Goal: Task Accomplishment & Management: Manage account settings

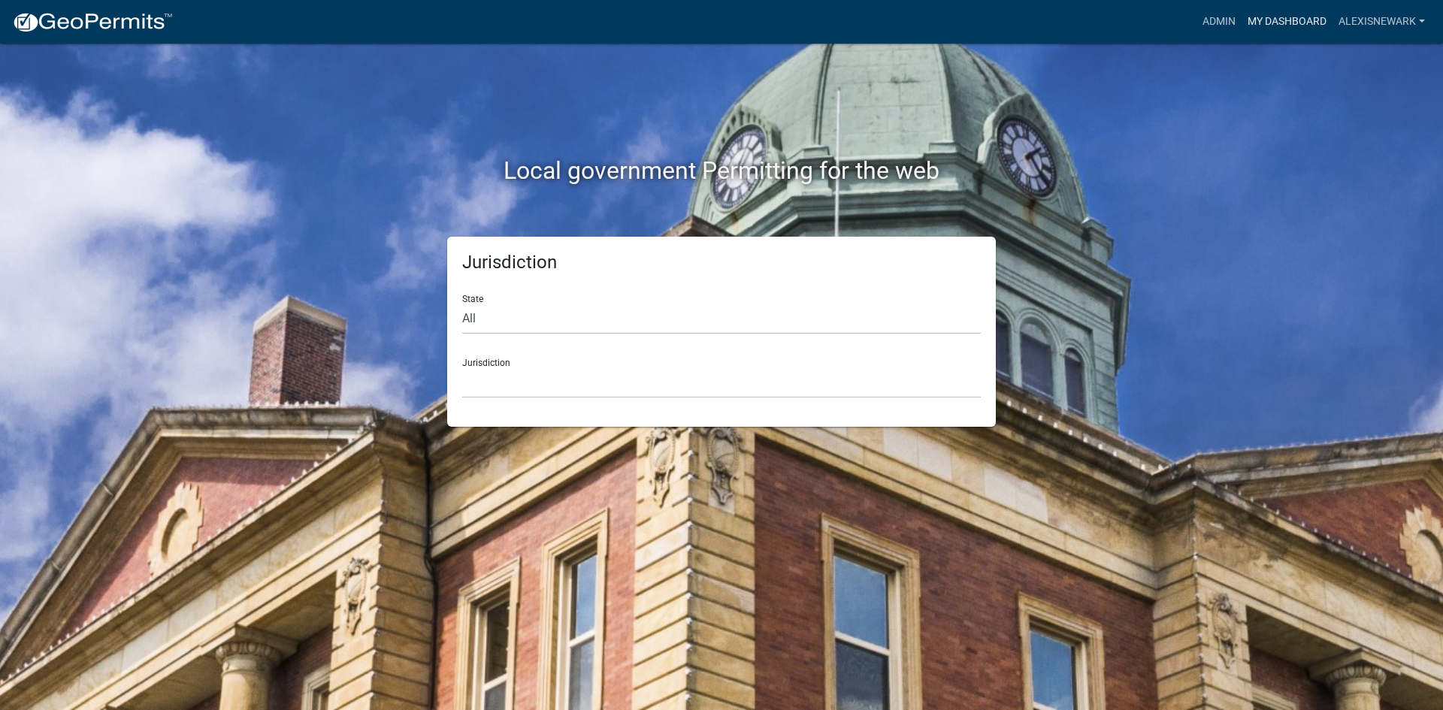
click at [1154, 23] on link "My Dashboard" at bounding box center [1287, 22] width 91 height 29
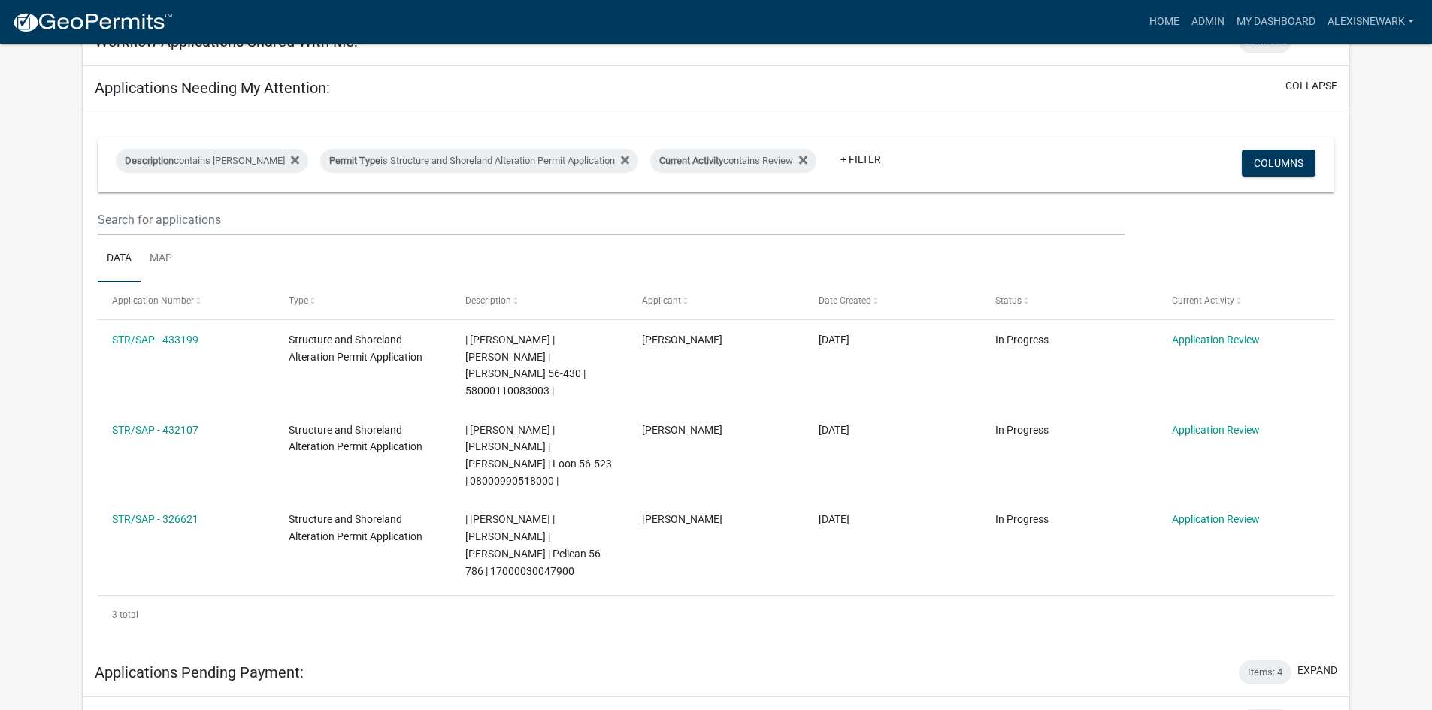
scroll to position [263, 0]
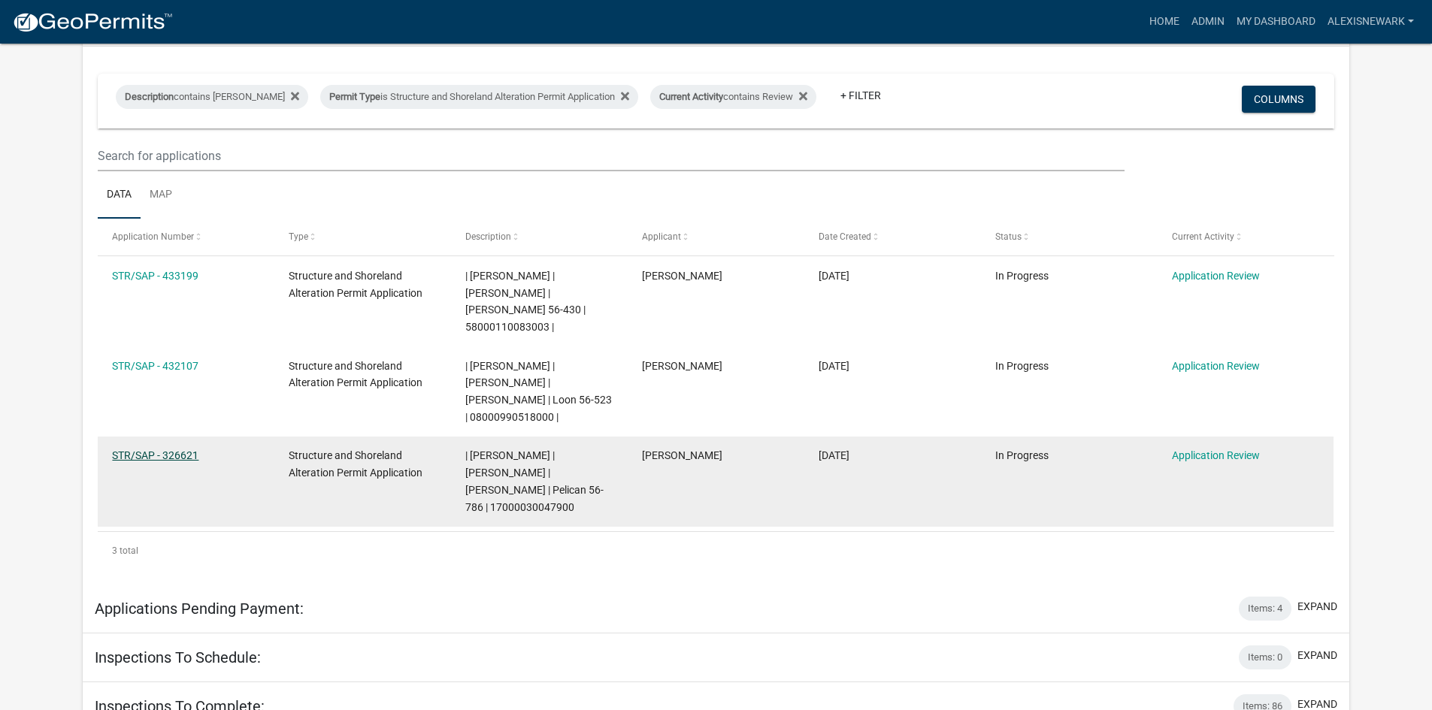
click at [146, 450] on link "STR/SAP - 326621" at bounding box center [155, 456] width 86 height 12
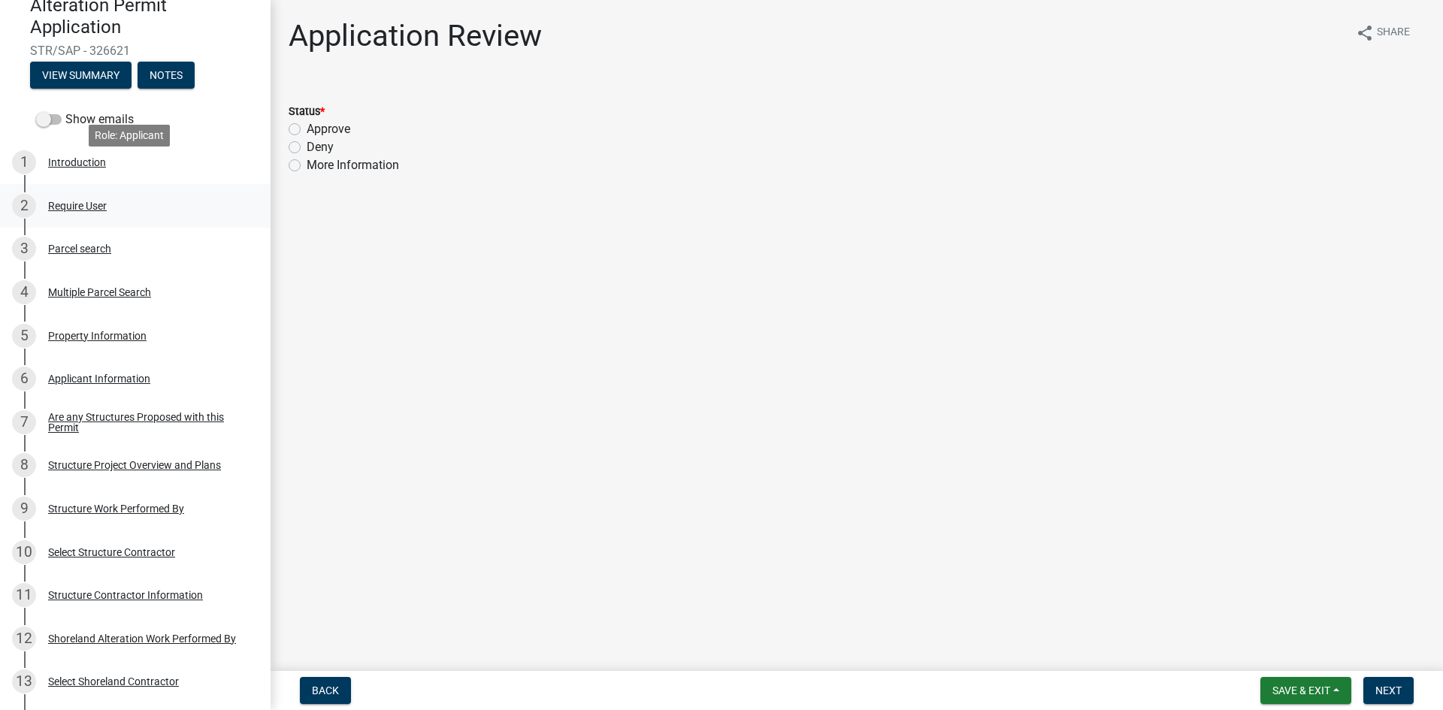
scroll to position [207, 0]
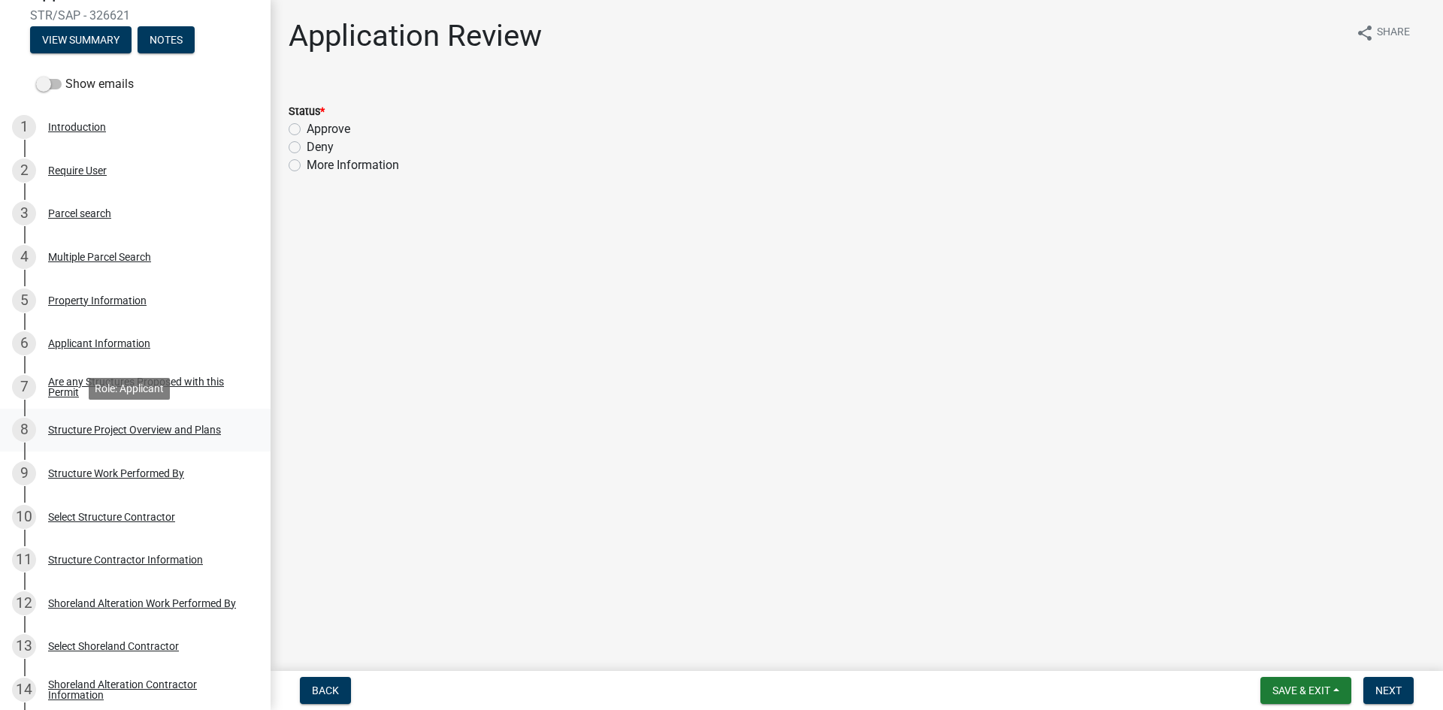
click at [165, 428] on div "Structure Project Overview and Plans" at bounding box center [134, 430] width 173 height 11
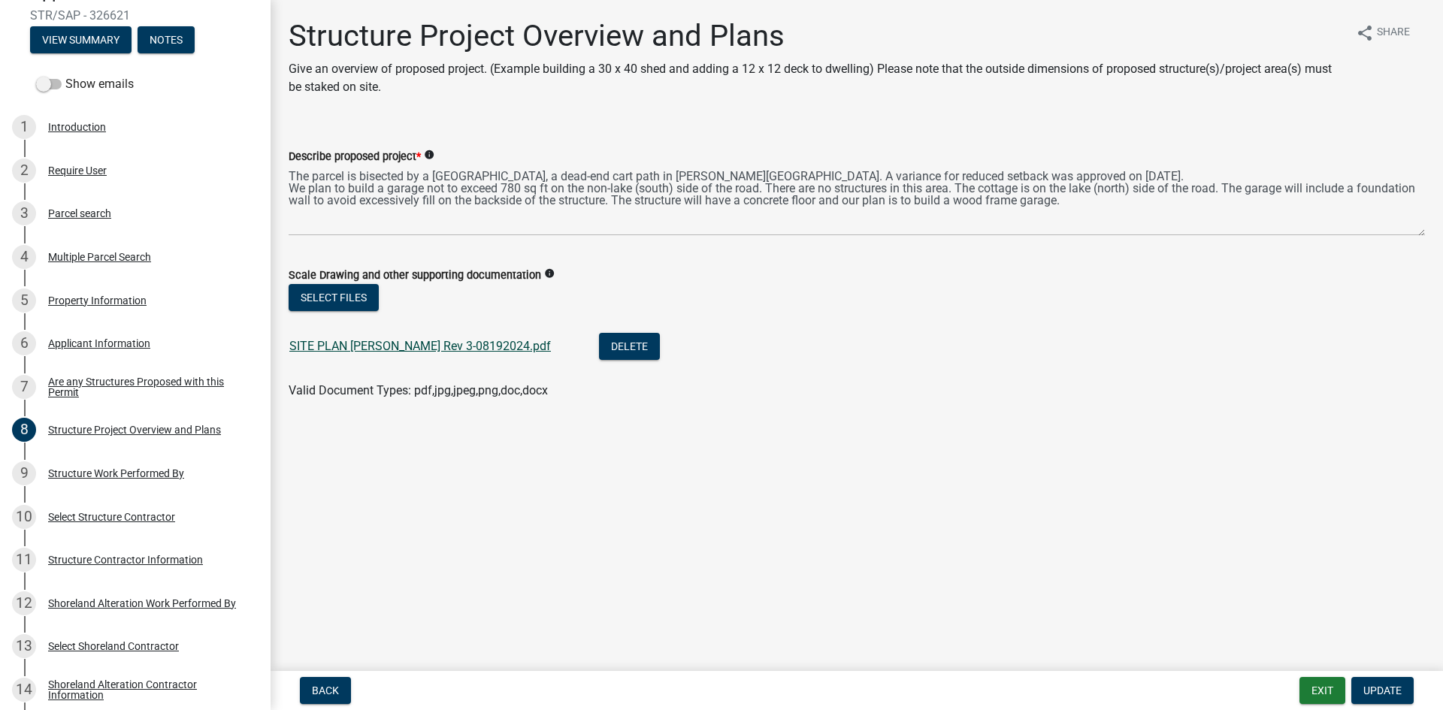
click at [484, 343] on link "SITE PLAN Rick Gunderson Rev 3-08192024.pdf" at bounding box center [420, 346] width 262 height 14
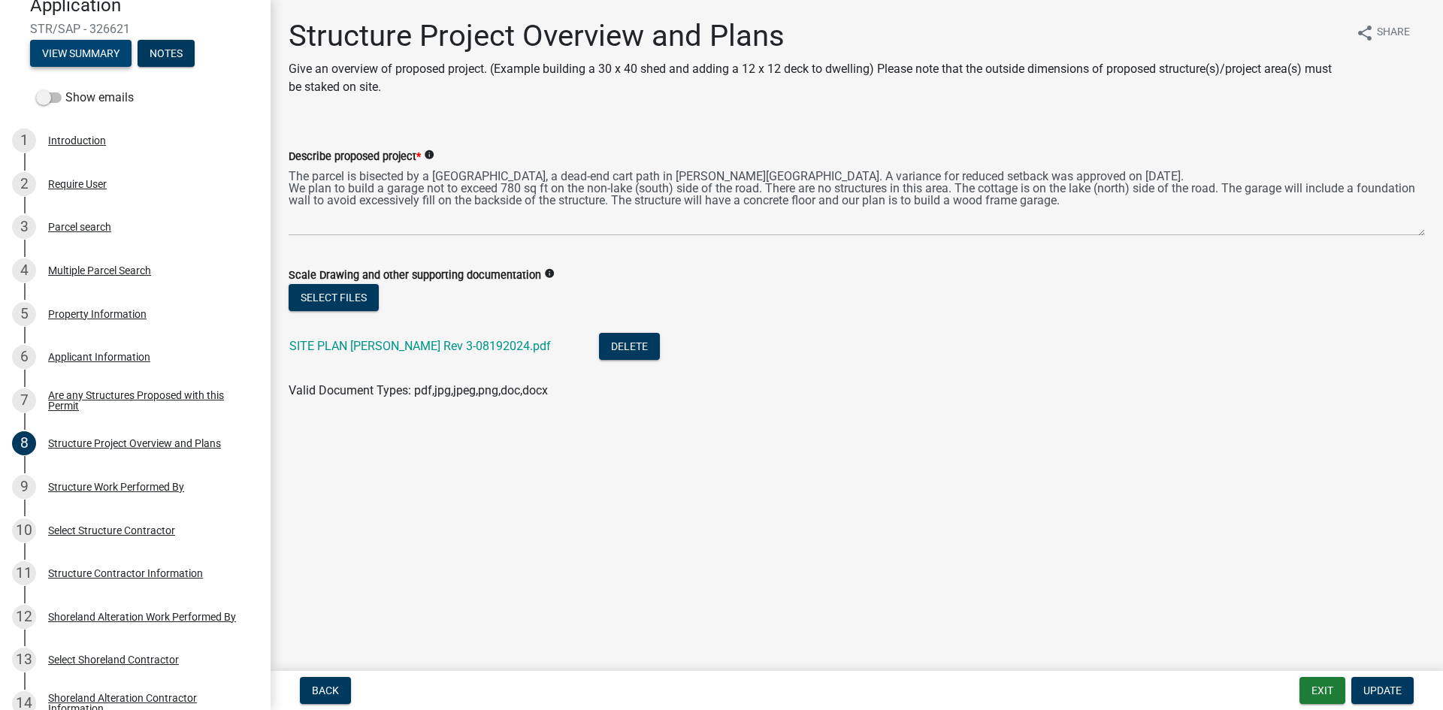
scroll to position [188, 0]
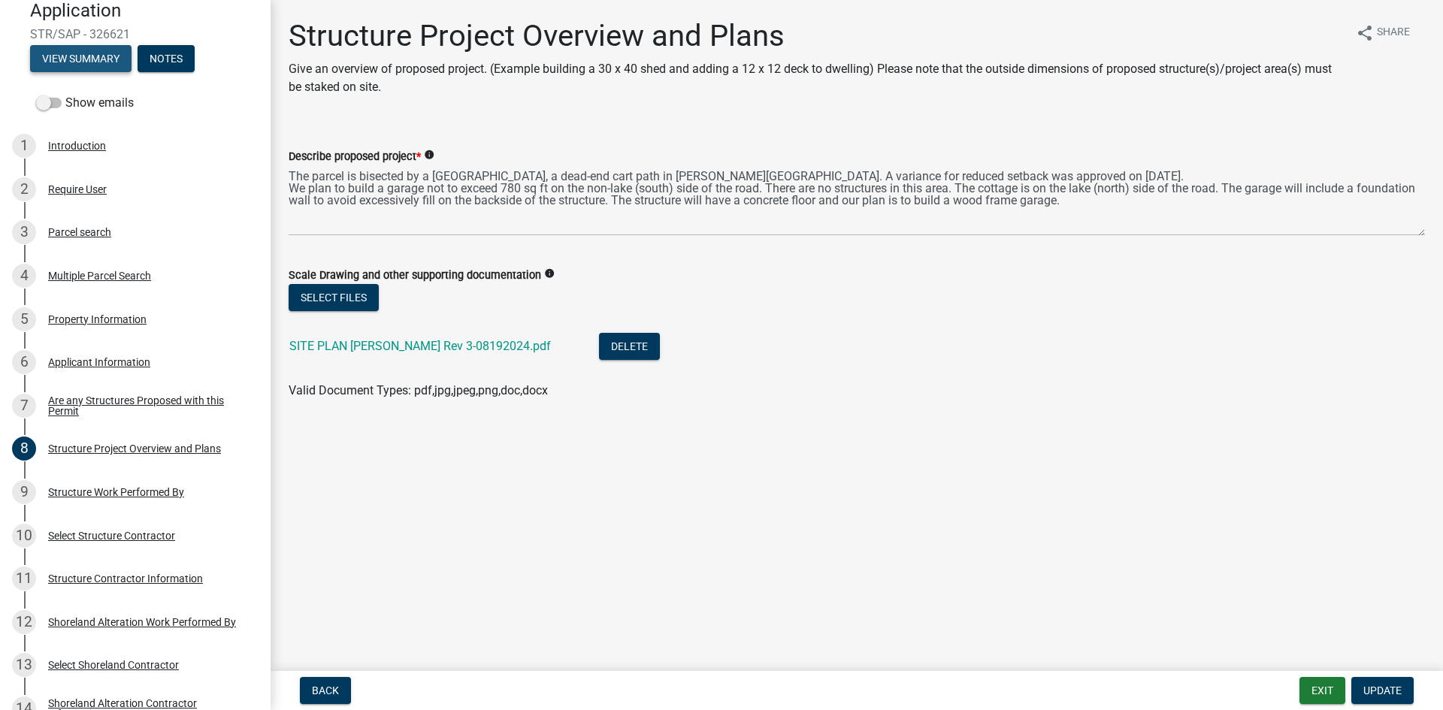
click at [74, 51] on button "View Summary" at bounding box center [80, 58] width 101 height 27
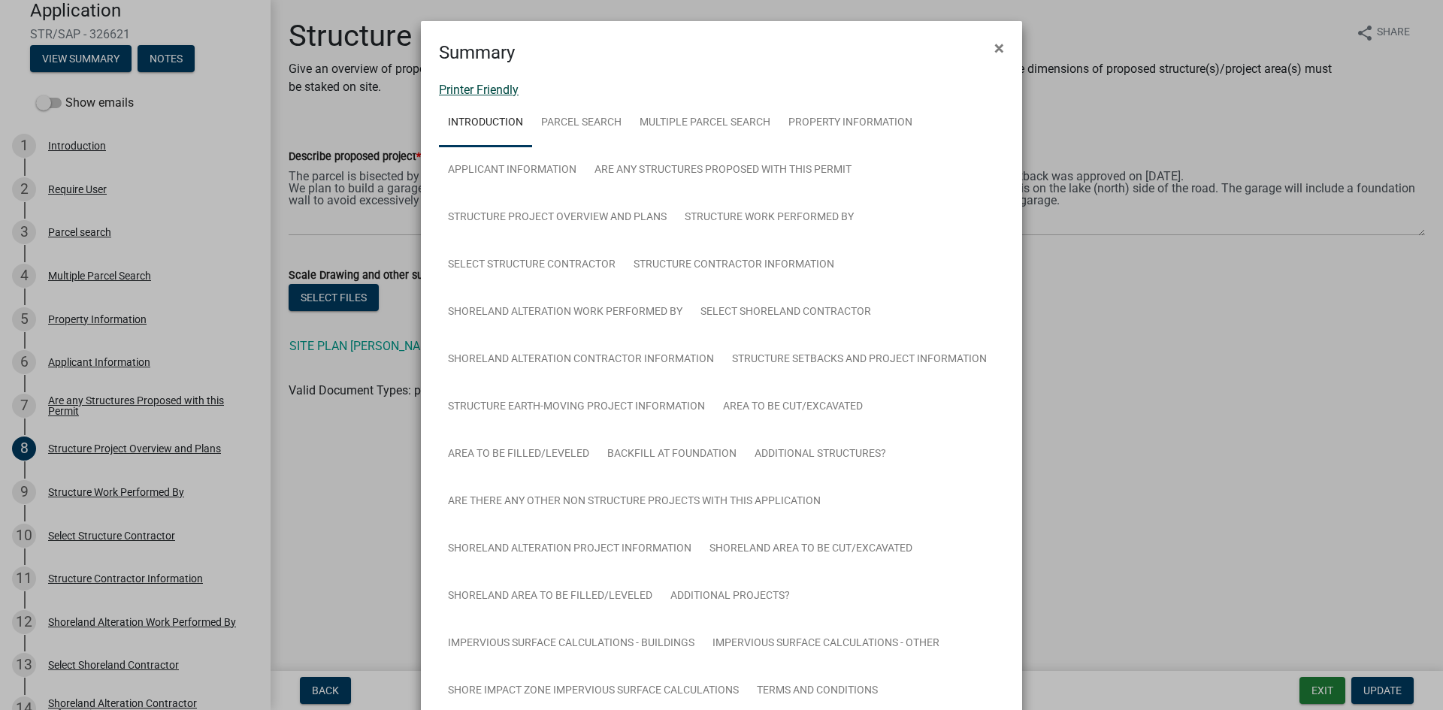
click at [488, 92] on link "Printer Friendly" at bounding box center [479, 90] width 80 height 14
click at [995, 42] on span "×" at bounding box center [1000, 48] width 10 height 21
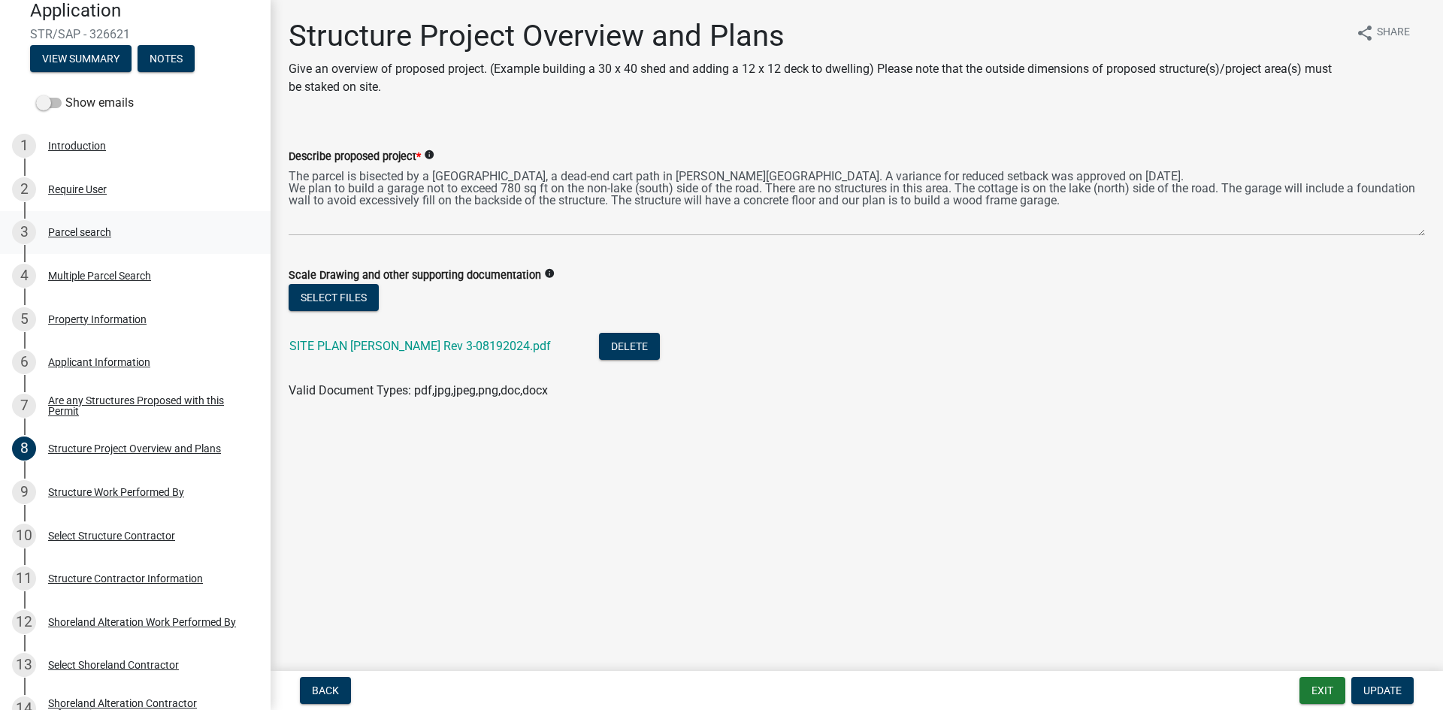
click at [132, 221] on div "3 Parcel search" at bounding box center [129, 232] width 235 height 24
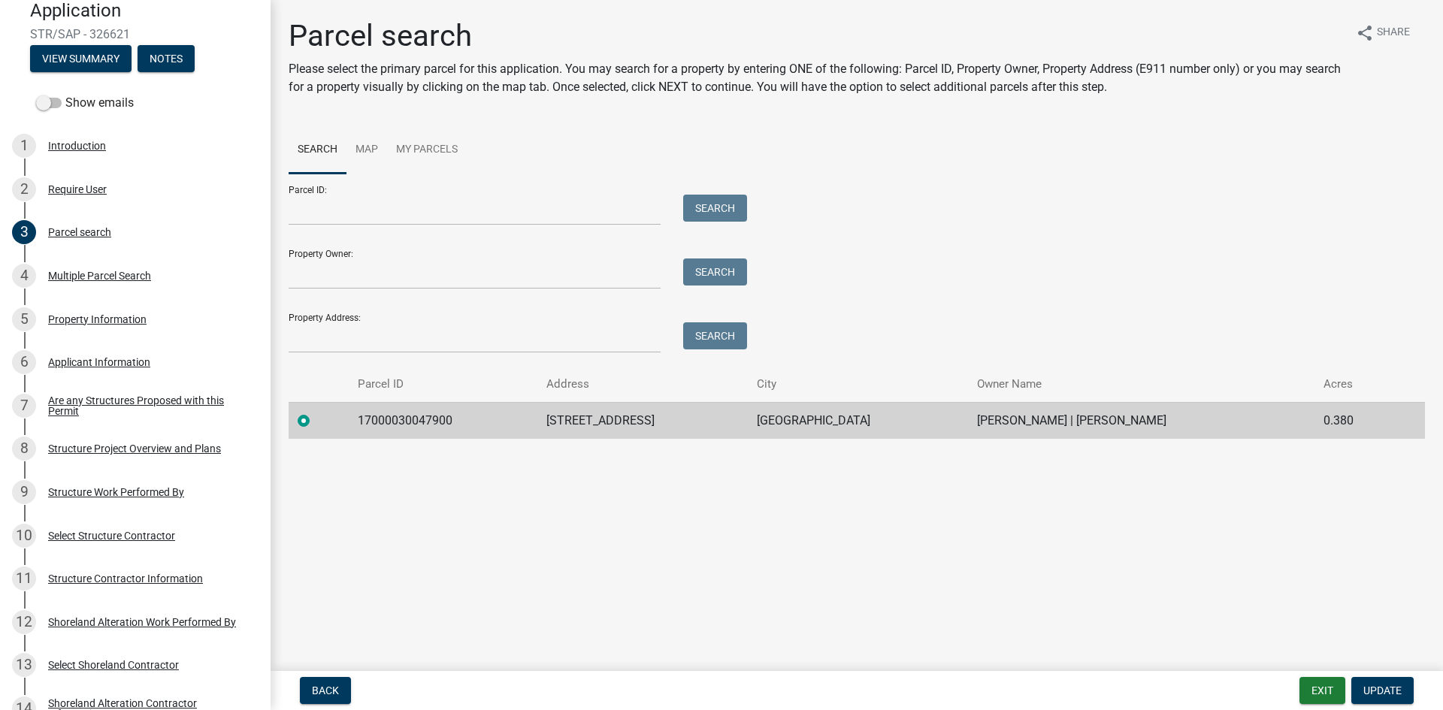
click at [431, 418] on td "17000030047900" at bounding box center [443, 420] width 189 height 37
click at [431, 417] on td "17000030047900" at bounding box center [443, 420] width 189 height 37
copy td "17000030047900"
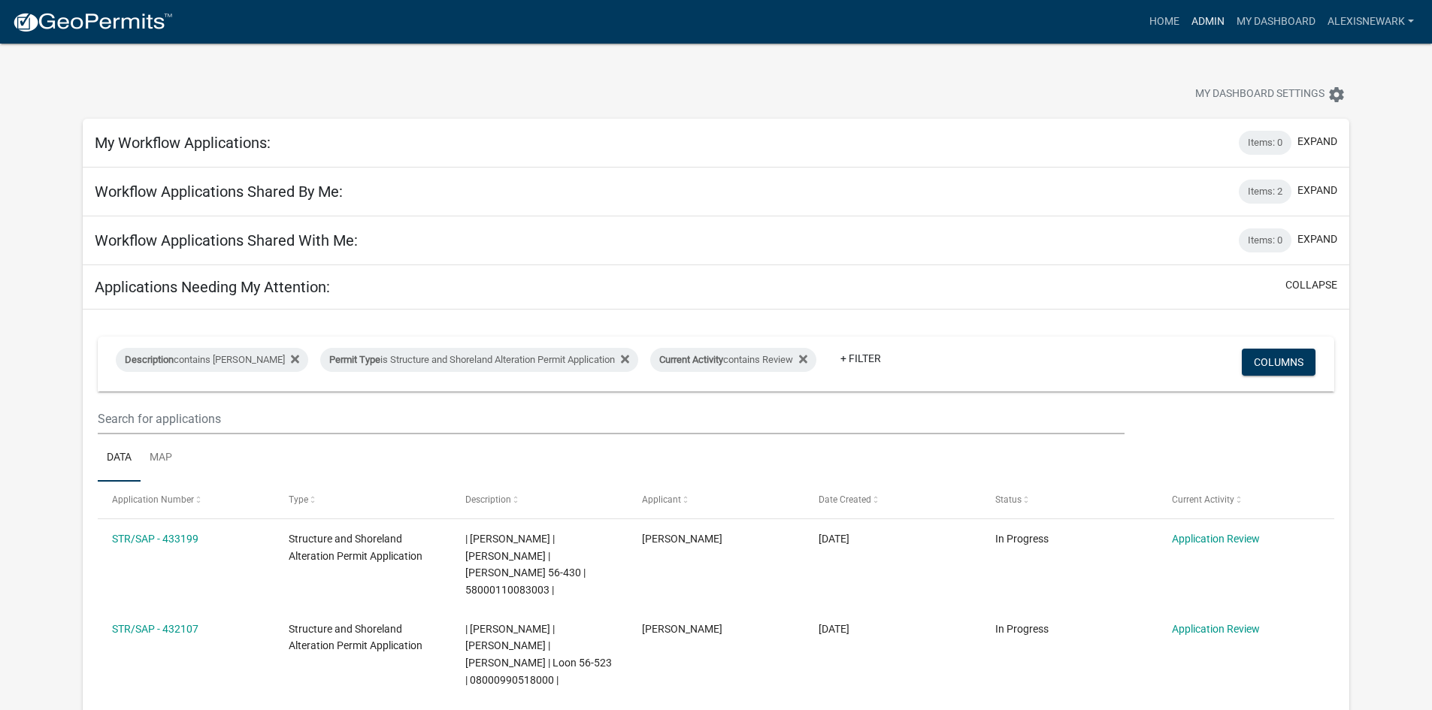
click at [1154, 17] on link "Admin" at bounding box center [1207, 22] width 45 height 29
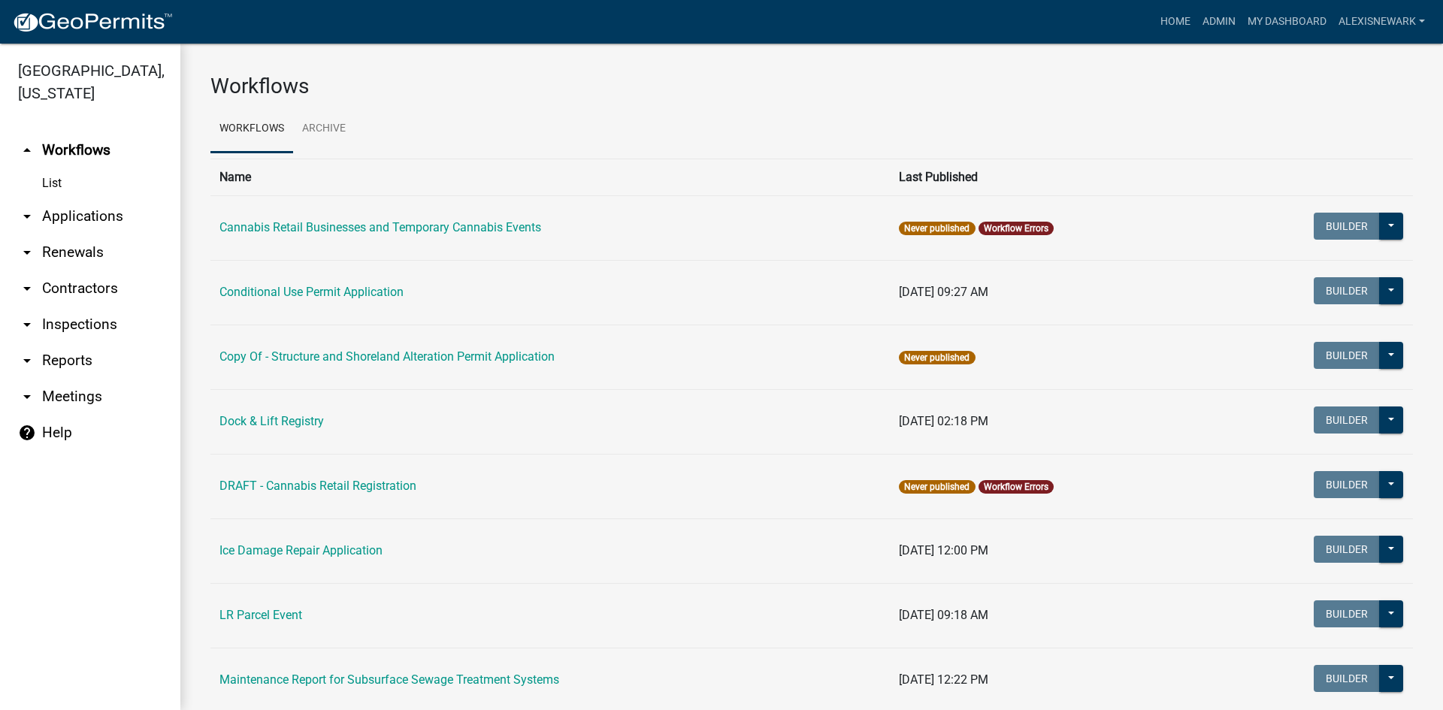
drag, startPoint x: 86, startPoint y: 204, endPoint x: 156, endPoint y: 218, distance: 72.1
click at [86, 204] on link "arrow_drop_down Applications" at bounding box center [90, 216] width 180 height 36
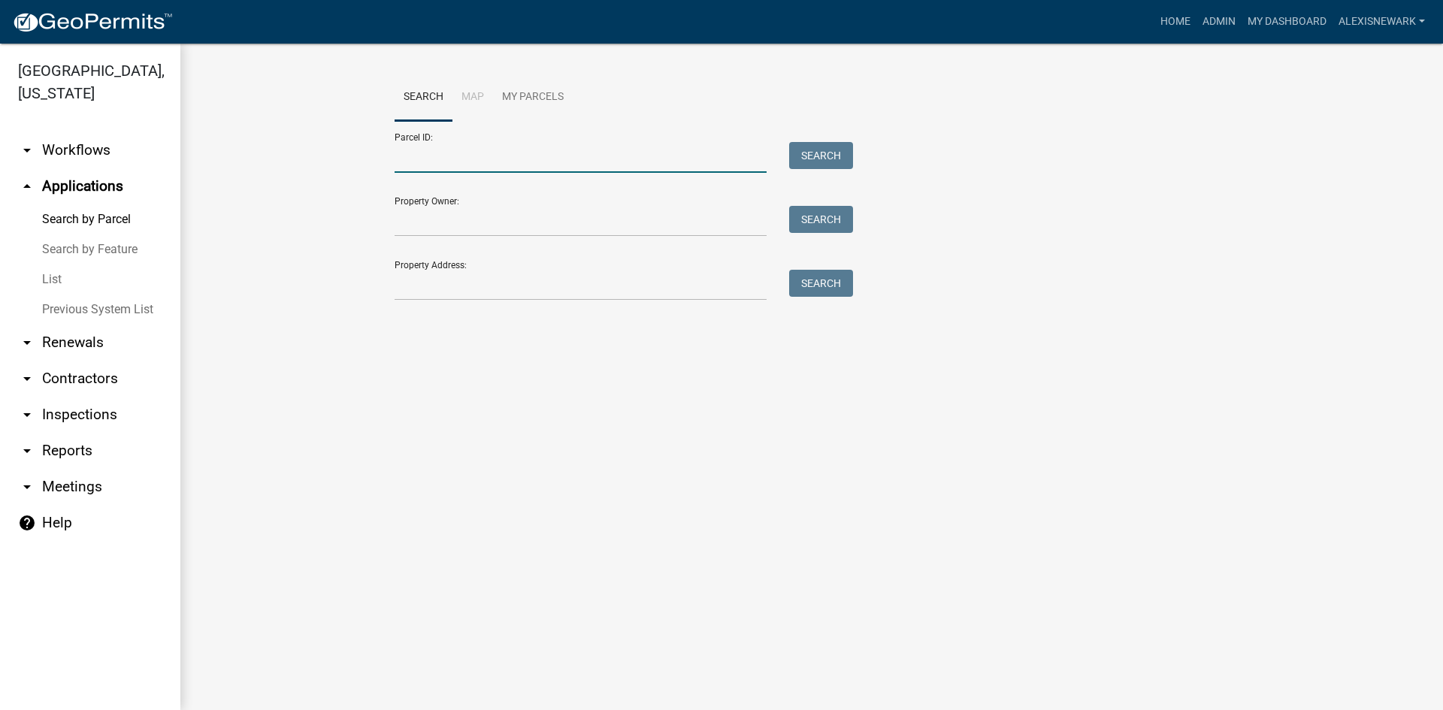
click at [444, 149] on input "Parcel ID:" at bounding box center [581, 157] width 372 height 31
paste input "17000030047900"
type input "17000030047900"
click at [789, 153] on button "Search" at bounding box center [821, 155] width 64 height 27
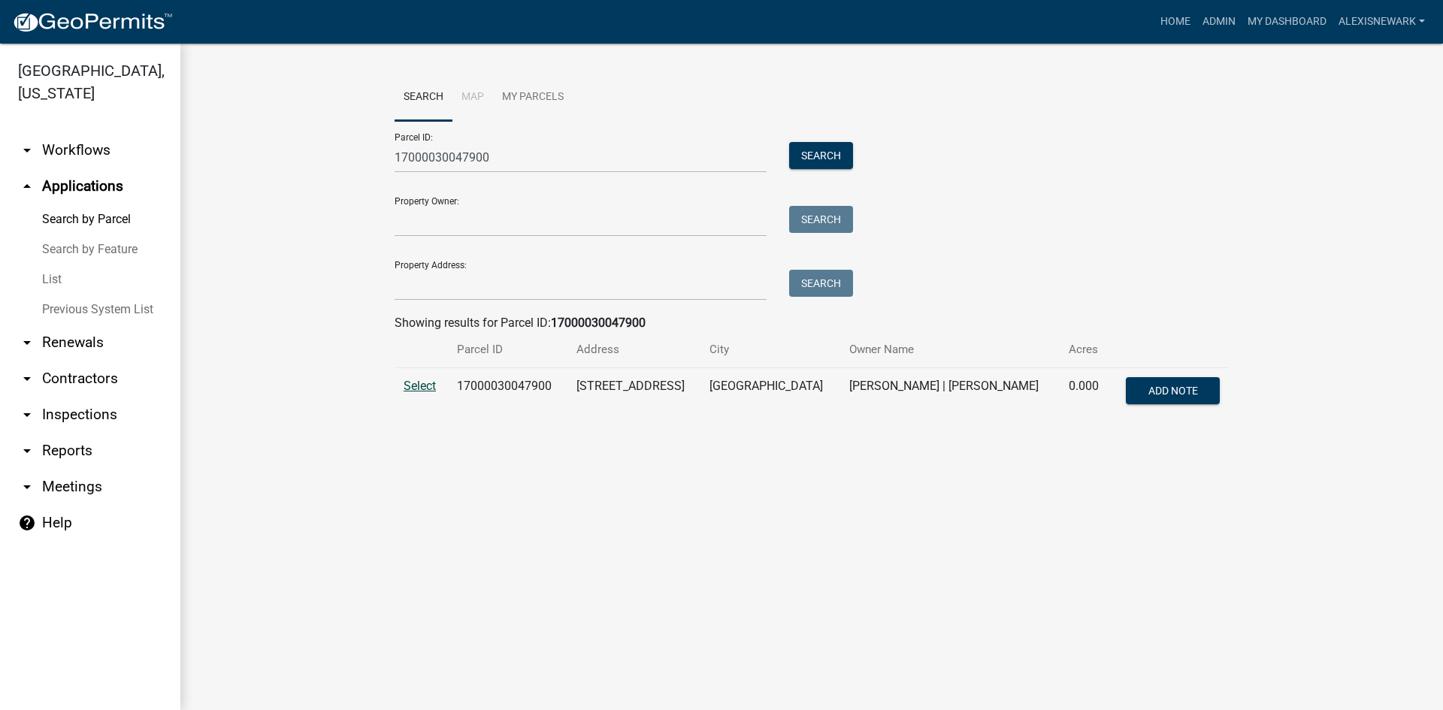
click at [421, 386] on span "Select" at bounding box center [420, 386] width 32 height 14
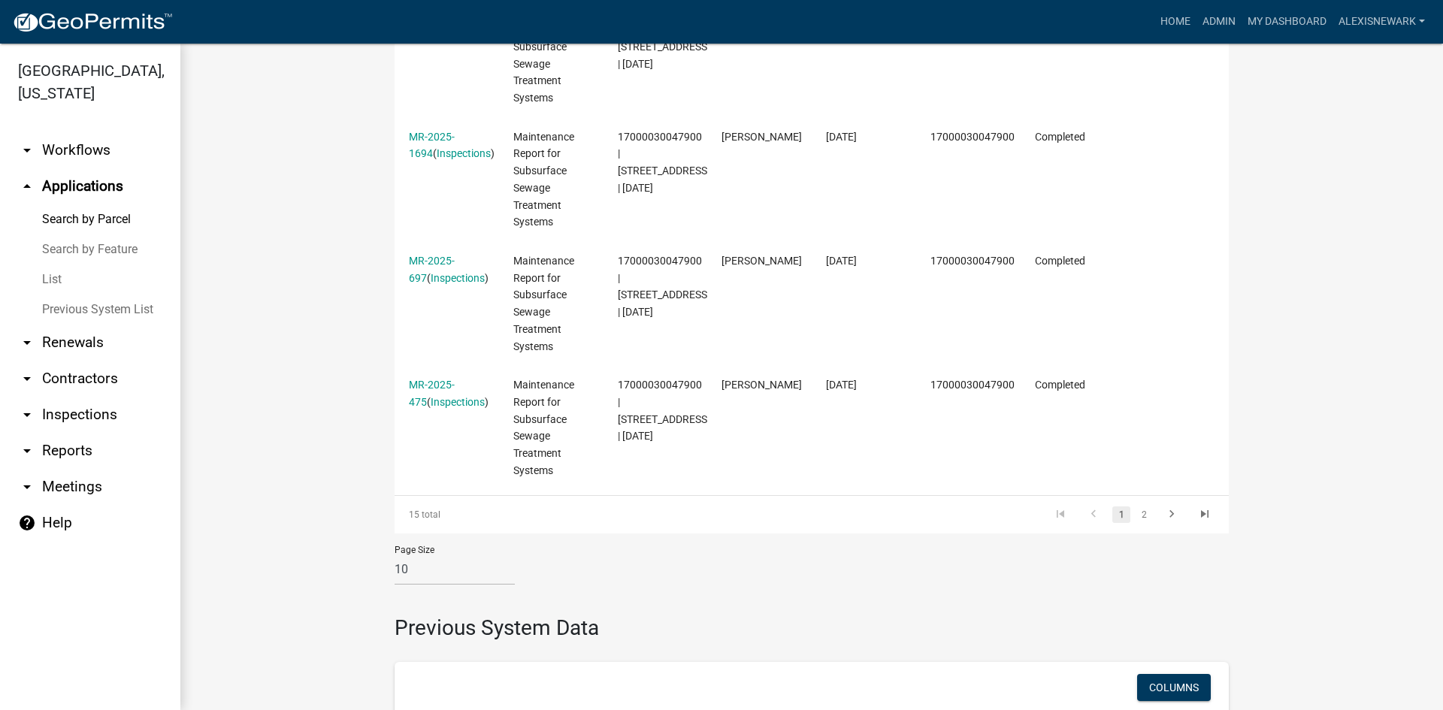
scroll to position [1343, 0]
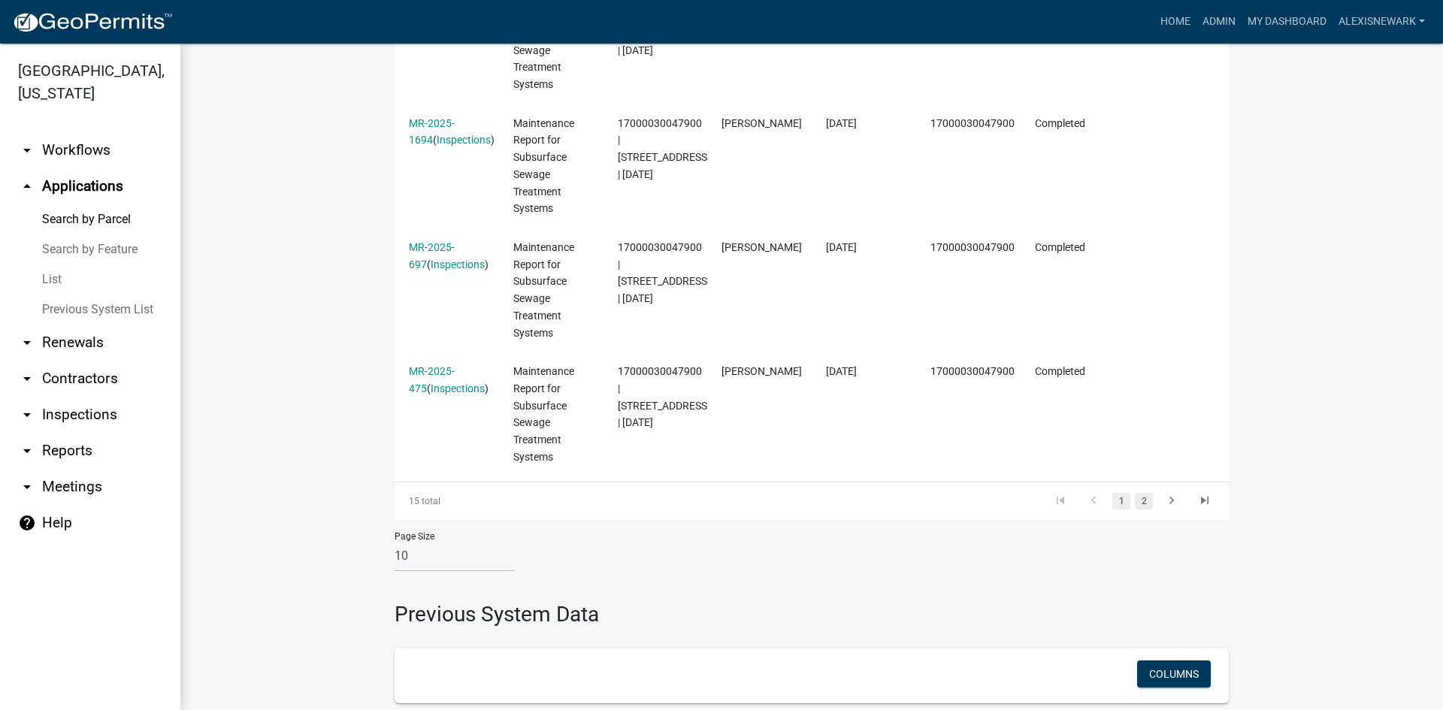
click at [1135, 502] on link "2" at bounding box center [1144, 501] width 18 height 17
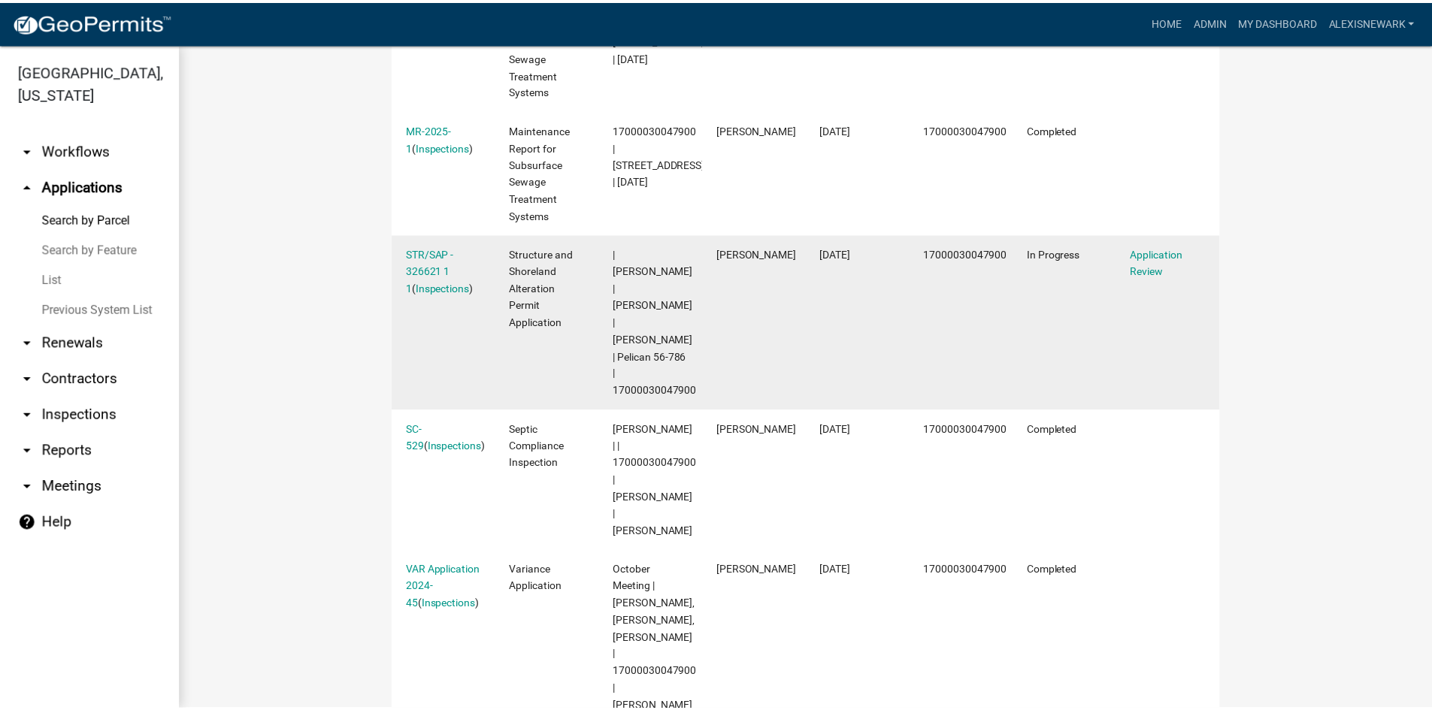
scroll to position [556, 0]
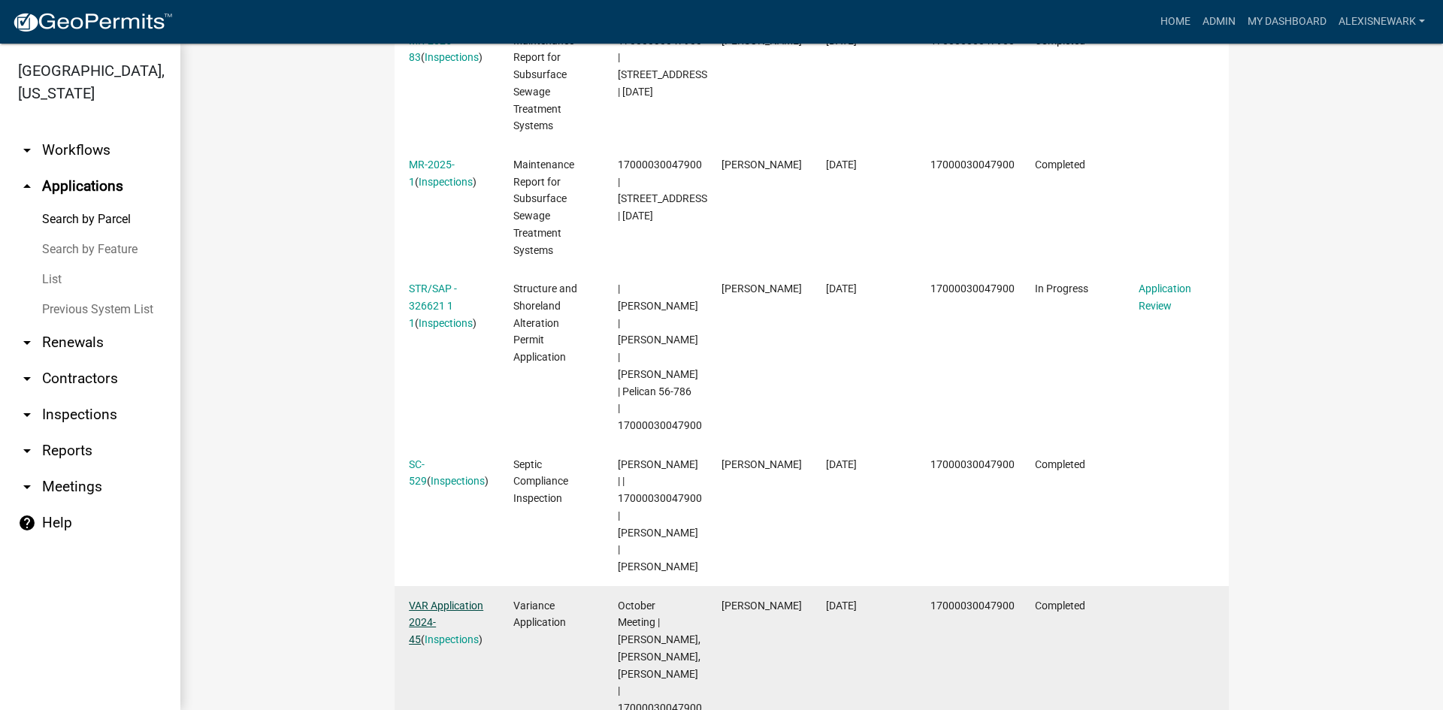
click at [466, 600] on link "VAR Application 2024-45" at bounding box center [446, 623] width 74 height 47
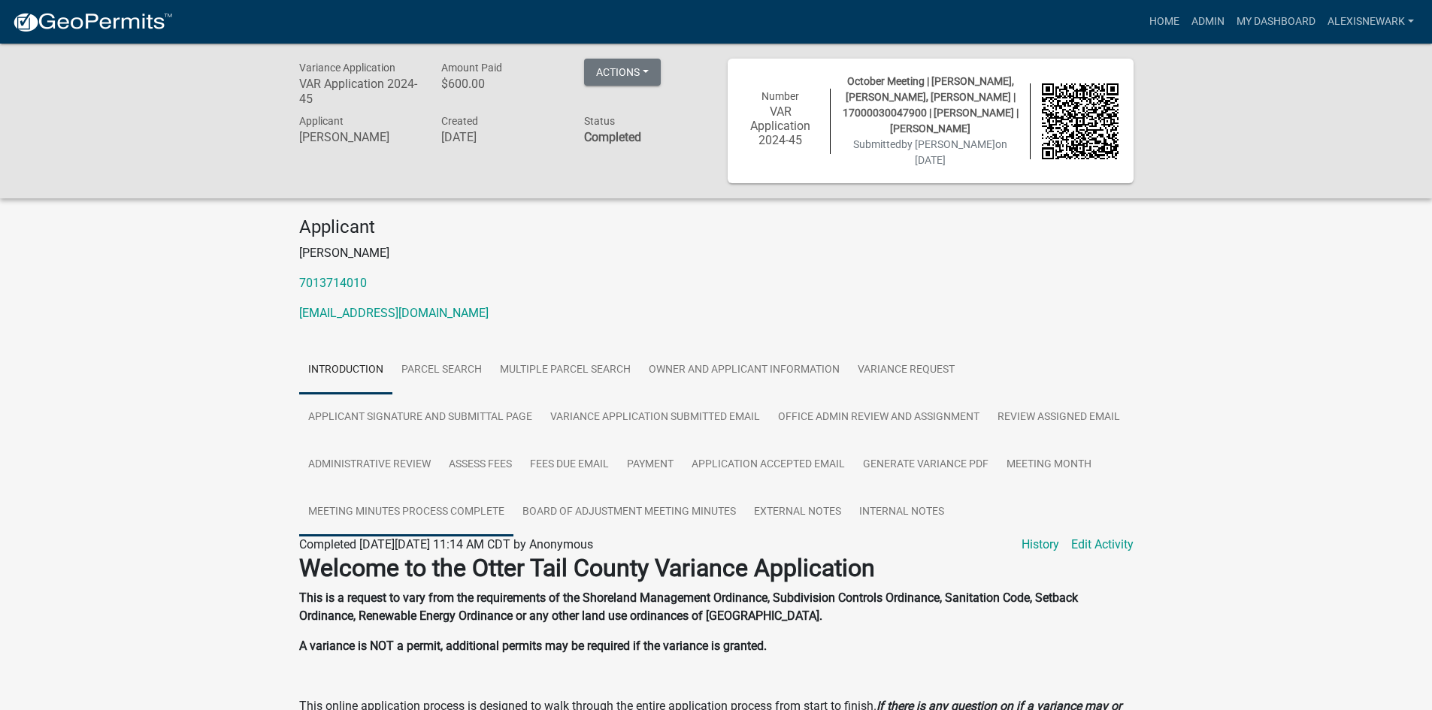
drag, startPoint x: 378, startPoint y: 492, endPoint x: 363, endPoint y: 479, distance: 20.2
click at [379, 492] on link "Meeting Minutes Process Complete" at bounding box center [406, 513] width 214 height 48
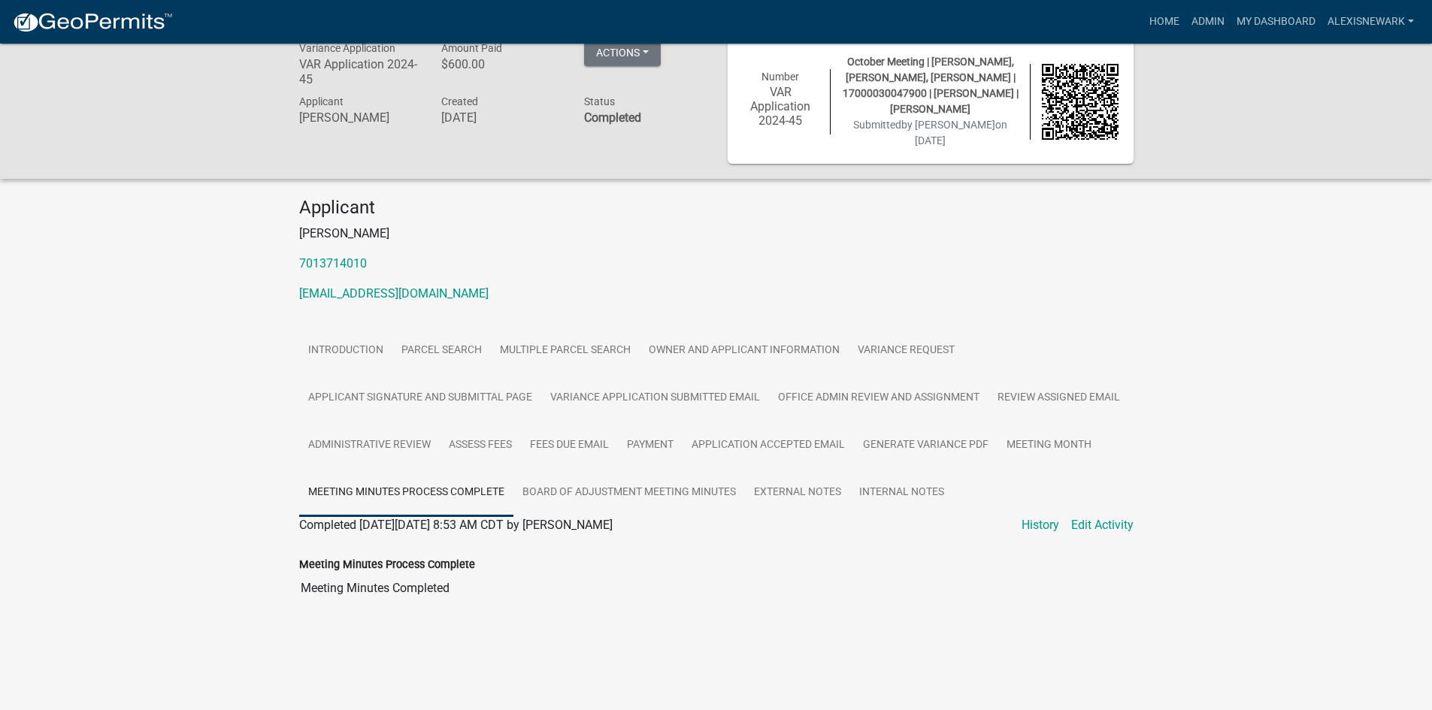
scroll to position [38, 0]
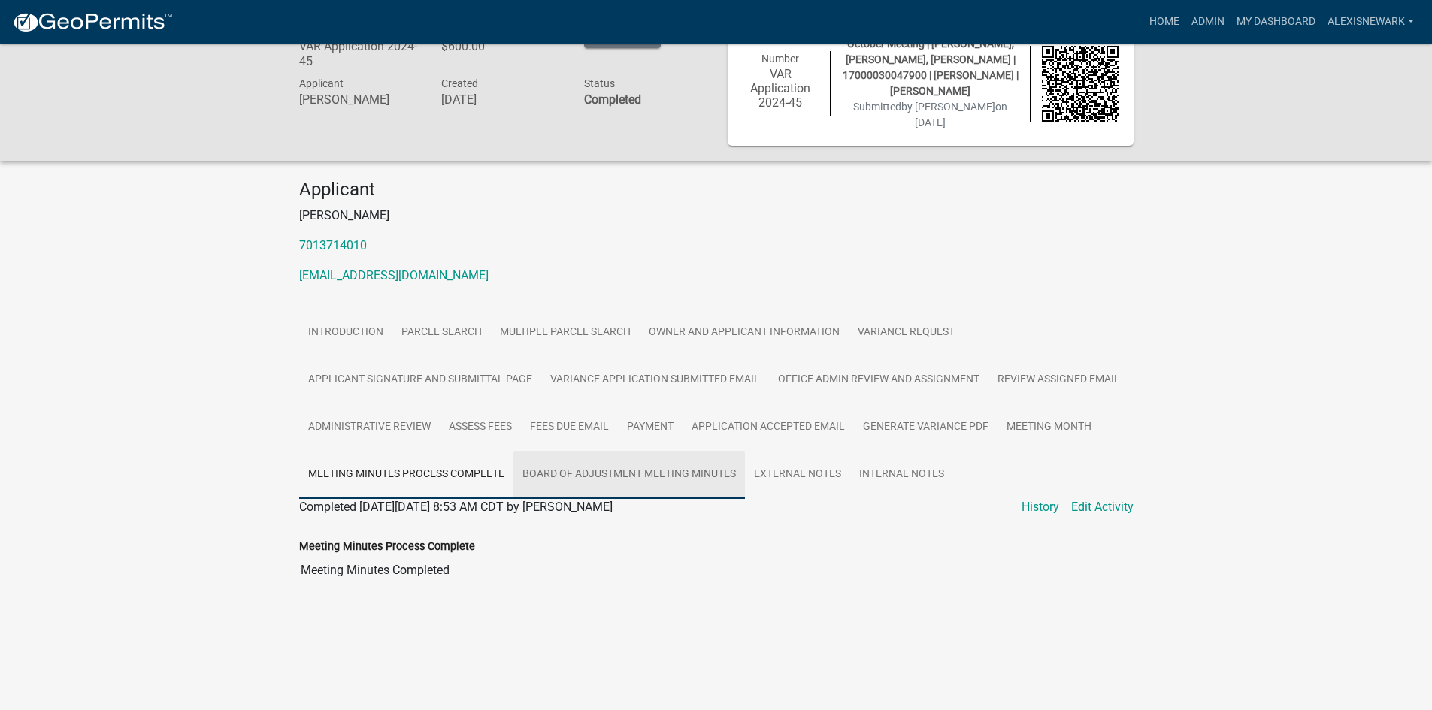
click at [579, 464] on link "Board of Adjustment Meeting Minutes" at bounding box center [629, 475] width 232 height 48
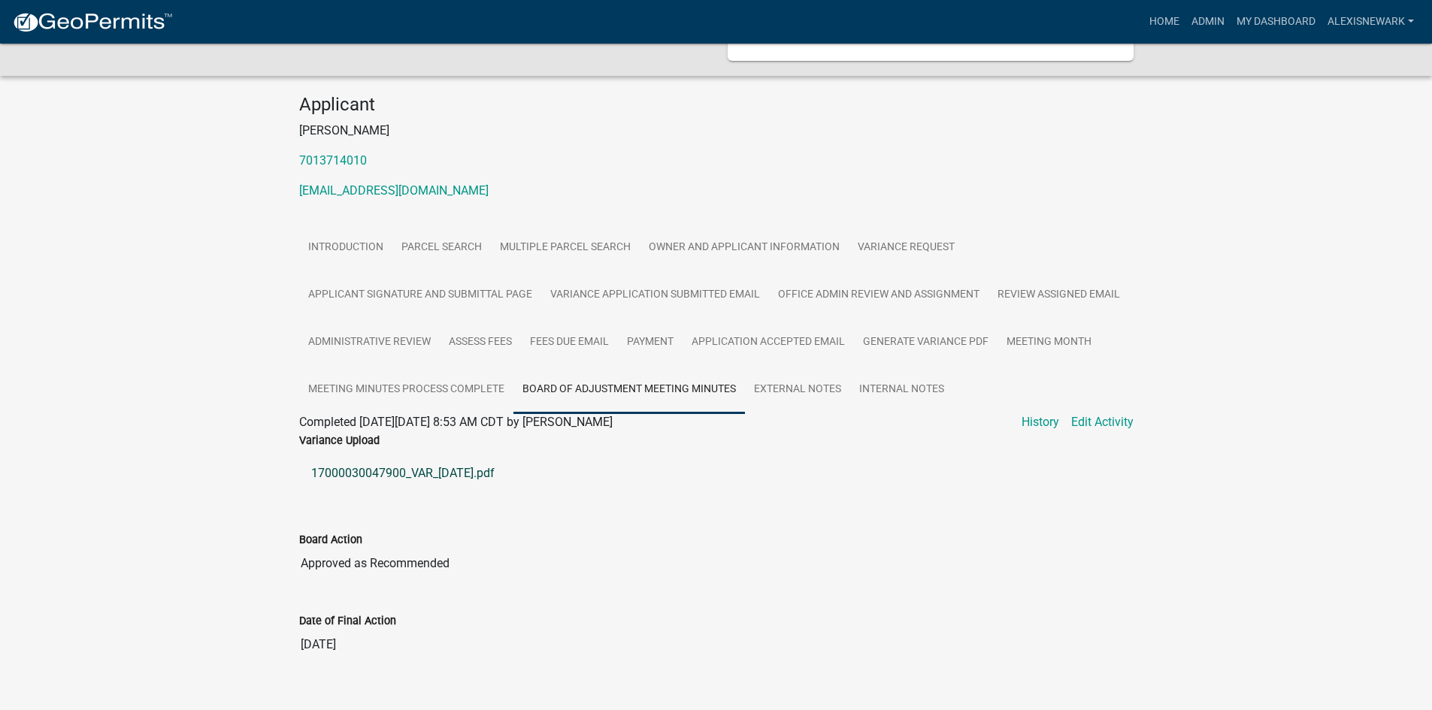
scroll to position [132, 0]
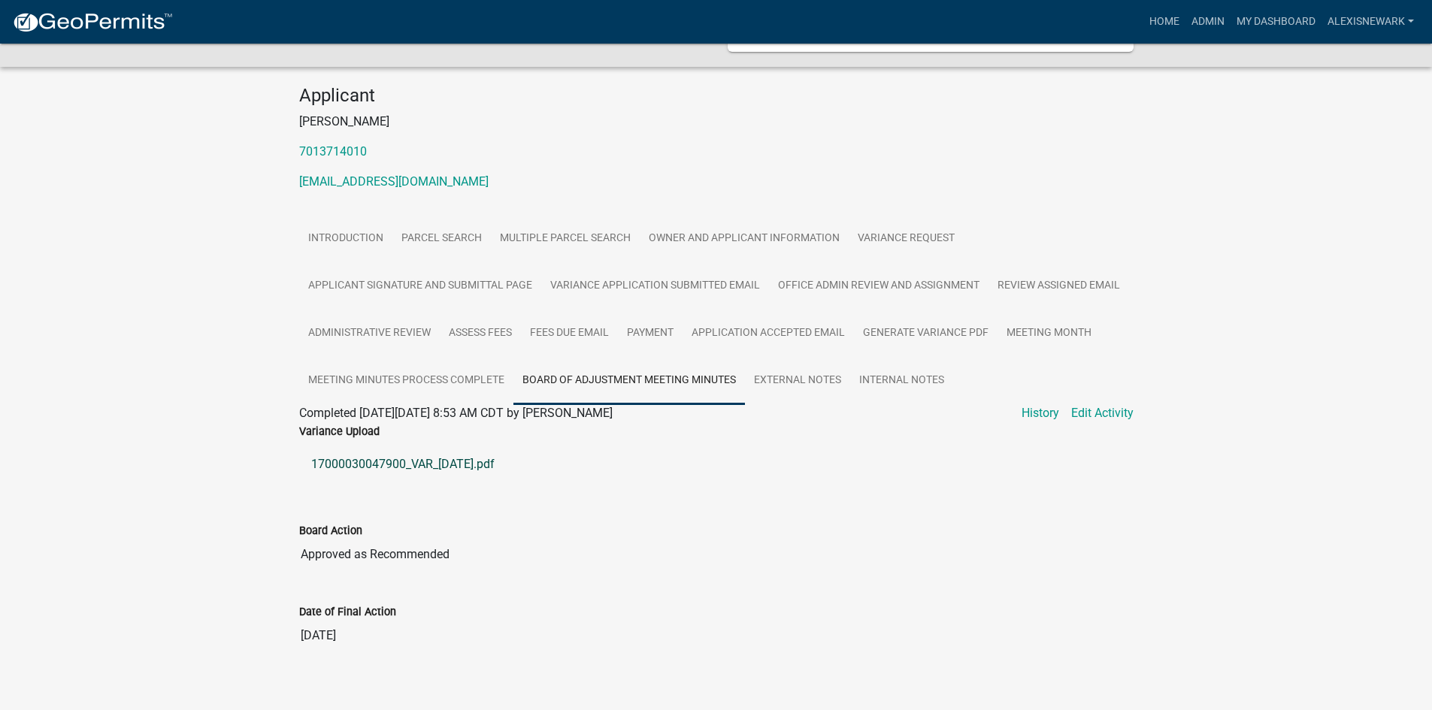
click at [479, 450] on link "17000030047900_VAR_2024-10-18.pdf" at bounding box center [716, 465] width 834 height 36
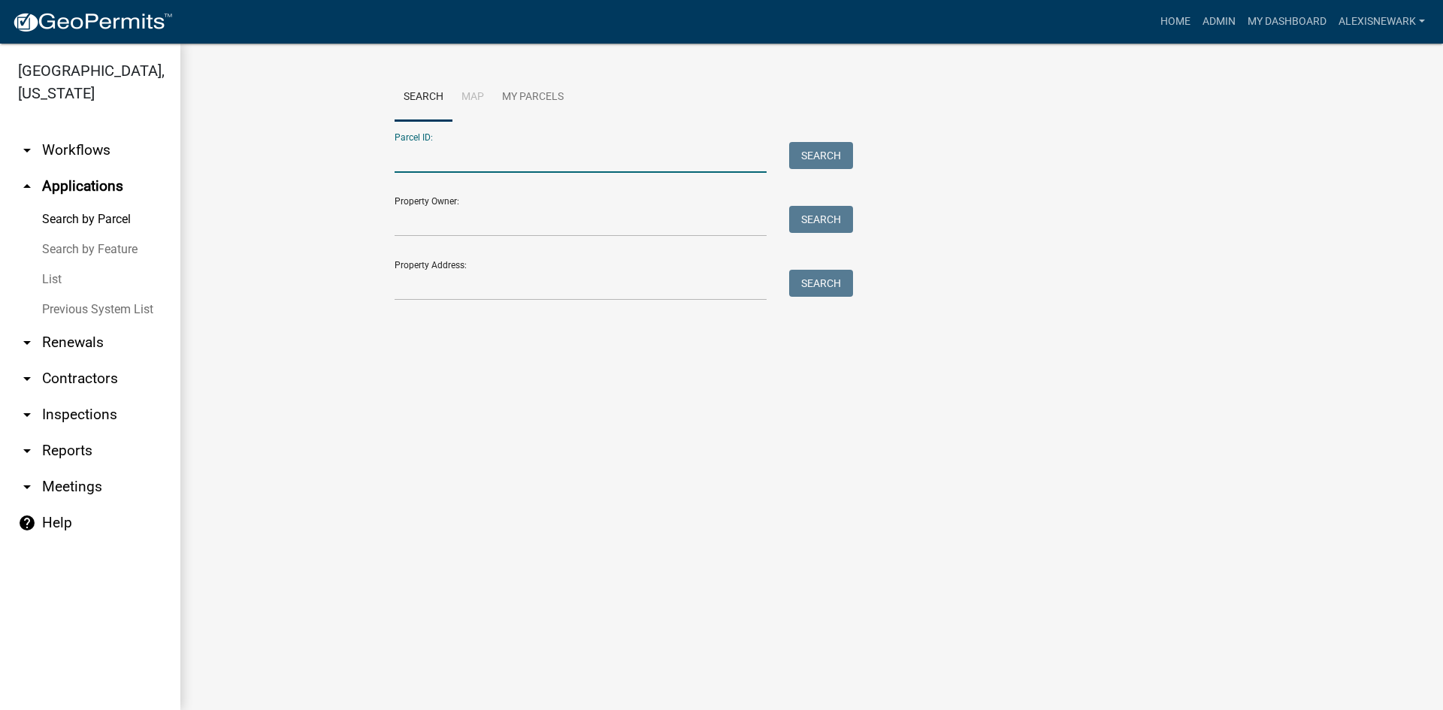
click at [543, 167] on input "Parcel ID:" at bounding box center [581, 157] width 372 height 31
paste input "17000030047900"
type input "17000030047900"
click at [832, 166] on button "Search" at bounding box center [821, 155] width 64 height 27
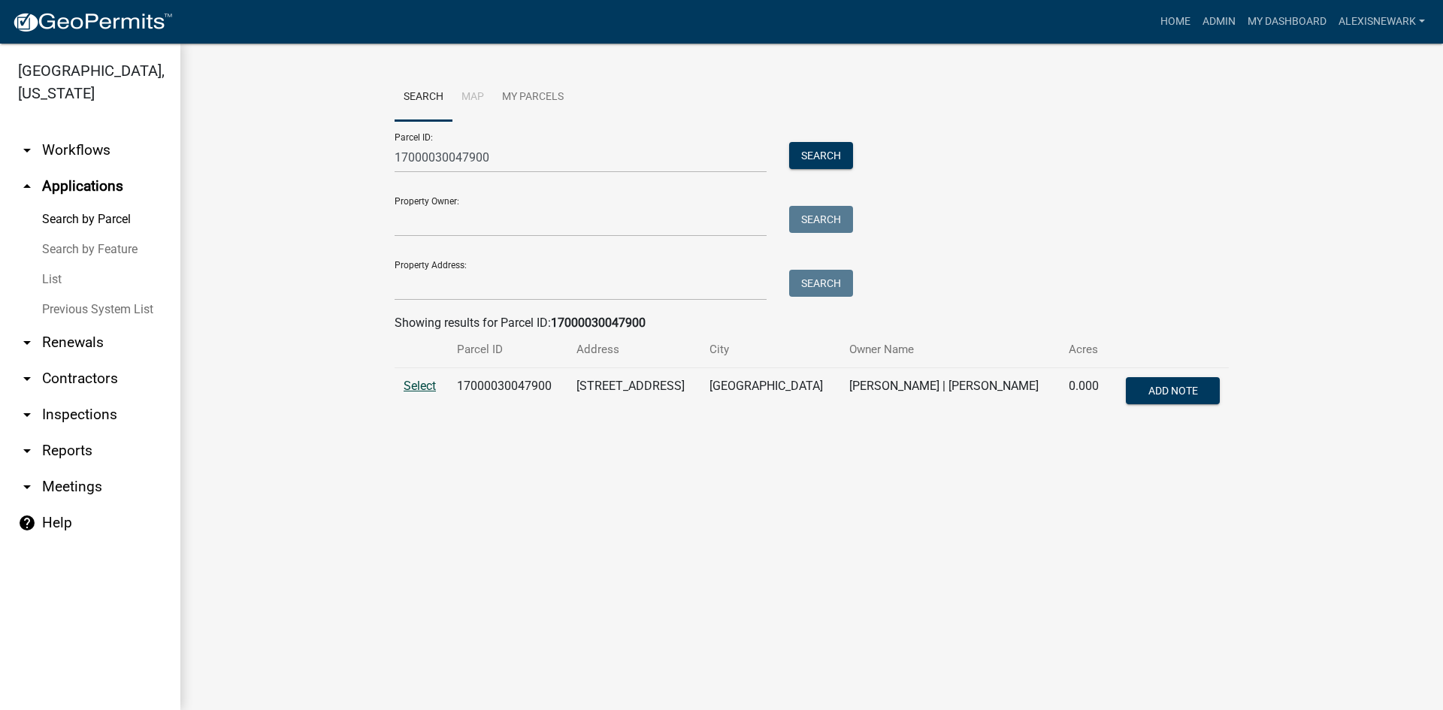
click at [413, 386] on span "Select" at bounding box center [420, 386] width 32 height 14
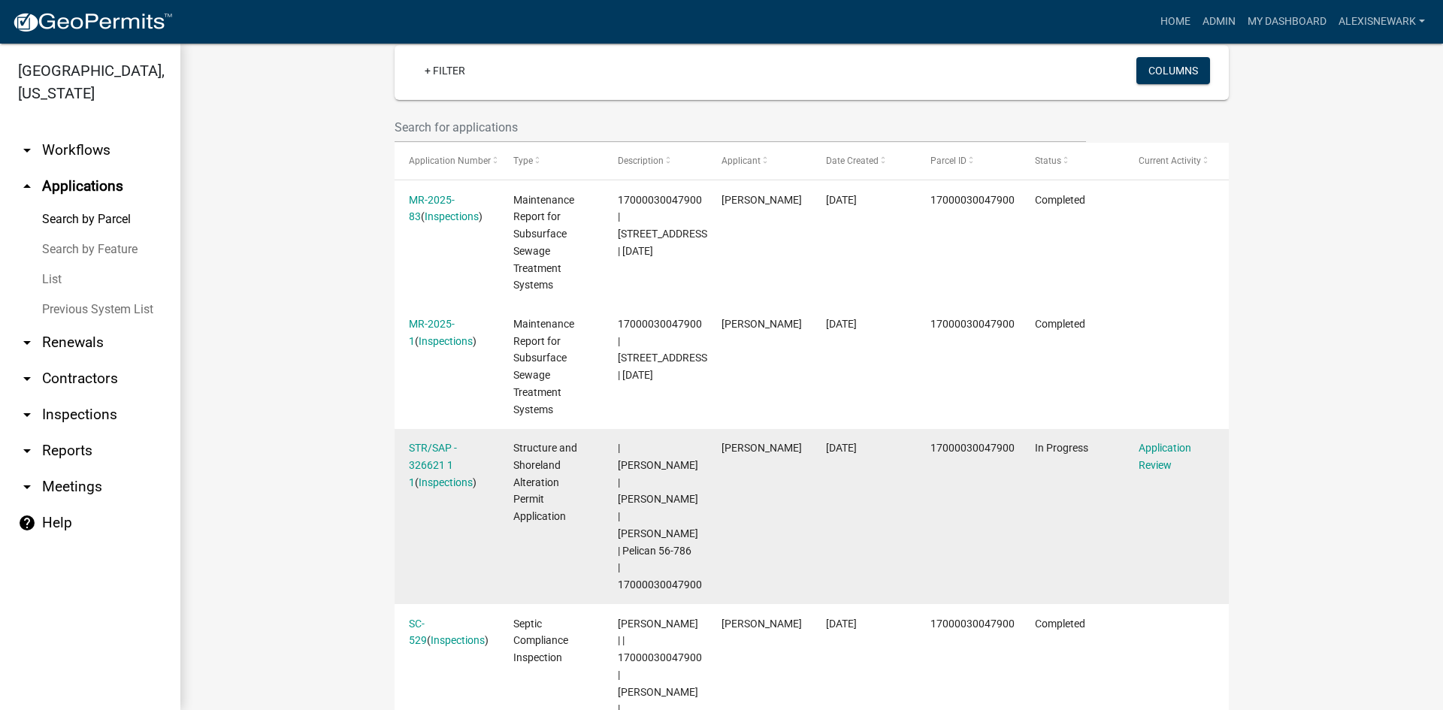
scroll to position [395, 0]
click at [413, 453] on link "STR/SAP - 326621 1 1" at bounding box center [433, 467] width 48 height 47
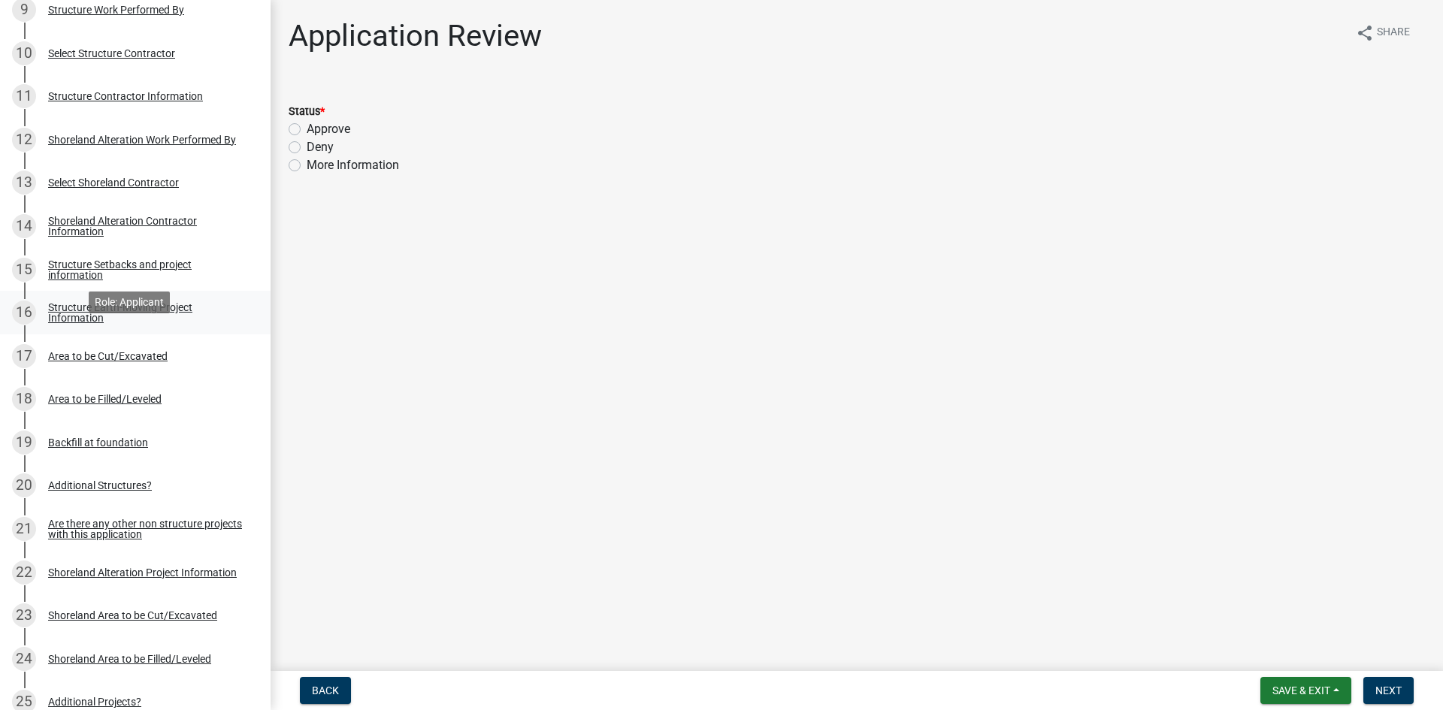
scroll to position [639, 0]
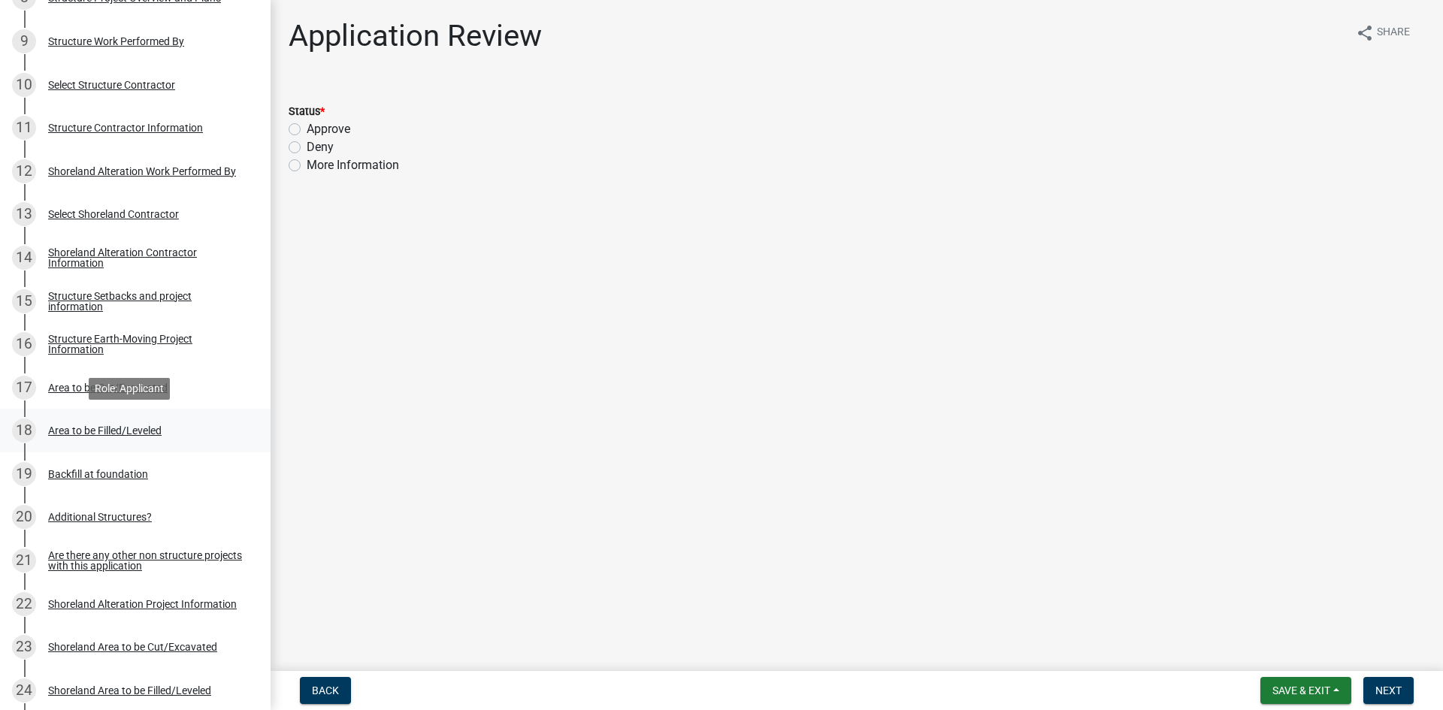
click at [150, 418] on link "18 Area to be Filled/Leveled" at bounding box center [135, 431] width 271 height 44
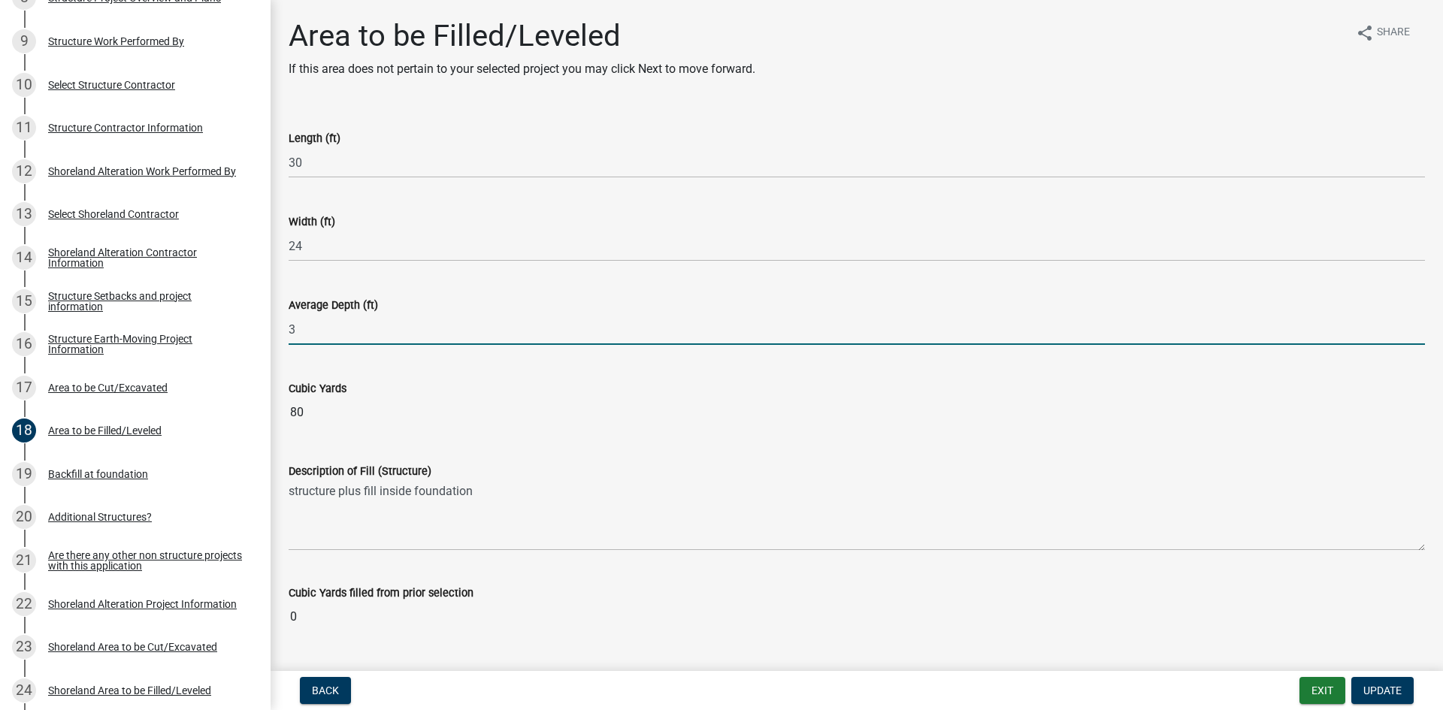
click at [426, 325] on input "3" at bounding box center [857, 329] width 1137 height 31
type input "1.5"
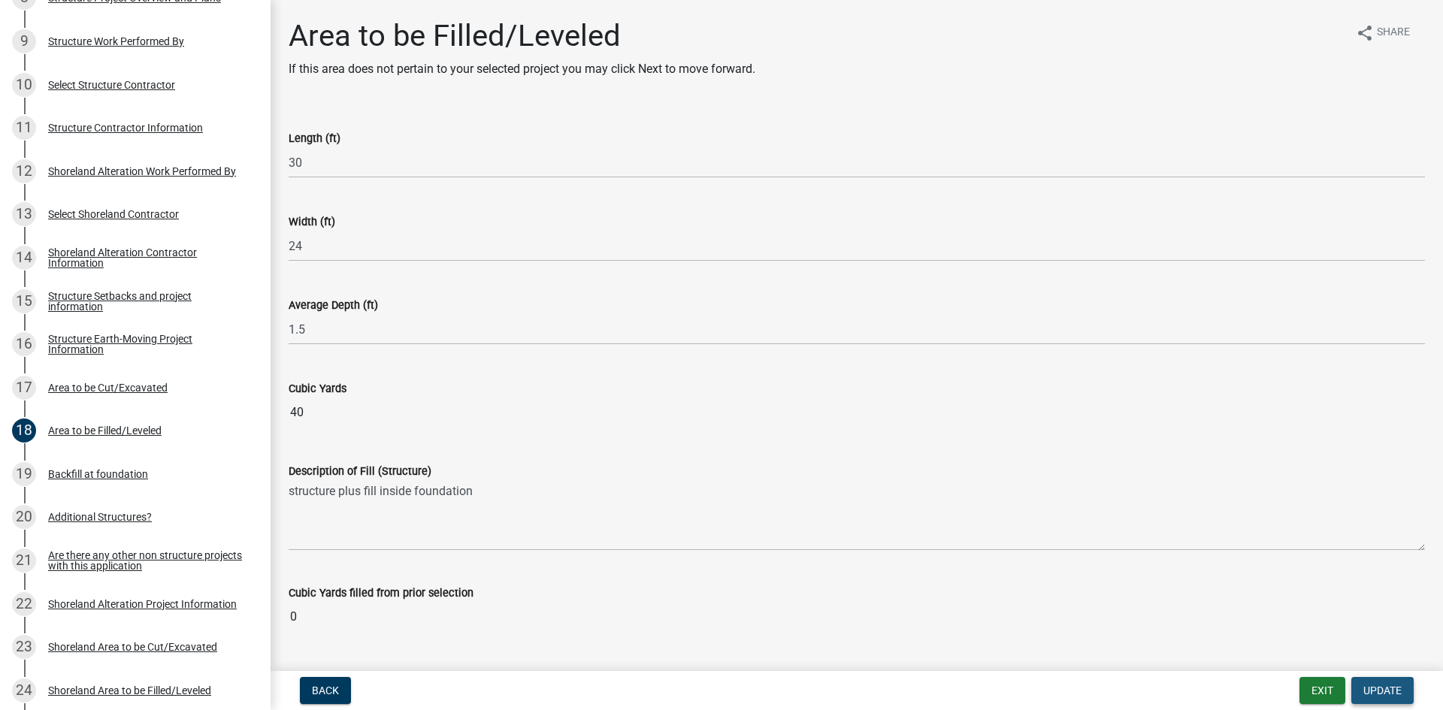
click at [1154, 620] on span "Update" at bounding box center [1383, 691] width 38 height 12
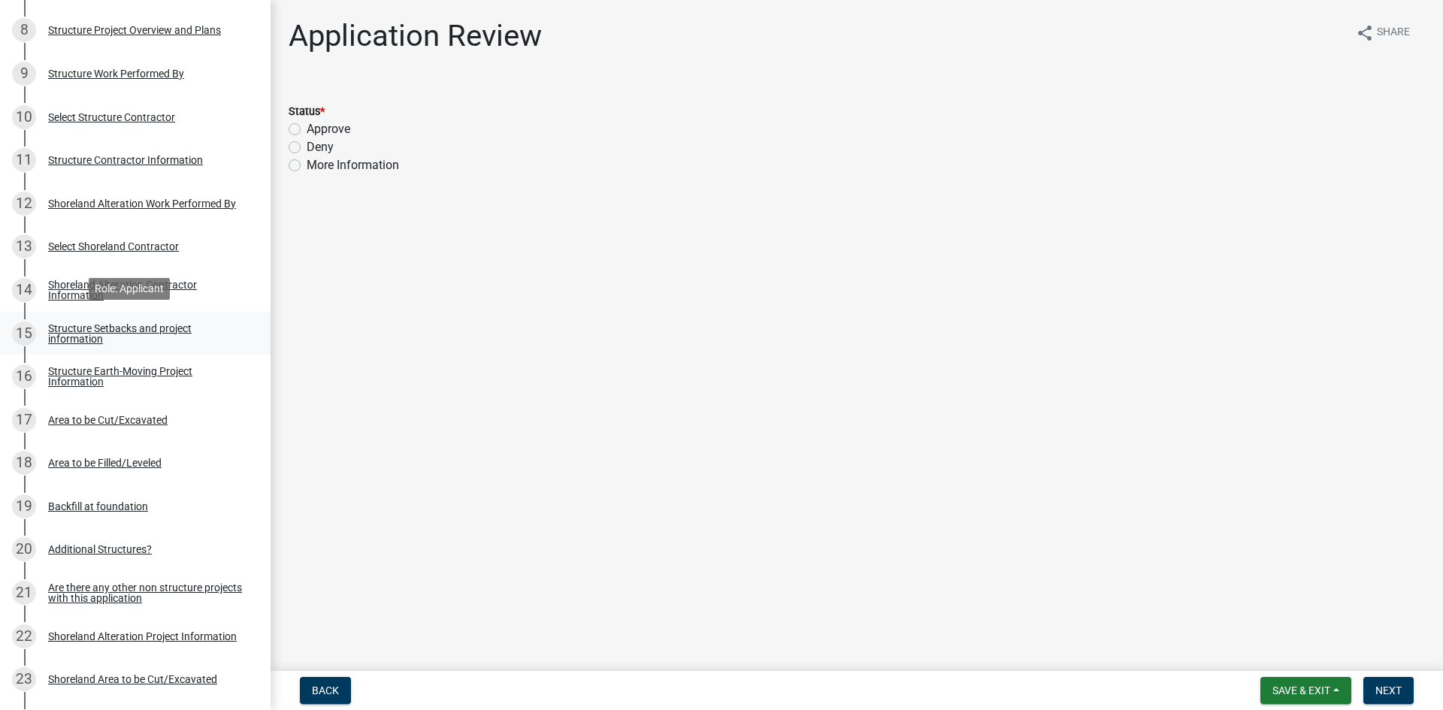
scroll to position [620, 0]
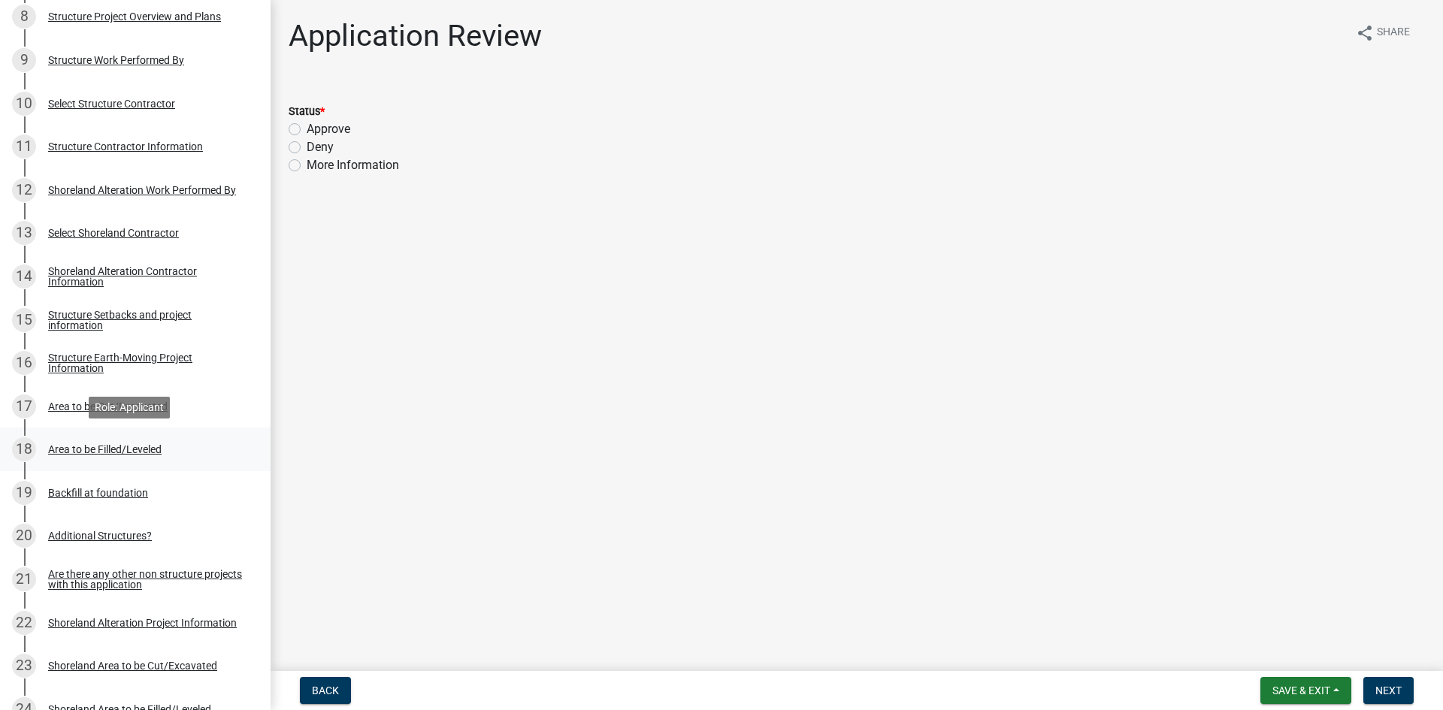
click at [135, 442] on div "18 Area to be Filled/Leveled" at bounding box center [129, 450] width 235 height 24
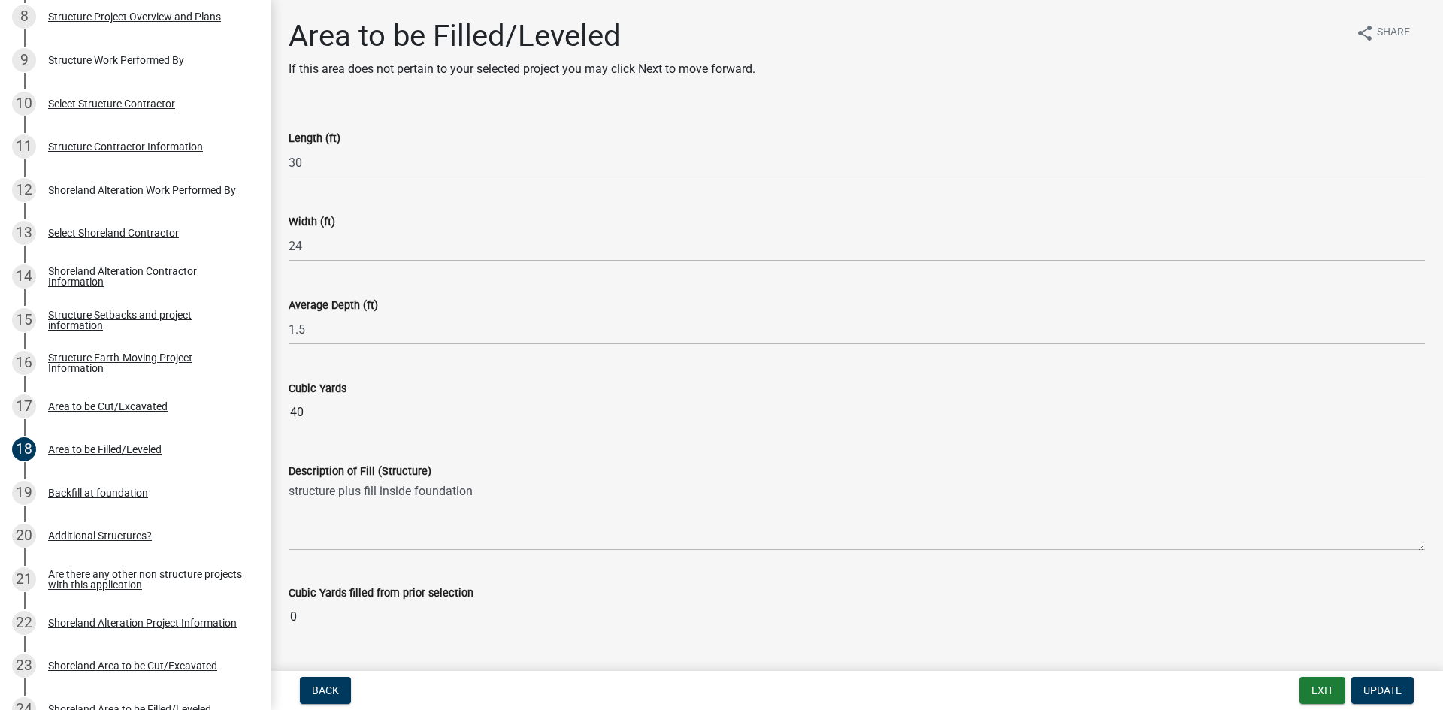
scroll to position [39, 0]
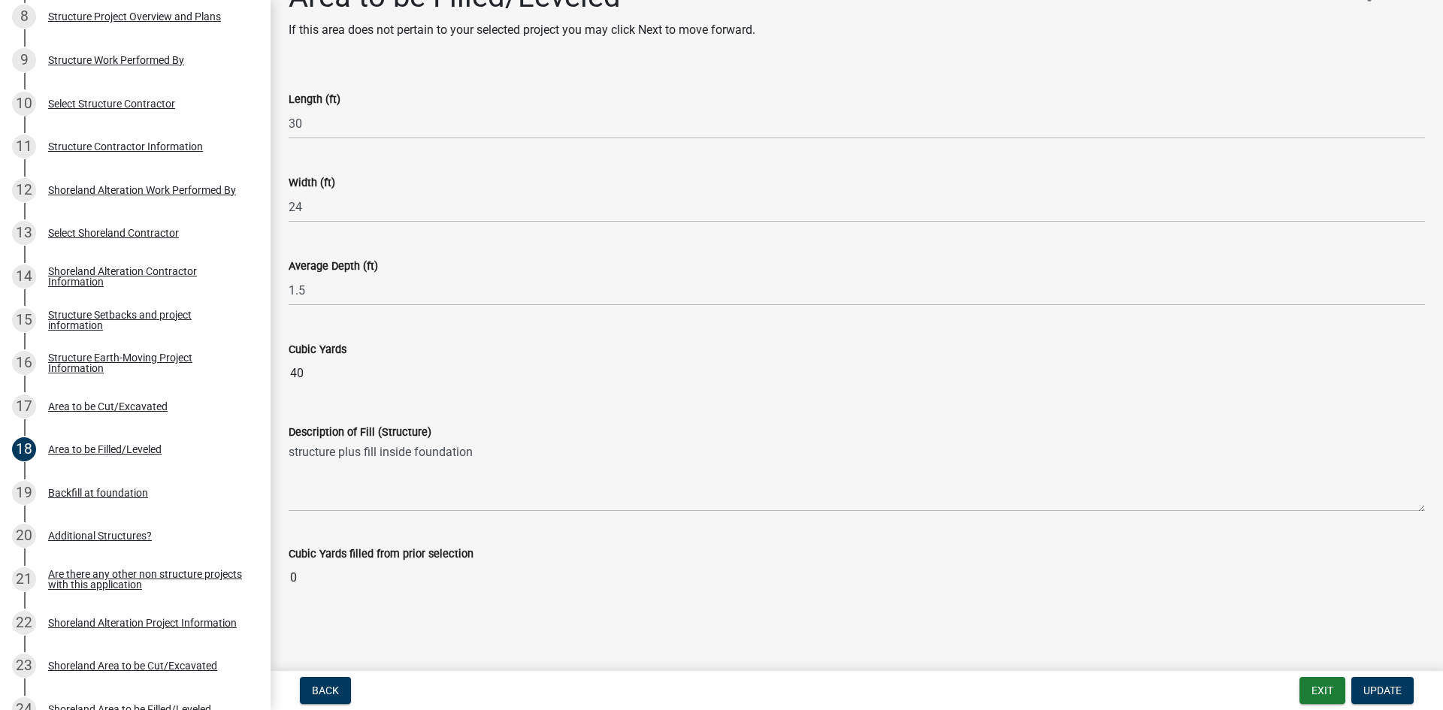
click at [165, 505] on link "19 Backfill at foundation" at bounding box center [135, 493] width 271 height 44
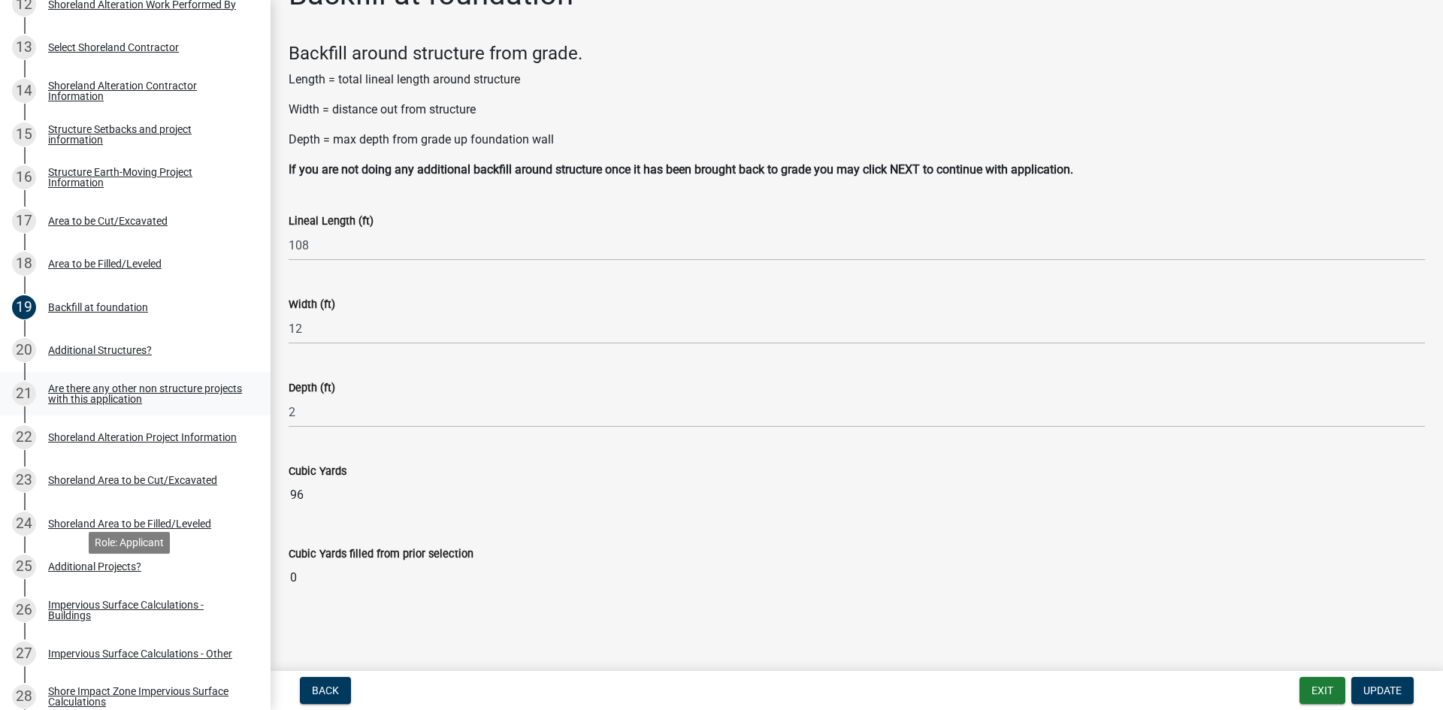
scroll to position [808, 0]
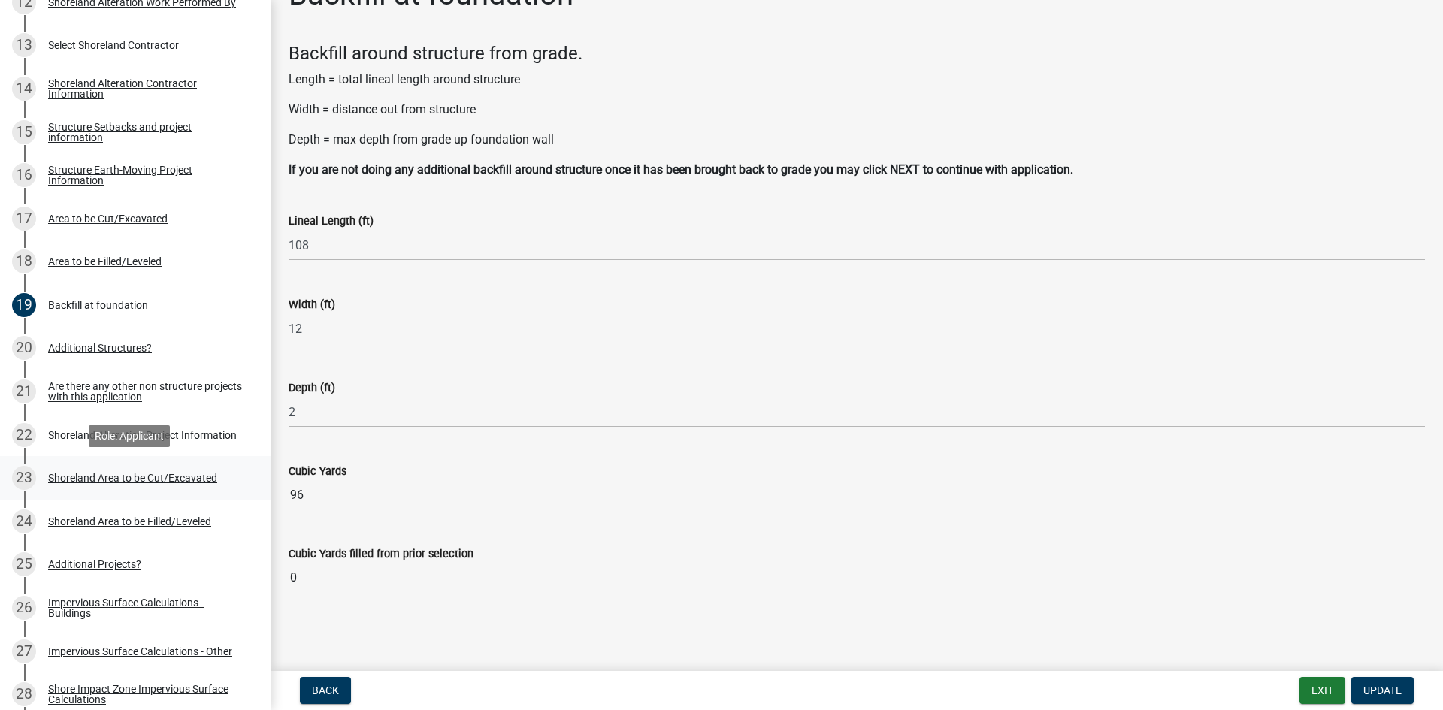
click at [188, 465] on link "23 Shoreland Area to be Cut/Excavated" at bounding box center [135, 478] width 271 height 44
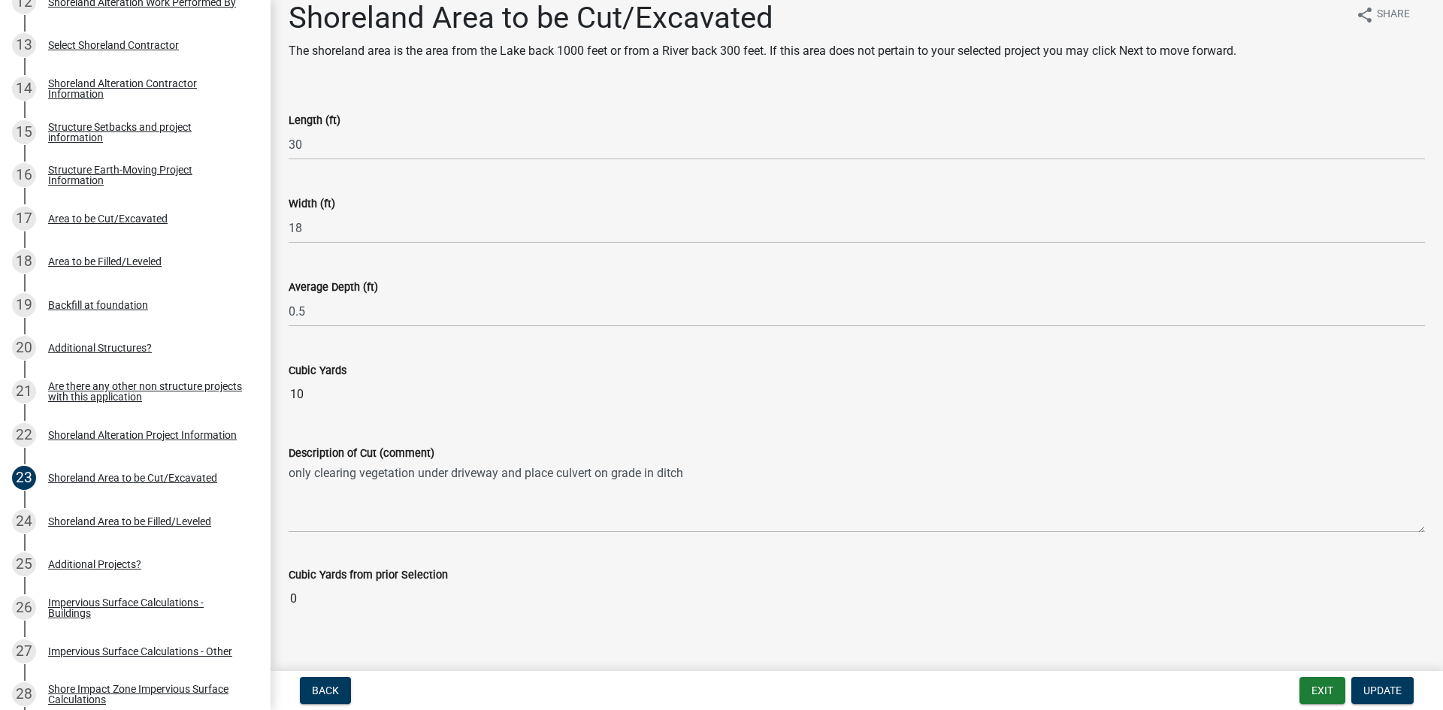
scroll to position [39, 0]
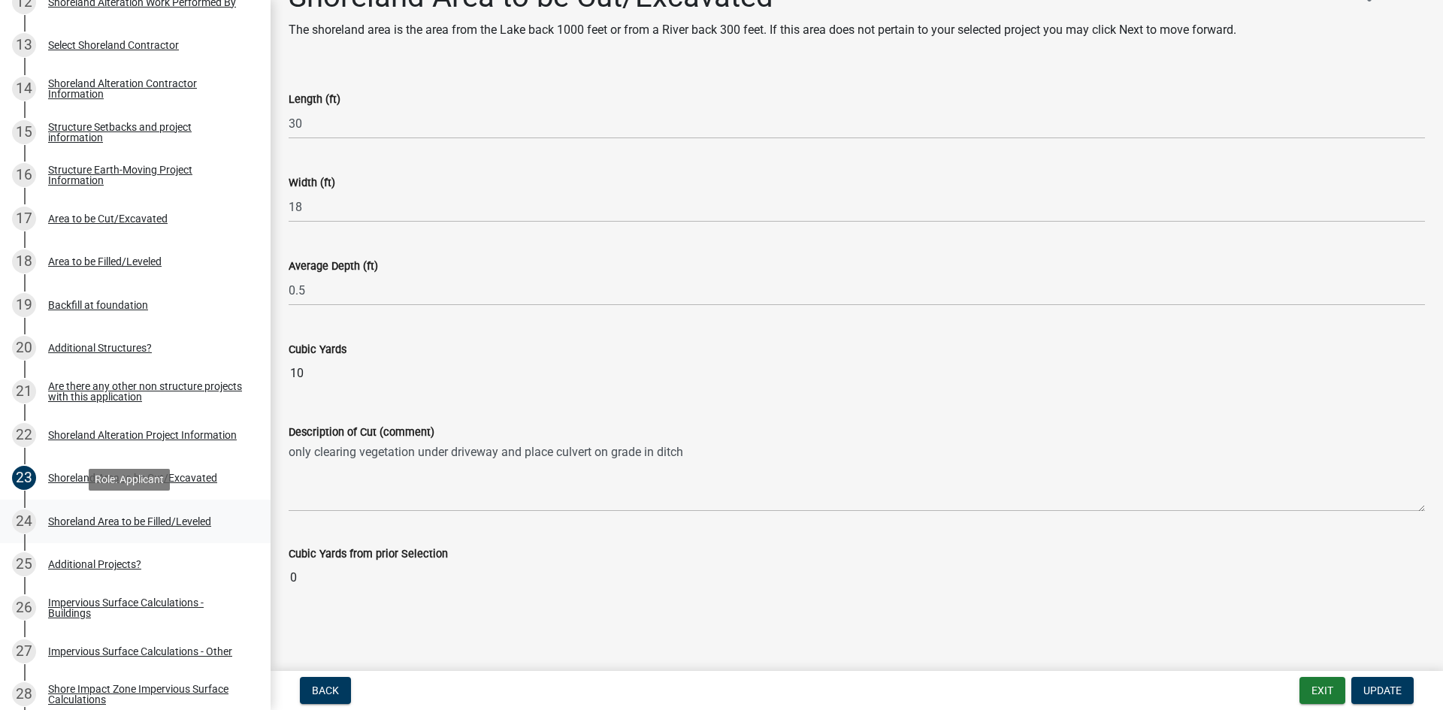
click at [212, 511] on div "24 Shoreland Area to be Filled/Leveled" at bounding box center [129, 522] width 235 height 24
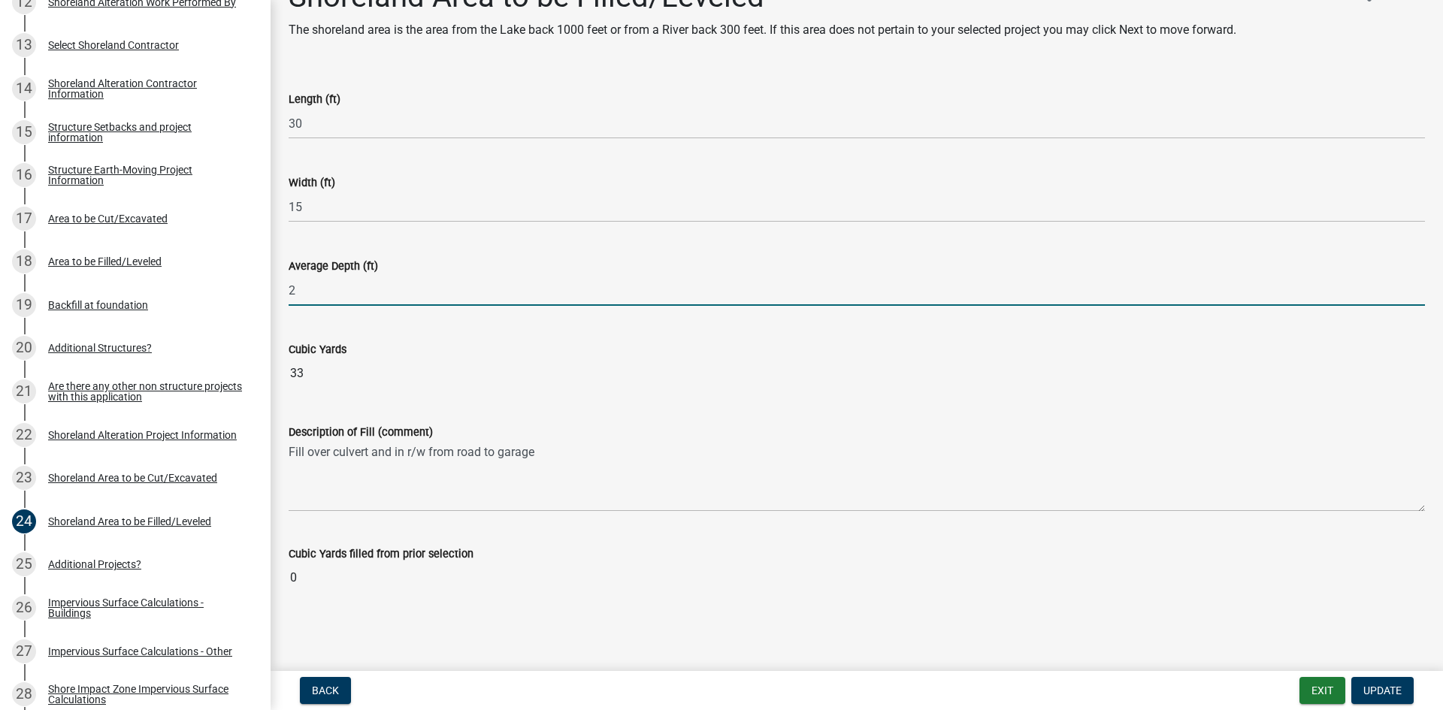
click at [347, 291] on input "2" at bounding box center [857, 290] width 1137 height 31
type input "1"
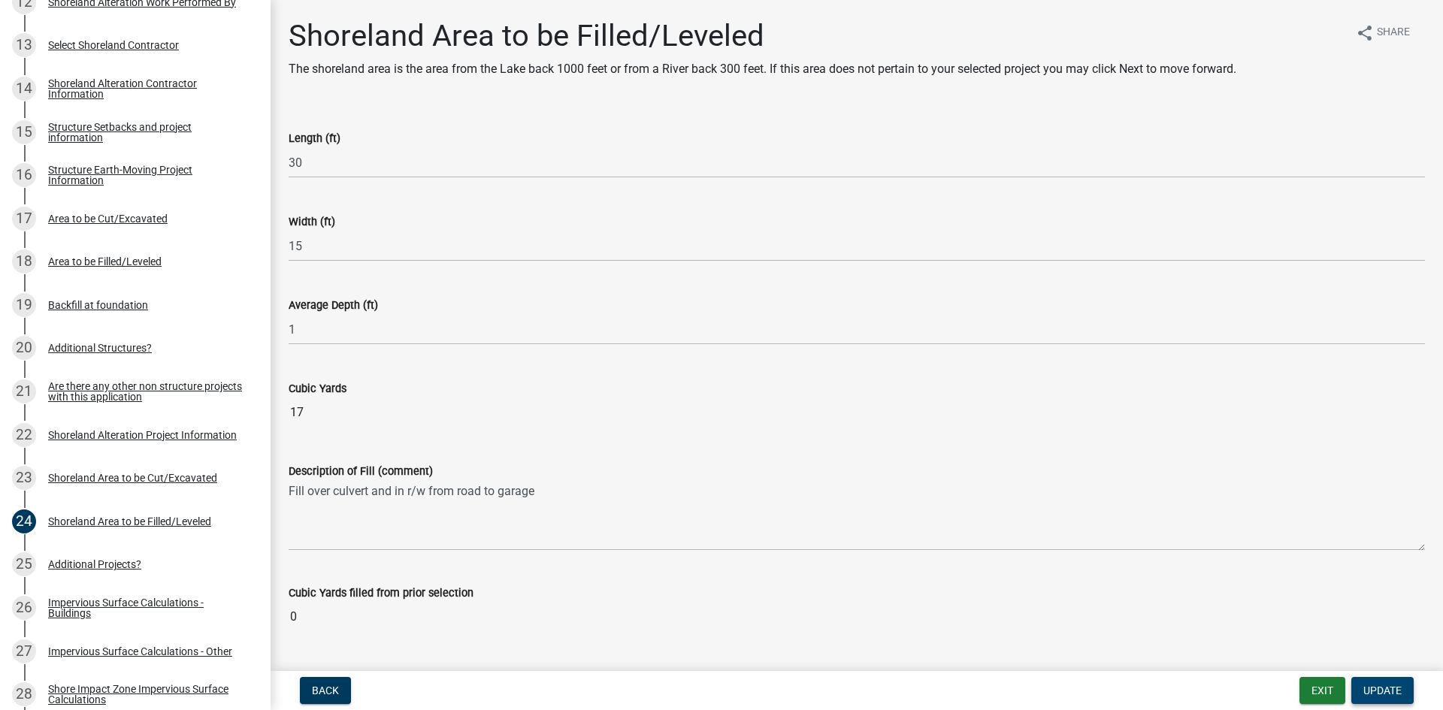
click at [1154, 620] on button "Update" at bounding box center [1383, 690] width 62 height 27
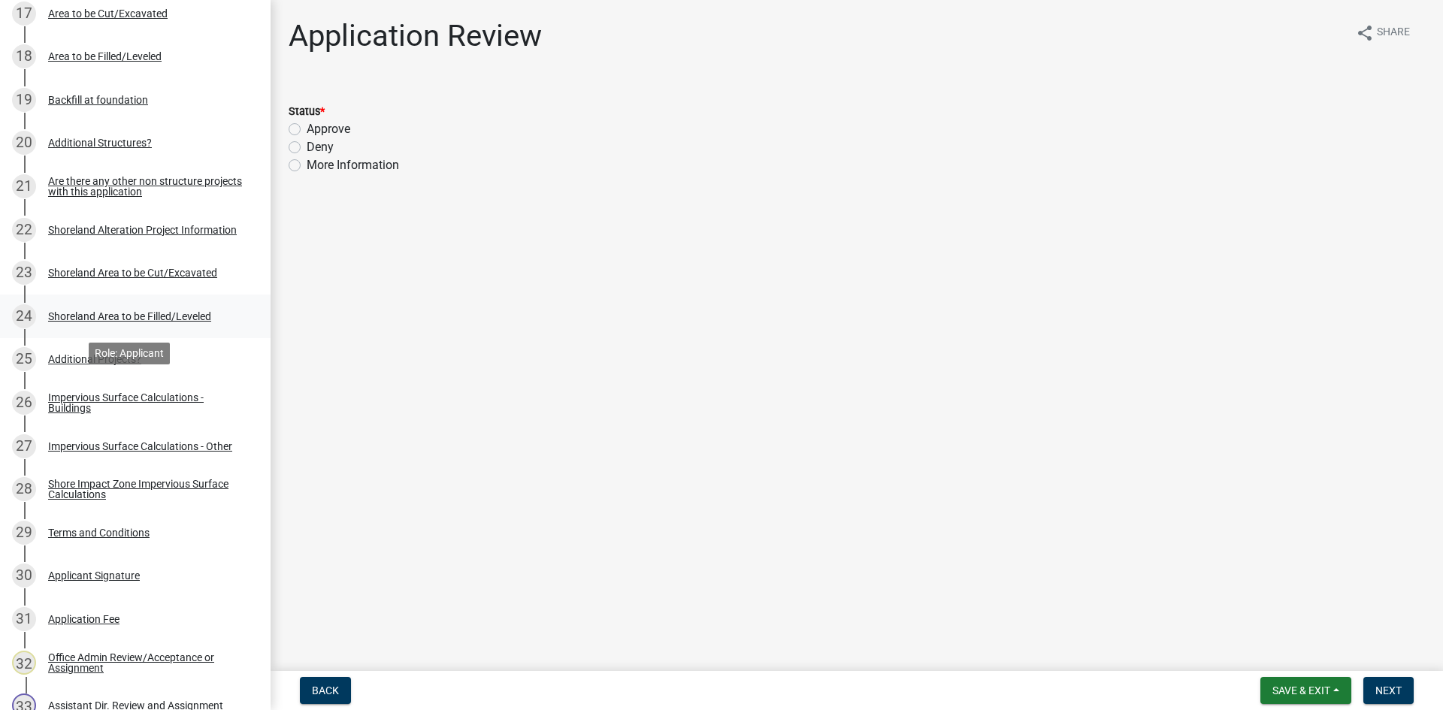
scroll to position [1015, 0]
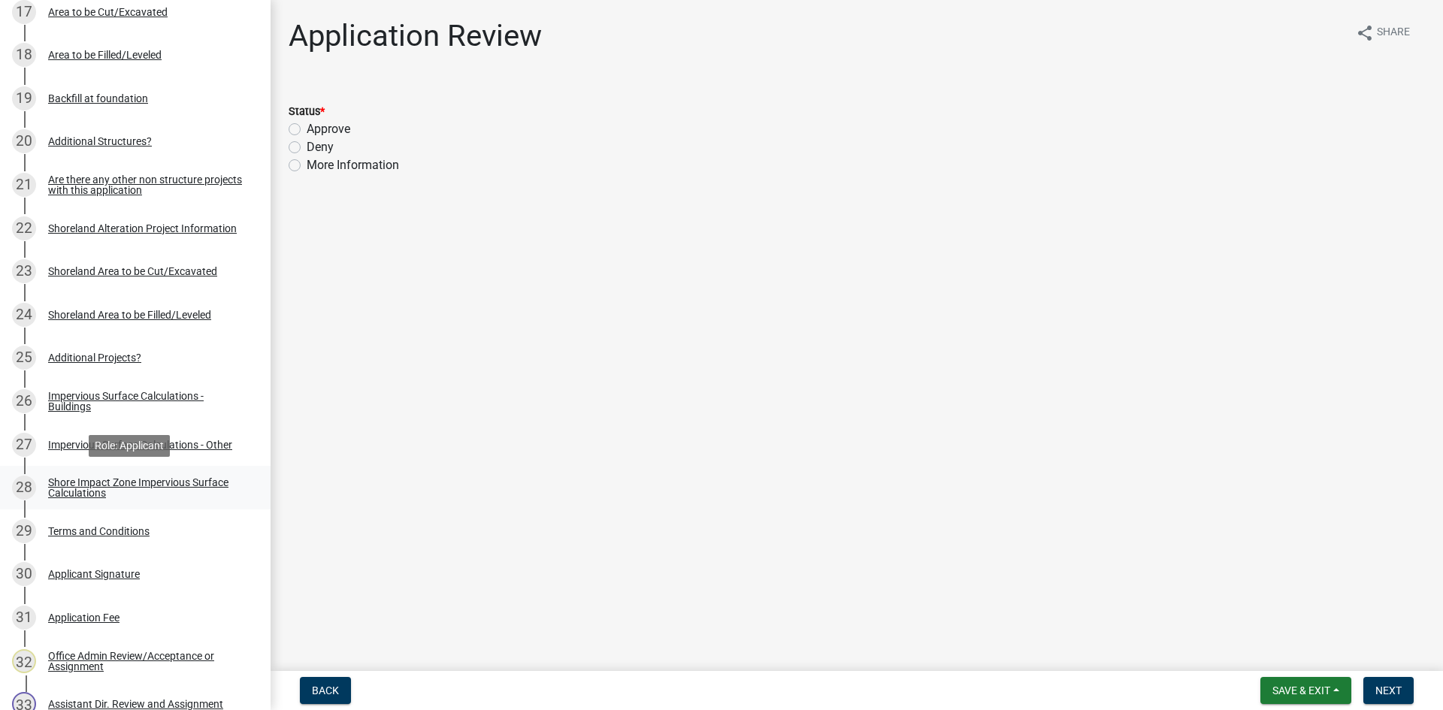
click at [178, 483] on div "Shore Impact Zone Impervious Surface Calculations" at bounding box center [147, 487] width 198 height 21
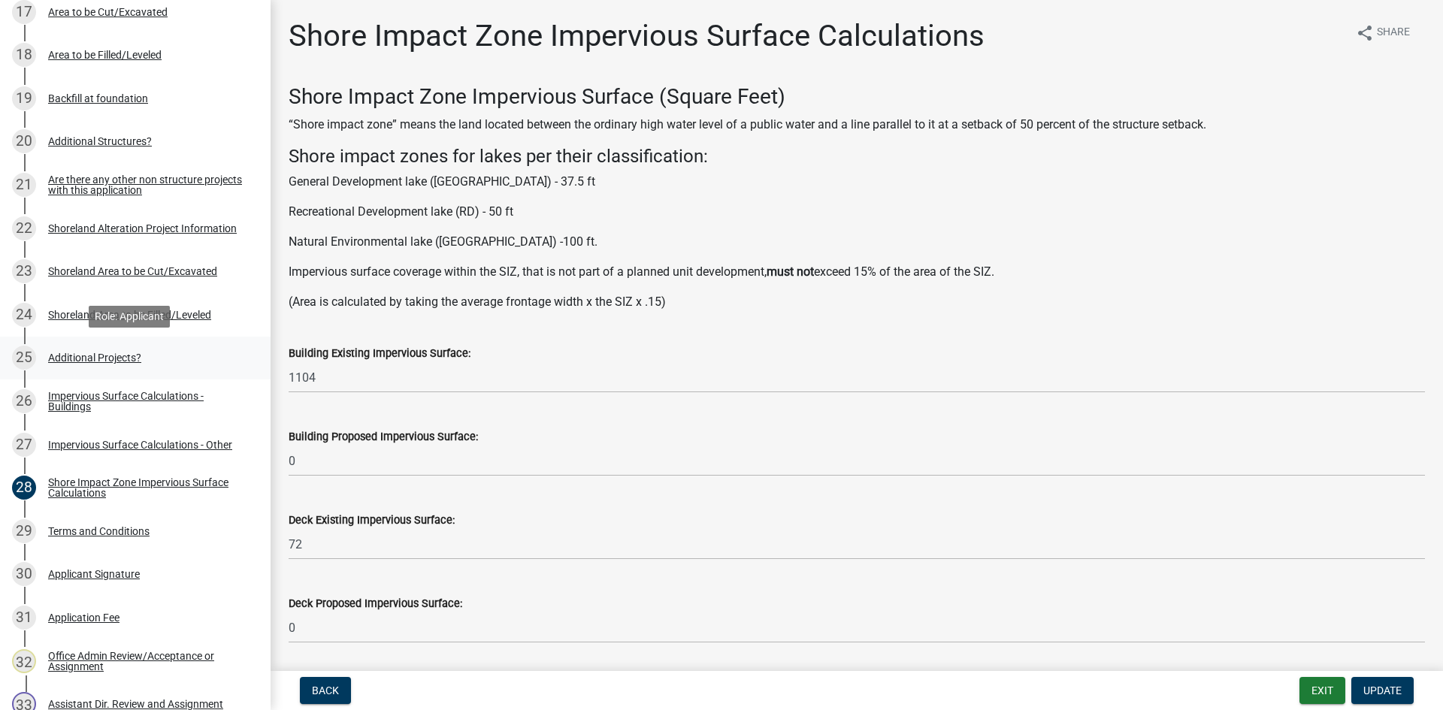
click at [141, 353] on div "Additional Projects?" at bounding box center [94, 358] width 93 height 11
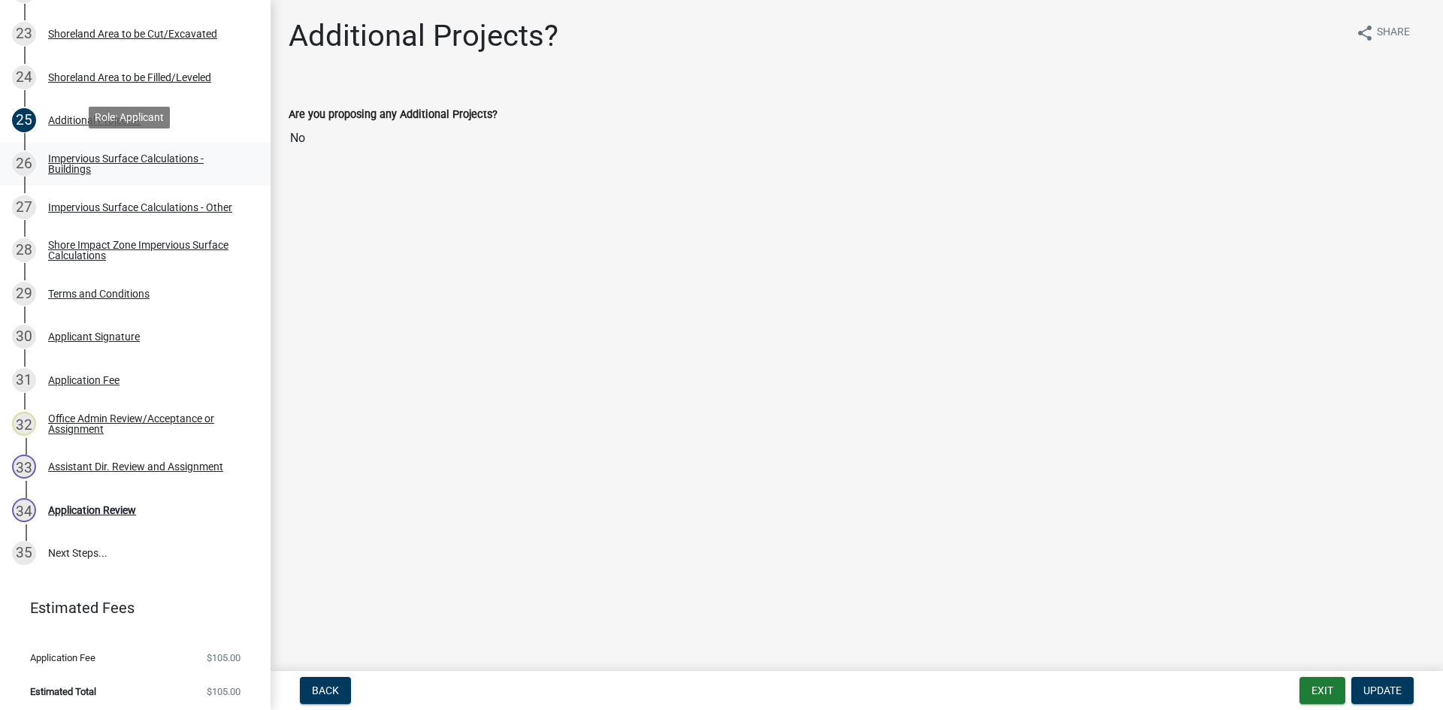
scroll to position [1257, 0]
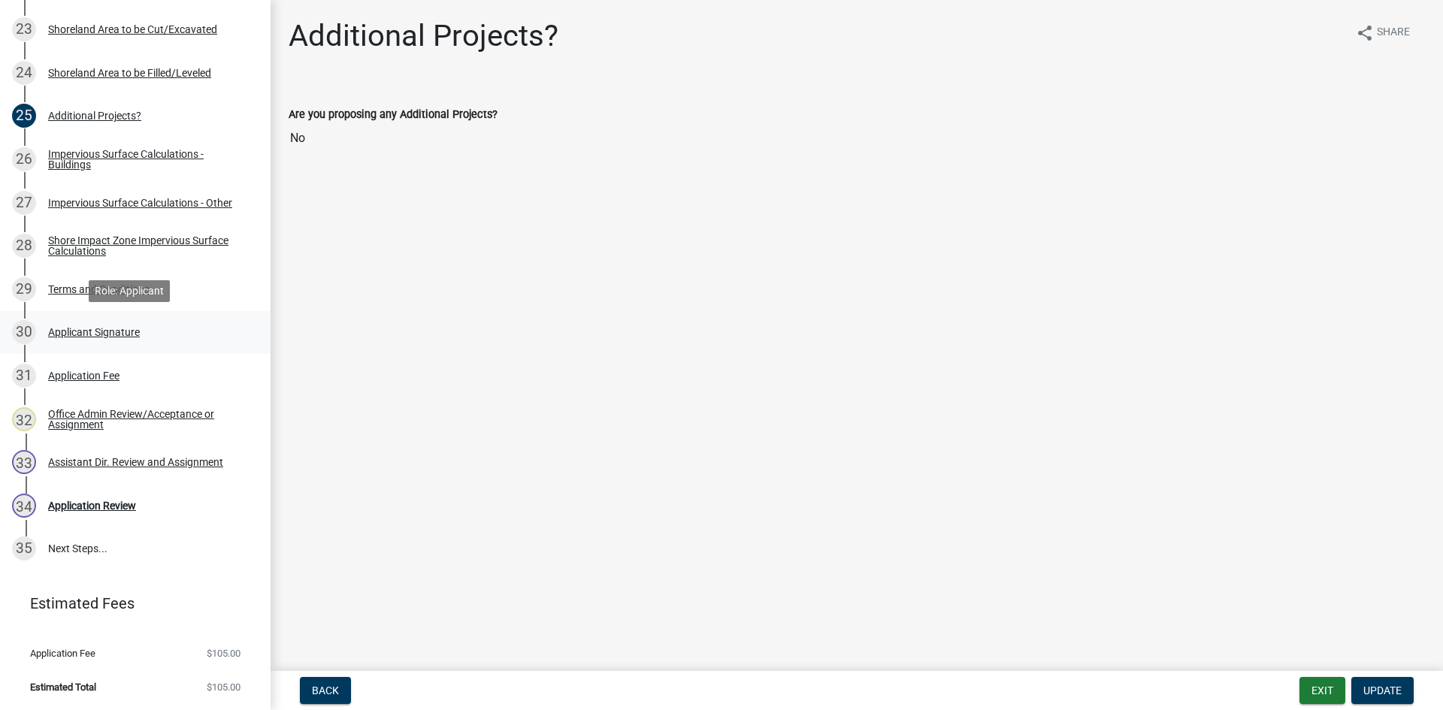
click at [124, 329] on div "Applicant Signature" at bounding box center [94, 332] width 92 height 11
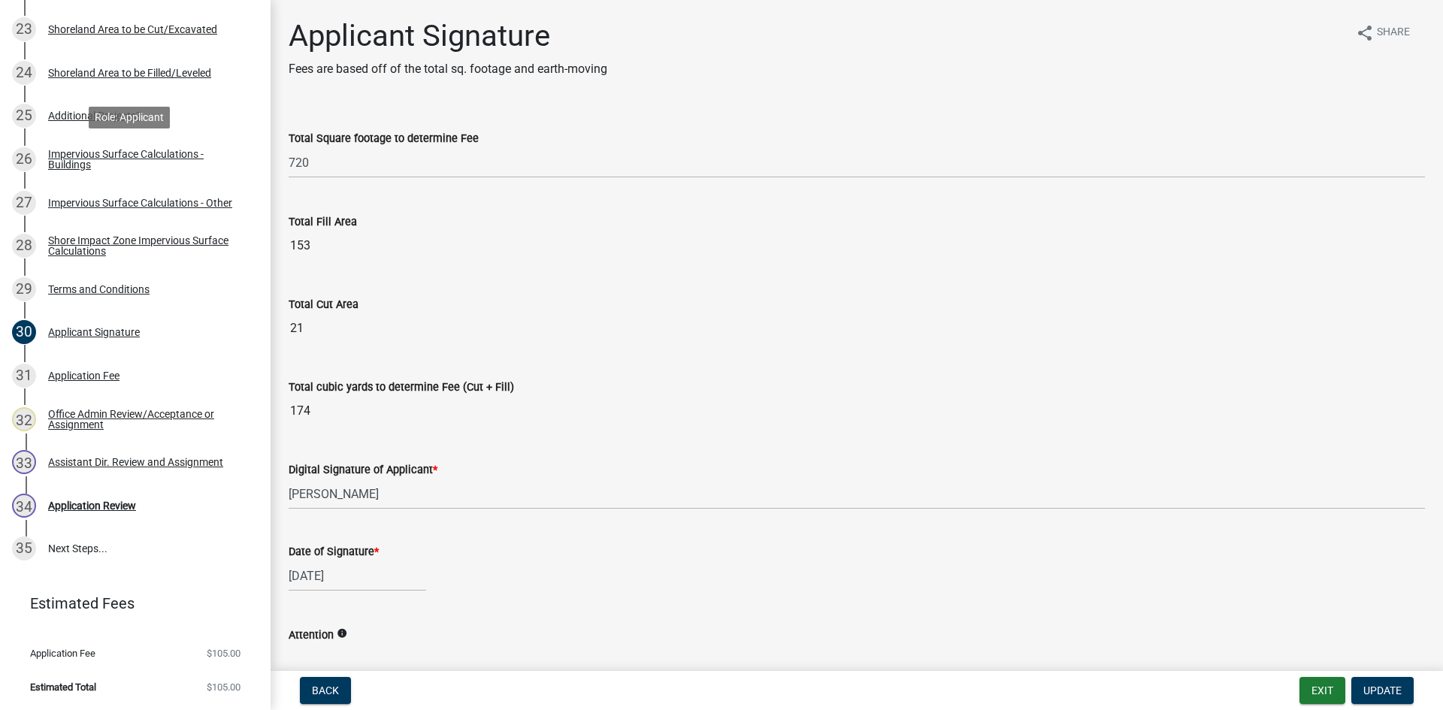
click at [139, 153] on div "Impervious Surface Calculations - Buildings" at bounding box center [147, 159] width 198 height 21
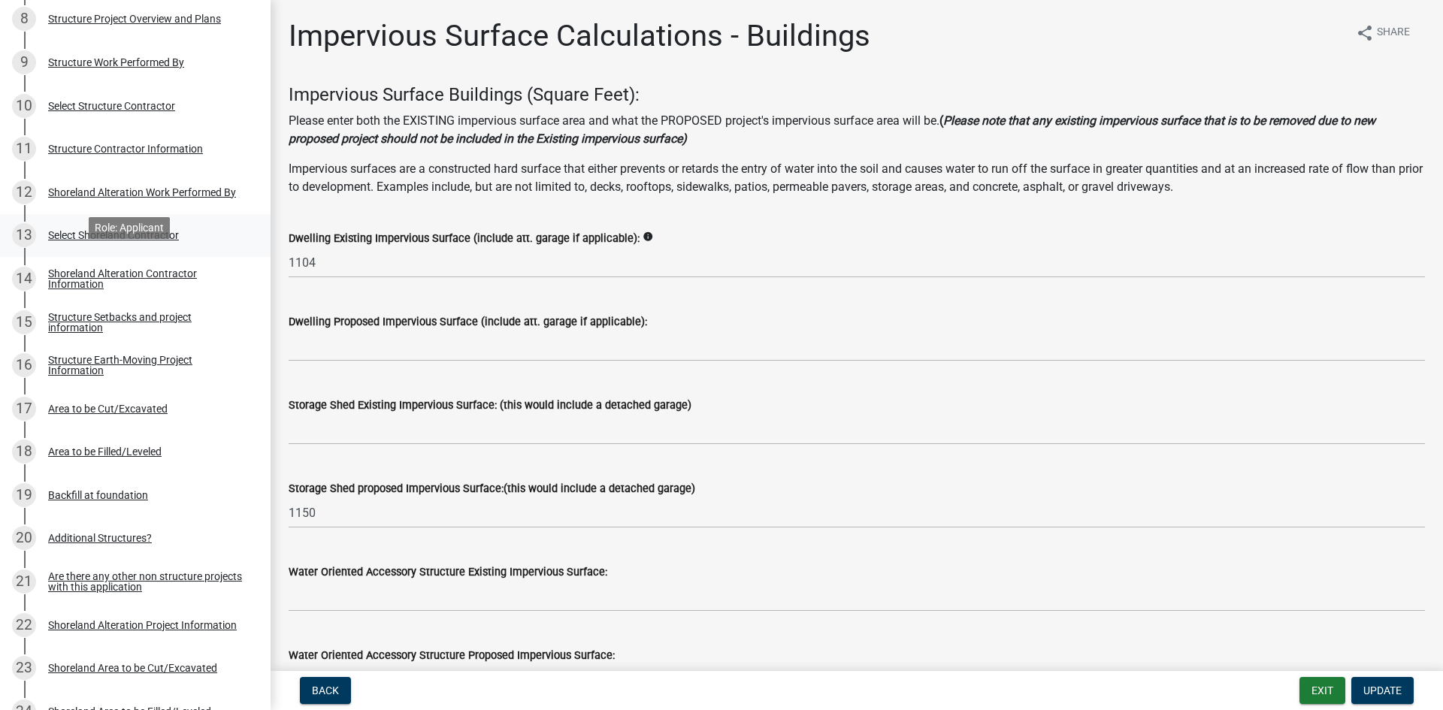
scroll to position [599, 0]
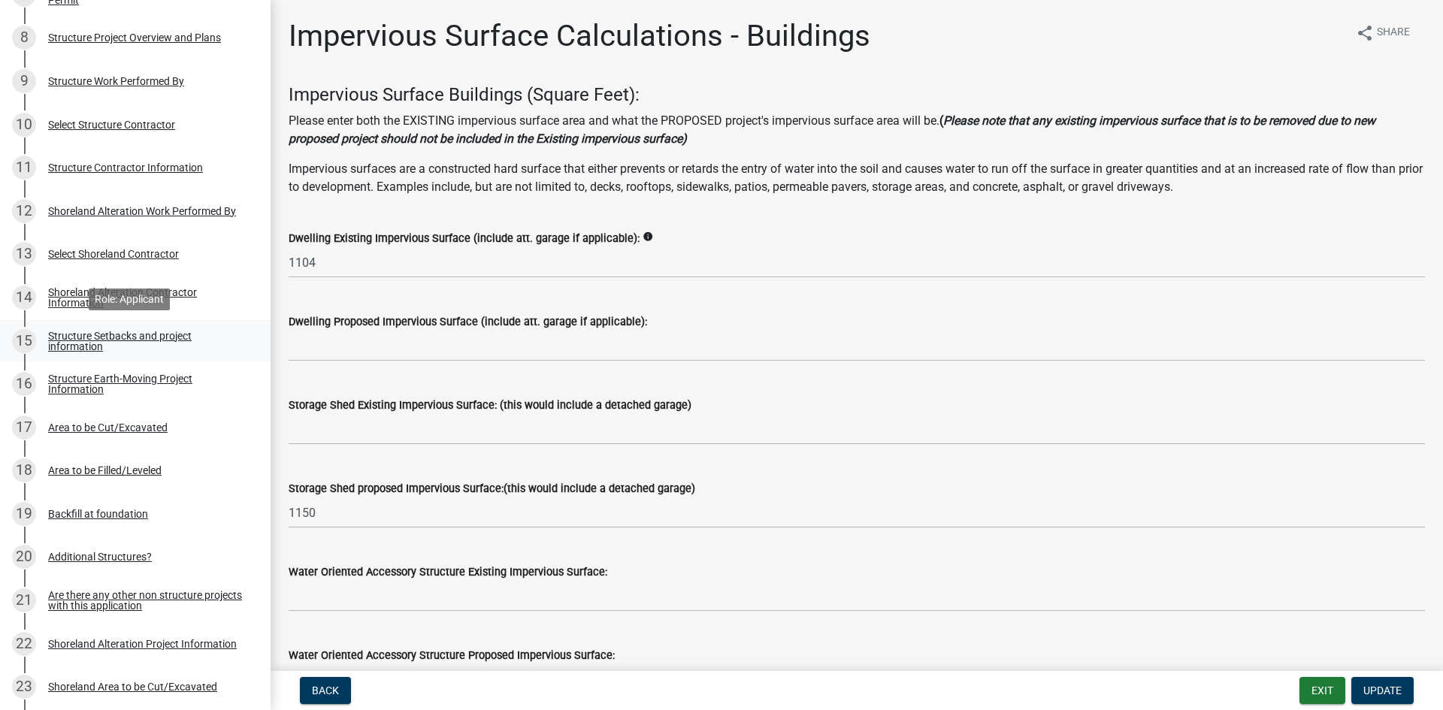
click at [189, 344] on div "Structure Setbacks and project information" at bounding box center [147, 341] width 198 height 21
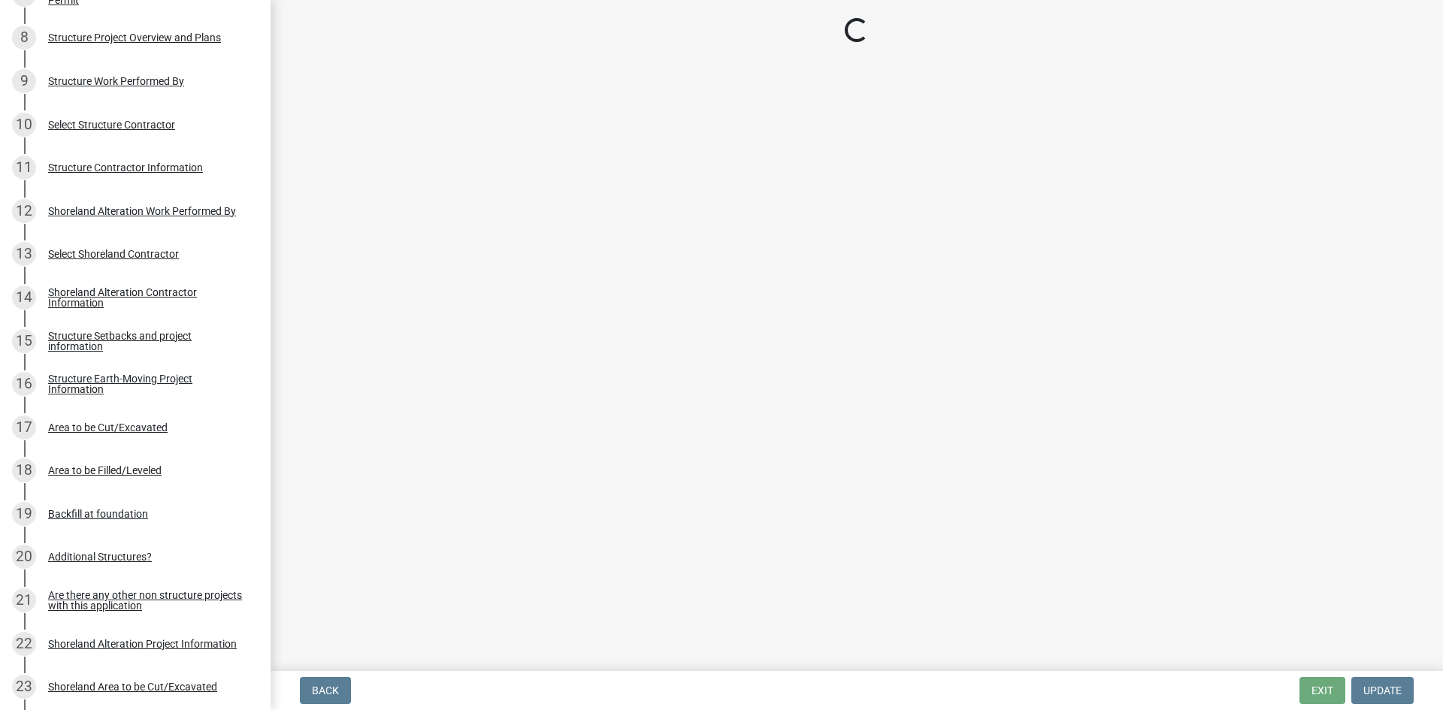
select select "367ae464-a00a-4d51-b12c-ecfde9206520"
select select "c185e313-3403-4239-bd61-bb563c58a77a"
select select "e560a688-e561-477d-b756-2b3ad714d8bd"
select select "b13ed3f6-1f73-490c-b6b9-92dfa0212ca3"
select select "e80e3e2c-e9d0-4b64-95b5-c0b12854bba2"
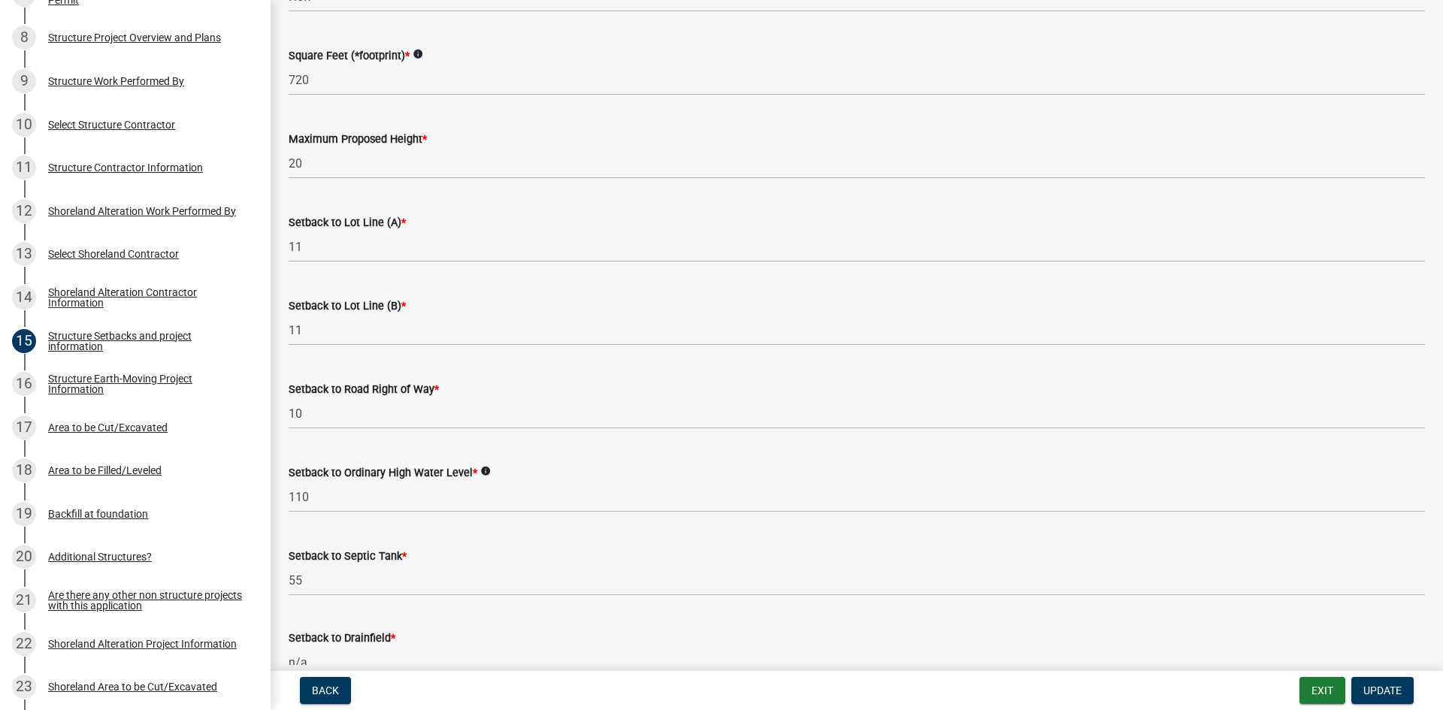
scroll to position [526, 0]
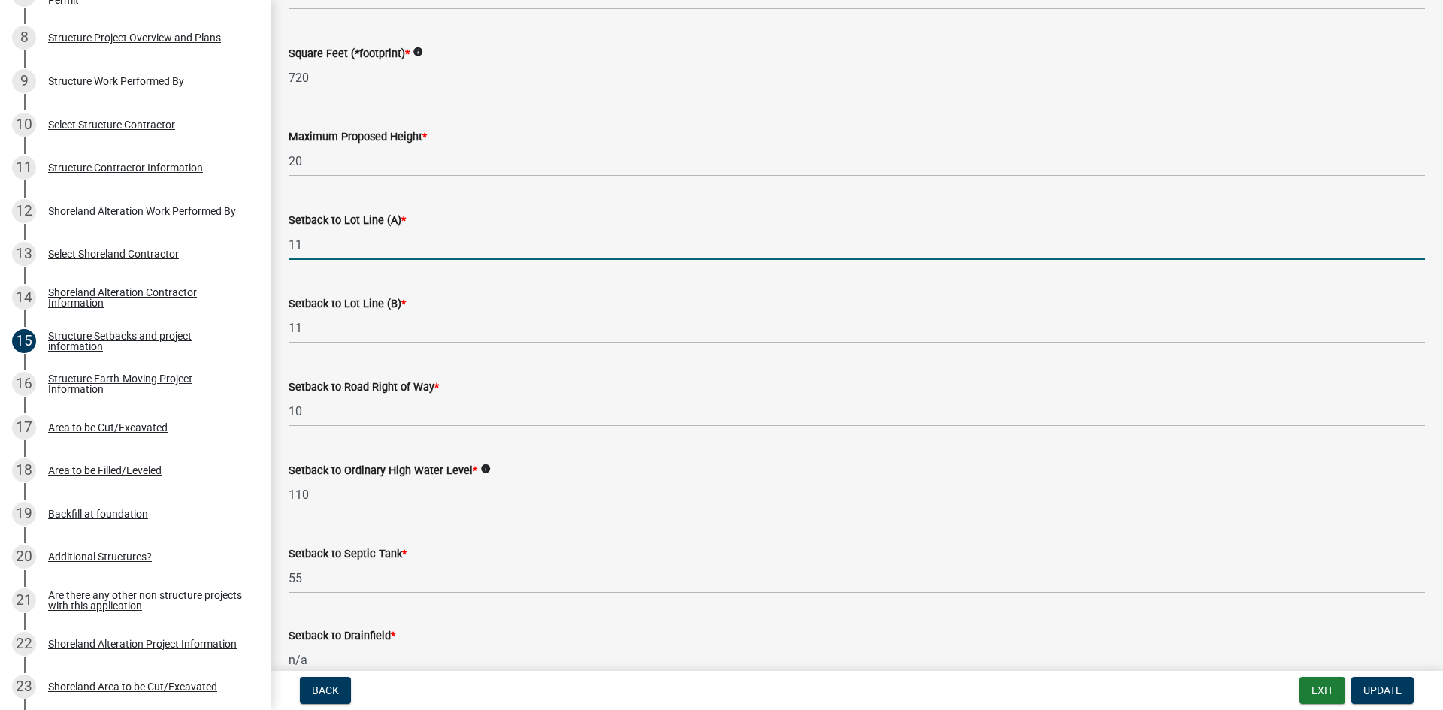
click at [404, 241] on input "11" at bounding box center [857, 244] width 1137 height 31
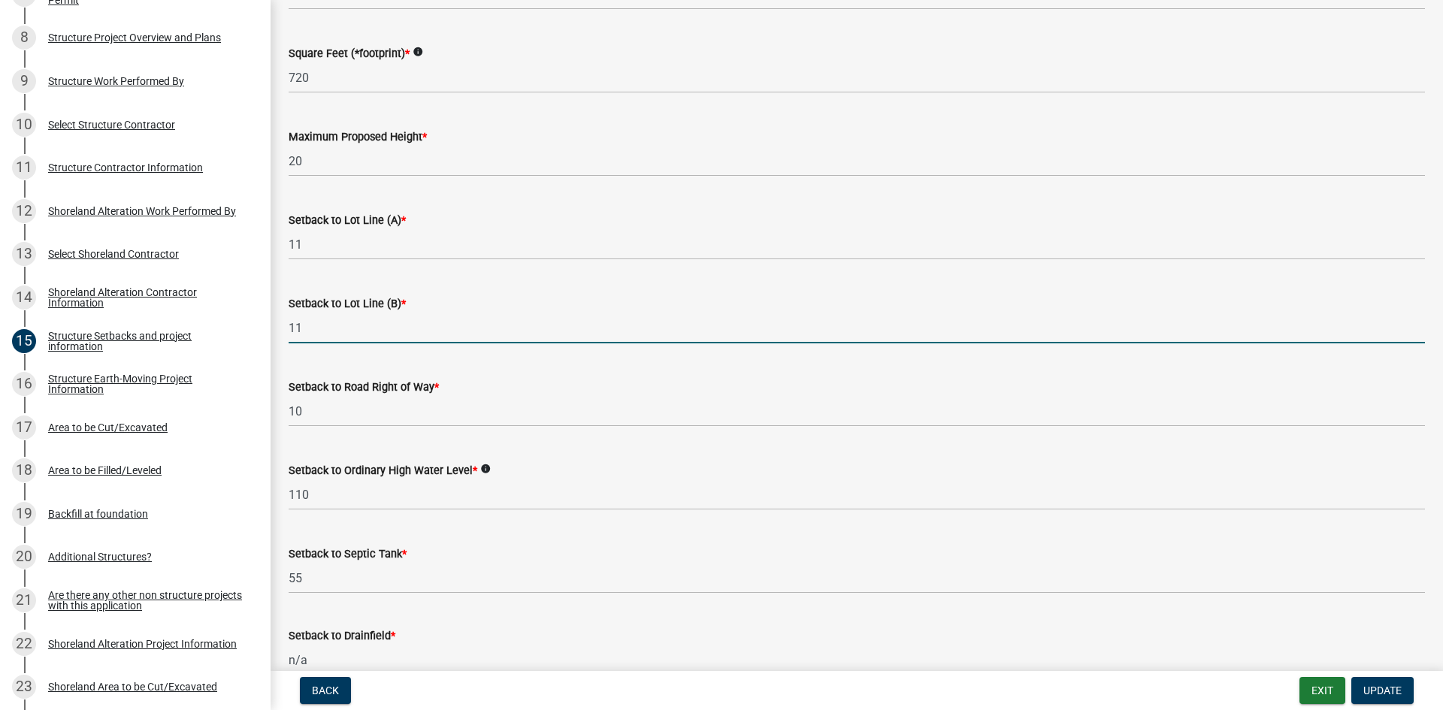
click at [443, 338] on input "11" at bounding box center [857, 328] width 1137 height 31
type input "15"
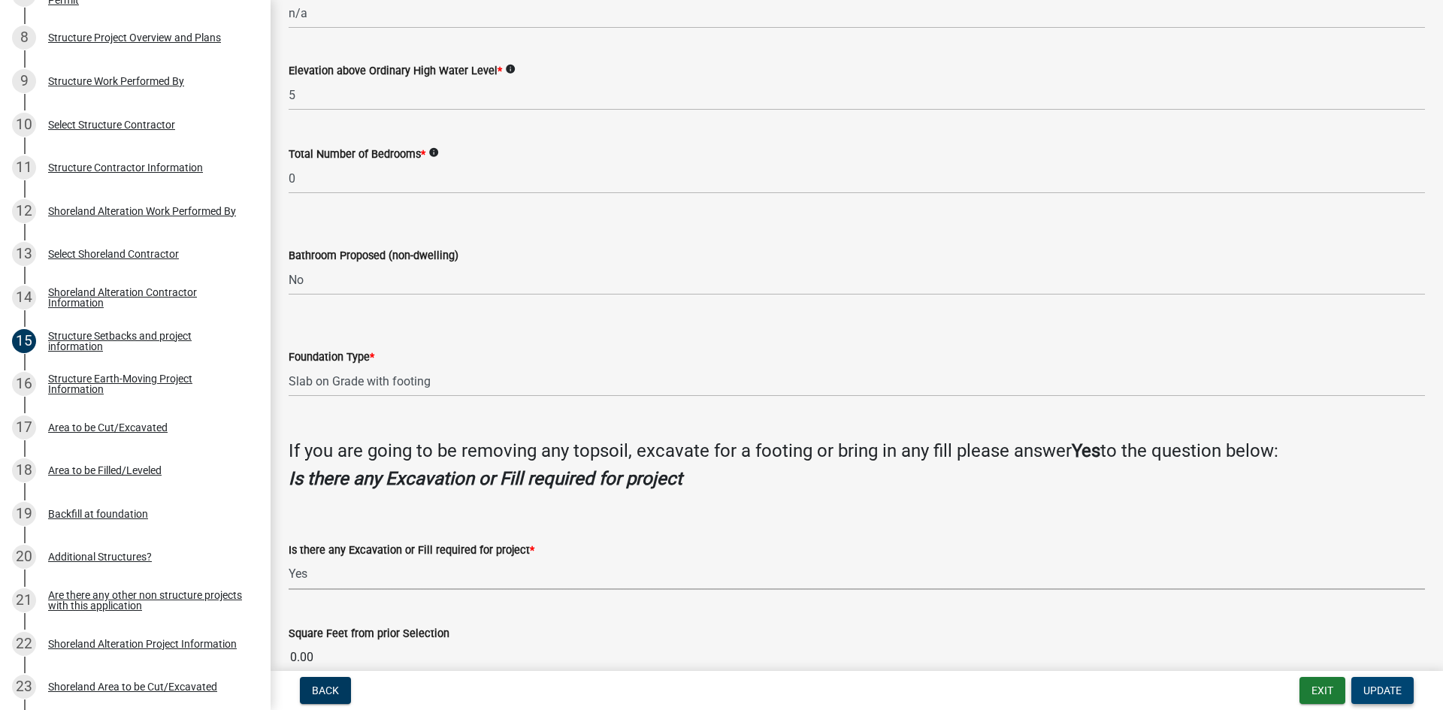
scroll to position [1285, 0]
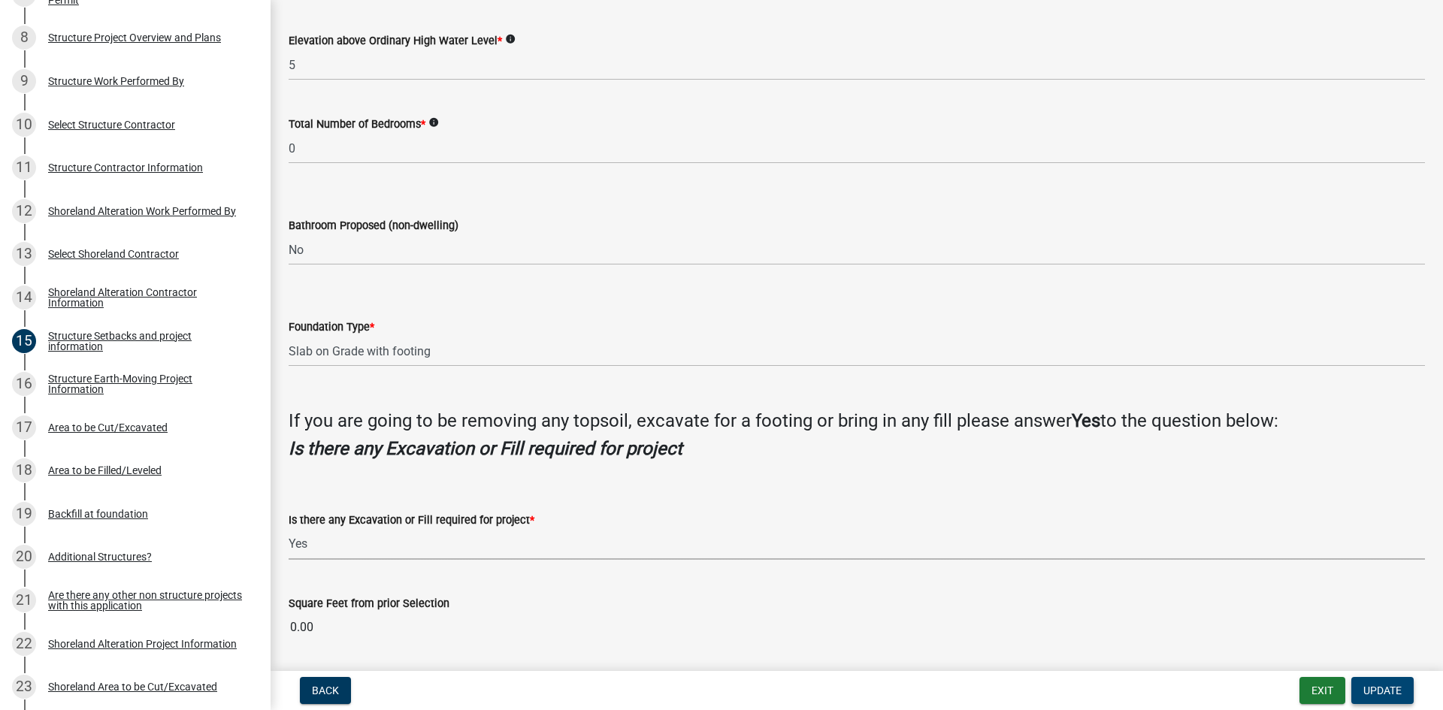
click at [1154, 620] on button "Update" at bounding box center [1383, 690] width 62 height 27
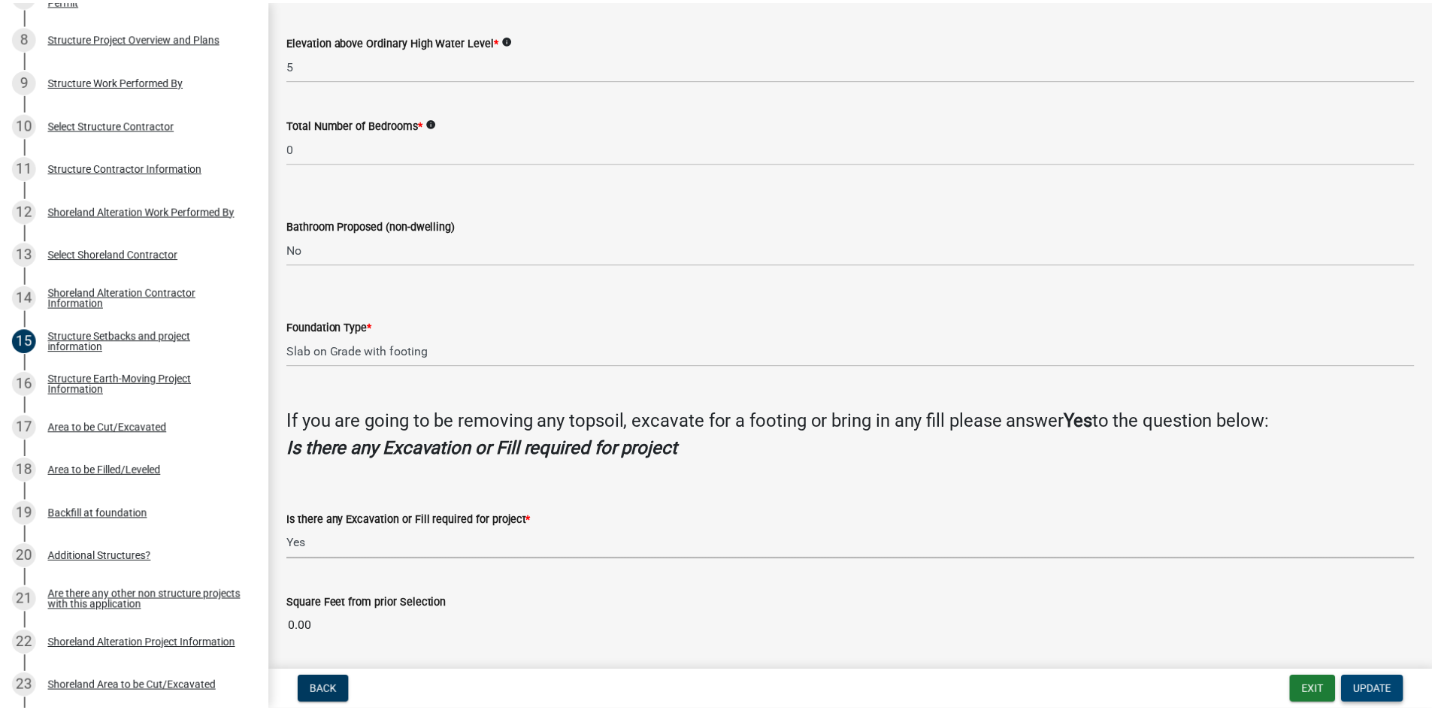
scroll to position [0, 0]
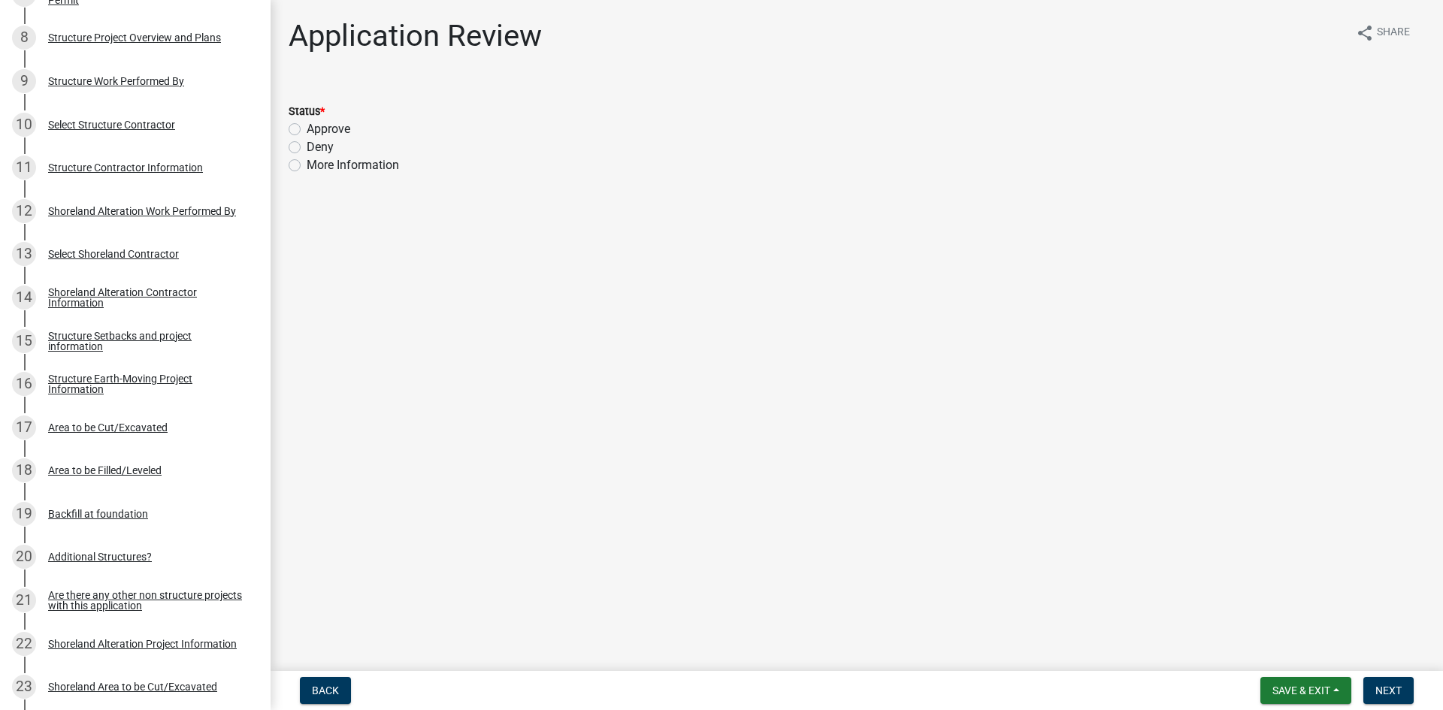
click at [1154, 620] on div "Structure and Shoreland Alteration Permit Application STR/SAP - 326621 View Sum…" at bounding box center [721, 355] width 1443 height 710
click at [1154, 620] on button "Save & Exit" at bounding box center [1306, 690] width 91 height 27
click at [1154, 620] on button "Save & Exit" at bounding box center [1291, 652] width 120 height 36
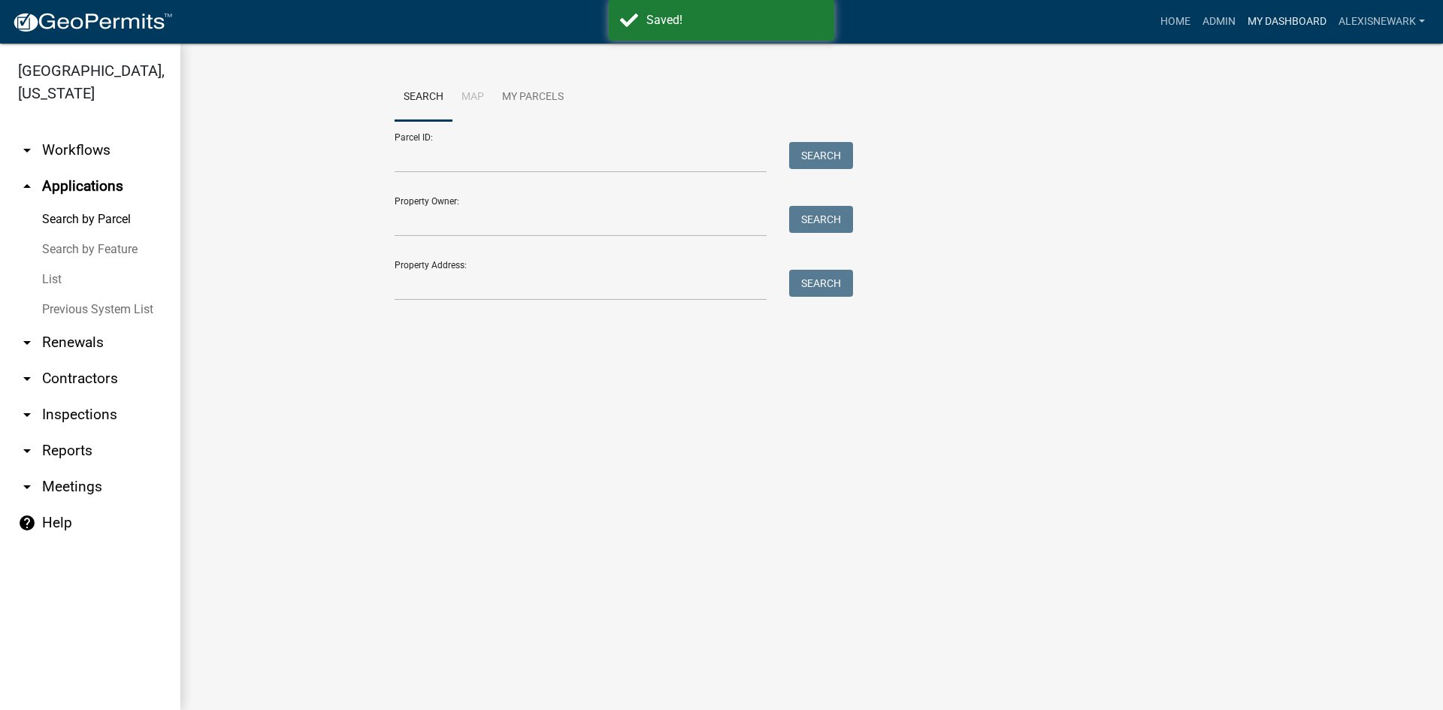
click at [1154, 21] on link "My Dashboard" at bounding box center [1287, 22] width 91 height 29
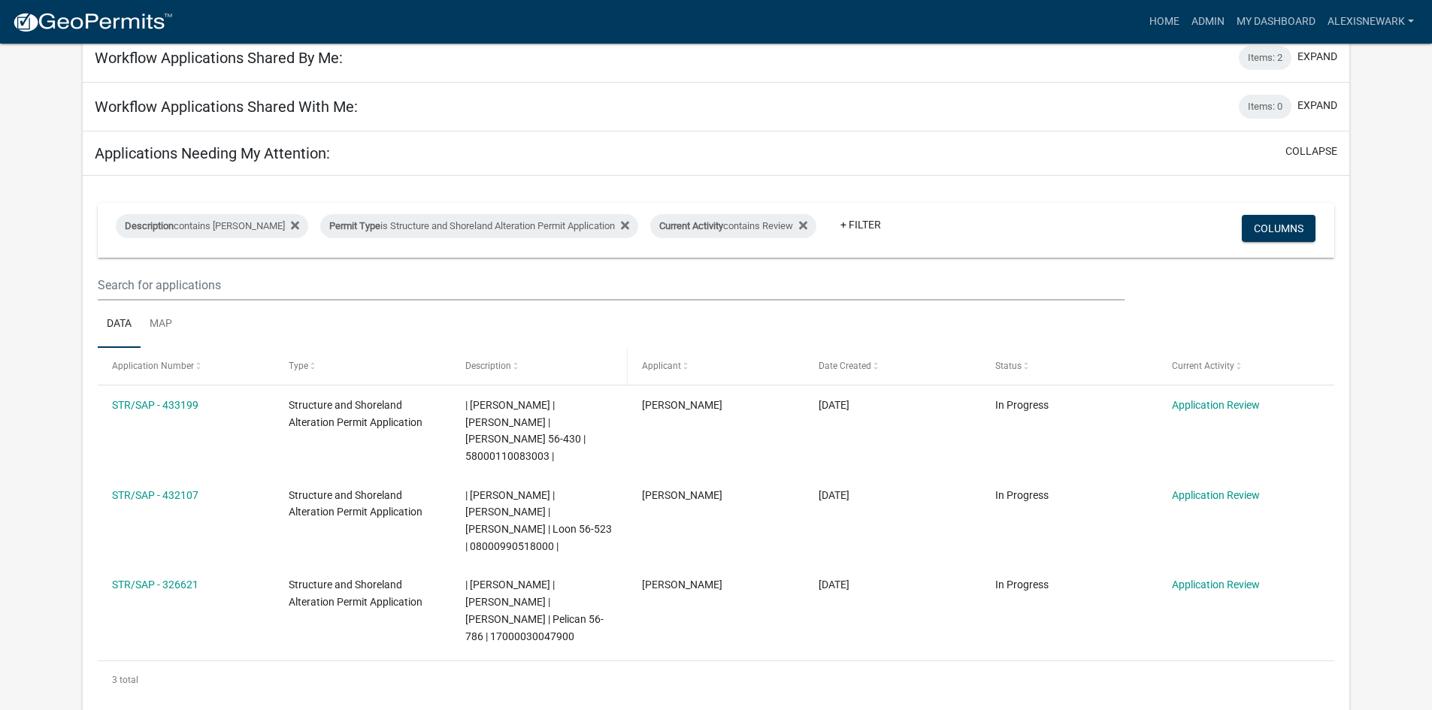
scroll to position [113, 0]
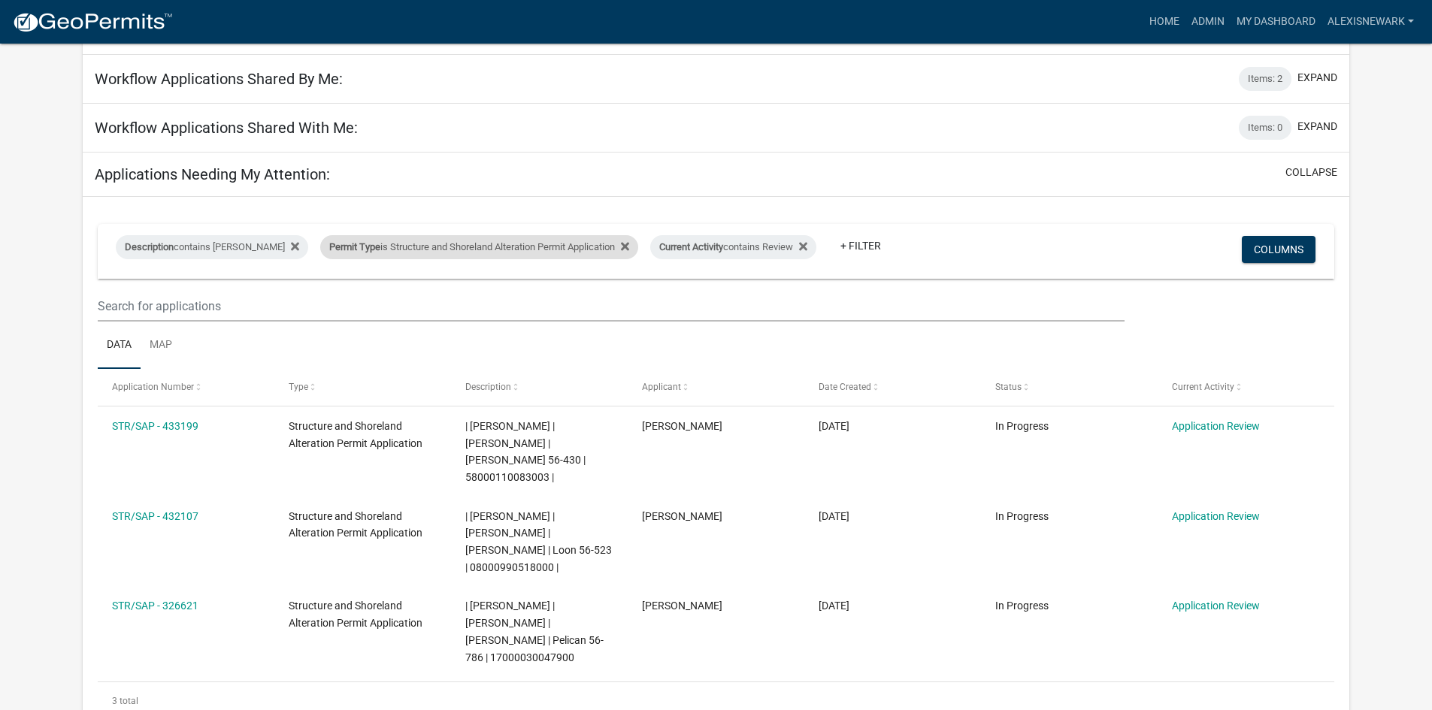
click at [486, 242] on div "Permit Type is Structure and Shoreland Alteration Permit Application" at bounding box center [479, 247] width 318 height 24
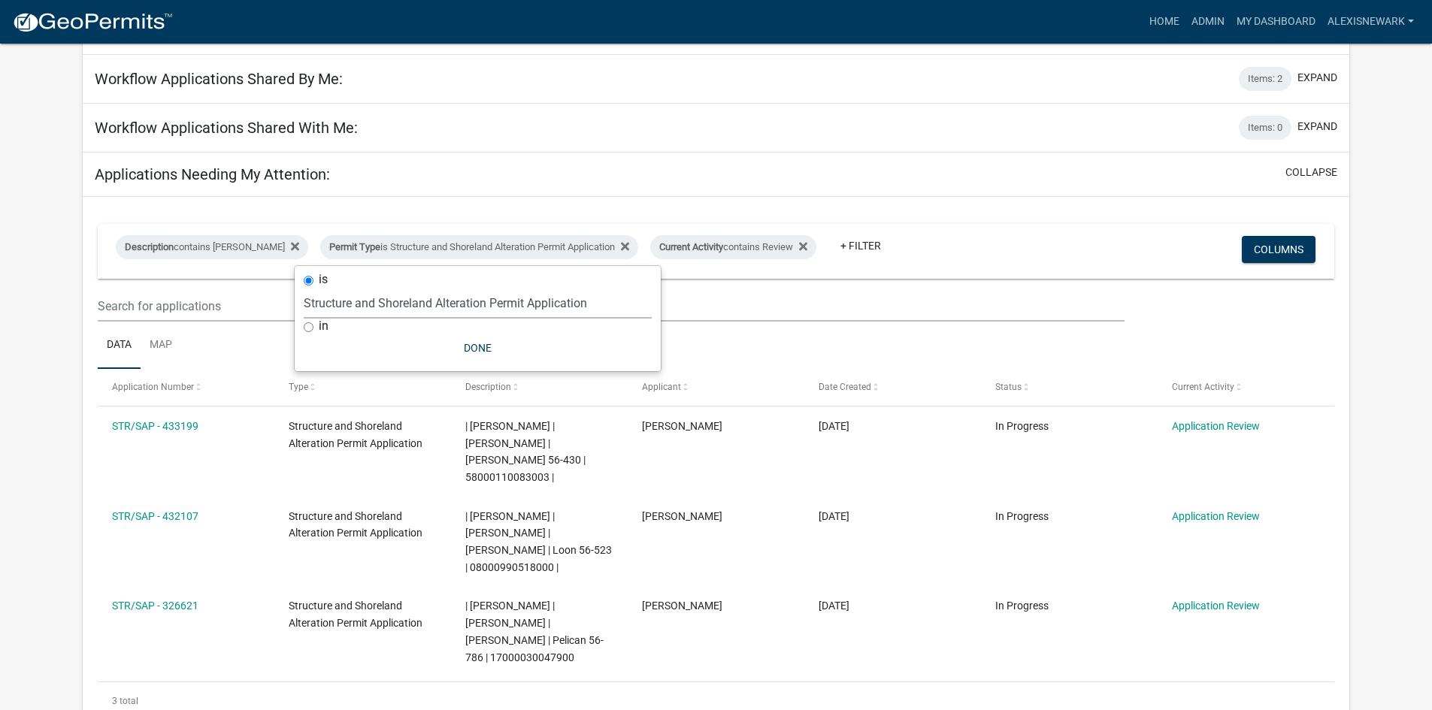
click at [480, 306] on select "Select an option Building Contractor / Excavators (Registration) Building Contr…" at bounding box center [478, 303] width 348 height 31
select select "68d28c81-f724-4f90-9ad3-bed34bf6fb80"
click at [329, 288] on select "Select an option Building Contractor / Excavators (Registration) Building Contr…" at bounding box center [478, 303] width 348 height 31
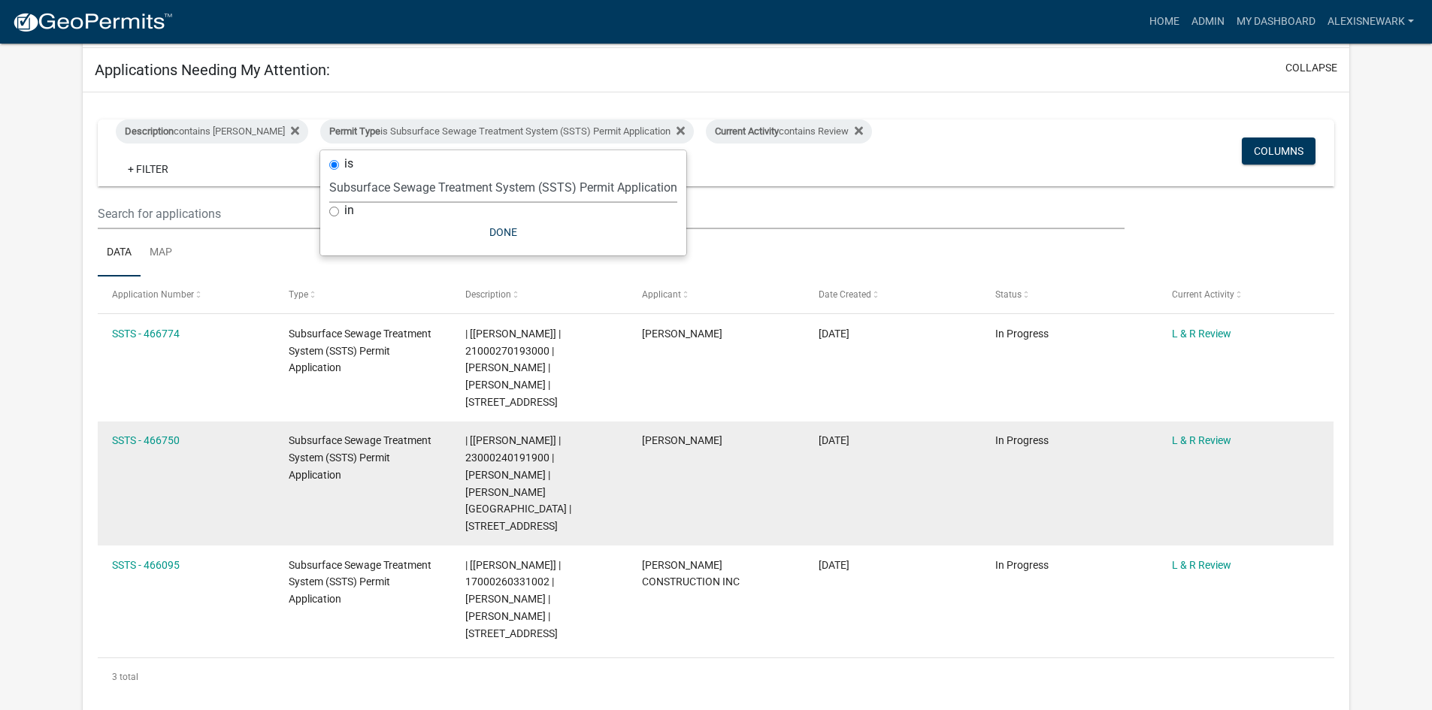
scroll to position [282, 0]
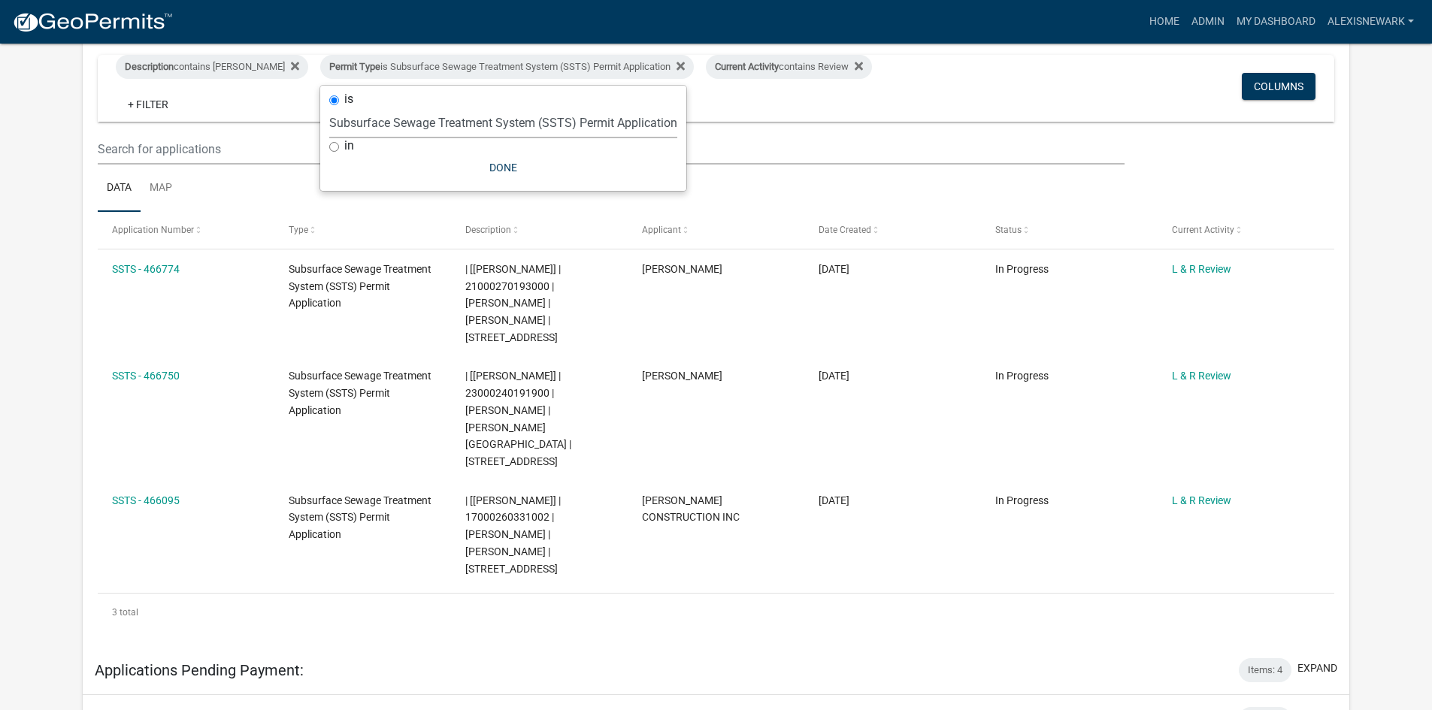
click at [72, 374] on div "My Workflow Applications: Items: 0 expand Description contains Alexis + Filter …" at bounding box center [715, 412] width 1289 height 1151
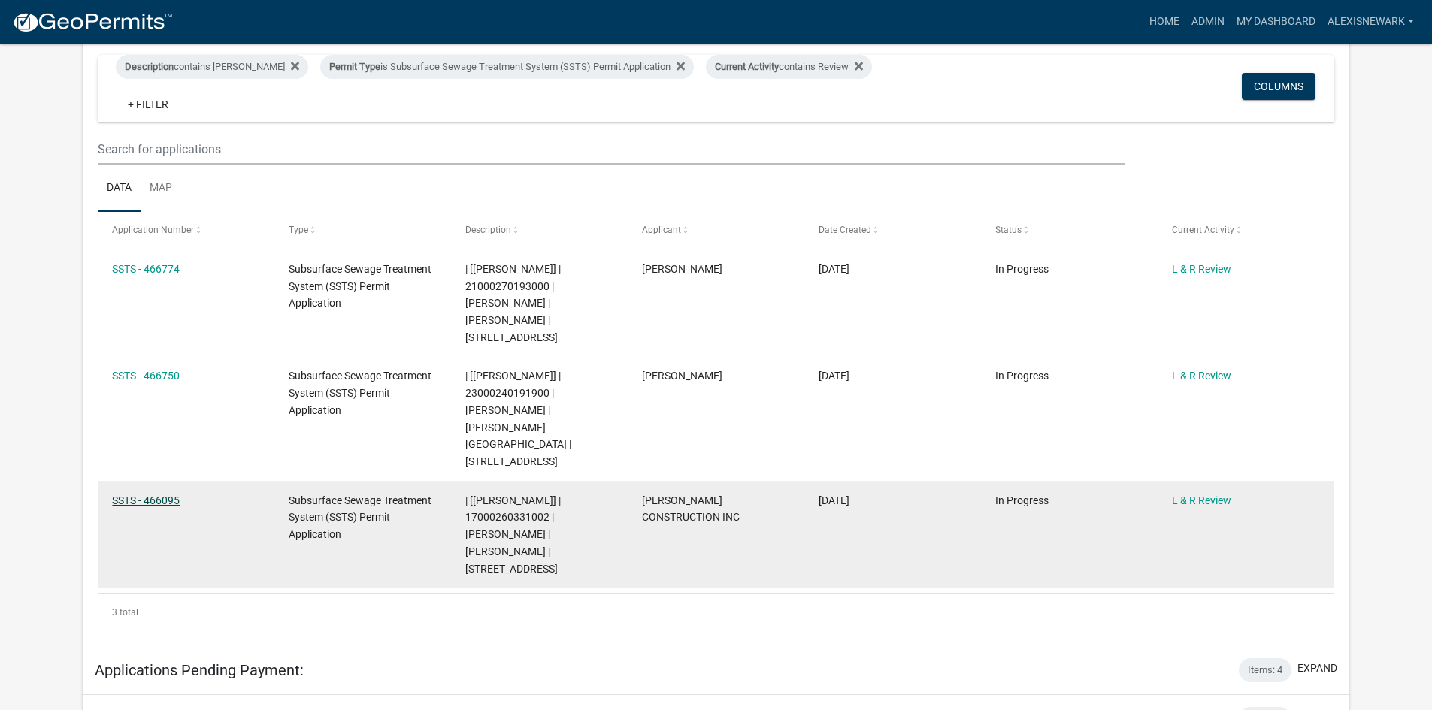
click at [176, 495] on link "SSTS - 466095" at bounding box center [146, 501] width 68 height 12
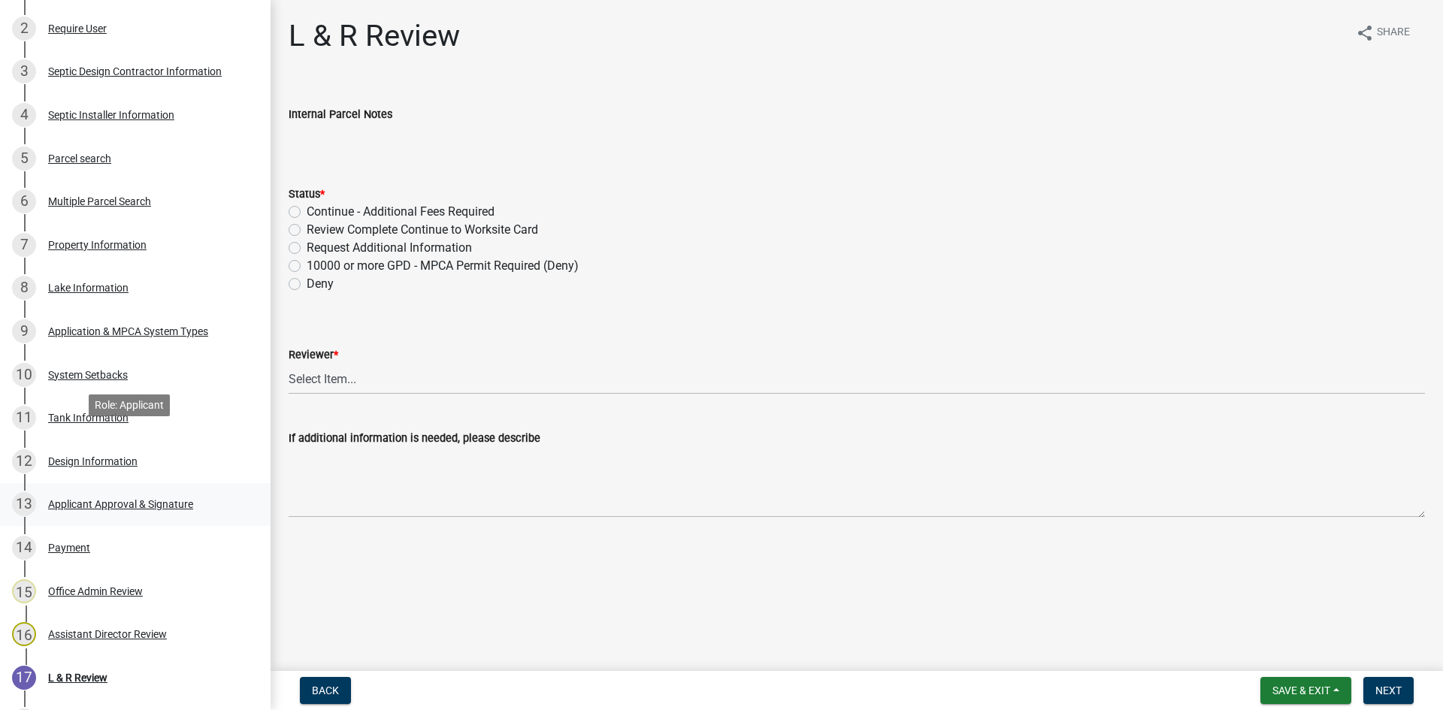
scroll to position [395, 0]
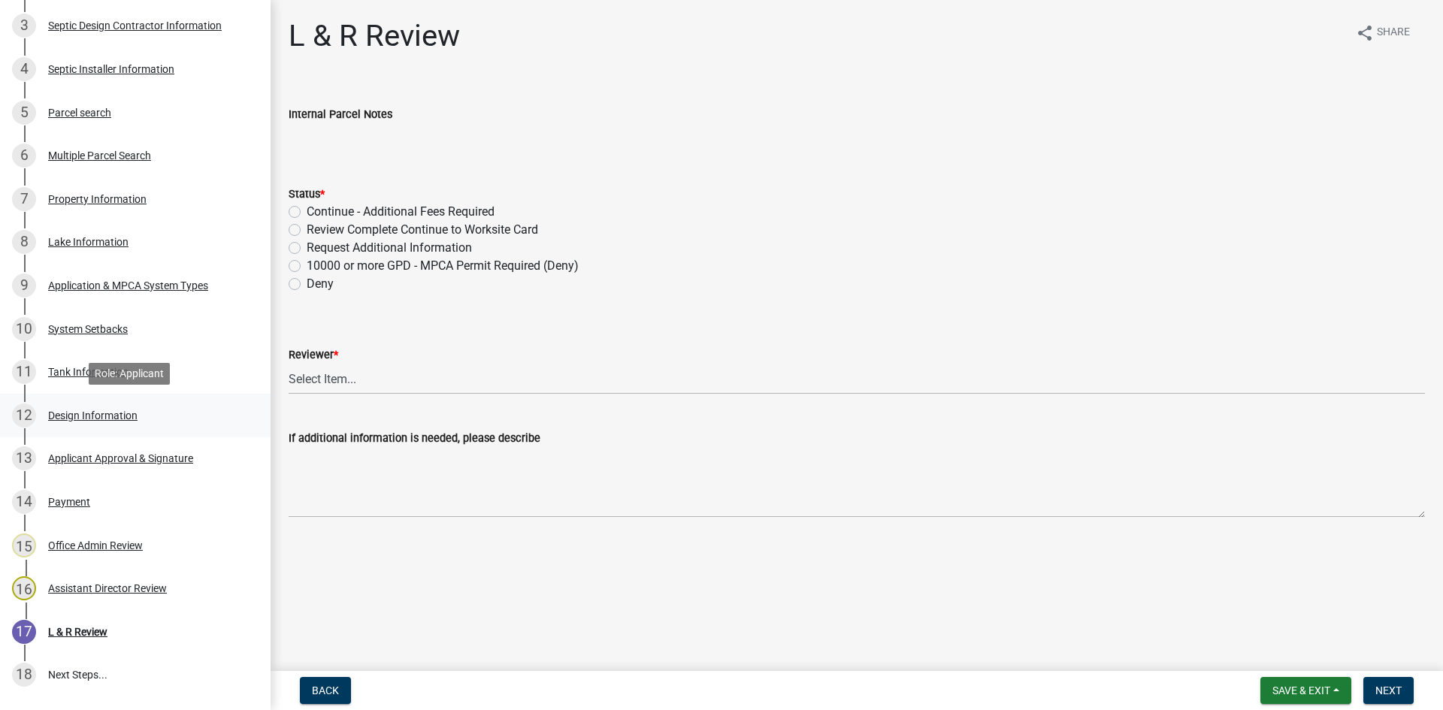
click at [150, 422] on div "12 Design Information" at bounding box center [129, 416] width 235 height 24
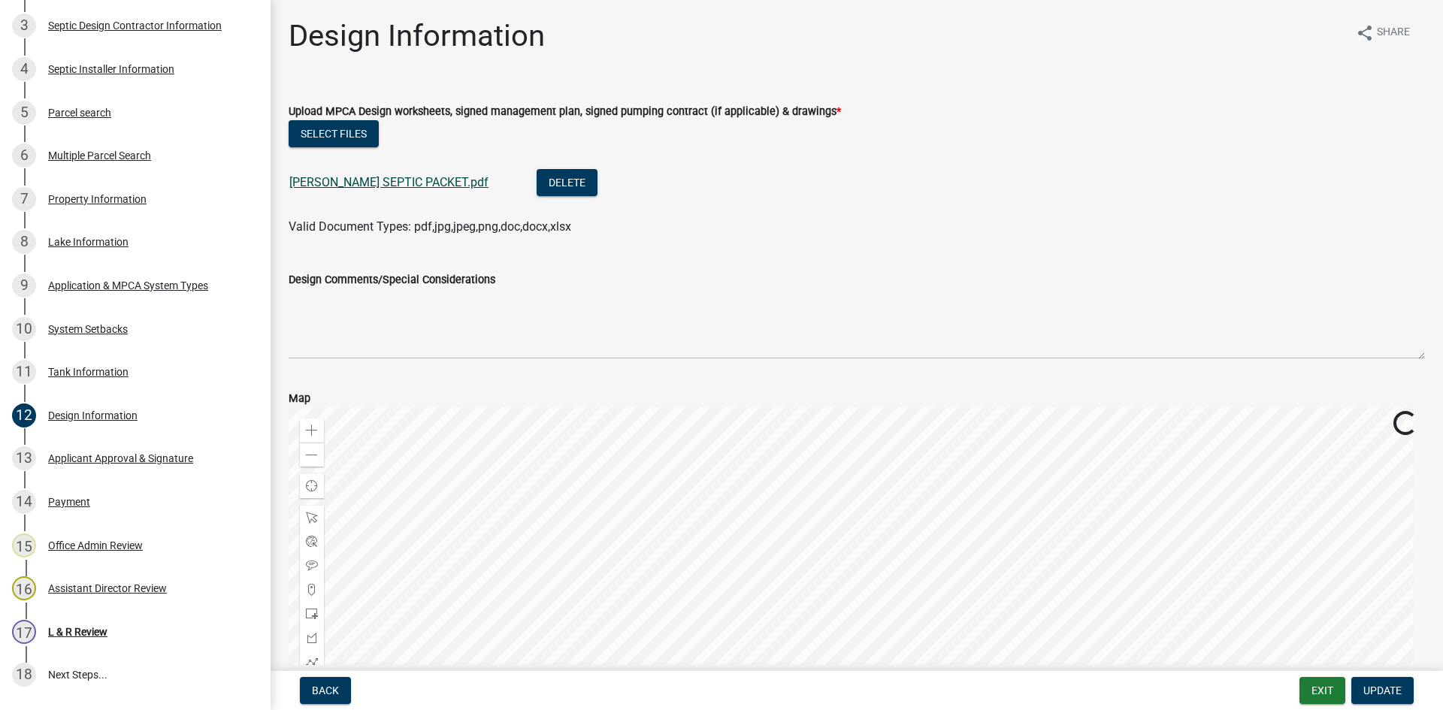
click at [333, 188] on link "QUINNILD SEPTIC PACKET.pdf" at bounding box center [388, 182] width 199 height 14
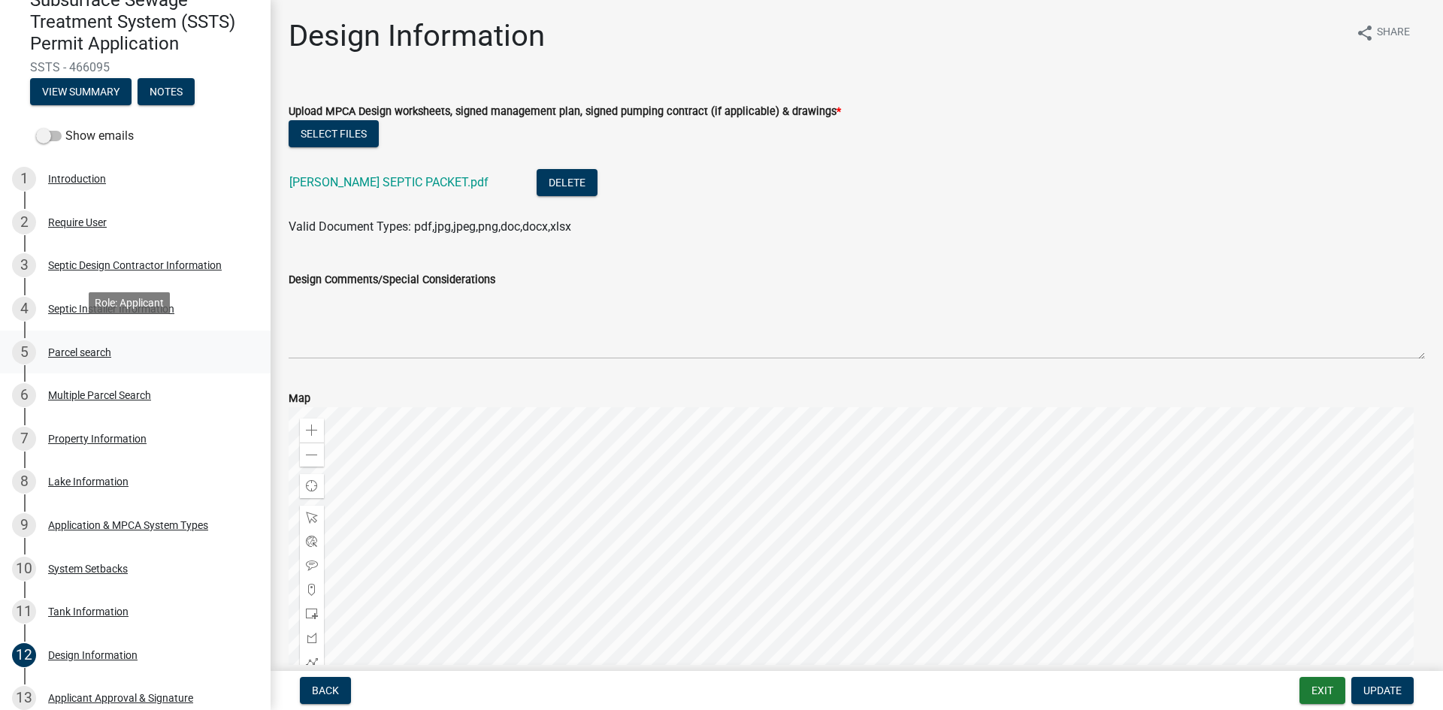
scroll to position [169, 0]
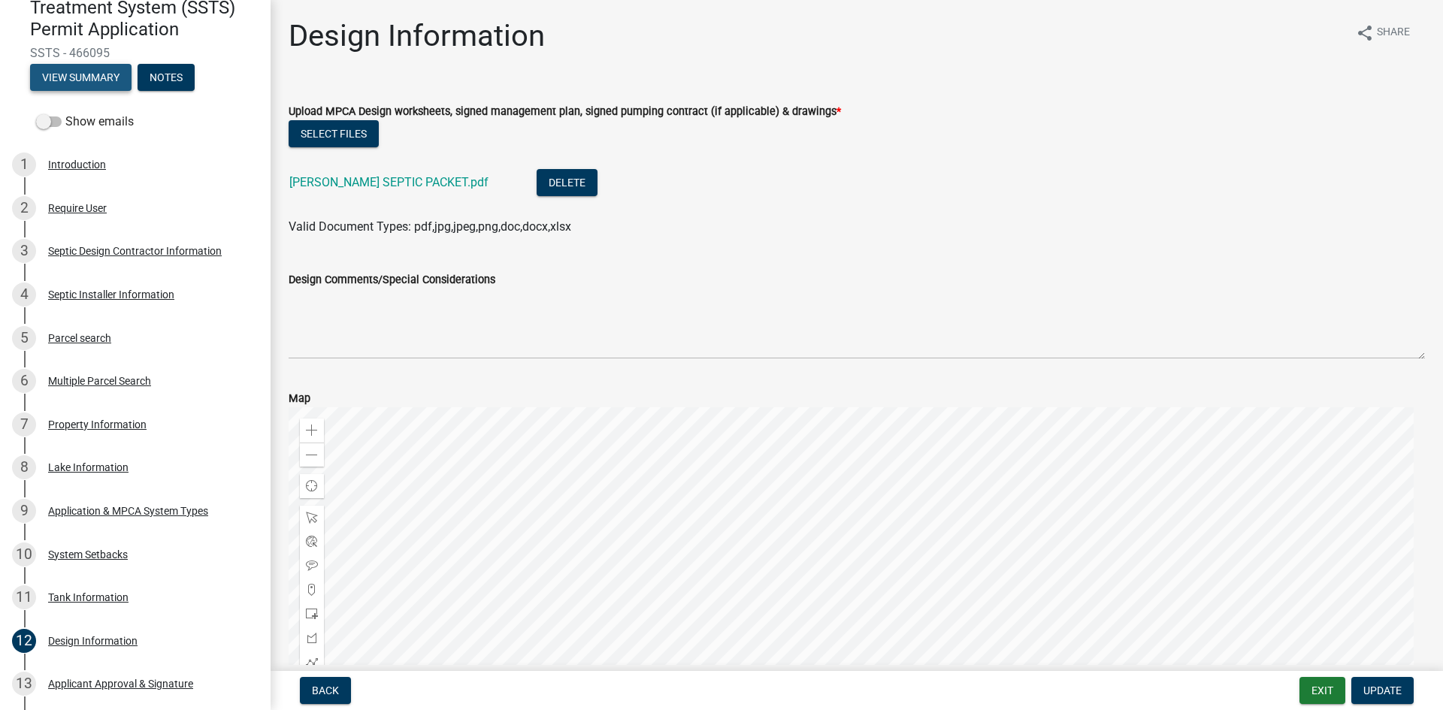
click at [103, 78] on button "View Summary" at bounding box center [80, 77] width 101 height 27
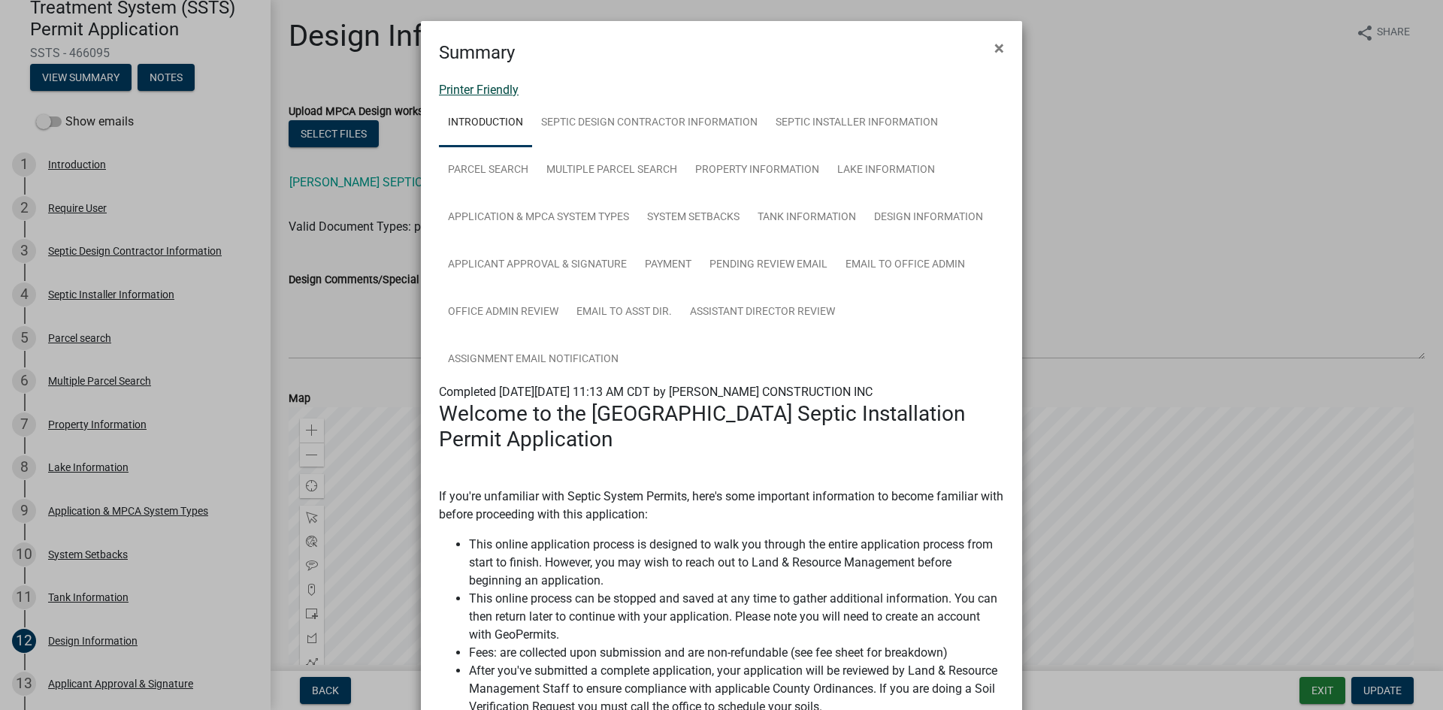
click at [479, 89] on link "Printer Friendly" at bounding box center [479, 90] width 80 height 14
click at [995, 49] on span "×" at bounding box center [1000, 48] width 10 height 21
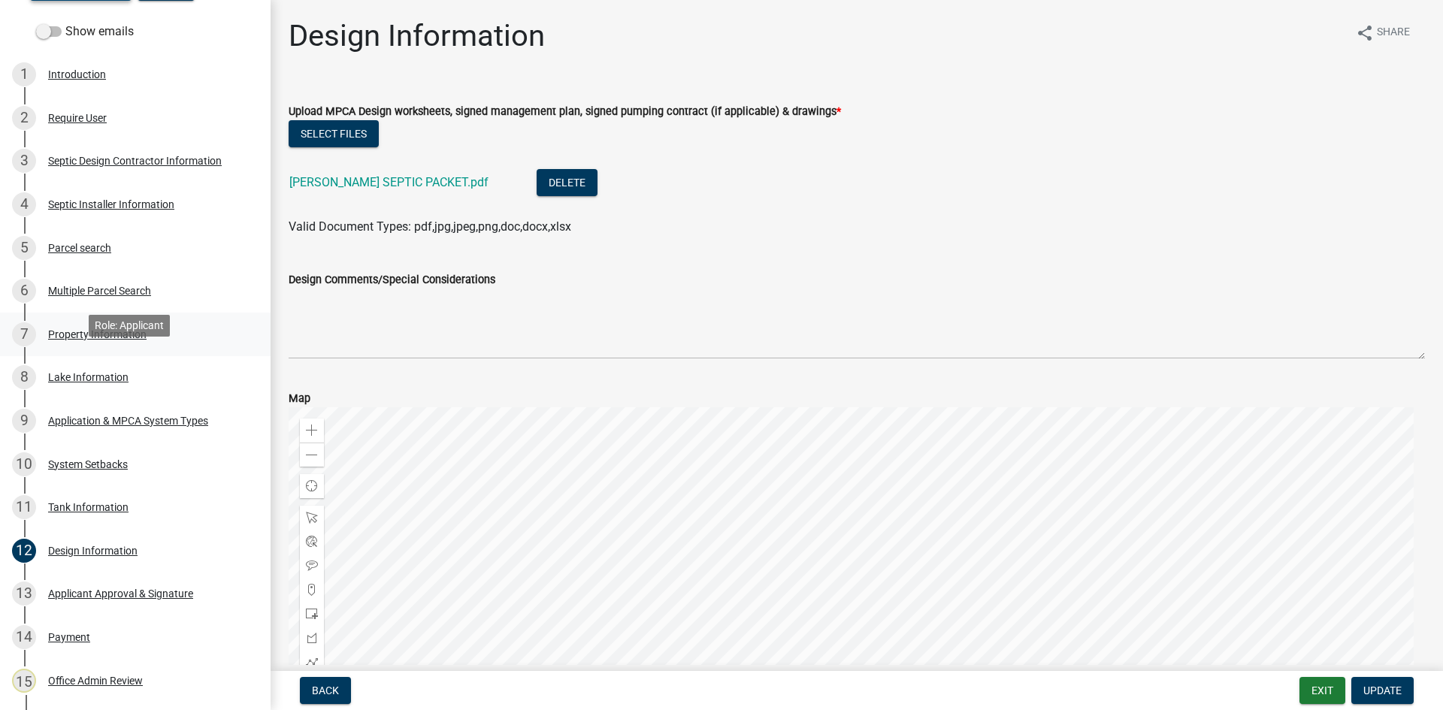
scroll to position [521, 0]
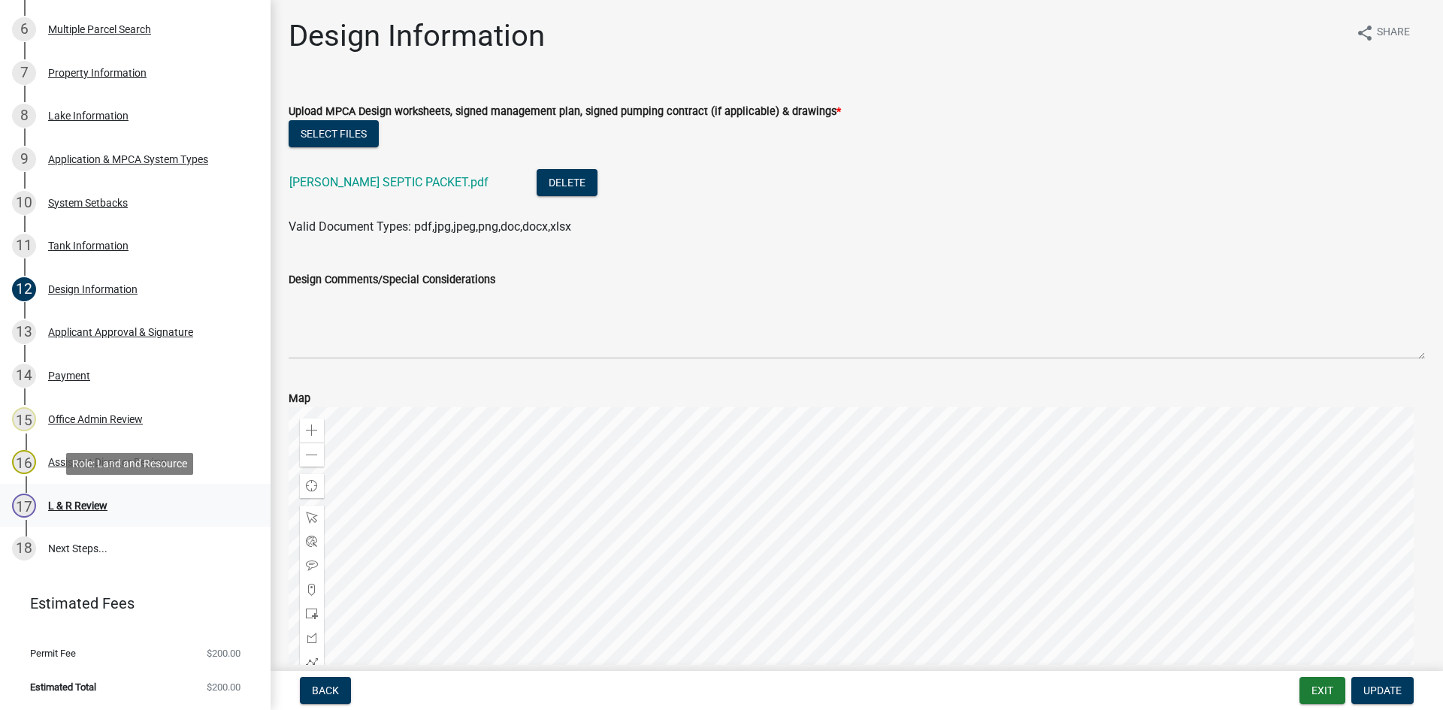
click at [92, 508] on div "L & R Review" at bounding box center [77, 506] width 59 height 11
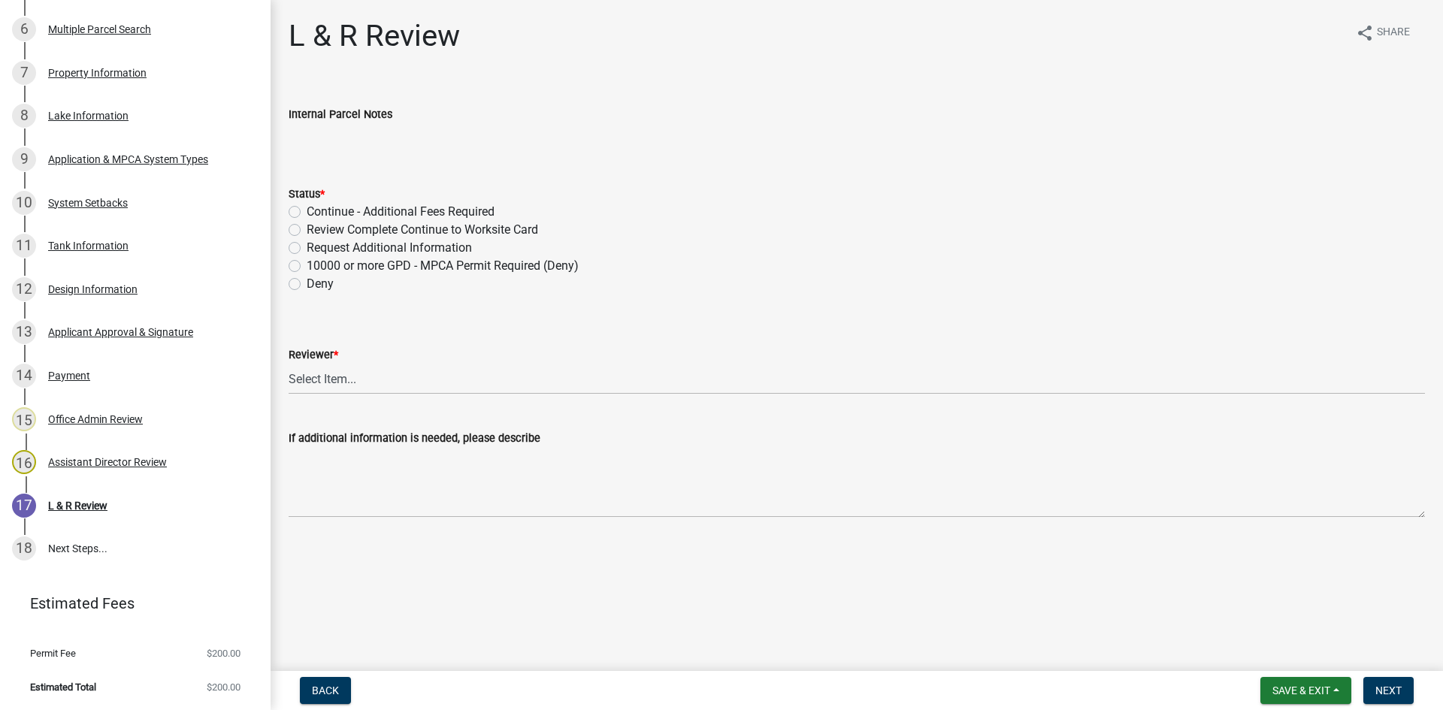
click at [380, 229] on label "Review Complete Continue to Worksite Card" at bounding box center [423, 230] width 232 height 18
click at [316, 229] on input "Review Complete Continue to Worksite Card" at bounding box center [312, 226] width 10 height 10
radio input "true"
click at [374, 366] on select "Select Item... Alexis Newark Andrea Perales Brittany Tollefson Elizabeth Plaste…" at bounding box center [857, 379] width 1137 height 31
click at [289, 364] on select "Select Item... Alexis Newark Andrea Perales Brittany Tollefson Elizabeth Plaste…" at bounding box center [857, 379] width 1137 height 31
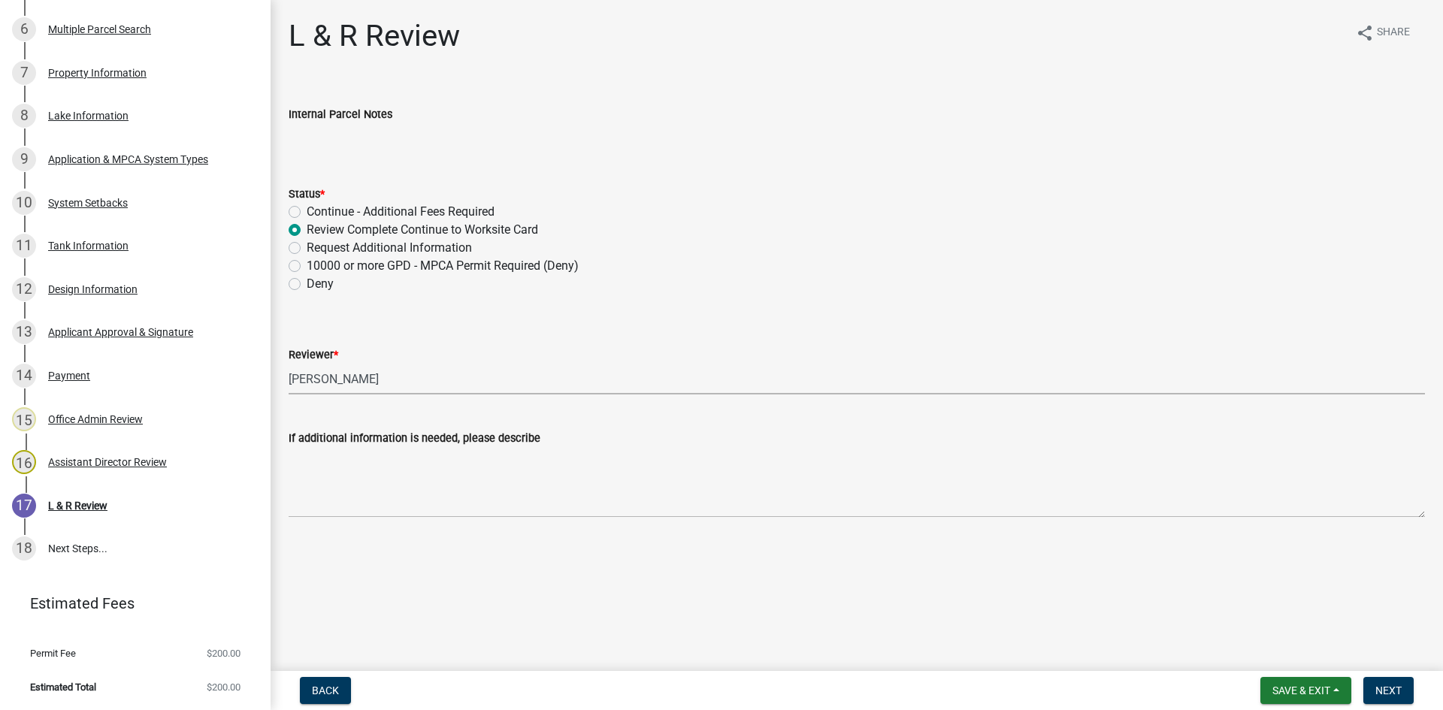
select select "05826fb5-7c18-481d-abe0-188b58e93217"
click at [1154, 620] on button "Next" at bounding box center [1389, 690] width 50 height 27
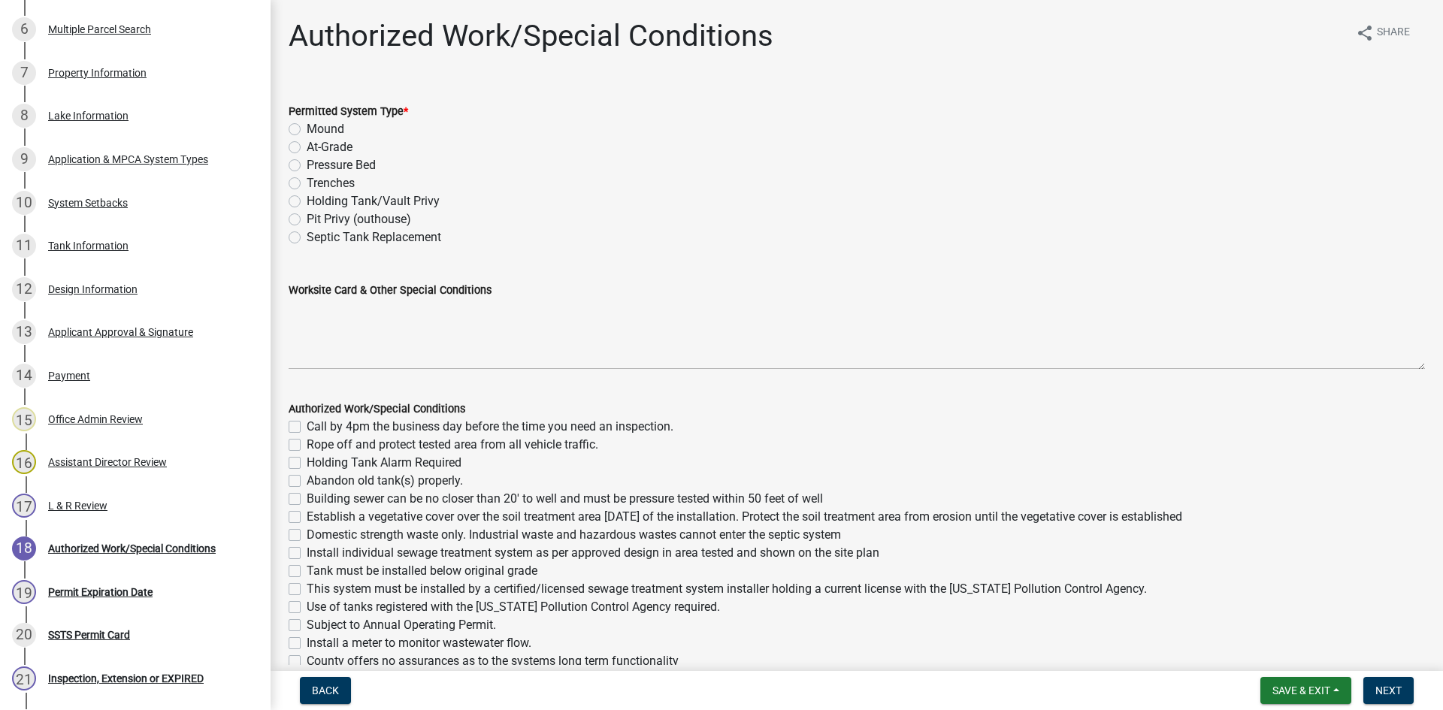
scroll to position [694, 0]
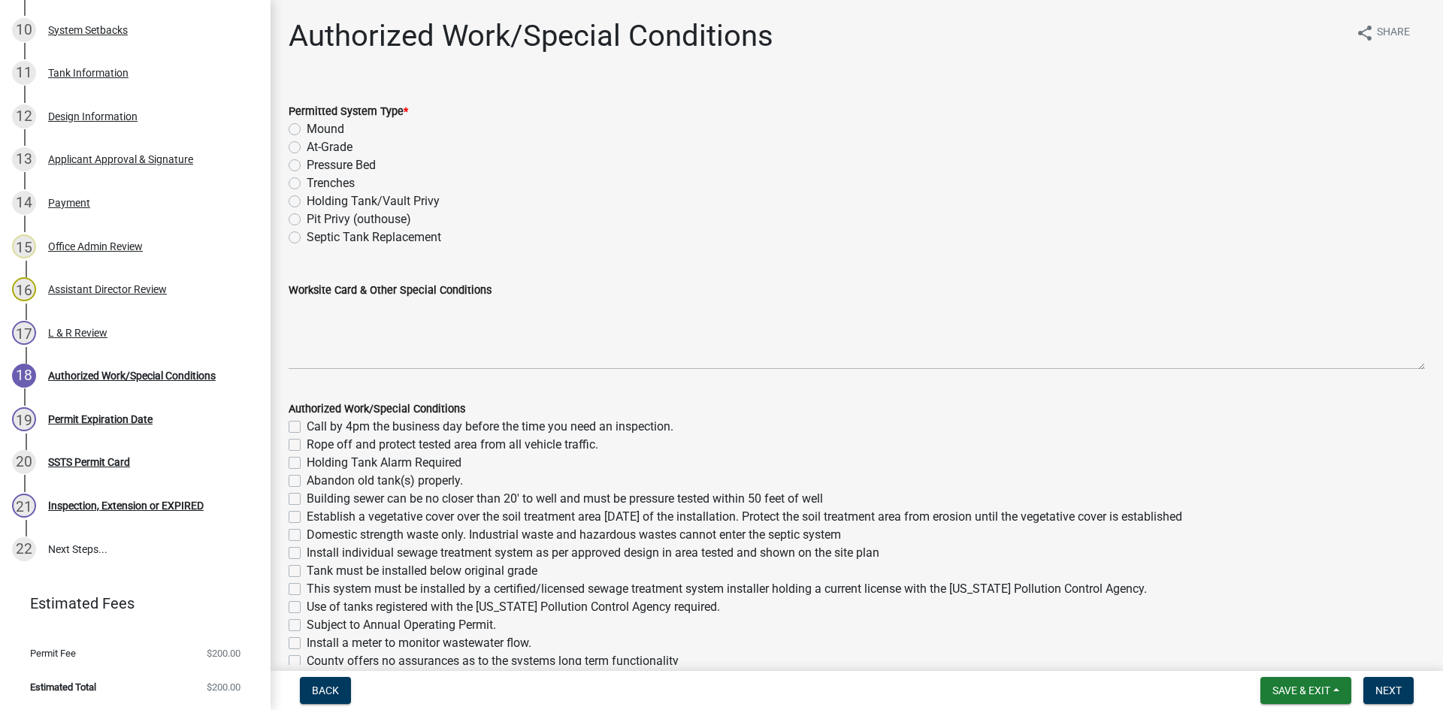
click at [346, 196] on label "Holding Tank/Vault Privy" at bounding box center [373, 201] width 133 height 18
click at [316, 196] on input "Holding Tank/Vault Privy" at bounding box center [312, 197] width 10 height 10
radio input "true"
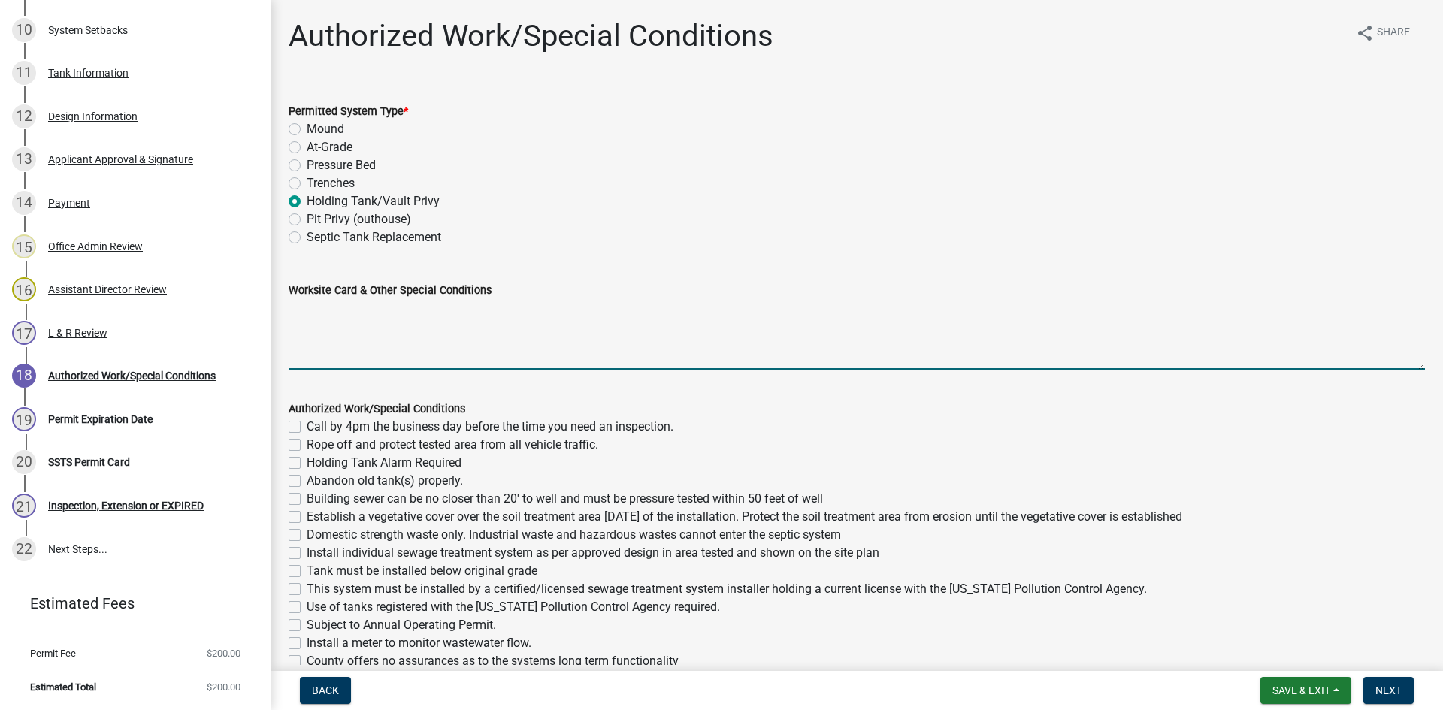
click at [387, 350] on textarea "Worksite Card & Other Special Conditions" at bounding box center [857, 334] width 1137 height 71
type textarea "Install 1500 gallon holding tank Will have a mechanical alarm Tank must be in c…"
click at [392, 410] on label "Authorized Work/Special Conditions" at bounding box center [377, 409] width 177 height 11
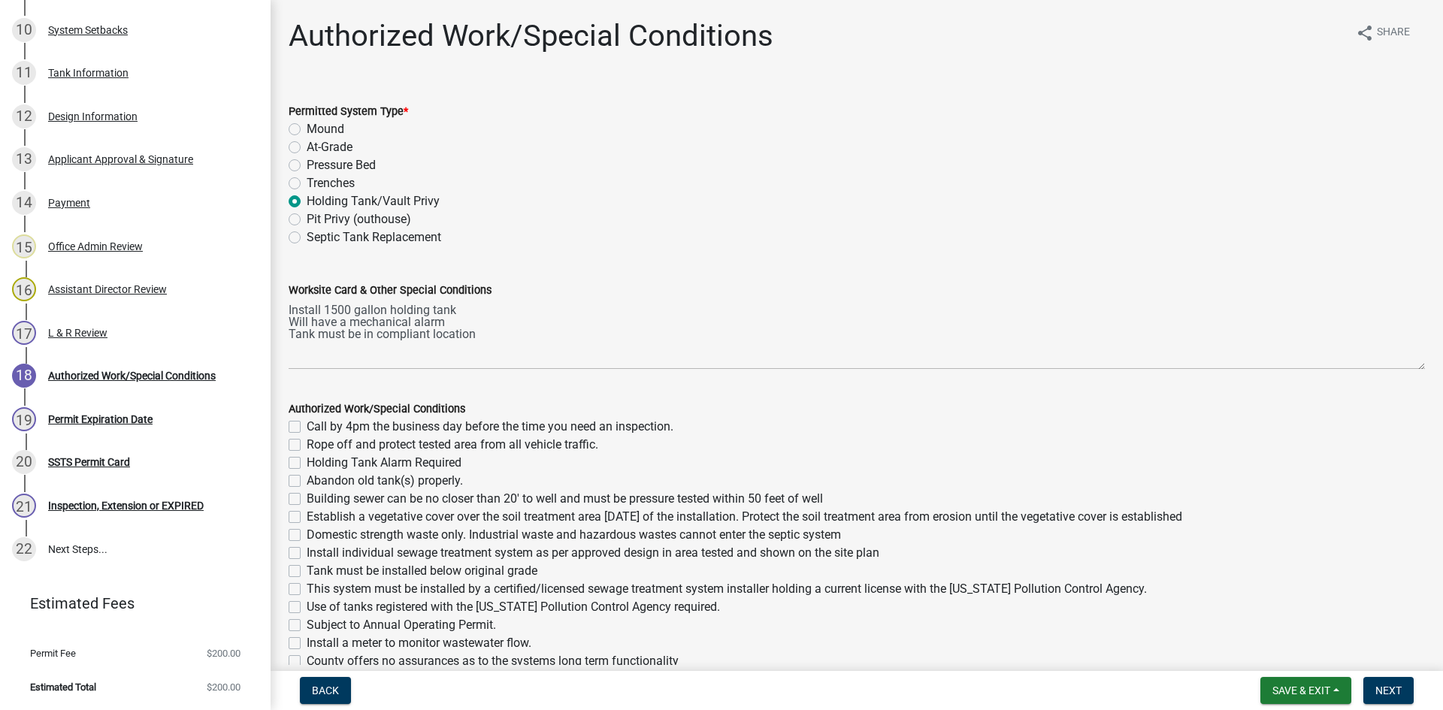
click at [388, 417] on div "Authorized Work/Special Conditions" at bounding box center [857, 409] width 1137 height 18
click at [386, 424] on label "Call by 4pm the business day before the time you need an inspection." at bounding box center [490, 427] width 367 height 18
click at [316, 424] on input "Call by 4pm the business day before the time you need an inspection." at bounding box center [312, 423] width 10 height 10
checkbox input "true"
checkbox input "false"
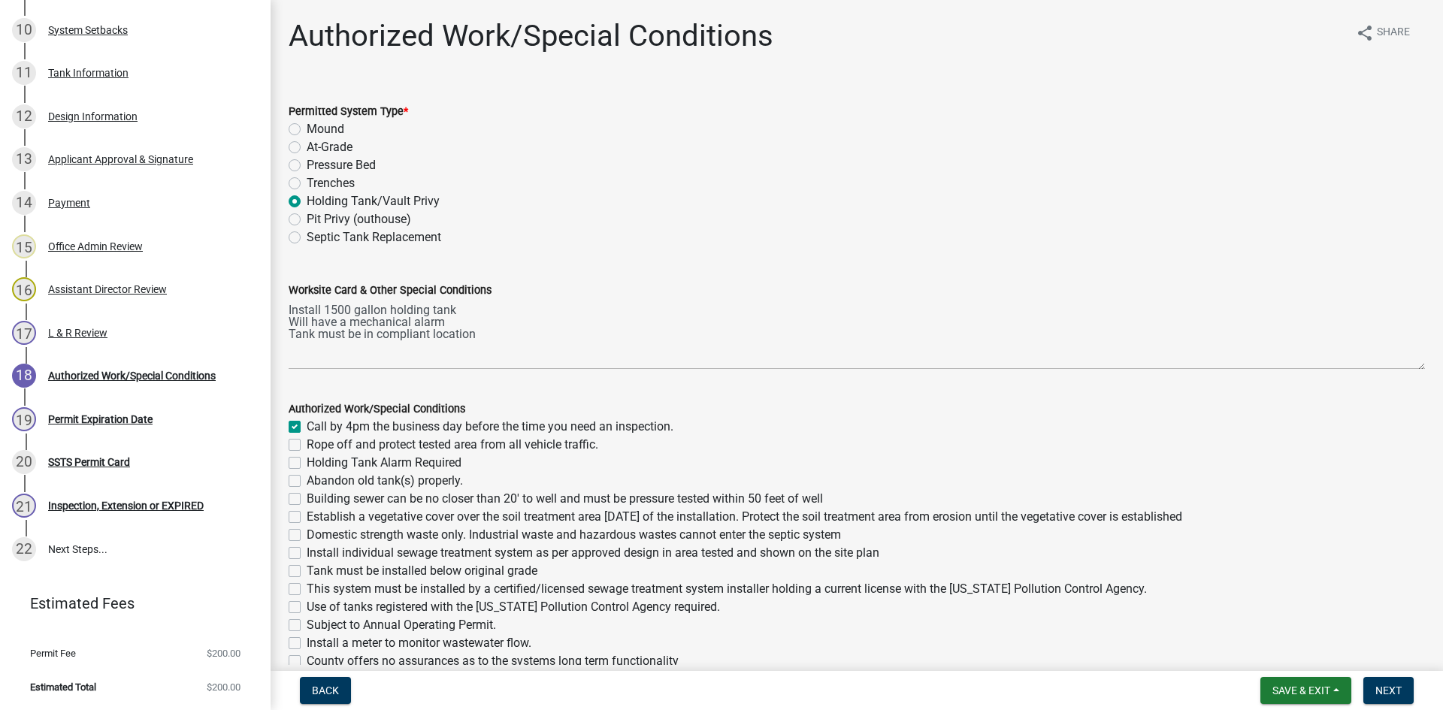
checkbox input "false"
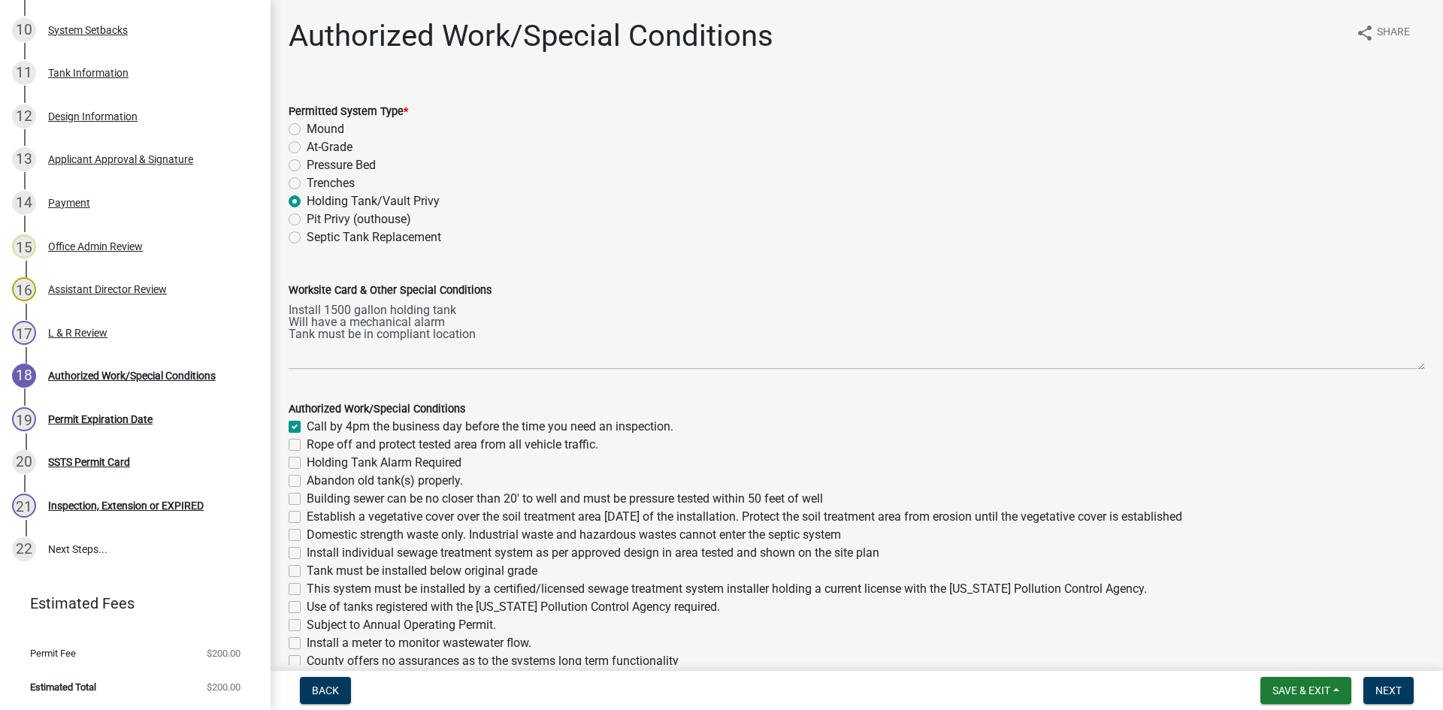
checkbox input "false"
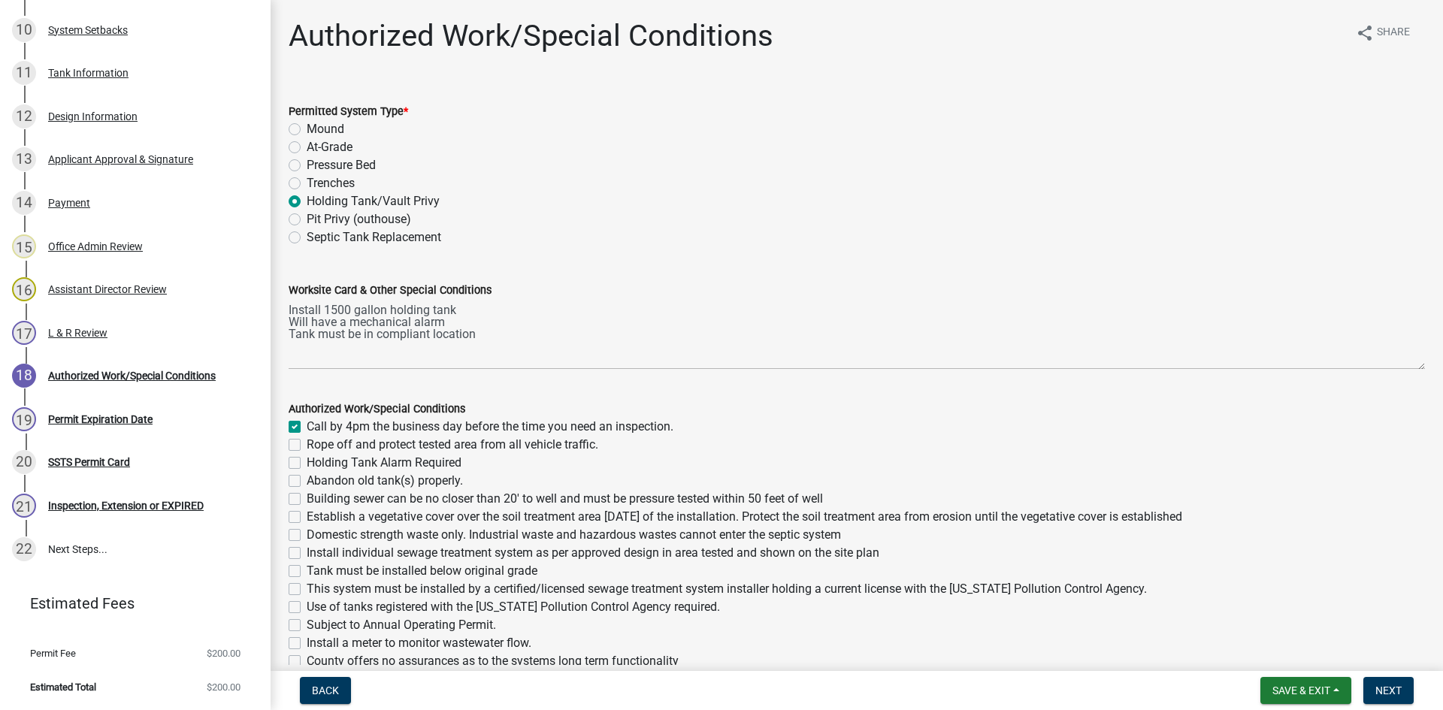
checkbox input "false"
click at [387, 465] on label "Holding Tank Alarm Required" at bounding box center [384, 463] width 155 height 18
click at [316, 464] on input "Holding Tank Alarm Required" at bounding box center [312, 459] width 10 height 10
checkbox input "true"
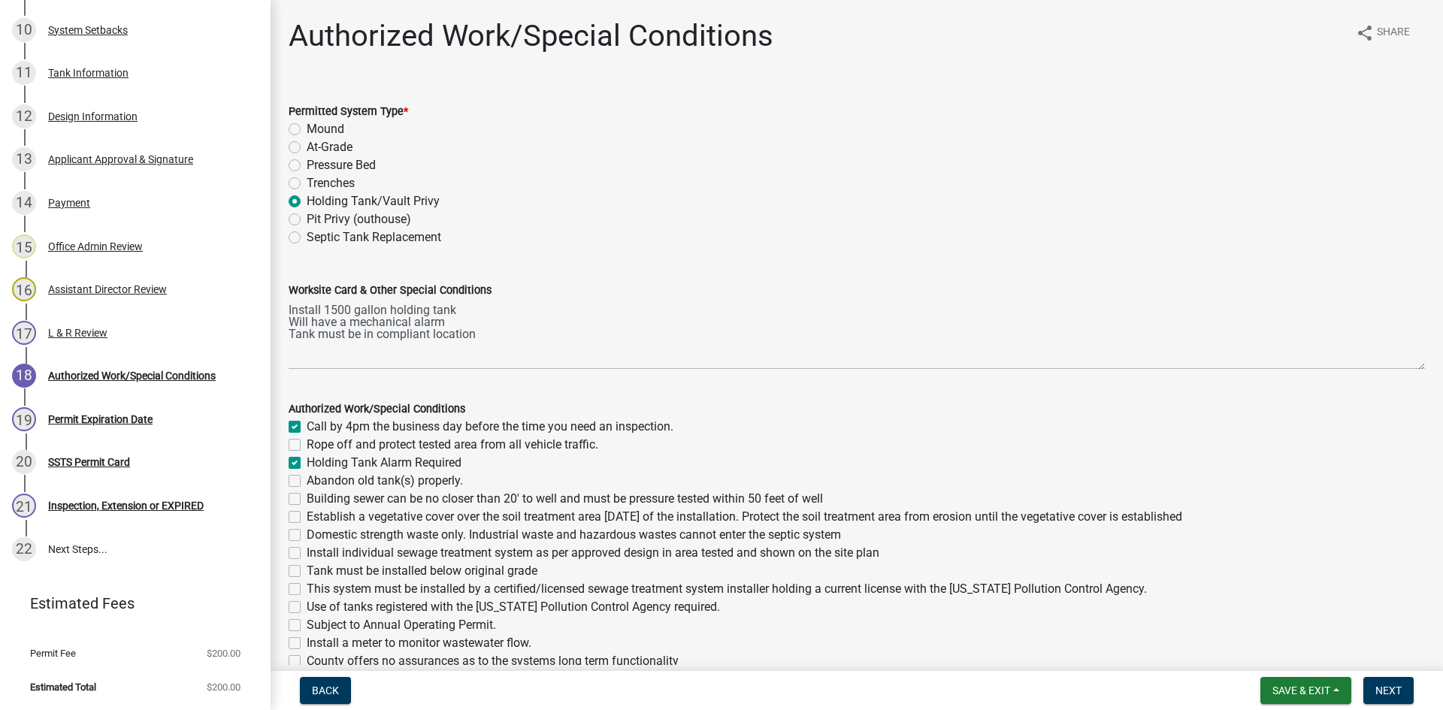
checkbox input "true"
checkbox input "false"
checkbox input "true"
checkbox input "false"
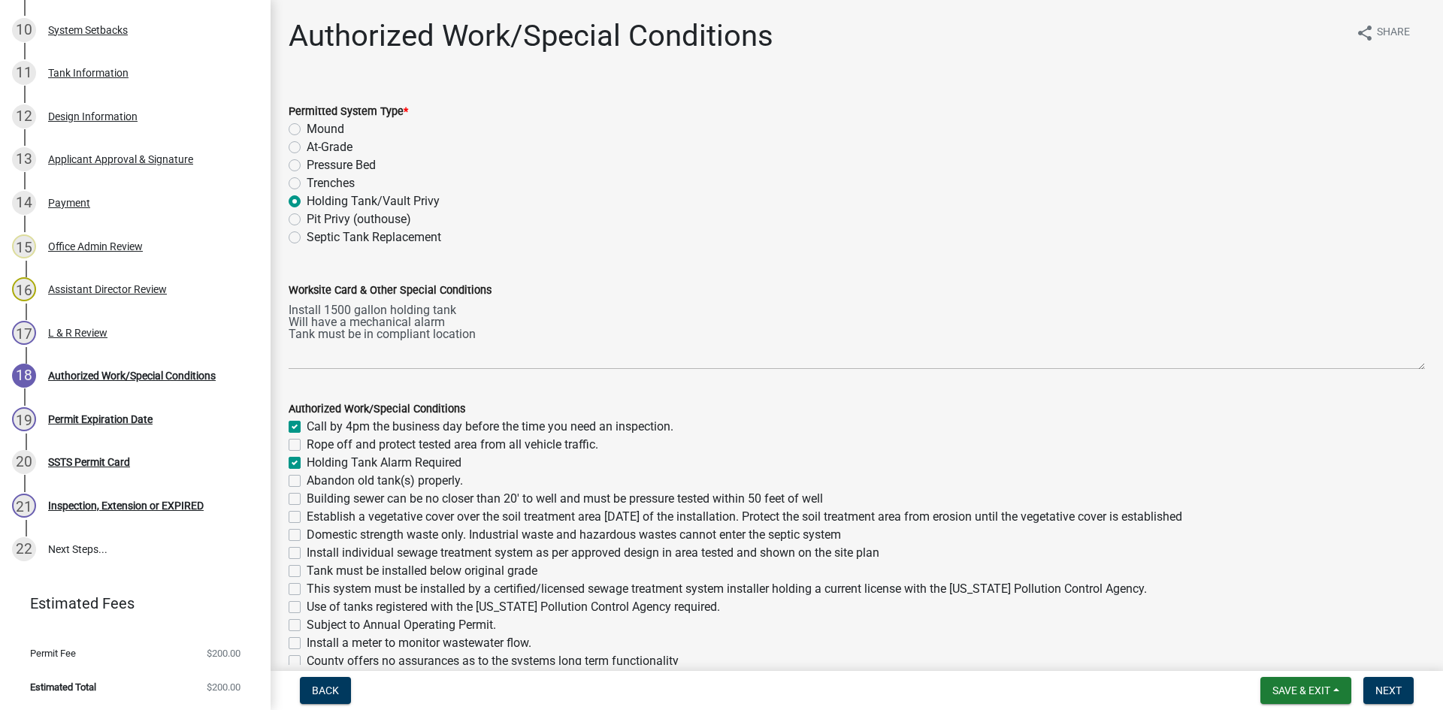
checkbox input "false"
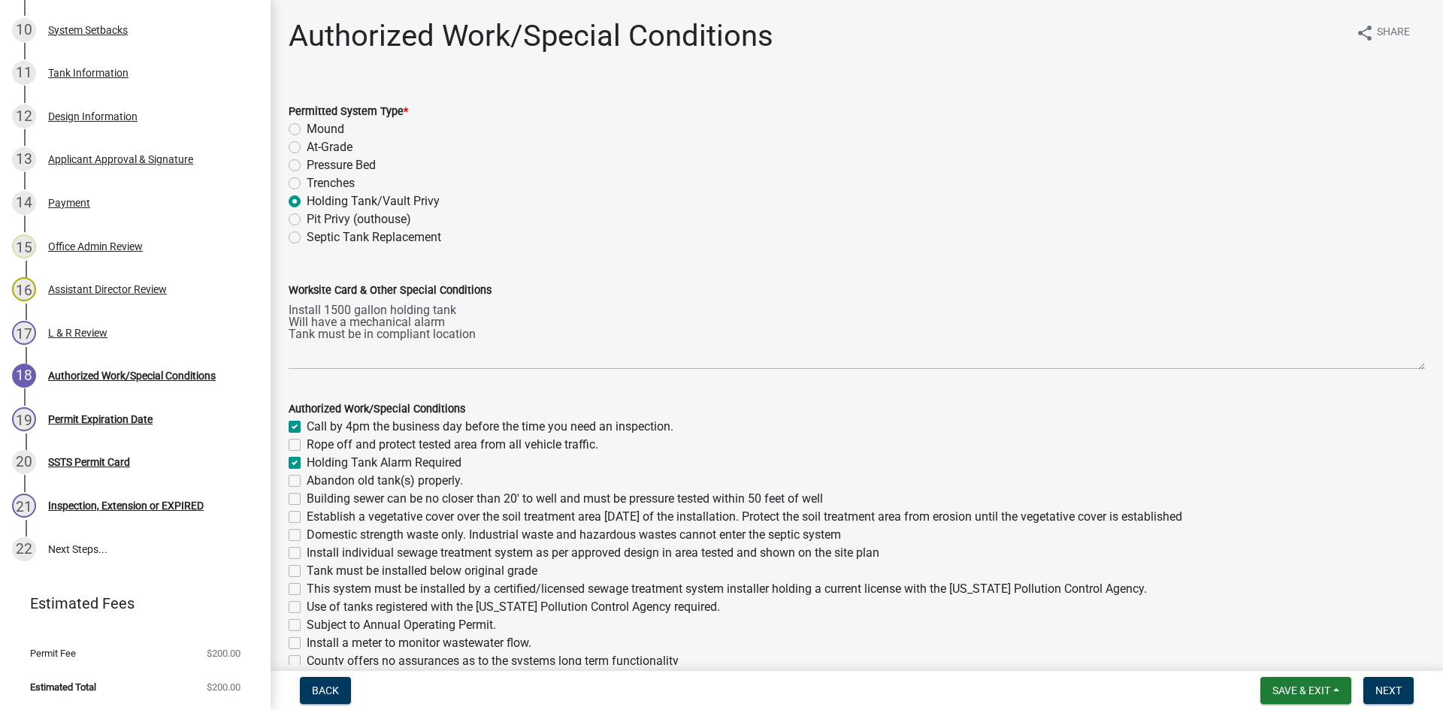
checkbox input "false"
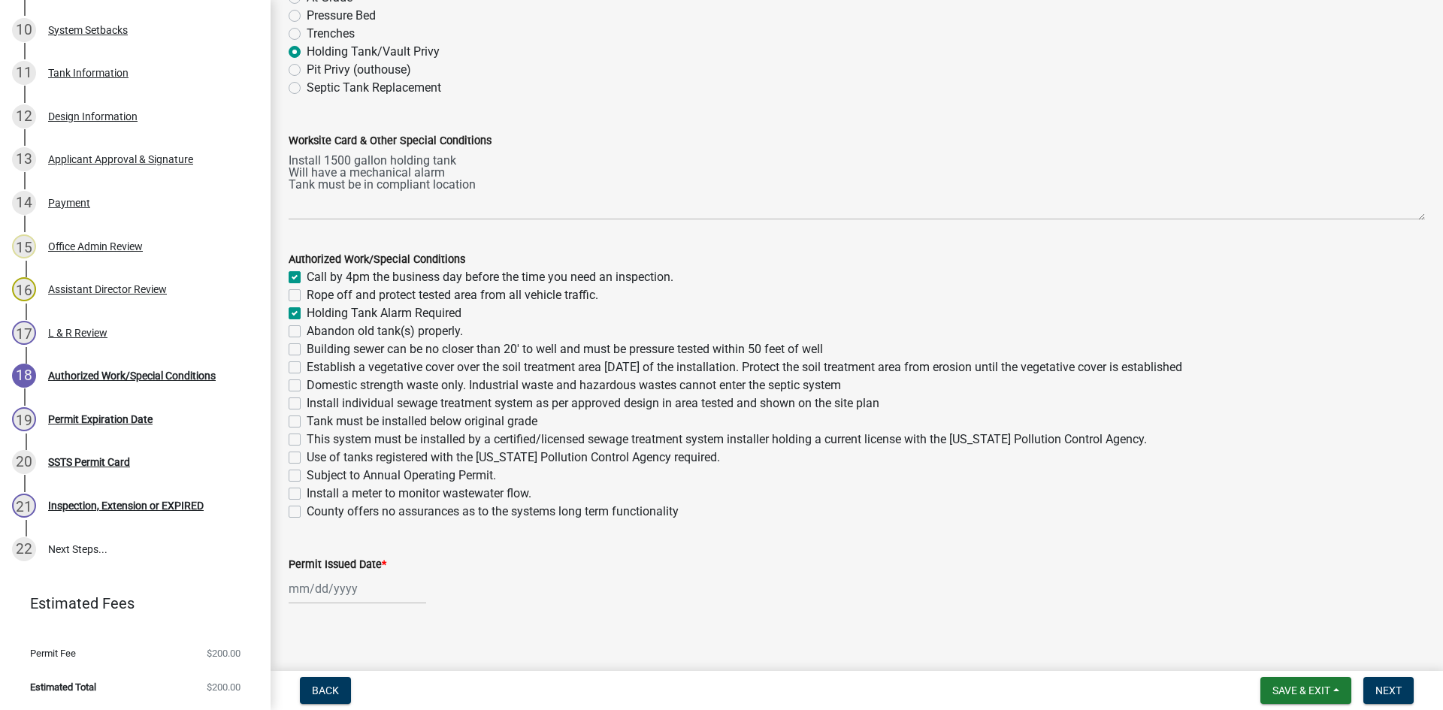
scroll to position [161, 0]
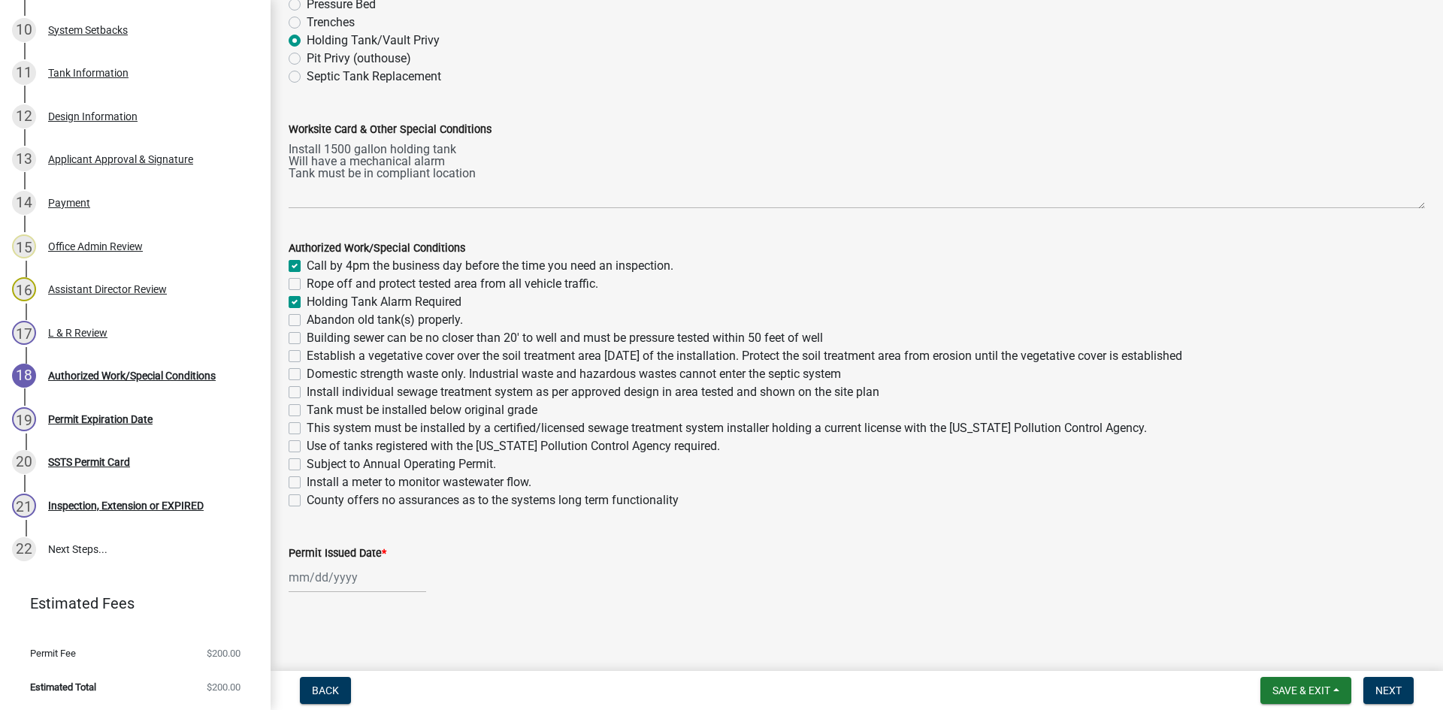
click at [335, 439] on label "Use of tanks registered with the Minnesota Pollution Control Agency required." at bounding box center [513, 447] width 413 height 18
click at [316, 439] on input "Use of tanks registered with the Minnesota Pollution Control Agency required." at bounding box center [312, 443] width 10 height 10
checkbox input "true"
checkbox input "false"
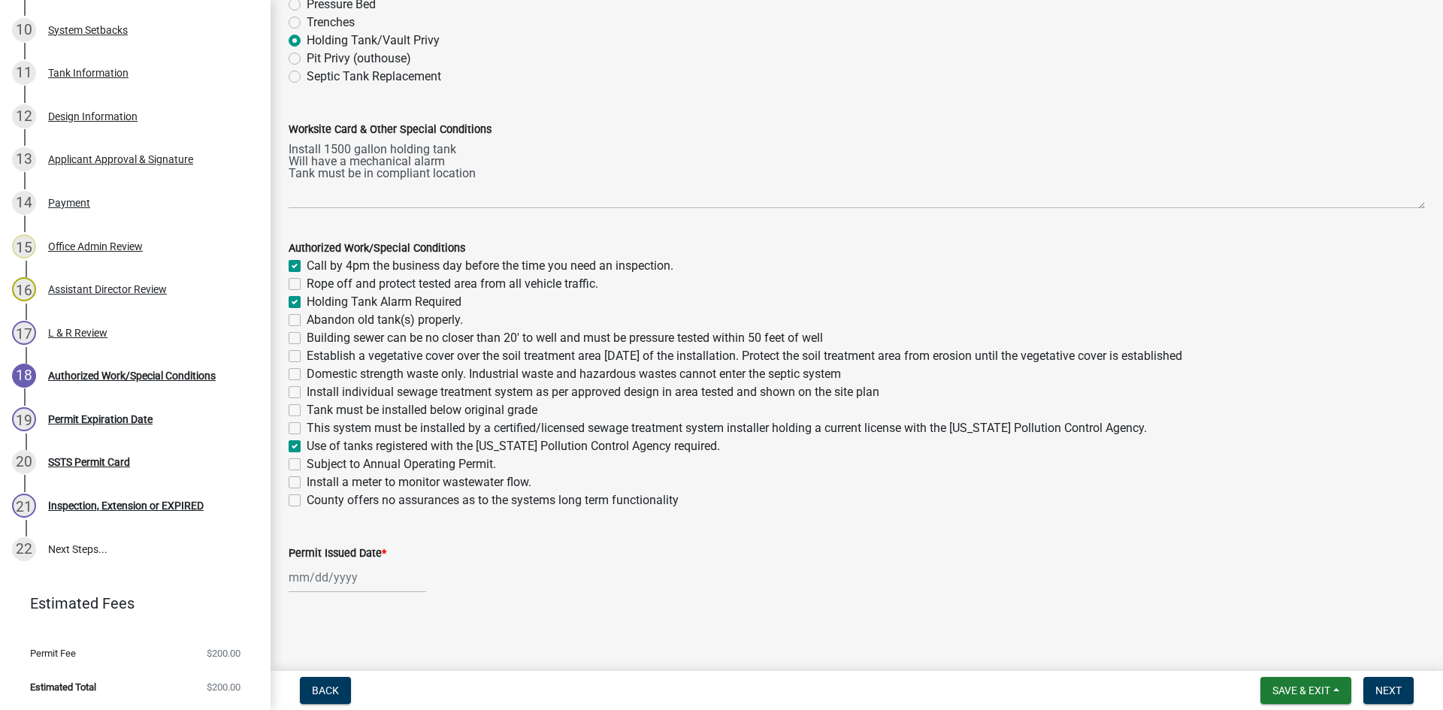
checkbox input "true"
checkbox input "false"
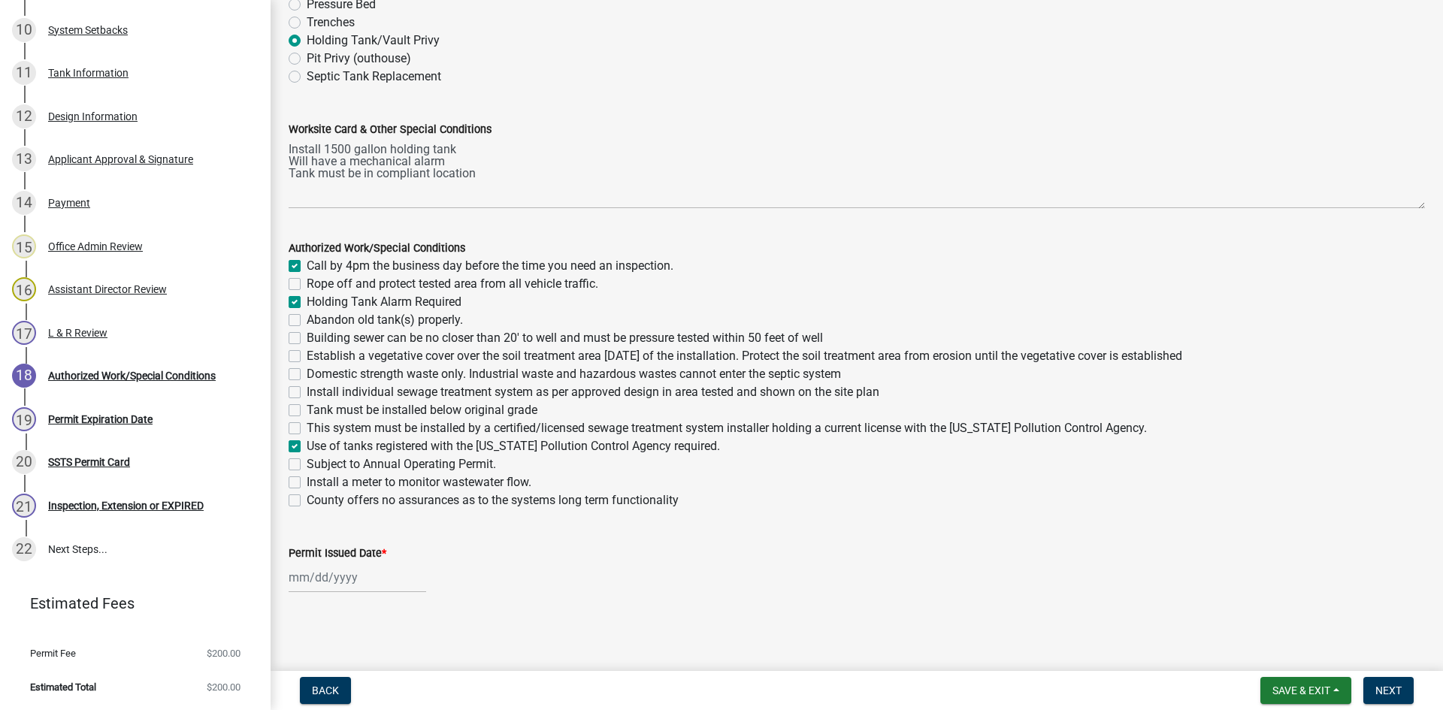
checkbox input "false"
checkbox input "true"
checkbox input "false"
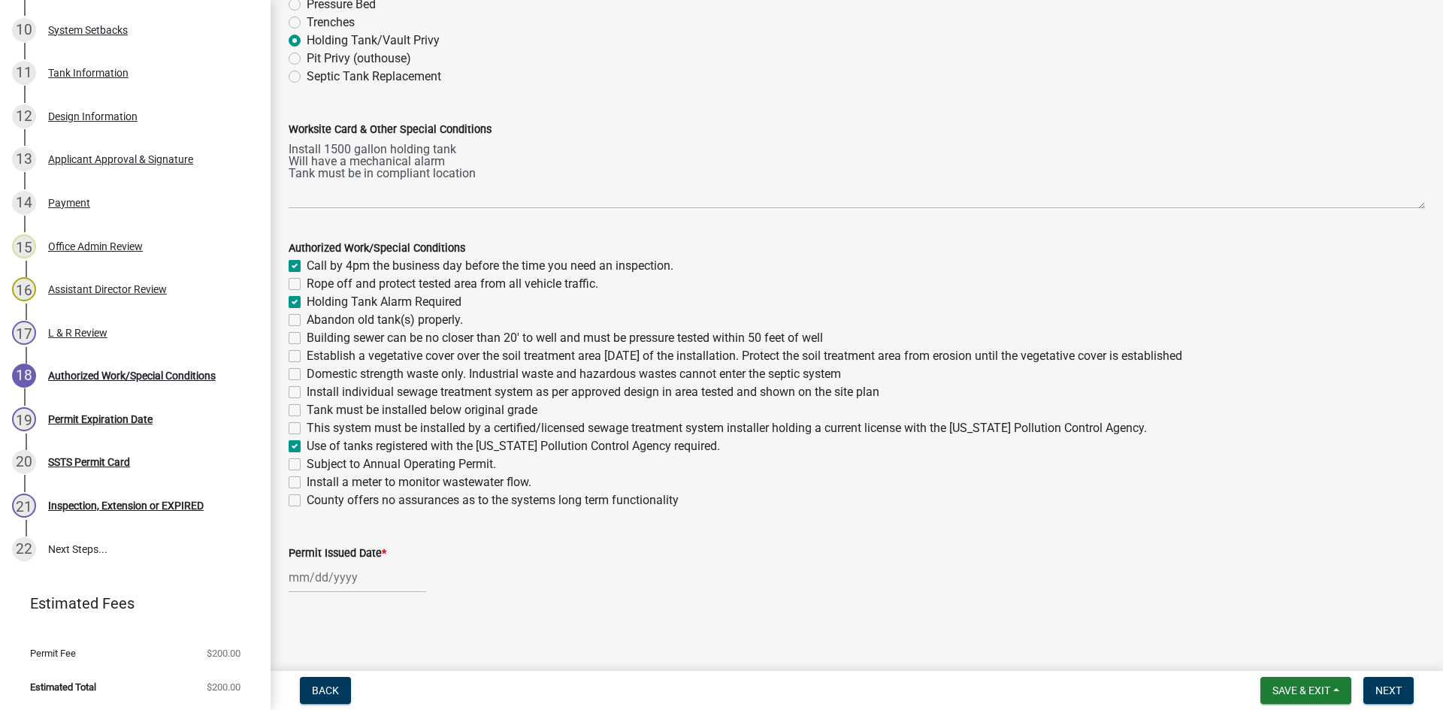
checkbox input "false"
click at [329, 430] on label "This system must be installed by a certified/licensed sewage treatment system i…" at bounding box center [727, 428] width 840 height 18
click at [316, 429] on input "This system must be installed by a certified/licensed sewage treatment system i…" at bounding box center [312, 424] width 10 height 10
checkbox input "true"
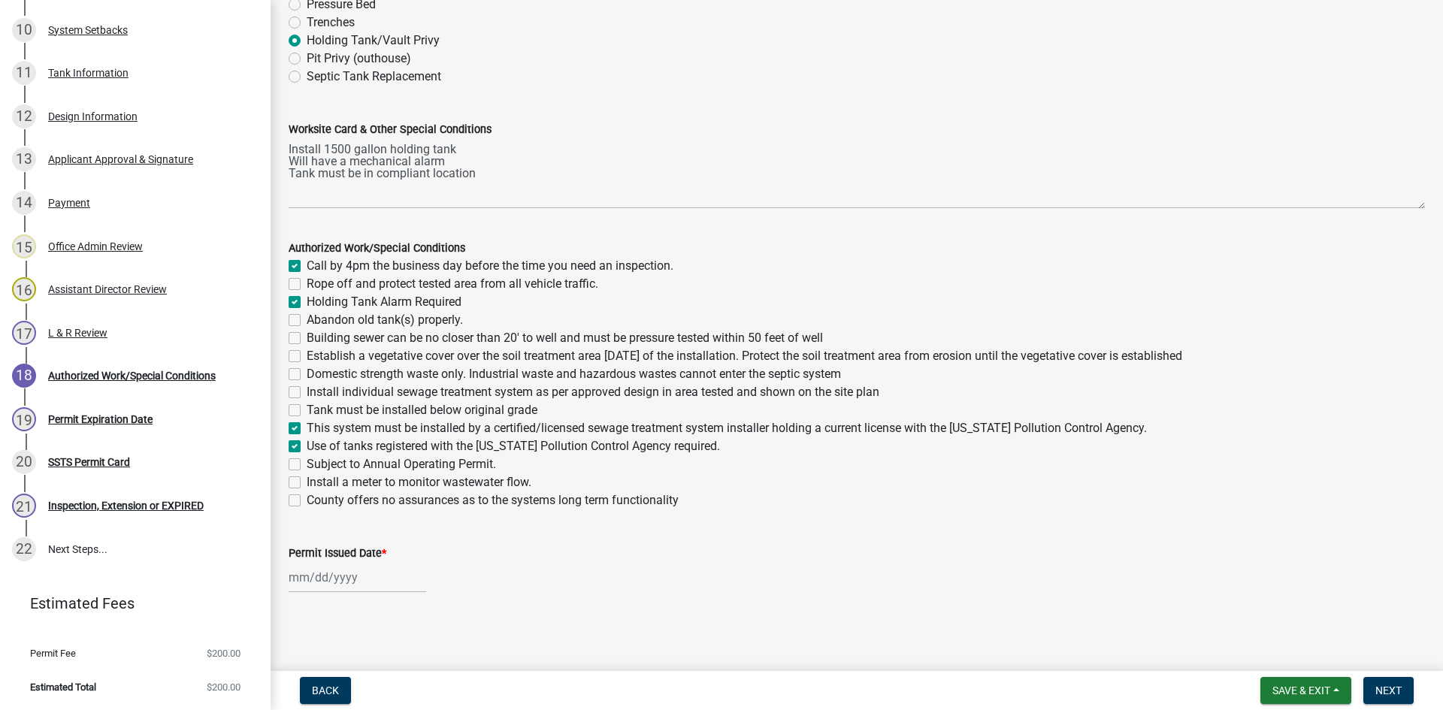
checkbox input "true"
checkbox input "false"
checkbox input "true"
checkbox input "false"
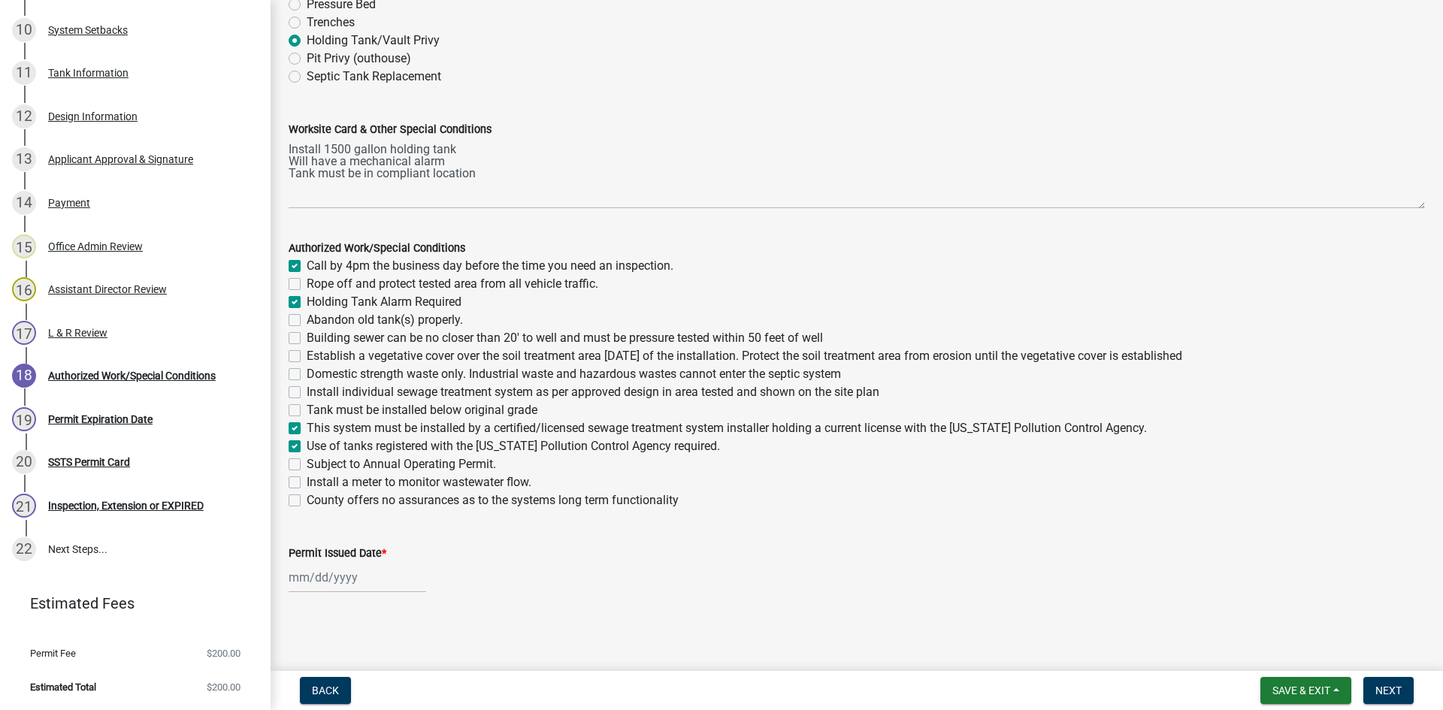
checkbox input "false"
checkbox input "true"
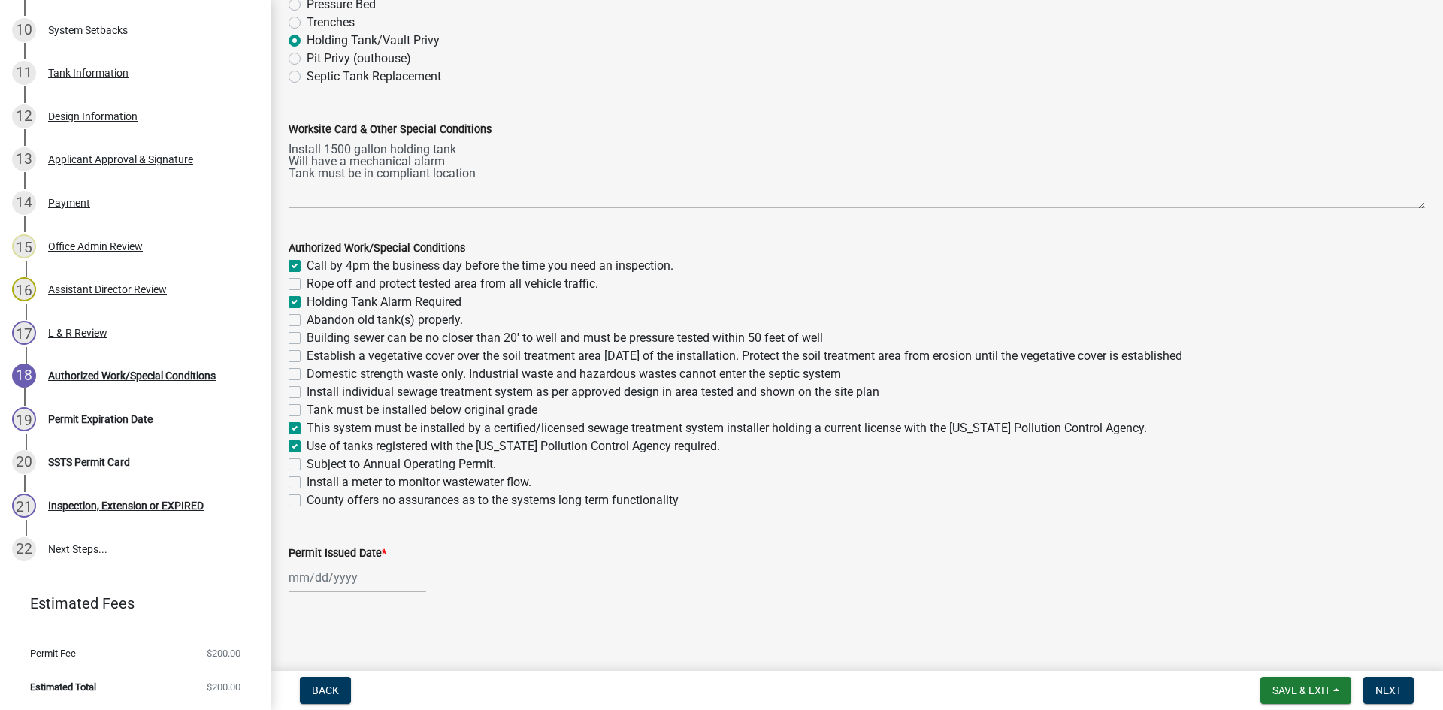
checkbox input "true"
checkbox input "false"
click at [319, 412] on label "Tank must be installed below original grade" at bounding box center [422, 410] width 231 height 18
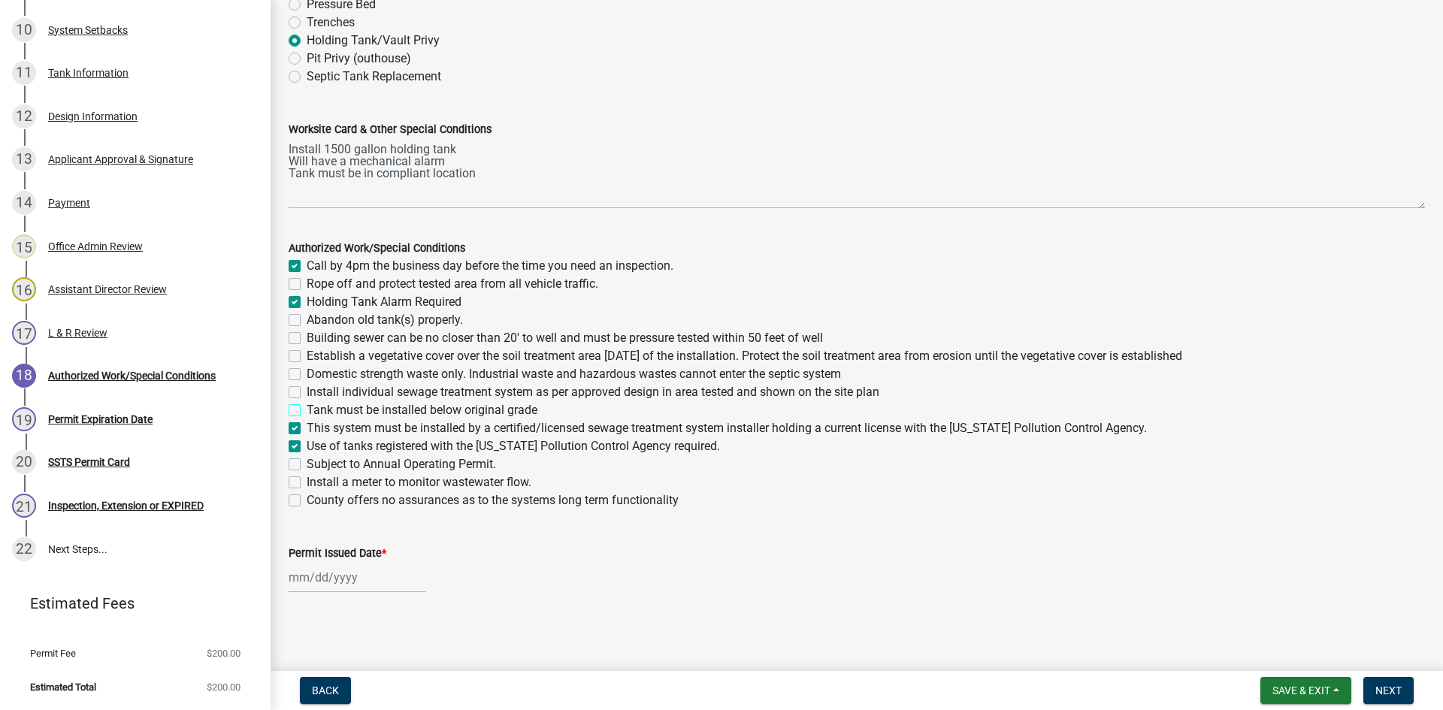
click at [316, 411] on input "Tank must be installed below original grade" at bounding box center [312, 406] width 10 height 10
checkbox input "true"
checkbox input "false"
checkbox input "true"
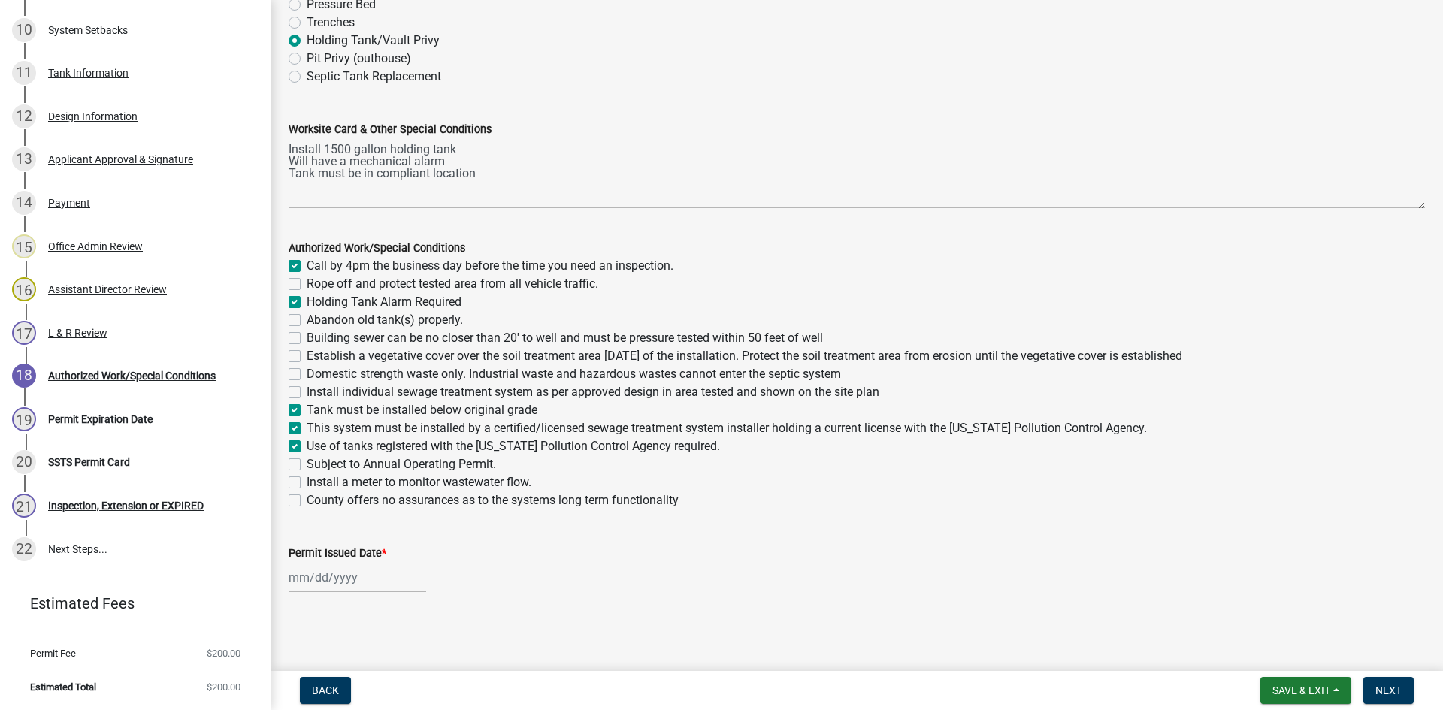
checkbox input "false"
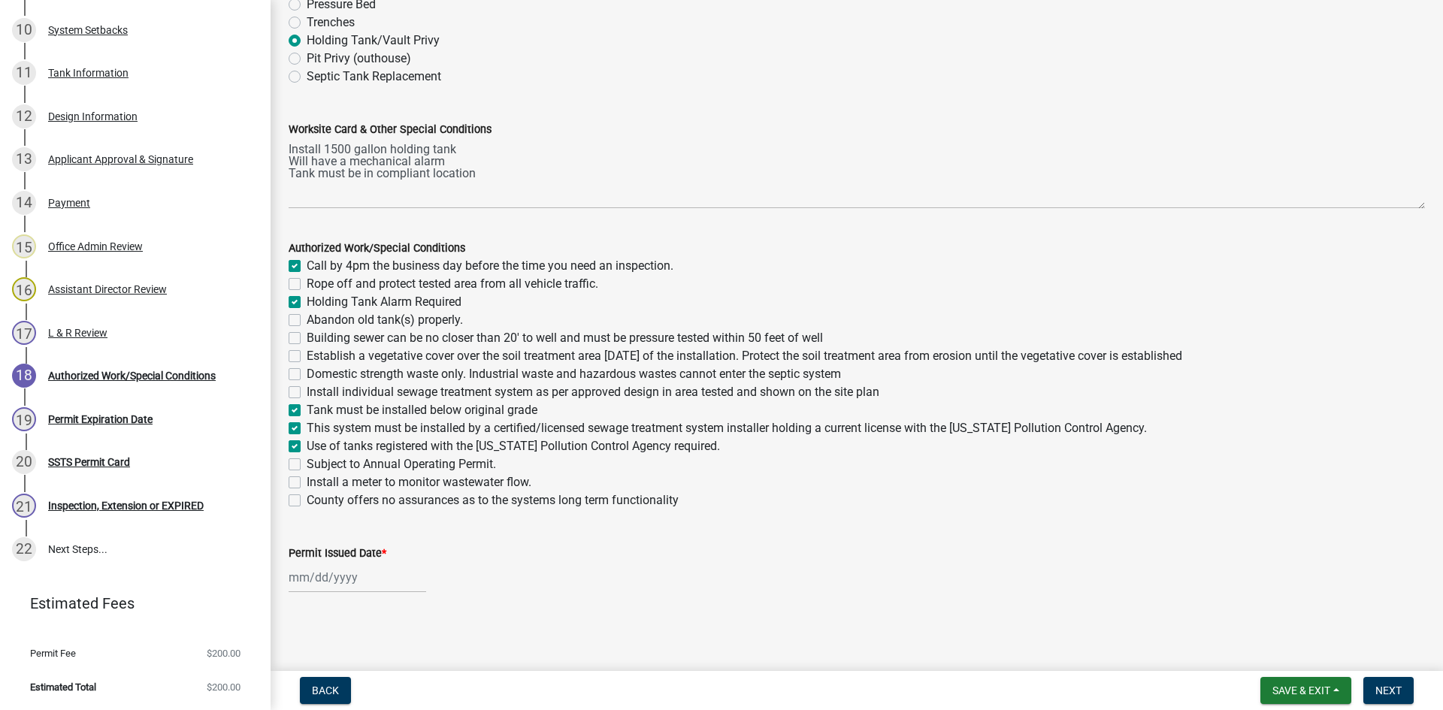
checkbox input "true"
checkbox input "false"
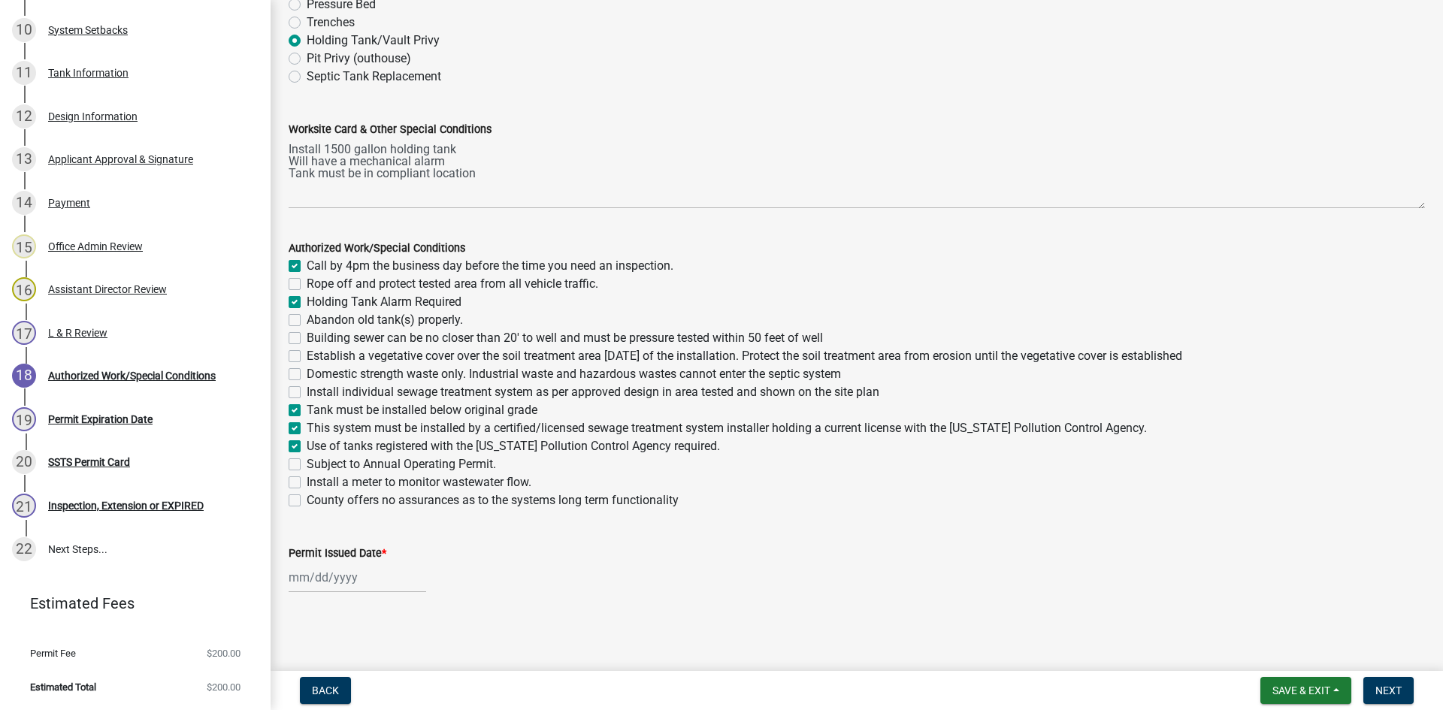
checkbox input "false"
click at [362, 599] on wm-data-entity-input "Permit Issued Date *" at bounding box center [857, 564] width 1137 height 83
click at [362, 582] on div at bounding box center [358, 577] width 138 height 31
select select "8"
select select "2025"
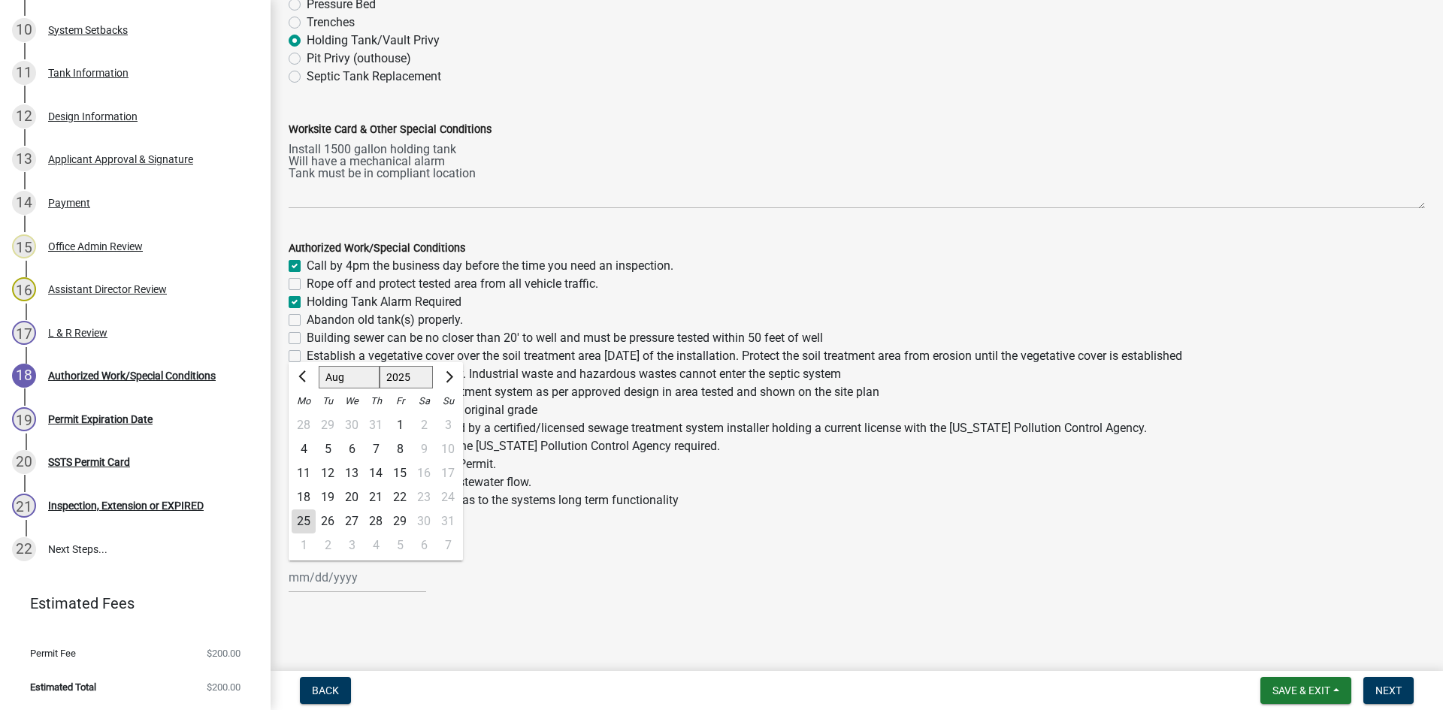
click at [299, 515] on div "25" at bounding box center [304, 522] width 24 height 24
type input "08/25/2025"
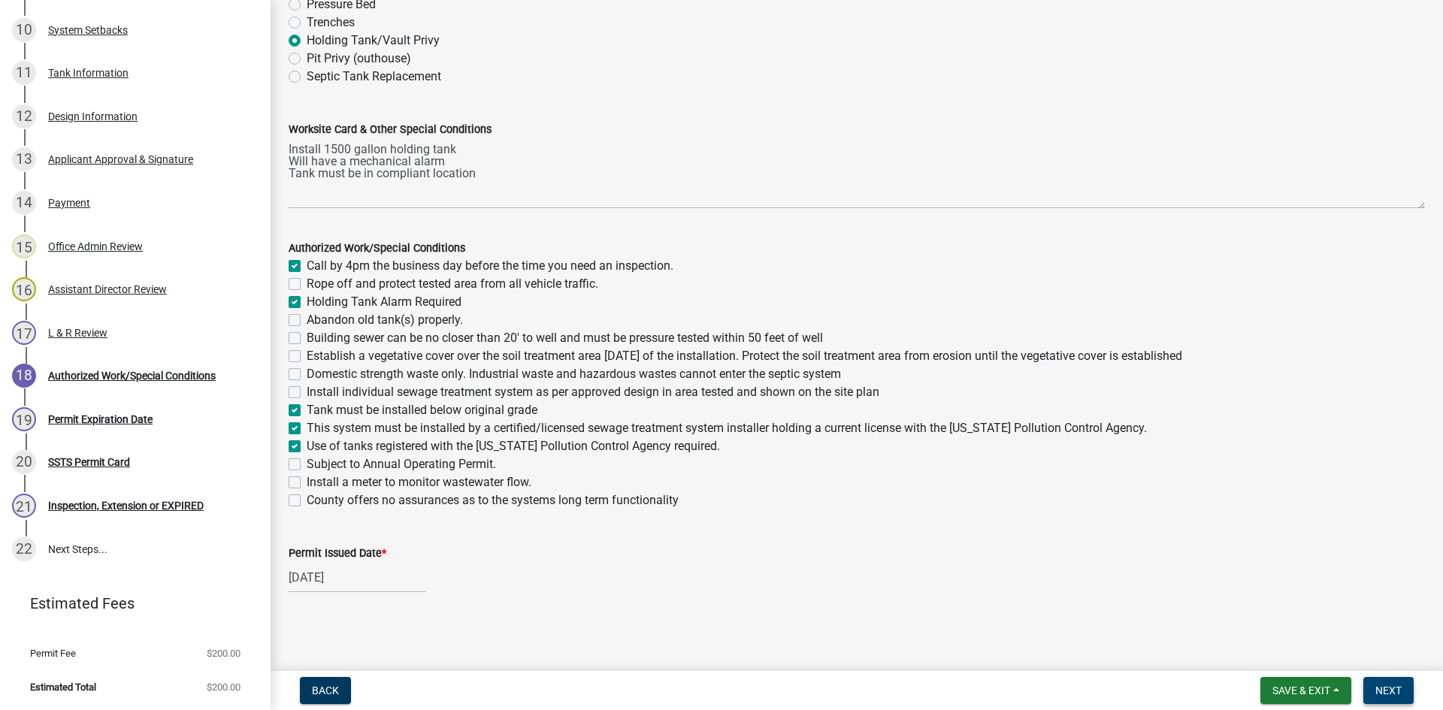
click at [1154, 620] on span "Next" at bounding box center [1389, 691] width 26 height 12
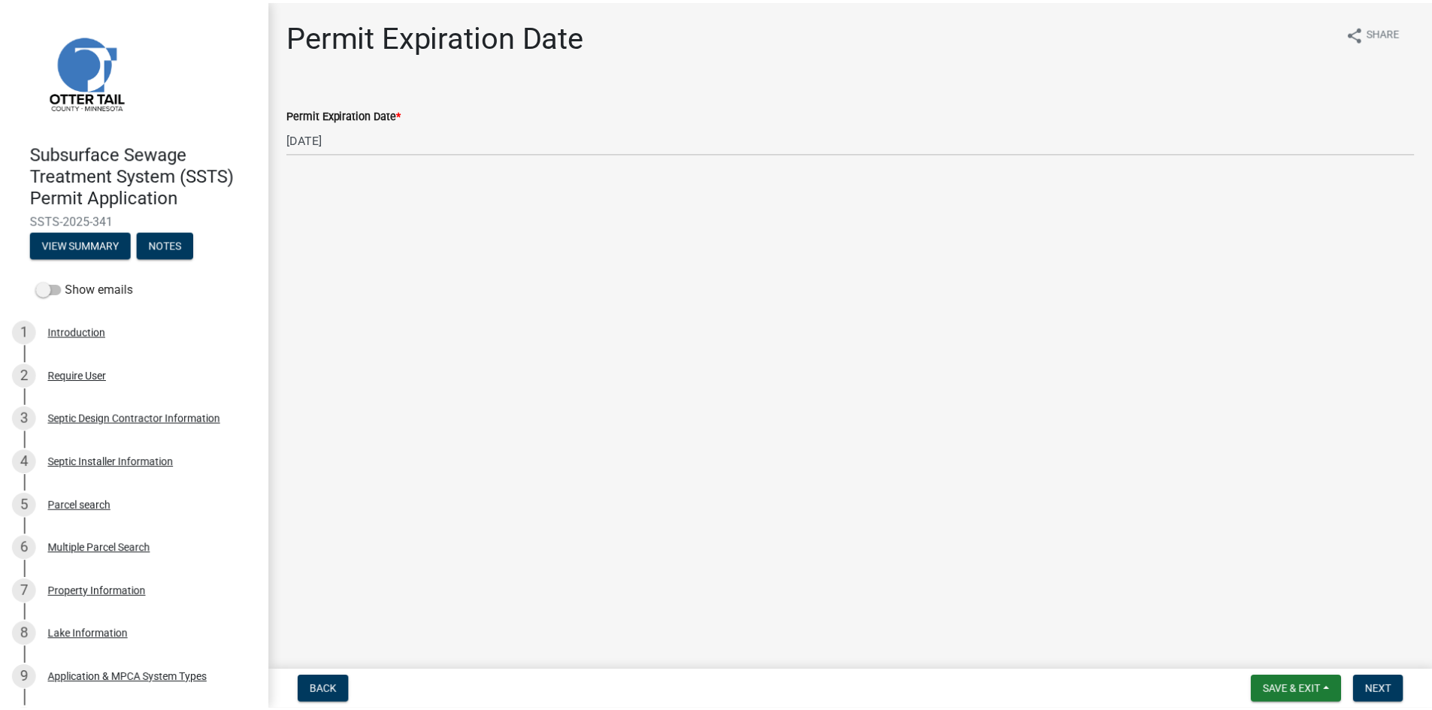
scroll to position [0, 0]
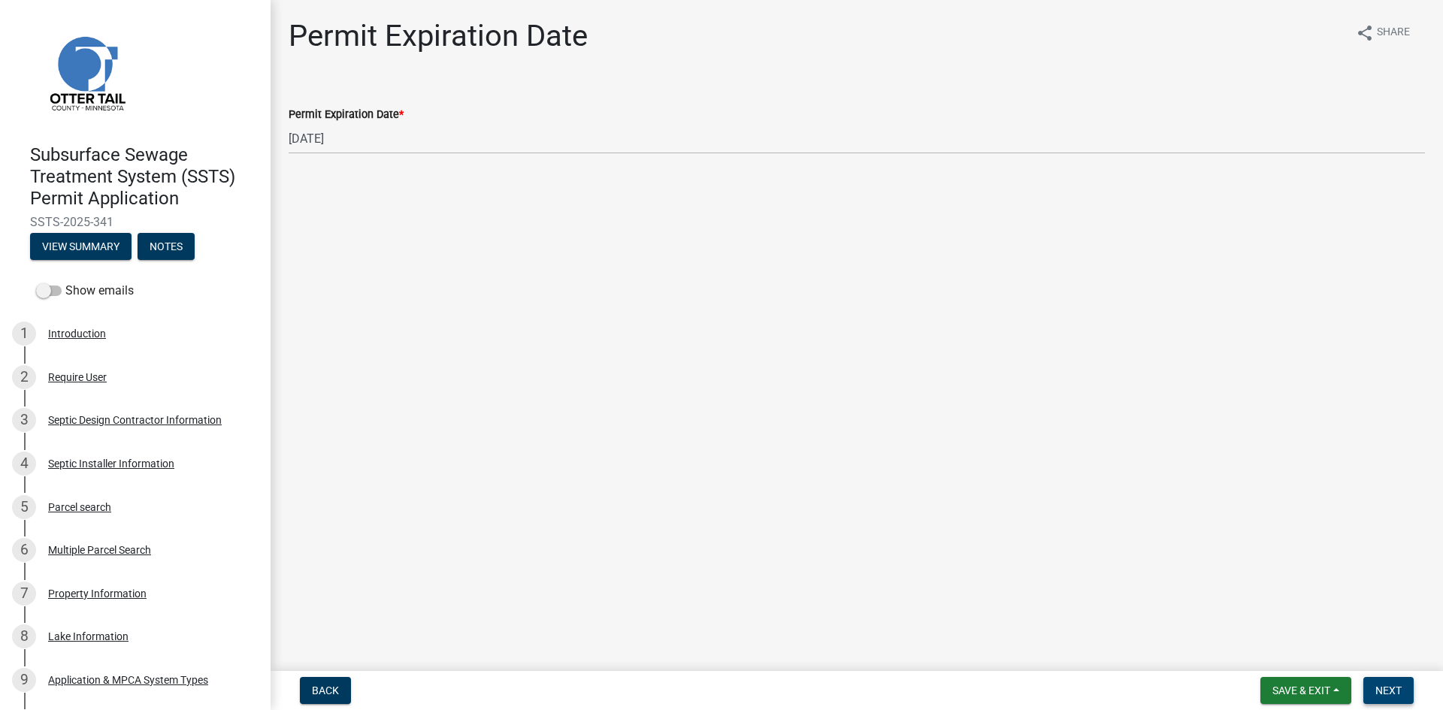
click at [1154, 620] on button "Next" at bounding box center [1389, 690] width 50 height 27
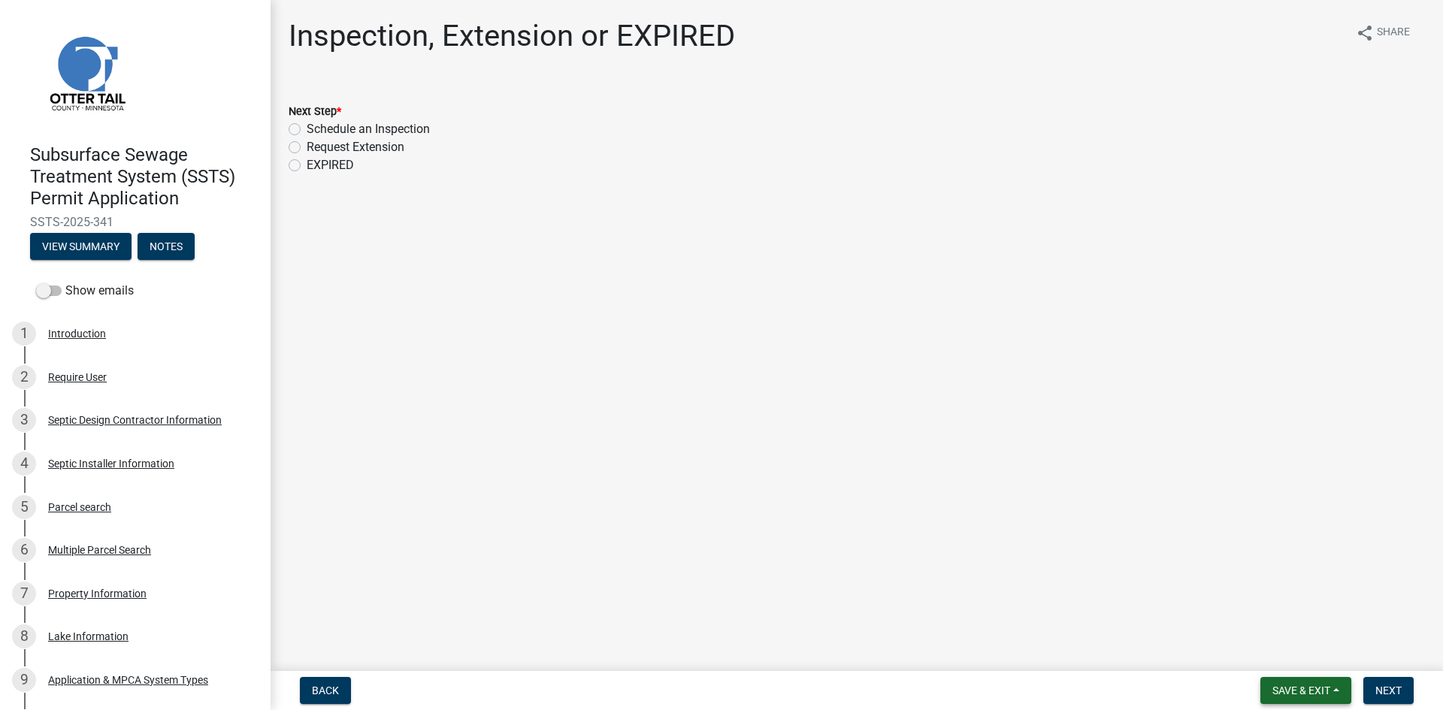
click at [1154, 620] on span "Save & Exit" at bounding box center [1302, 691] width 58 height 12
click at [1154, 620] on button "Save & Exit" at bounding box center [1291, 652] width 120 height 36
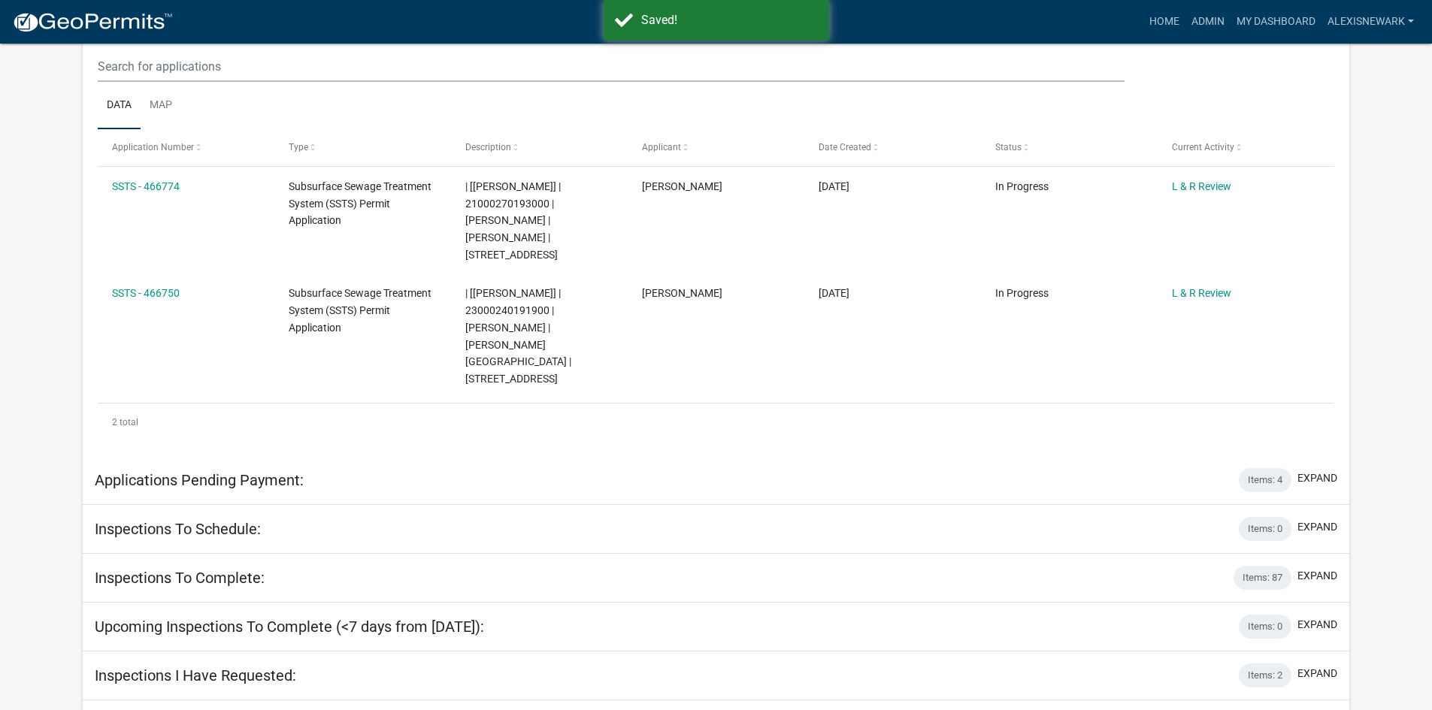
scroll to position [325, 0]
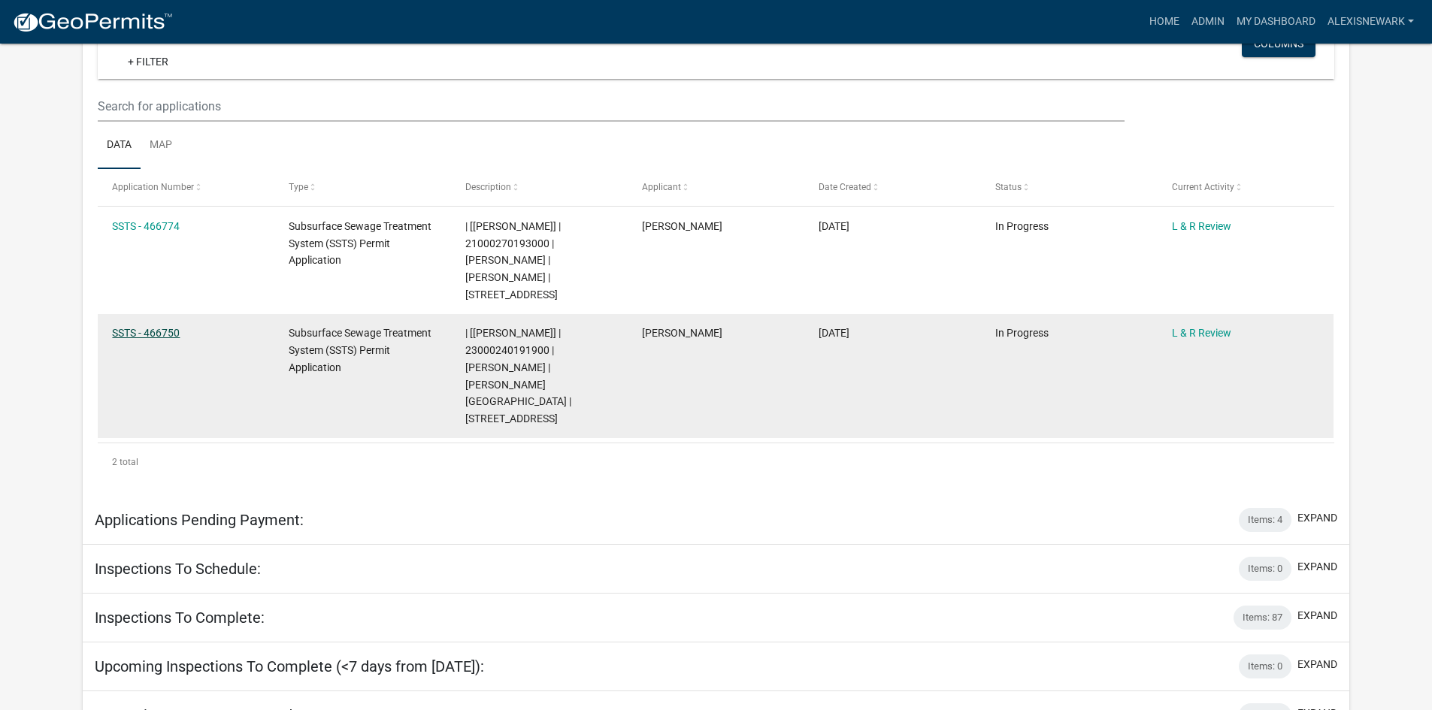
click at [155, 327] on link "SSTS - 466750" at bounding box center [146, 333] width 68 height 12
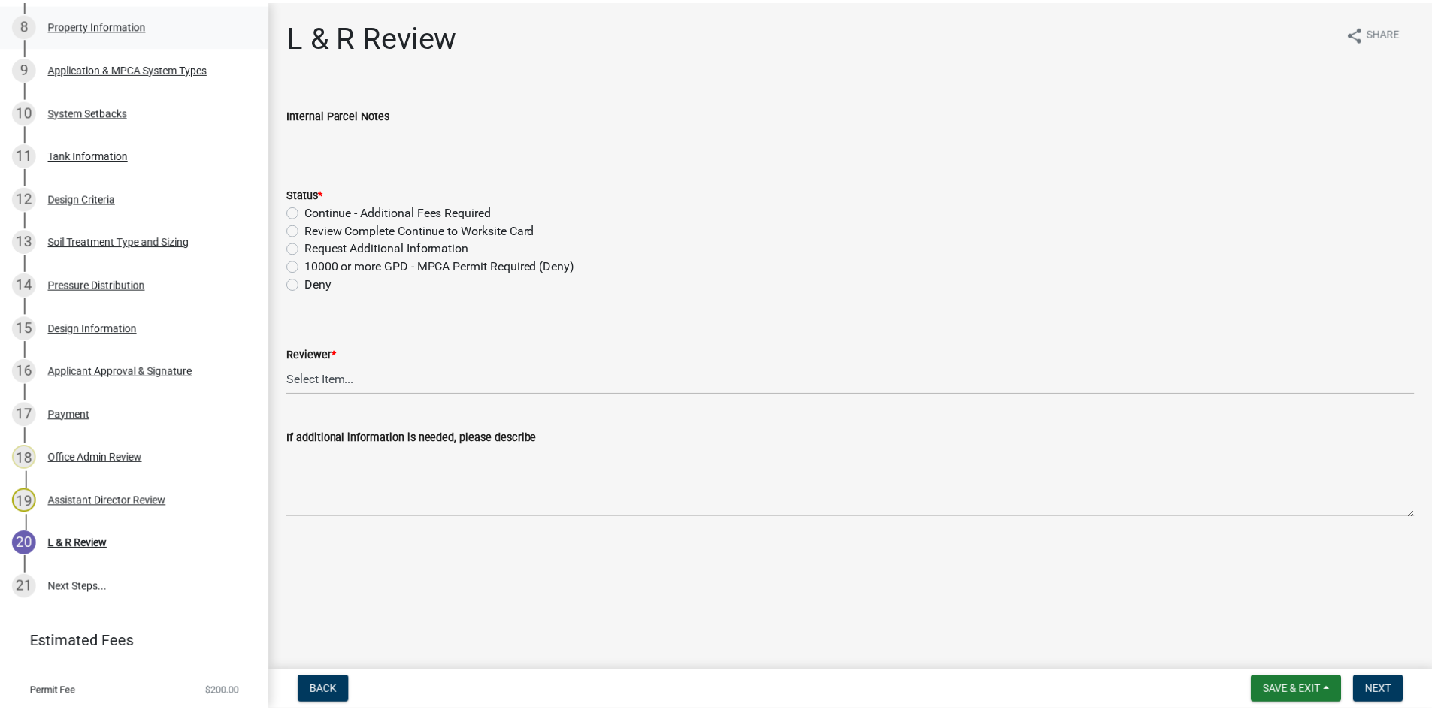
scroll to position [620, 0]
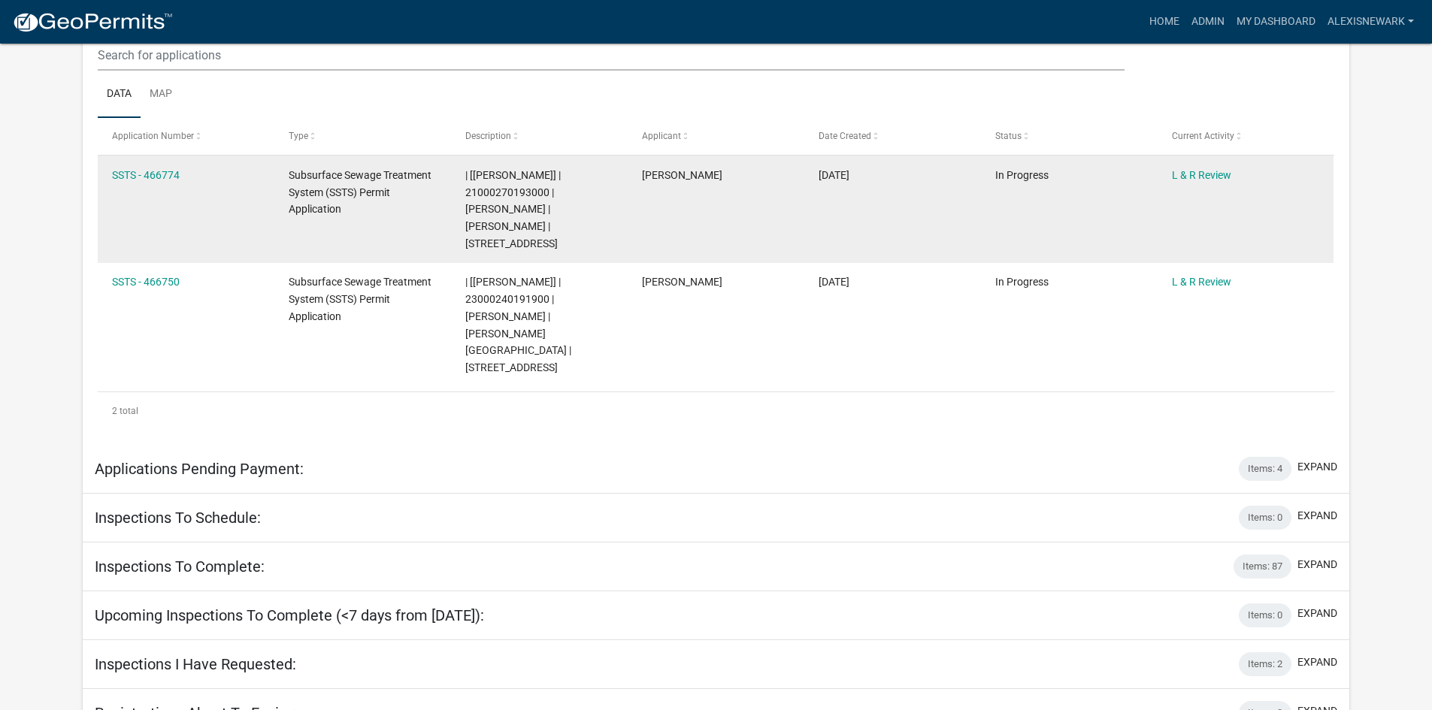
scroll to position [363, 0]
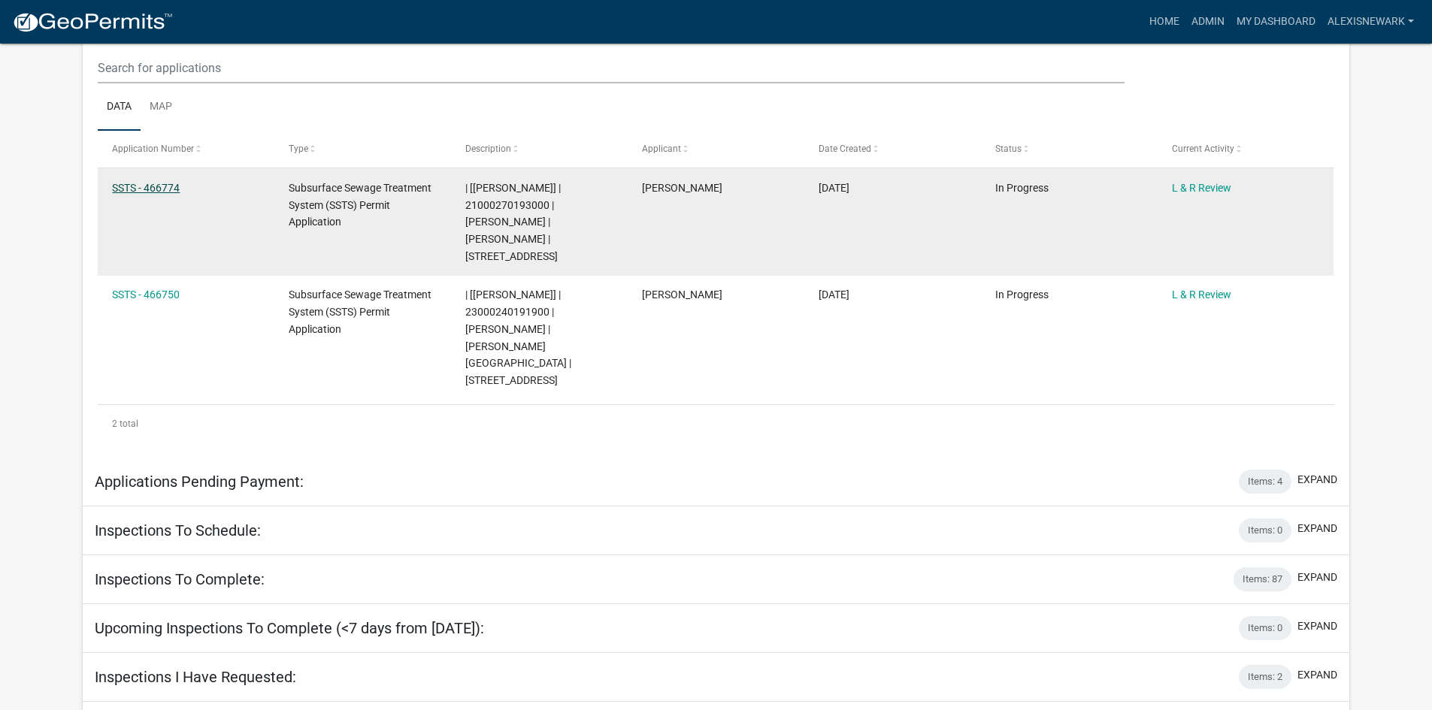
click at [180, 189] on link "SSTS - 466774" at bounding box center [146, 188] width 68 height 12
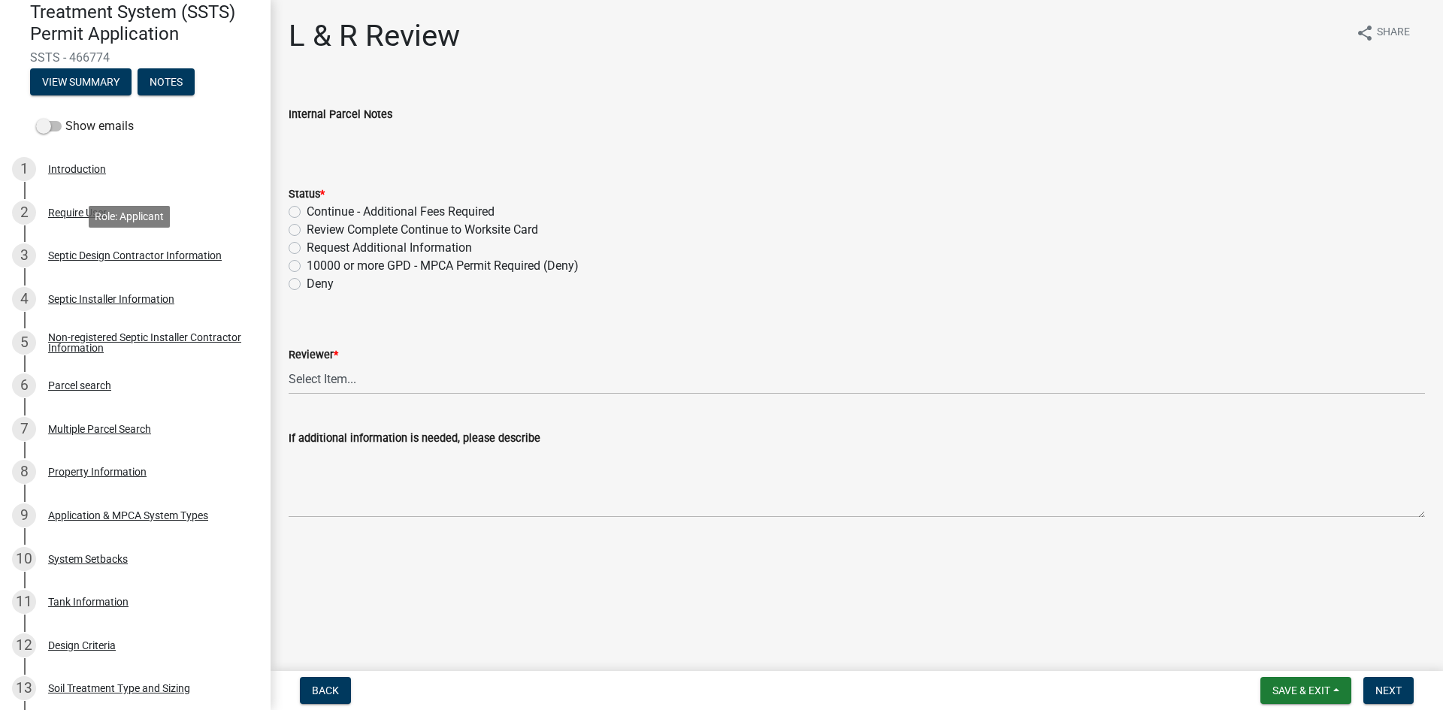
scroll to position [150, 0]
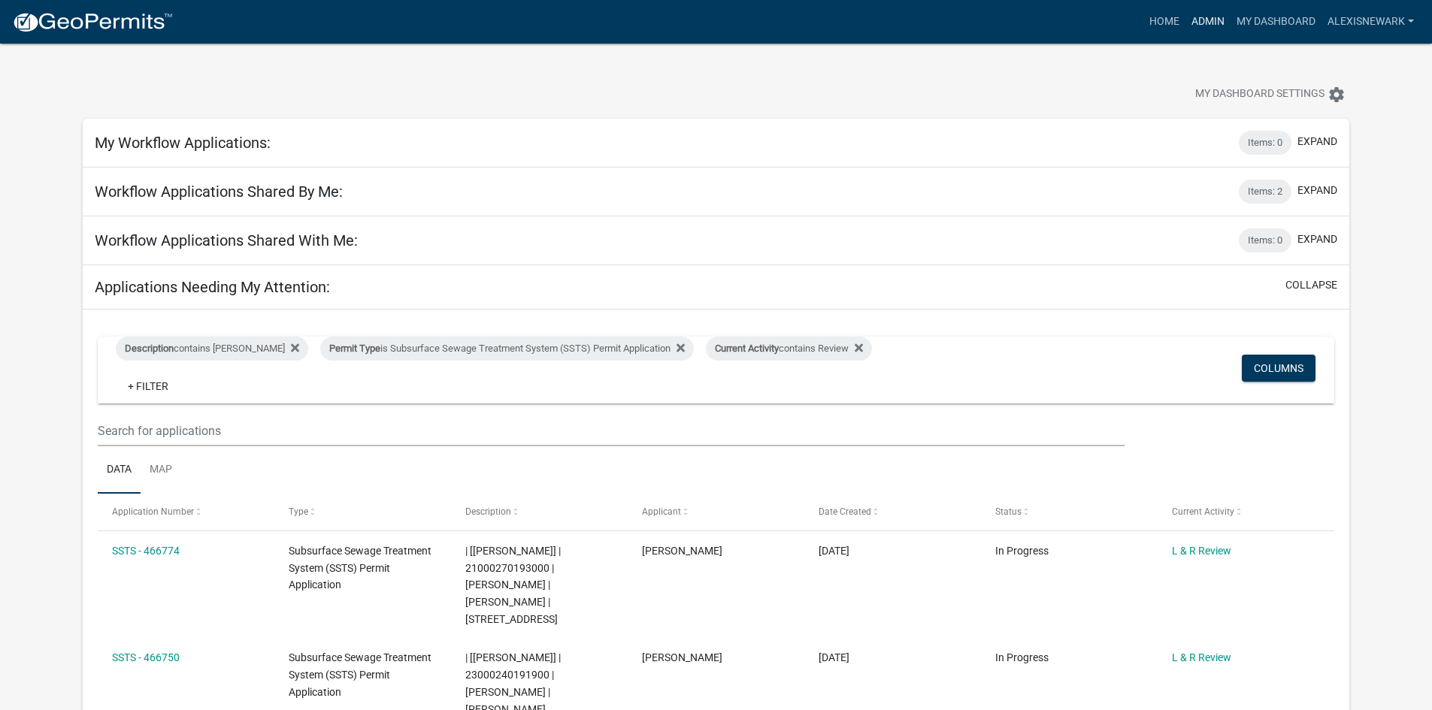
click at [1154, 25] on link "Admin" at bounding box center [1207, 22] width 45 height 29
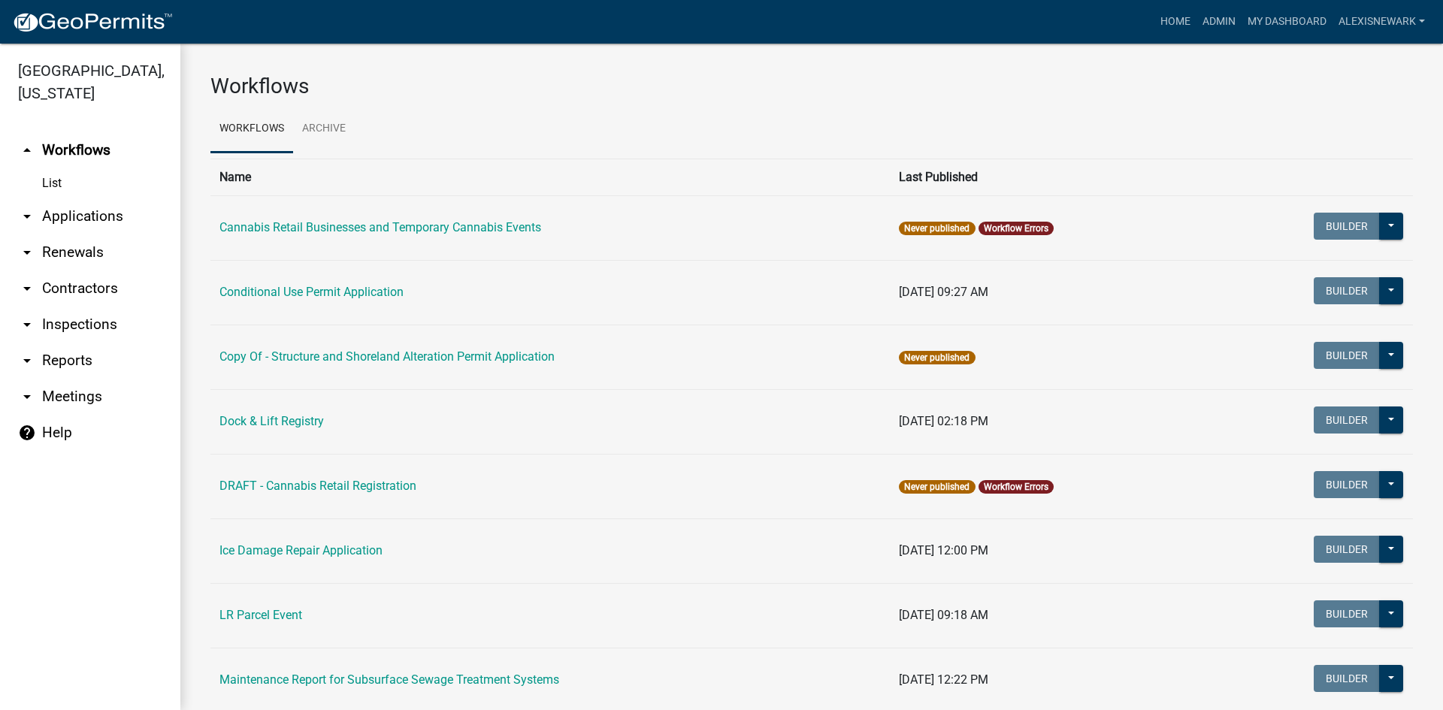
click at [164, 226] on link "arrow_drop_down Applications" at bounding box center [90, 216] width 180 height 36
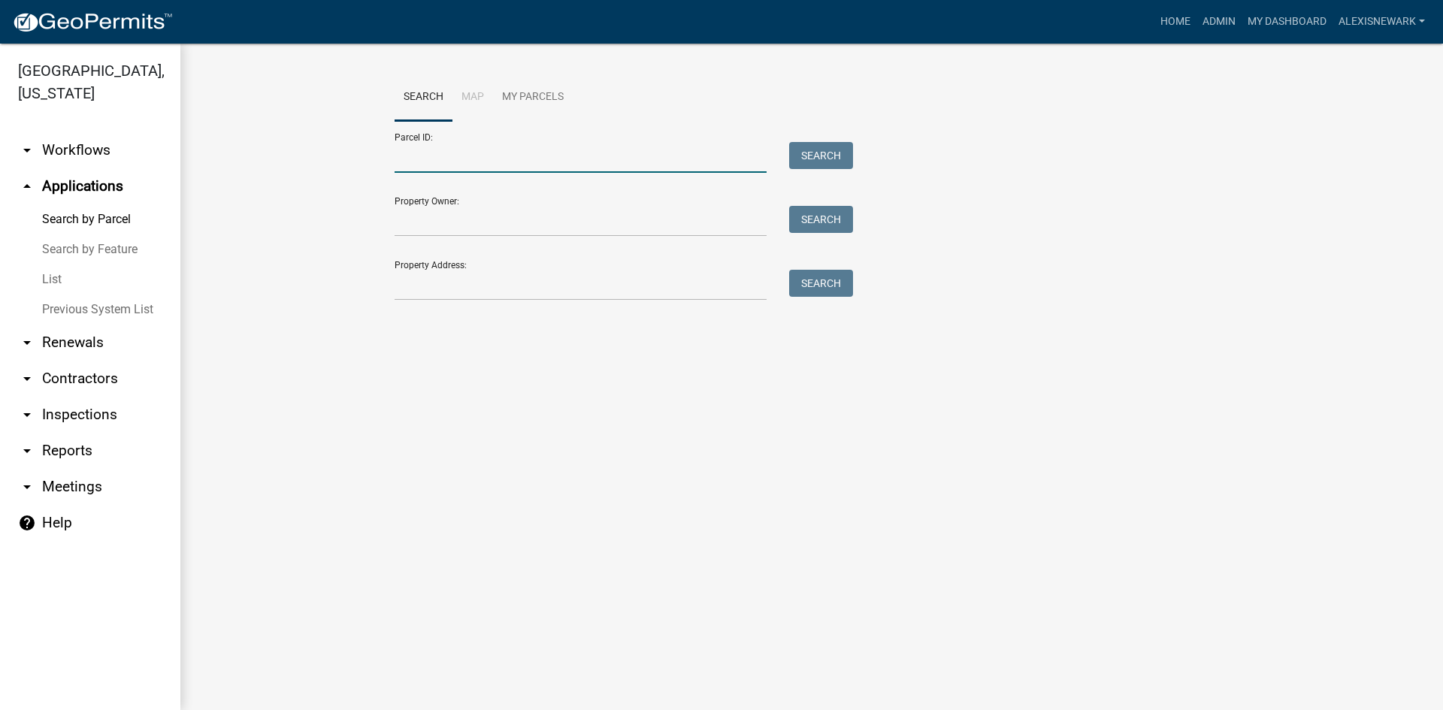
click at [409, 165] on input "Parcel ID:" at bounding box center [581, 157] width 372 height 31
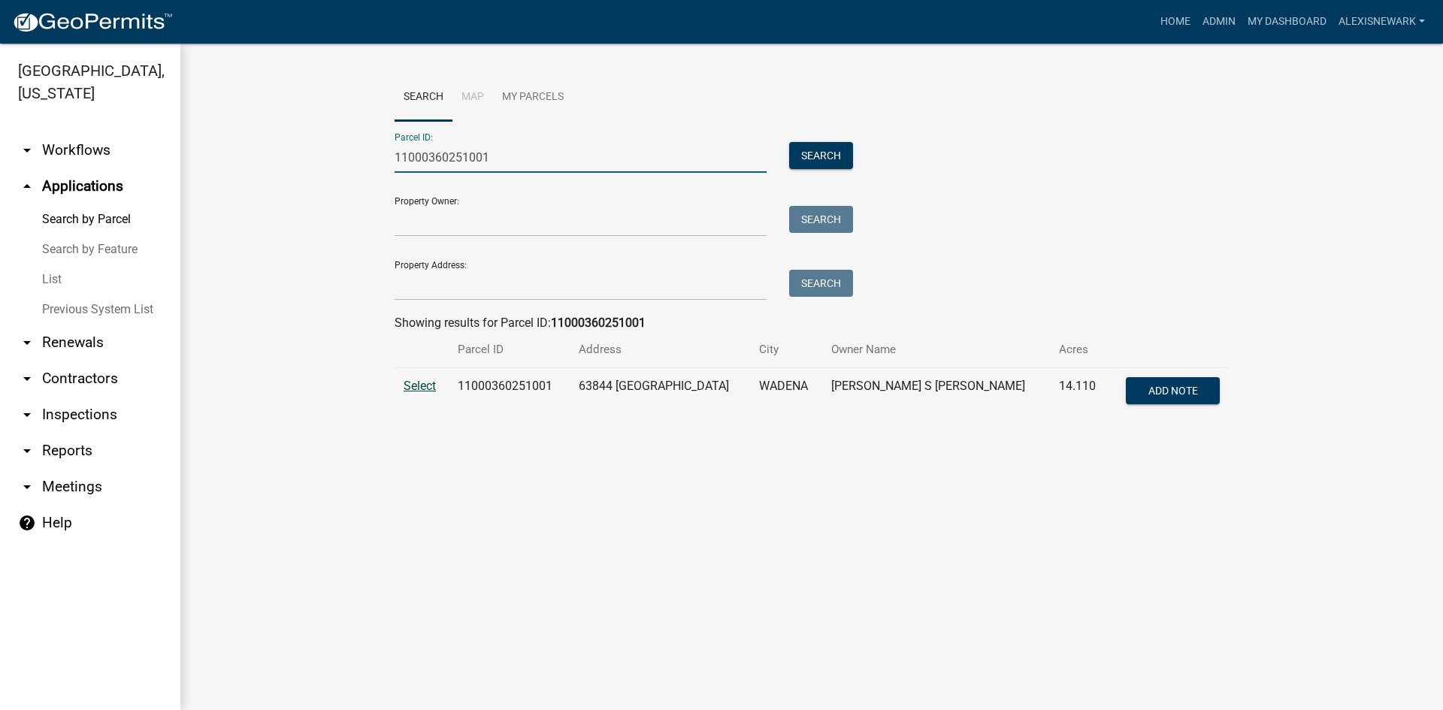
type input "11000360251001"
click at [423, 389] on span "Select" at bounding box center [420, 386] width 32 height 14
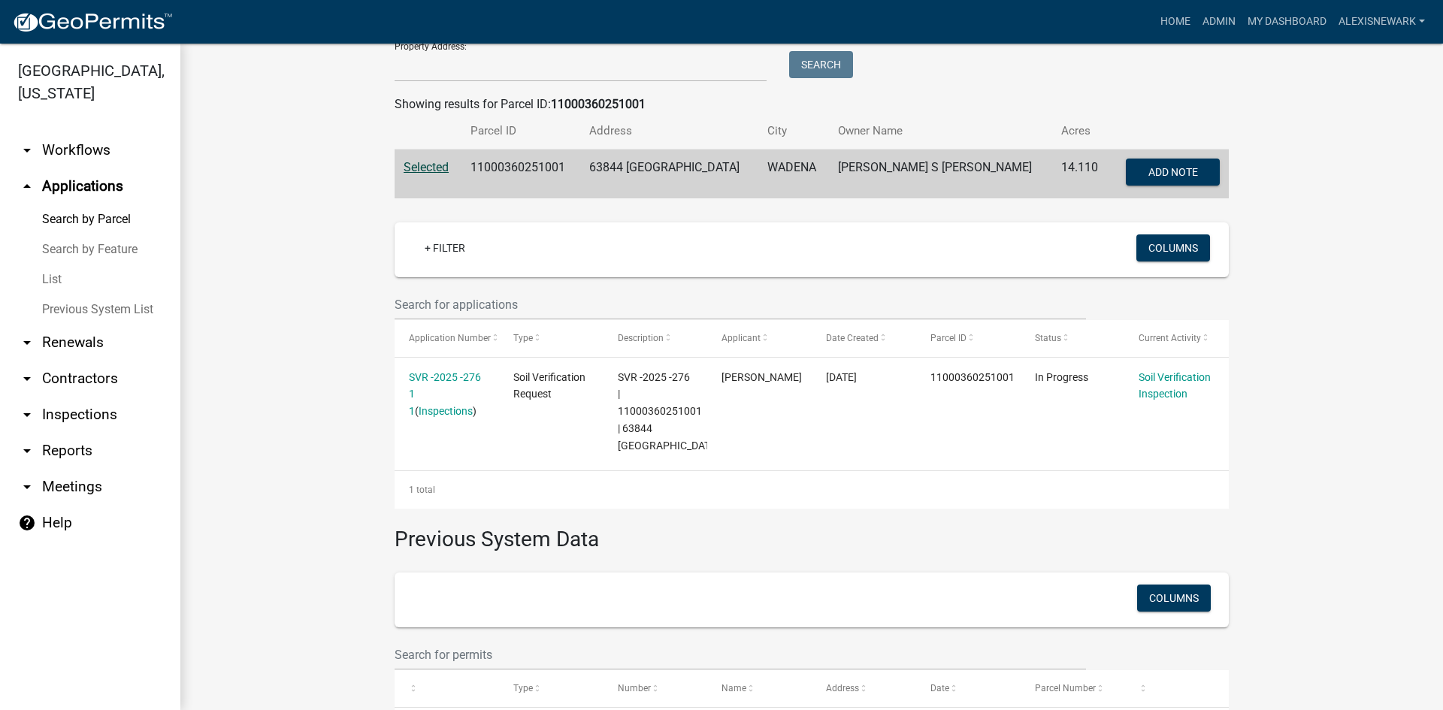
scroll to position [282, 0]
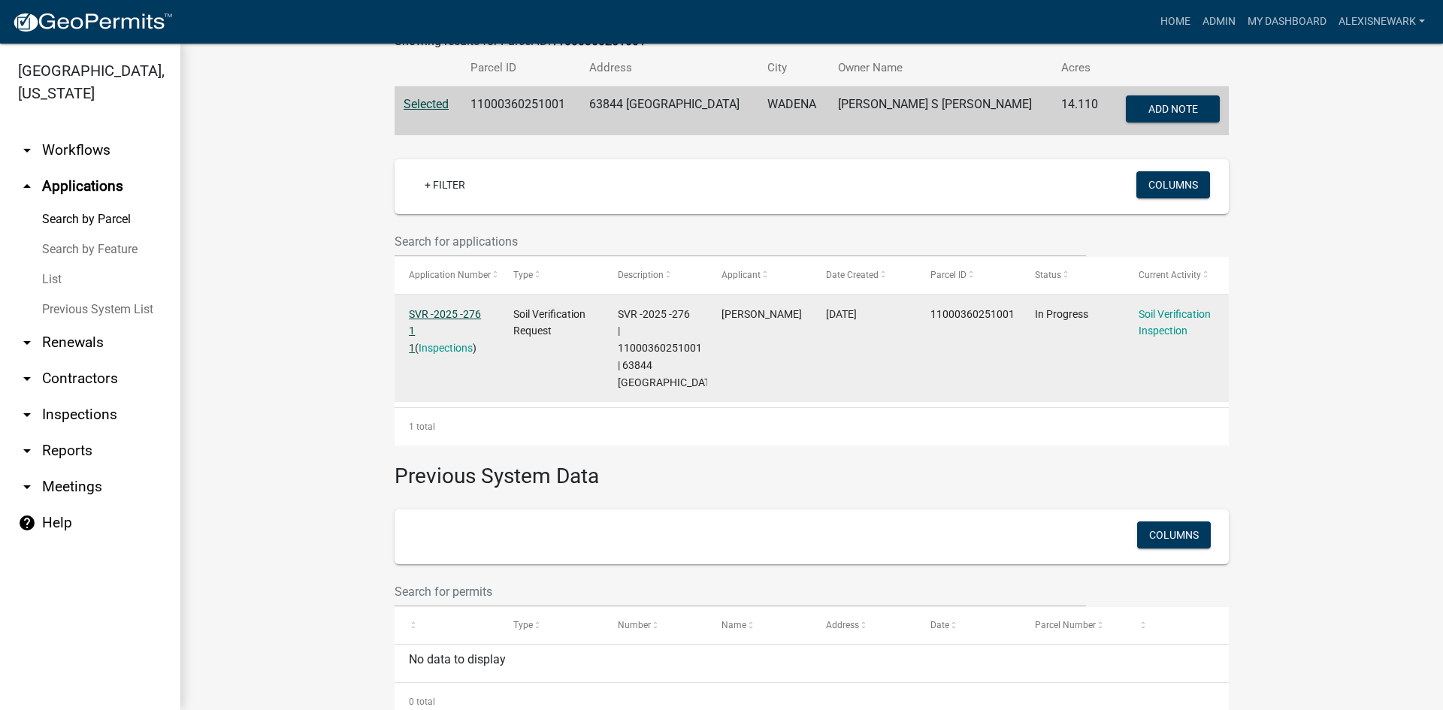
click at [459, 310] on link "SVR -2025 -276 1 1" at bounding box center [445, 331] width 72 height 47
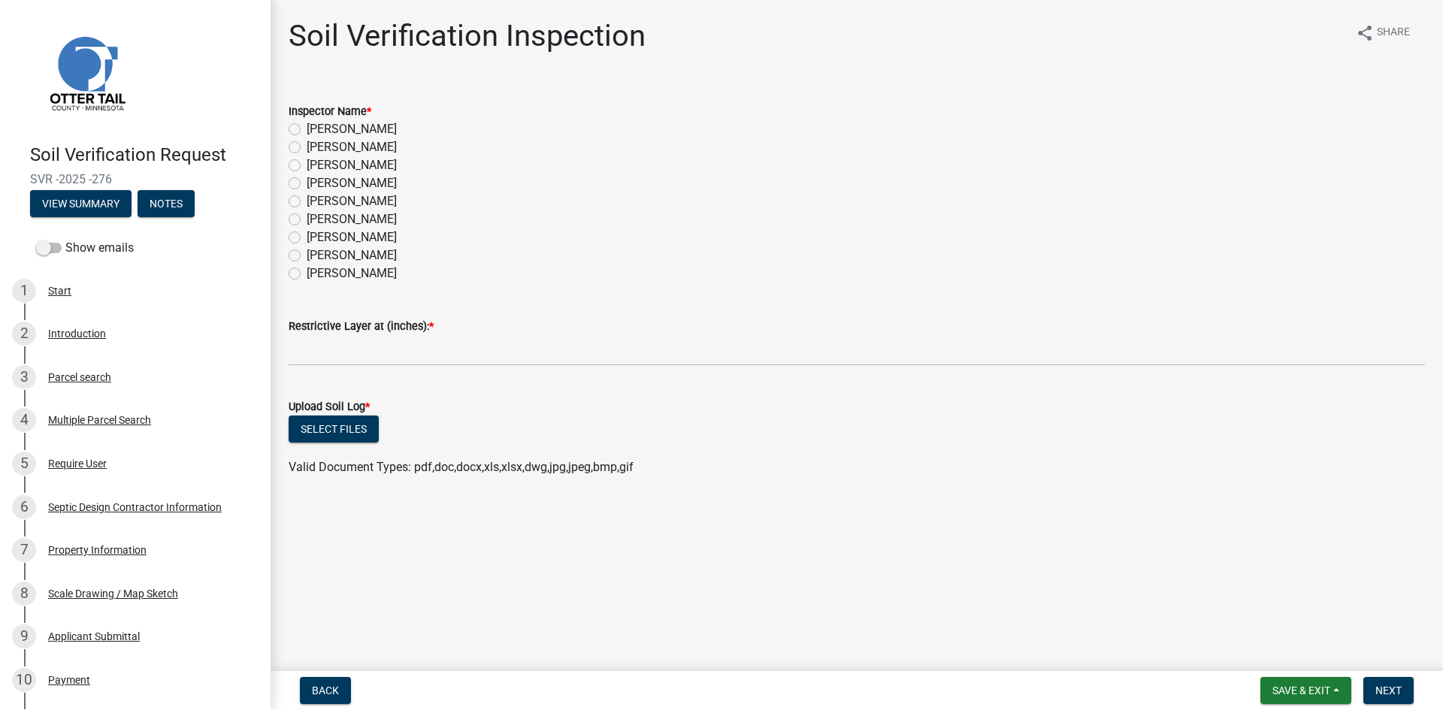
click at [380, 132] on label "Alexis Newark" at bounding box center [352, 129] width 90 height 18
click at [316, 130] on input "Alexis Newark" at bounding box center [312, 125] width 10 height 10
radio input "true"
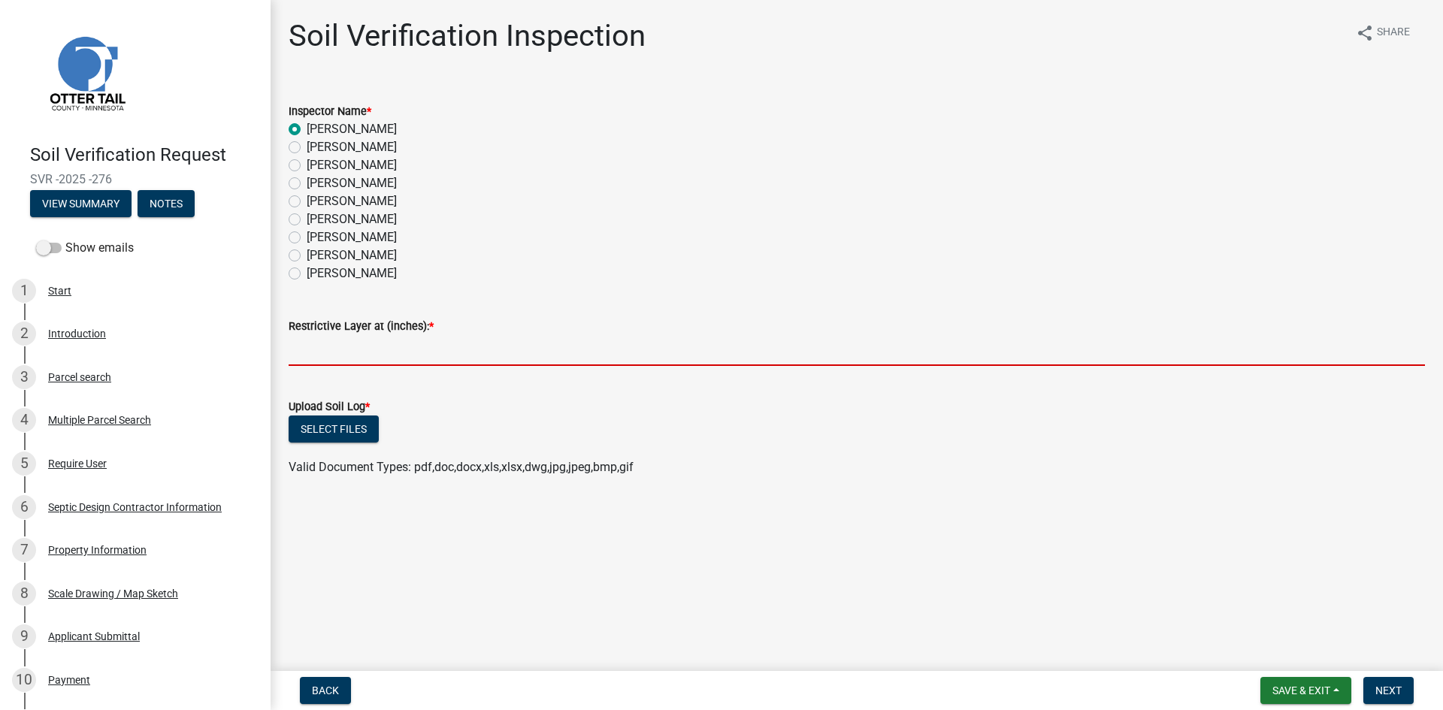
click at [456, 359] on input "text" at bounding box center [857, 350] width 1137 height 31
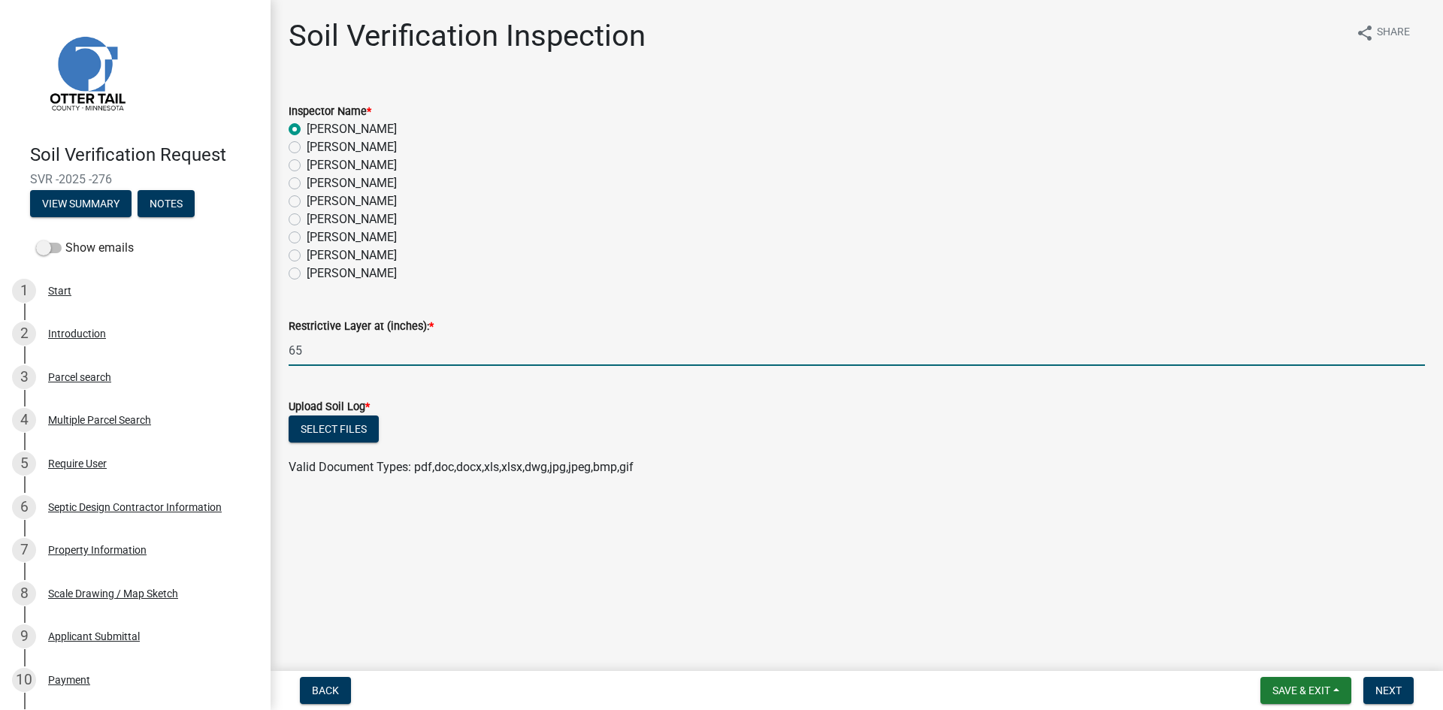
type input "65"
click at [607, 460] on span "Valid Document Types: pdf,doc,docx,xls,xlsx,dwg,jpg,jpeg,bmp,gif" at bounding box center [461, 467] width 345 height 14
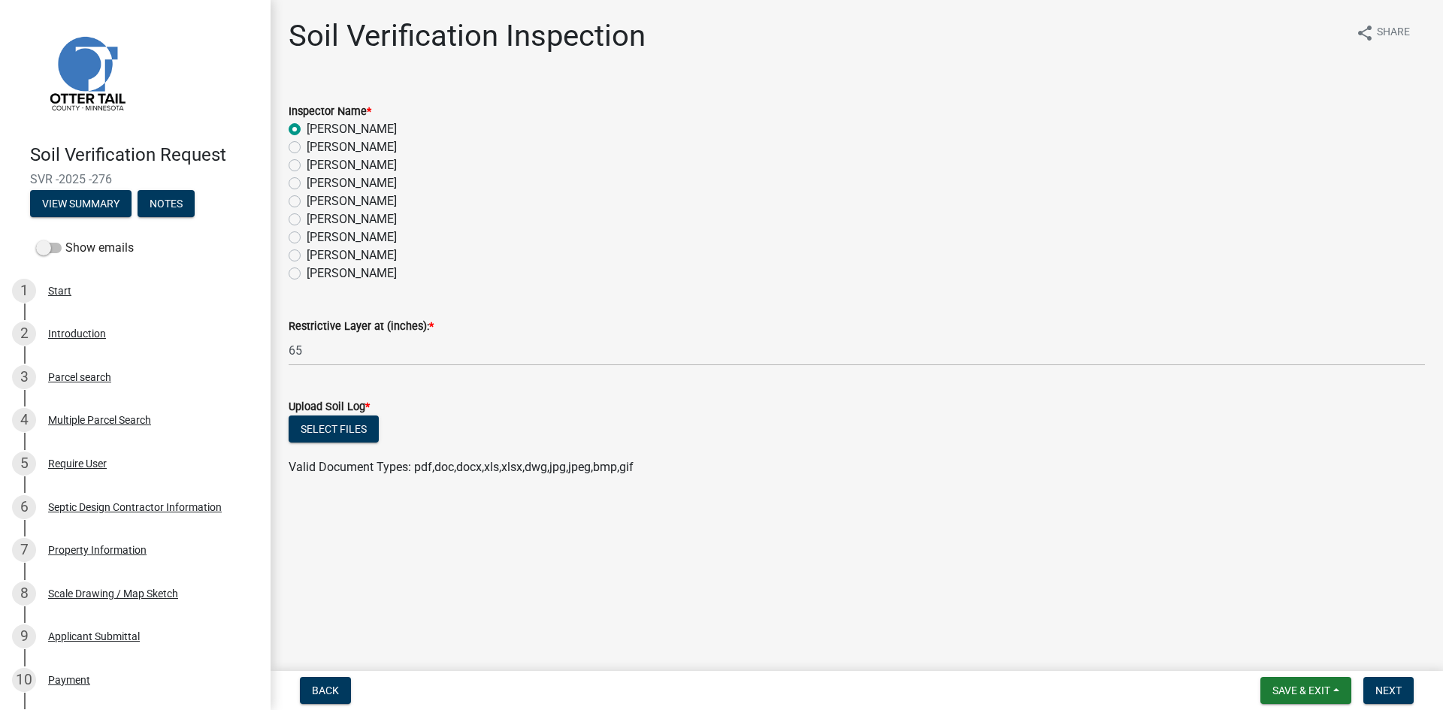
click at [371, 415] on div "Upload Soil Log *" at bounding box center [857, 407] width 1137 height 18
click at [361, 426] on button "Select files" at bounding box center [334, 429] width 90 height 27
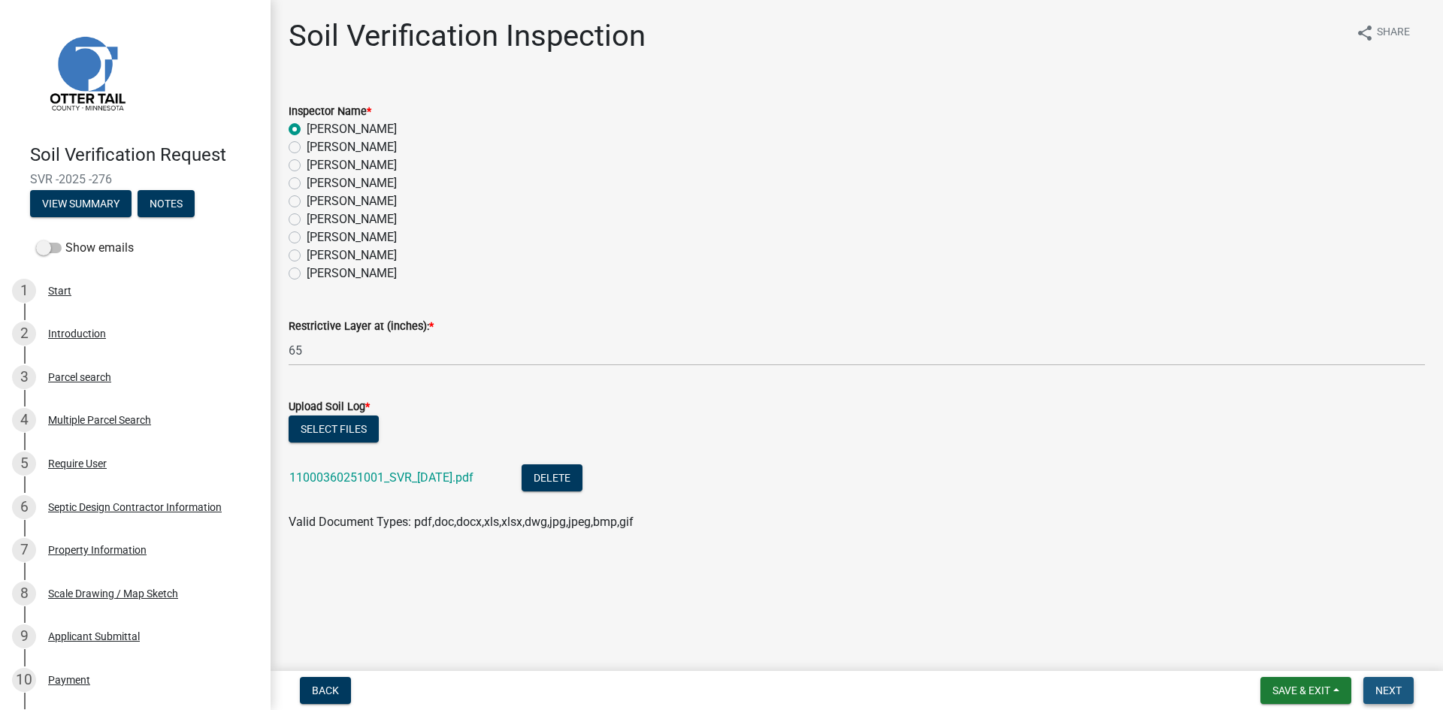
click at [1154, 620] on span "Next" at bounding box center [1389, 691] width 26 height 12
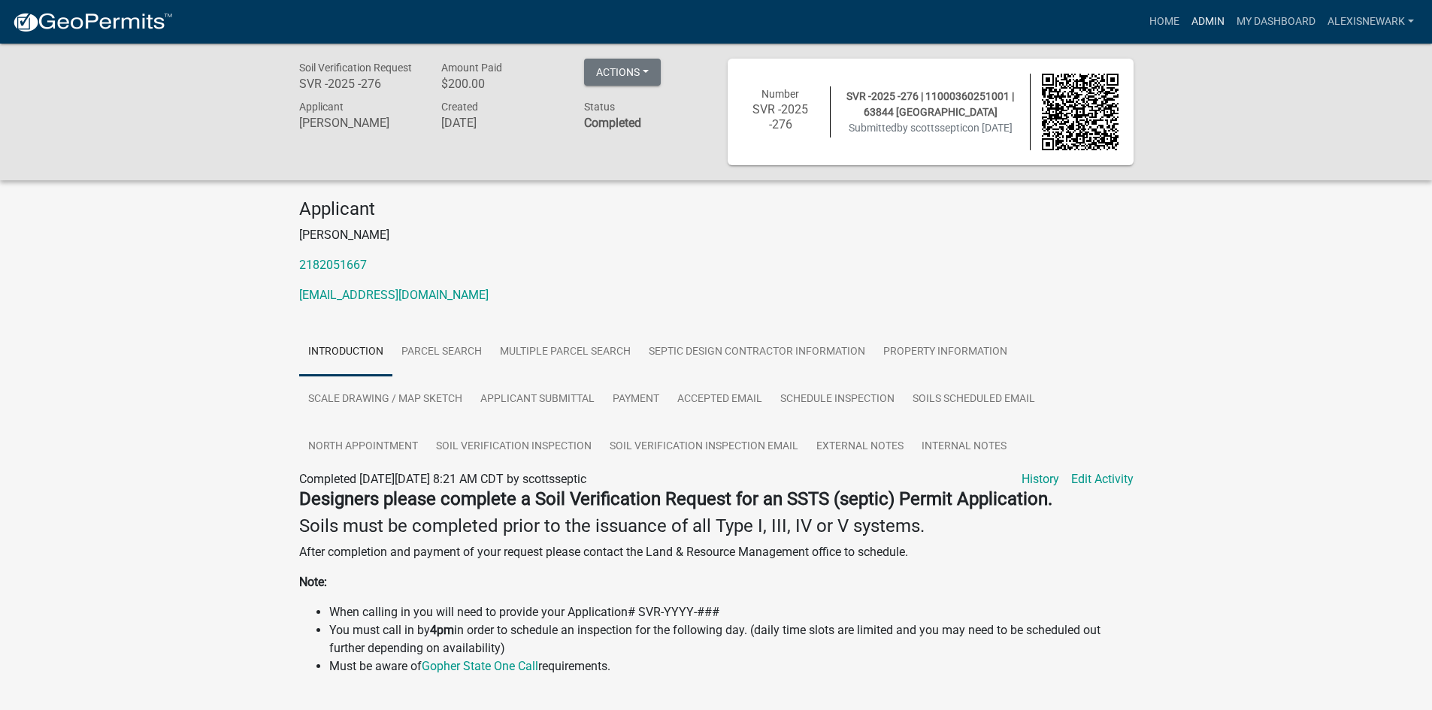
drag, startPoint x: 1207, startPoint y: 18, endPoint x: 1192, endPoint y: 24, distance: 16.2
click at [1154, 18] on link "Admin" at bounding box center [1207, 22] width 45 height 29
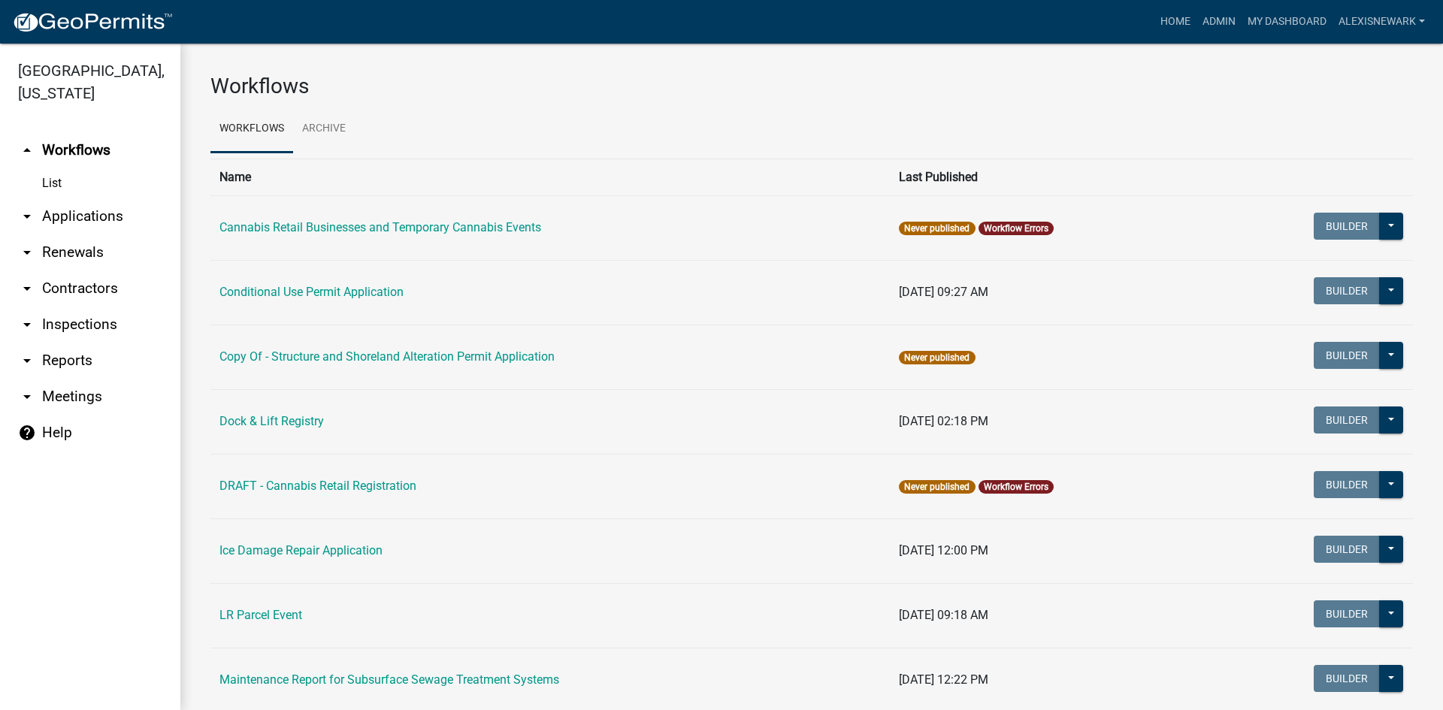
click at [127, 232] on link "arrow_drop_down Applications" at bounding box center [90, 216] width 180 height 36
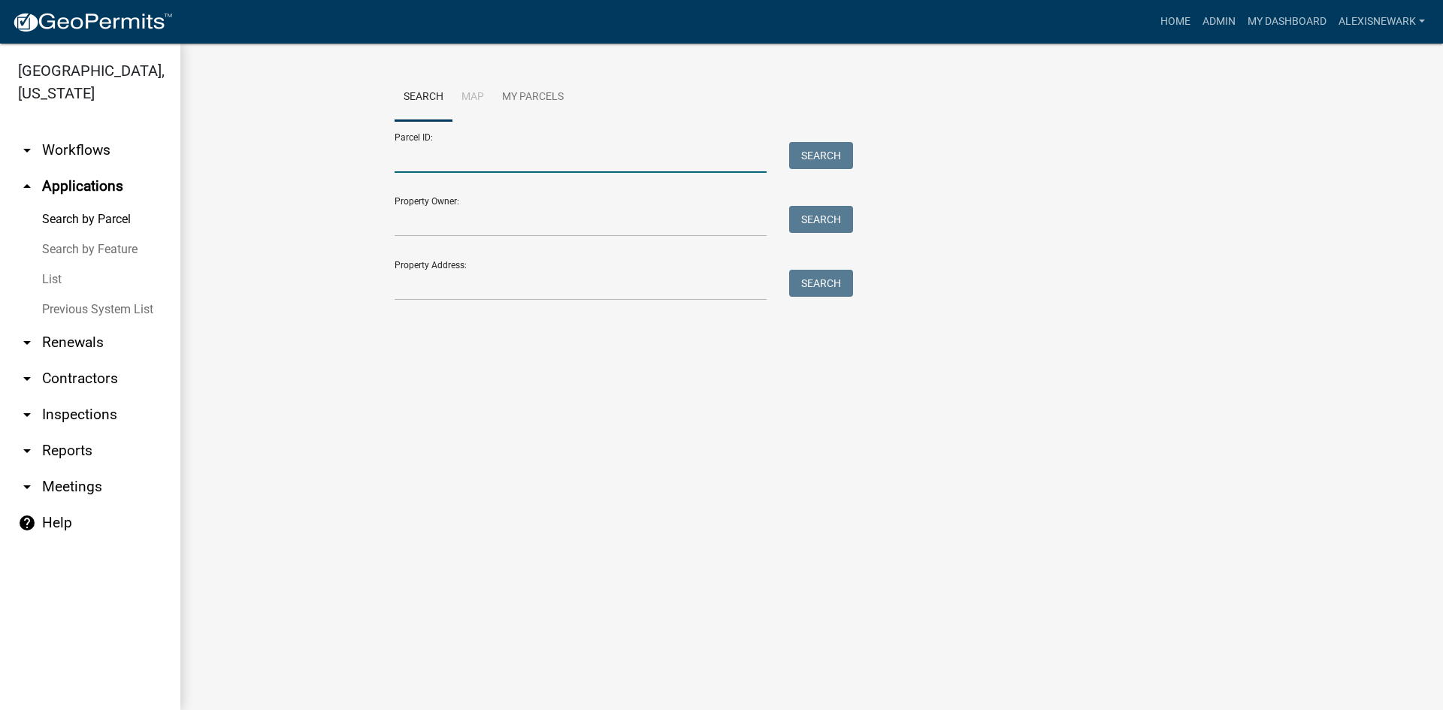
click at [412, 148] on input "Parcel ID:" at bounding box center [581, 157] width 372 height 31
click at [456, 162] on input "1100016013000" at bounding box center [581, 157] width 372 height 31
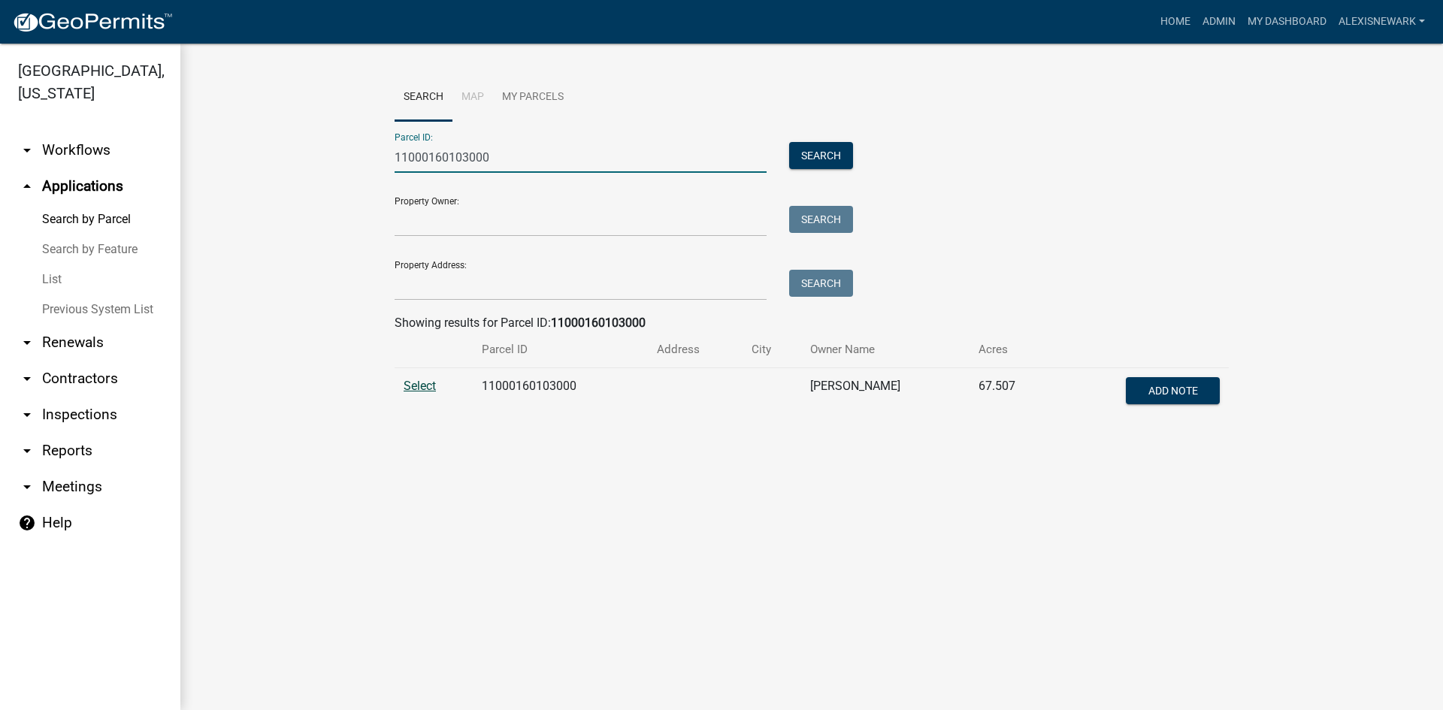
type input "11000160103000"
click at [426, 389] on span "Select" at bounding box center [420, 386] width 32 height 14
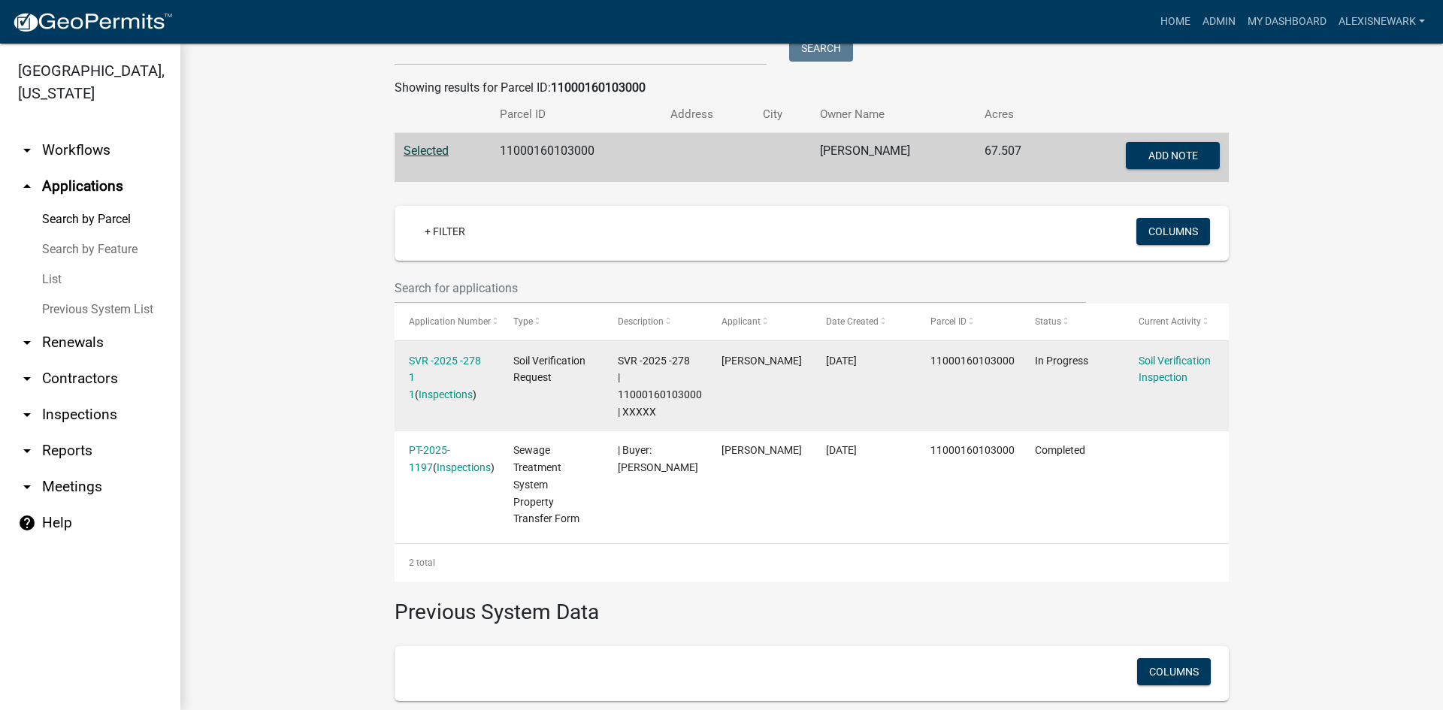
scroll to position [267, 0]
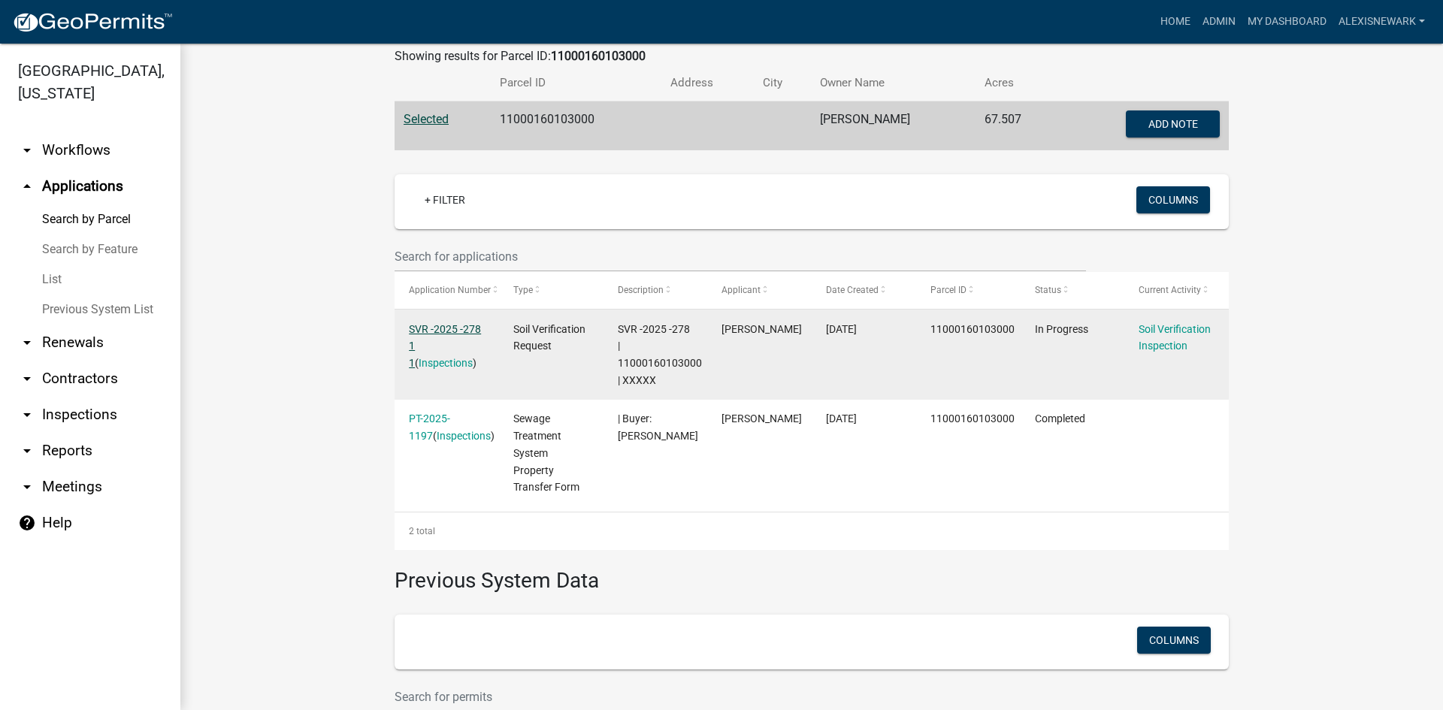
click at [453, 328] on link "SVR -2025 -278 1 1" at bounding box center [445, 346] width 72 height 47
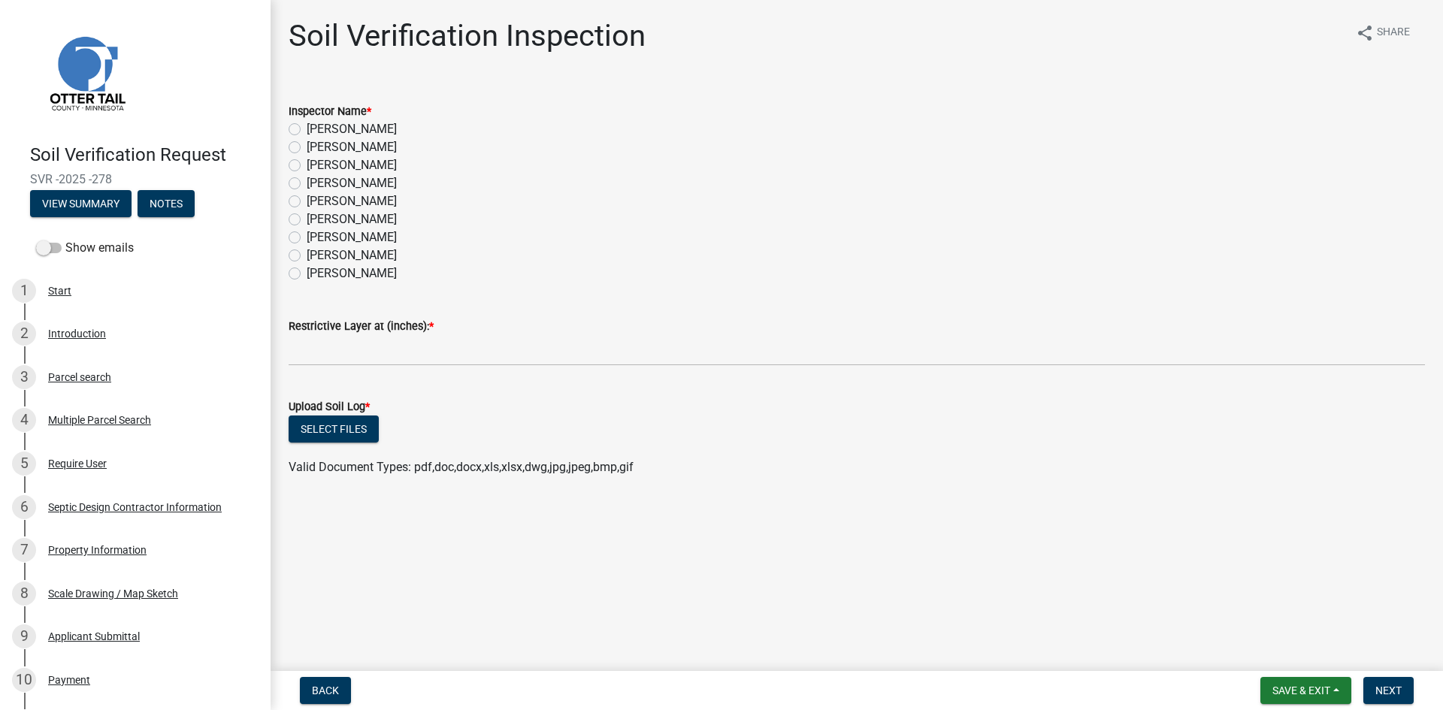
click at [316, 134] on label "Alexis Newark" at bounding box center [352, 129] width 90 height 18
click at [316, 130] on input "Alexis Newark" at bounding box center [312, 125] width 10 height 10
radio input "true"
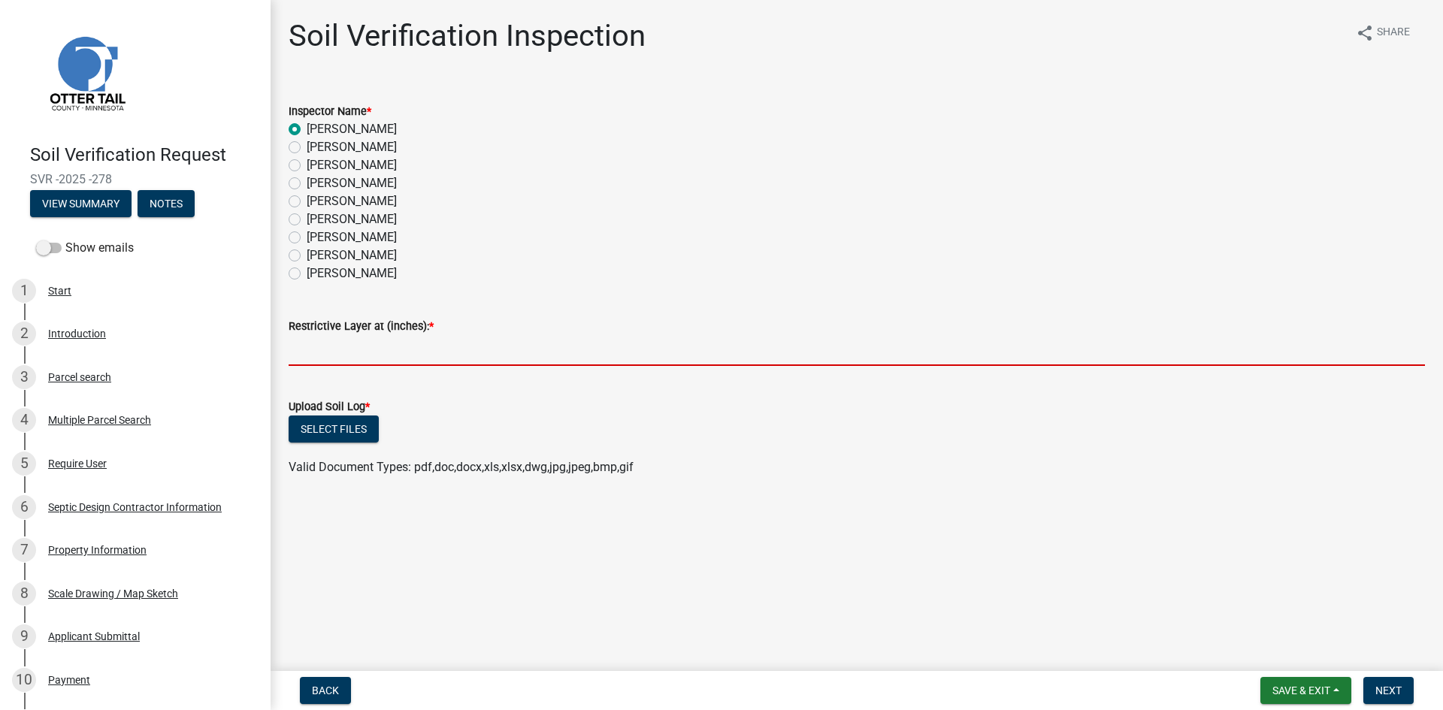
click at [352, 346] on input "text" at bounding box center [857, 350] width 1137 height 31
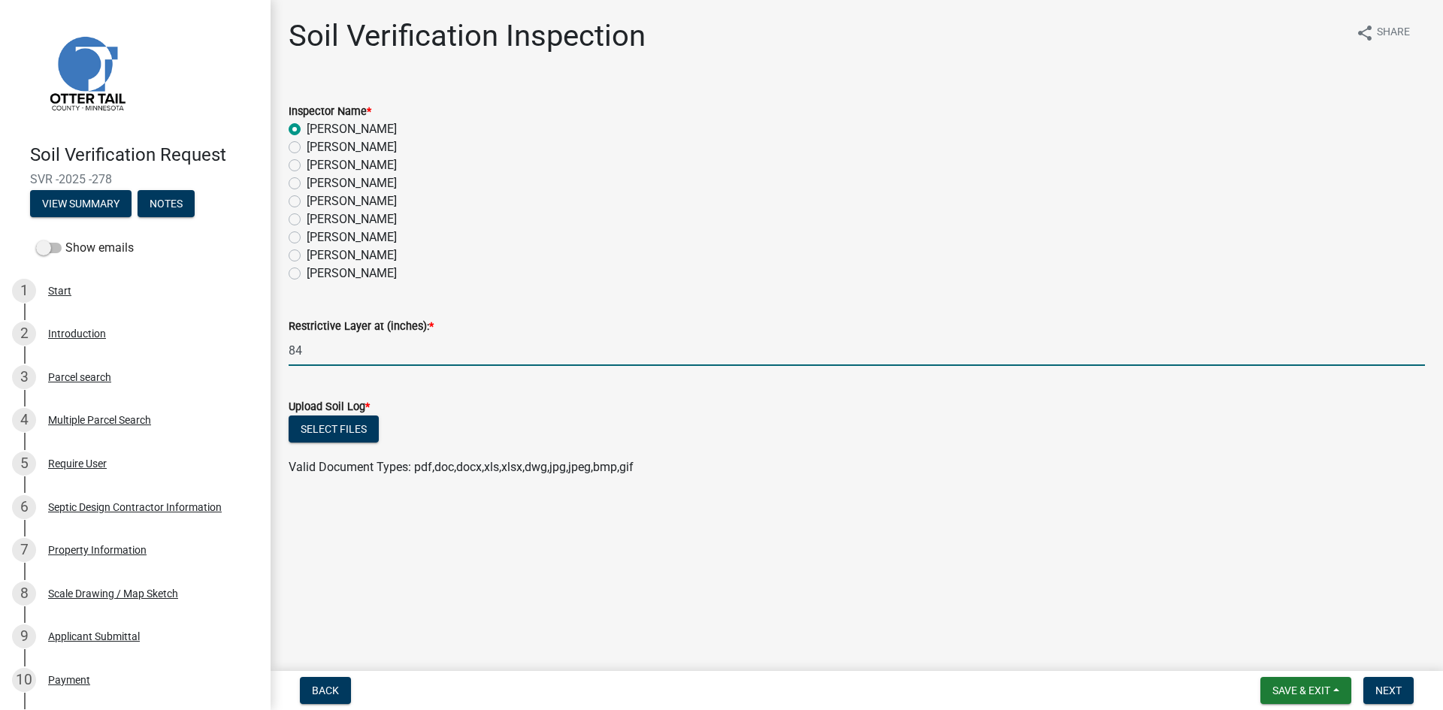
click at [632, 339] on input "84" at bounding box center [857, 350] width 1137 height 31
type input "84"
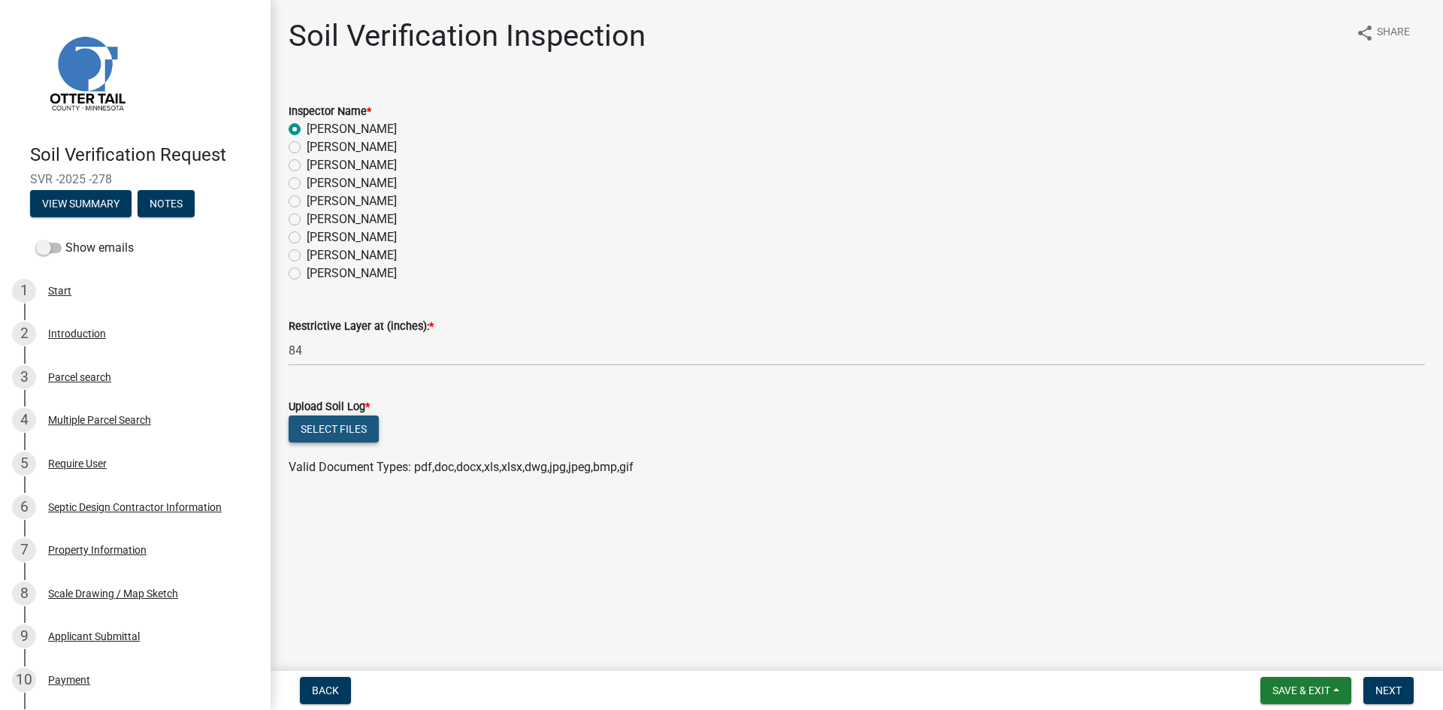
click at [329, 426] on button "Select files" at bounding box center [334, 429] width 90 height 27
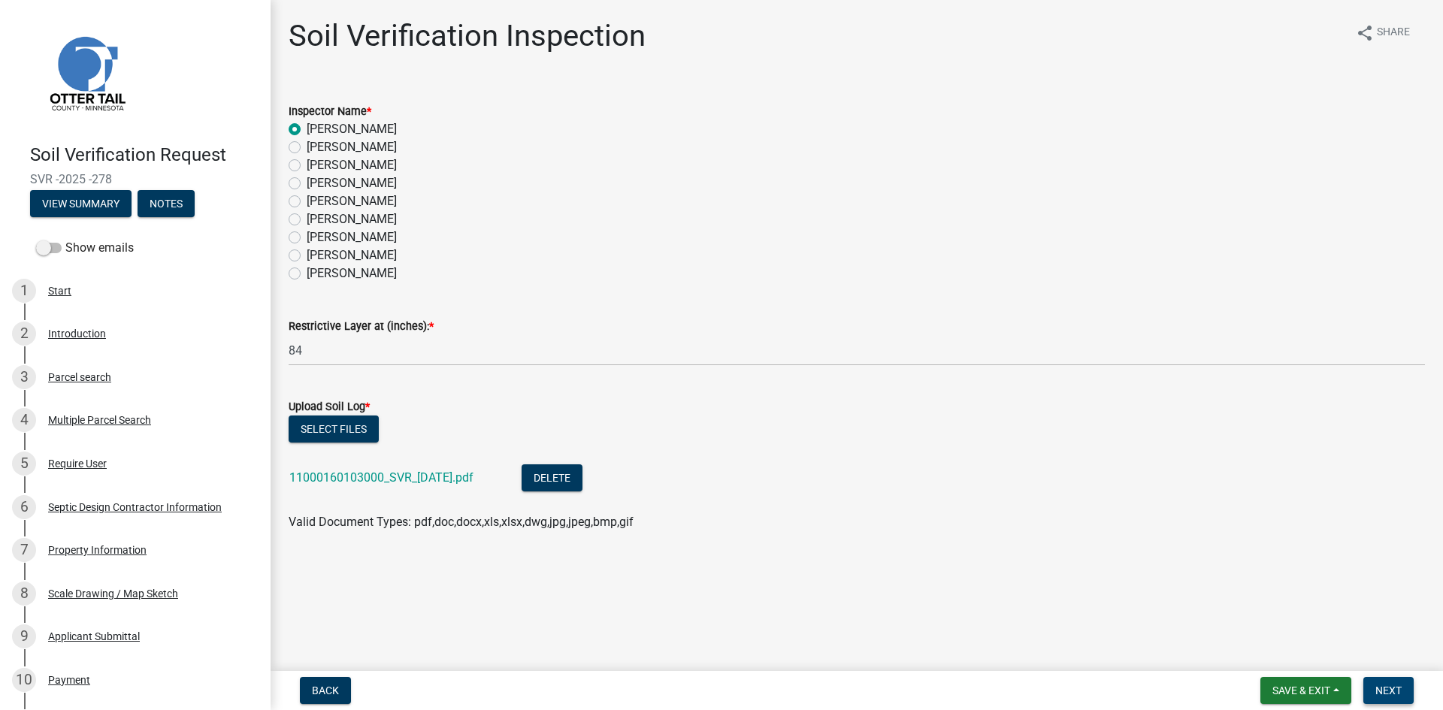
click at [1154, 620] on span "Next" at bounding box center [1389, 691] width 26 height 12
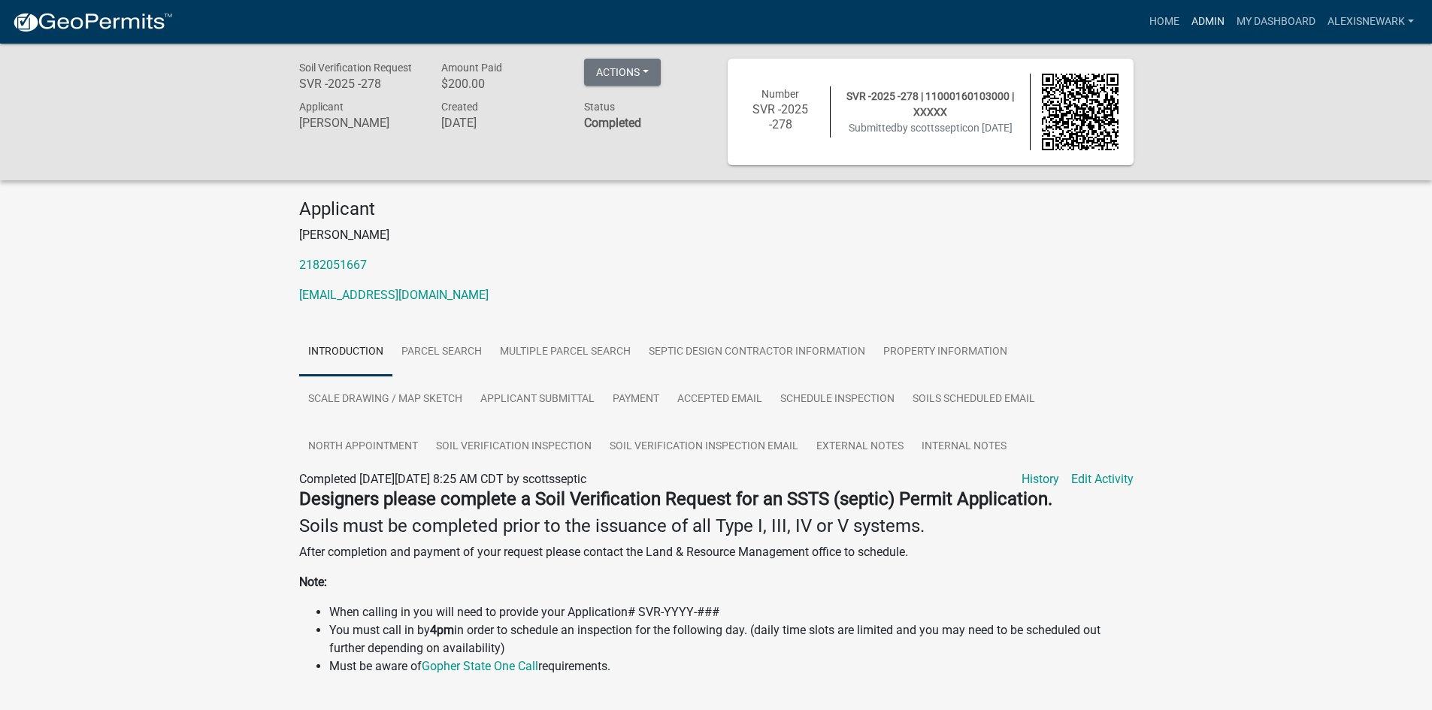
click at [1154, 17] on link "Admin" at bounding box center [1207, 22] width 45 height 29
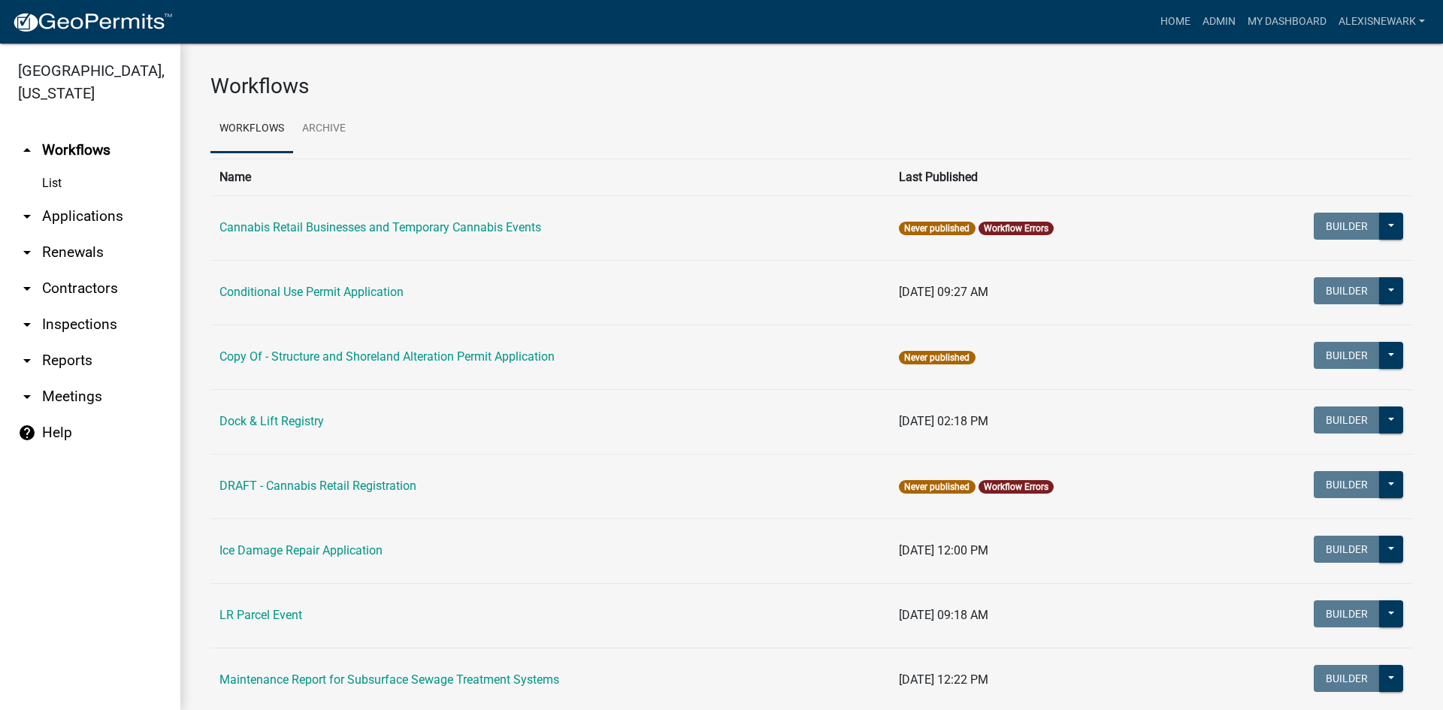
click at [145, 216] on link "arrow_drop_down Applications" at bounding box center [90, 216] width 180 height 36
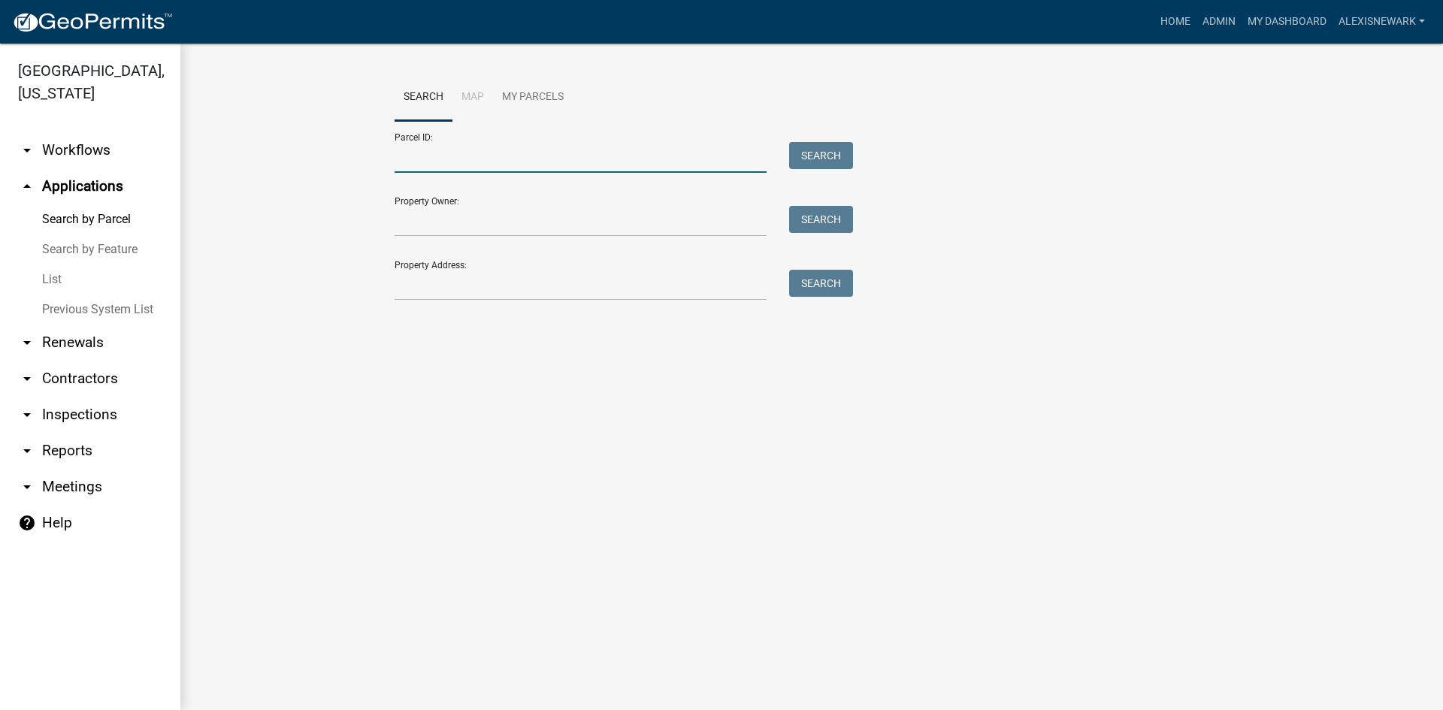
click at [443, 148] on input "Parcel ID:" at bounding box center [581, 157] width 372 height 31
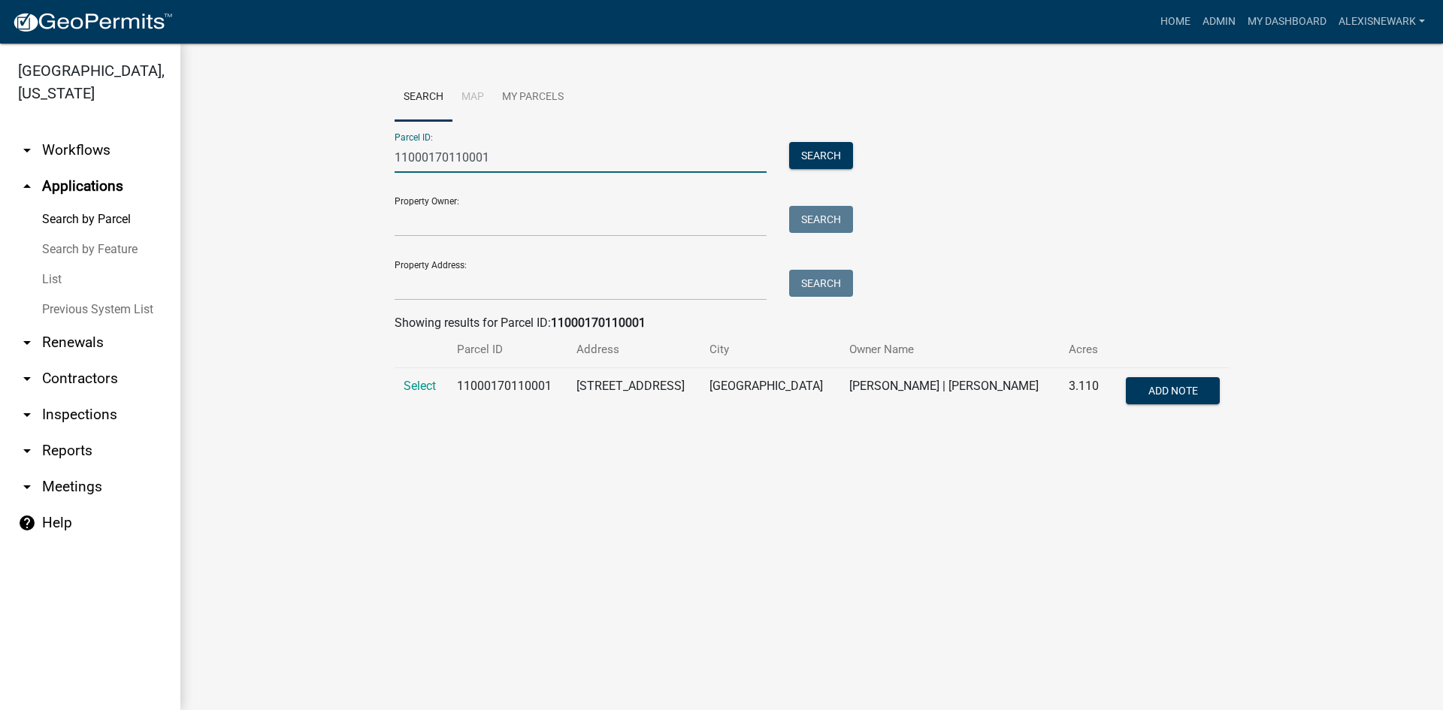
type input "11000170110001"
click at [438, 388] on td "Select" at bounding box center [421, 393] width 53 height 50
click at [431, 386] on span "Select" at bounding box center [420, 386] width 32 height 14
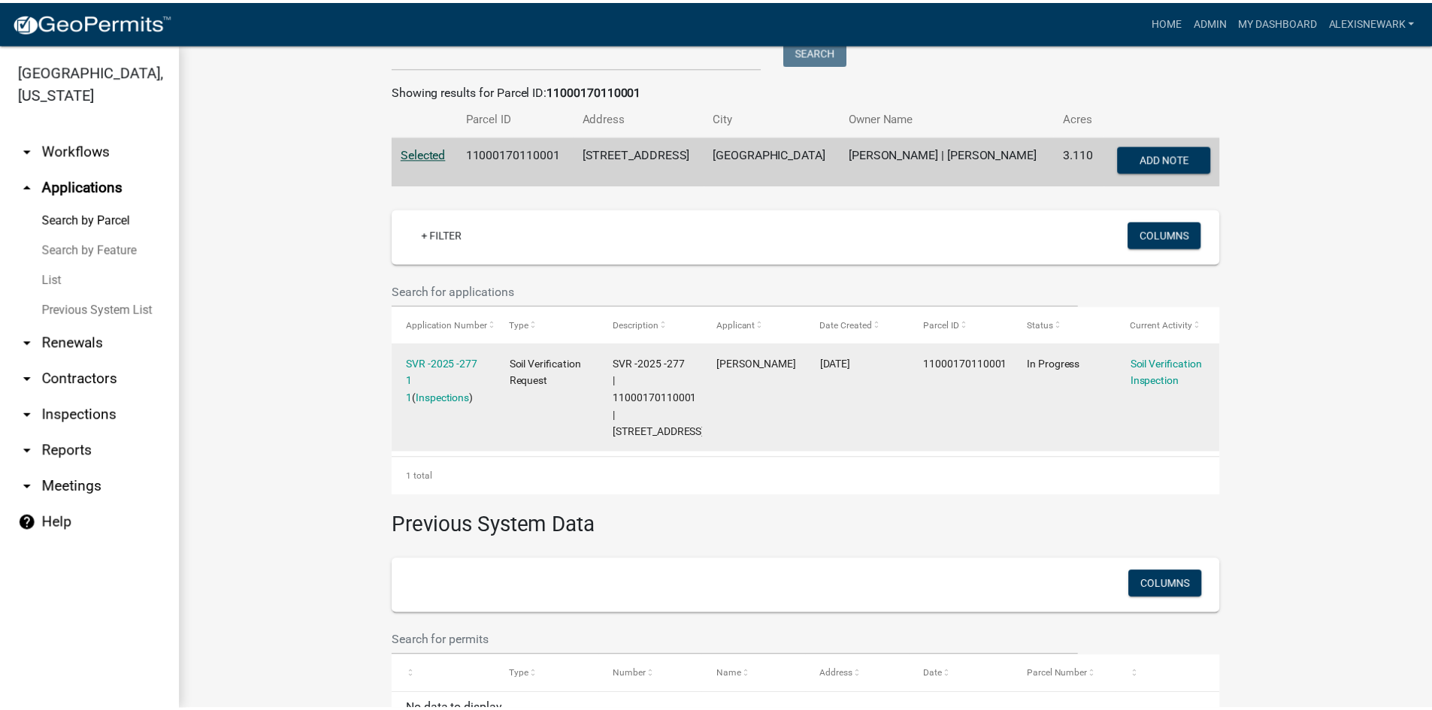
scroll to position [282, 0]
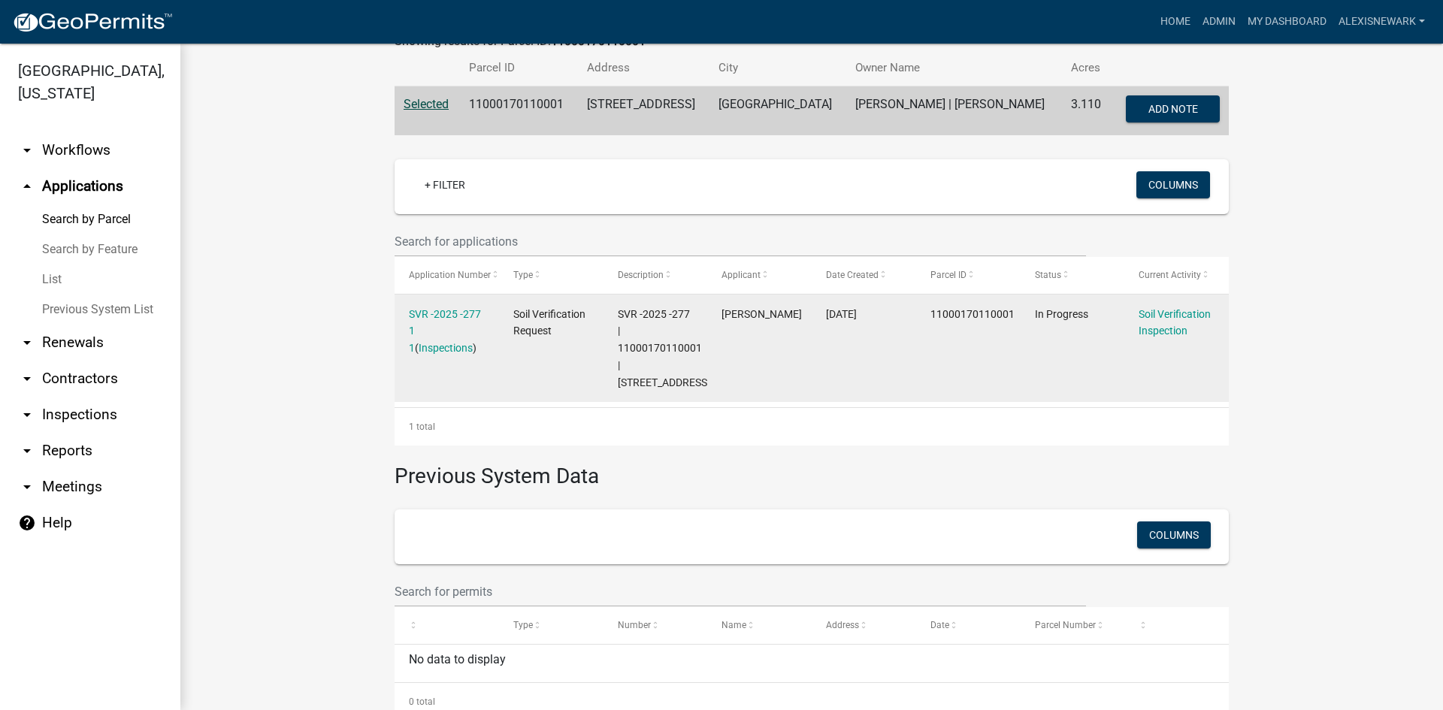
click at [477, 310] on div "SVR -2025 -277 1 1 ( Inspections )" at bounding box center [446, 331] width 75 height 51
click at [451, 312] on link "SVR -2025 -277 1 1" at bounding box center [445, 331] width 72 height 47
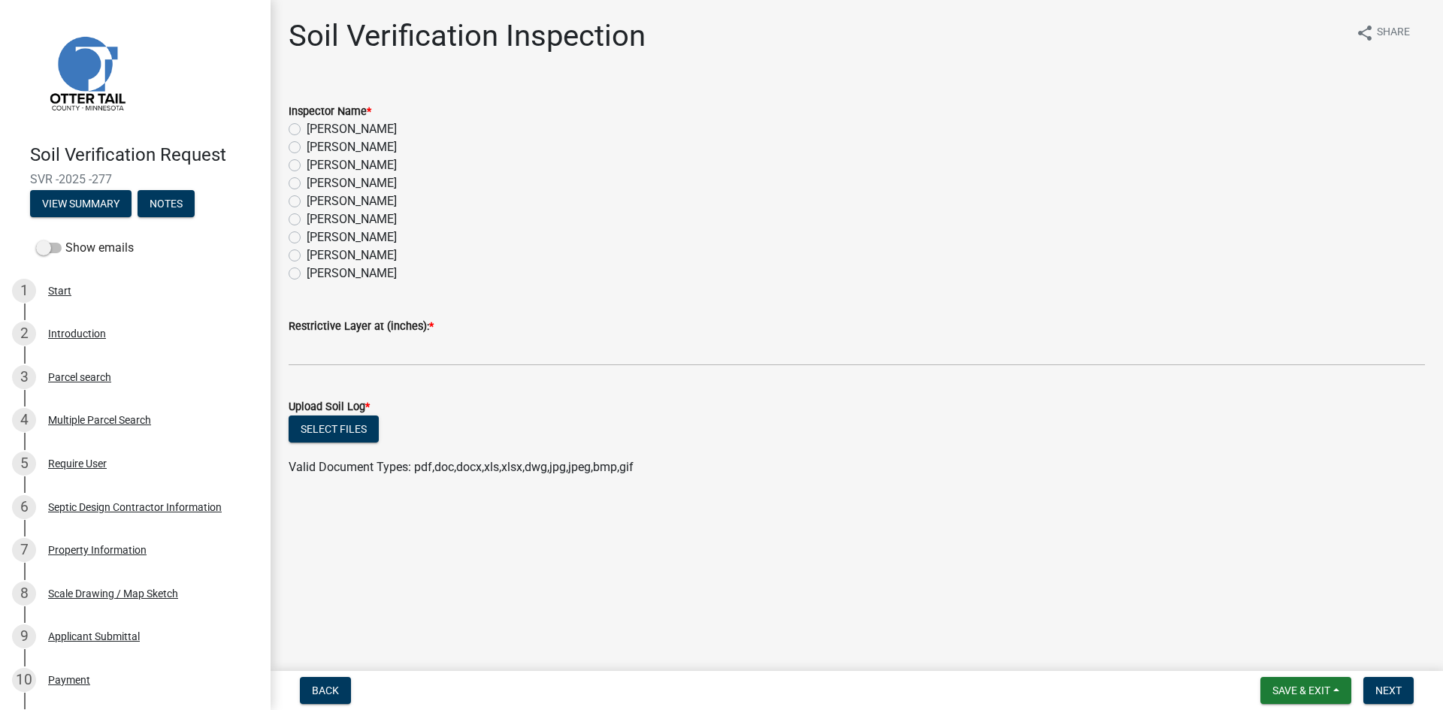
click at [376, 125] on label "Alexis Newark" at bounding box center [352, 129] width 90 height 18
click at [316, 125] on input "Alexis Newark" at bounding box center [312, 125] width 10 height 10
radio input "true"
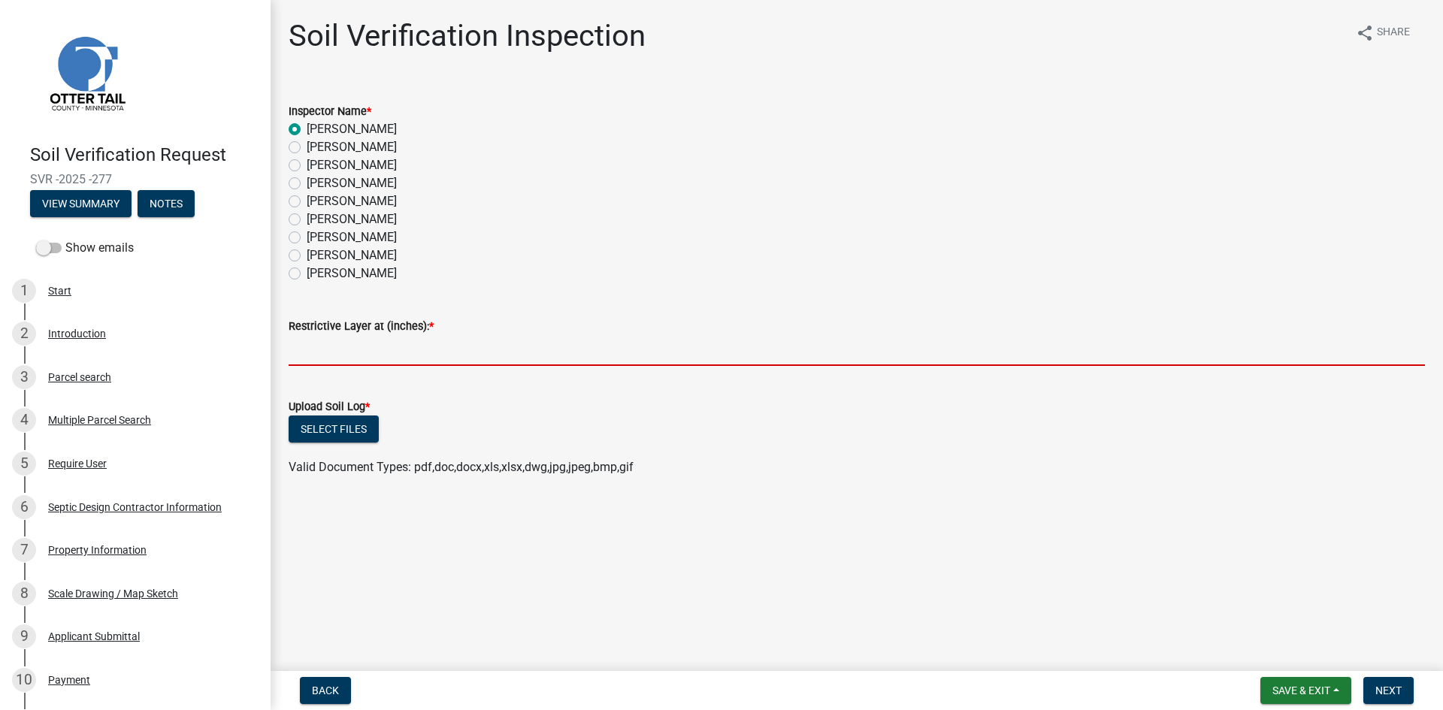
click at [447, 363] on input "text" at bounding box center [857, 350] width 1137 height 31
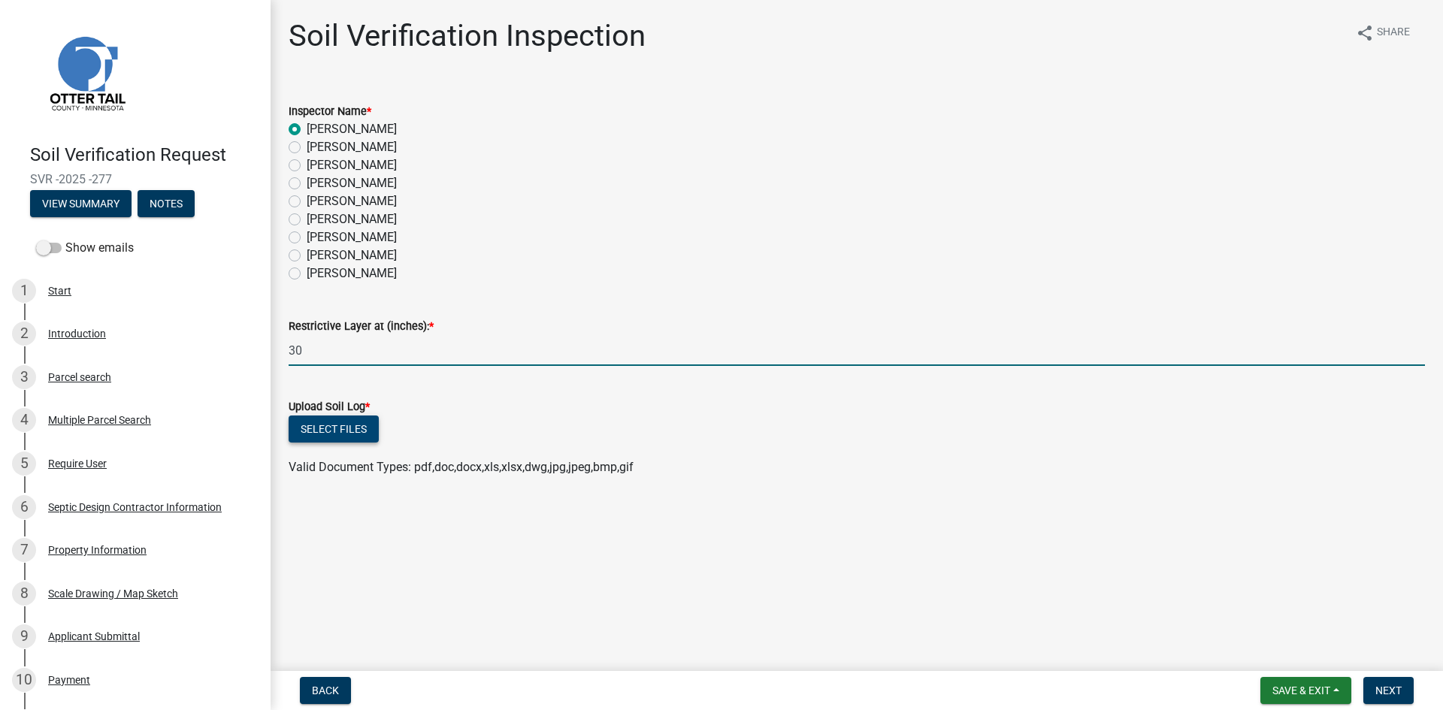
type input "30"
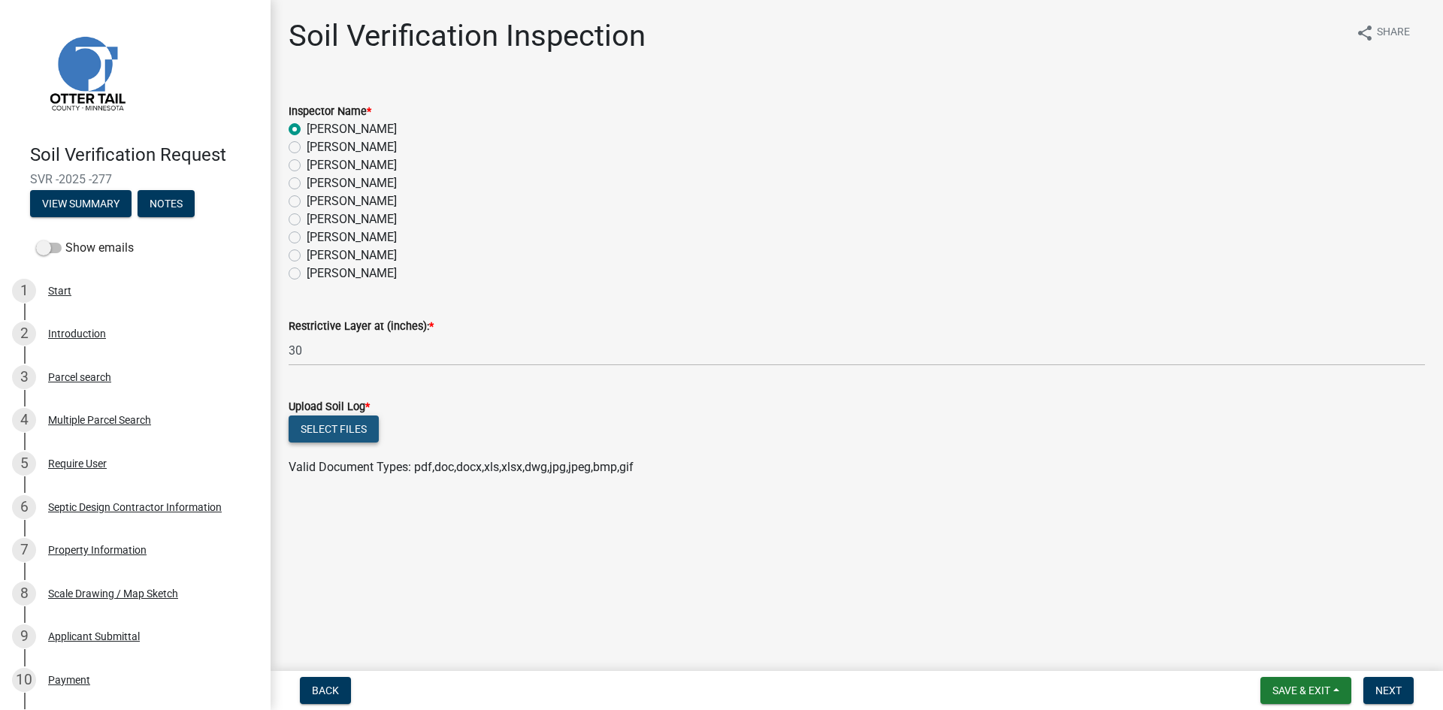
click at [352, 428] on button "Select files" at bounding box center [334, 429] width 90 height 27
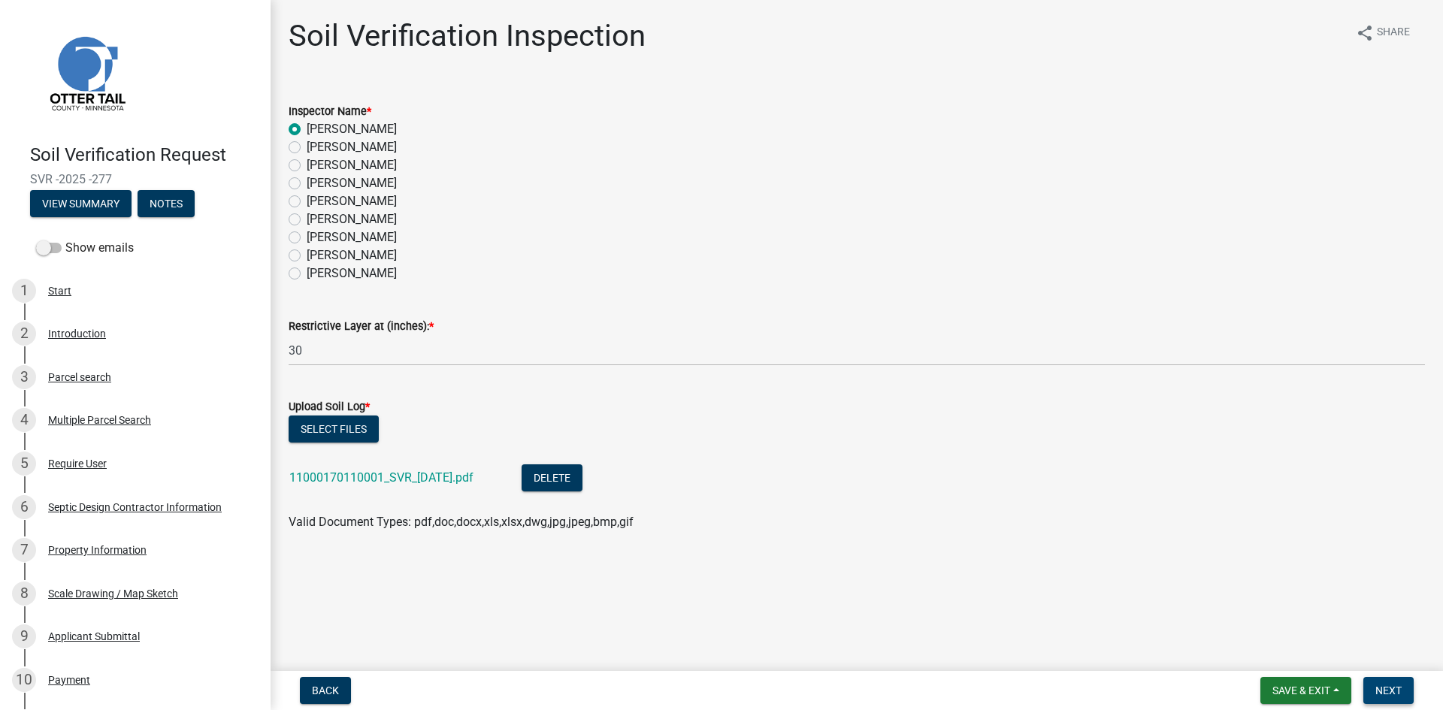
click at [1154, 620] on button "Next" at bounding box center [1389, 690] width 50 height 27
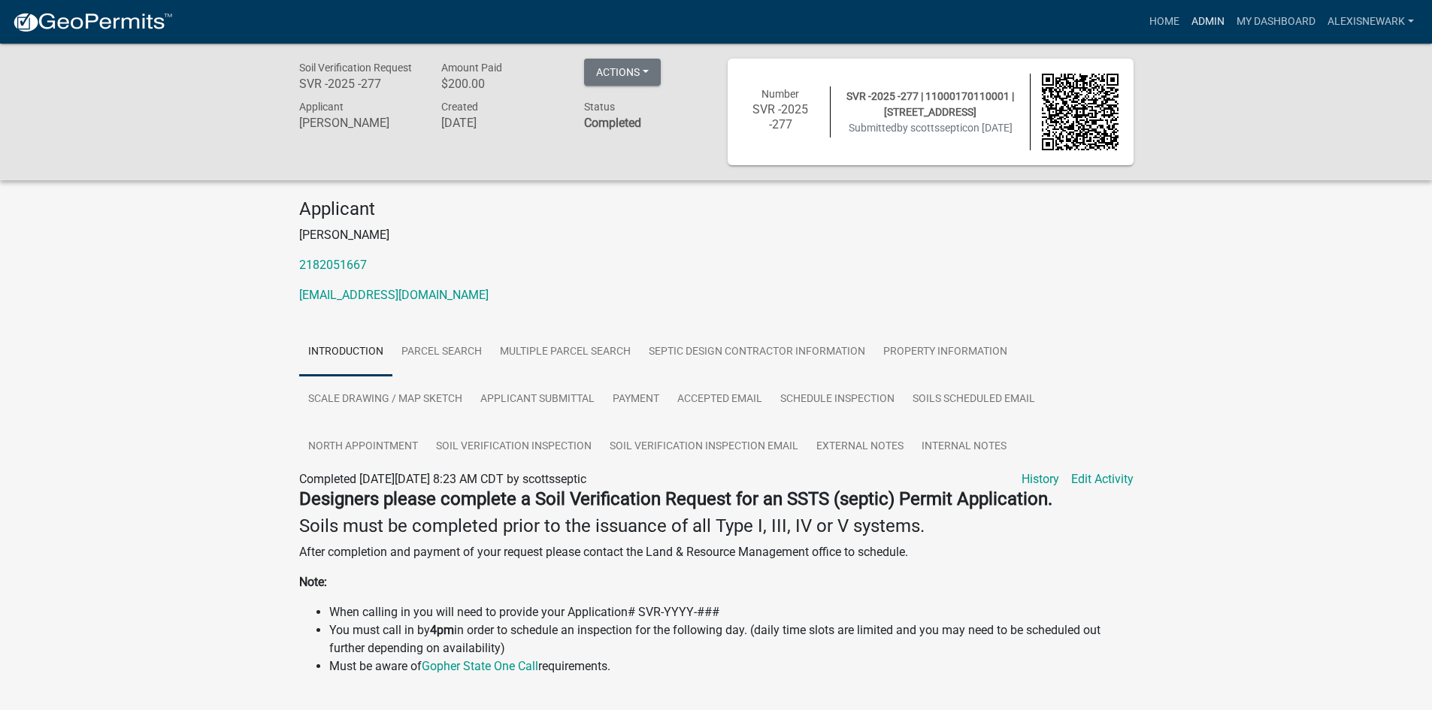
click at [1154, 22] on link "Admin" at bounding box center [1207, 22] width 45 height 29
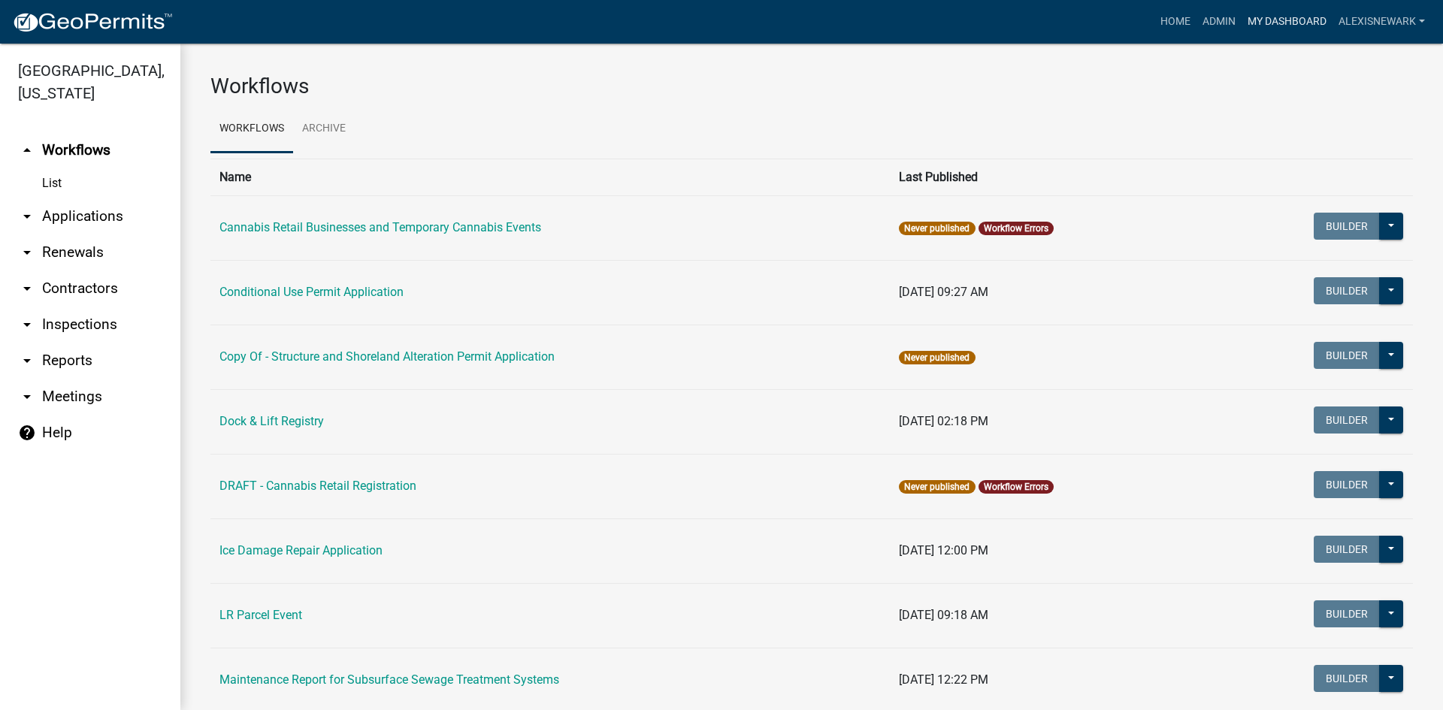
click at [1154, 14] on link "My Dashboard" at bounding box center [1287, 22] width 91 height 29
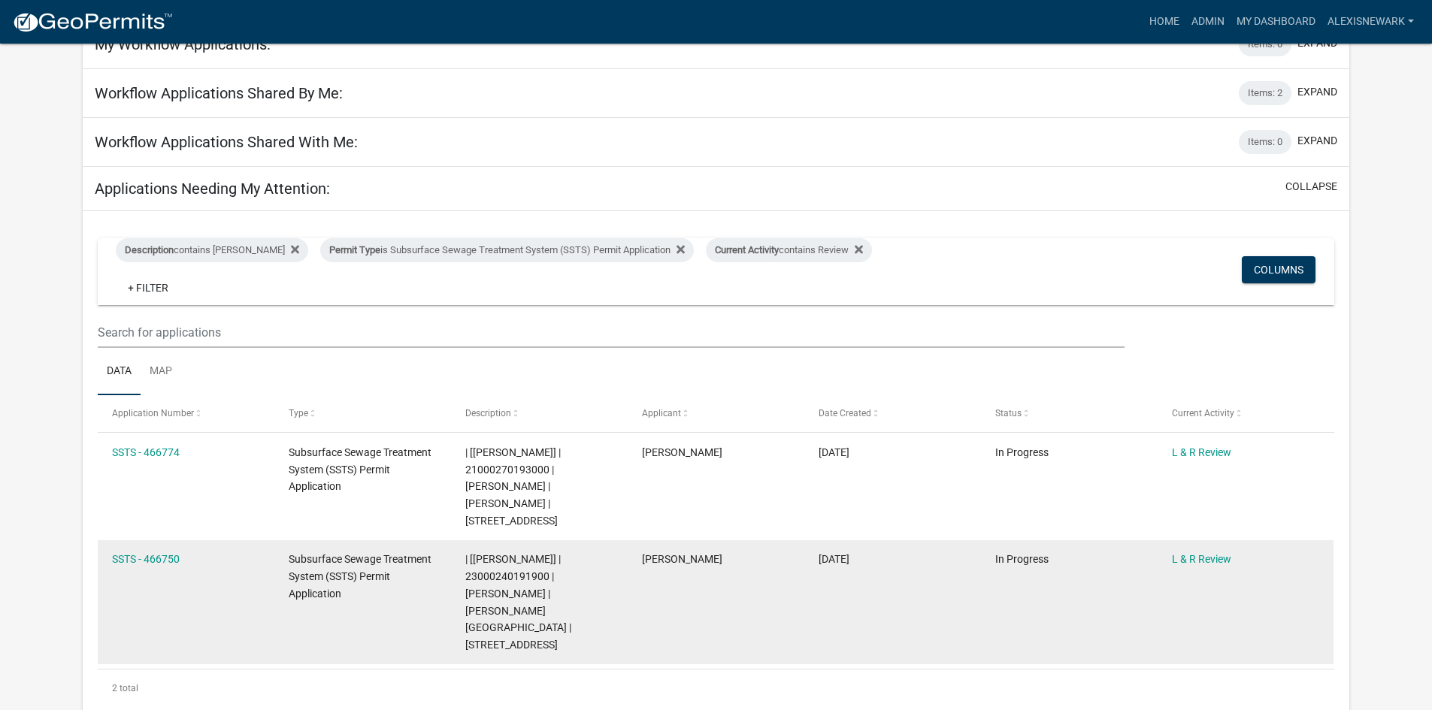
scroll to position [244, 0]
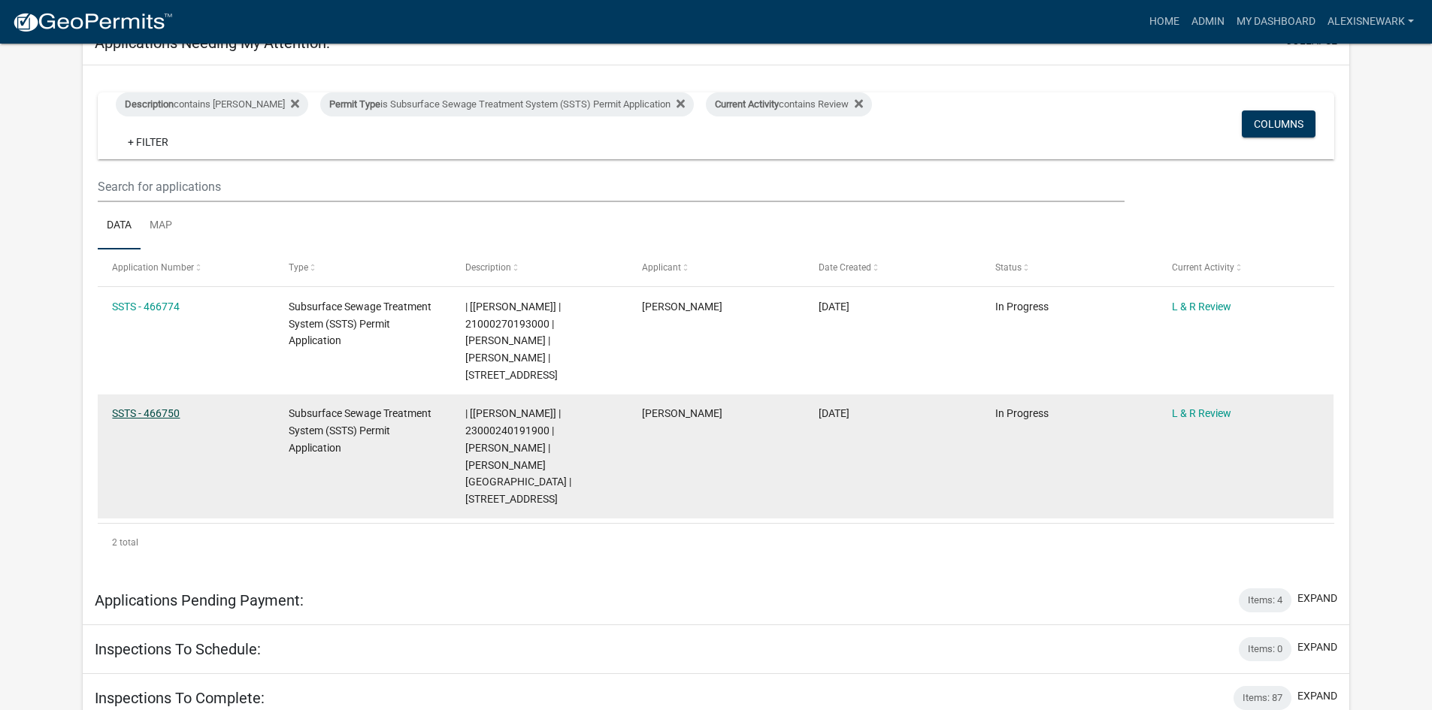
click at [172, 407] on link "SSTS - 466750" at bounding box center [146, 413] width 68 height 12
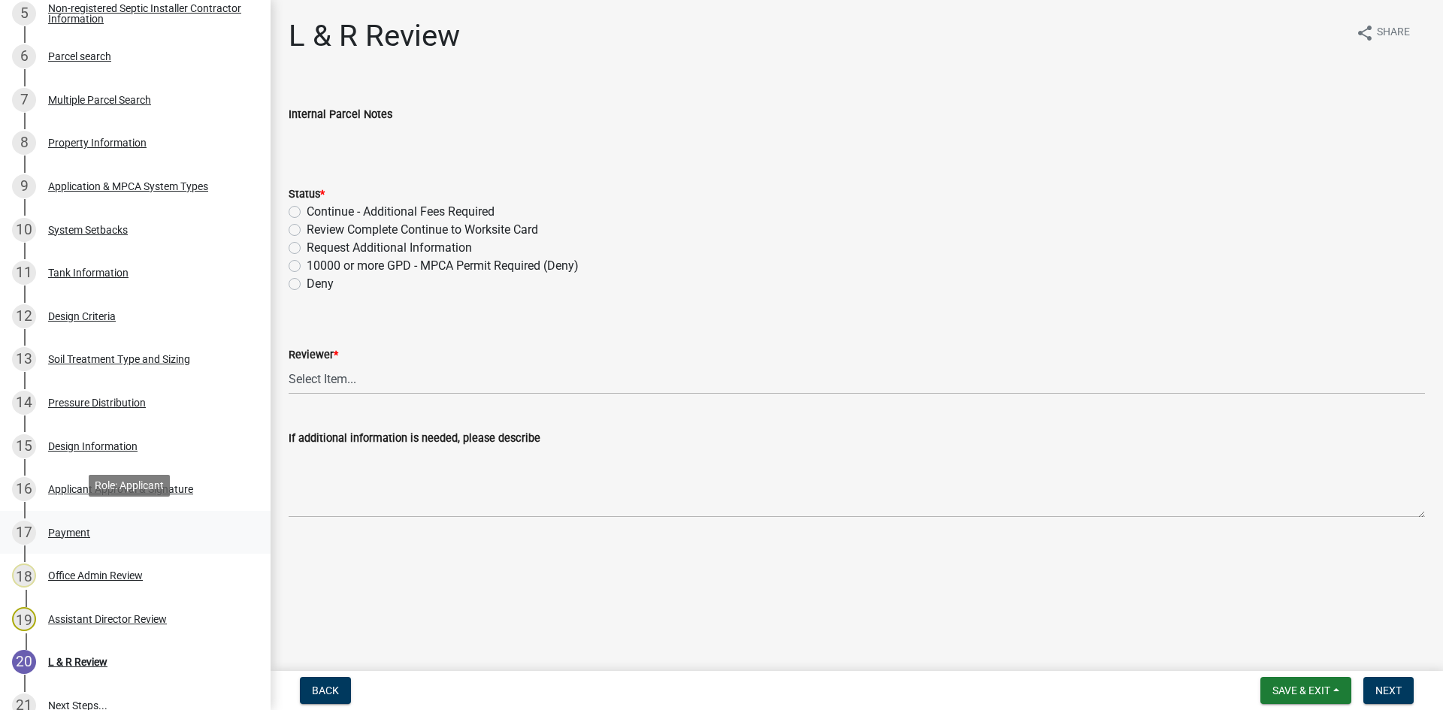
scroll to position [489, 0]
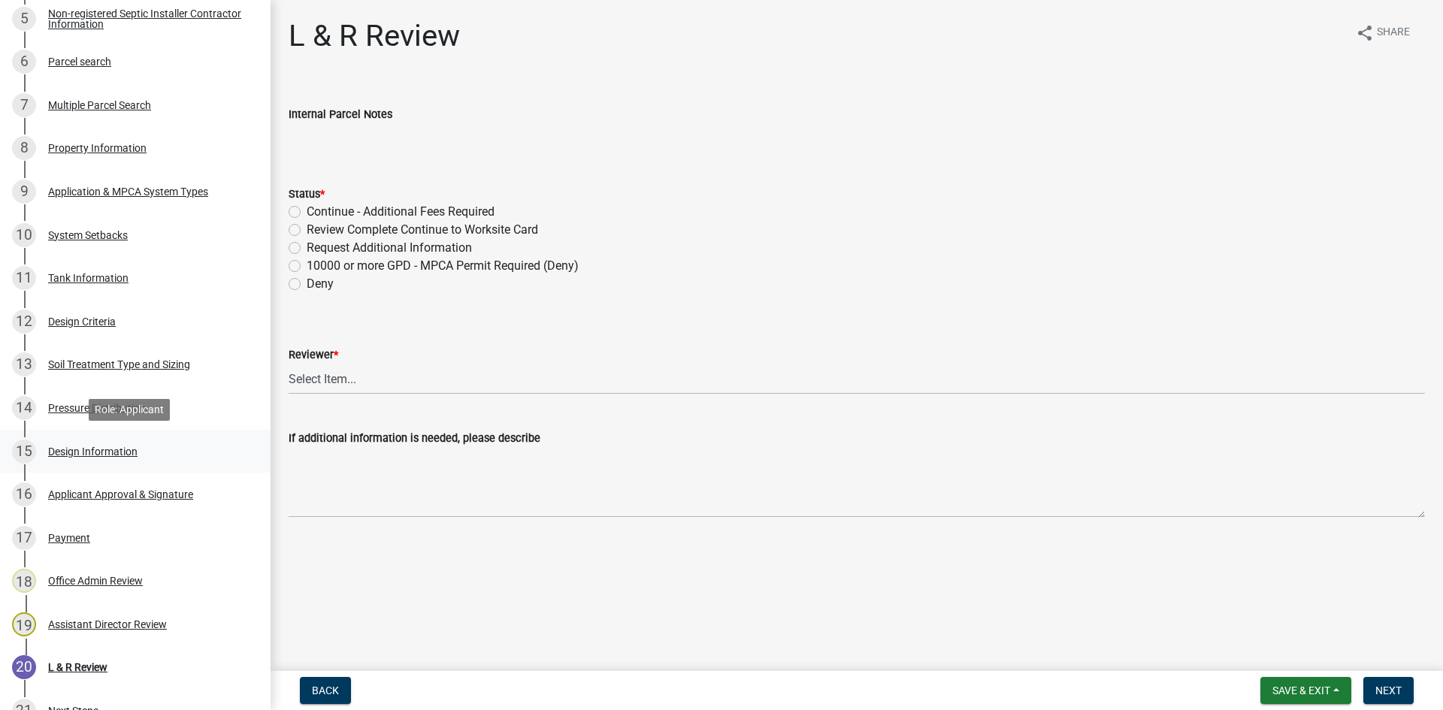
click at [114, 456] on div "Design Information" at bounding box center [92, 452] width 89 height 11
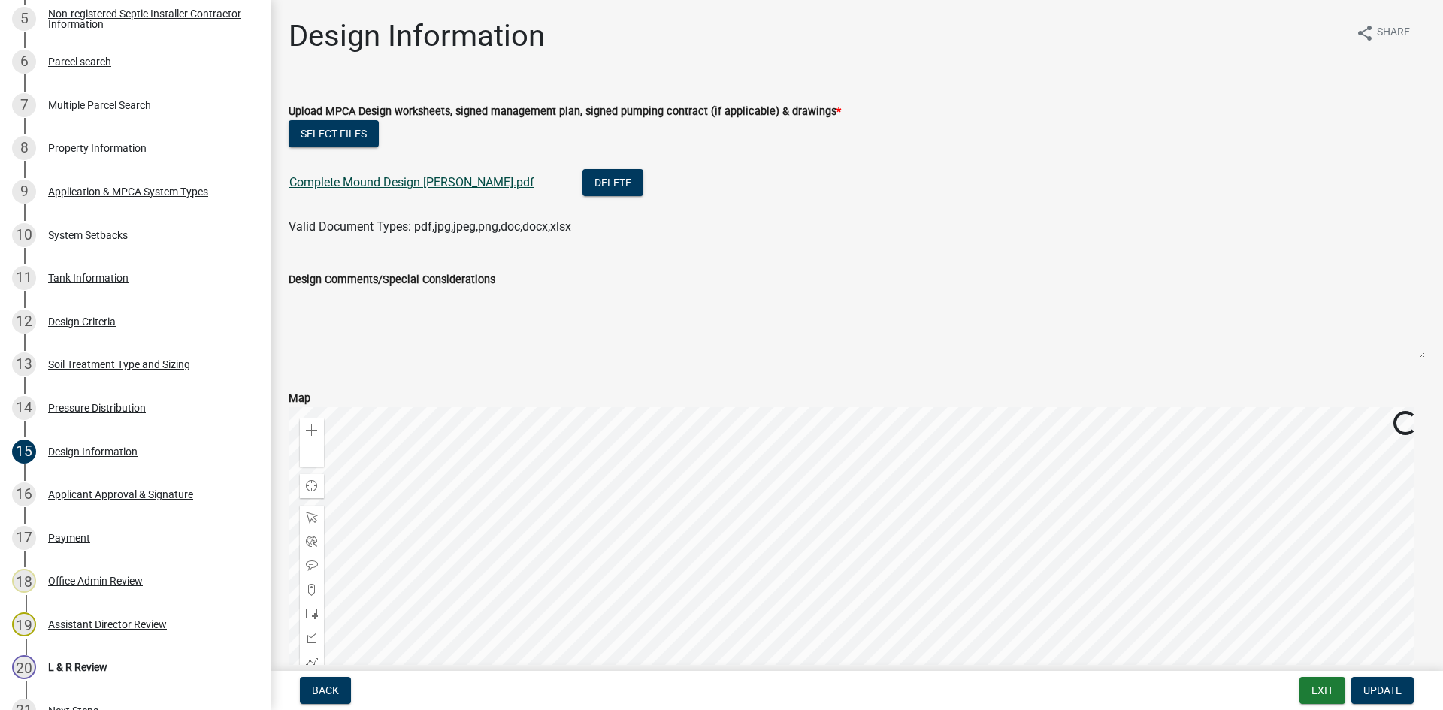
click at [463, 182] on link "Complete Mound Design Middendorf.pdf" at bounding box center [411, 182] width 245 height 14
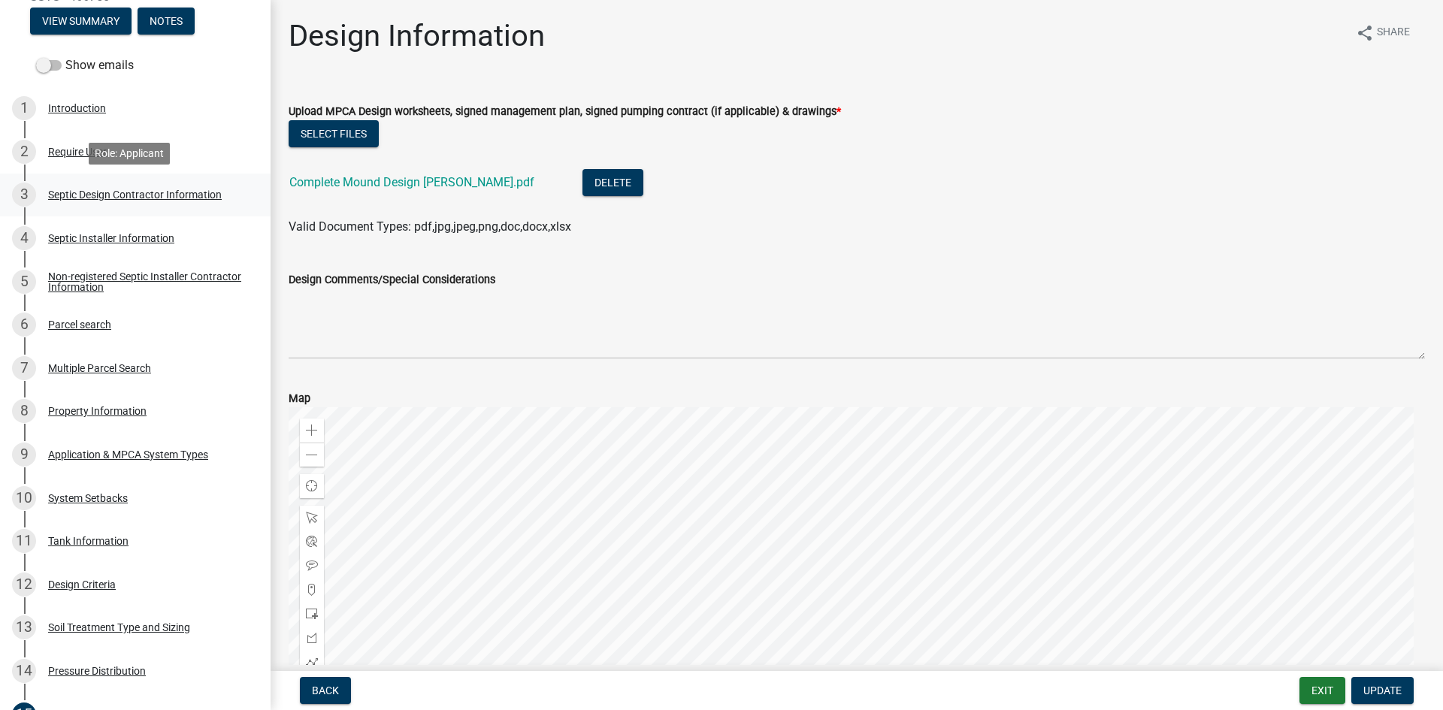
scroll to position [113, 0]
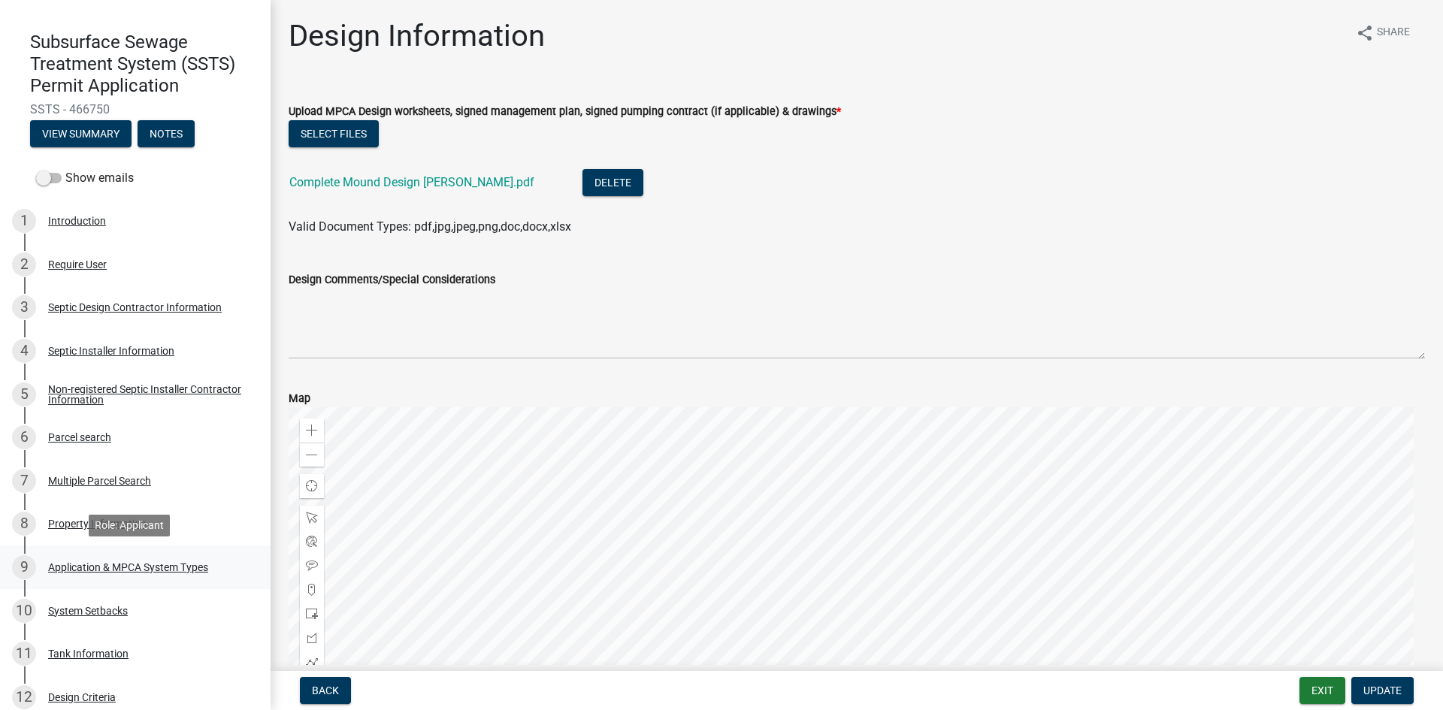
click at [204, 576] on div "9 Application & MPCA System Types" at bounding box center [129, 568] width 235 height 24
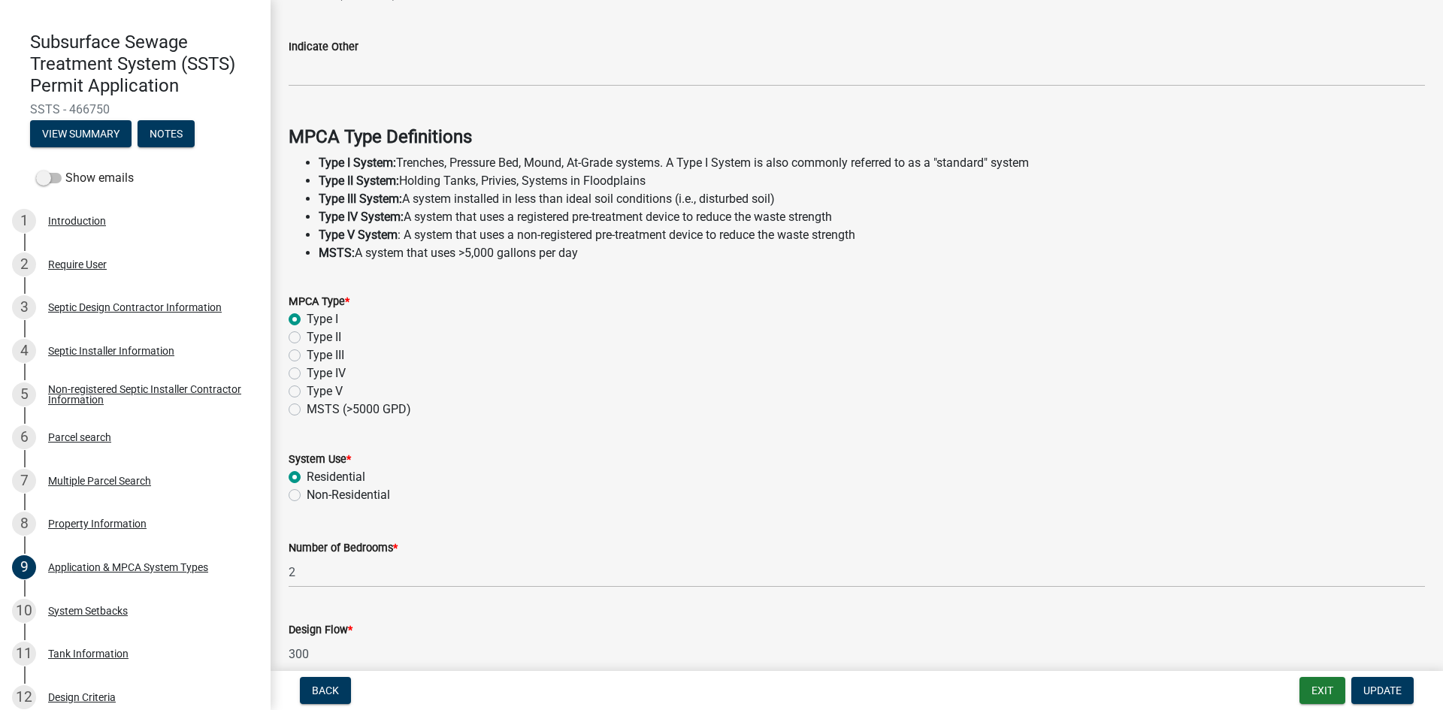
scroll to position [357, 0]
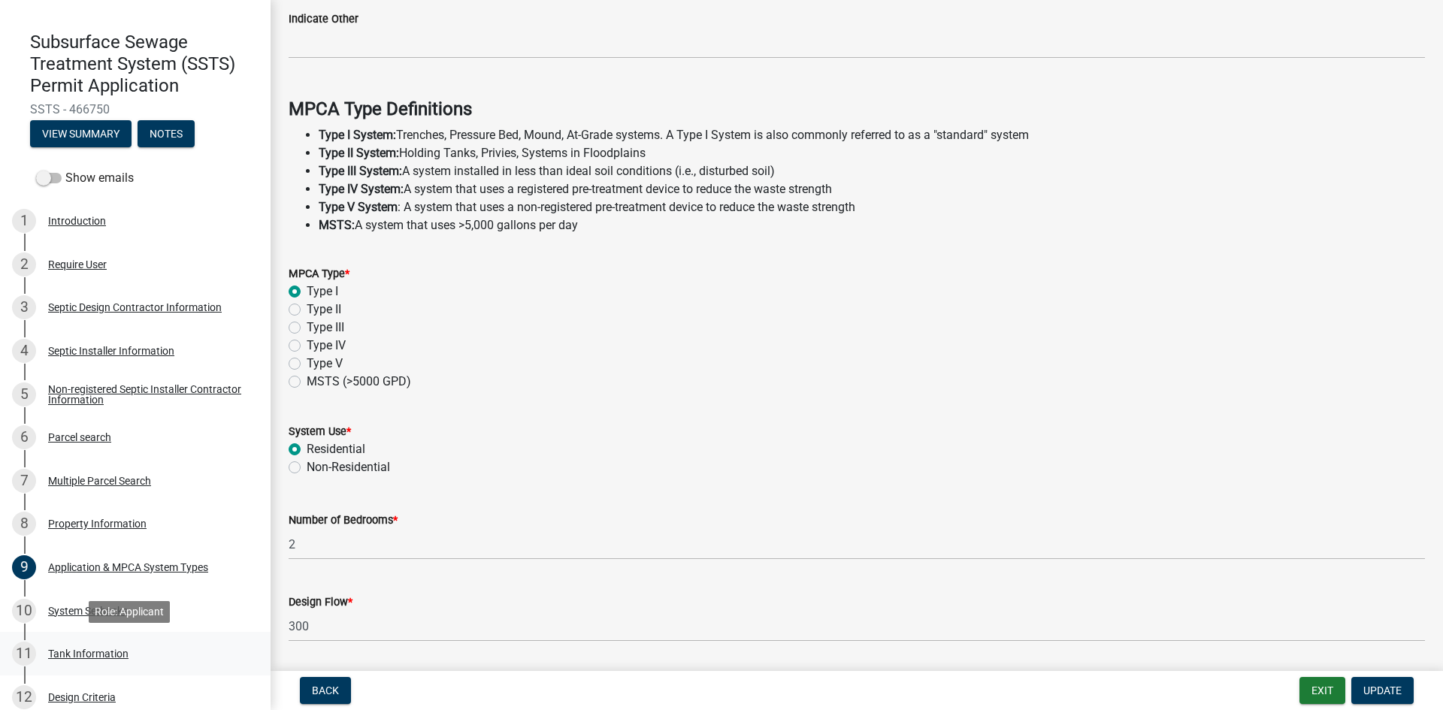
click at [104, 620] on div "11 Tank Information" at bounding box center [129, 654] width 235 height 24
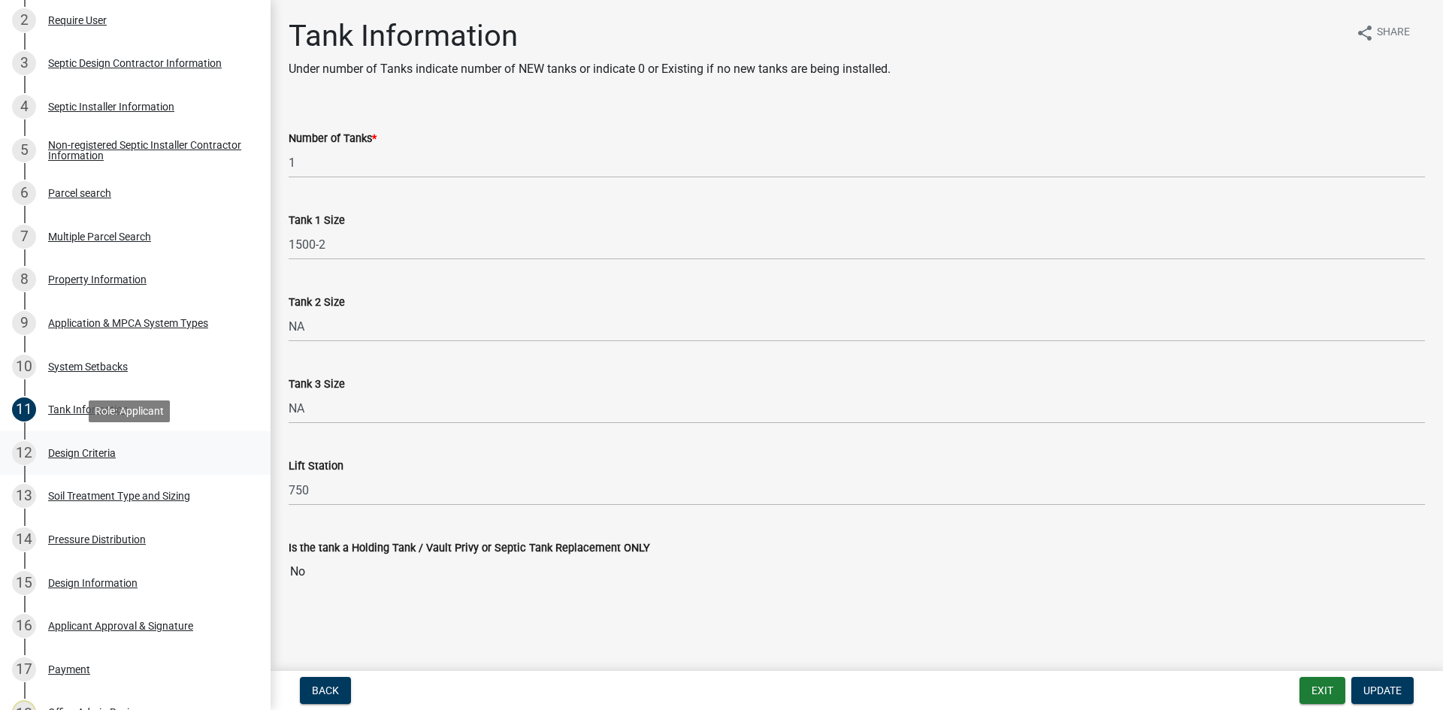
click at [157, 467] on link "12 Design Criteria" at bounding box center [135, 453] width 271 height 44
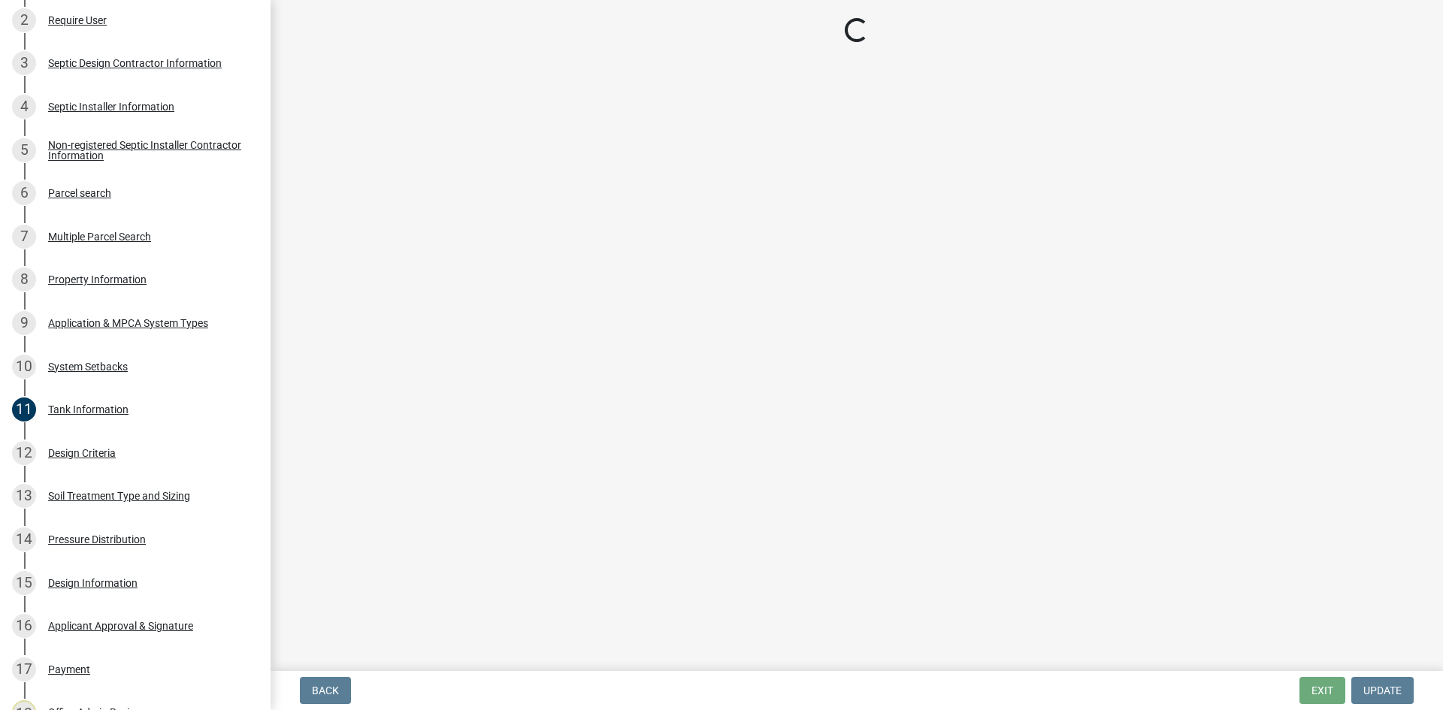
select select "b8a1b220-aca7-4670-a1f5-0f0b15eabd52"
select select "70eb23f8-102f-4072-81d7-b3b0dd1c94c8"
select select "14354fbd-e666-4c9c-b77c-8c181d233a28"
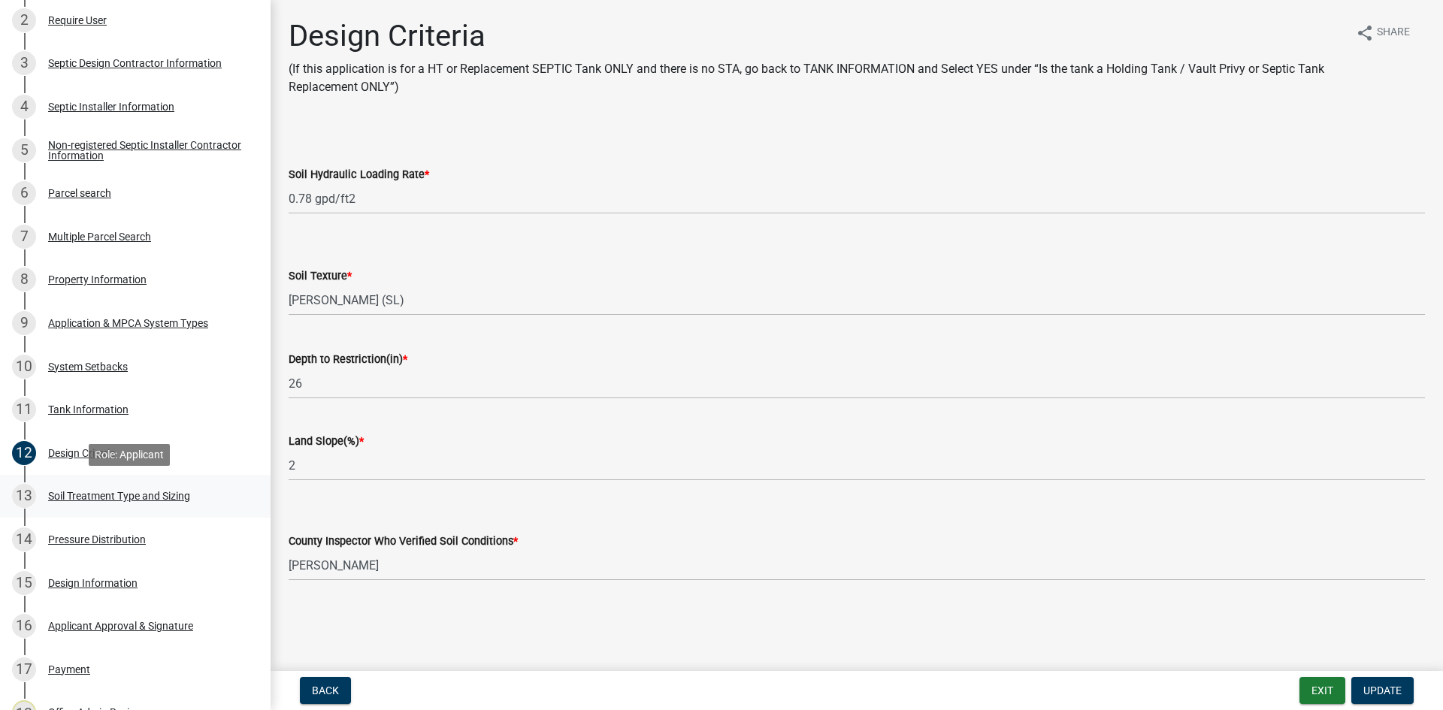
click at [171, 507] on div "13 Soil Treatment Type and Sizing" at bounding box center [129, 496] width 235 height 24
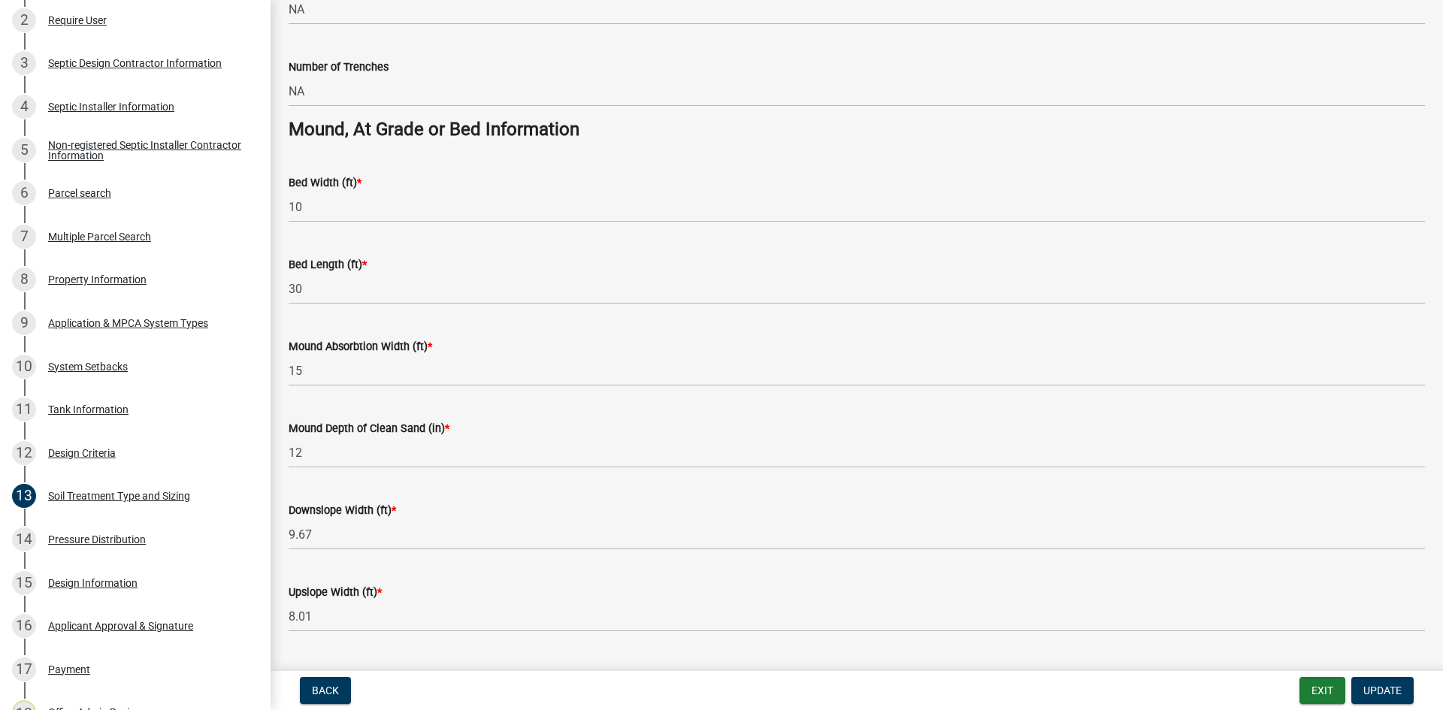
scroll to position [1064, 0]
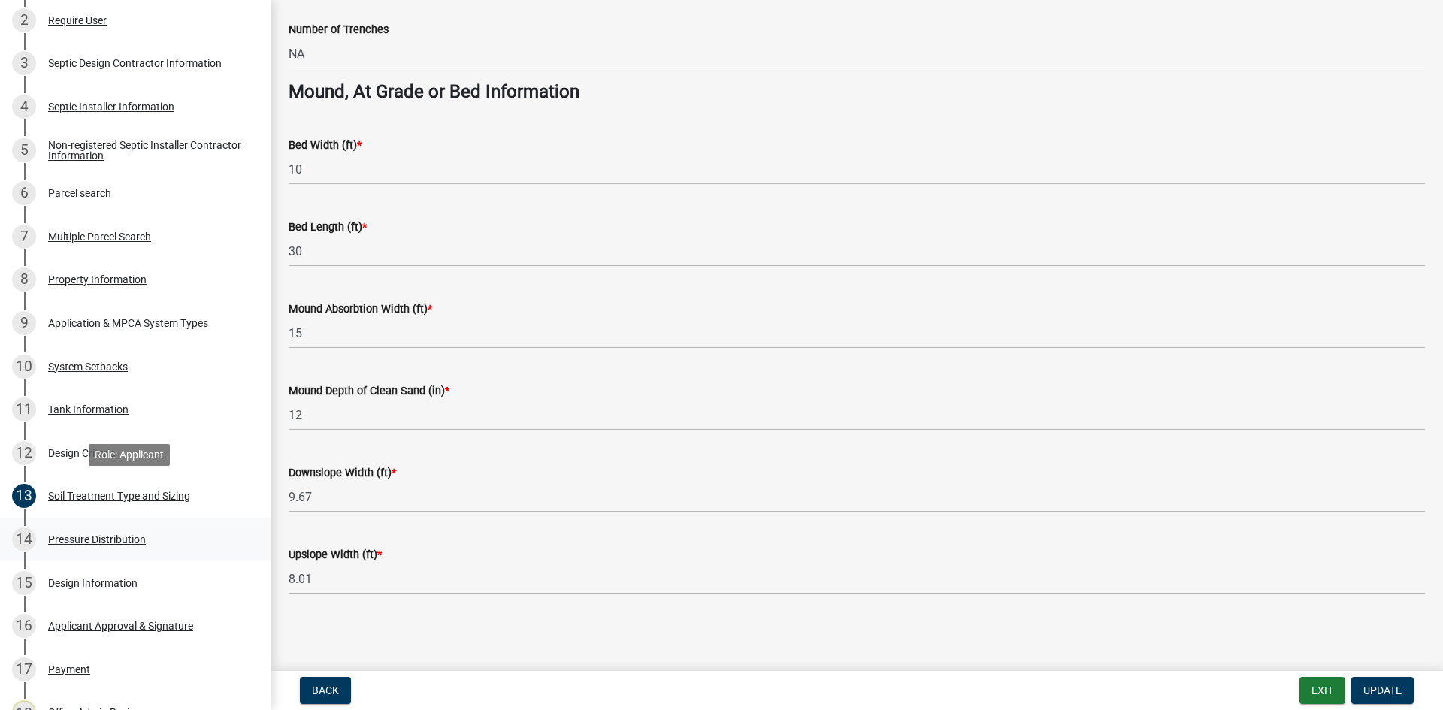
click at [211, 531] on div "14 Pressure Distribution" at bounding box center [129, 540] width 235 height 24
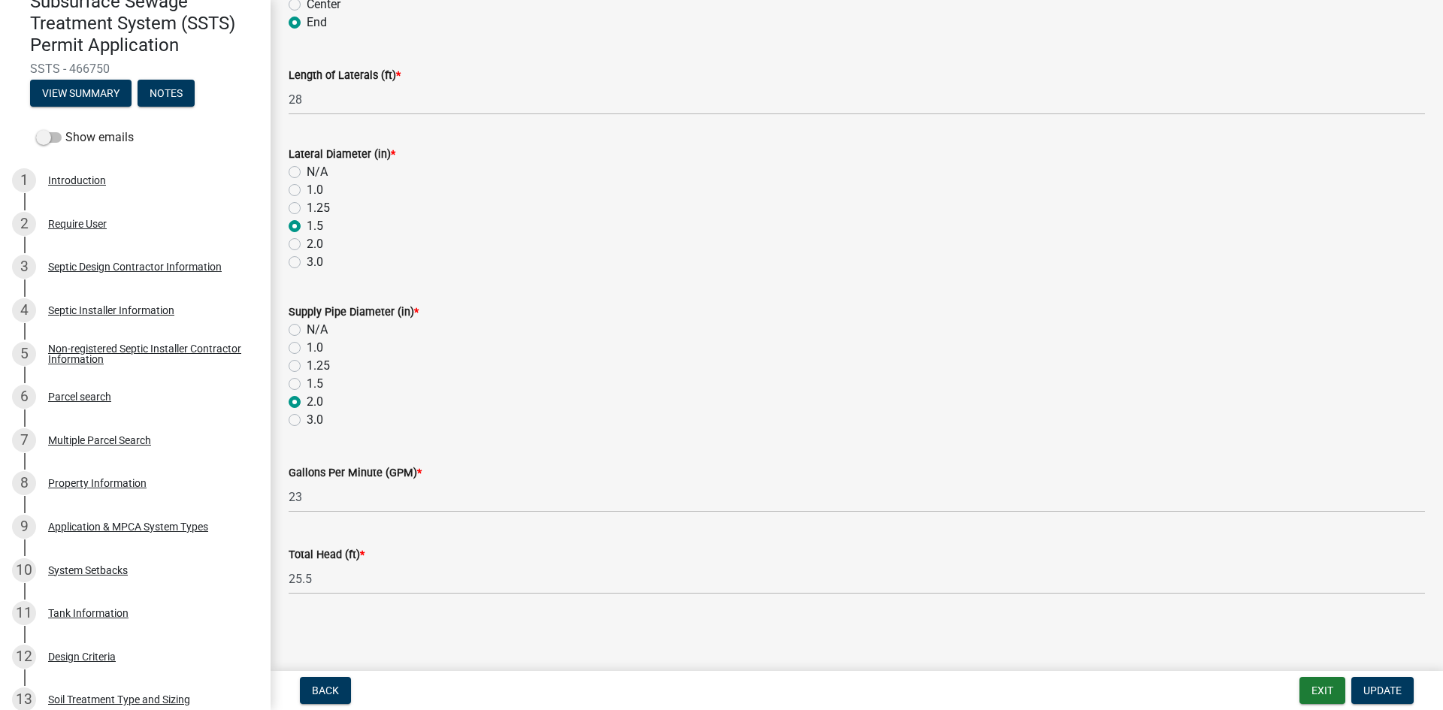
scroll to position [132, 0]
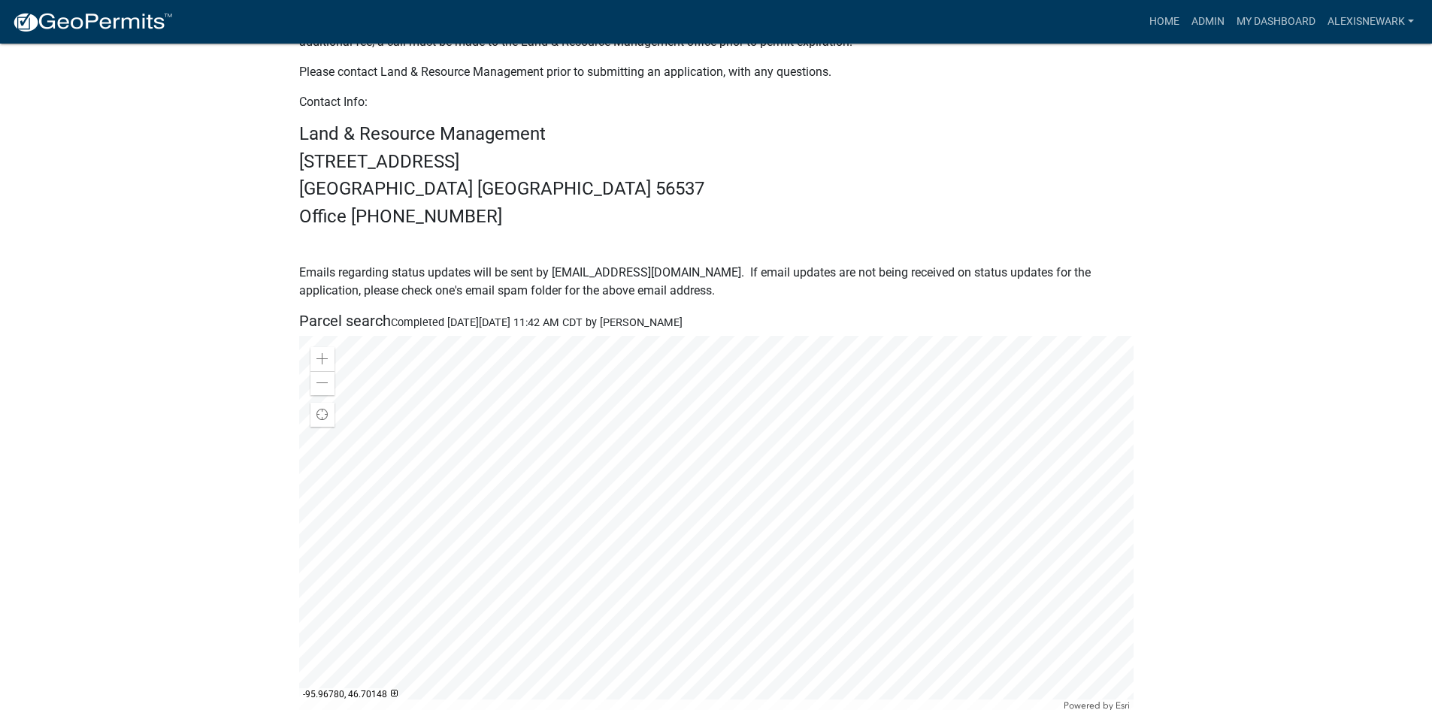
scroll to position [636, 0]
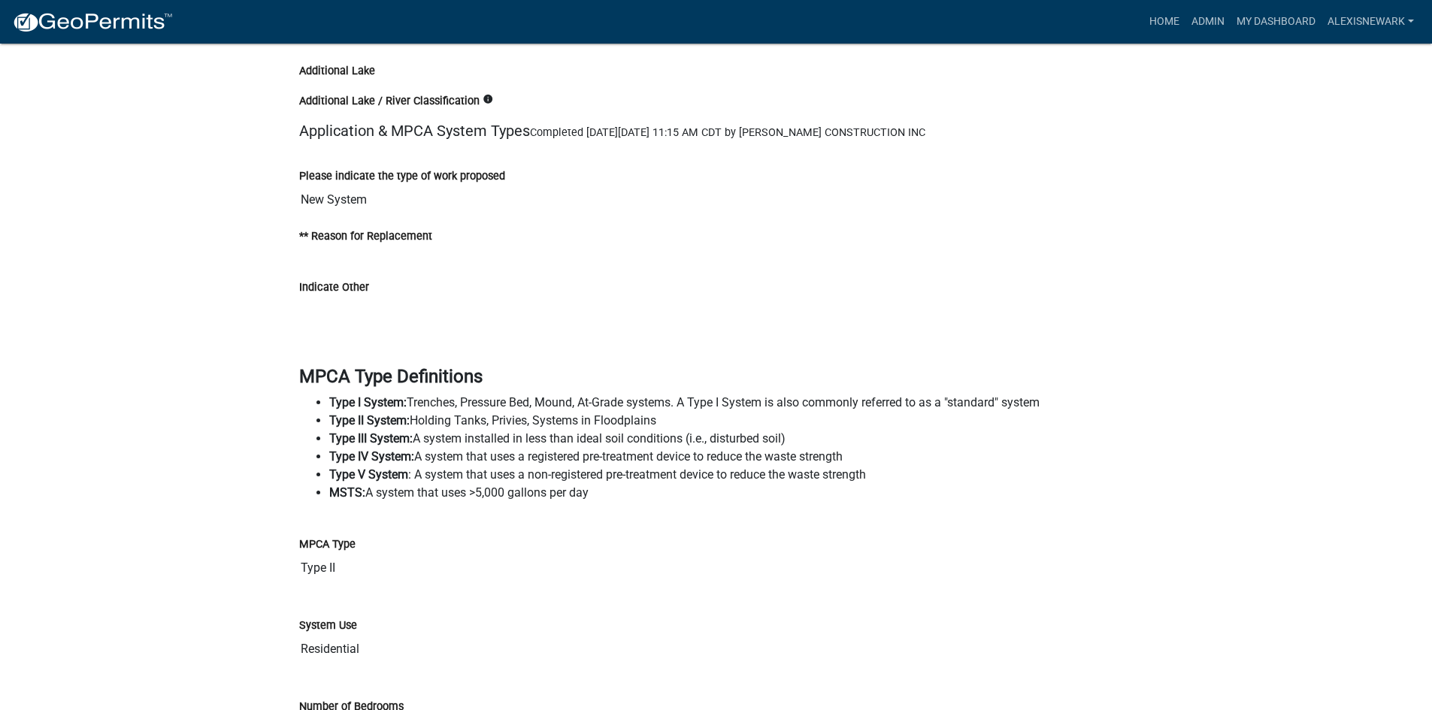
scroll to position [3458, 0]
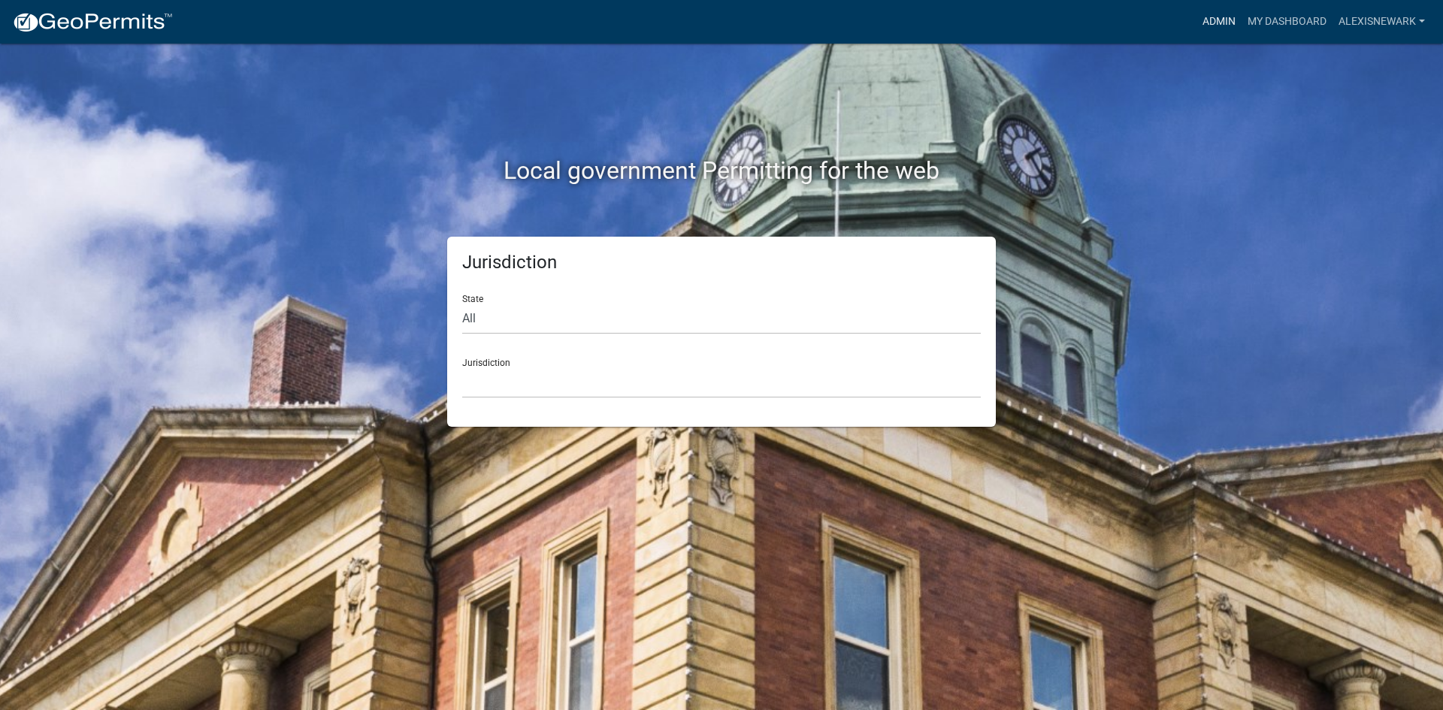
click at [1201, 21] on link "Admin" at bounding box center [1219, 22] width 45 height 29
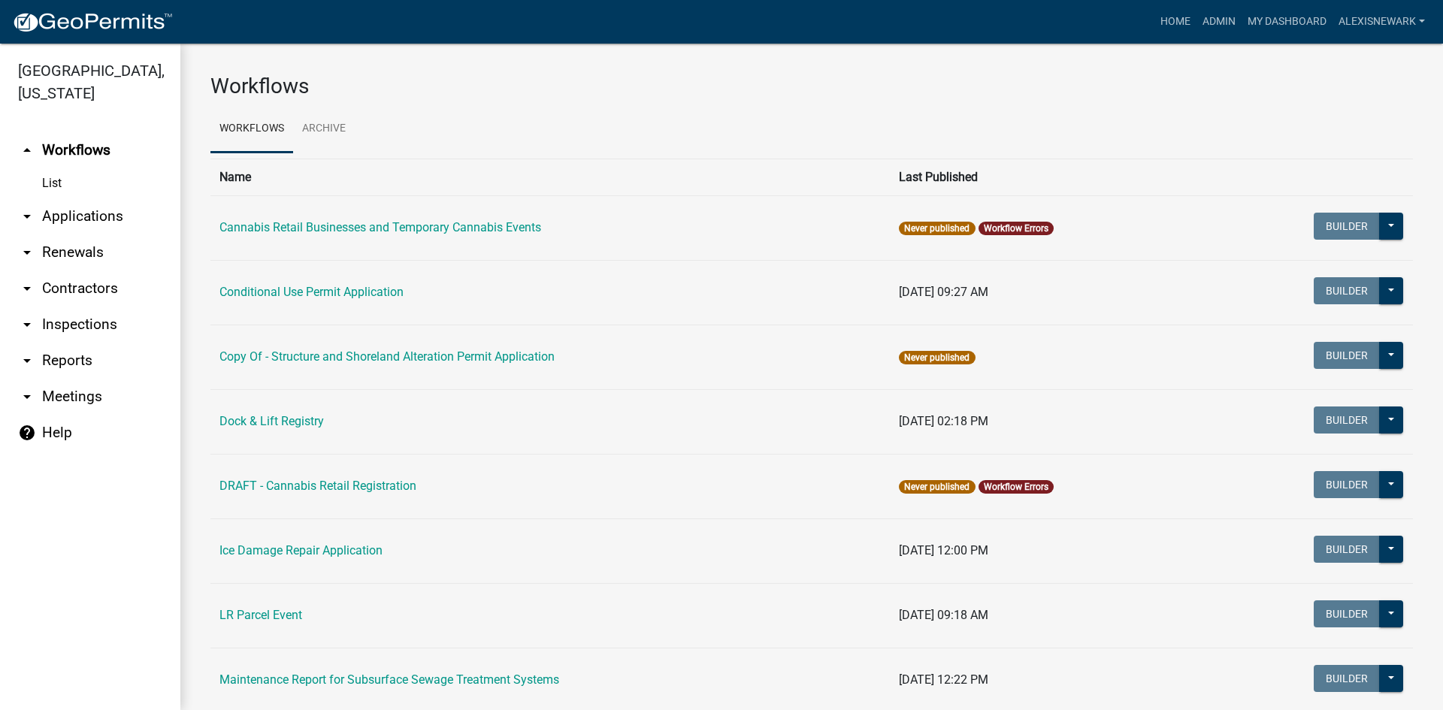
click at [165, 214] on link "arrow_drop_down Applications" at bounding box center [90, 216] width 180 height 36
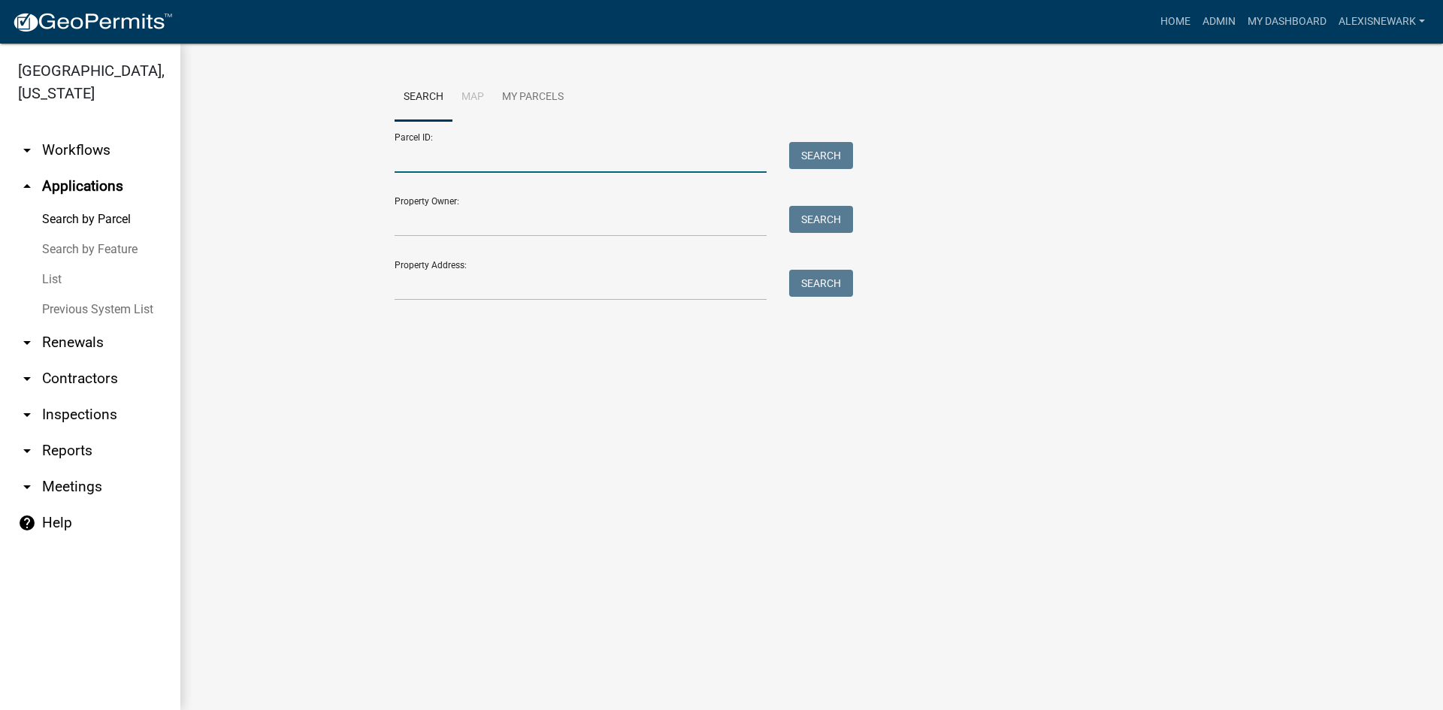
click at [421, 143] on input "Parcel ID:" at bounding box center [581, 157] width 372 height 31
click at [440, 280] on input "Property Address:" at bounding box center [581, 285] width 372 height 31
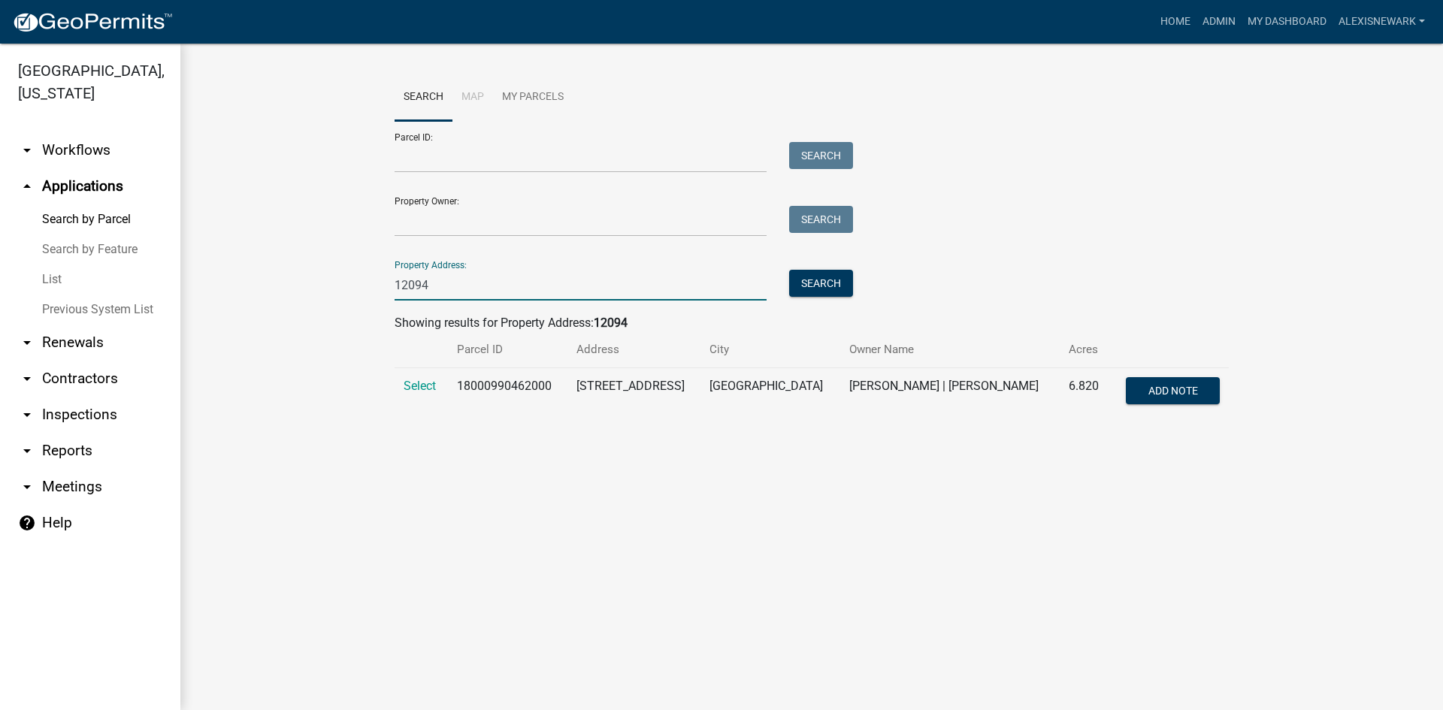
type input "12094"
click at [401, 383] on td "Select" at bounding box center [421, 393] width 53 height 50
click at [417, 386] on span "Select" at bounding box center [420, 386] width 32 height 14
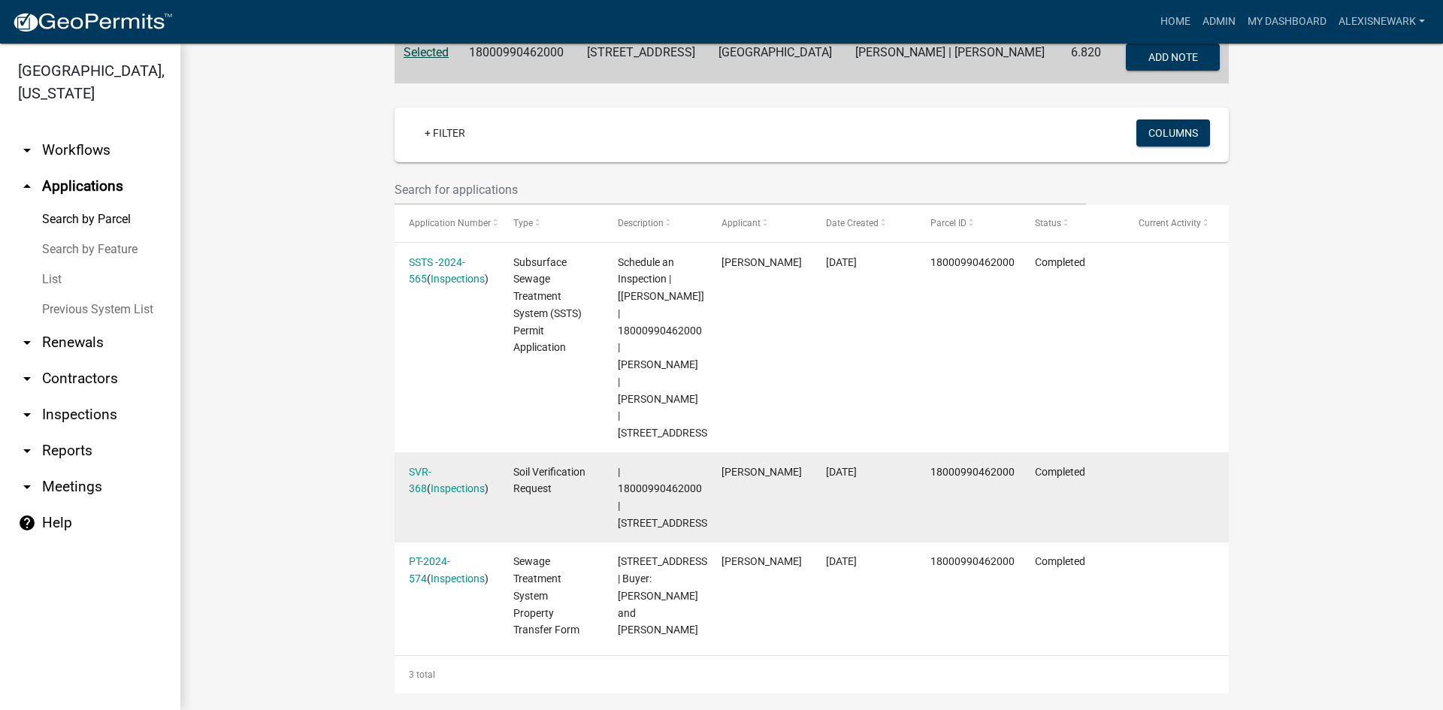
scroll to position [416, 0]
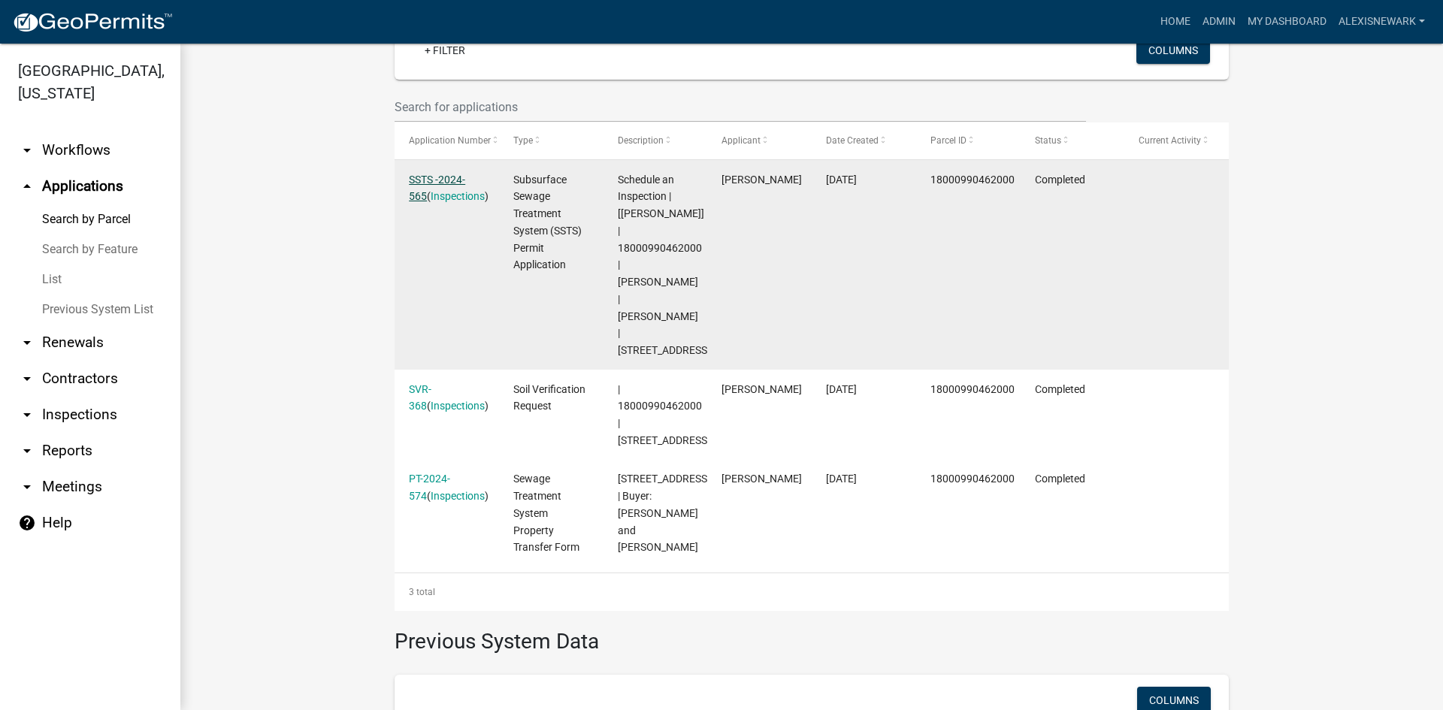
click at [465, 177] on link "SSTS -2024-565" at bounding box center [437, 188] width 56 height 29
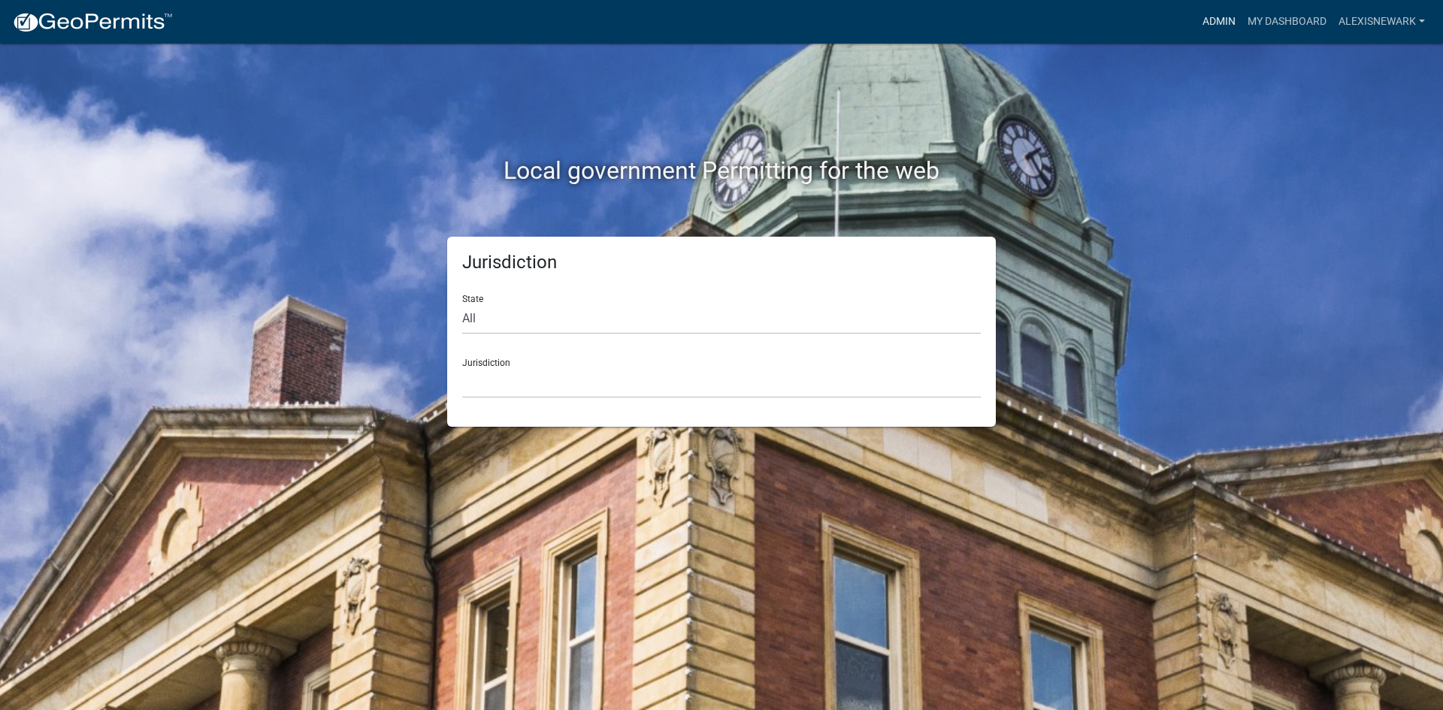
click at [1197, 19] on link "Admin" at bounding box center [1219, 22] width 45 height 29
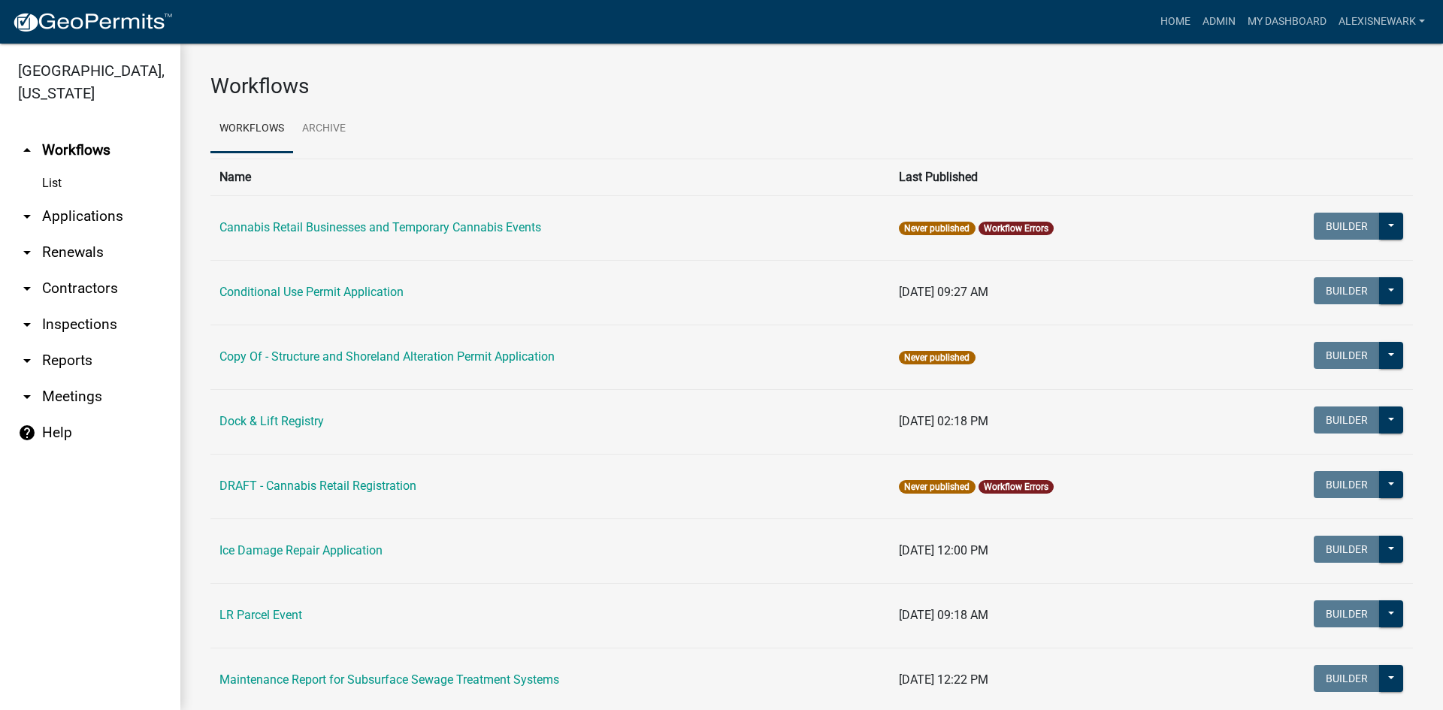
click at [101, 216] on link "arrow_drop_down Applications" at bounding box center [90, 216] width 180 height 36
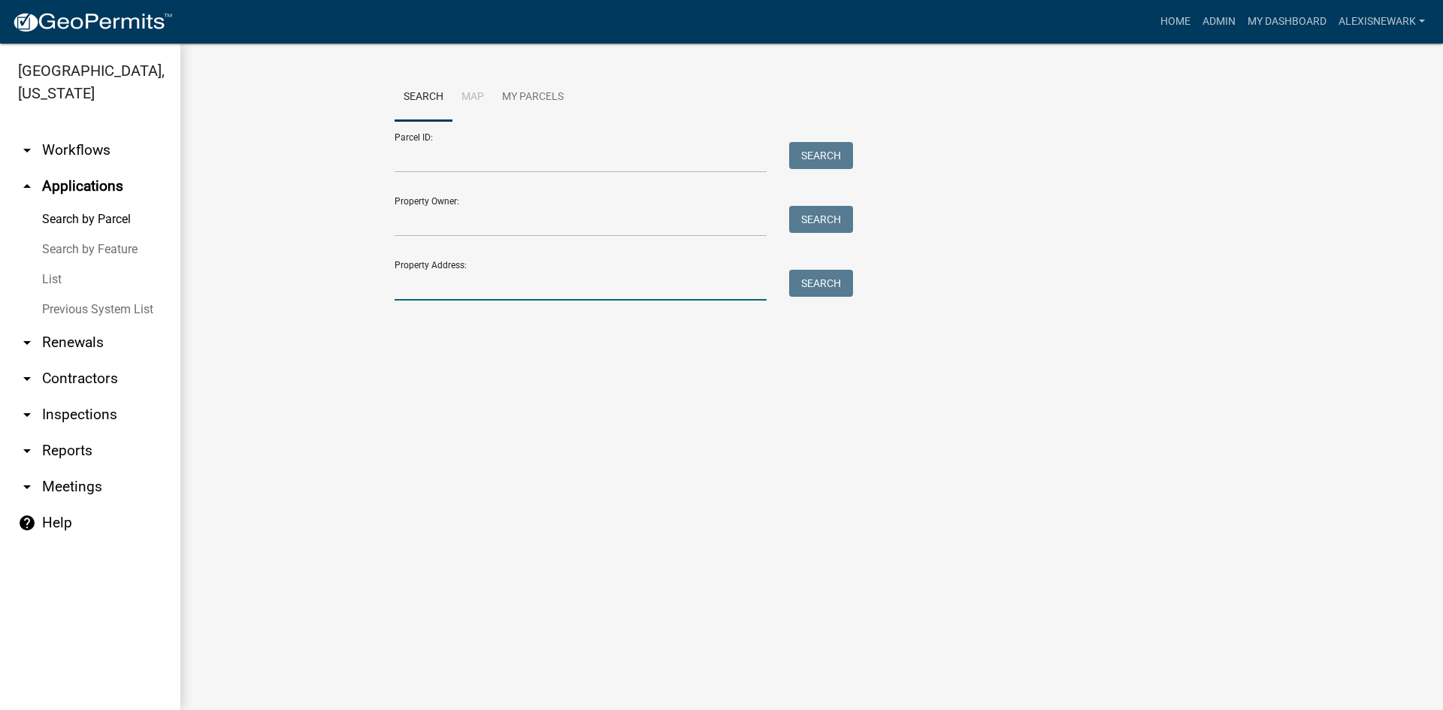
click at [438, 284] on input "Property Address:" at bounding box center [581, 285] width 372 height 31
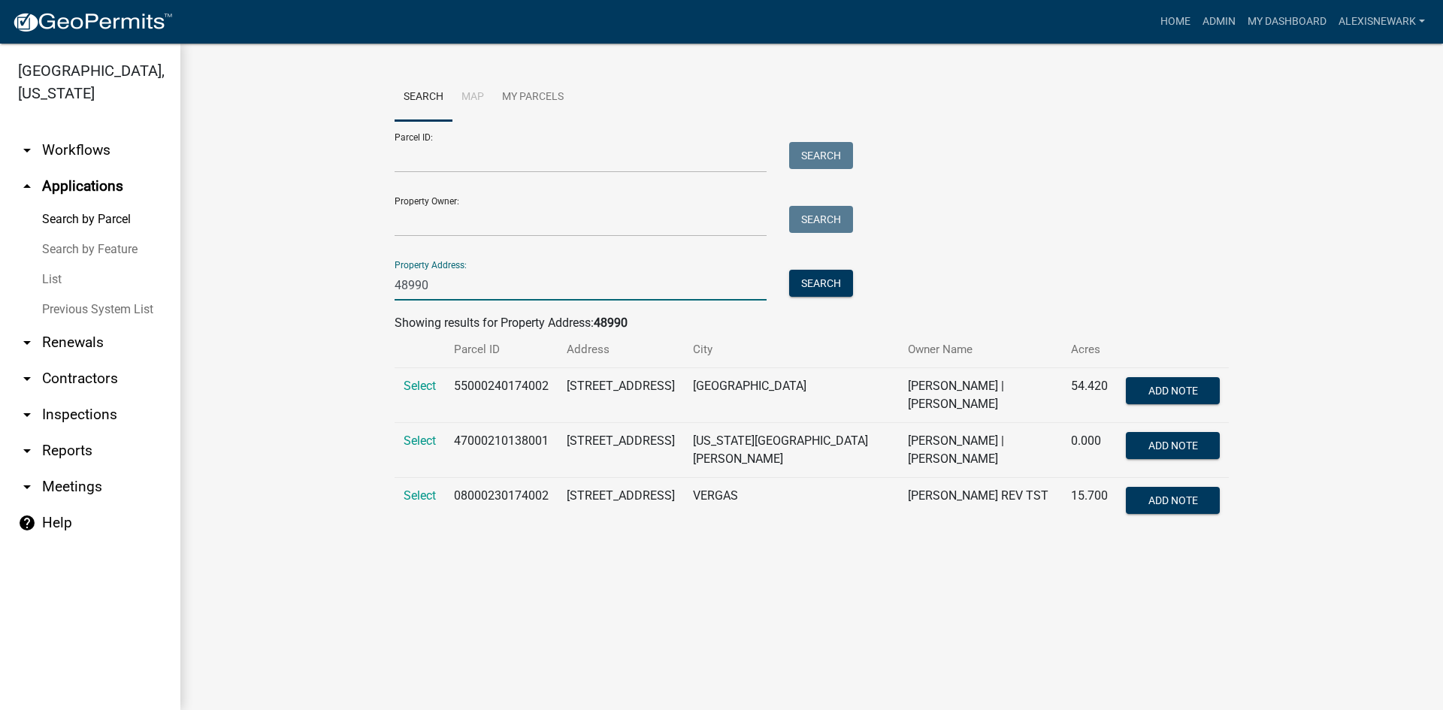
type input "48990"
click at [409, 434] on span "Select" at bounding box center [420, 441] width 32 height 14
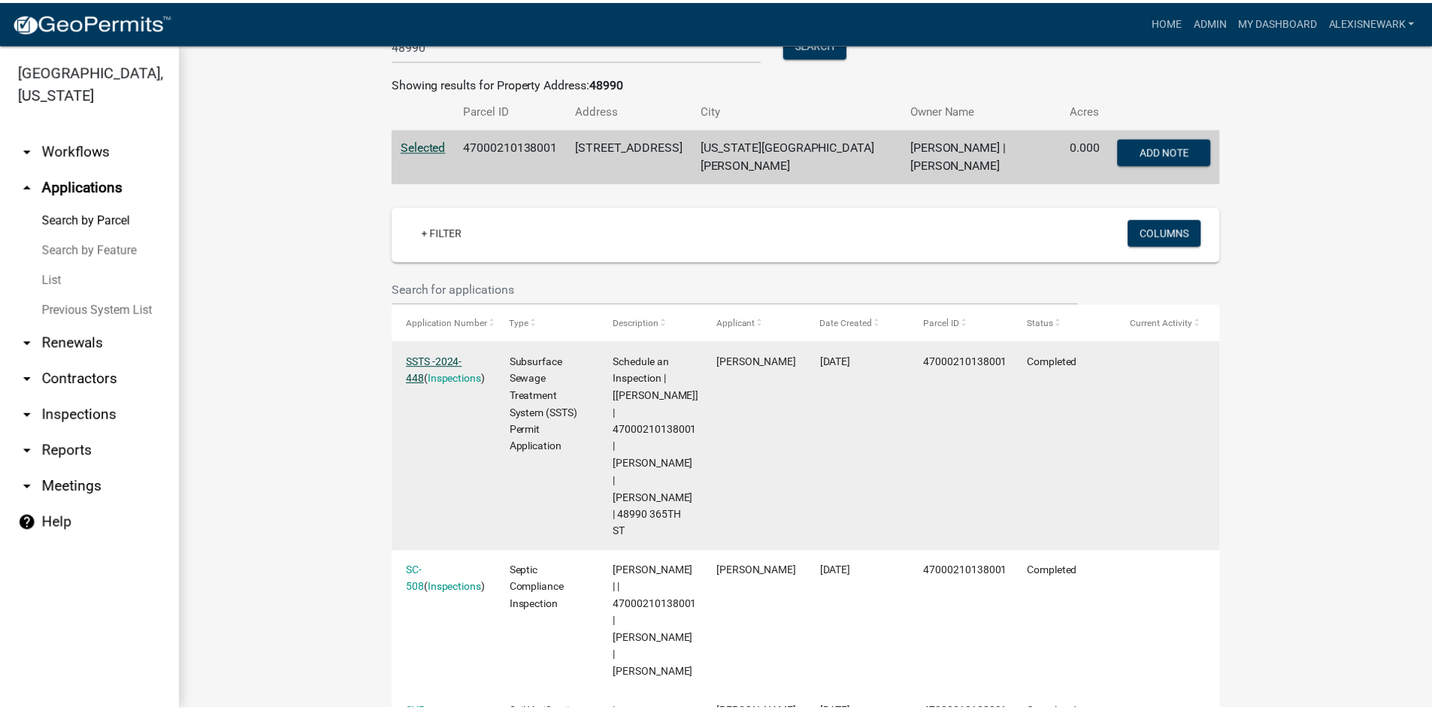
scroll to position [244, 0]
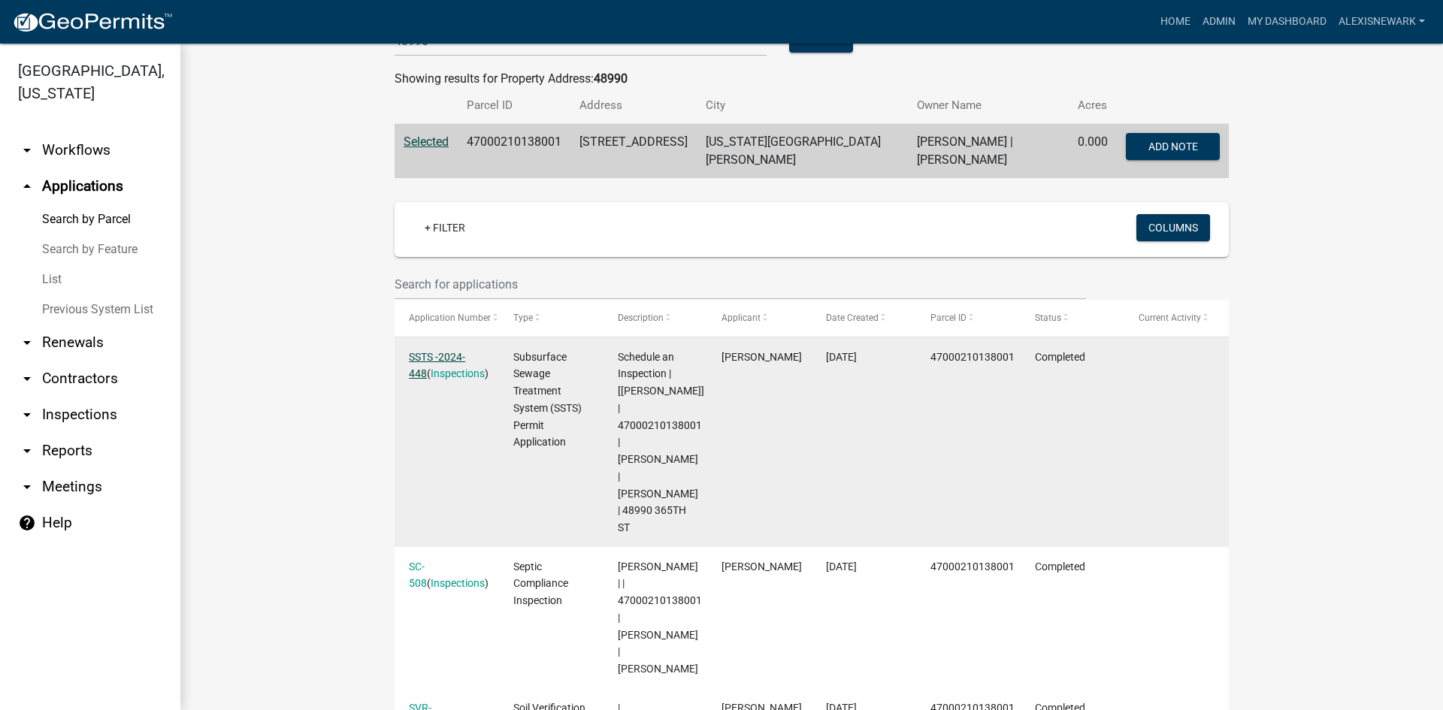
click at [453, 351] on link "SSTS -2024-448" at bounding box center [437, 365] width 56 height 29
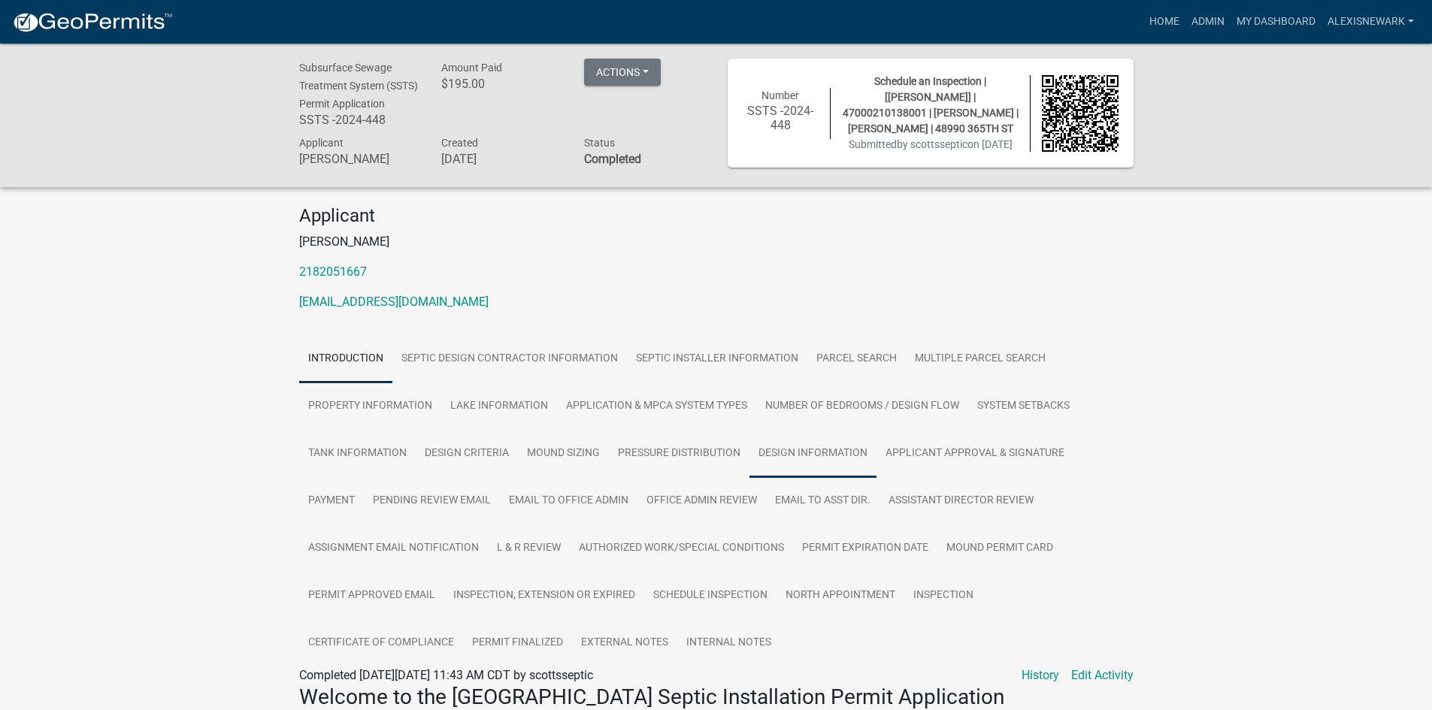
click at [842, 478] on link "Design Information" at bounding box center [812, 454] width 127 height 48
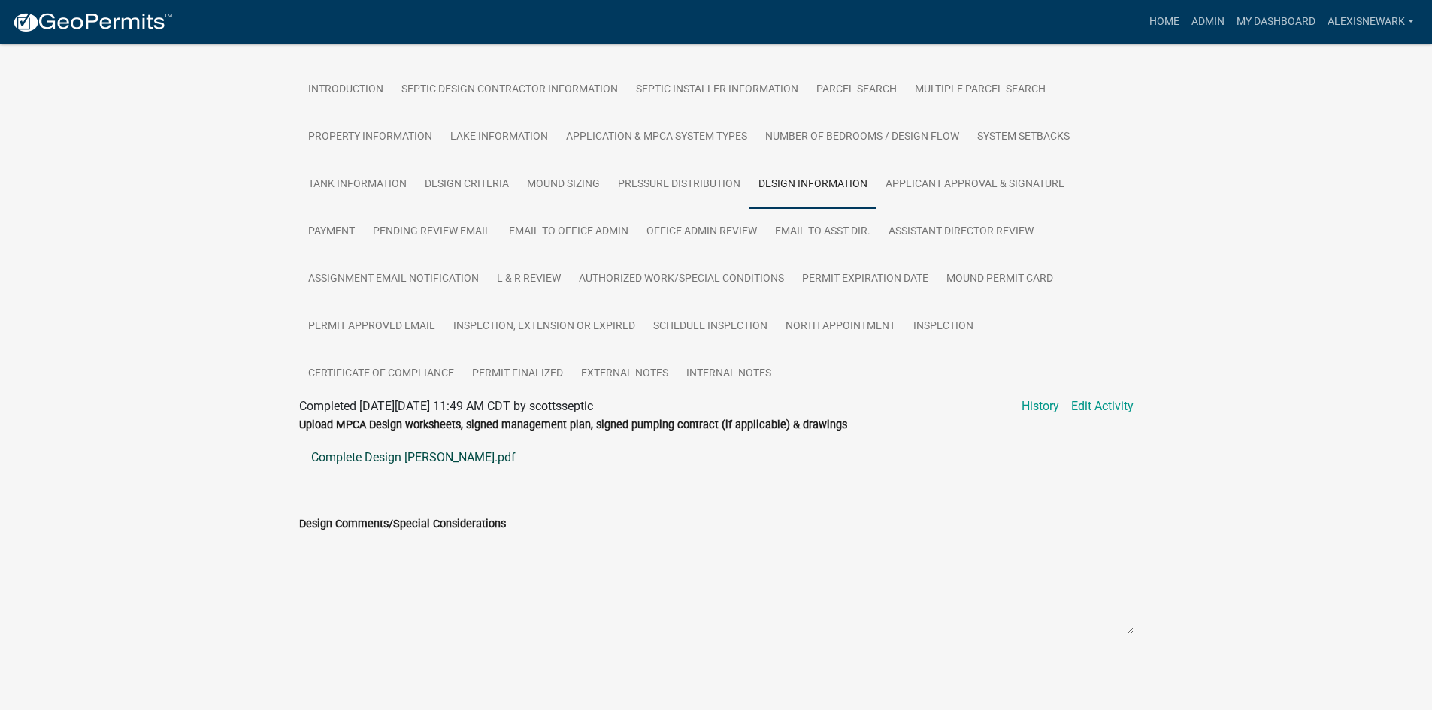
scroll to position [287, 0]
click at [426, 458] on link "Complete Design Wojahn.pdf" at bounding box center [716, 458] width 834 height 36
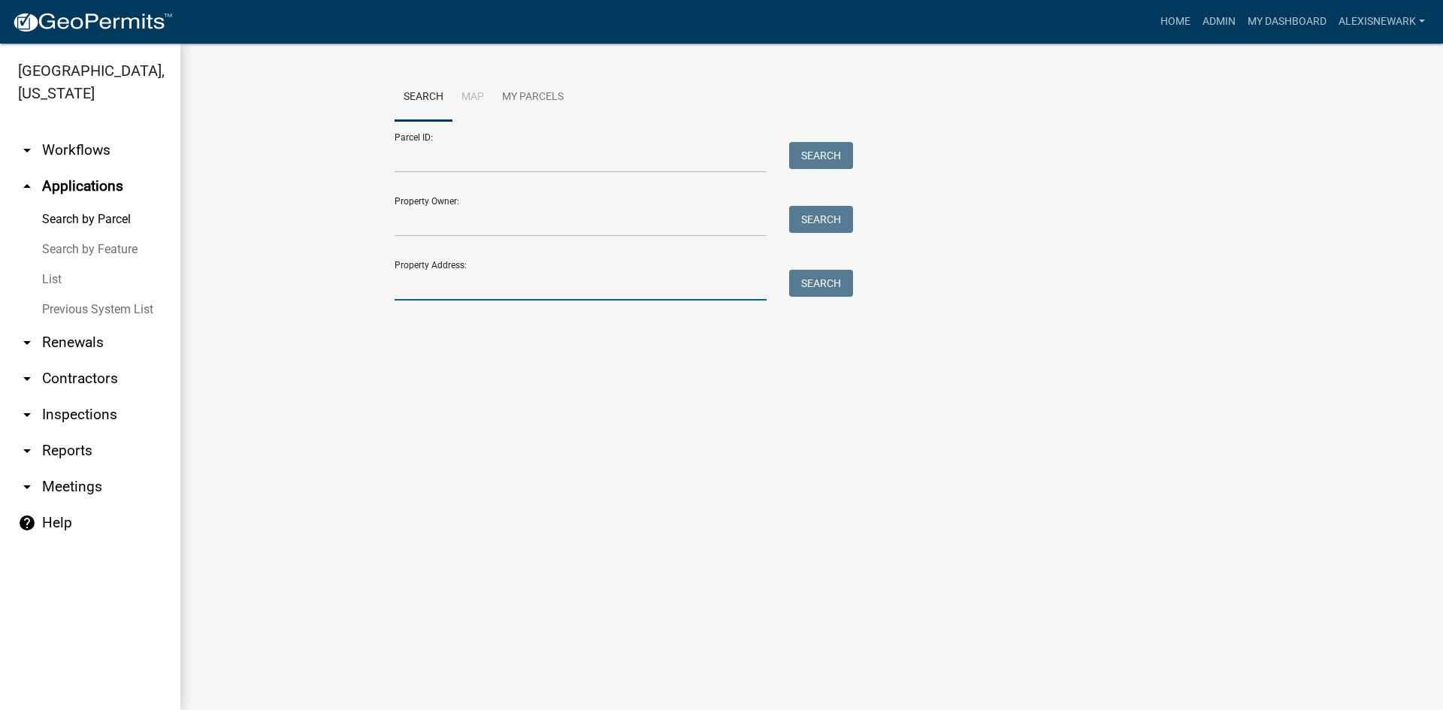
click at [556, 284] on input "Property Address:" at bounding box center [581, 285] width 372 height 31
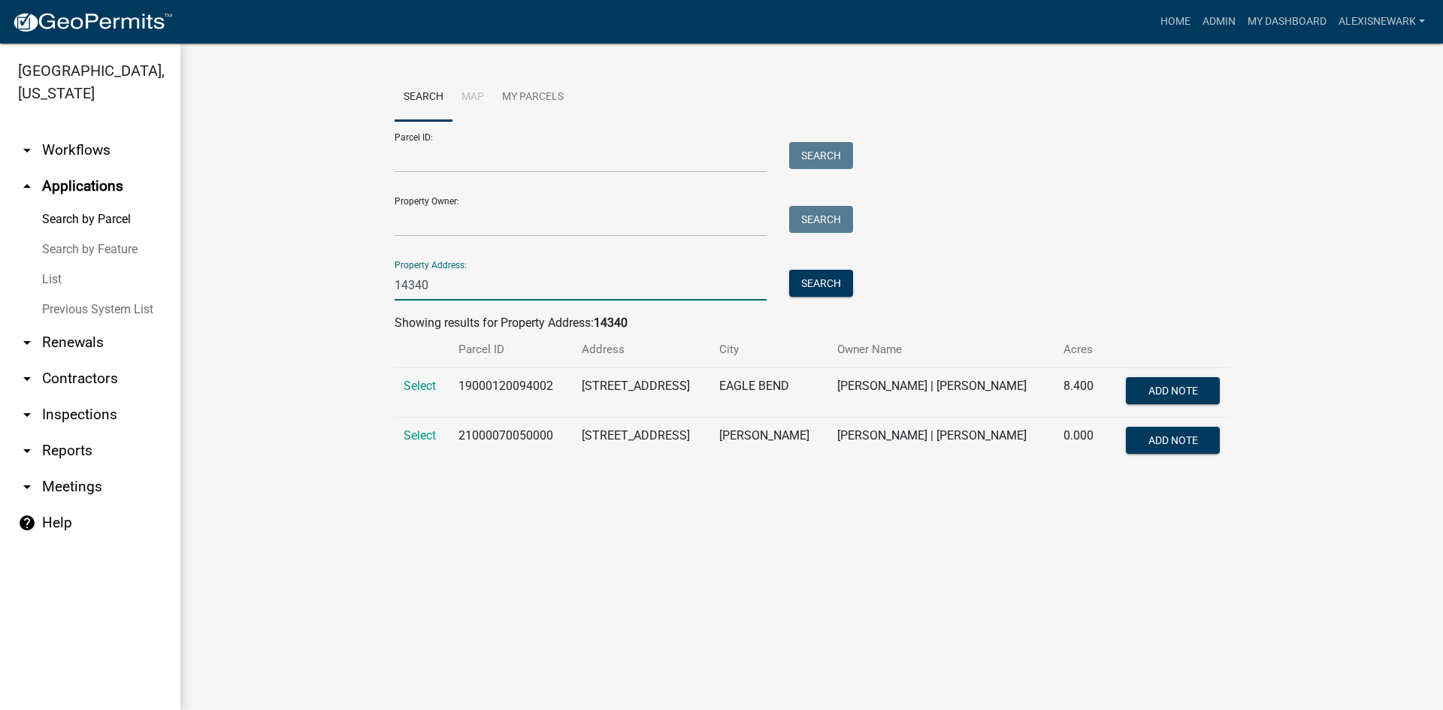
type input "14340"
click at [419, 383] on span "Select" at bounding box center [420, 386] width 32 height 14
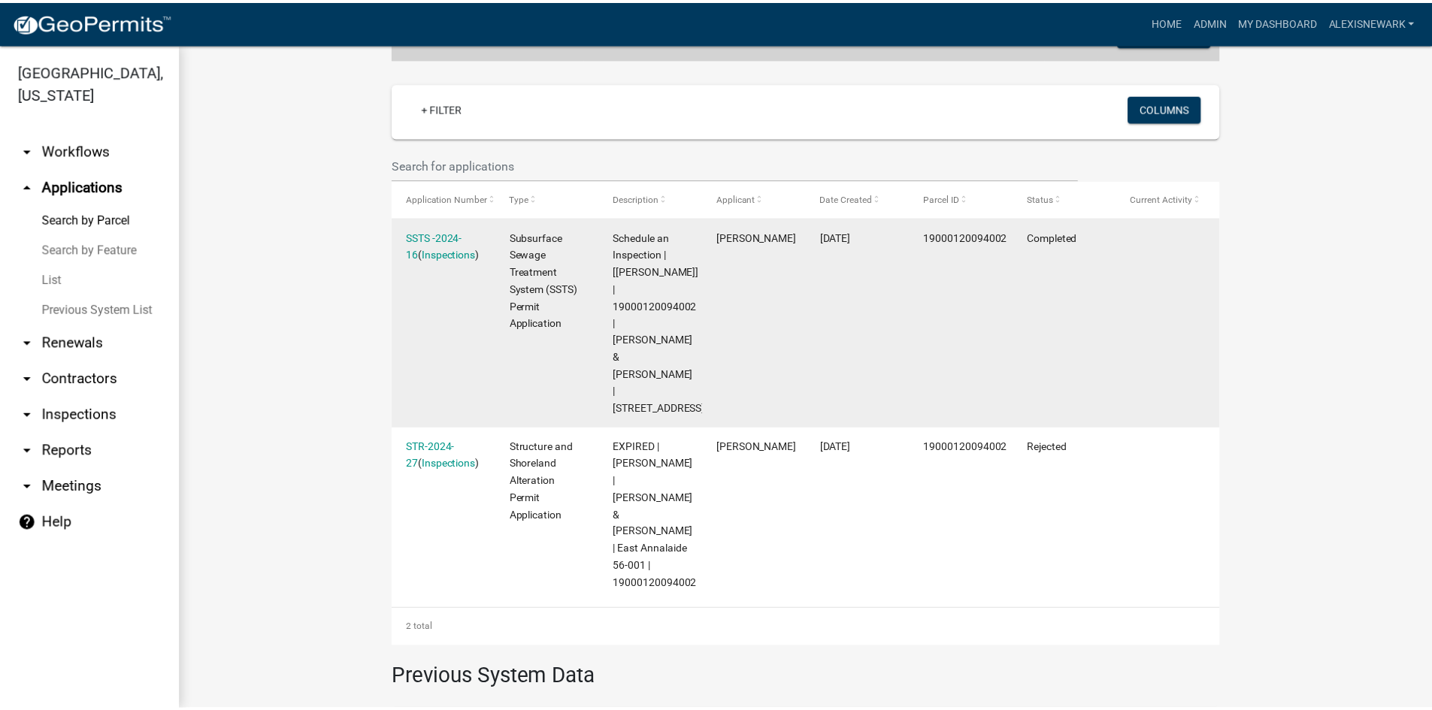
scroll to position [361, 0]
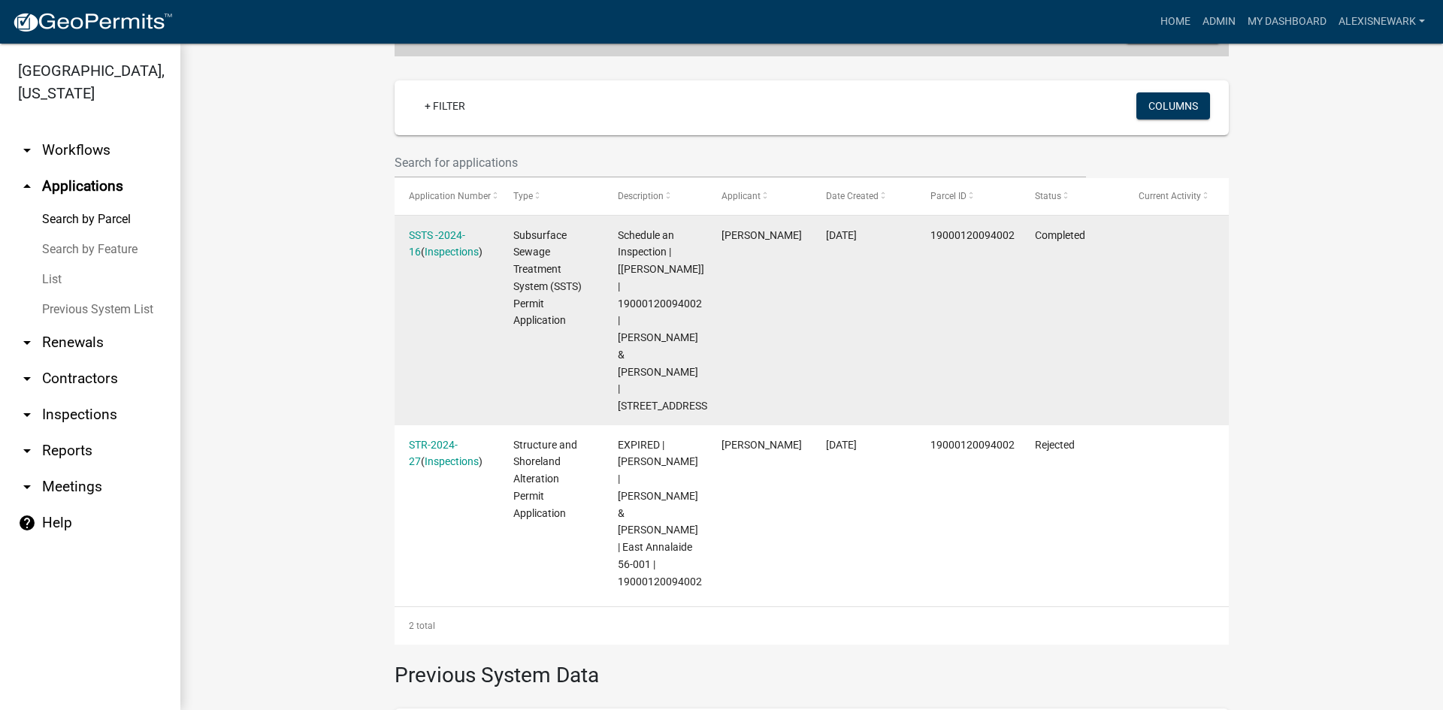
click at [434, 227] on div "SSTS -2024-16 ( Inspections )" at bounding box center [446, 244] width 75 height 35
click at [435, 229] on link "SSTS -2024-16" at bounding box center [437, 243] width 56 height 29
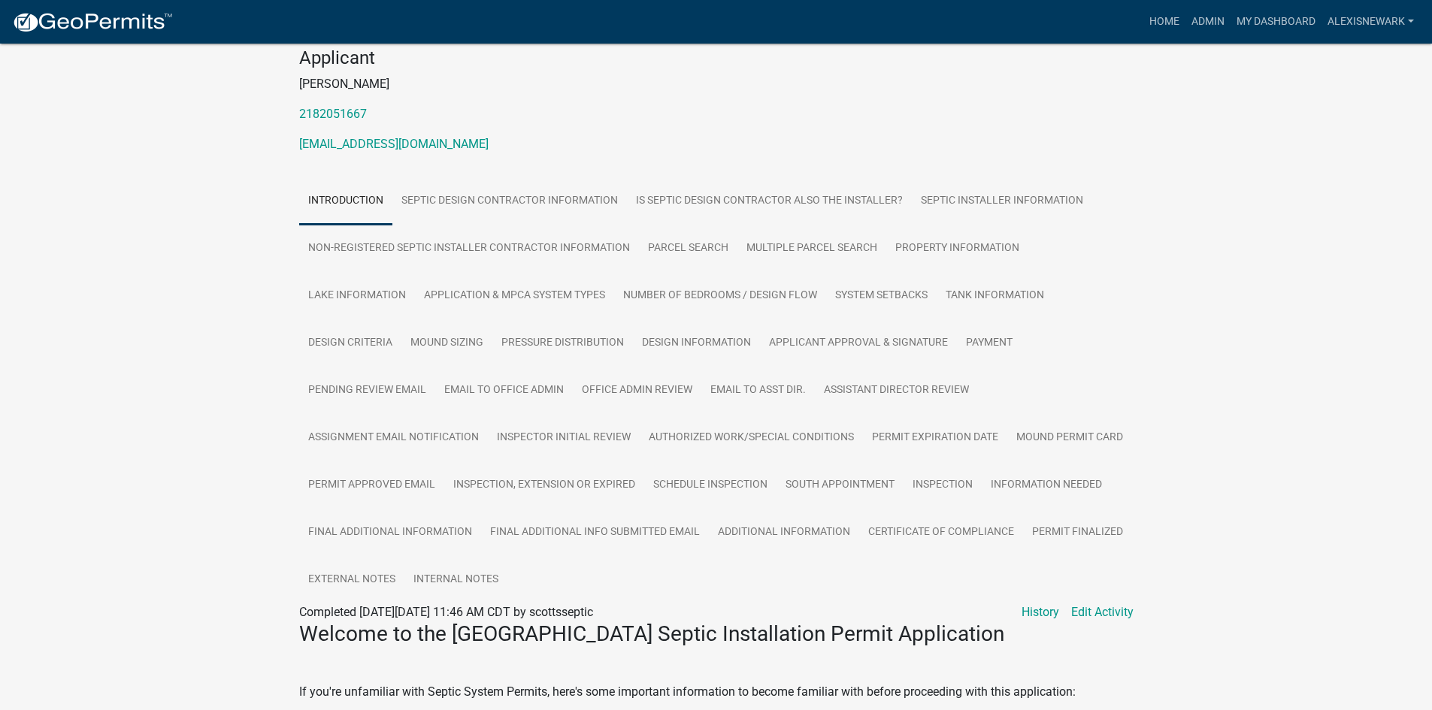
scroll to position [226, 0]
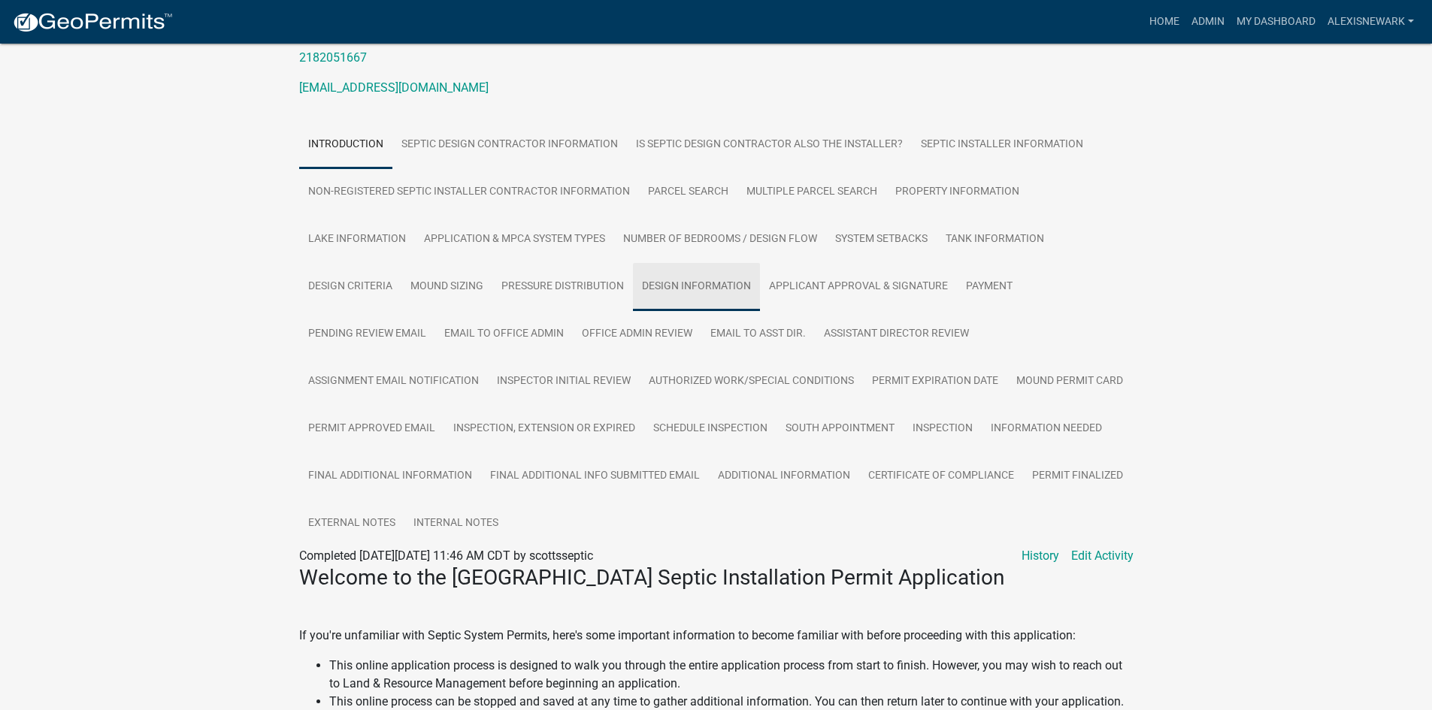
click at [665, 286] on link "Design Information" at bounding box center [696, 287] width 127 height 48
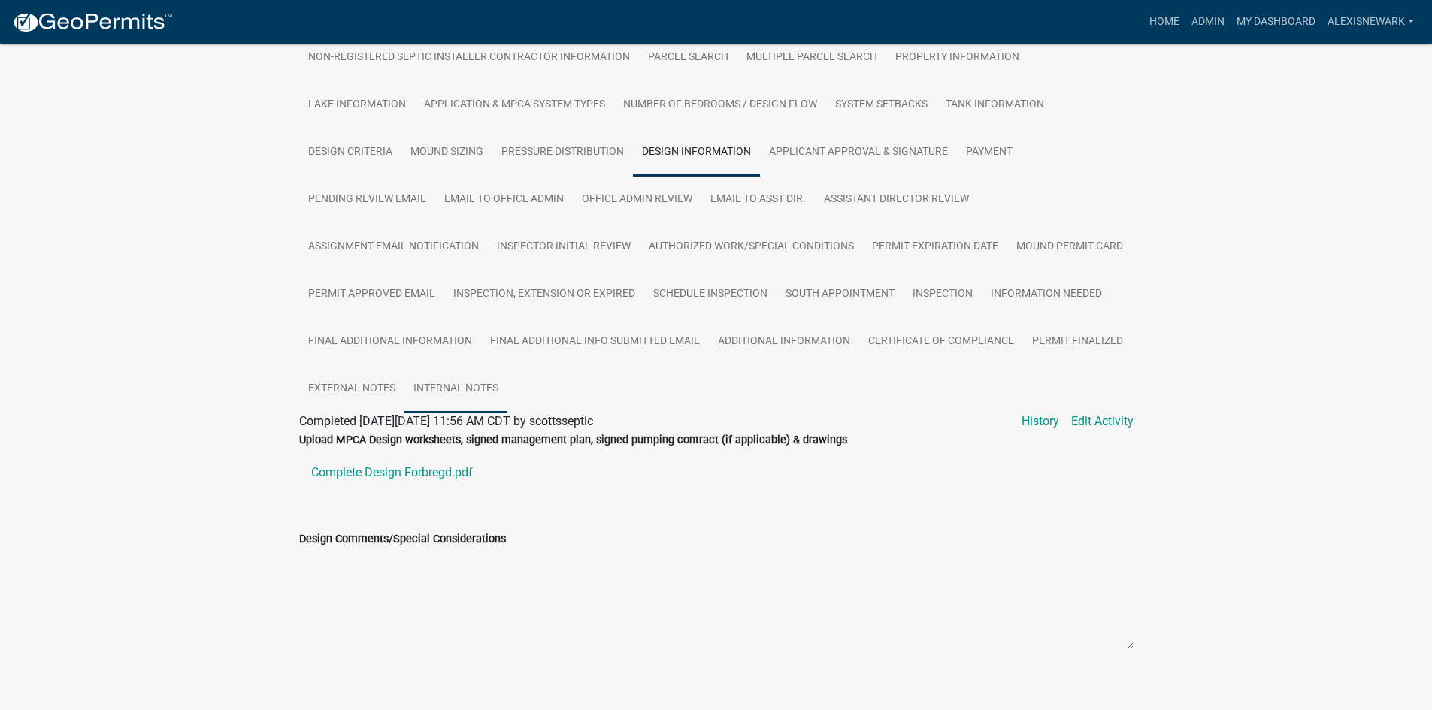
scroll to position [382, 0]
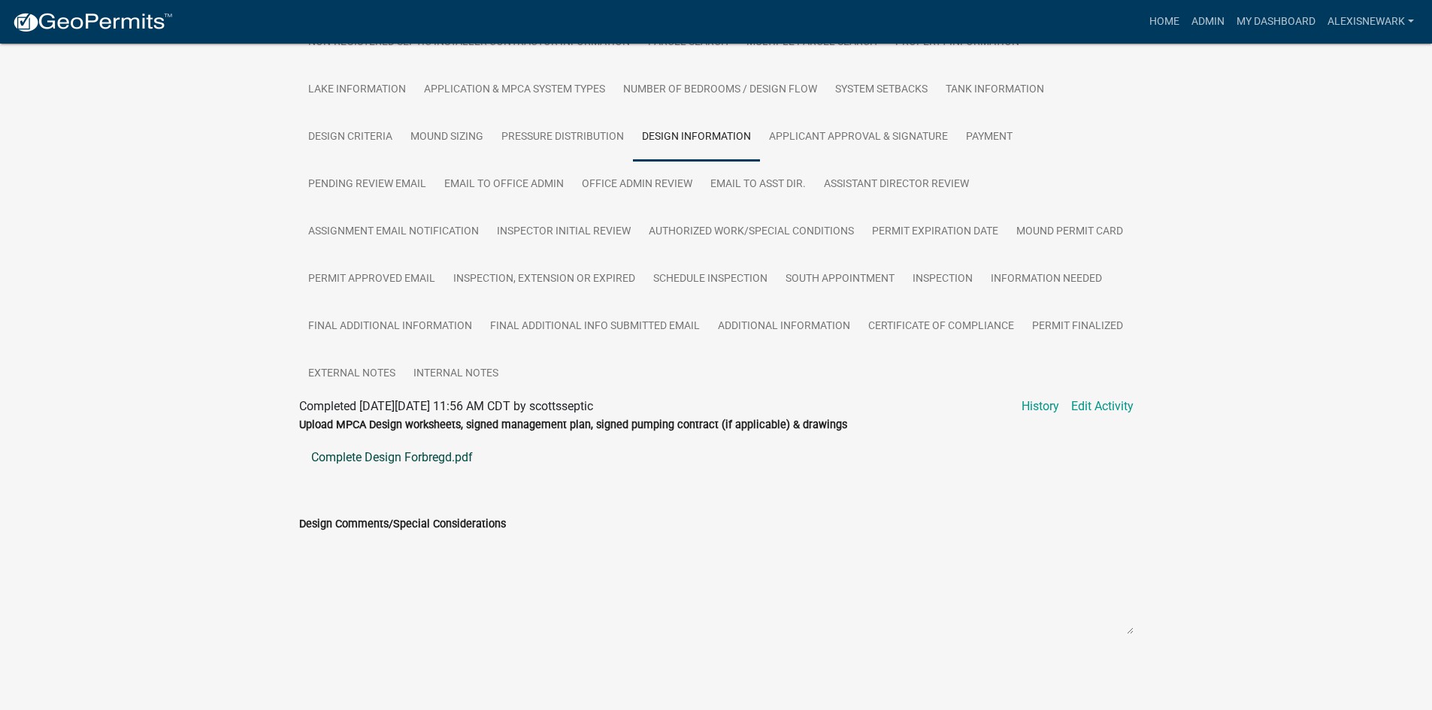
click at [441, 458] on link "Complete Design Forbregd.pdf" at bounding box center [716, 458] width 834 height 36
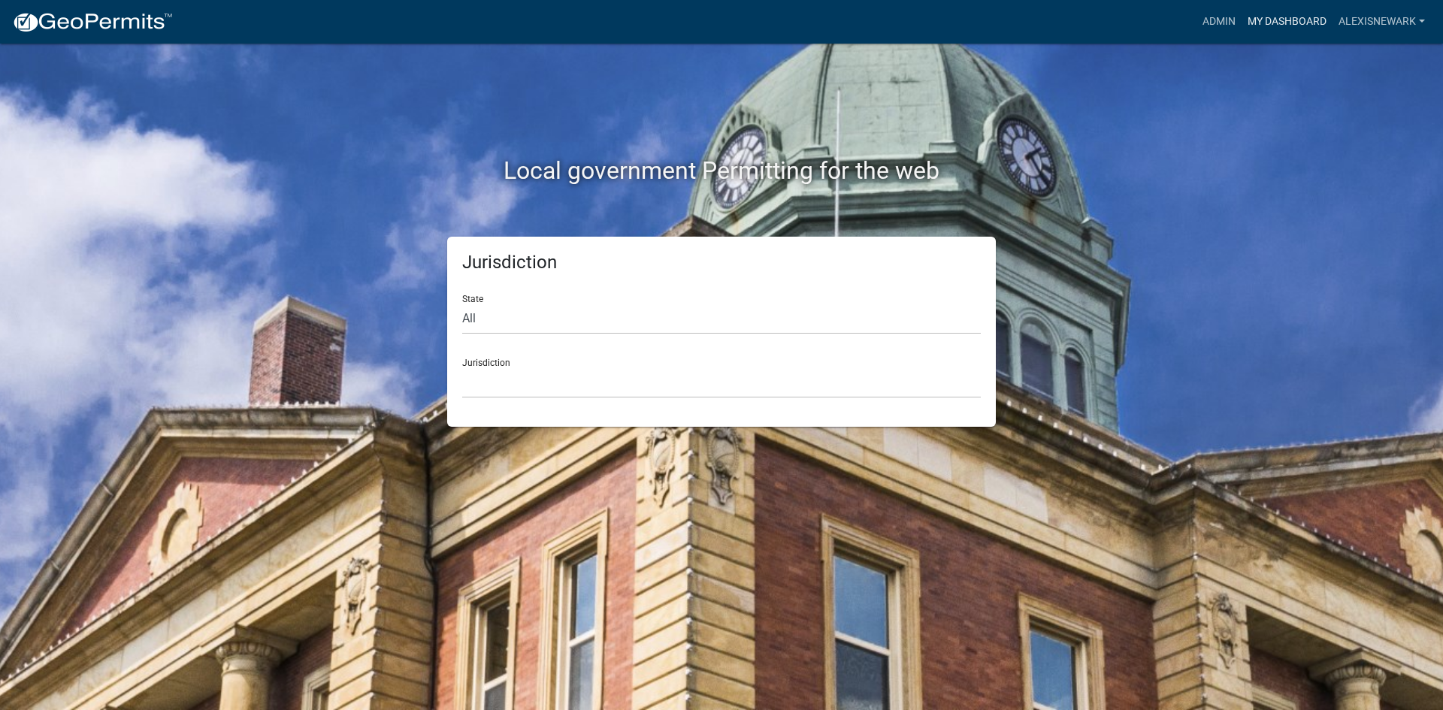
click at [1249, 23] on link "My Dashboard" at bounding box center [1287, 22] width 91 height 29
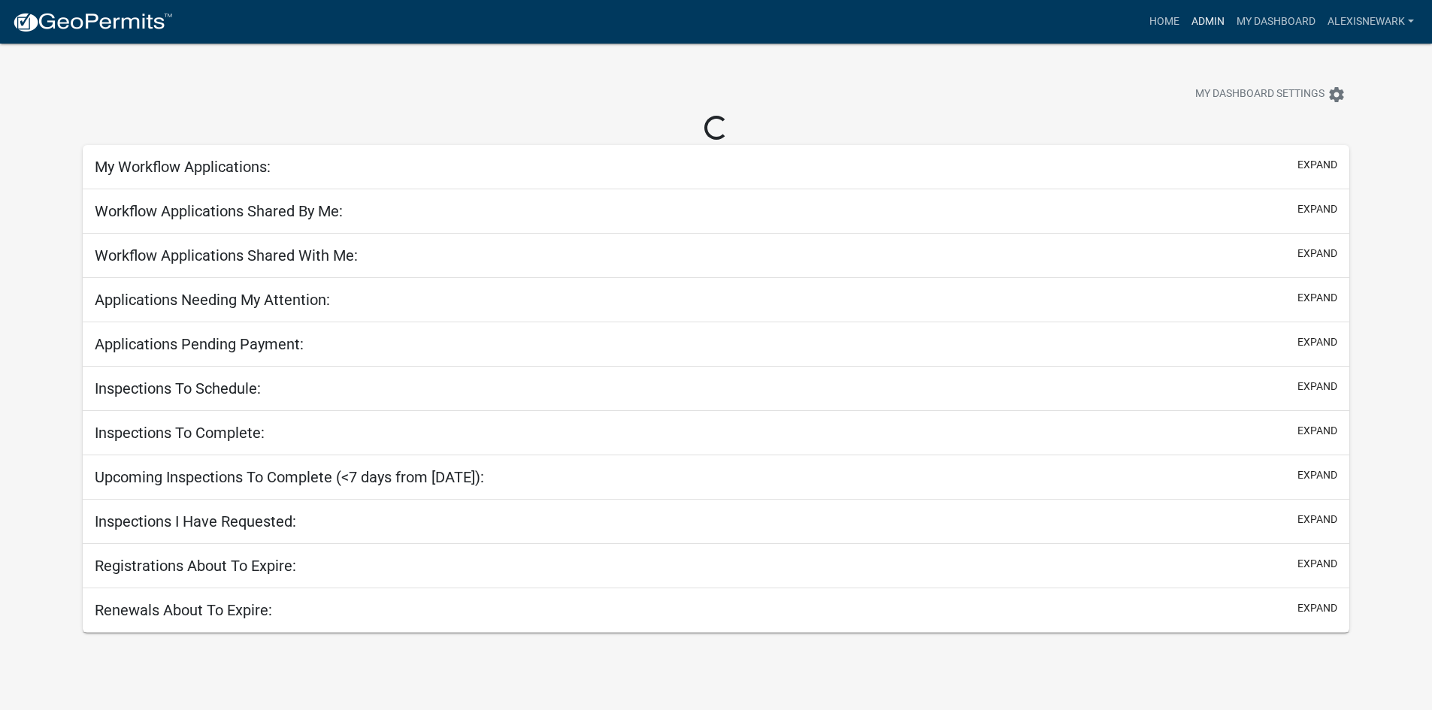
click at [1222, 21] on link "Admin" at bounding box center [1207, 22] width 45 height 29
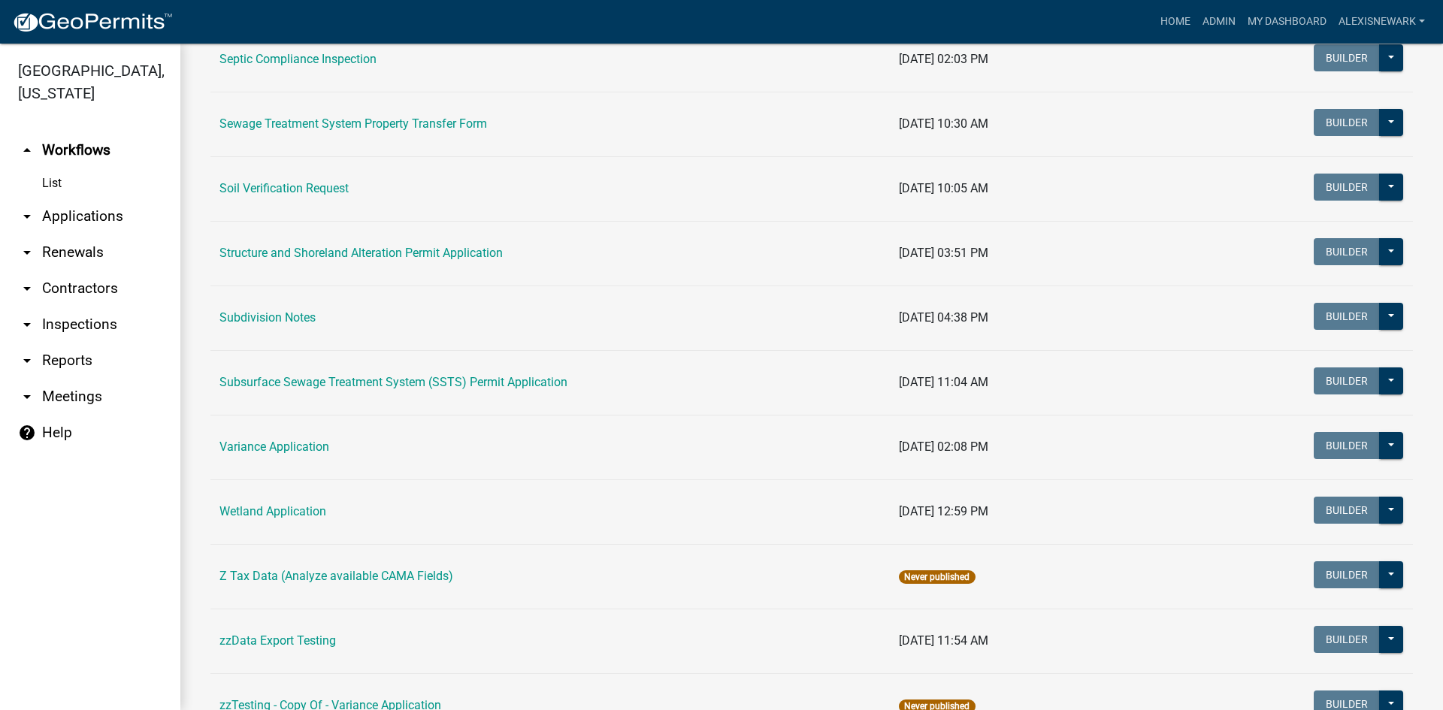
scroll to position [902, 0]
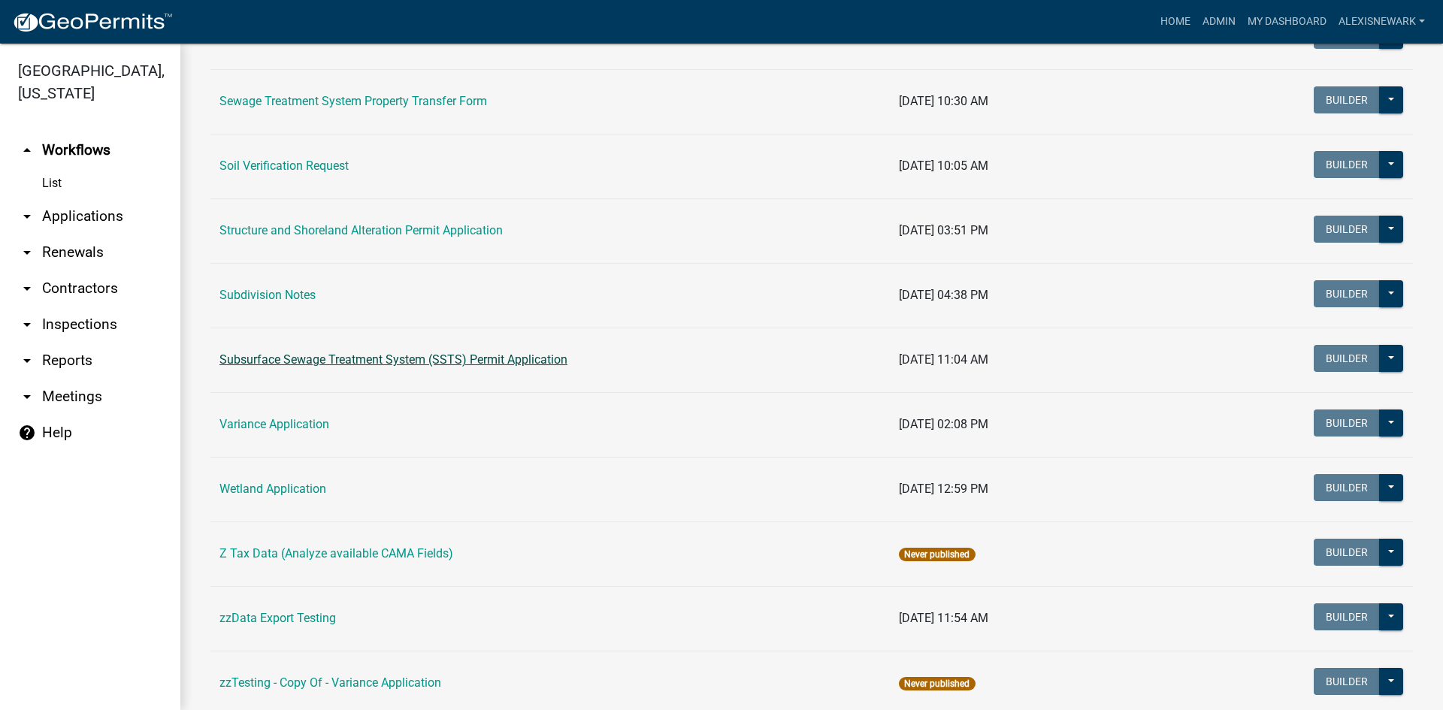
click at [404, 360] on link "Subsurface Sewage Treatment System (SSTS) Permit Application" at bounding box center [394, 360] width 348 height 14
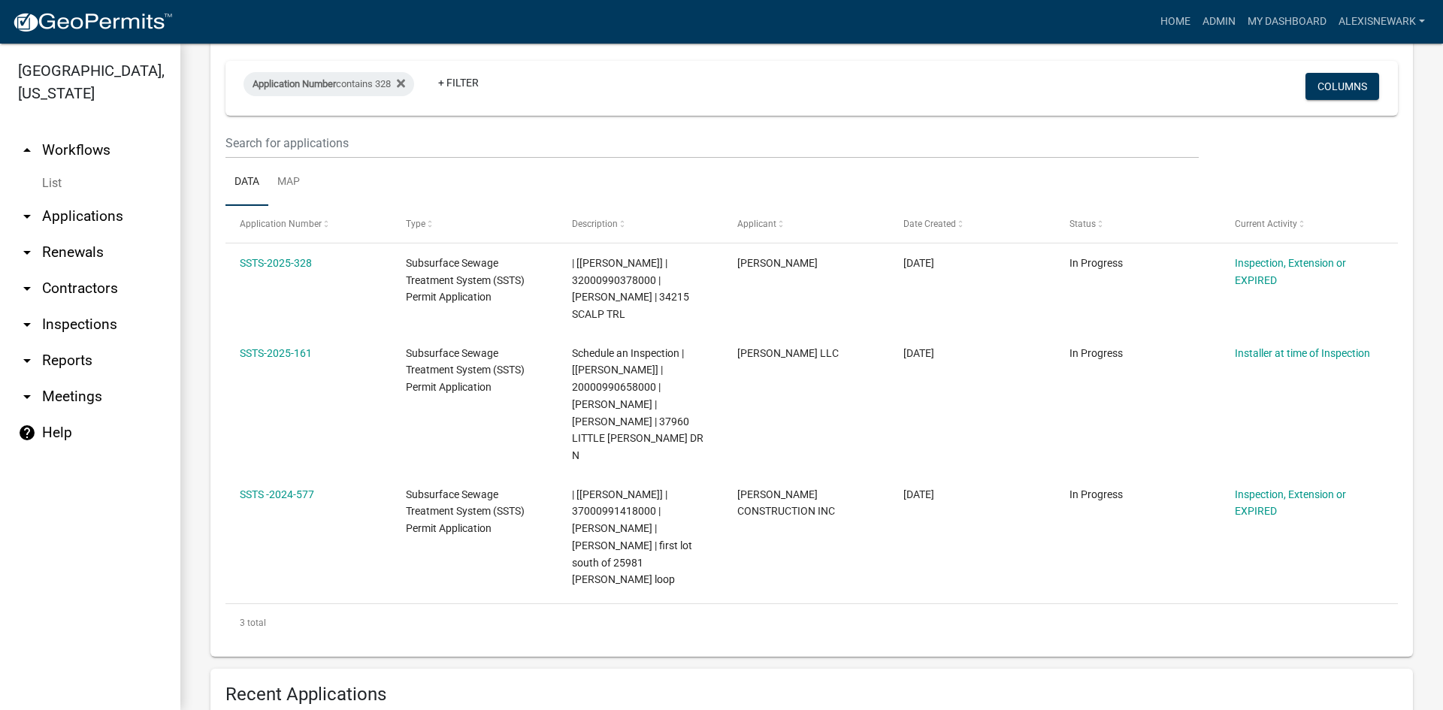
scroll to position [207, 0]
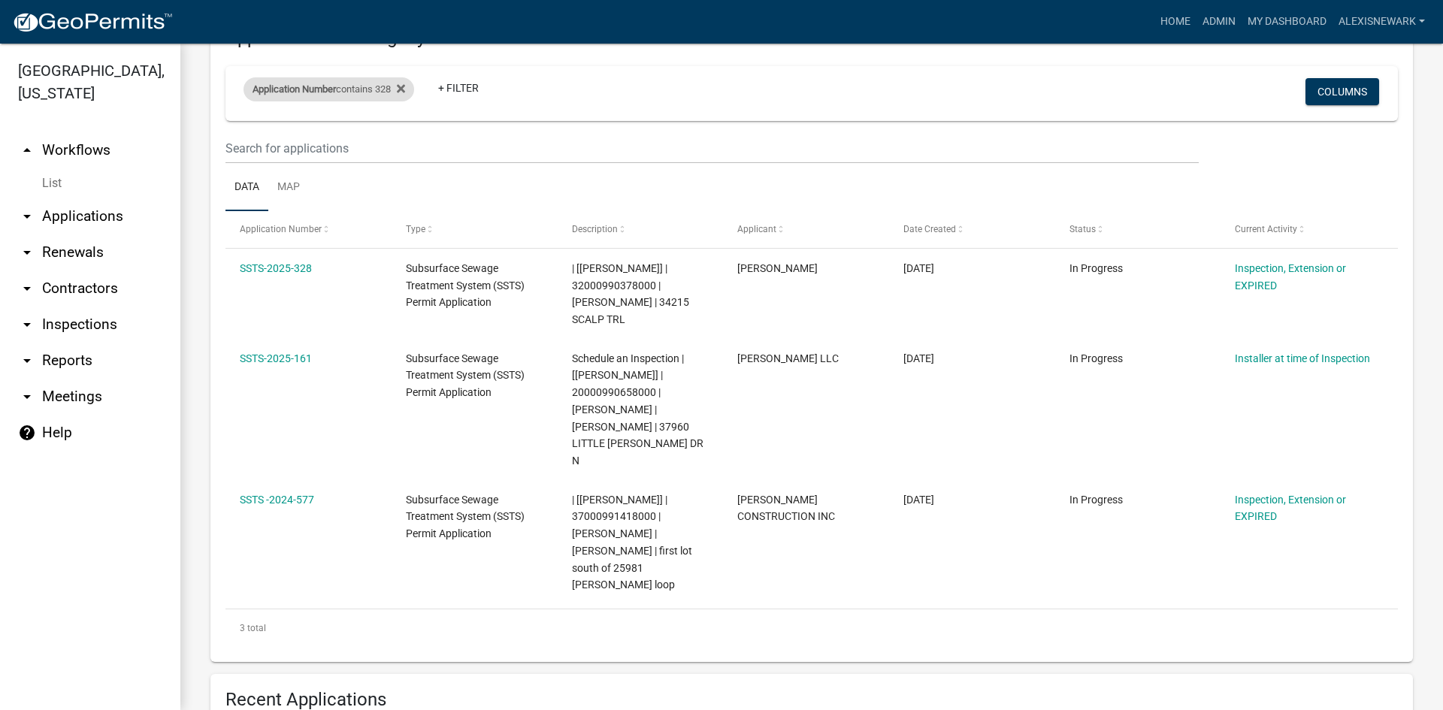
click at [360, 84] on div "Application Number contains 328" at bounding box center [329, 89] width 171 height 24
click at [333, 149] on input "328" at bounding box center [336, 145] width 138 height 31
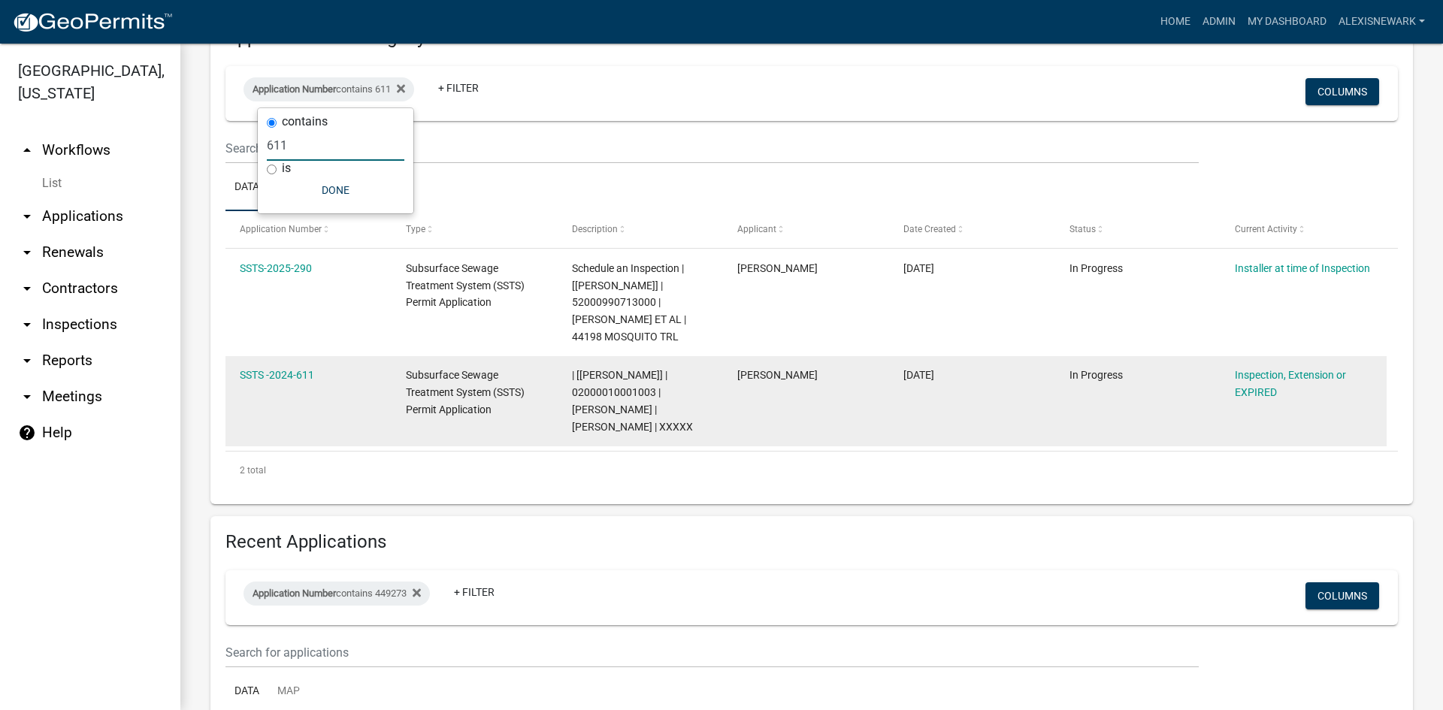
type input "611"
click at [630, 385] on div "| [Elizabeth Plaster] | 02000010001003 | JEFFRE HANSON | JULIE HANSON | XXXXX" at bounding box center [640, 401] width 137 height 68
click at [631, 392] on span "| [Elizabeth Plaster] | 02000010001003 | JEFFRE HANSON | JULIE HANSON | XXXXX" at bounding box center [632, 400] width 121 height 63
copy span "02000010001003"
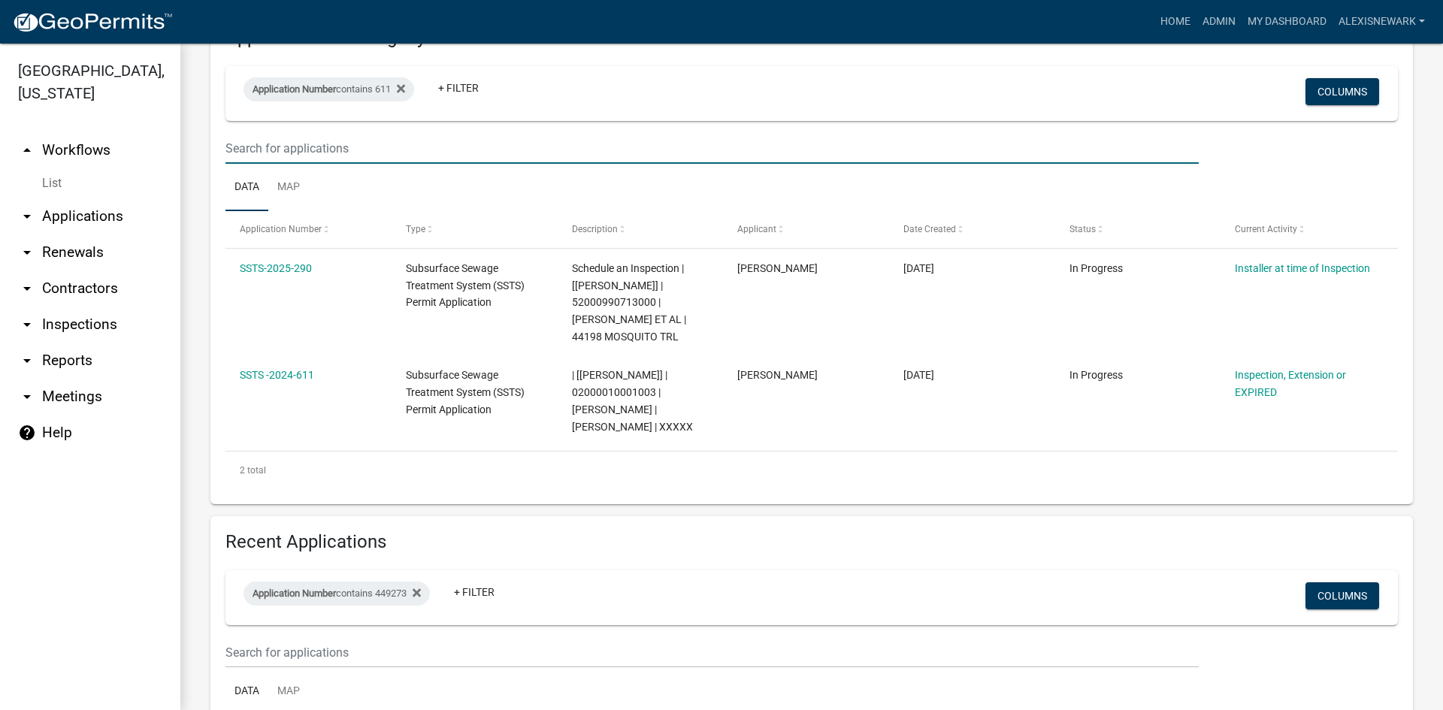
click at [821, 153] on input "text" at bounding box center [712, 148] width 973 height 31
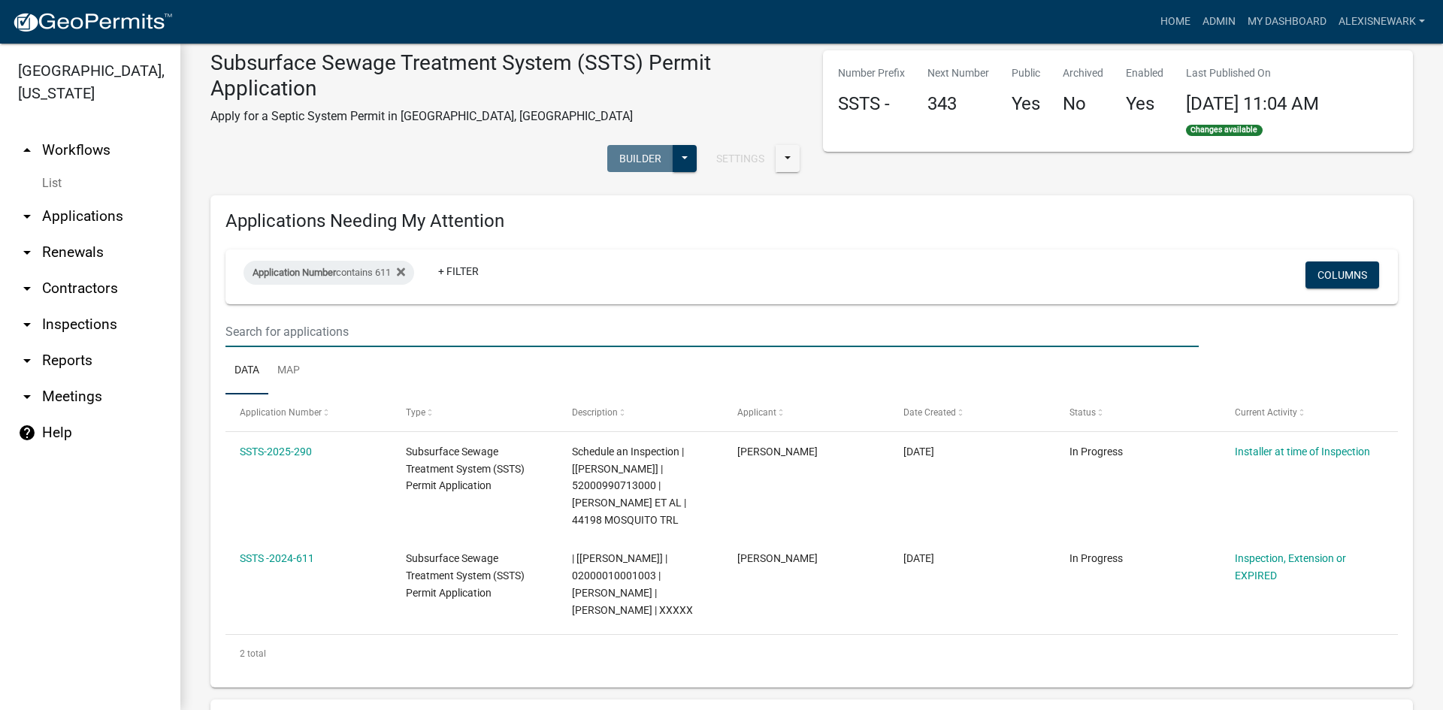
scroll to position [0, 0]
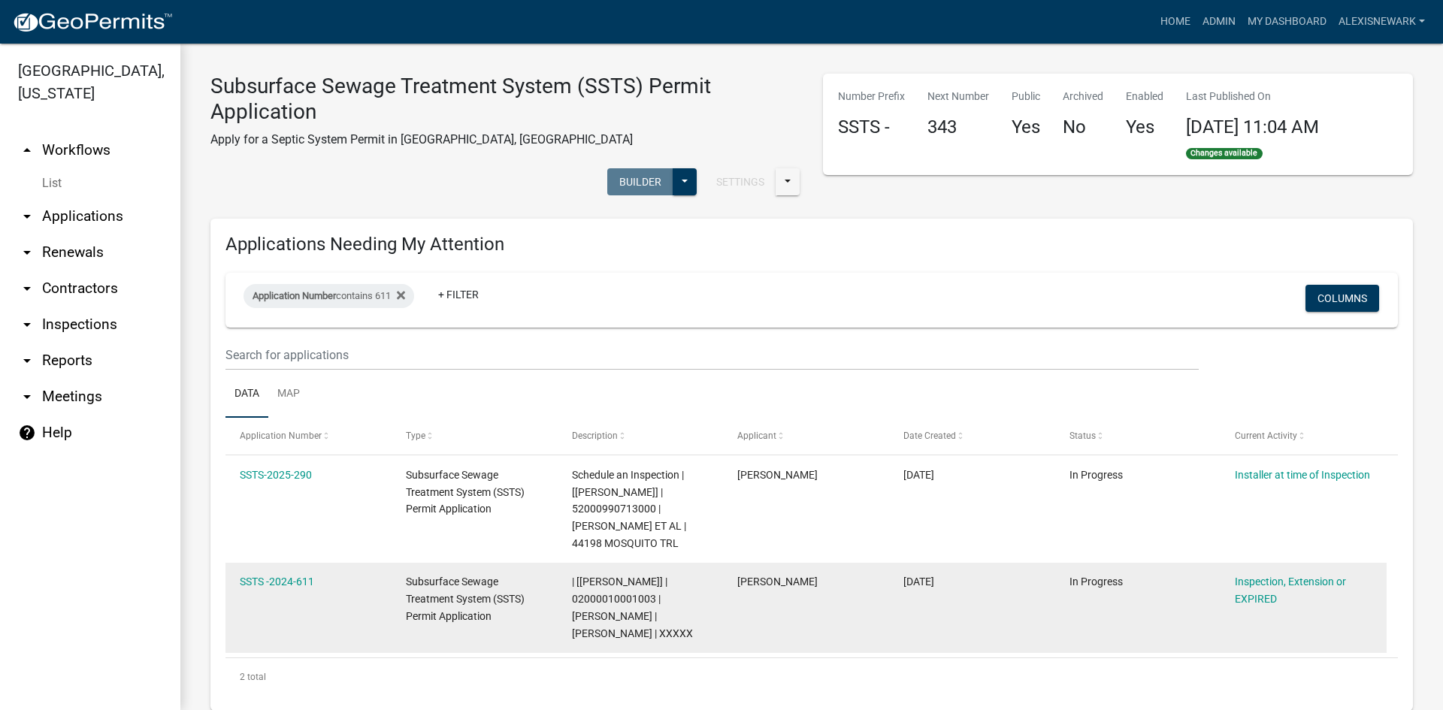
click at [637, 601] on span "| [Elizabeth Plaster] | 02000010001003 | JEFFRE HANSON | JULIE HANSON | XXXXX" at bounding box center [632, 607] width 121 height 63
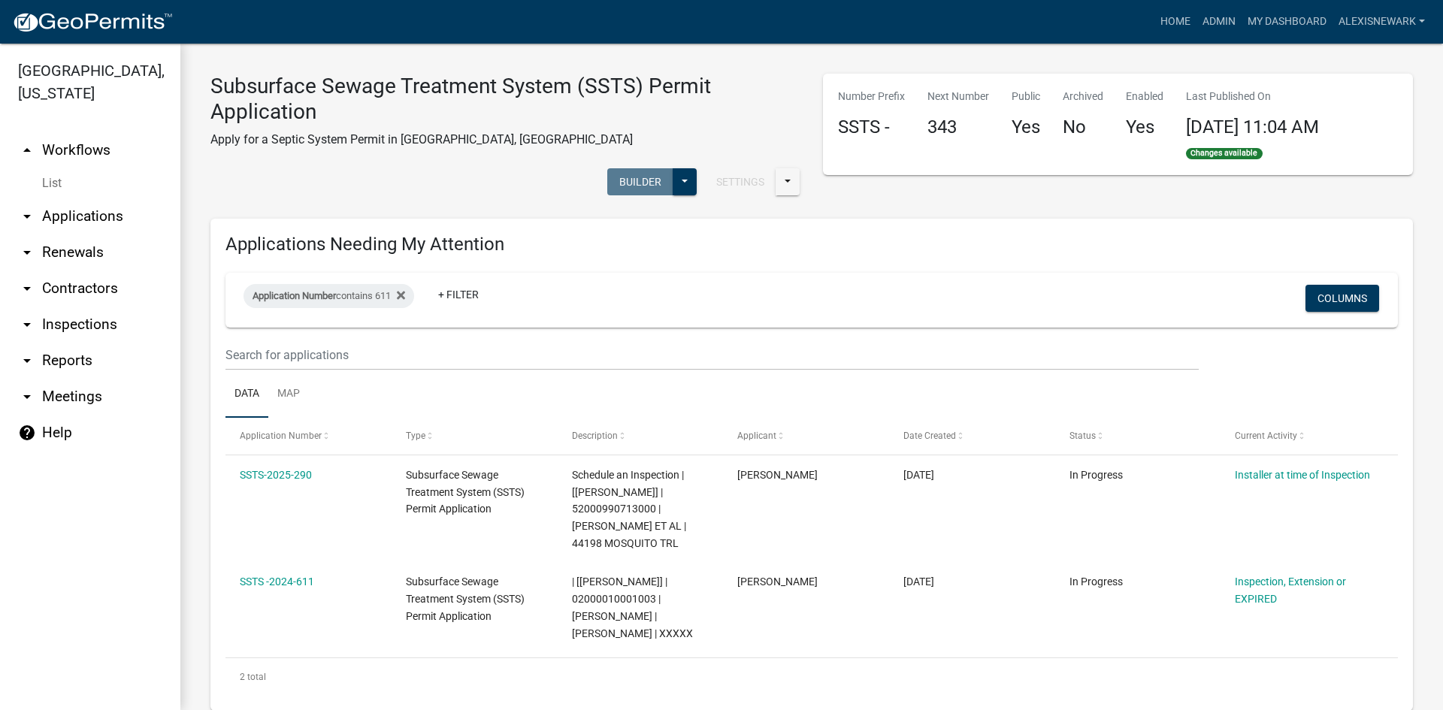
click at [695, 113] on h3 "Subsurface Sewage Treatment System (SSTS) Permit Application" at bounding box center [505, 99] width 590 height 50
click at [80, 235] on ul "arrow_drop_up Workflows List arrow_drop_down Applications Search by Parcel Sear…" at bounding box center [90, 415] width 180 height 590
click at [94, 223] on link "arrow_drop_down Applications" at bounding box center [90, 216] width 180 height 36
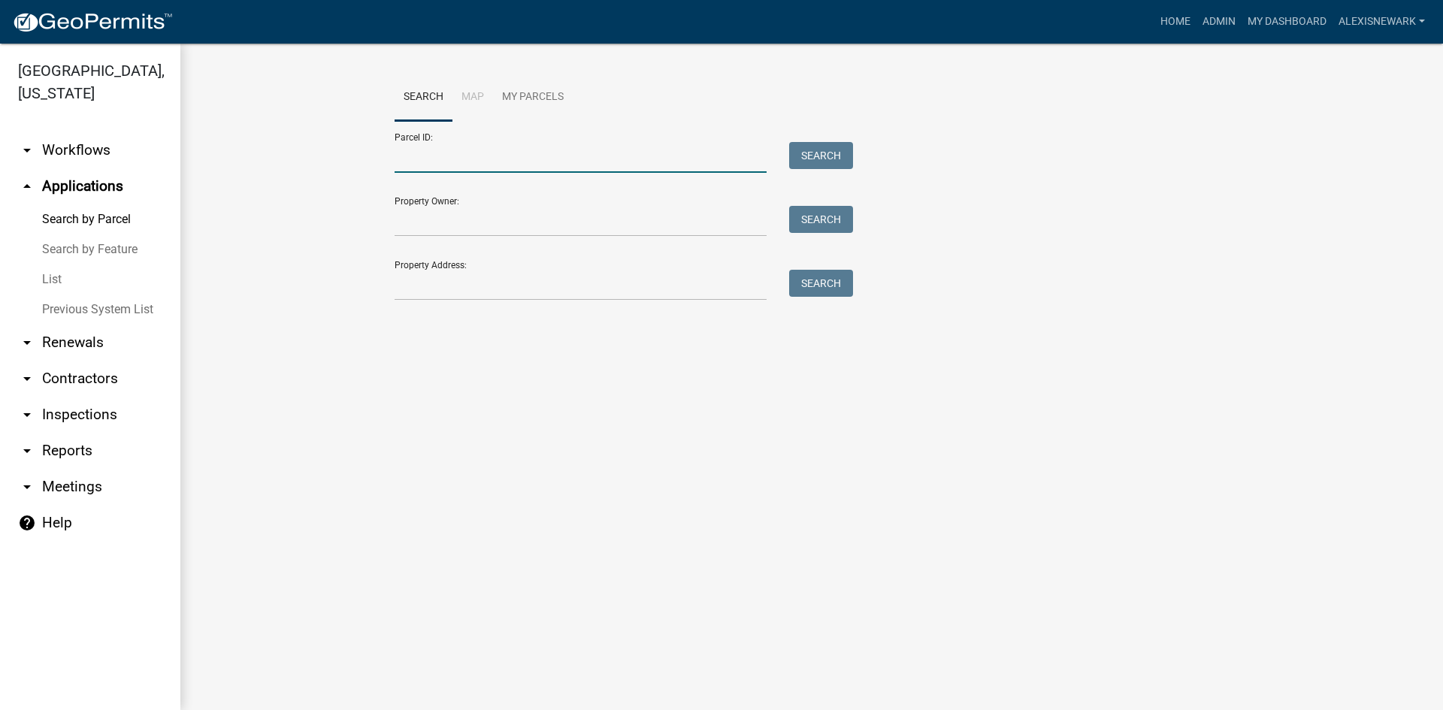
click at [485, 159] on input "Parcel ID:" at bounding box center [581, 157] width 372 height 31
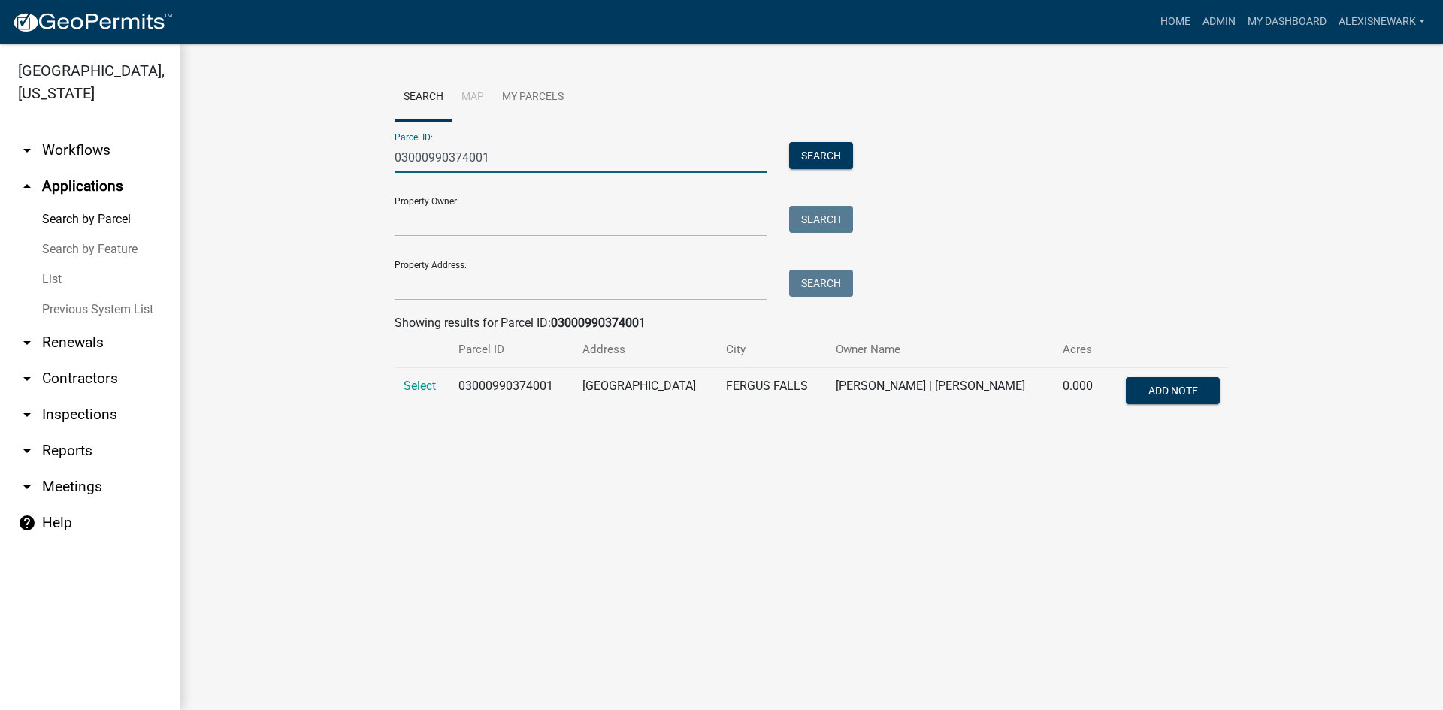
type input "03000990374001"
click at [435, 394] on td "Select" at bounding box center [422, 393] width 55 height 50
click at [431, 386] on span "Select" at bounding box center [420, 386] width 32 height 14
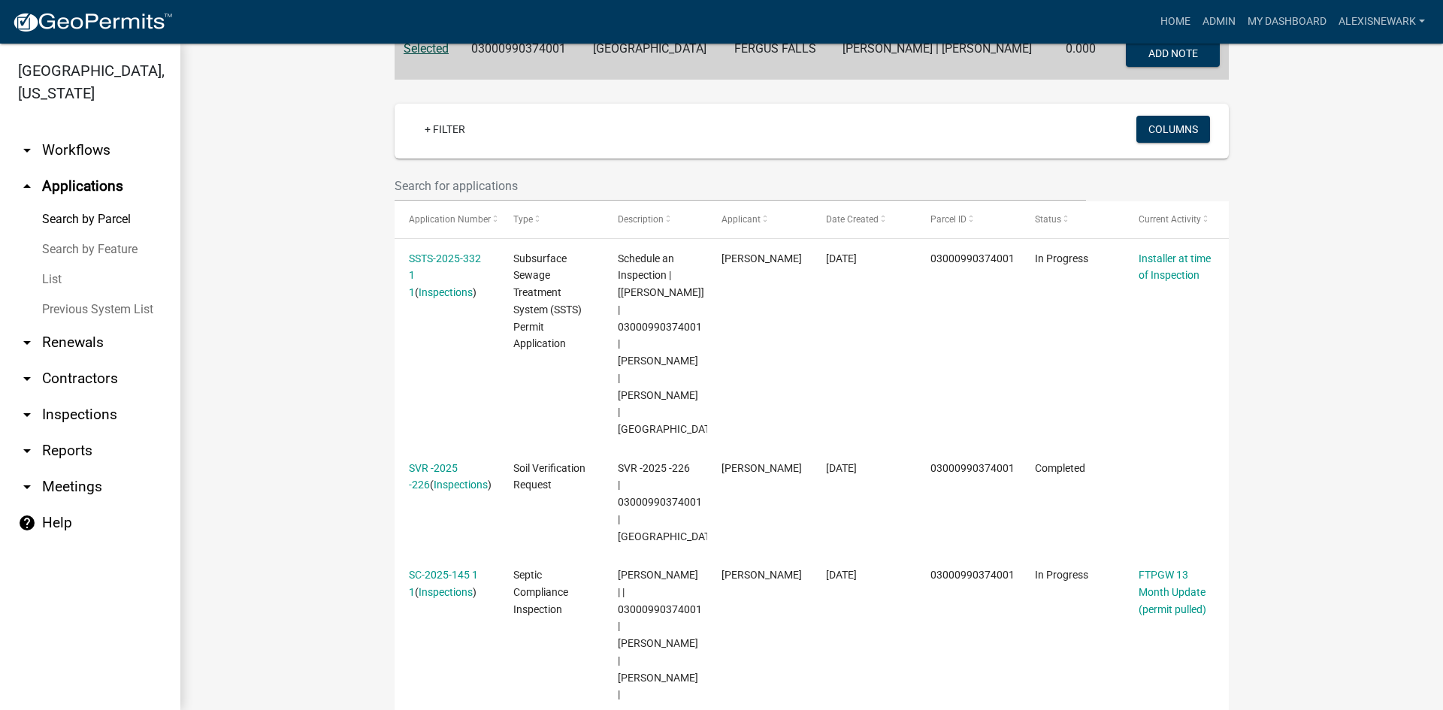
scroll to position [347, 0]
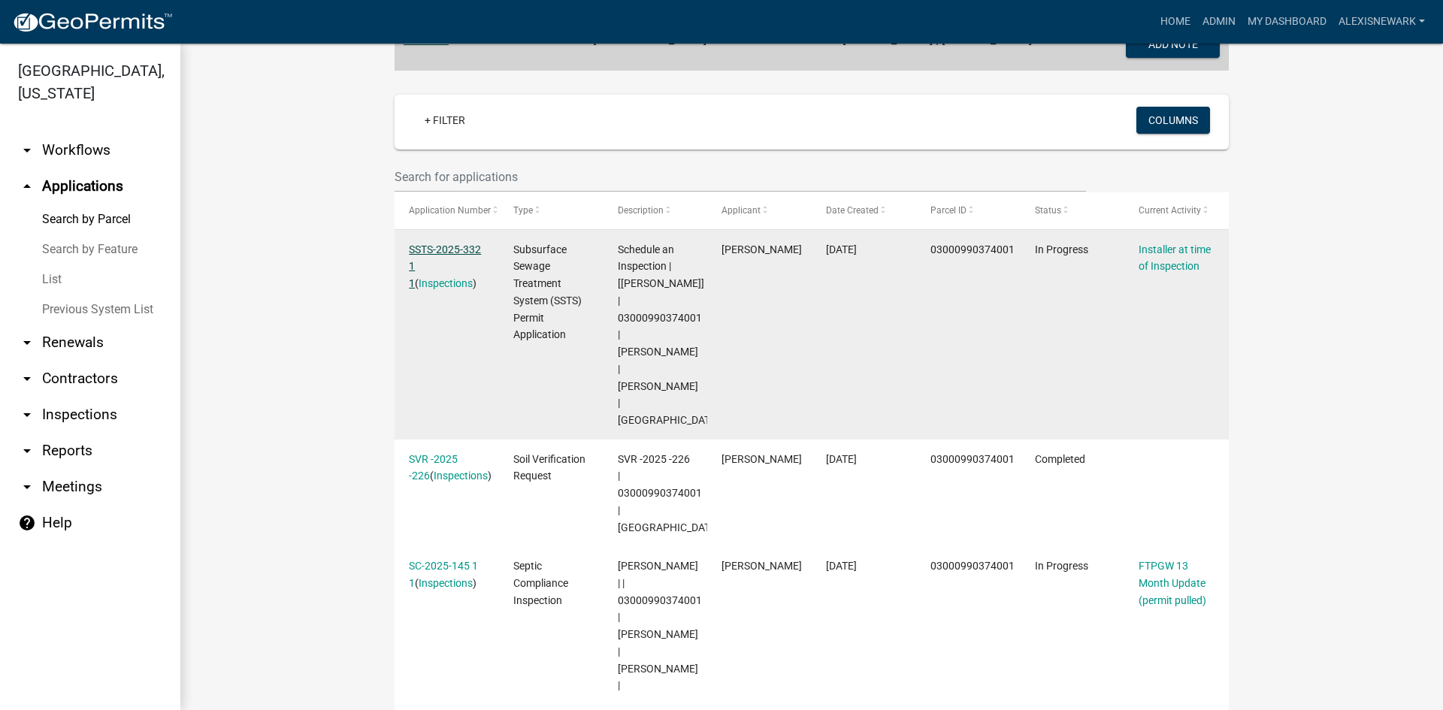
click at [454, 250] on link "SSTS-2025-332 1 1" at bounding box center [445, 267] width 72 height 47
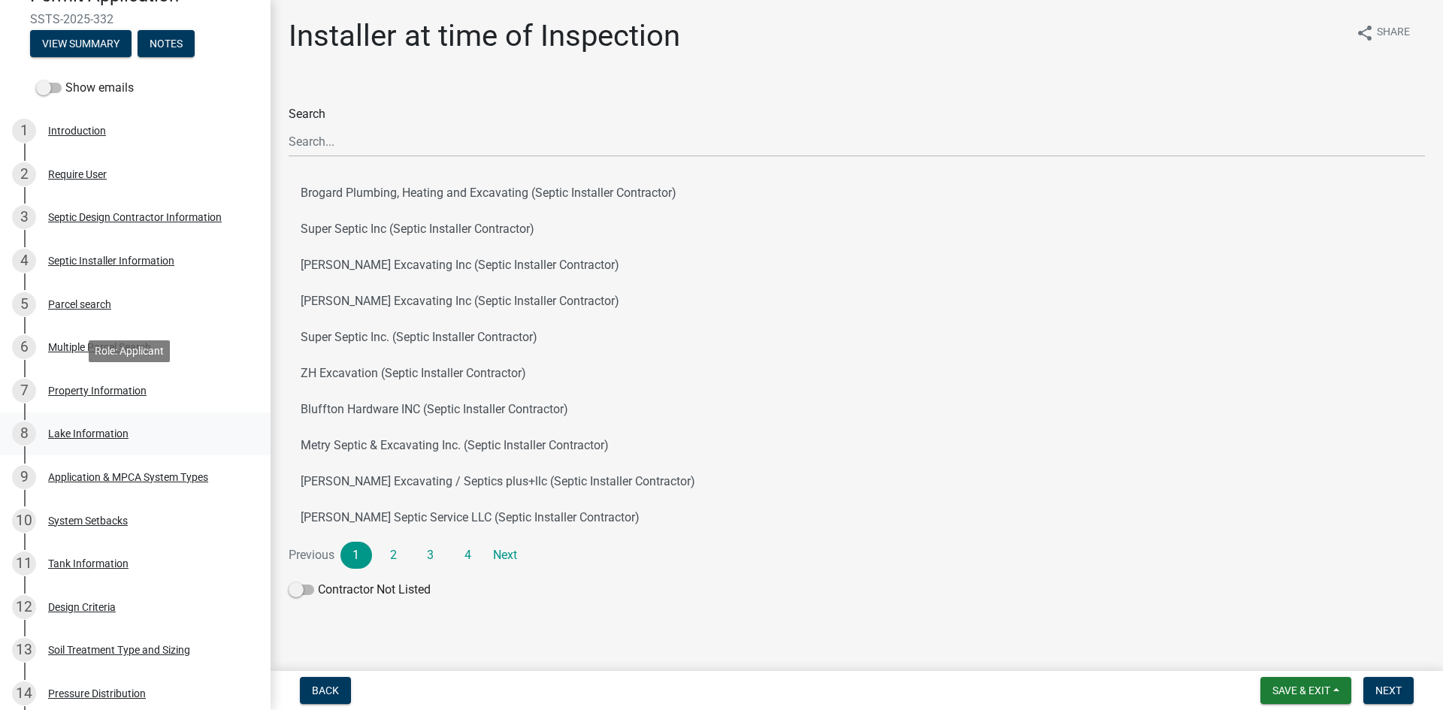
scroll to position [244, 0]
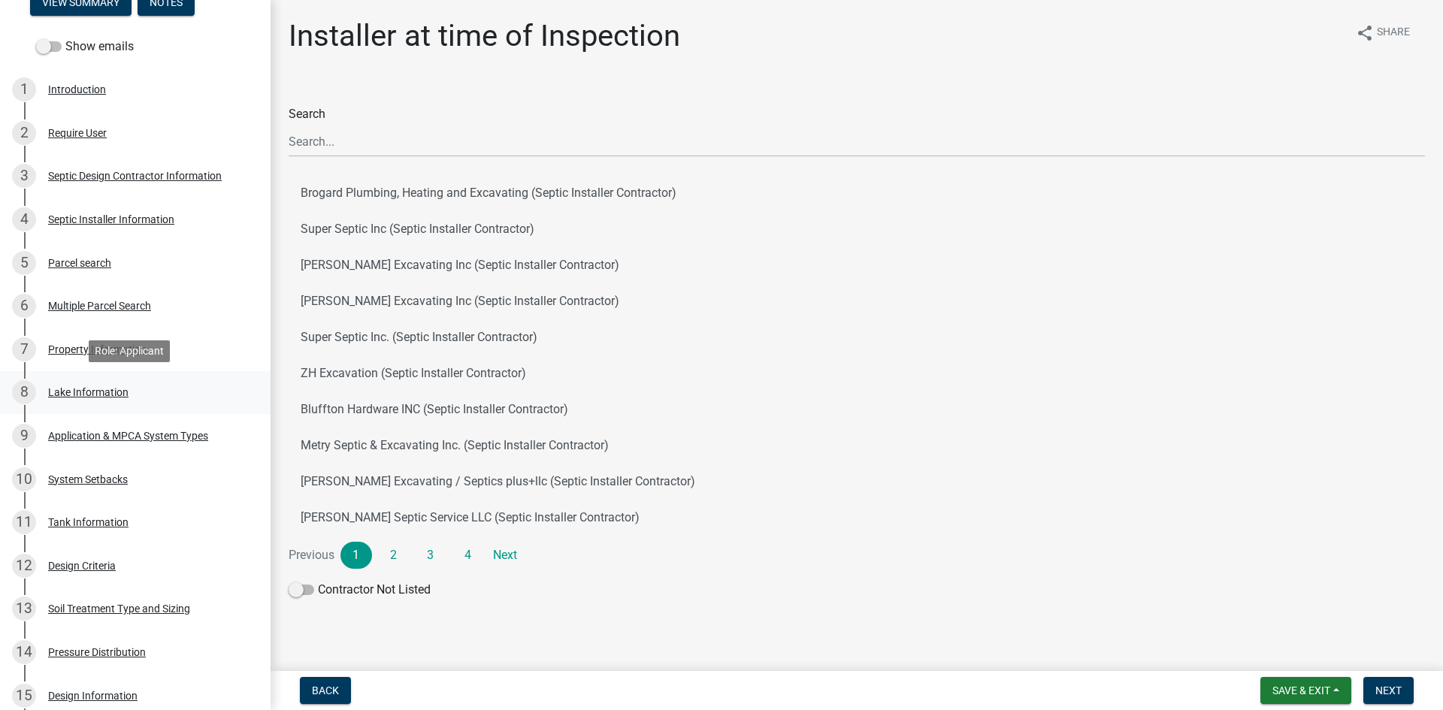
click at [166, 398] on div "8 Lake Information" at bounding box center [129, 392] width 235 height 24
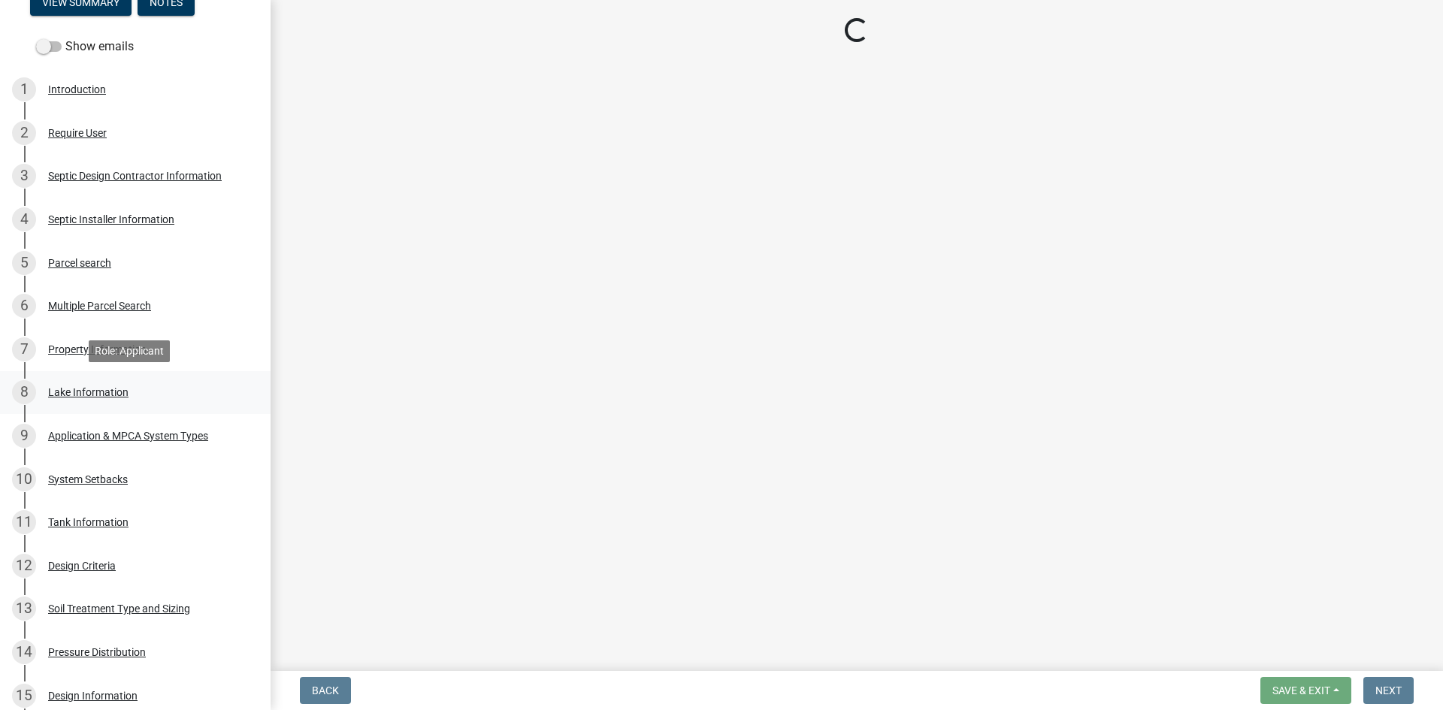
select select "d5364f27-acc5-462c-b7eb-3b49c42203fc"
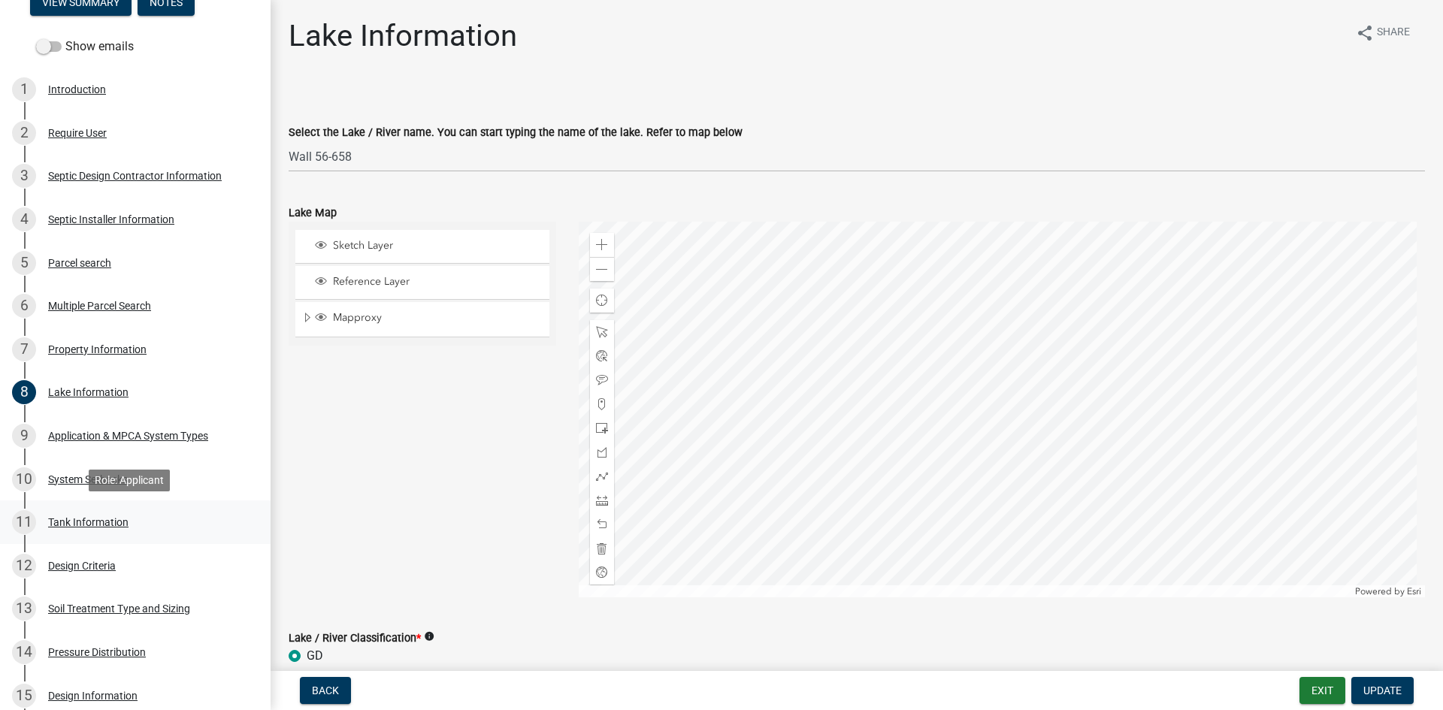
click at [186, 518] on div "11 Tank Information" at bounding box center [129, 522] width 235 height 24
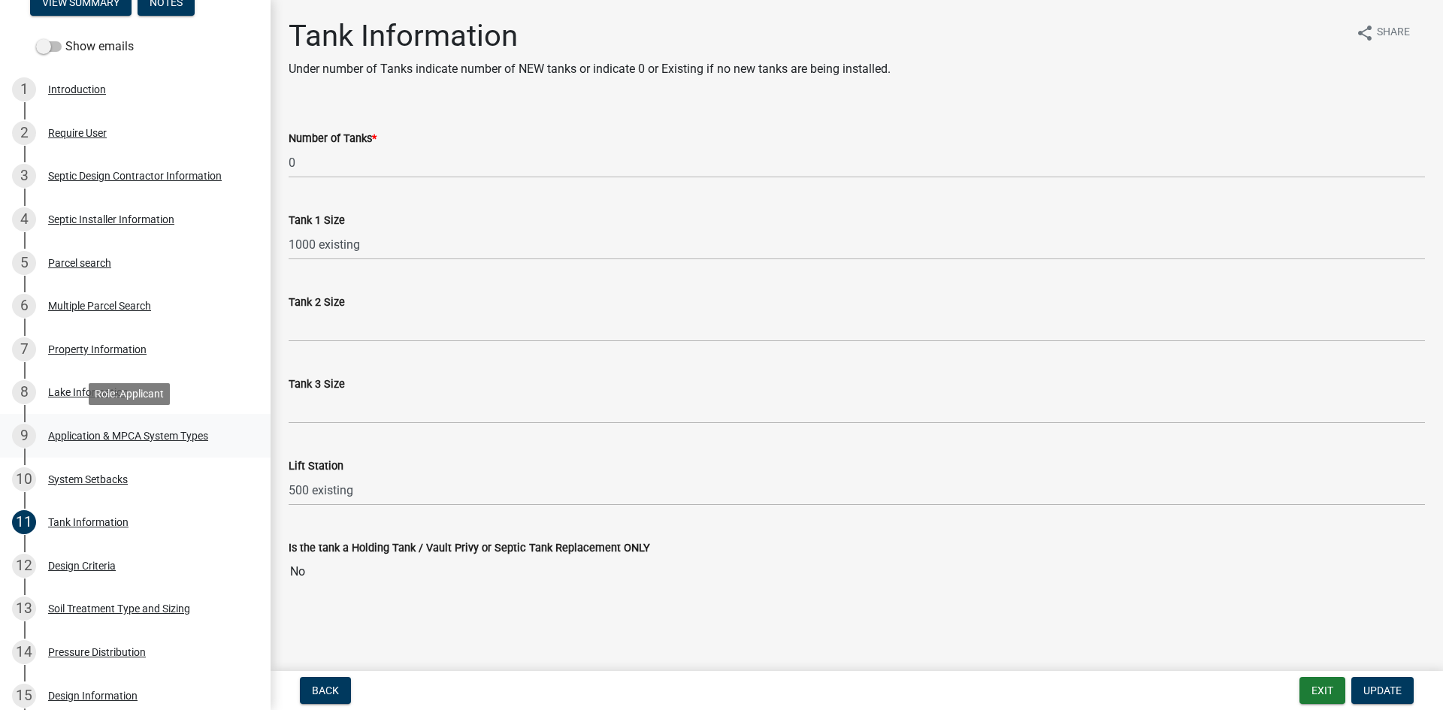
click at [178, 426] on div "9 Application & MPCA System Types" at bounding box center [129, 436] width 235 height 24
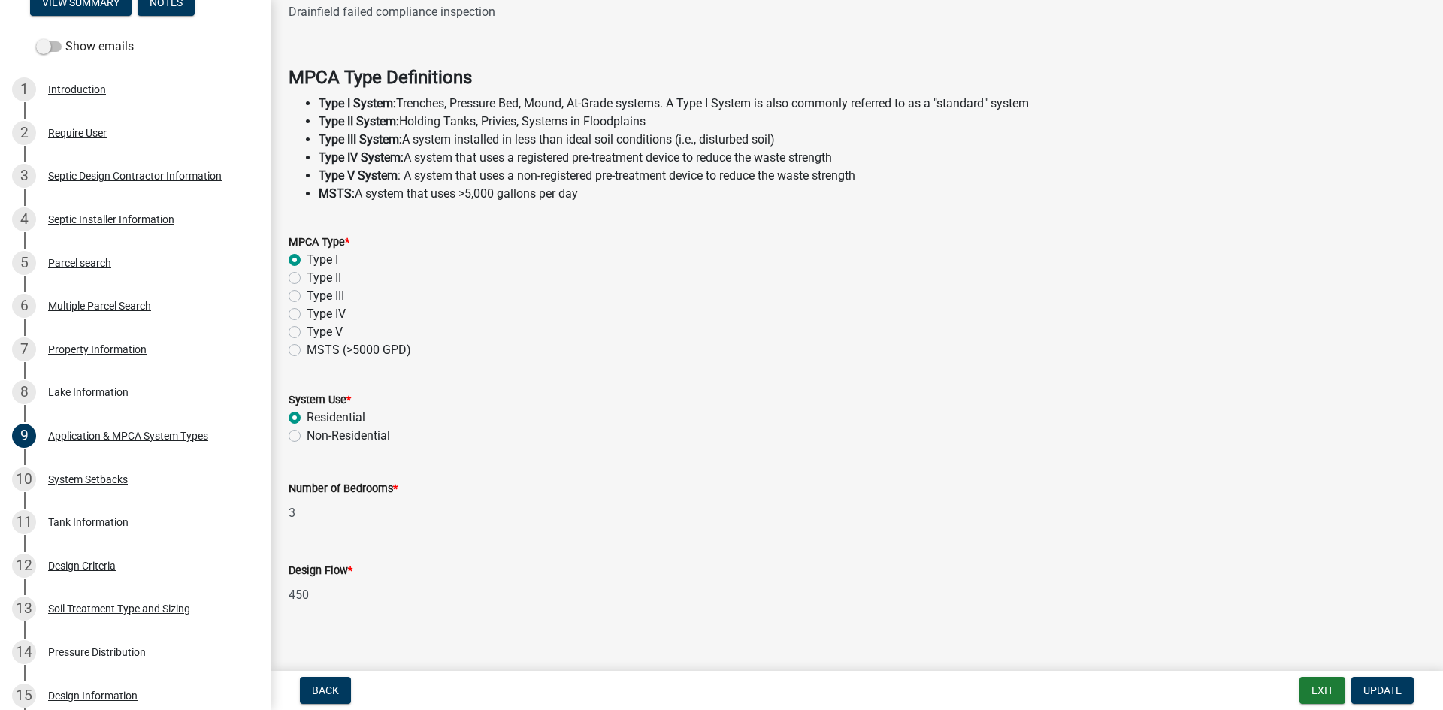
scroll to position [404, 0]
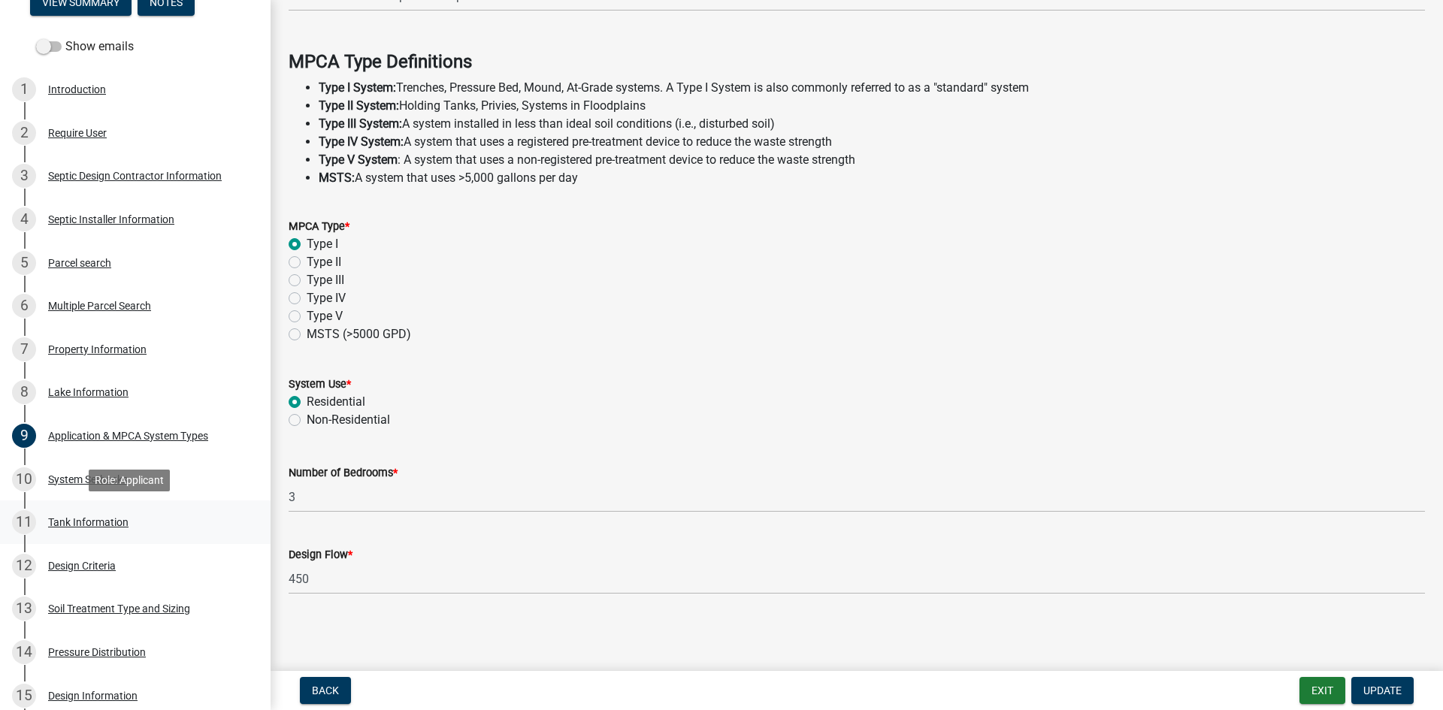
click at [195, 517] on div "11 Tank Information" at bounding box center [129, 522] width 235 height 24
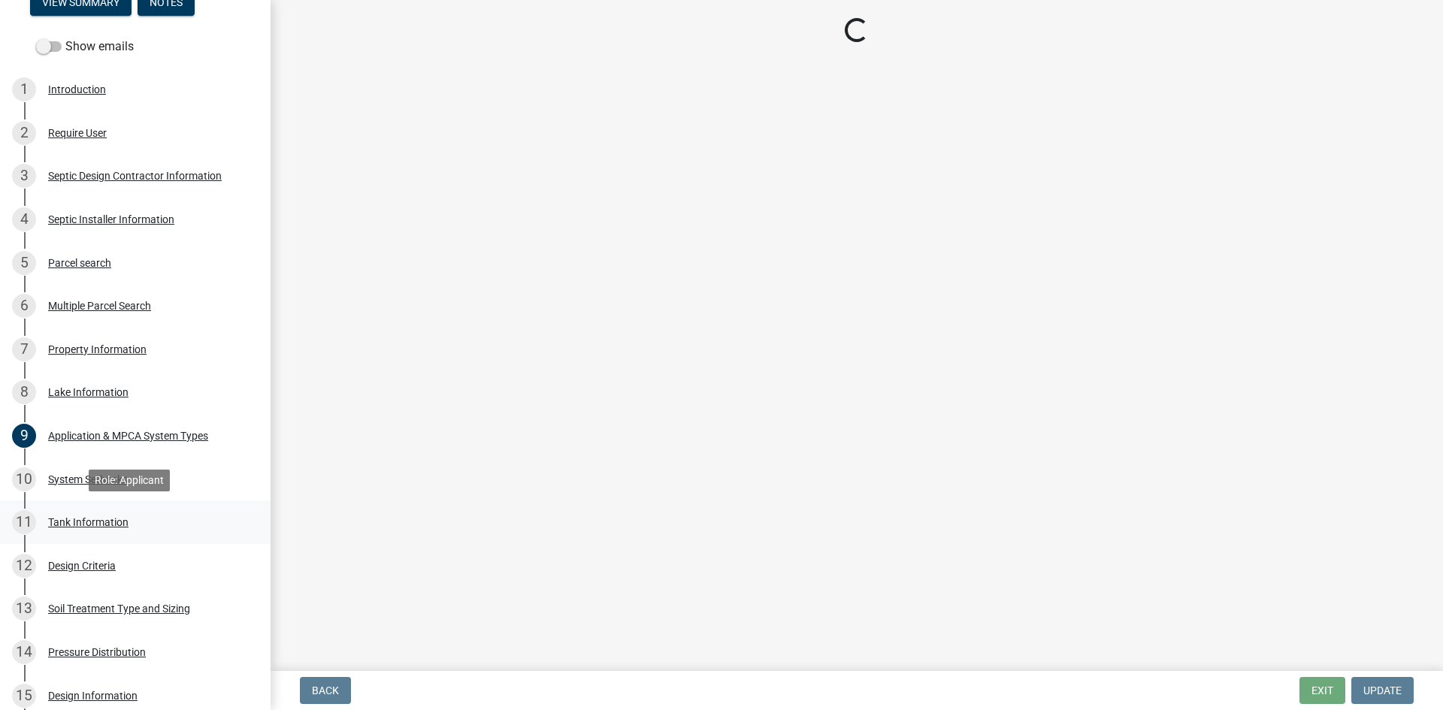
scroll to position [0, 0]
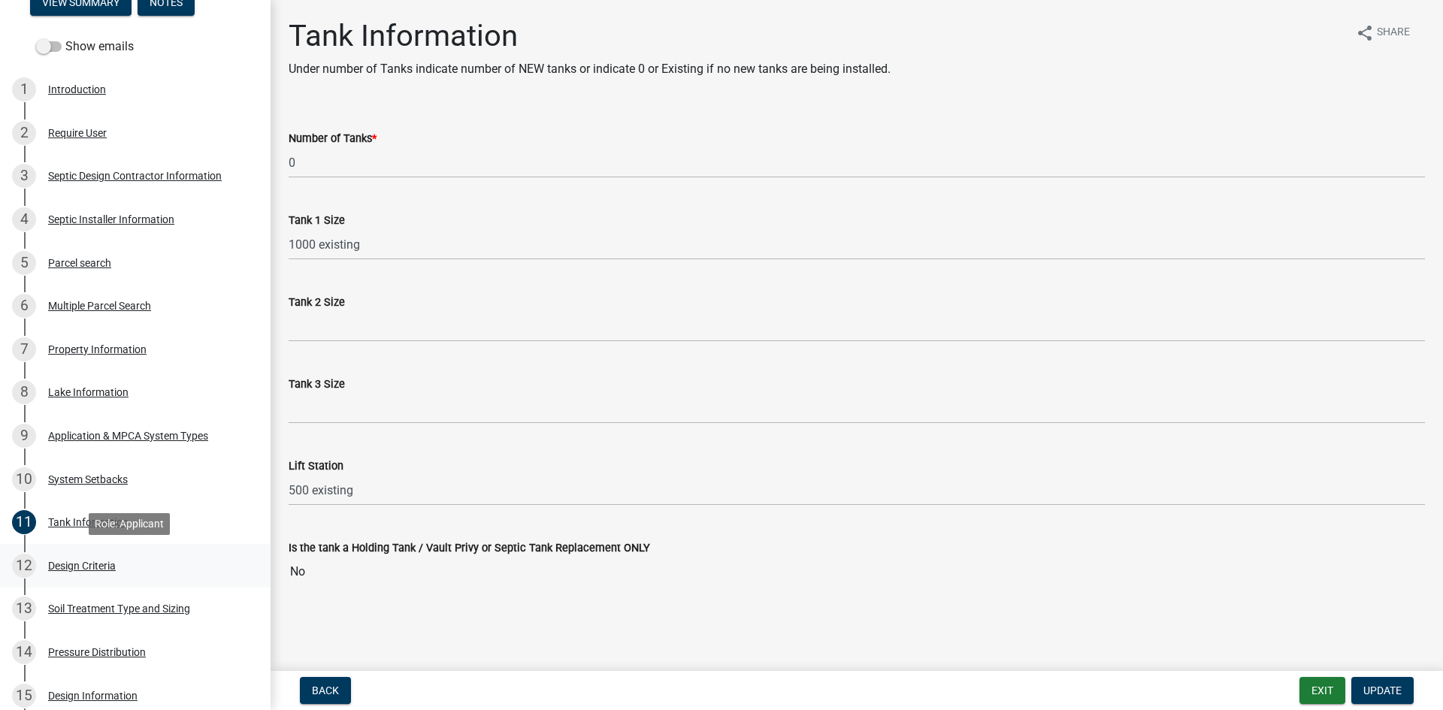
click at [147, 568] on div "12 Design Criteria" at bounding box center [129, 566] width 235 height 24
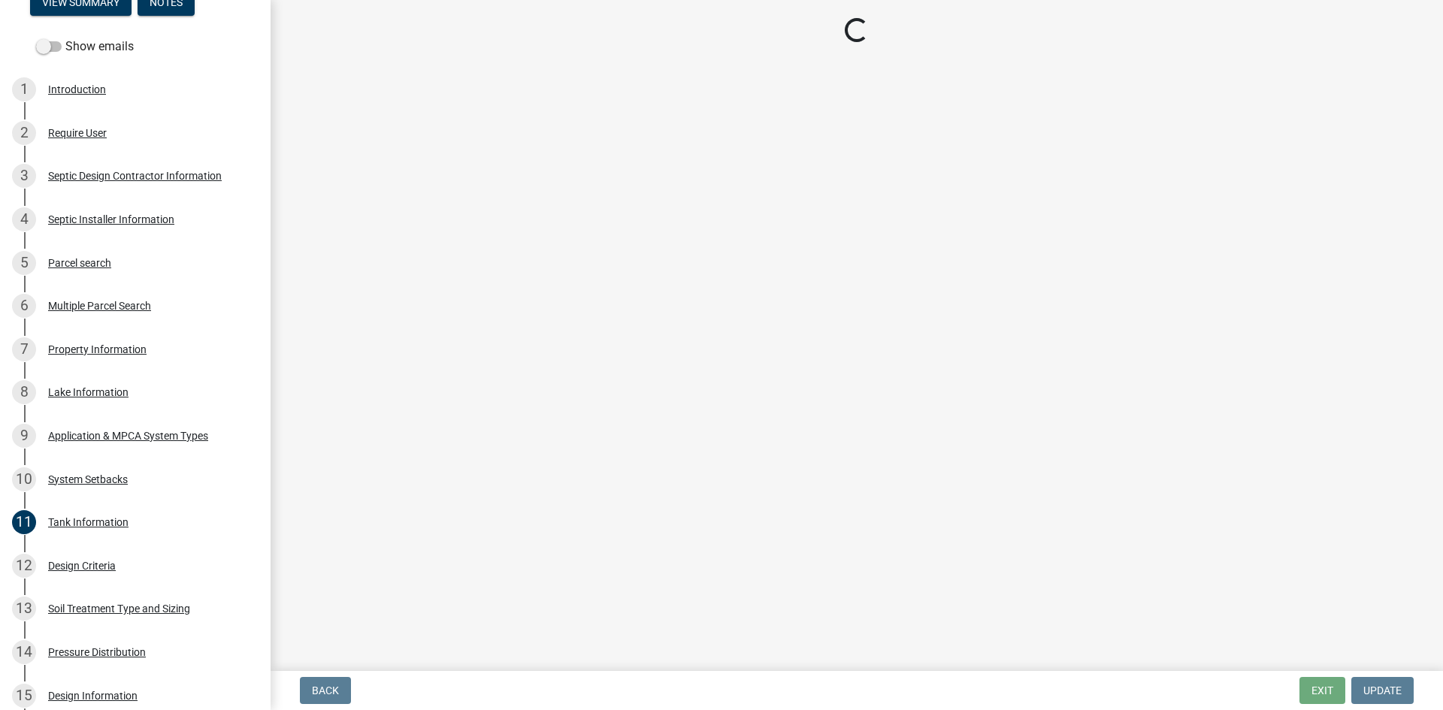
select select "b8a1b220-aca7-4670-a1f5-0f0b15eabd52"
select select "70eb23f8-102f-4072-81d7-b3b0dd1c94c8"
select select "45db2b75-262a-4f3c-9010-aae25997cba1"
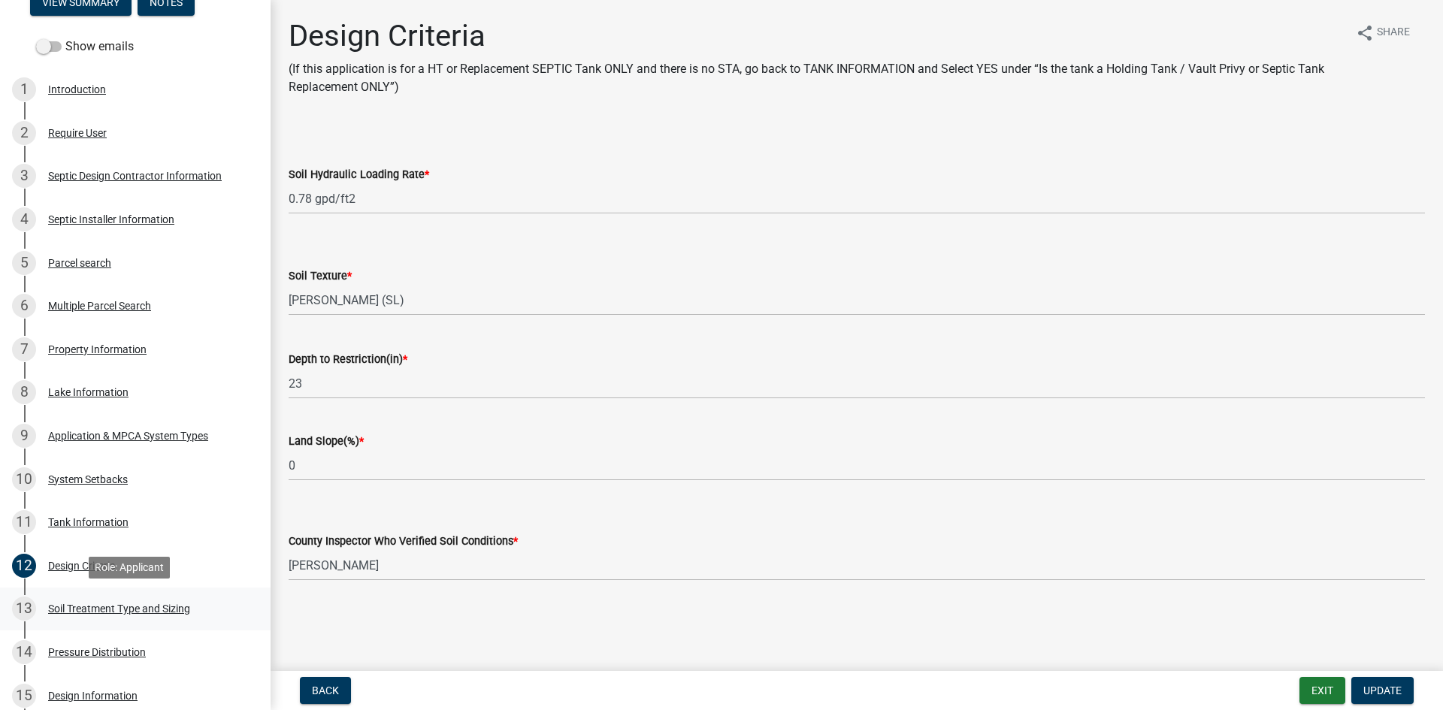
click at [209, 604] on div "13 Soil Treatment Type and Sizing" at bounding box center [129, 609] width 235 height 24
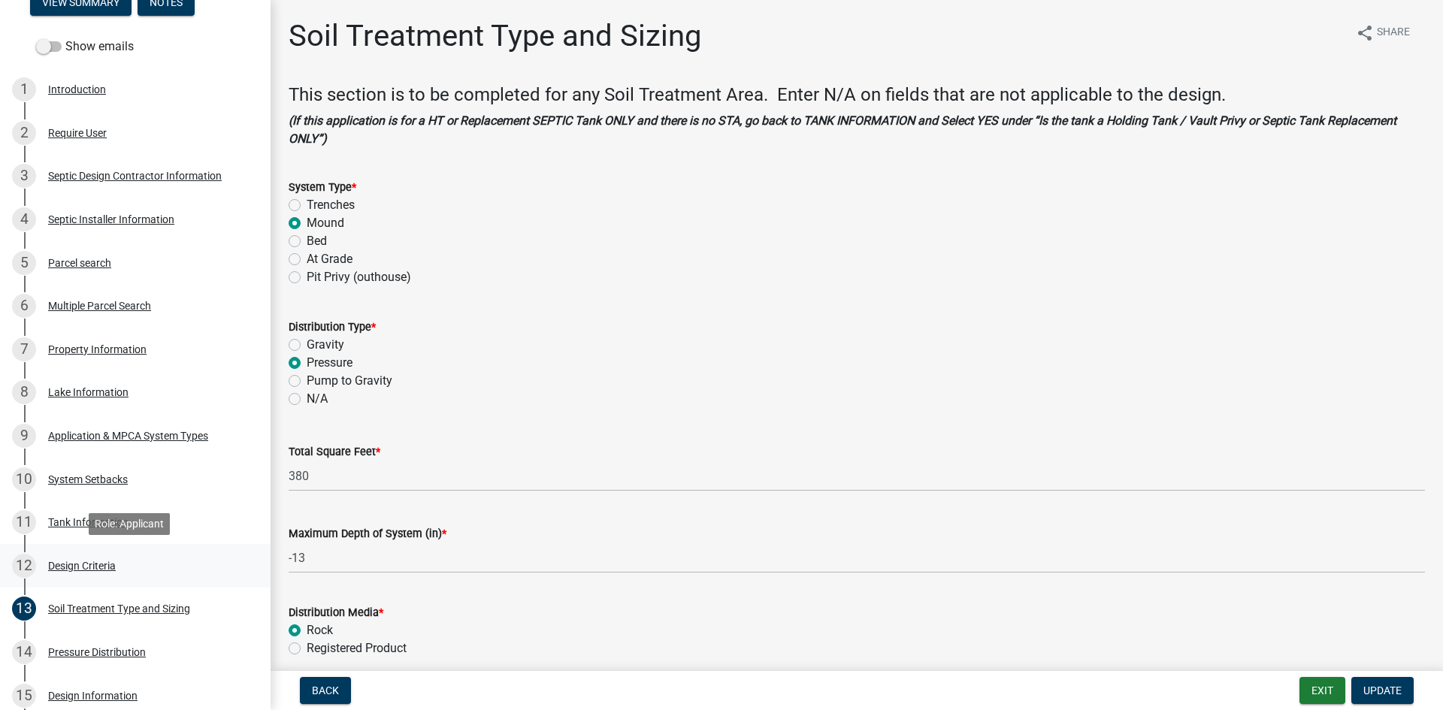
click at [186, 572] on div "12 Design Criteria" at bounding box center [129, 566] width 235 height 24
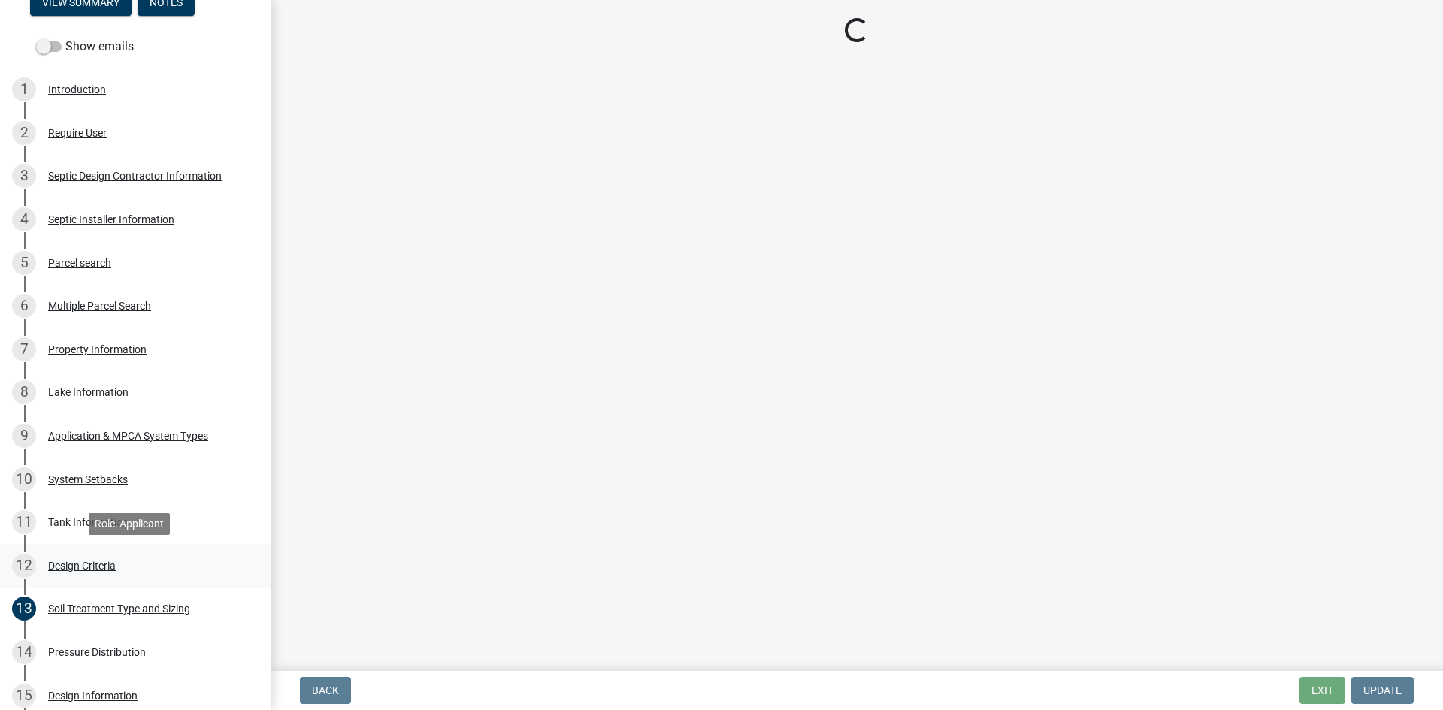
select select "b8a1b220-aca7-4670-a1f5-0f0b15eabd52"
select select "70eb23f8-102f-4072-81d7-b3b0dd1c94c8"
select select "45db2b75-262a-4f3c-9010-aae25997cba1"
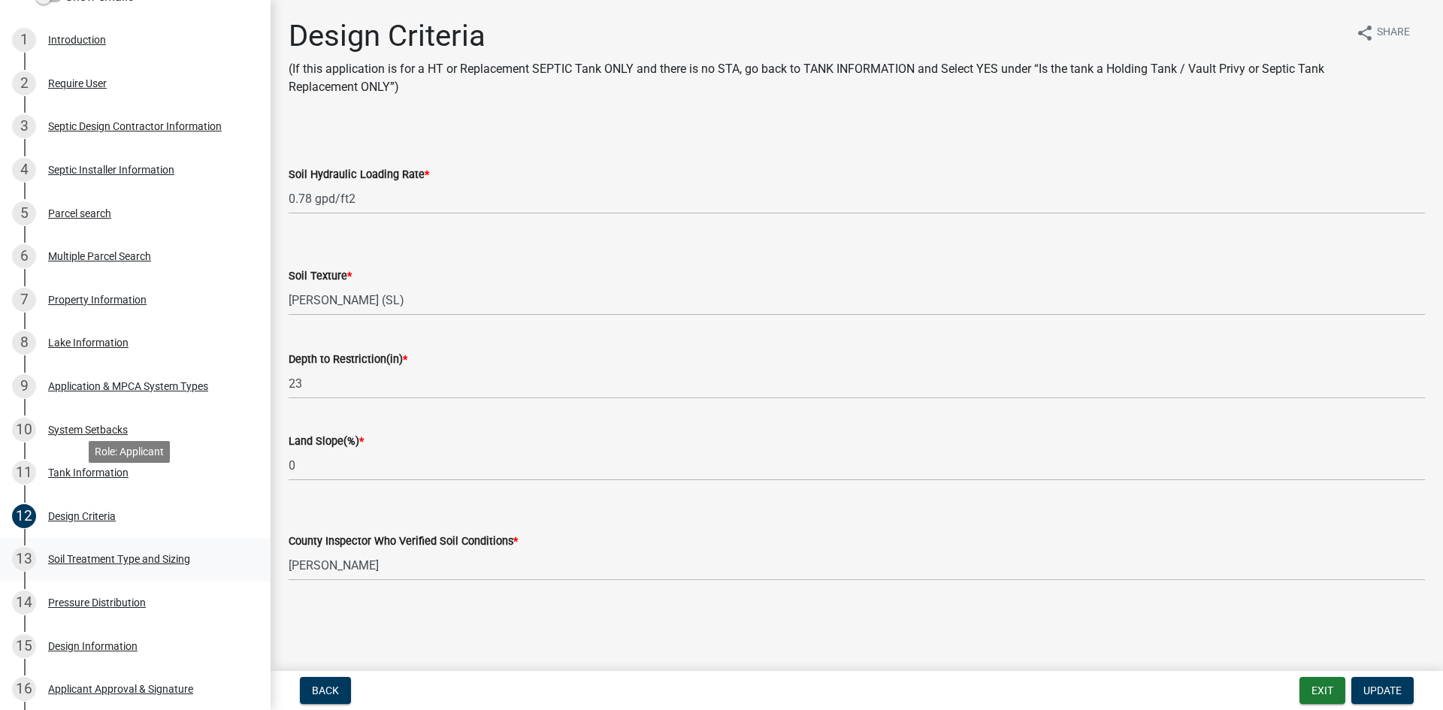
scroll to position [319, 0]
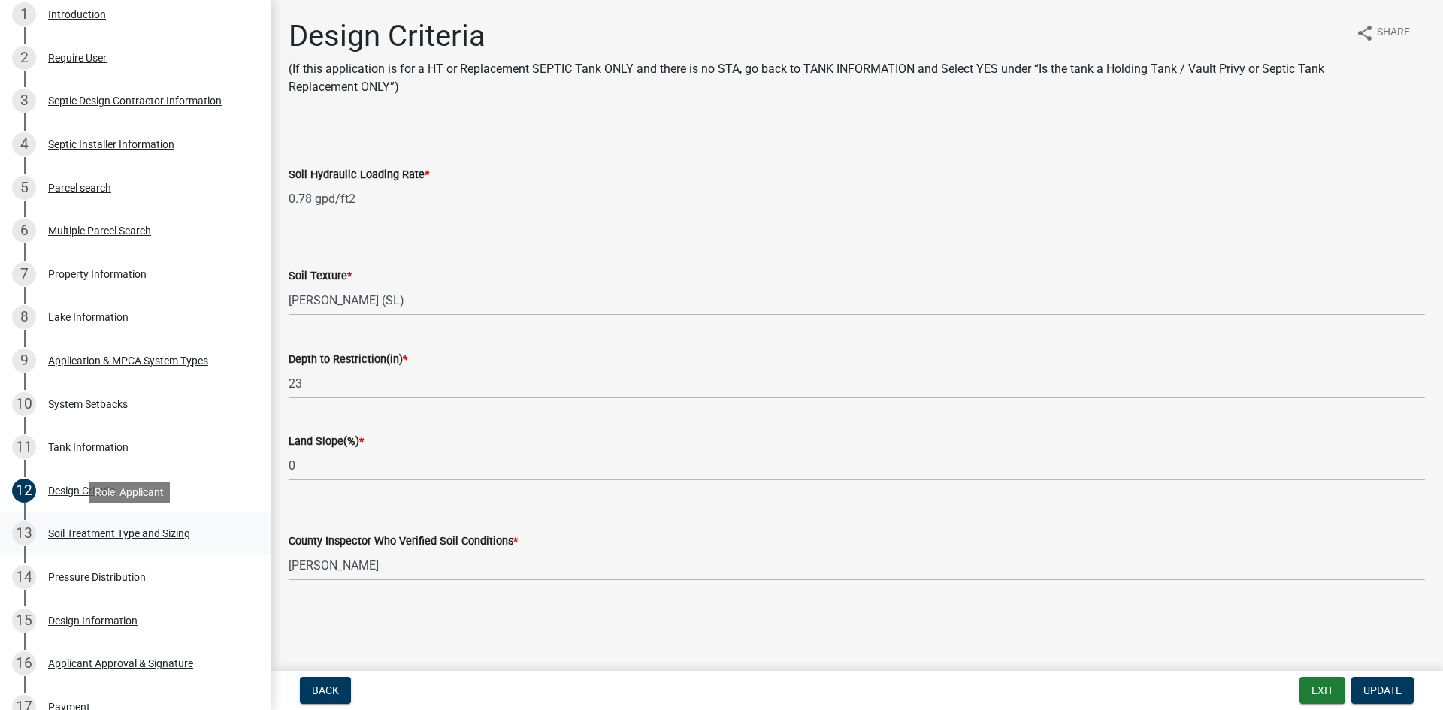
click at [181, 532] on div "Soil Treatment Type and Sizing" at bounding box center [119, 533] width 142 height 11
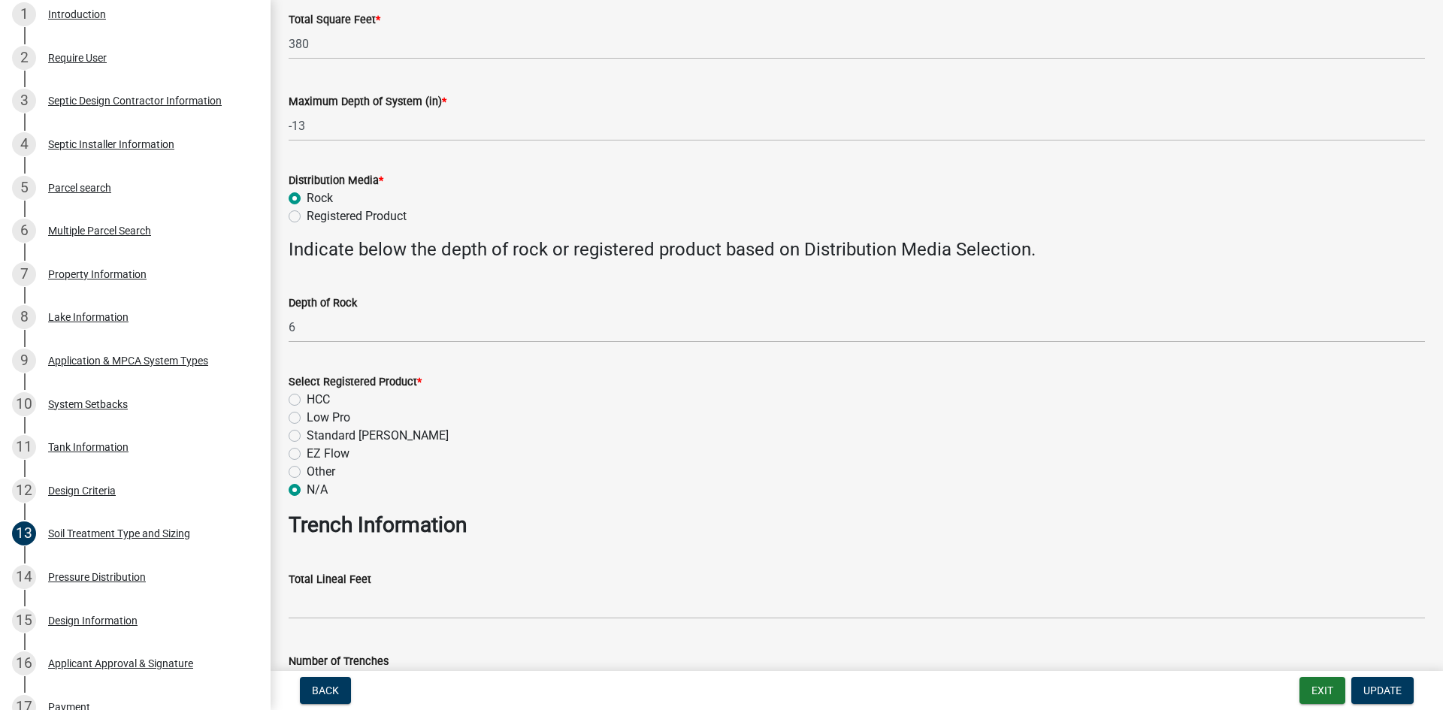
scroll to position [425, 0]
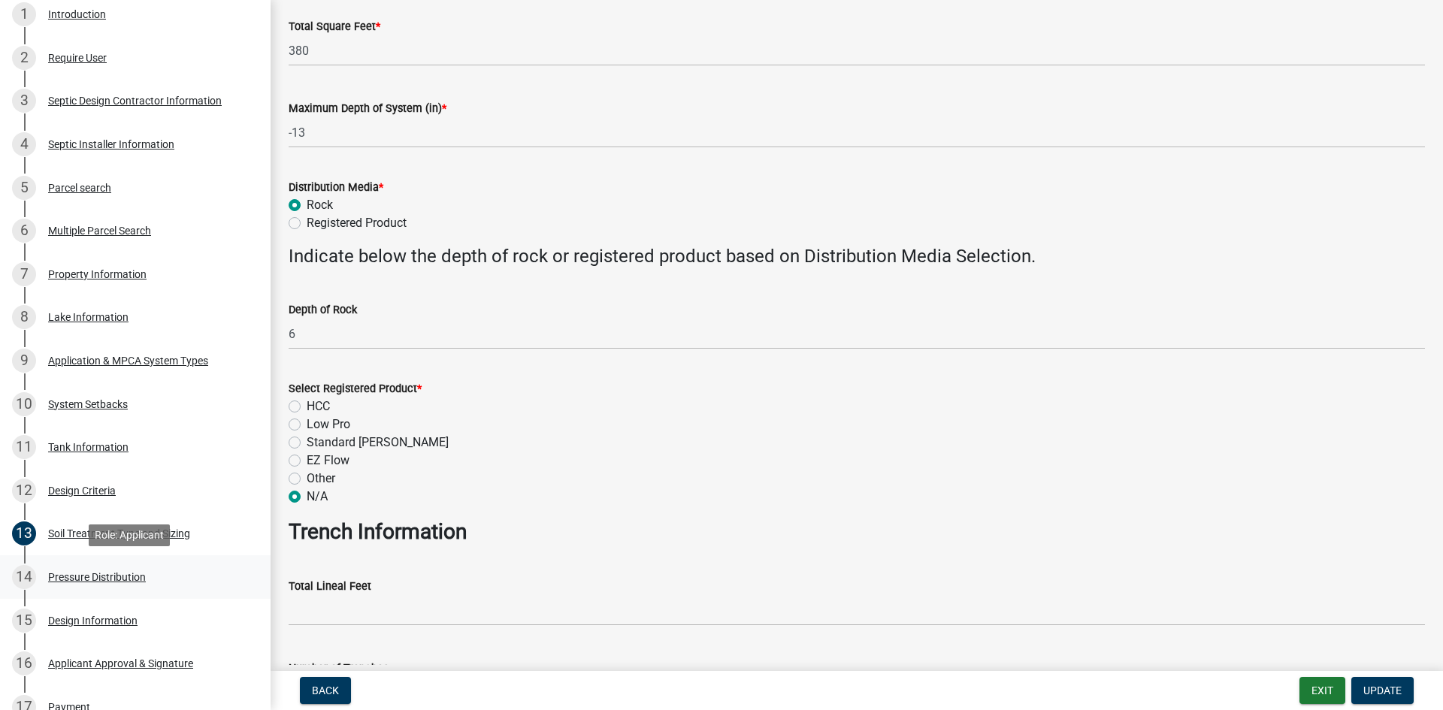
click at [156, 572] on div "14 Pressure Distribution" at bounding box center [129, 577] width 235 height 24
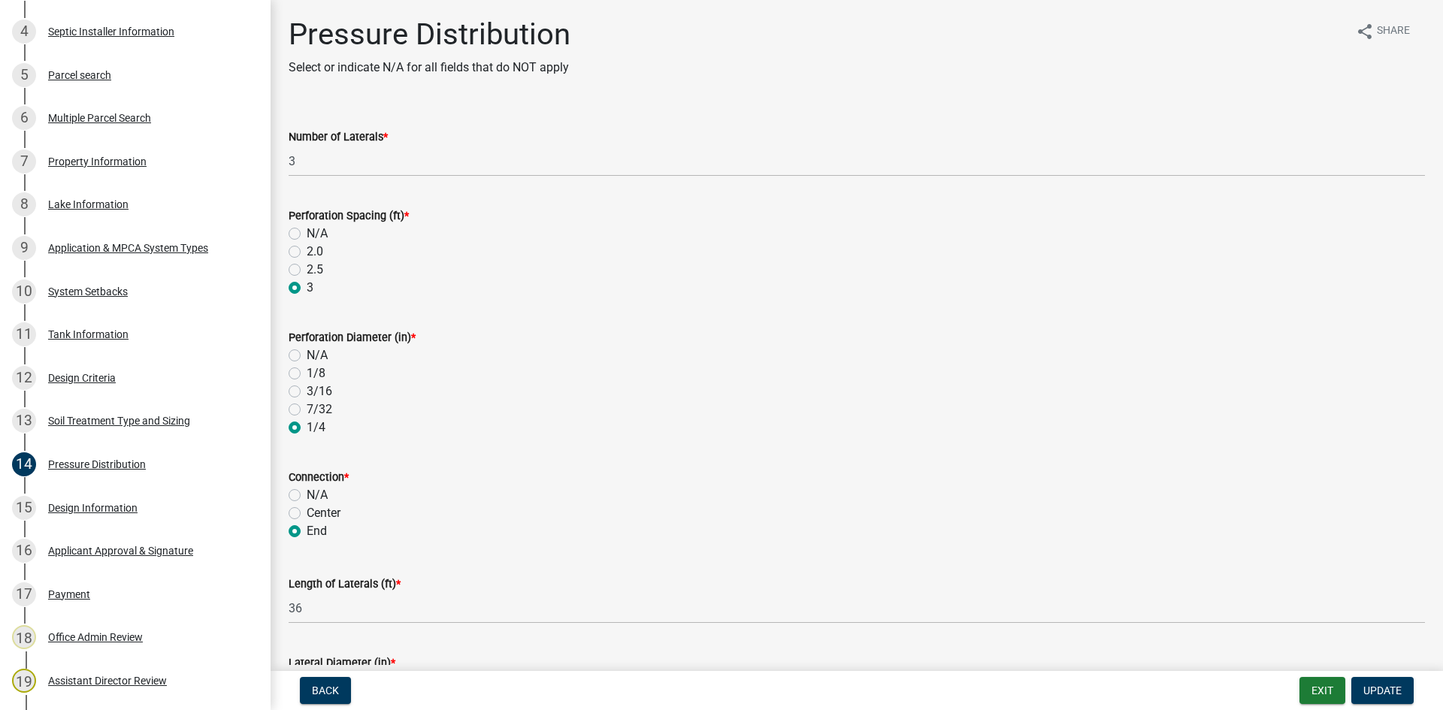
scroll to position [0, 0]
click at [204, 367] on div "12 Design Criteria" at bounding box center [129, 378] width 235 height 24
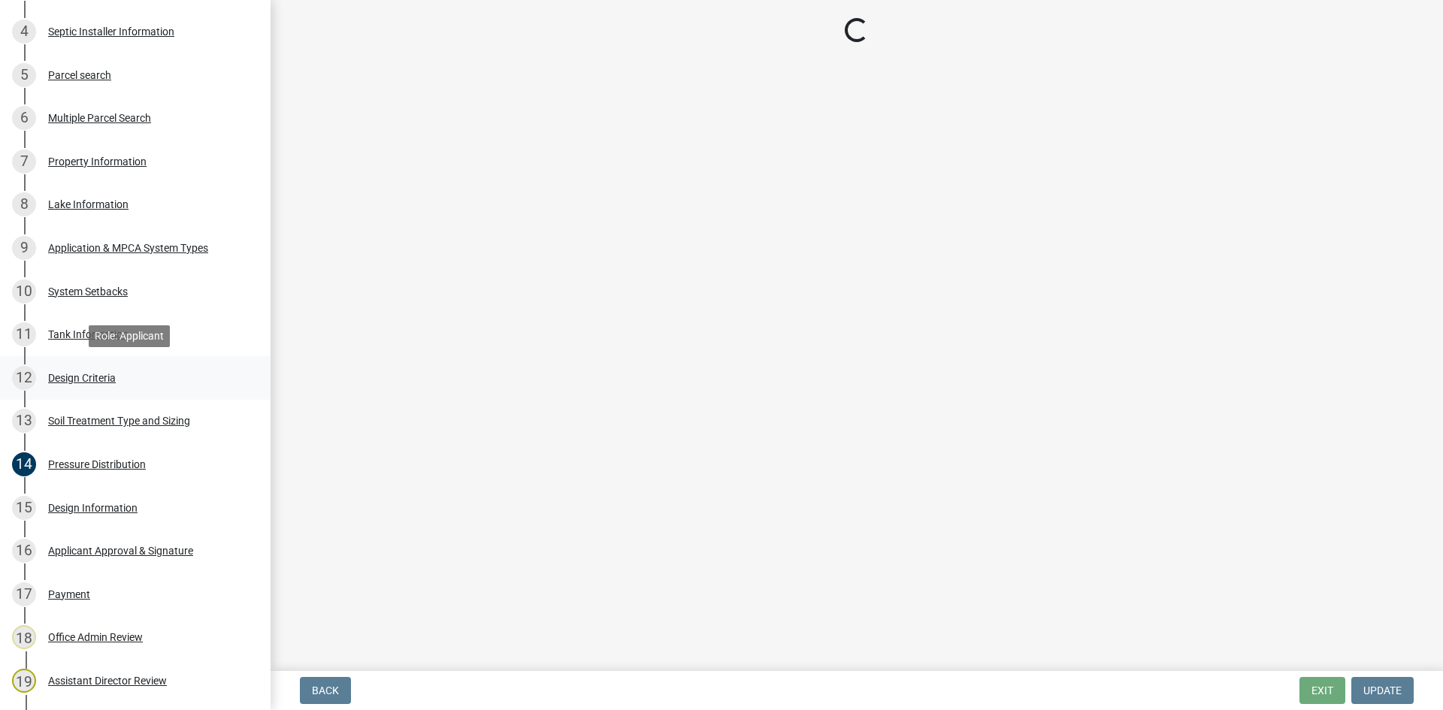
select select "b8a1b220-aca7-4670-a1f5-0f0b15eabd52"
select select "70eb23f8-102f-4072-81d7-b3b0dd1c94c8"
select select "45db2b75-262a-4f3c-9010-aae25997cba1"
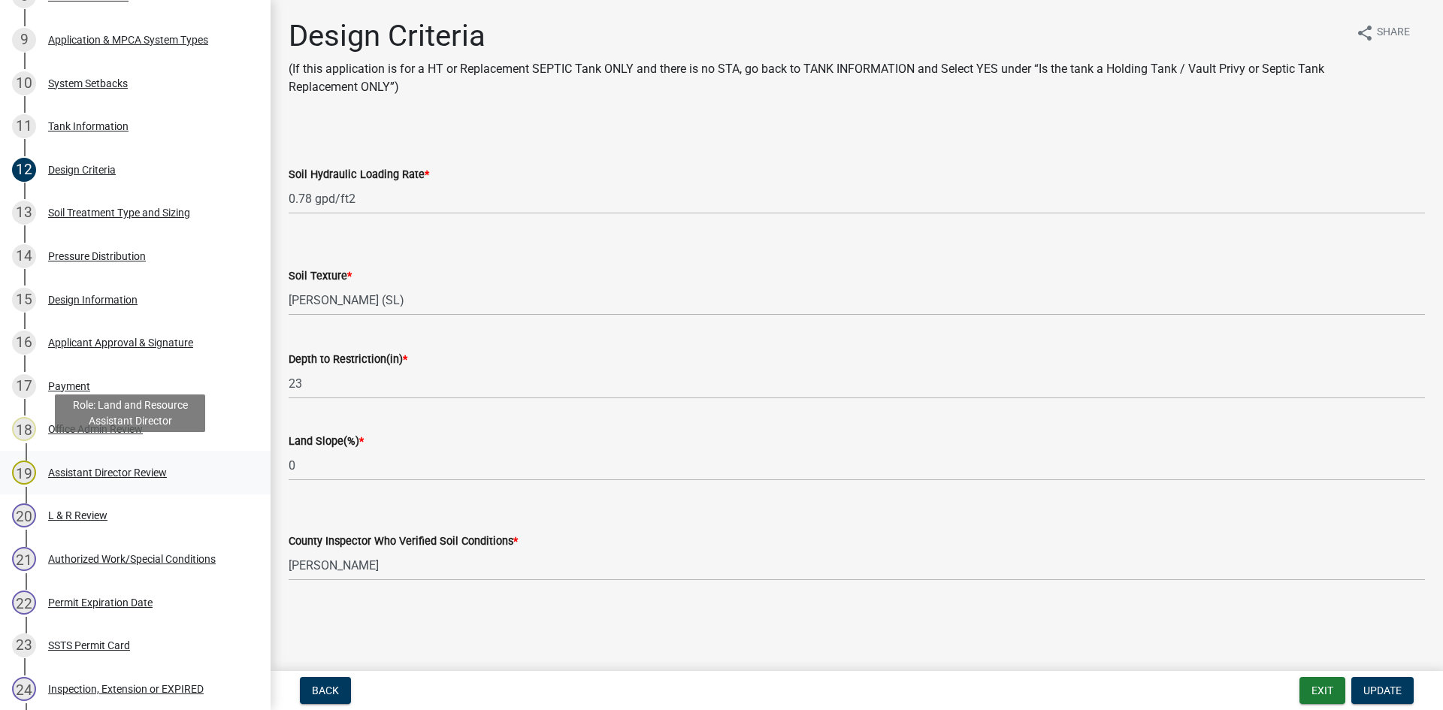
scroll to position [658, 0]
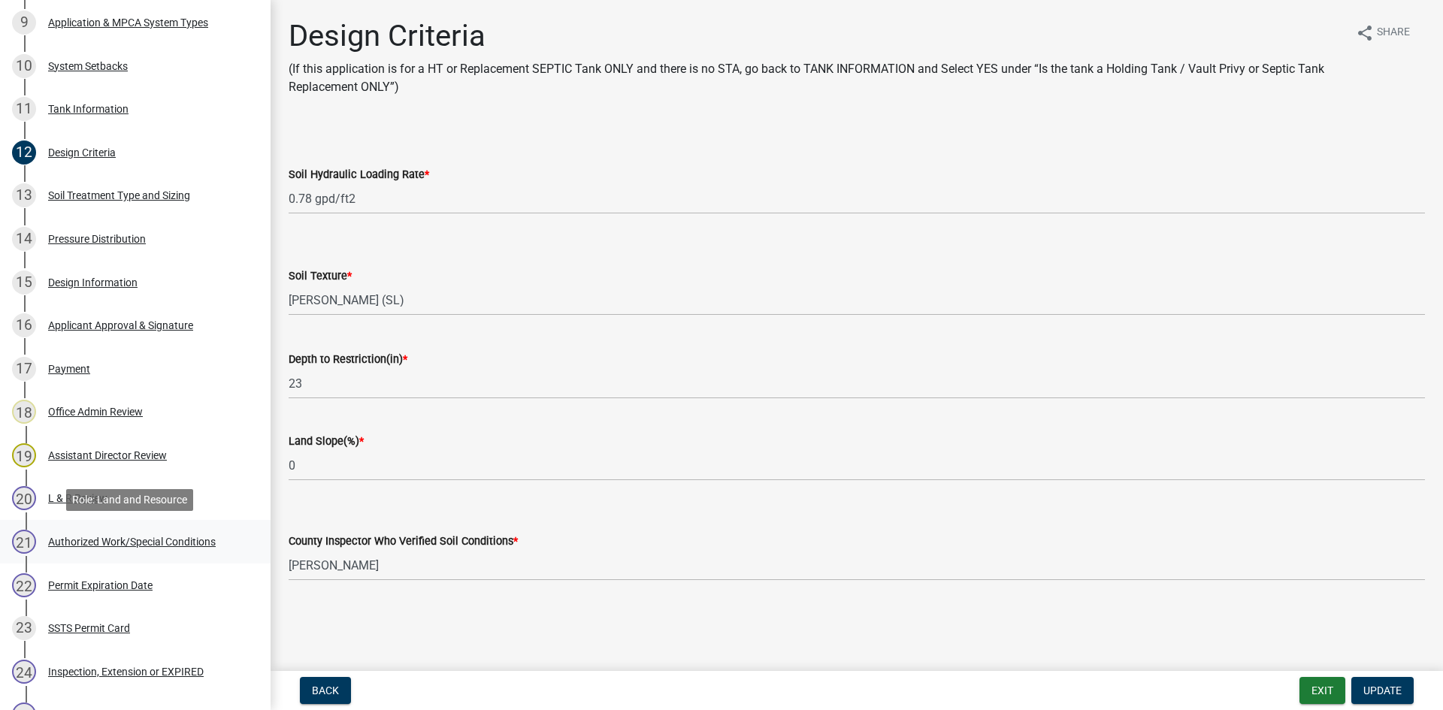
click at [201, 549] on div "21 Authorized Work/Special Conditions" at bounding box center [129, 542] width 235 height 24
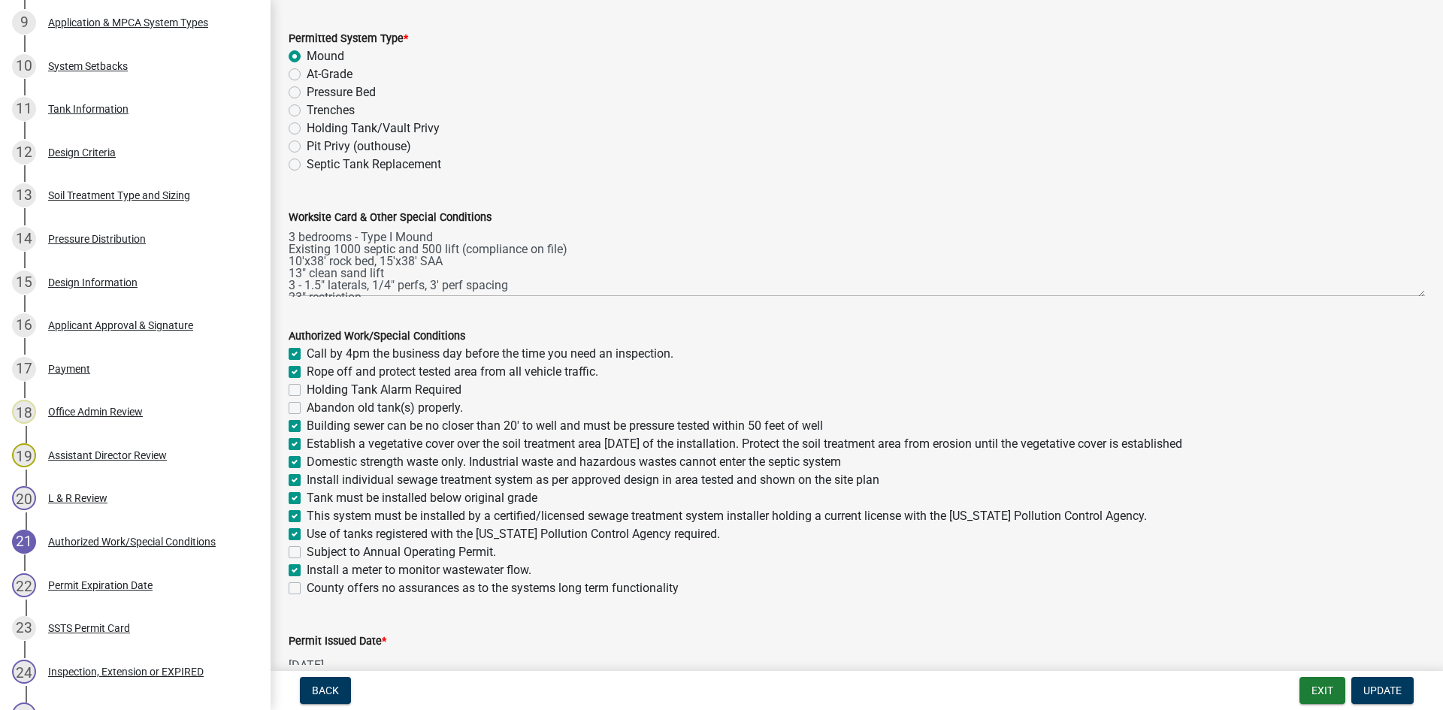
scroll to position [48, 0]
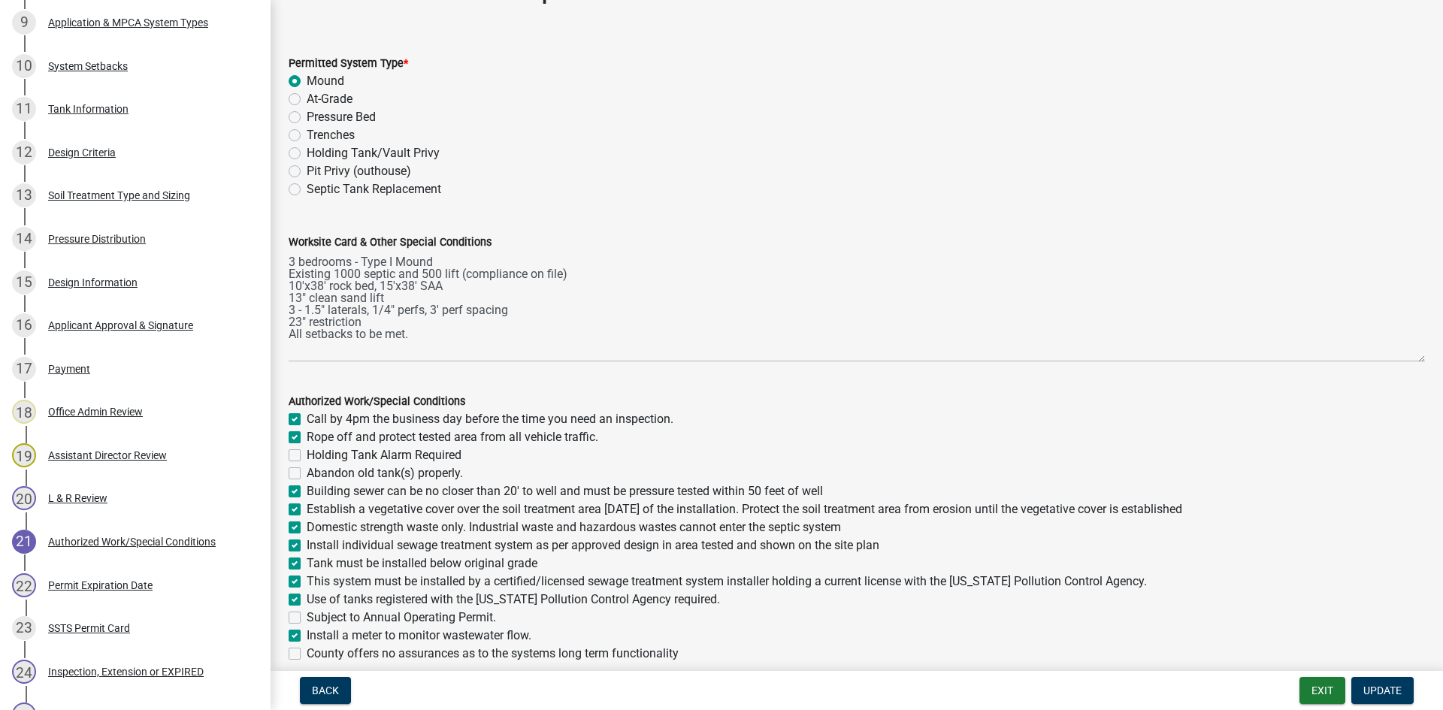
drag, startPoint x: 1405, startPoint y: 318, endPoint x: 1413, endPoint y: 359, distance: 41.4
click at [1413, 359] on textarea "3 bedrooms - Type I Mound Existing 1000 septic and 500 lift (compliance on file…" at bounding box center [857, 306] width 1137 height 111
click at [121, 279] on div "Design Information" at bounding box center [92, 282] width 89 height 11
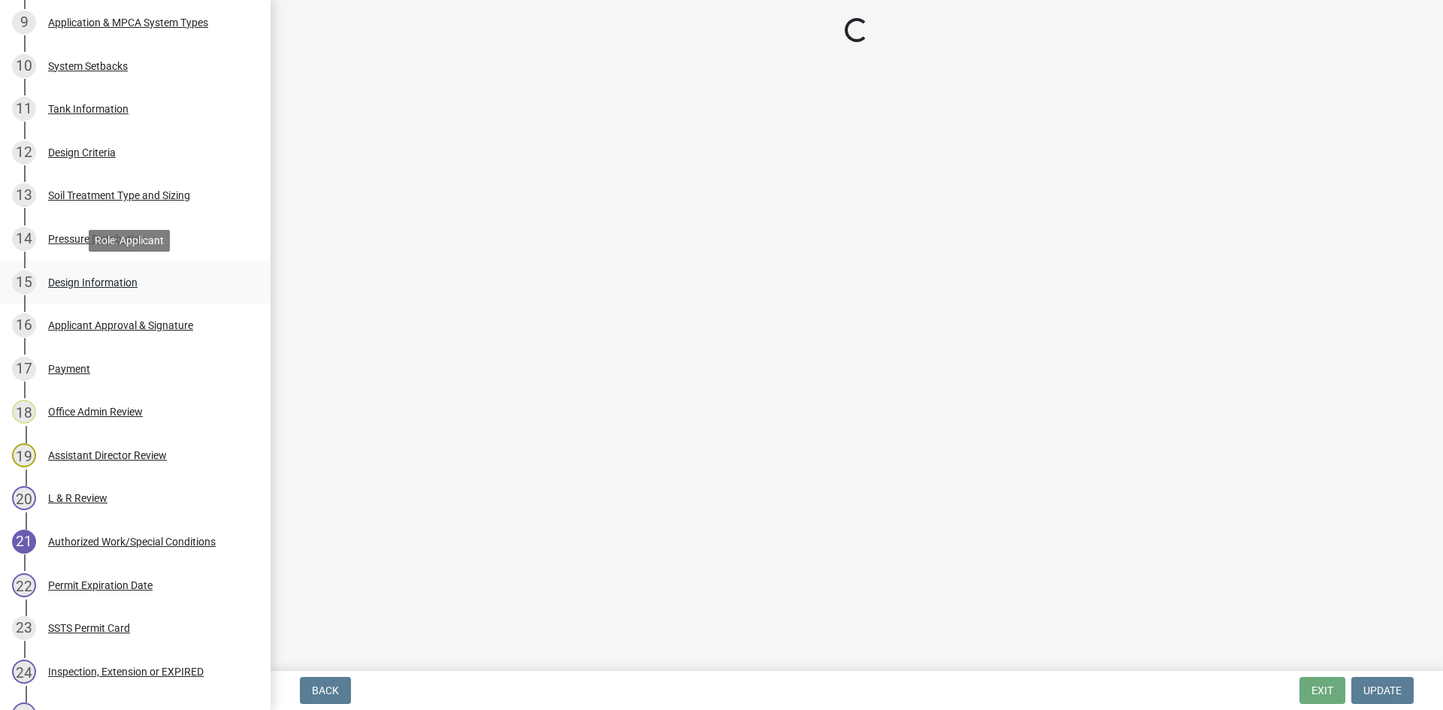
scroll to position [0, 0]
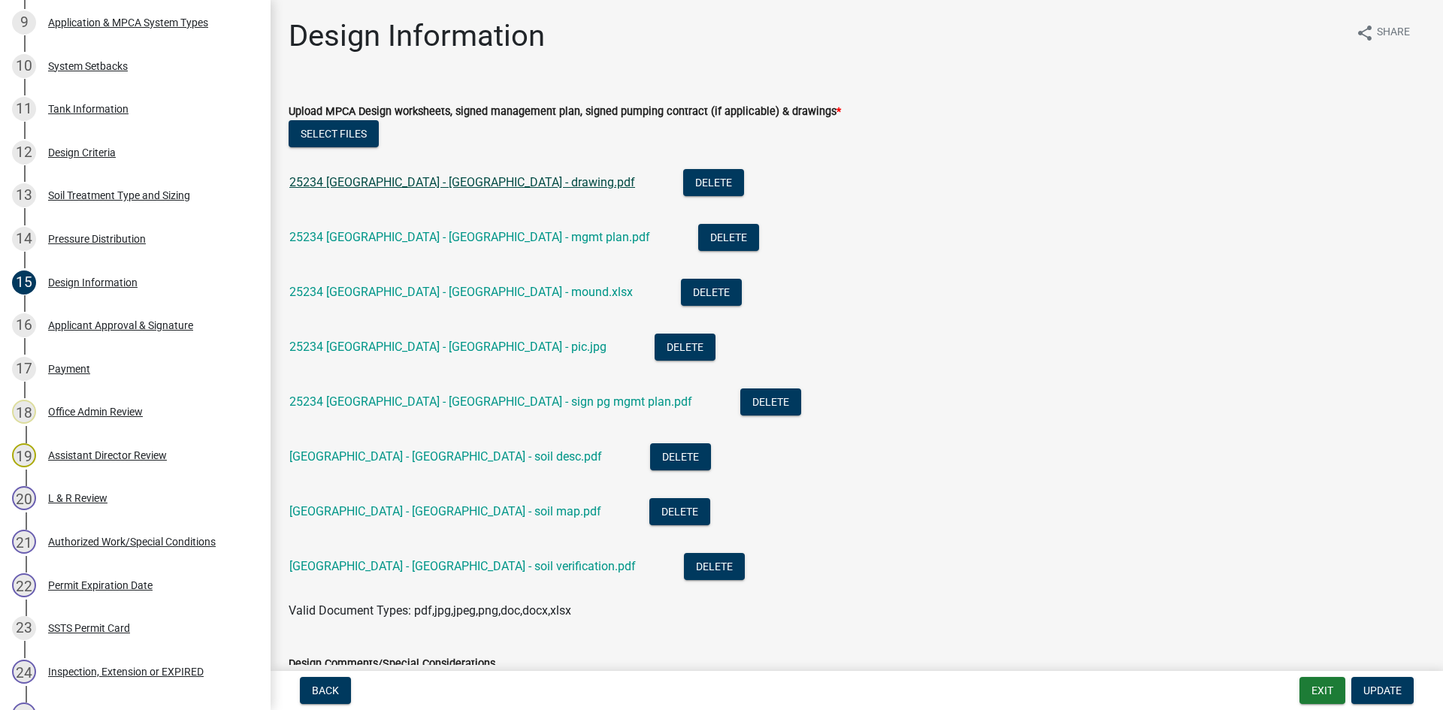
click at [515, 188] on link "25234 Wall Lake Loop - Albertson - drawing.pdf" at bounding box center [462, 182] width 346 height 14
click at [104, 61] on div "System Setbacks" at bounding box center [88, 66] width 80 height 11
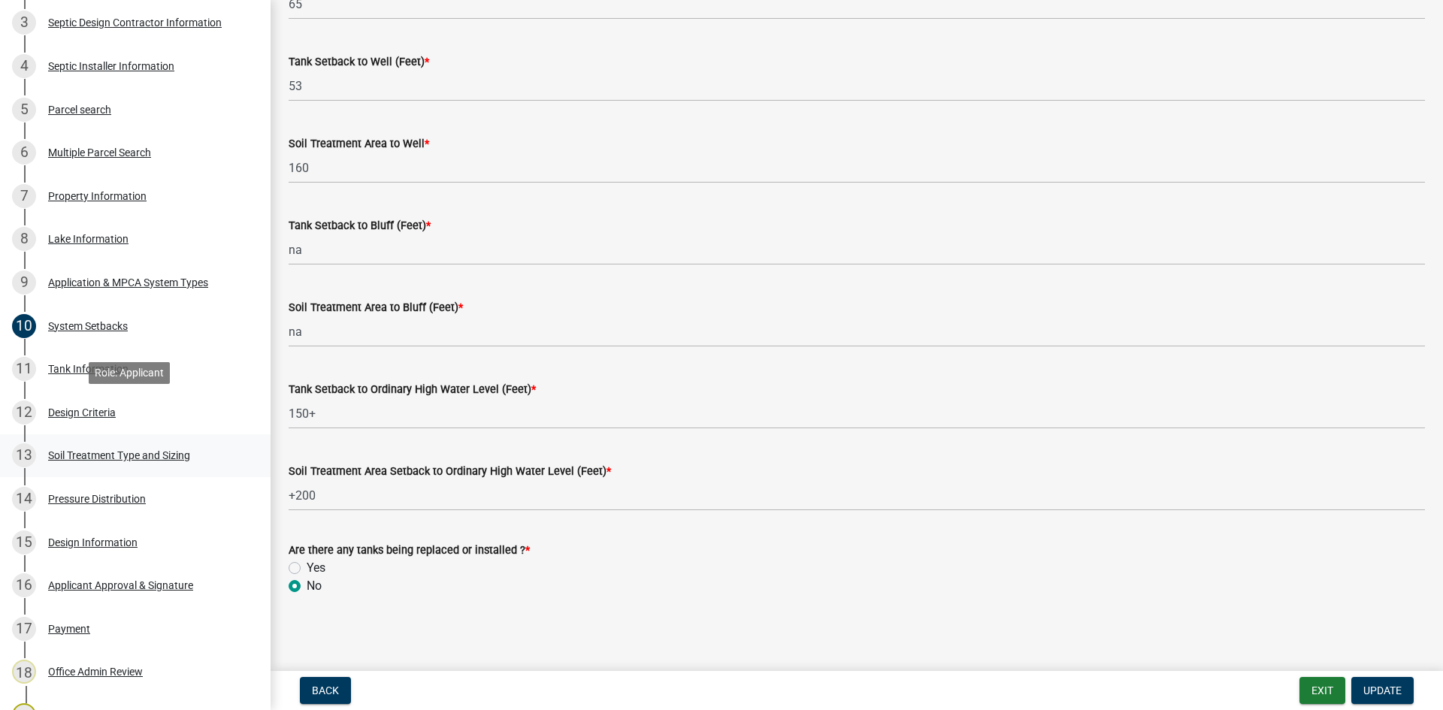
scroll to position [395, 0]
click at [129, 105] on div "5 Parcel search" at bounding box center [129, 113] width 235 height 24
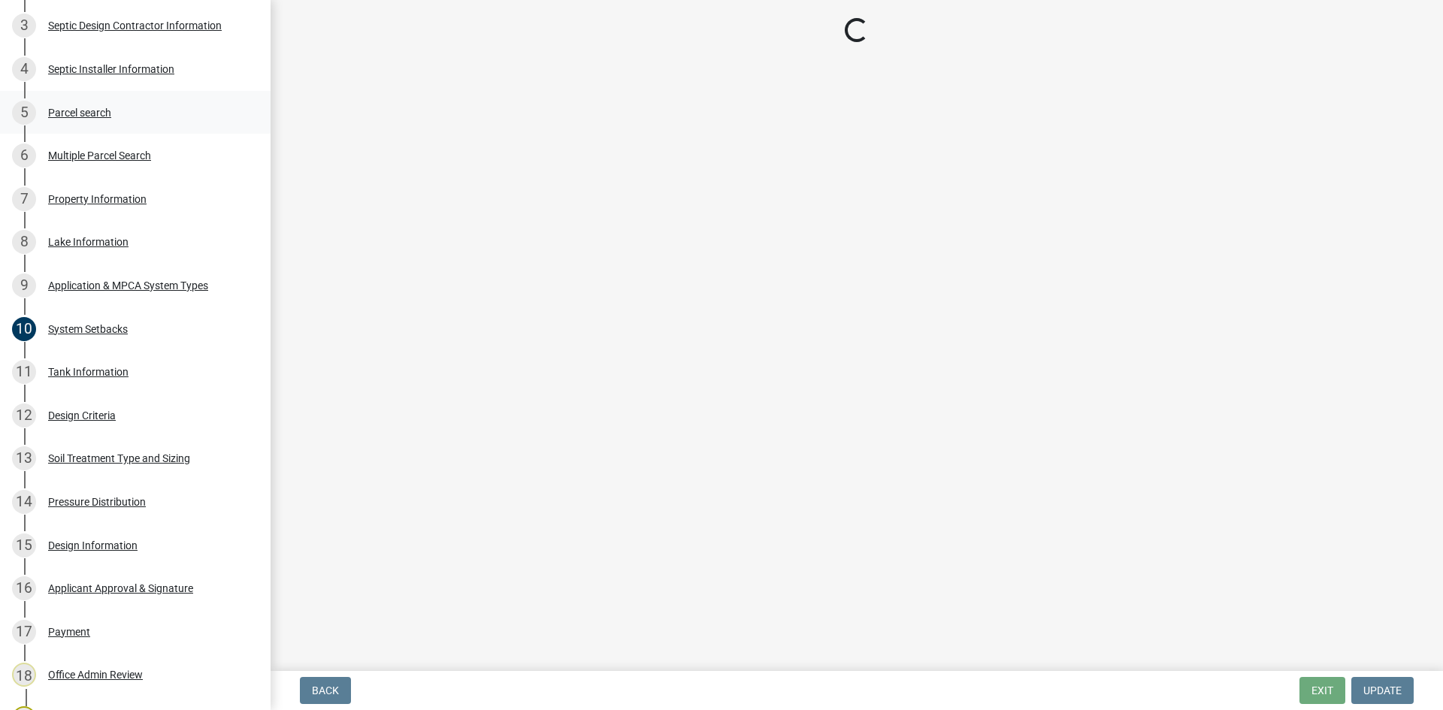
scroll to position [0, 0]
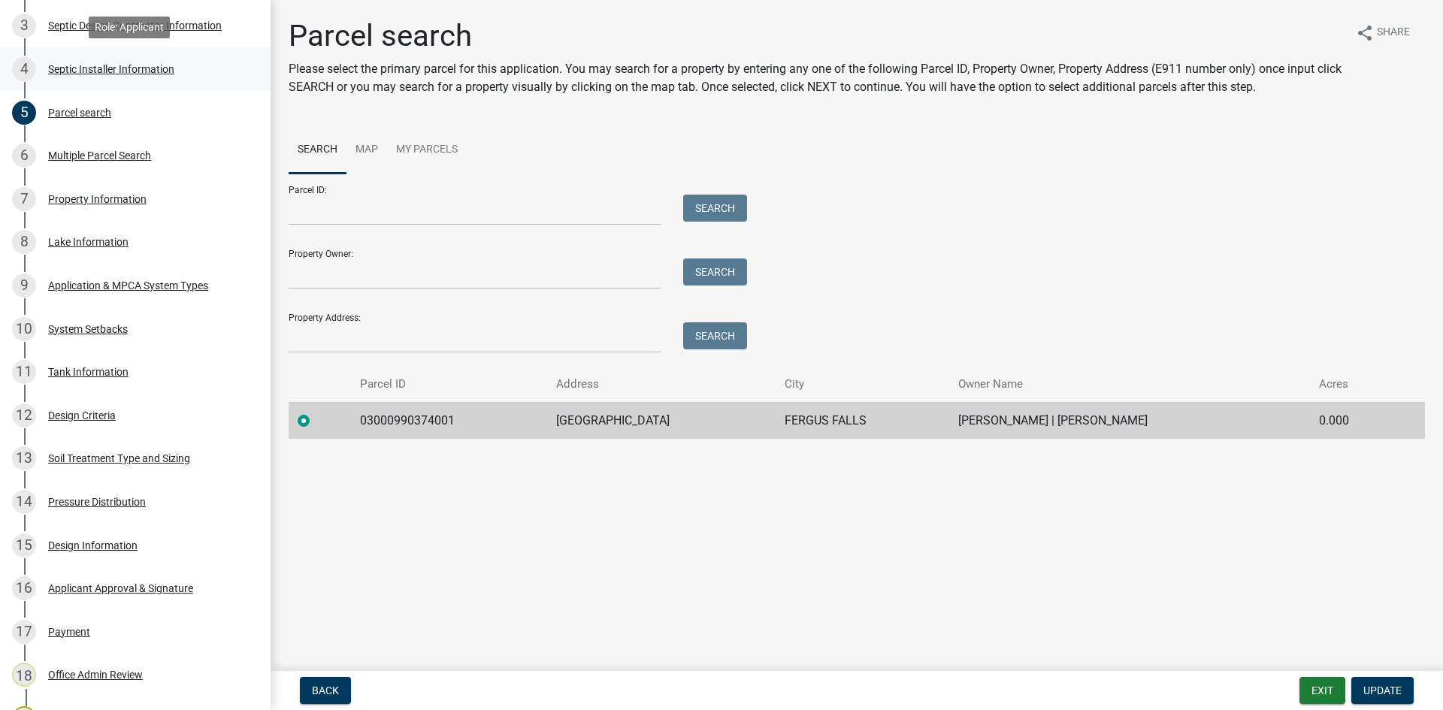
click at [153, 68] on div "Septic Installer Information" at bounding box center [111, 69] width 126 height 11
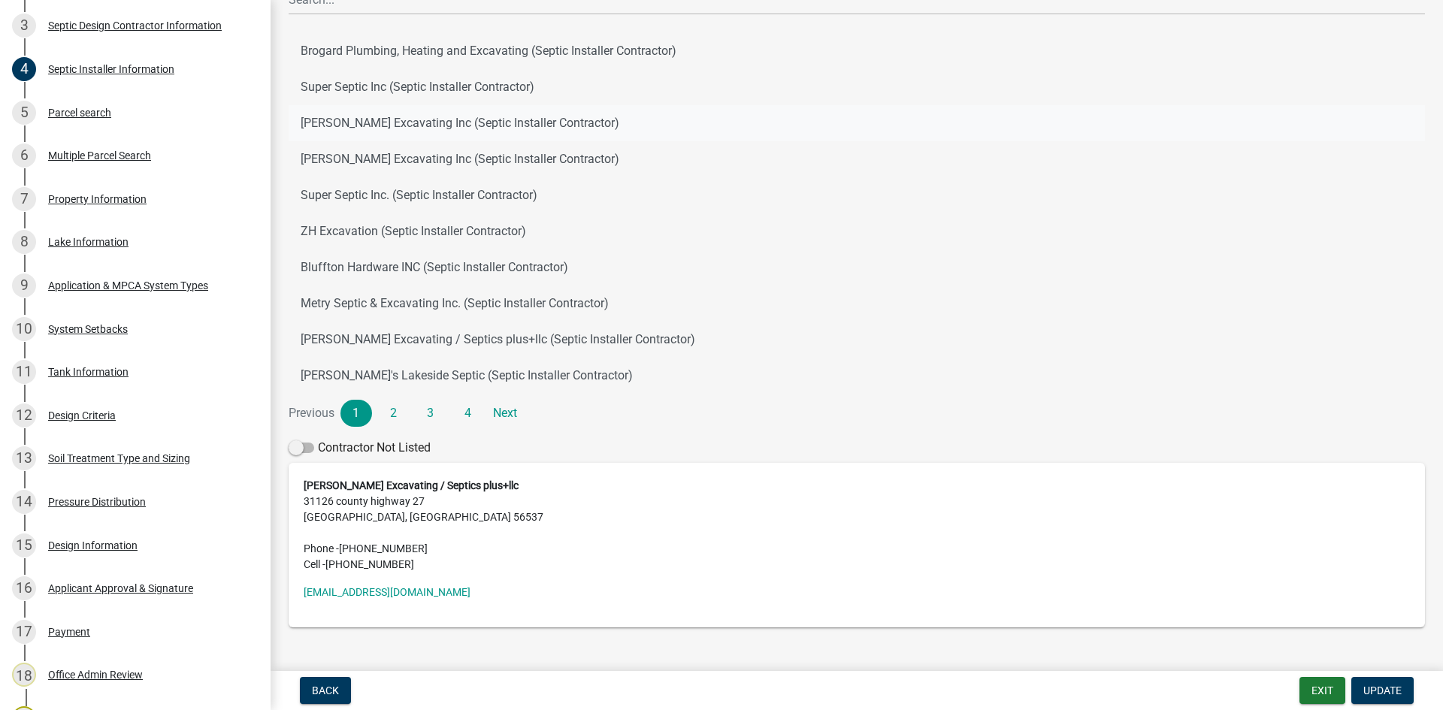
scroll to position [175, 0]
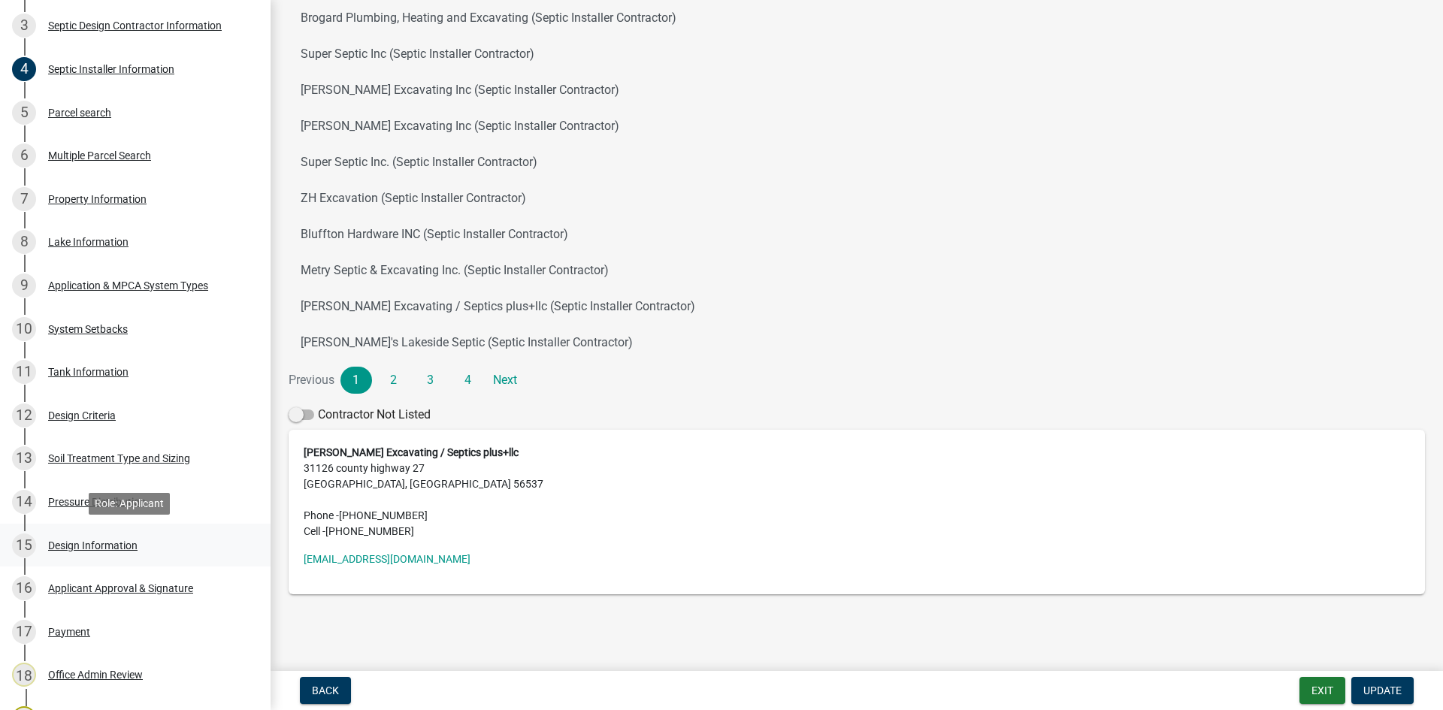
click at [232, 542] on div "15 Design Information" at bounding box center [129, 546] width 235 height 24
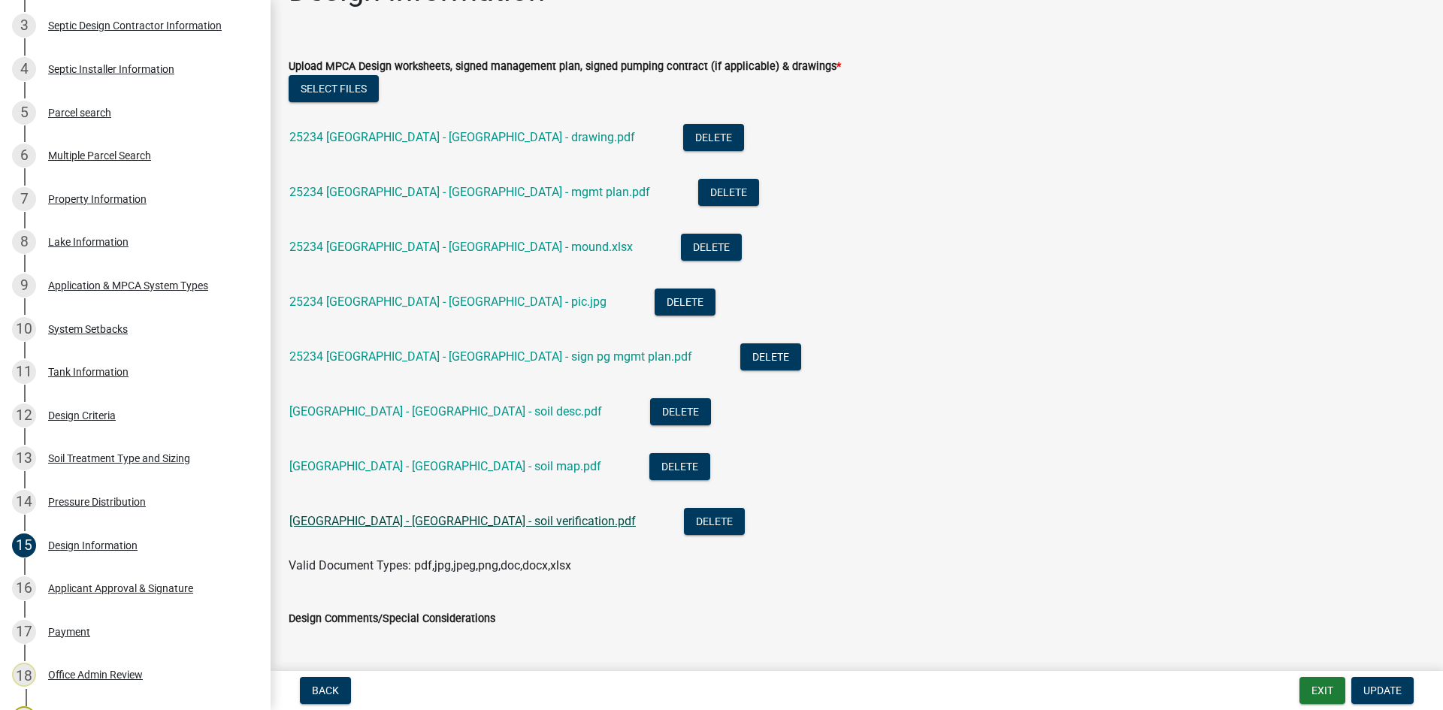
scroll to position [44, 0]
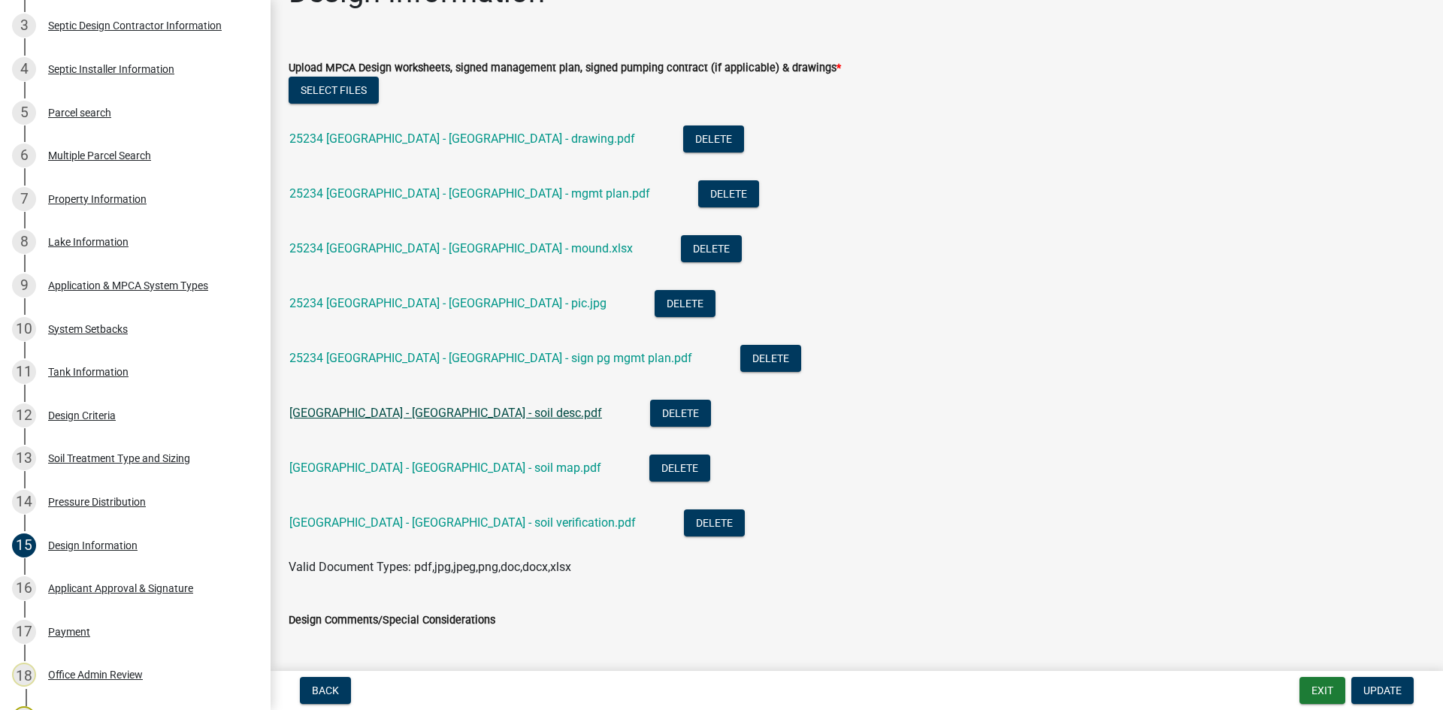
click at [453, 417] on link "25234 Wall Lake Loop - Albertson - soil desc.pdf" at bounding box center [445, 413] width 313 height 14
click at [474, 245] on link "25234 Wall Lake Loop - Albertson - mound.xlsx" at bounding box center [461, 248] width 344 height 14
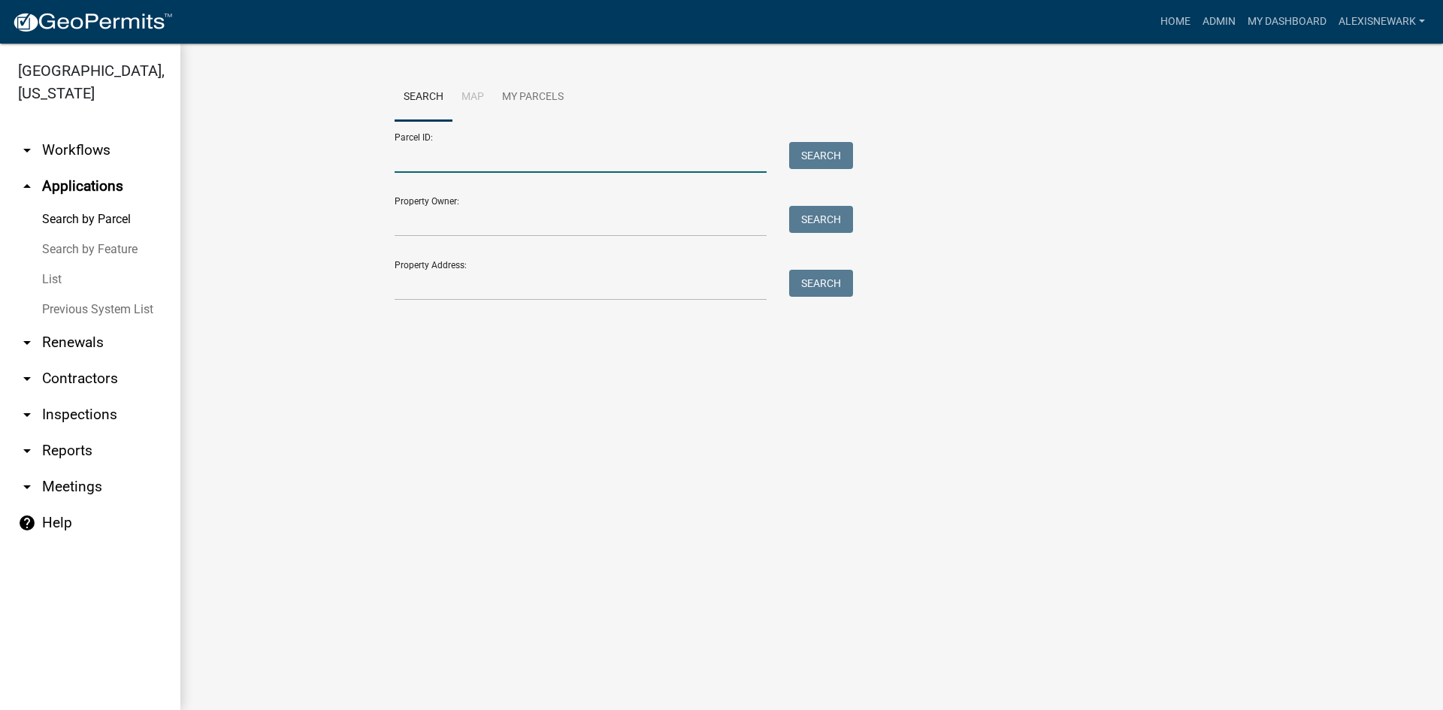
click at [419, 154] on input "Parcel ID:" at bounding box center [581, 157] width 372 height 31
drag, startPoint x: 723, startPoint y: 298, endPoint x: 716, endPoint y: 289, distance: 11.3
click at [723, 298] on input "Property Address:" at bounding box center [581, 285] width 372 height 31
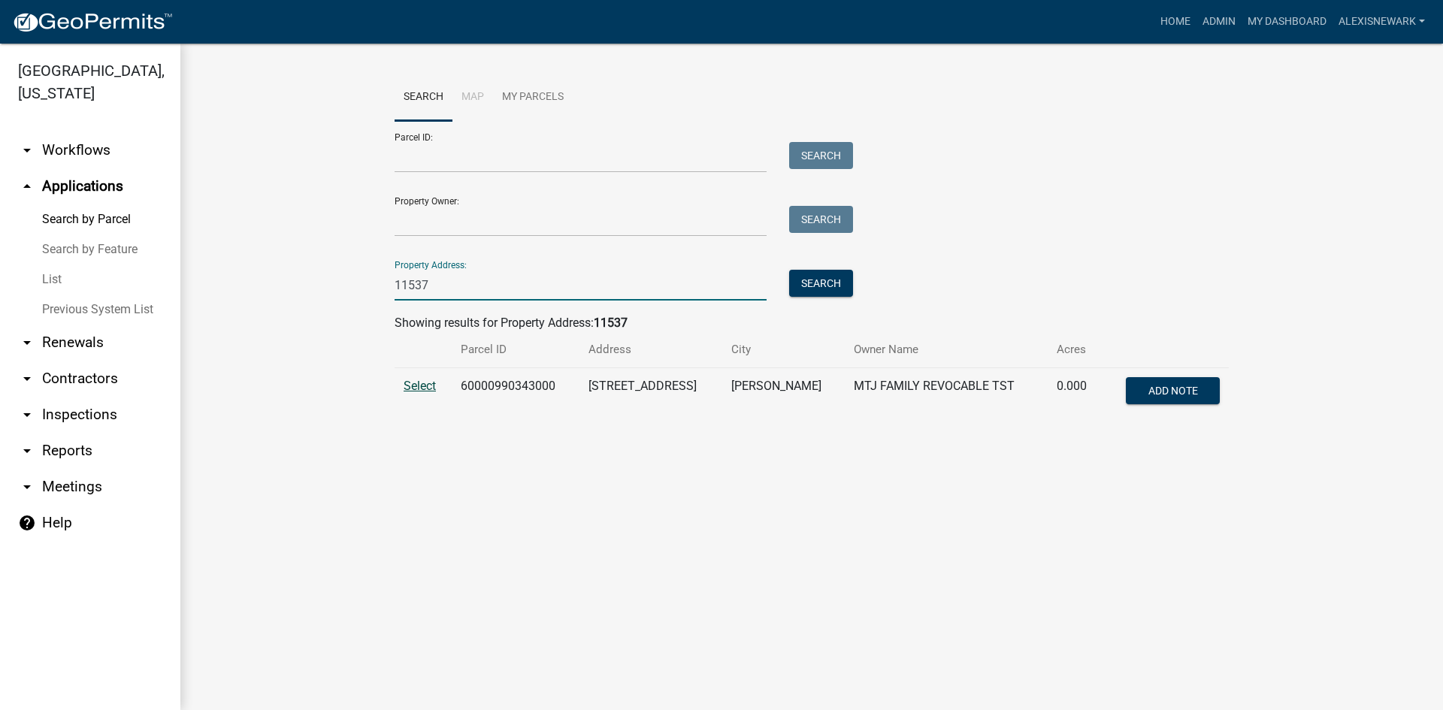
type input "11537"
click at [404, 389] on span "Select" at bounding box center [420, 386] width 32 height 14
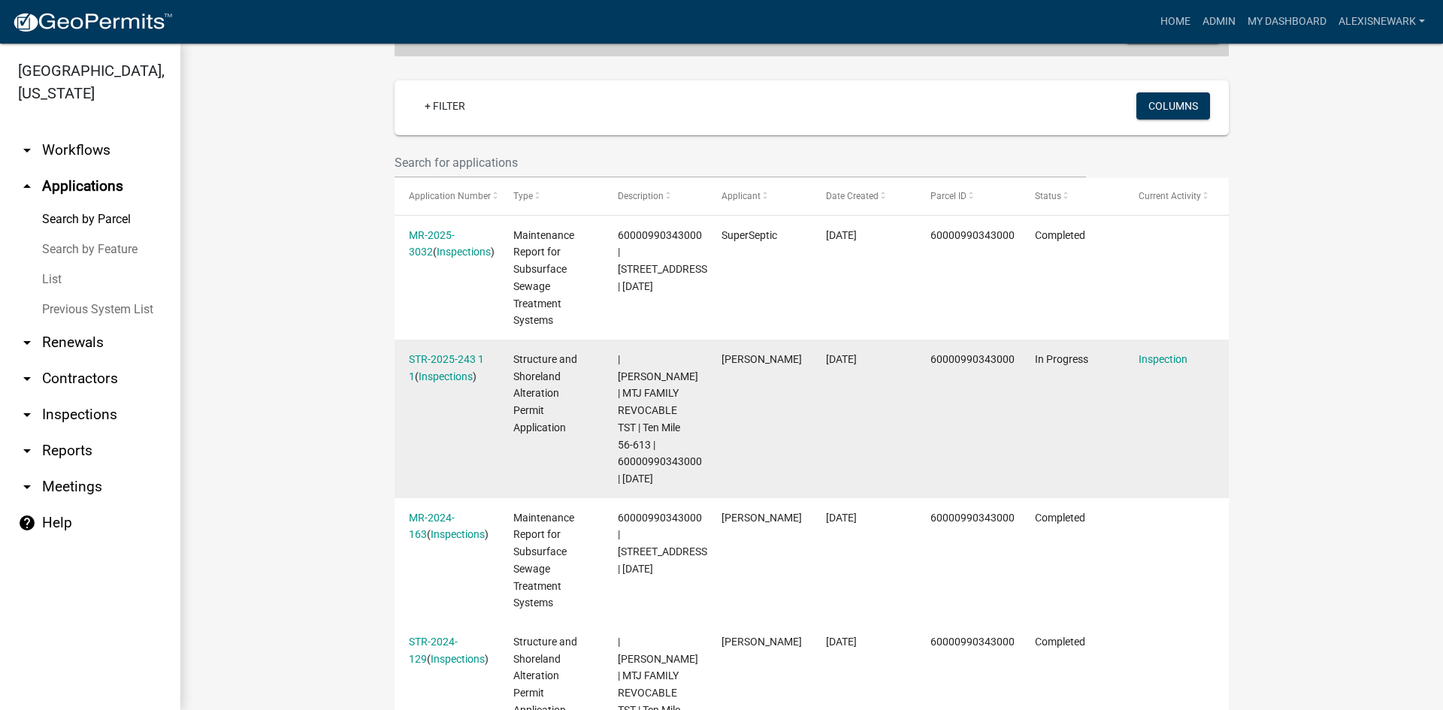
scroll to position [357, 0]
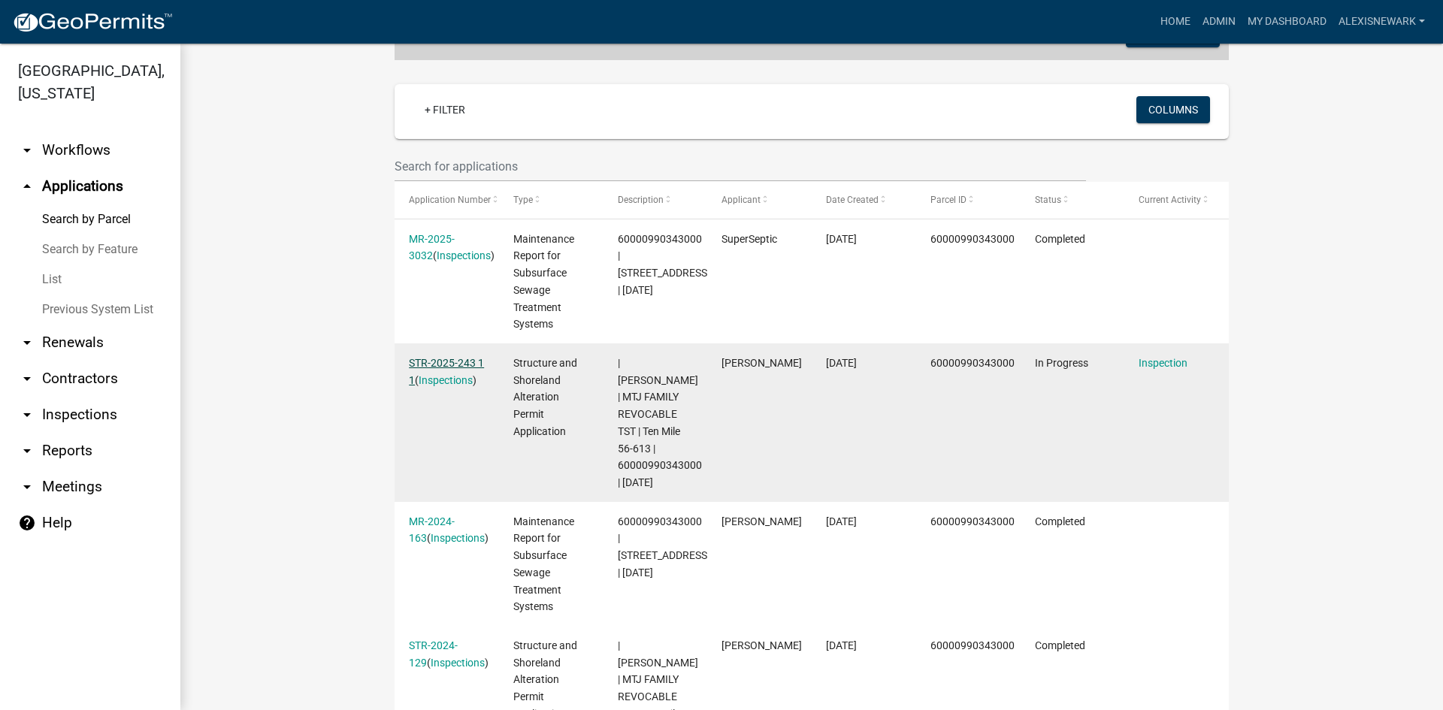
click at [468, 362] on link "STR-2025-243 1 1" at bounding box center [446, 371] width 75 height 29
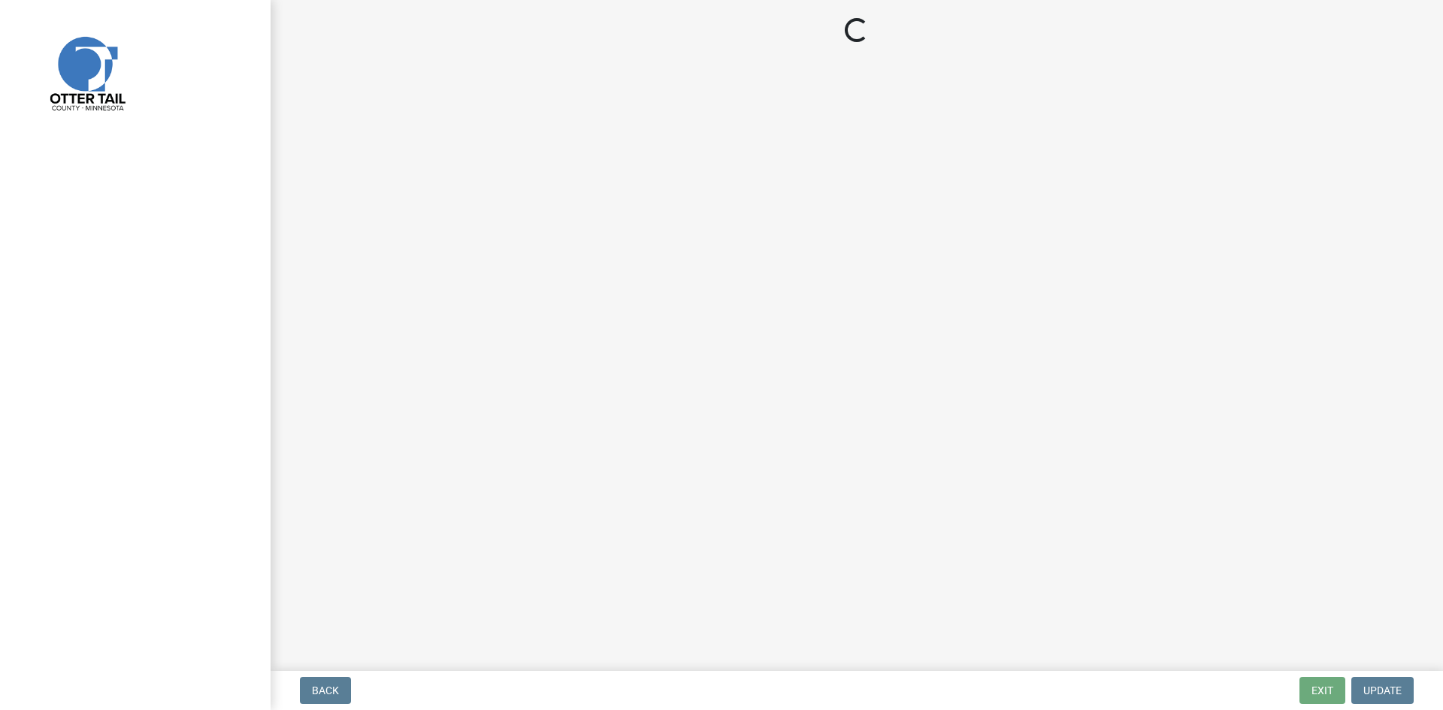
select select "710d5f49-2663-4e73-9718-d0c4e189f5ed"
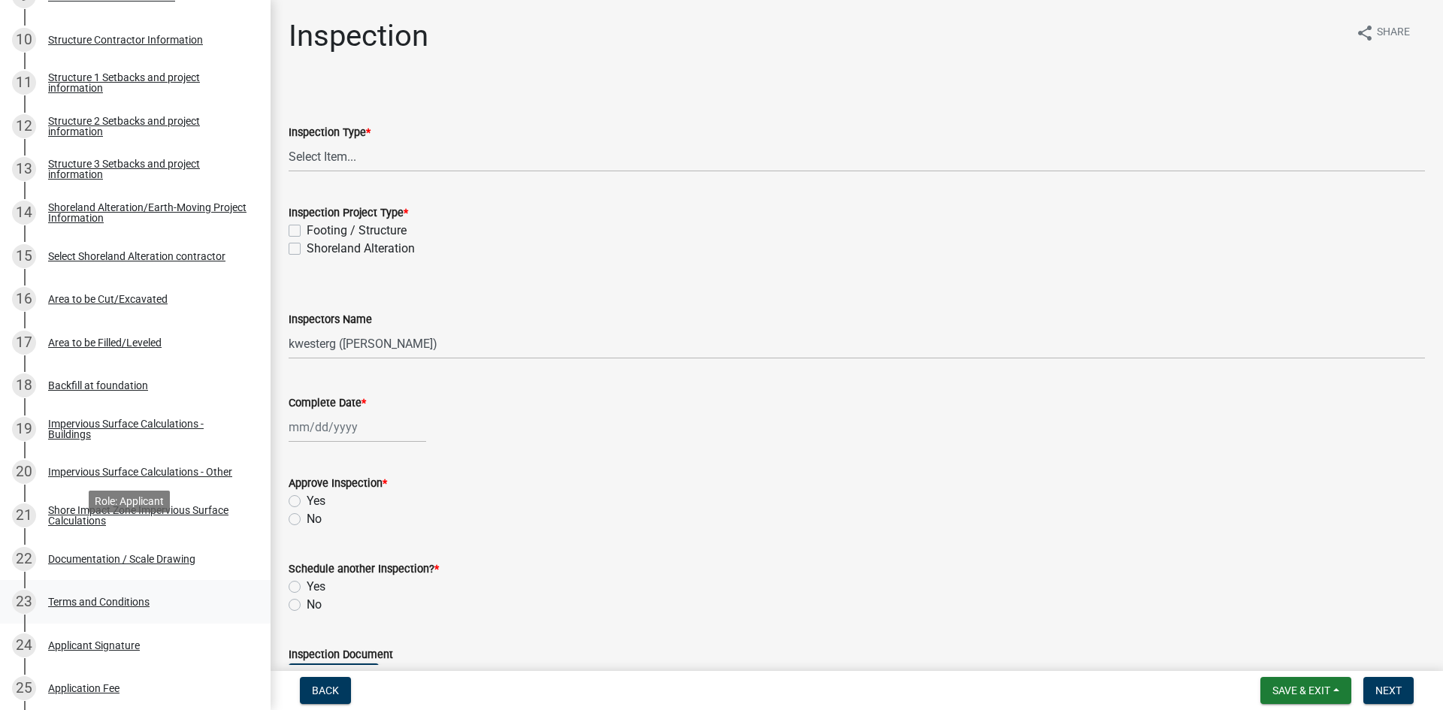
scroll to position [695, 0]
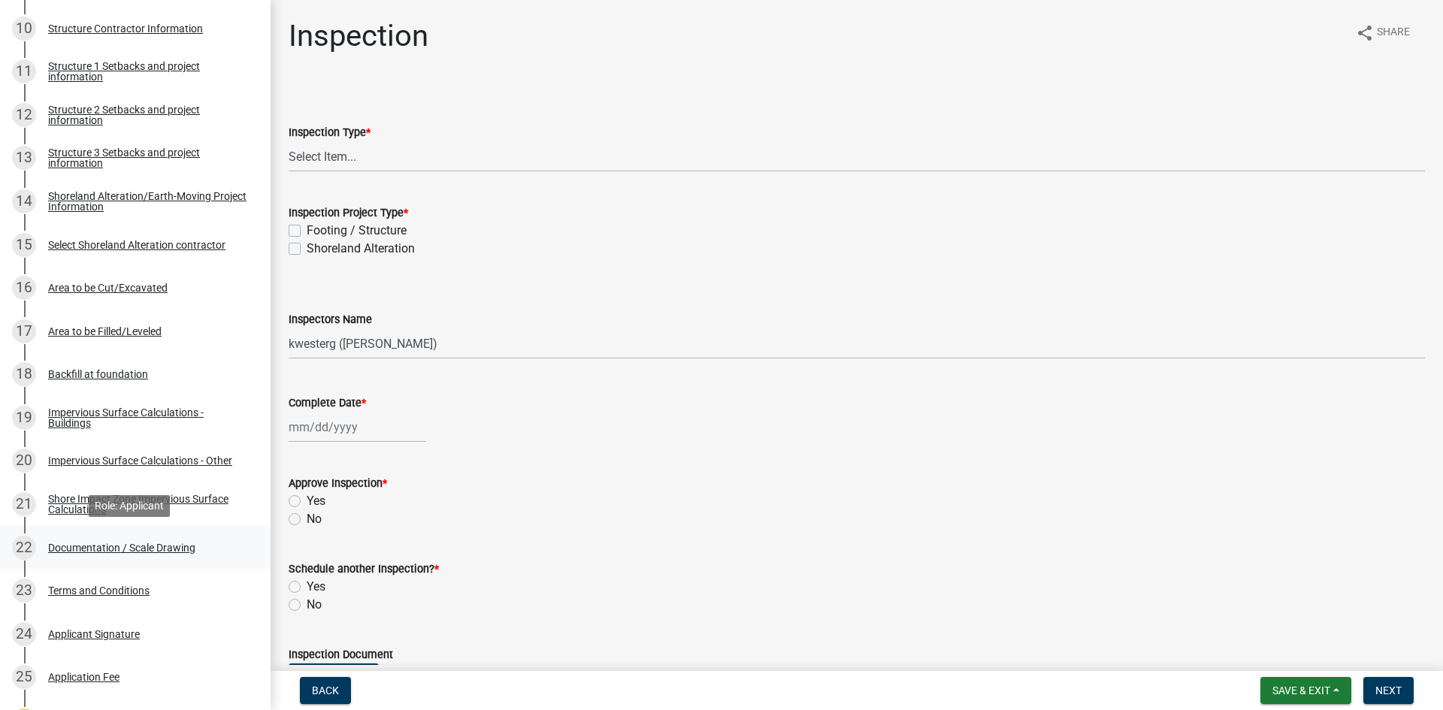
click at [136, 553] on div "Documentation / Scale Drawing" at bounding box center [121, 548] width 147 height 11
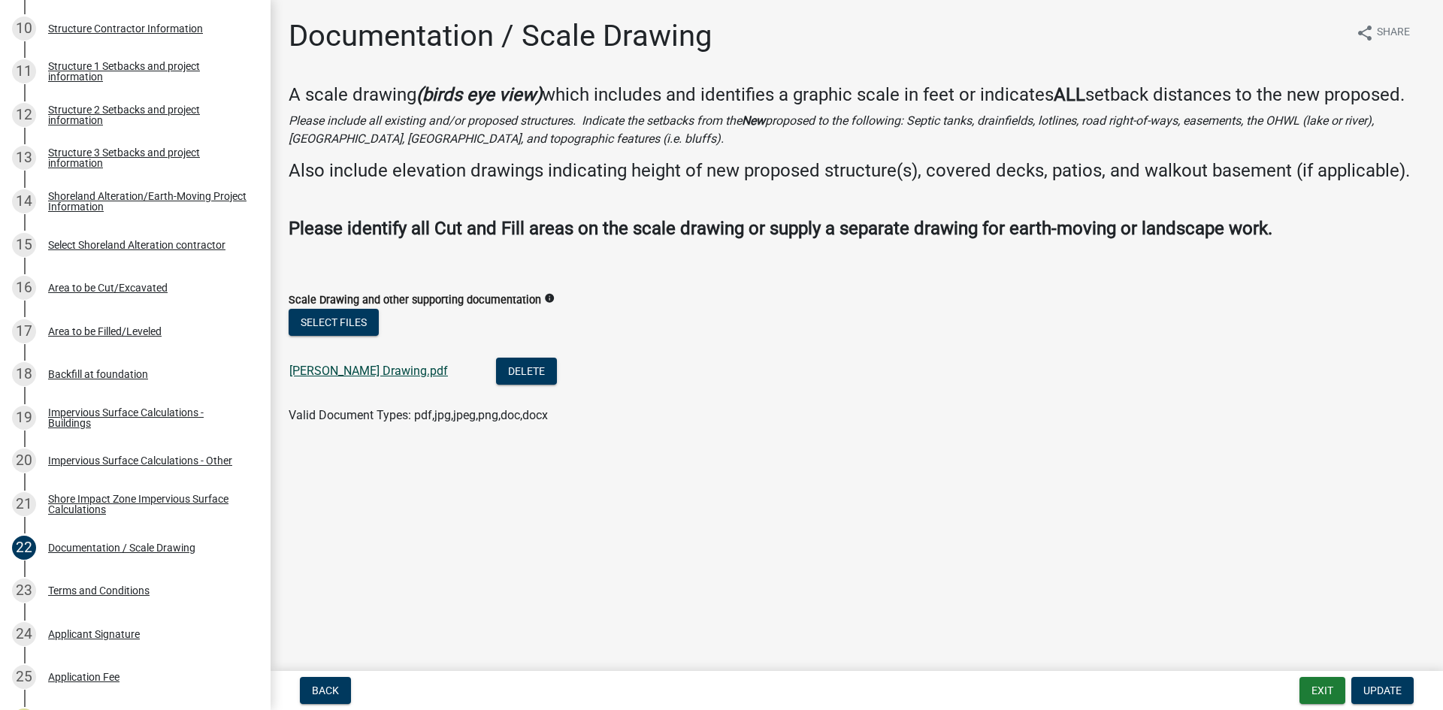
click at [365, 369] on link "Jossart Drawing.pdf" at bounding box center [368, 371] width 159 height 14
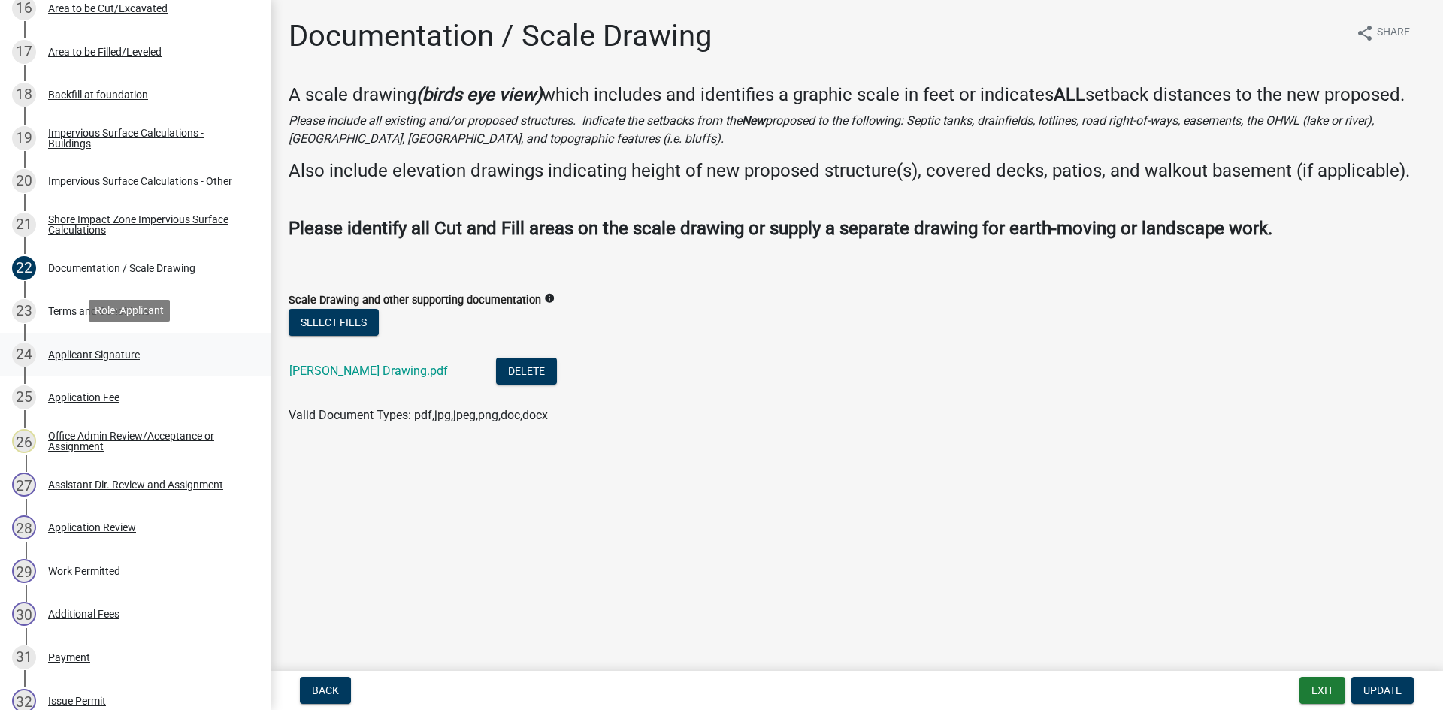
scroll to position [977, 0]
click at [163, 553] on link "29 Work Permitted" at bounding box center [135, 569] width 271 height 44
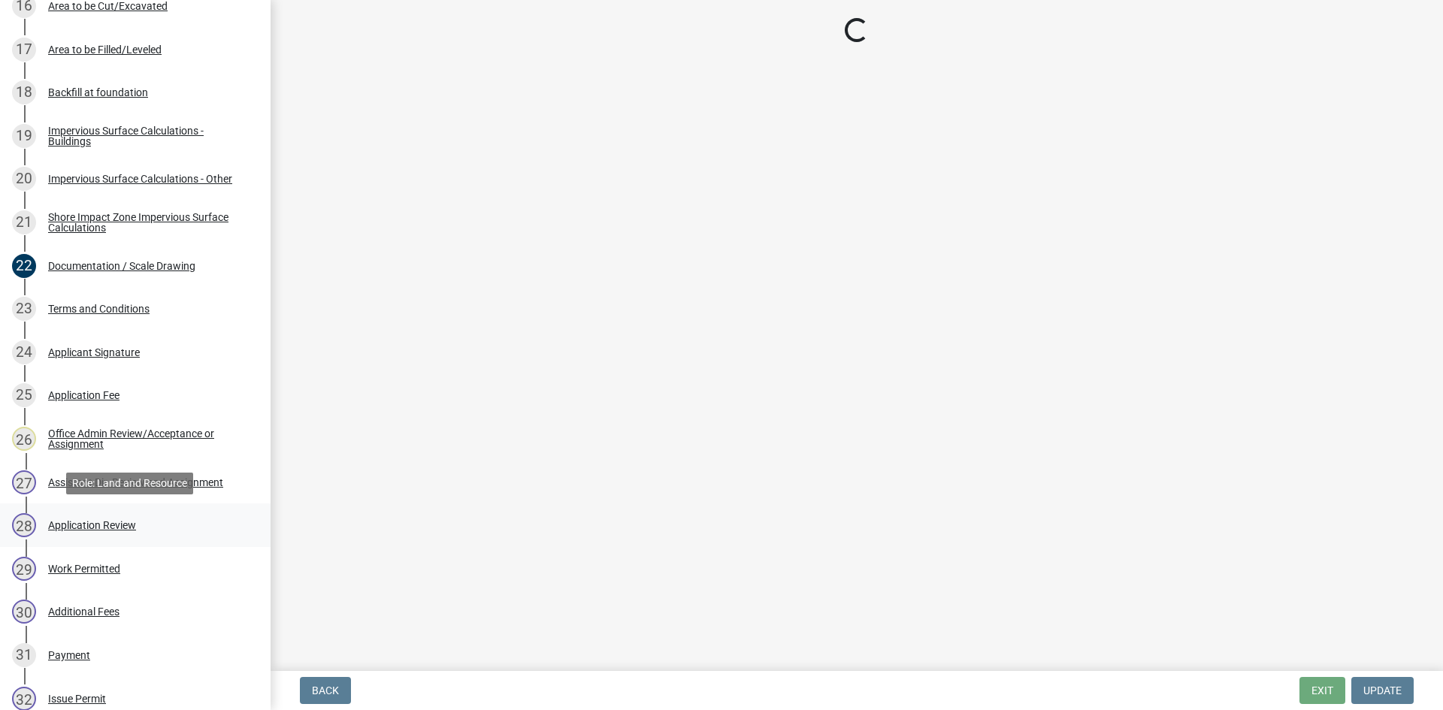
select select "ab2e7446-72a0-49c6-a36a-5181bad2fe68"
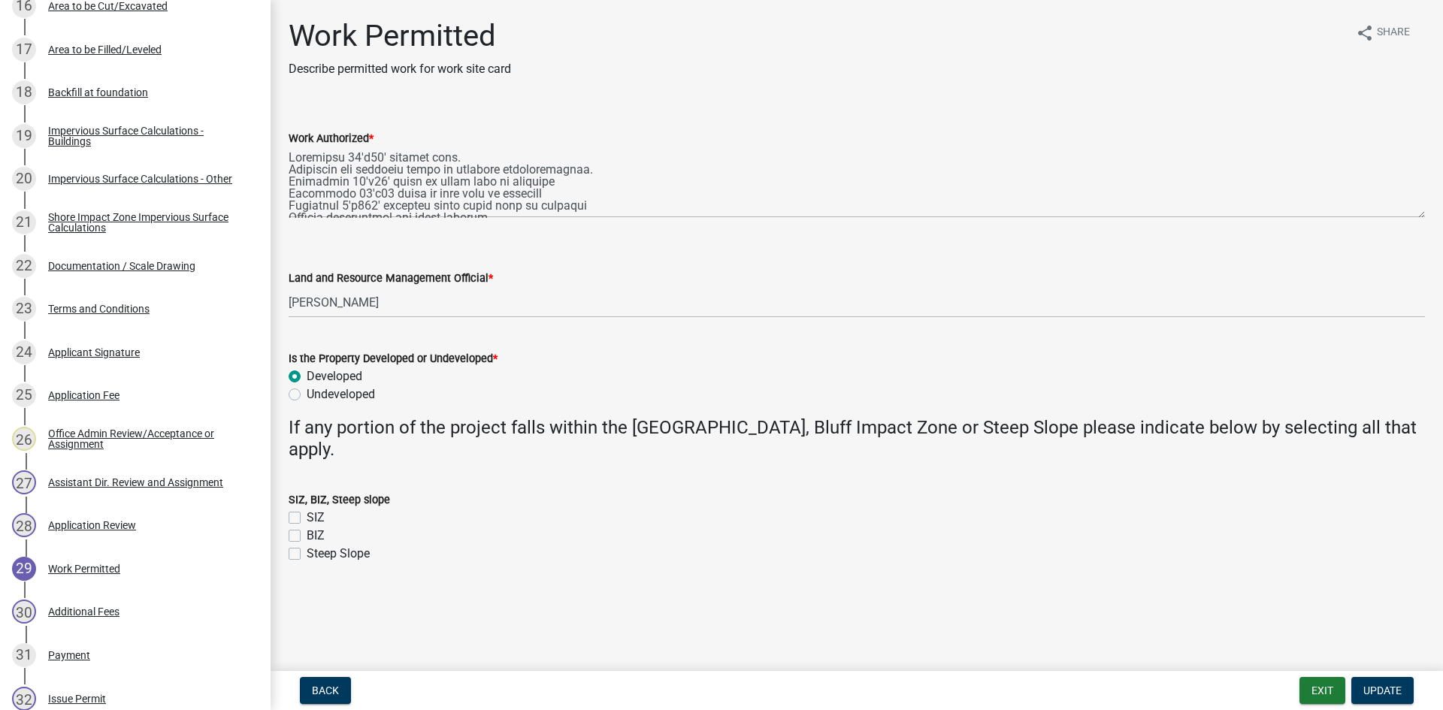
scroll to position [0, 0]
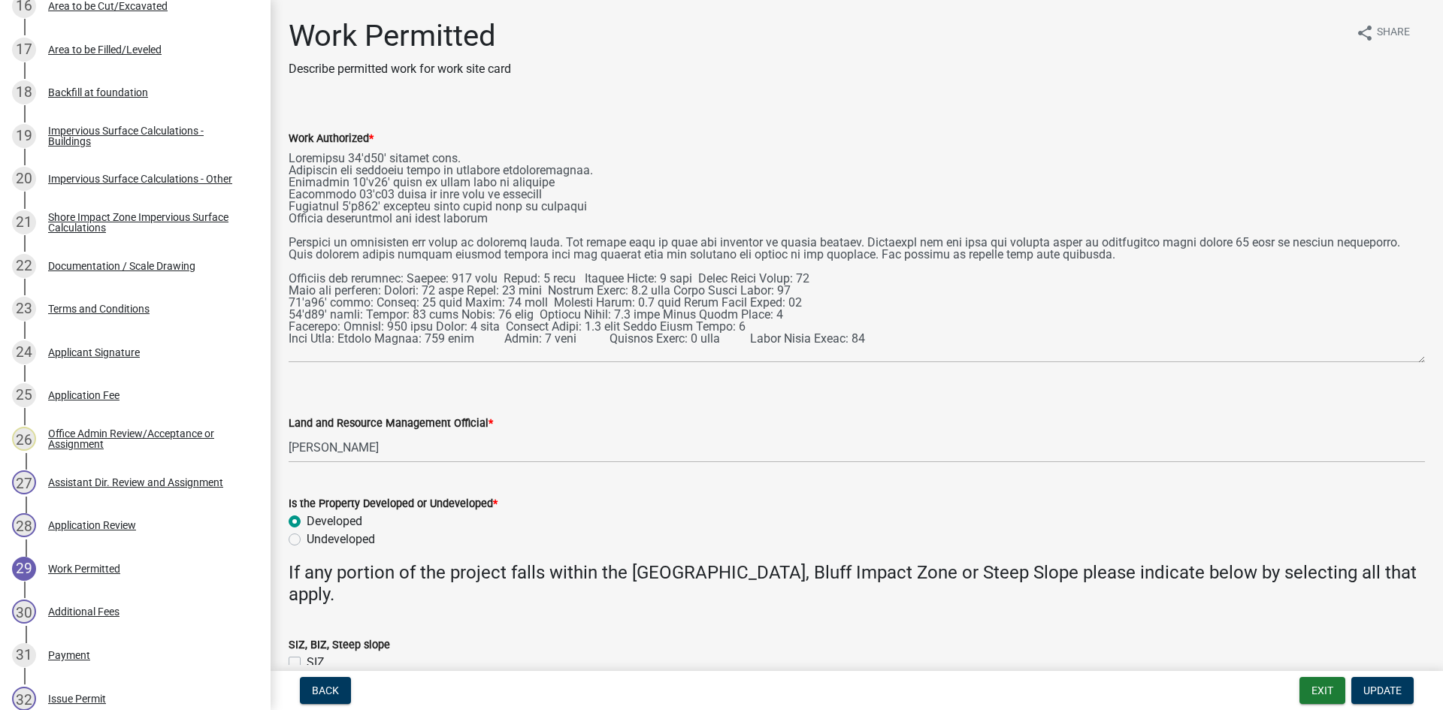
drag, startPoint x: 1417, startPoint y: 215, endPoint x: 1399, endPoint y: 367, distance: 152.9
click at [1416, 363] on div "Work Authorized *" at bounding box center [856, 235] width 1159 height 255
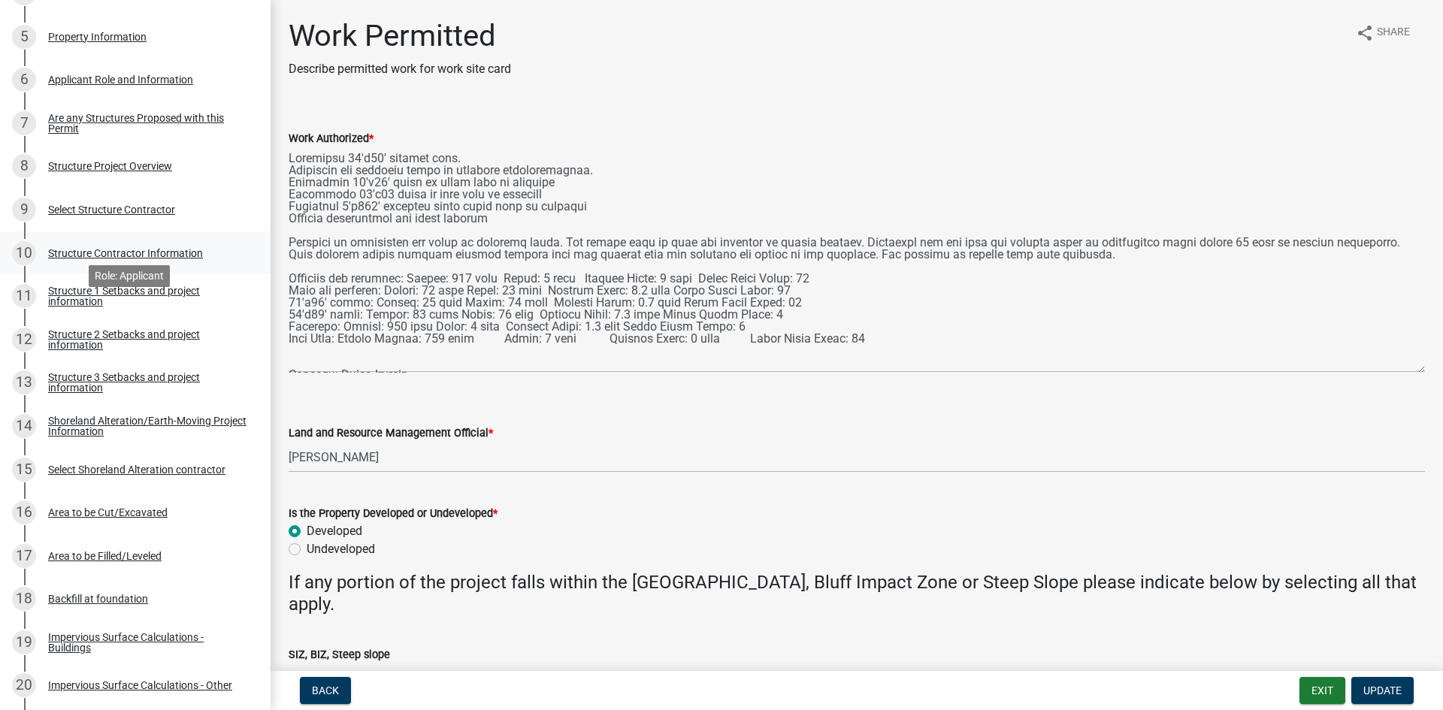
scroll to position [451, 0]
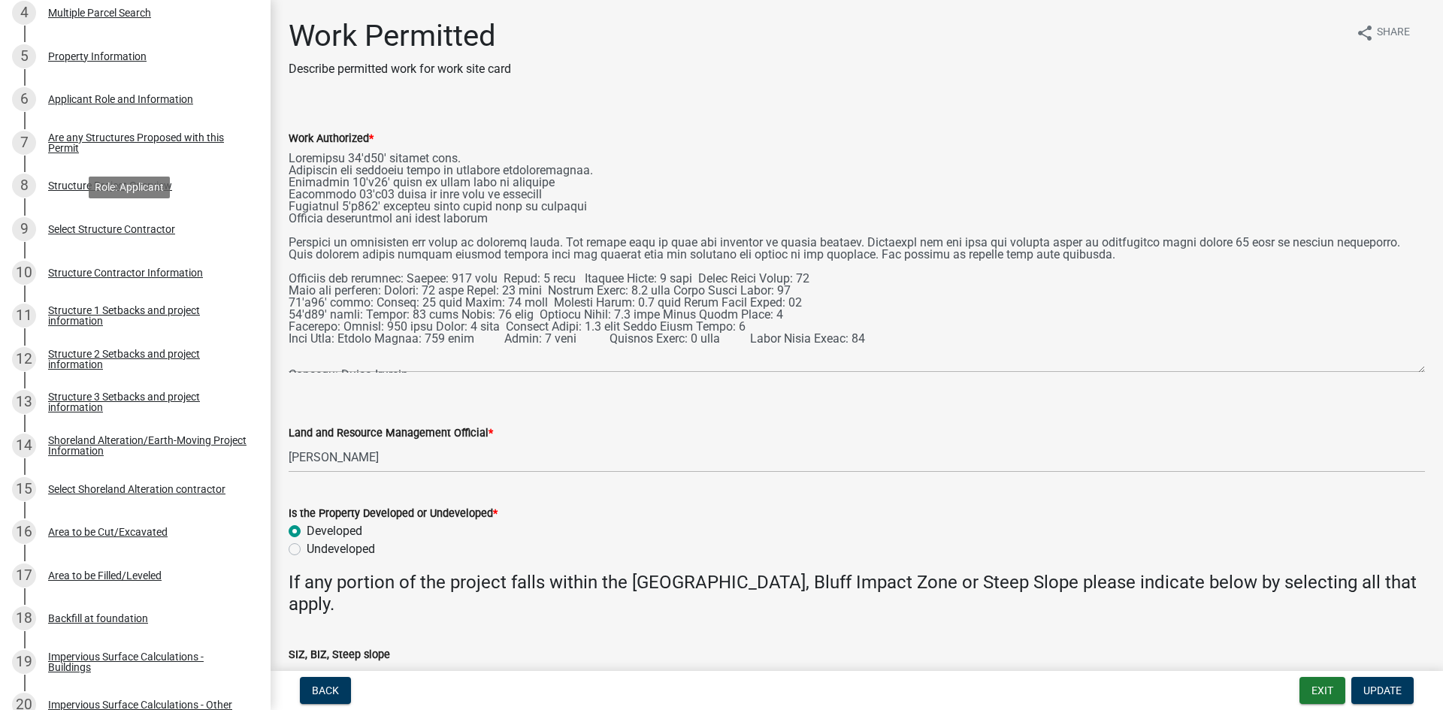
click at [169, 226] on div "Select Structure Contractor" at bounding box center [111, 229] width 127 height 11
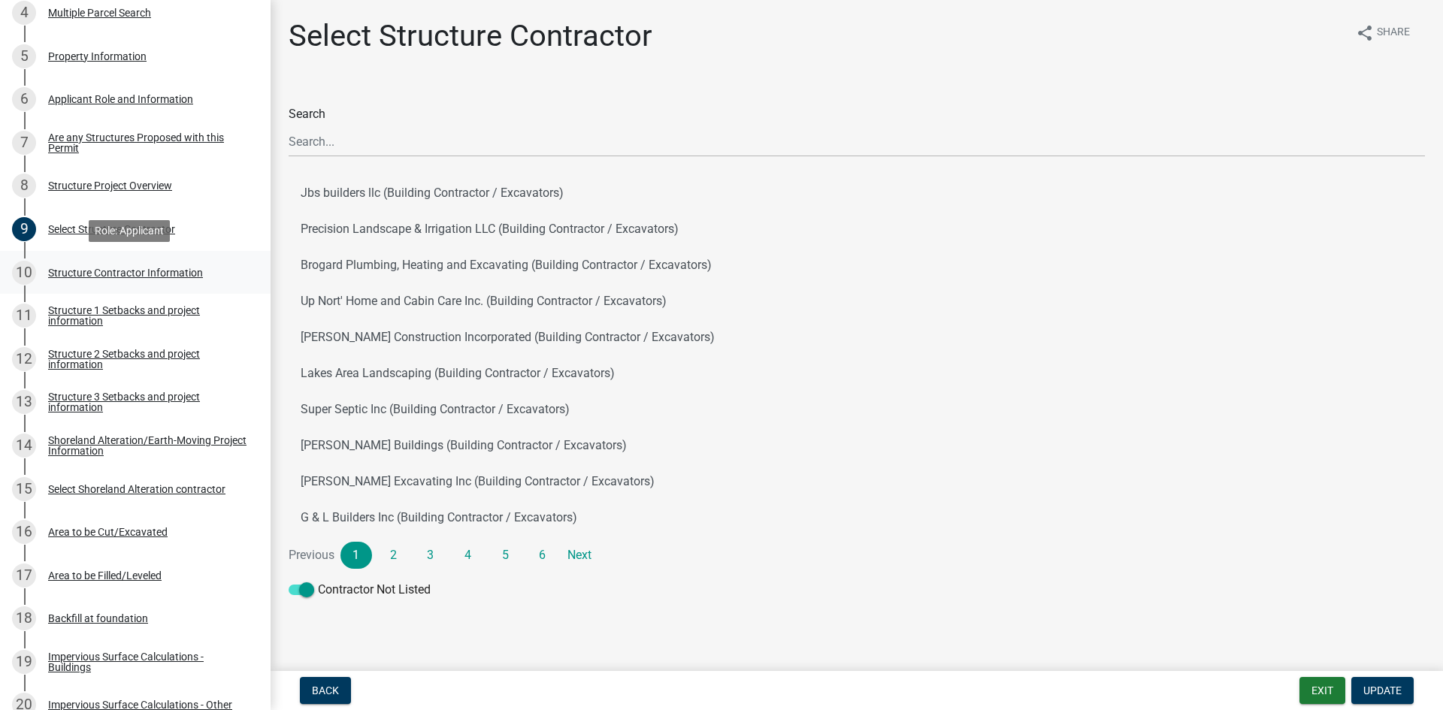
click at [204, 265] on div "10 Structure Contractor Information" at bounding box center [129, 273] width 235 height 24
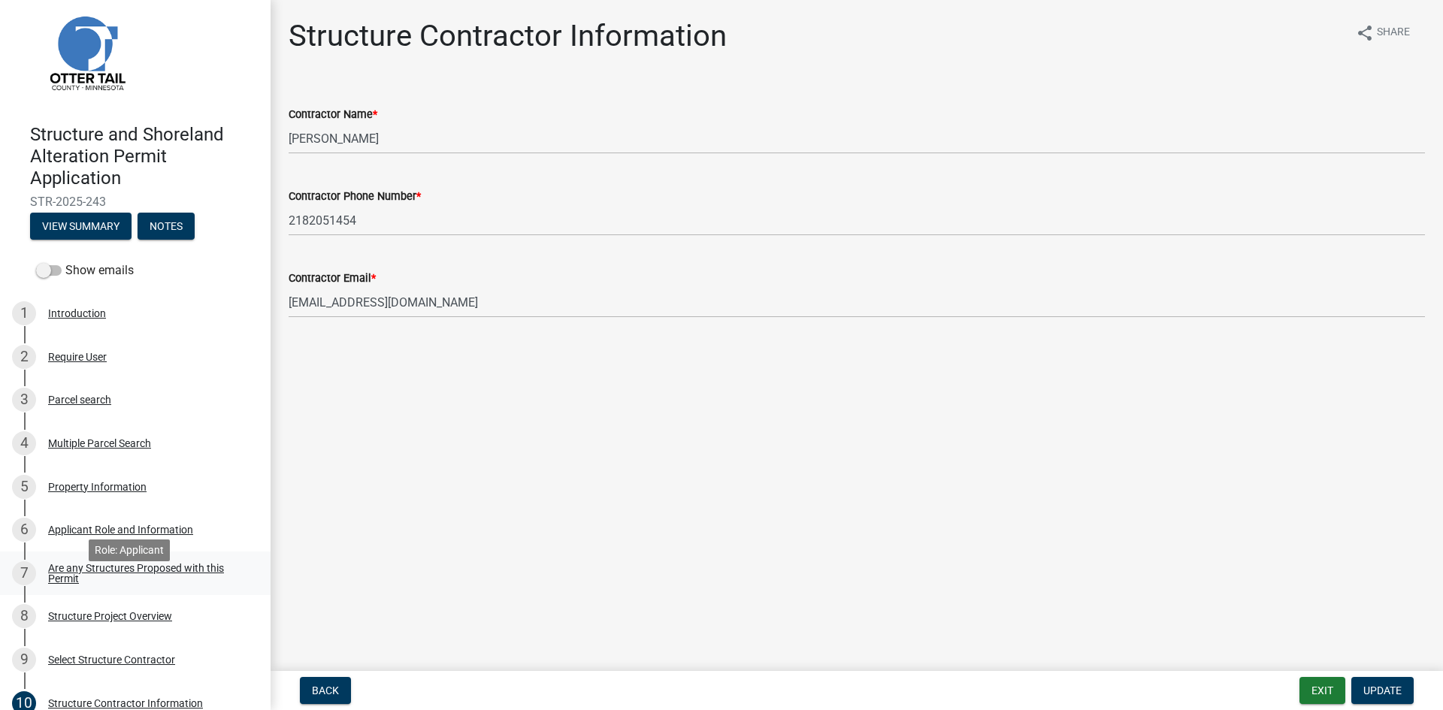
scroll to position [0, 0]
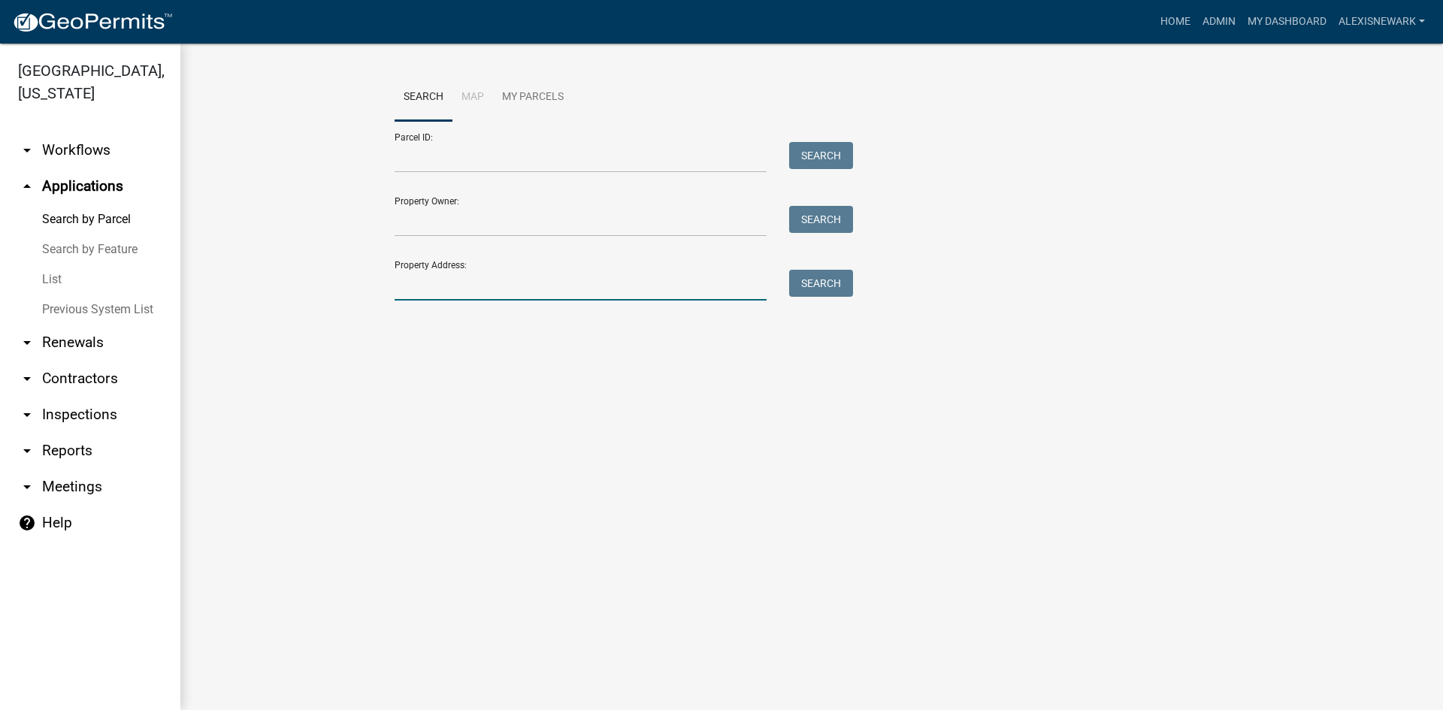
click at [616, 276] on input "Property Address:" at bounding box center [581, 285] width 372 height 31
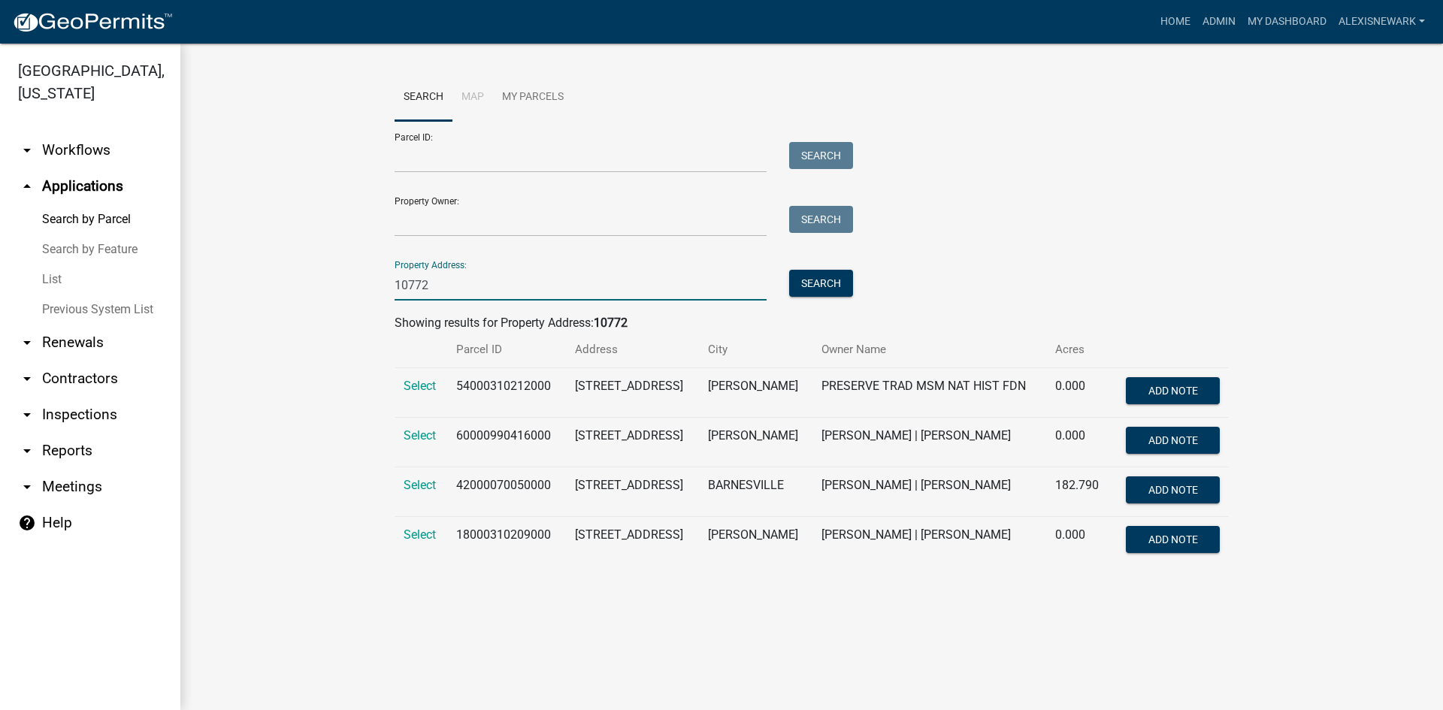
type input "10772"
click at [402, 440] on td "Select" at bounding box center [421, 443] width 53 height 50
click at [405, 438] on span "Select" at bounding box center [420, 435] width 32 height 14
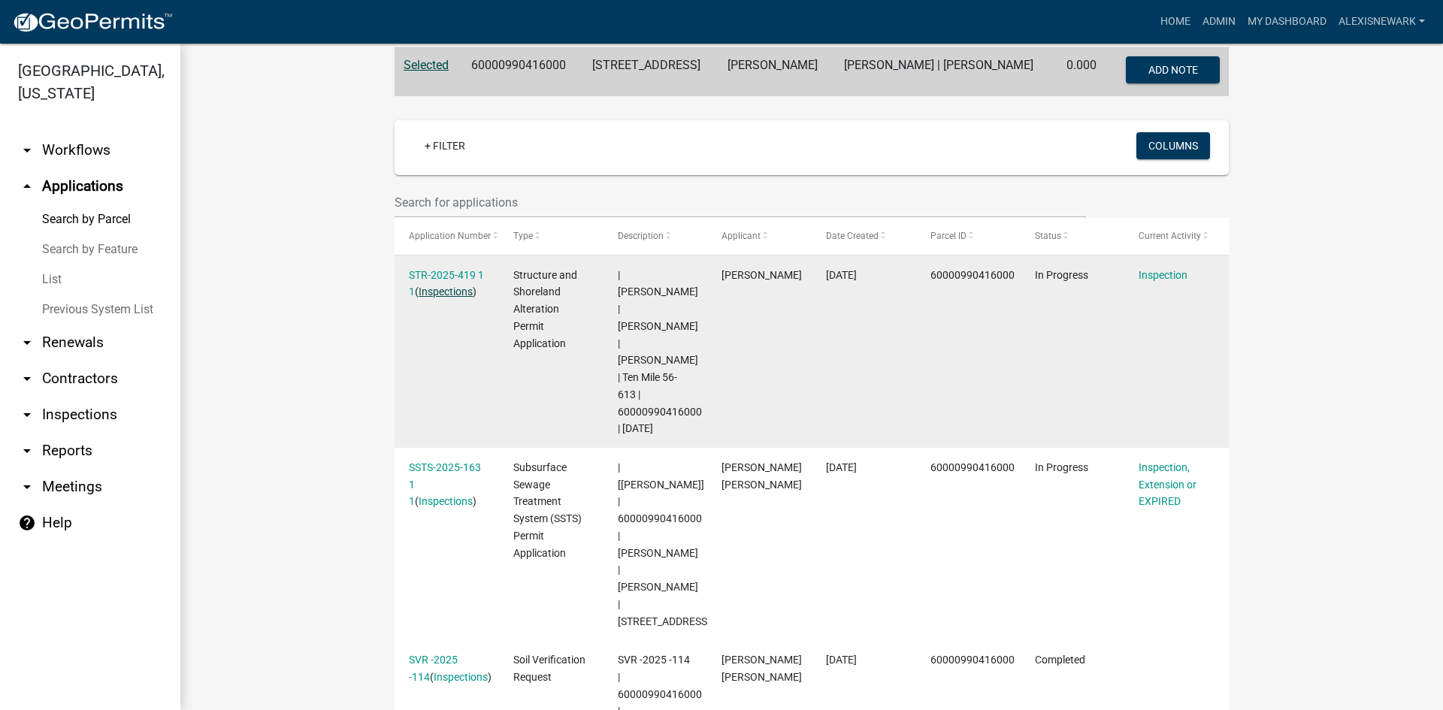
scroll to position [322, 0]
click at [448, 268] on link "STR-2025-419 1 1" at bounding box center [446, 282] width 75 height 29
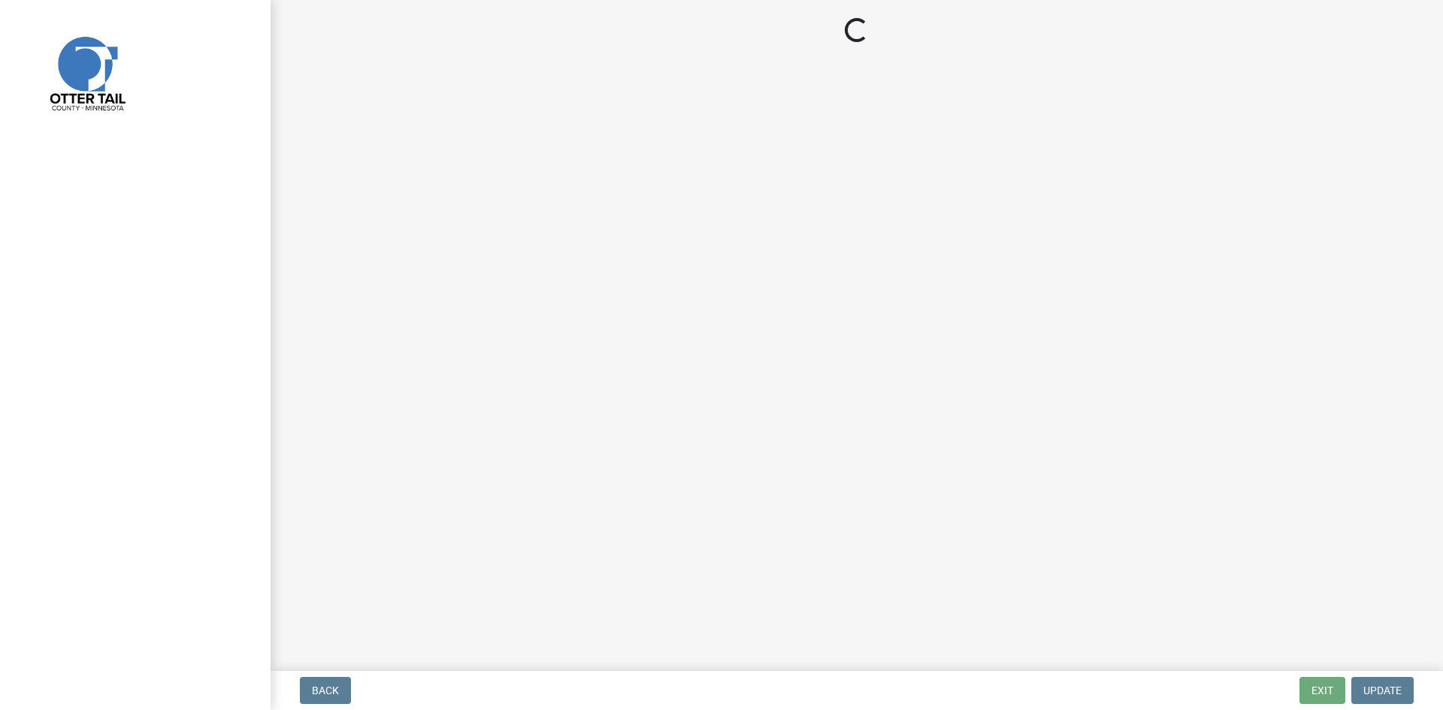
select select "710d5f49-2663-4e73-9718-d0c4e189f5ed"
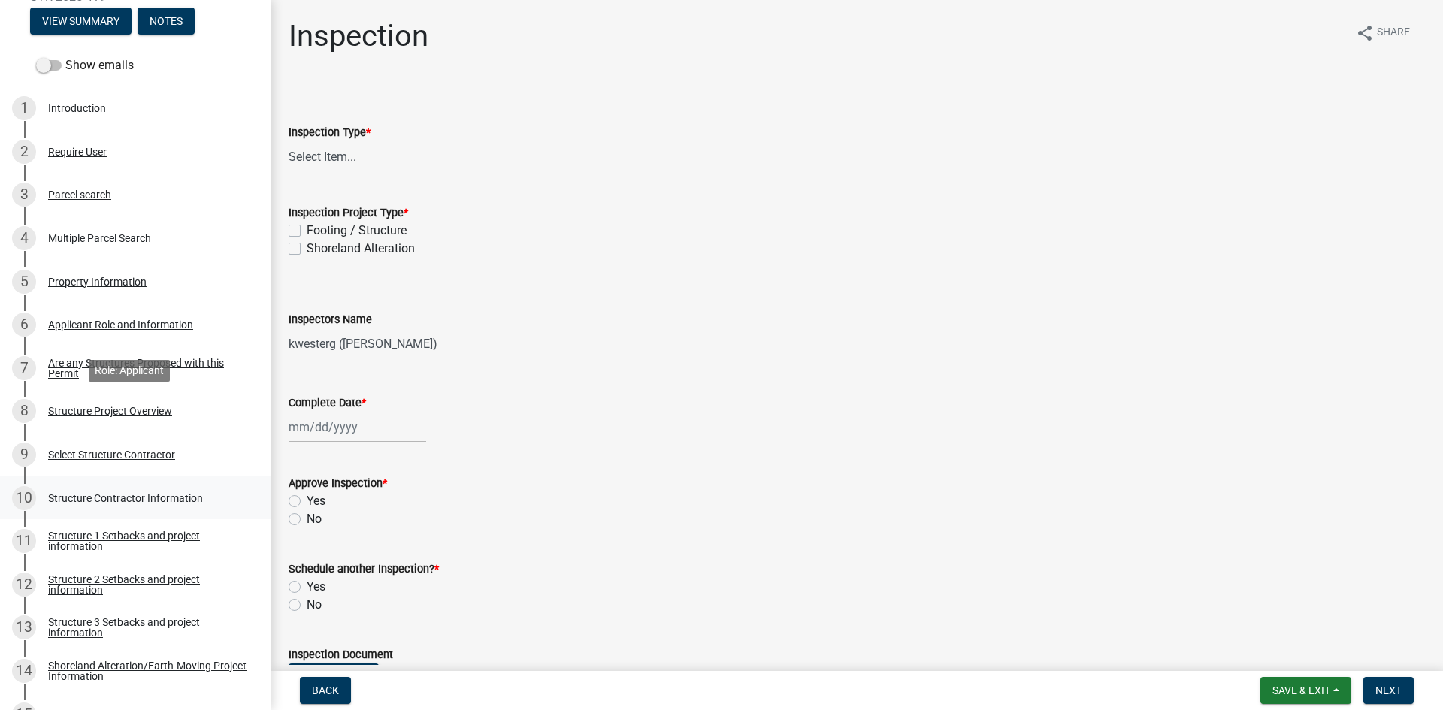
scroll to position [207, 0]
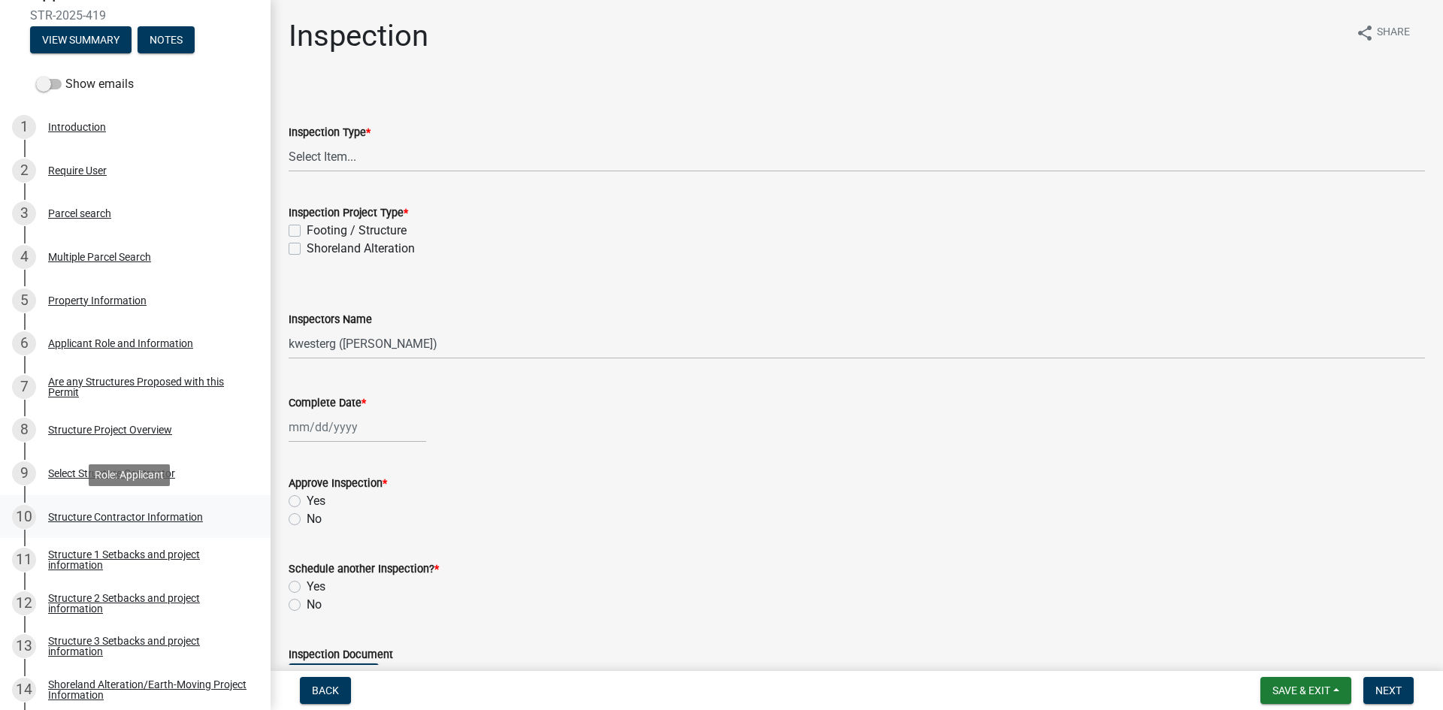
click at [107, 513] on div "Structure Contractor Information" at bounding box center [125, 517] width 155 height 11
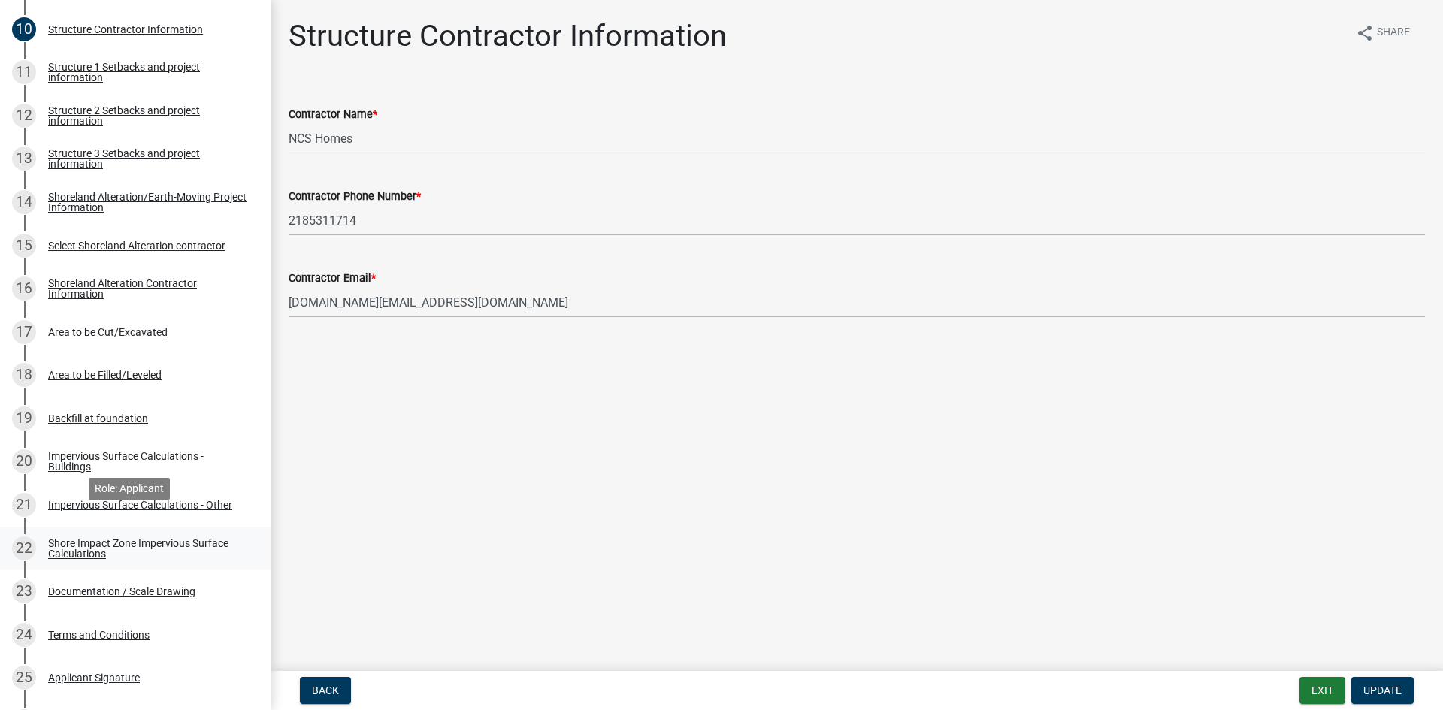
scroll to position [714, 0]
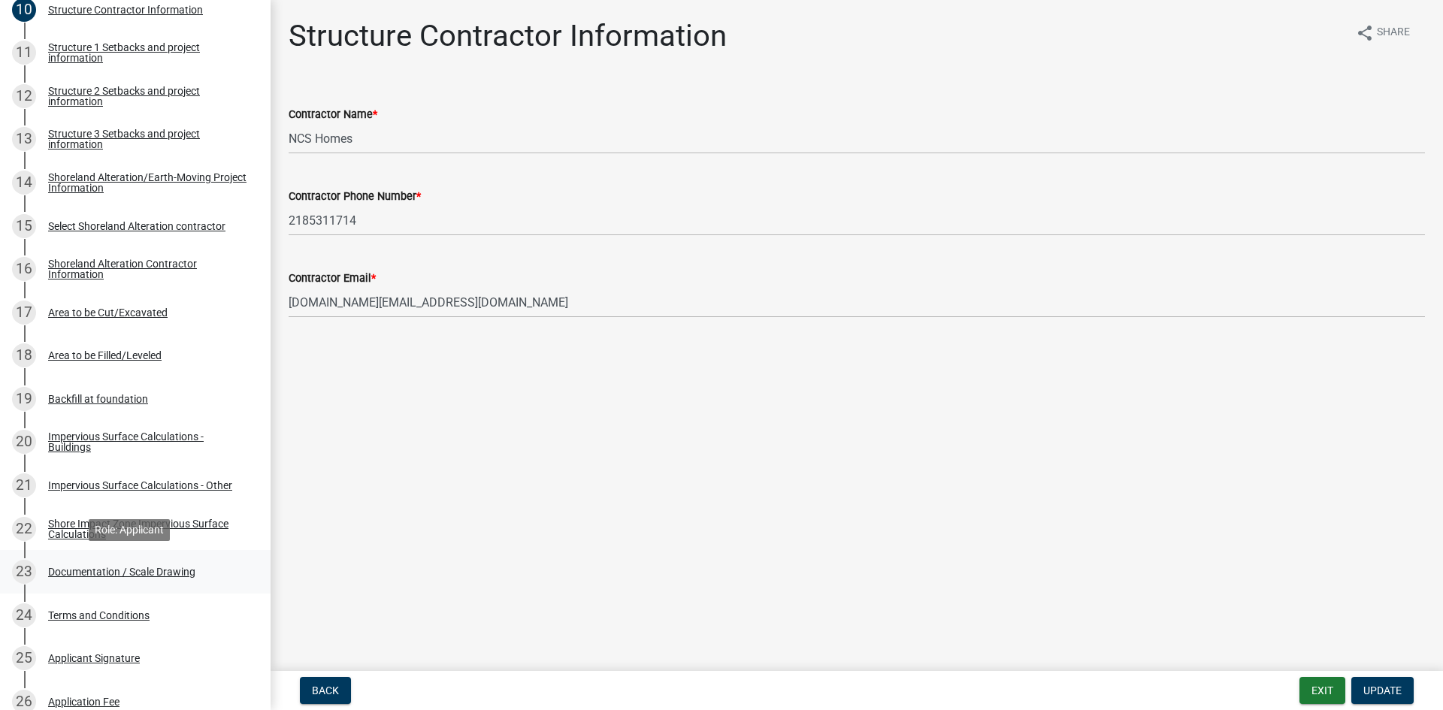
click at [189, 567] on div "Documentation / Scale Drawing" at bounding box center [121, 572] width 147 height 11
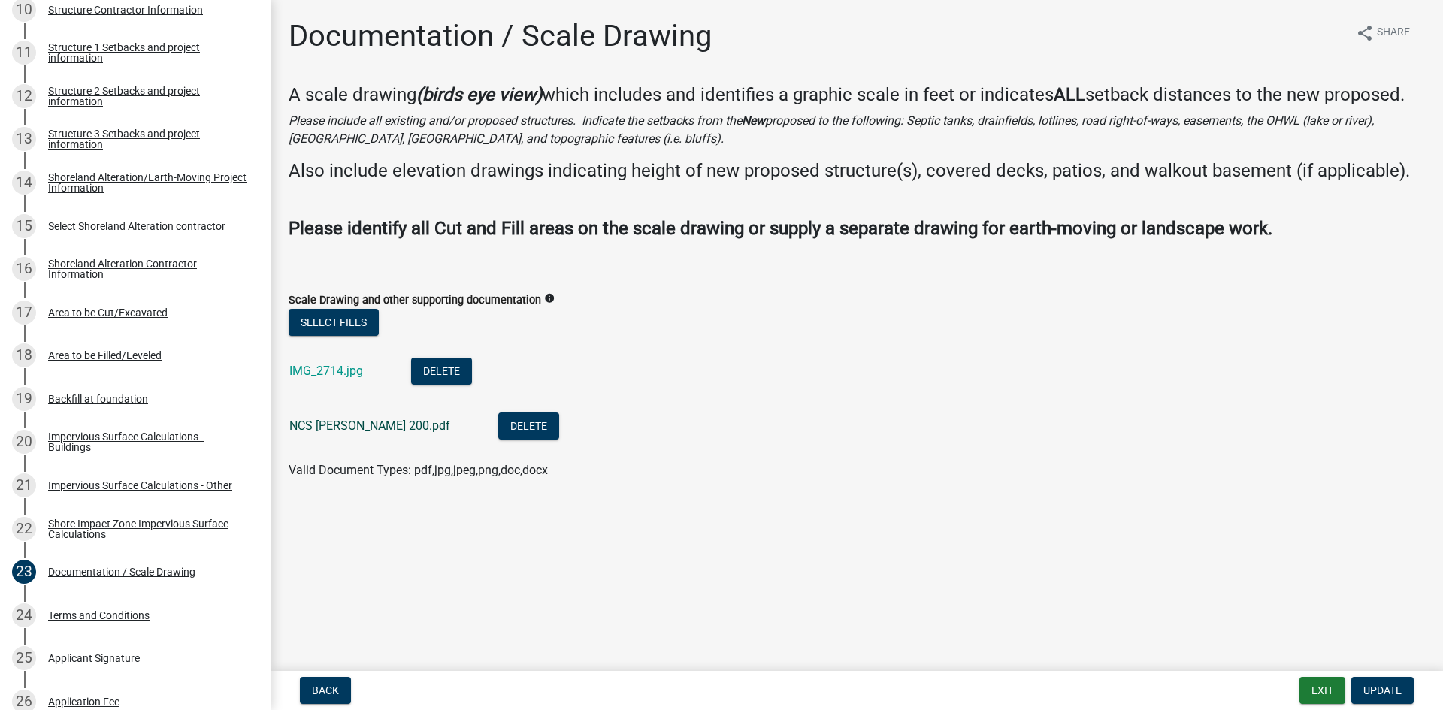
click at [383, 421] on link "NCS Gabrielson 200.pdf" at bounding box center [369, 426] width 161 height 14
click at [341, 364] on link "IMG_2714.jpg" at bounding box center [326, 371] width 74 height 14
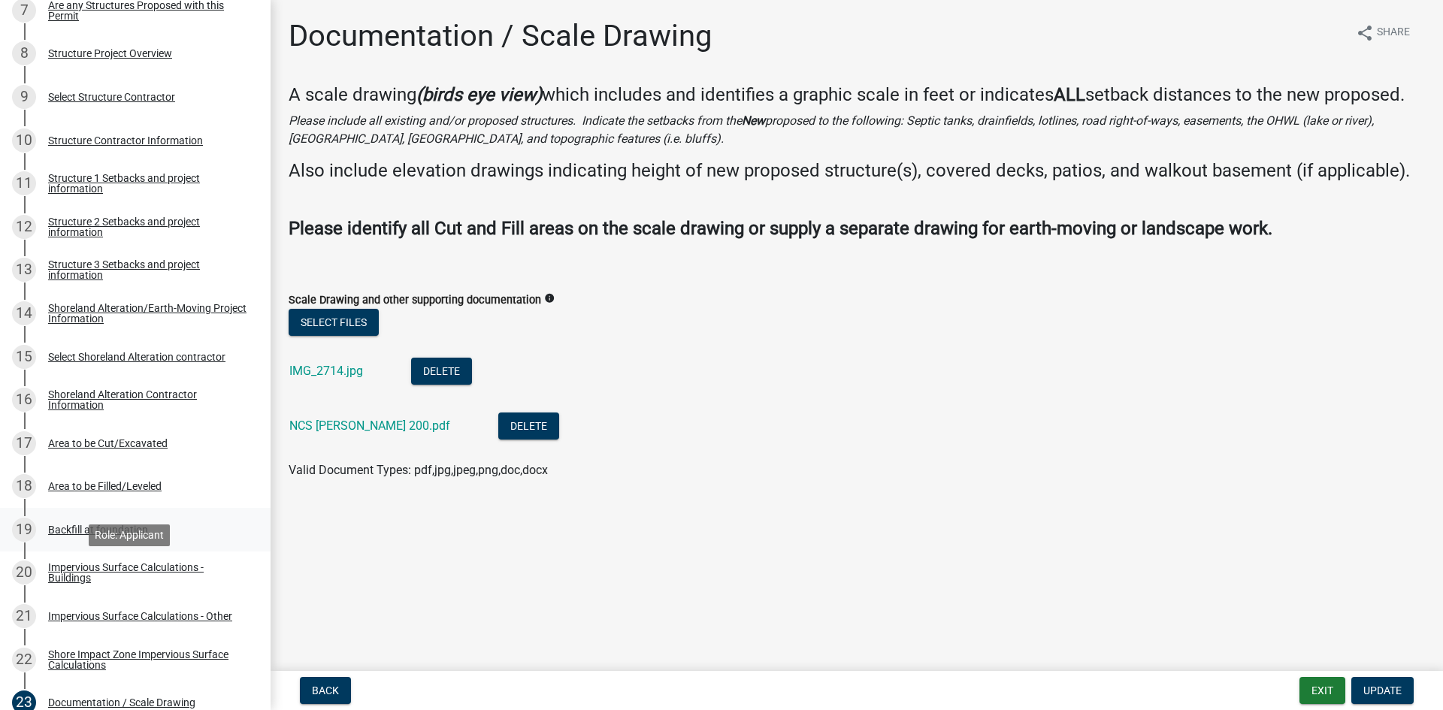
scroll to position [526, 0]
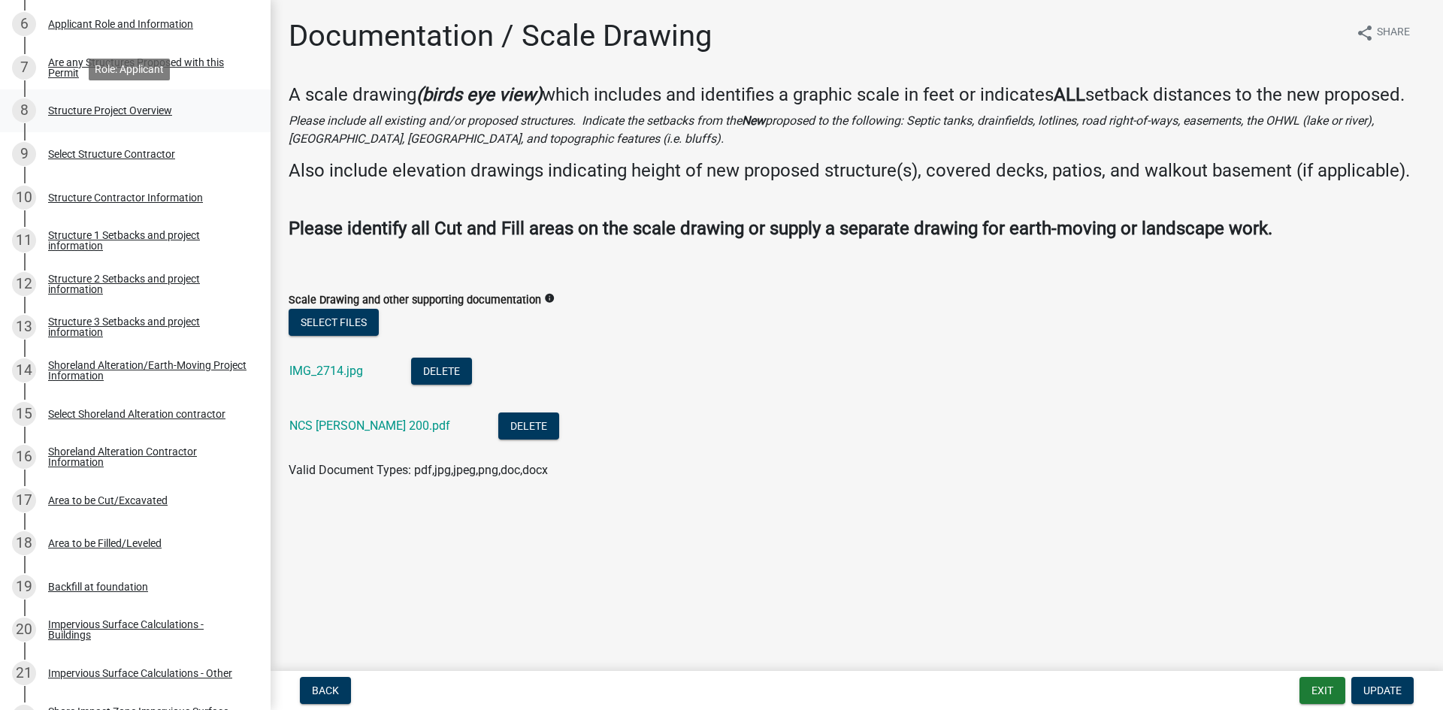
click at [126, 107] on div "Structure Project Overview" at bounding box center [110, 110] width 124 height 11
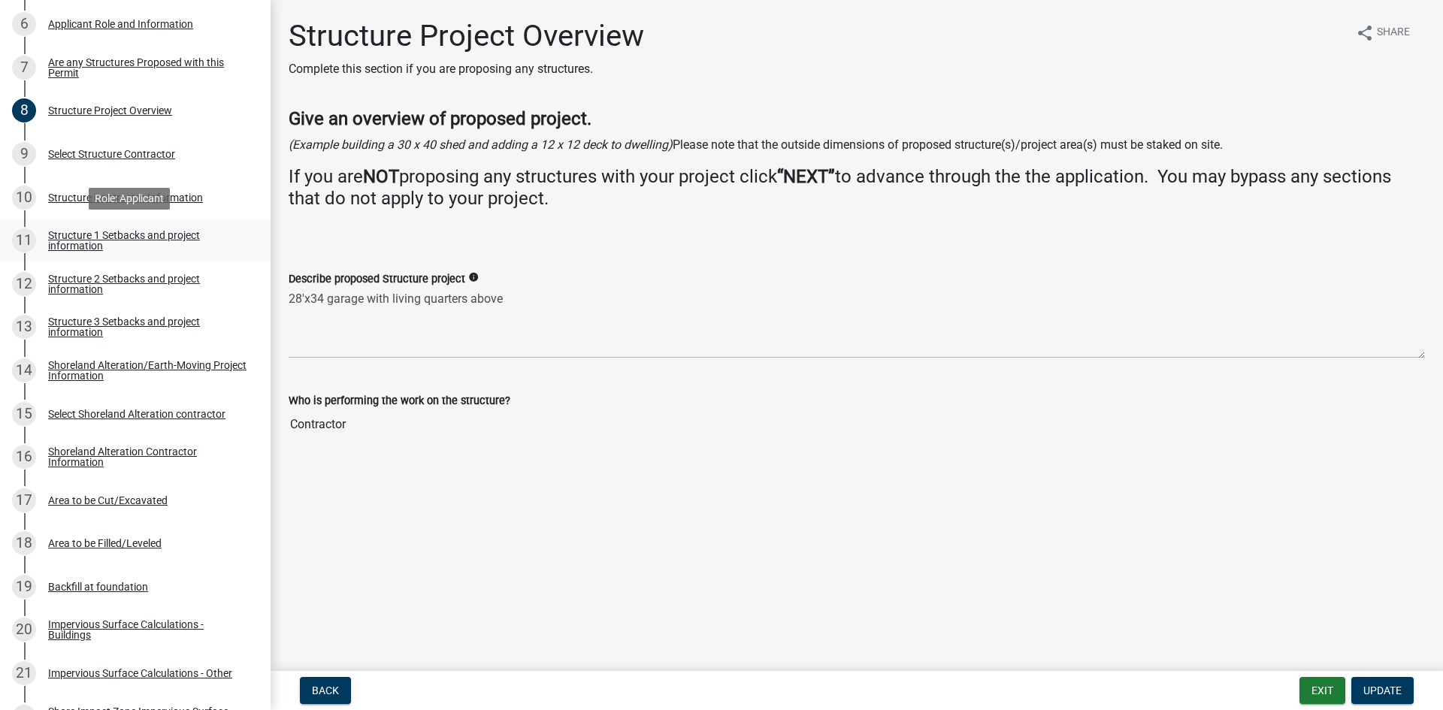
click at [189, 235] on div "Structure 1 Setbacks and project information" at bounding box center [147, 240] width 198 height 21
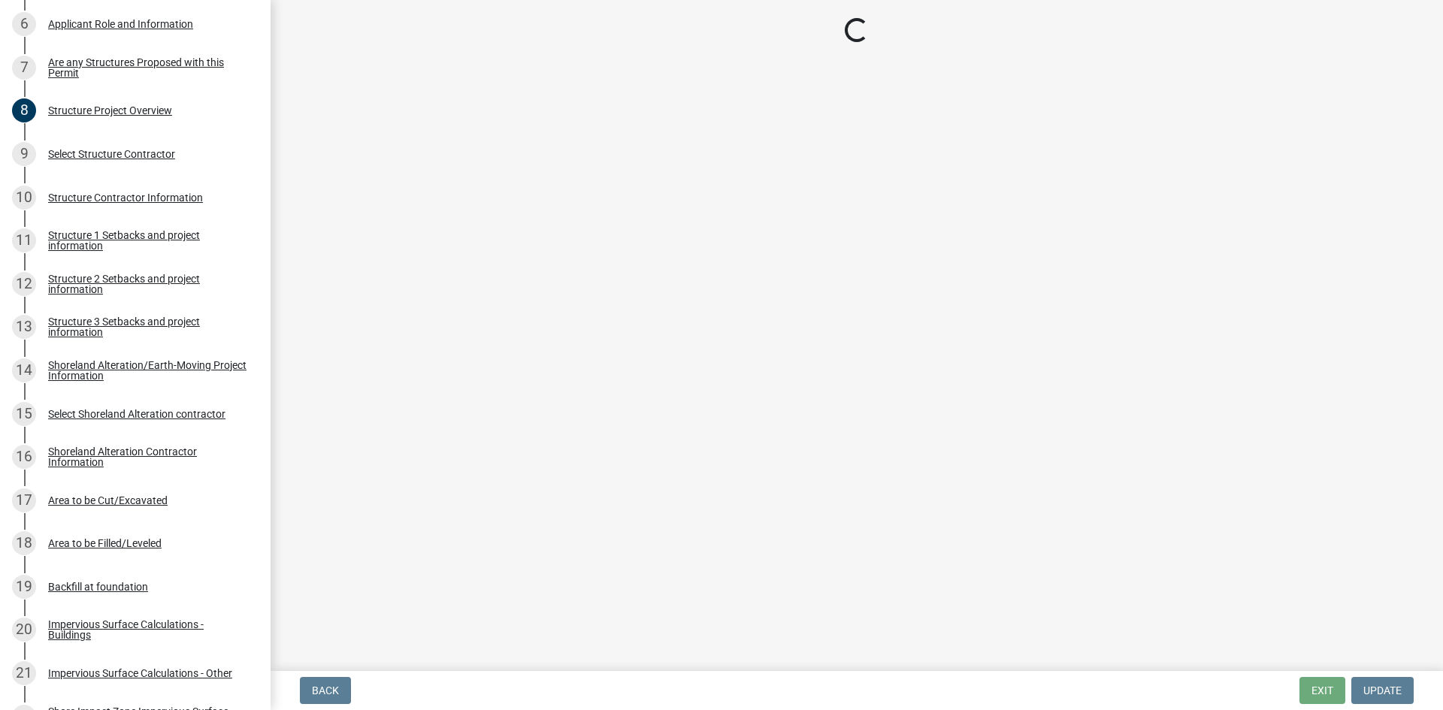
select select "c185e313-3403-4239-bd61-bb563c58a77a"
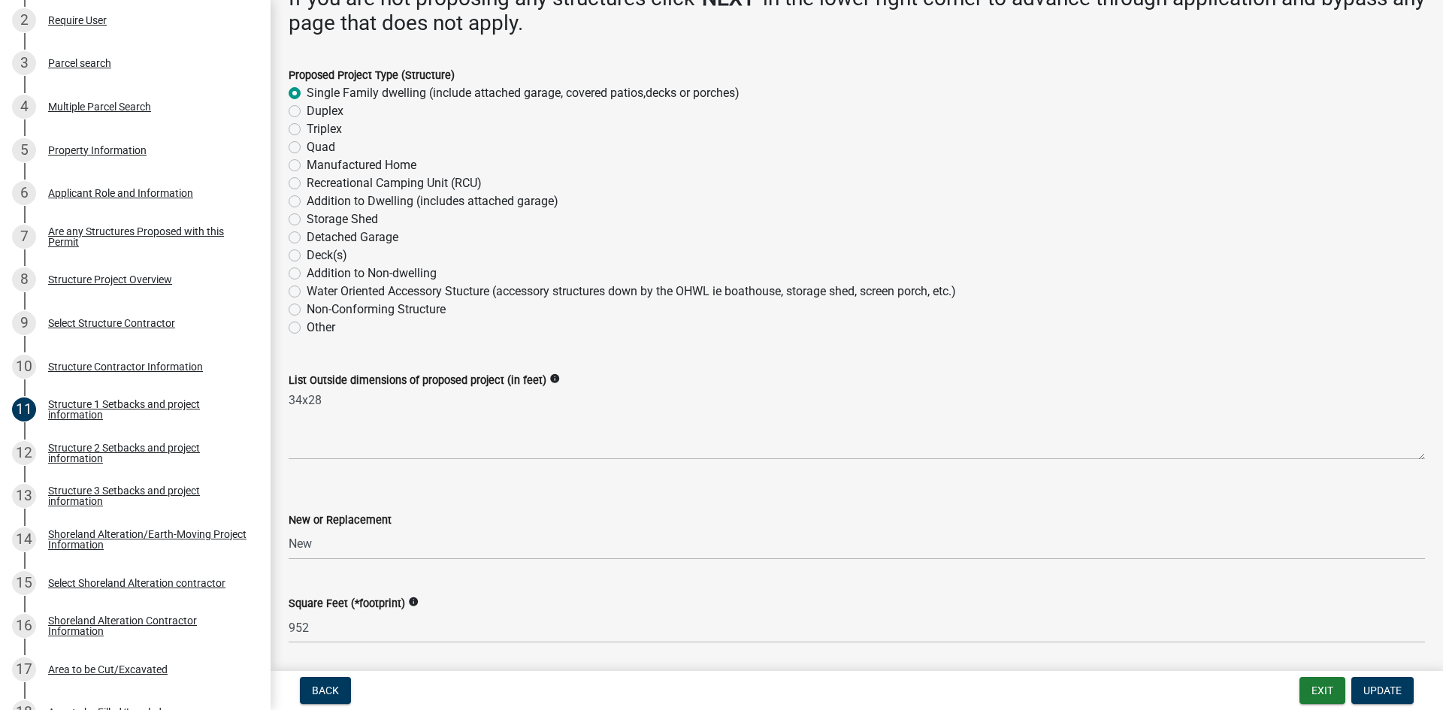
scroll to position [132, 0]
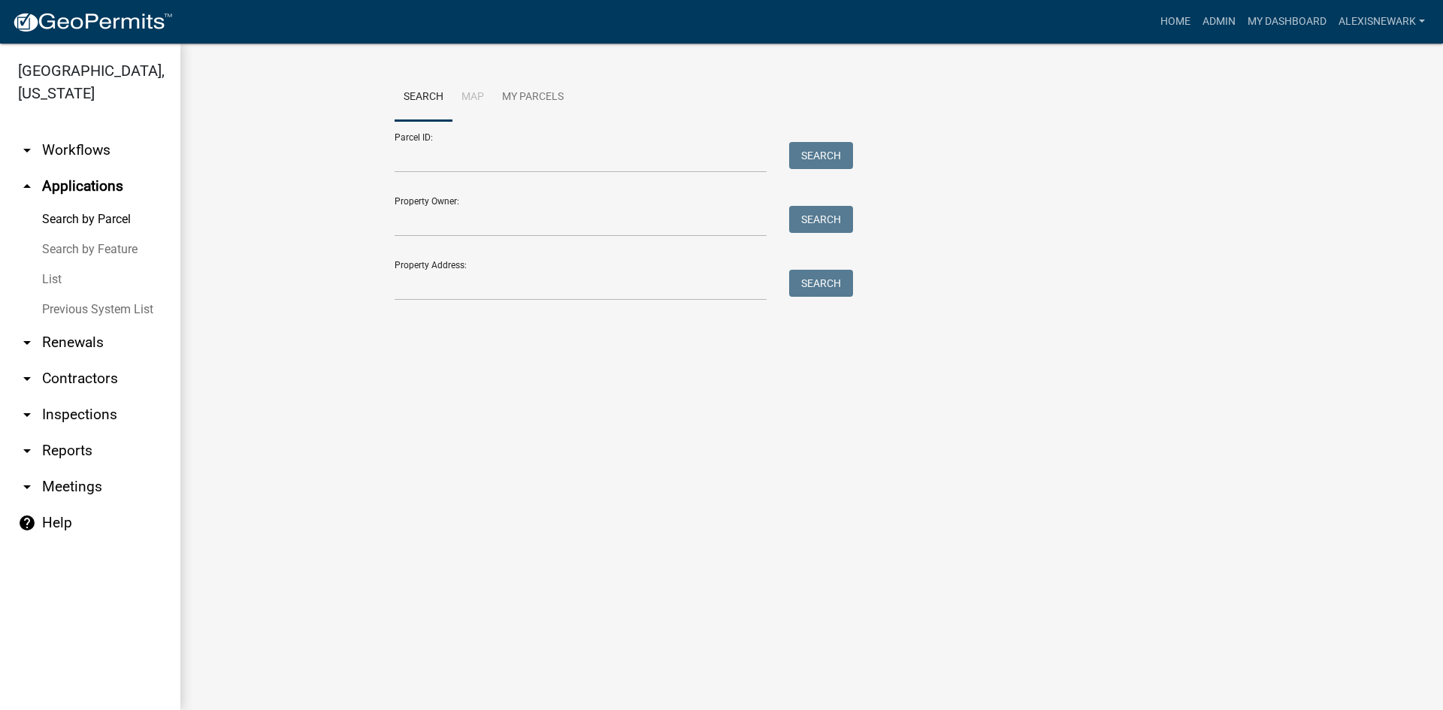
click at [542, 256] on div "Property Address: Search" at bounding box center [620, 275] width 451 height 52
click at [544, 274] on input "Property Address:" at bounding box center [581, 285] width 372 height 31
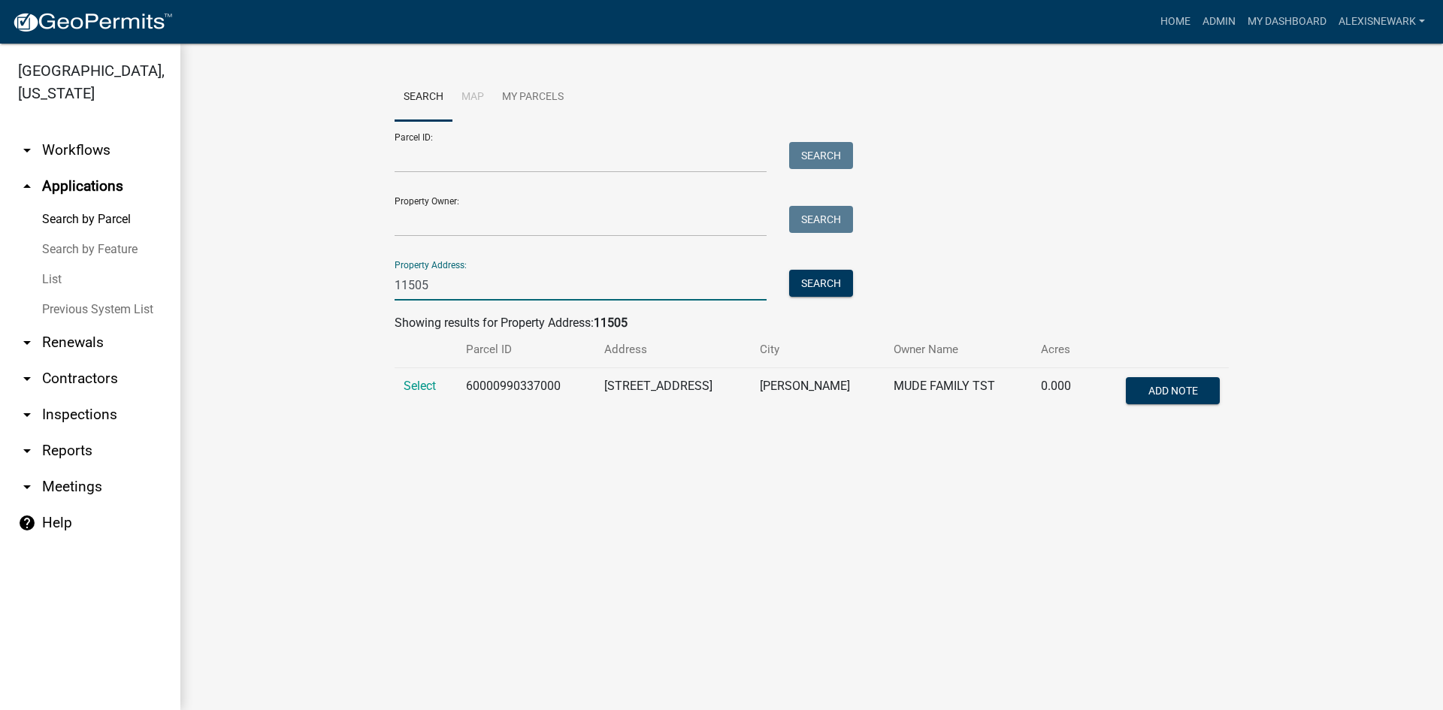
type input "11505"
click at [409, 372] on td "Select" at bounding box center [426, 393] width 62 height 50
click at [410, 378] on td "Select" at bounding box center [426, 393] width 62 height 50
click at [415, 386] on span "Select" at bounding box center [420, 386] width 32 height 14
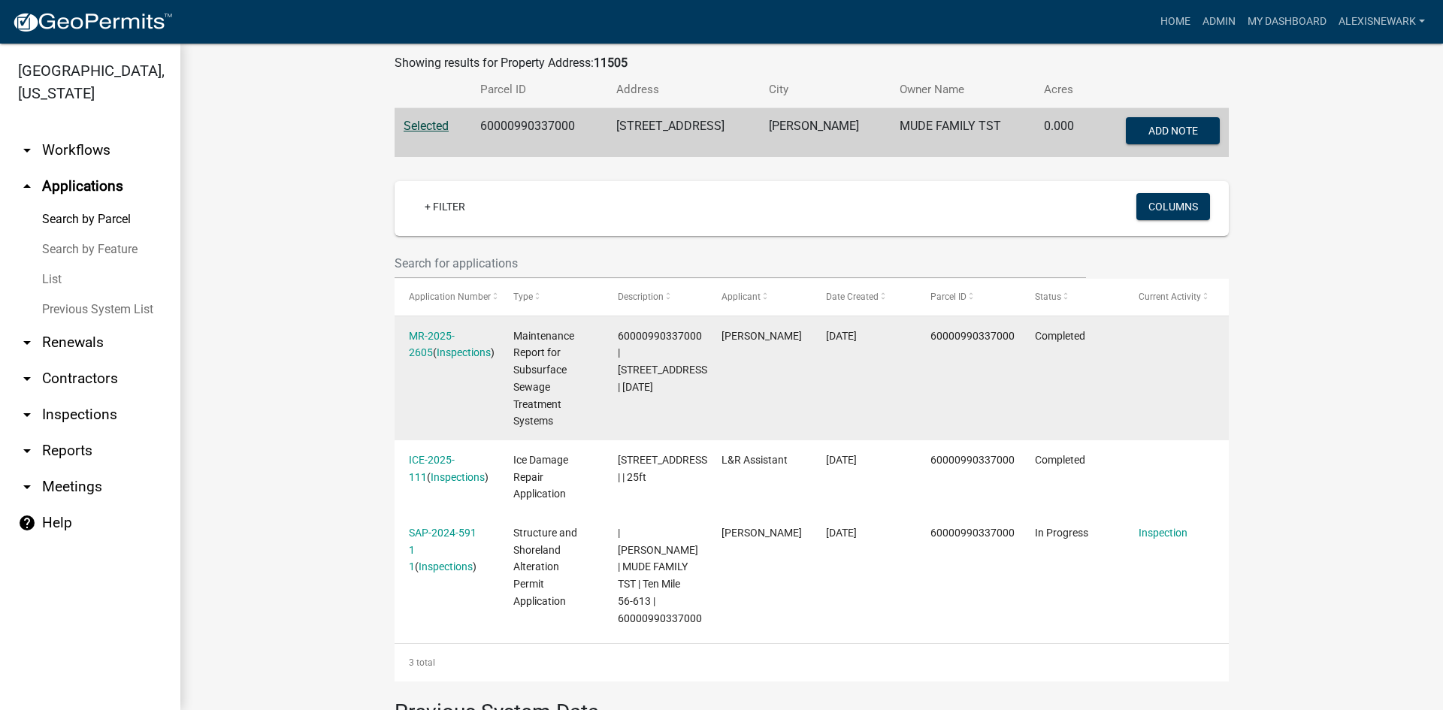
scroll to position [357, 0]
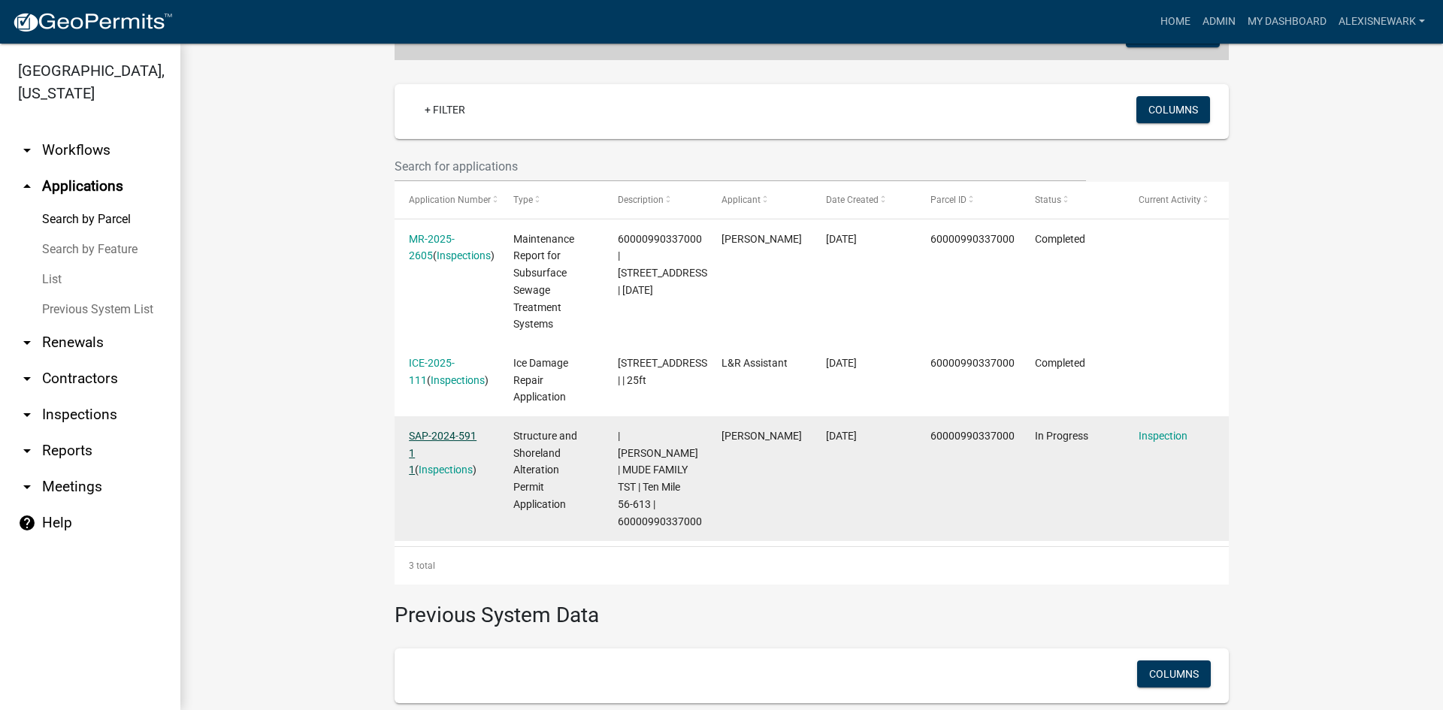
click at [448, 438] on link "SAP-2024-591 1 1" at bounding box center [443, 453] width 68 height 47
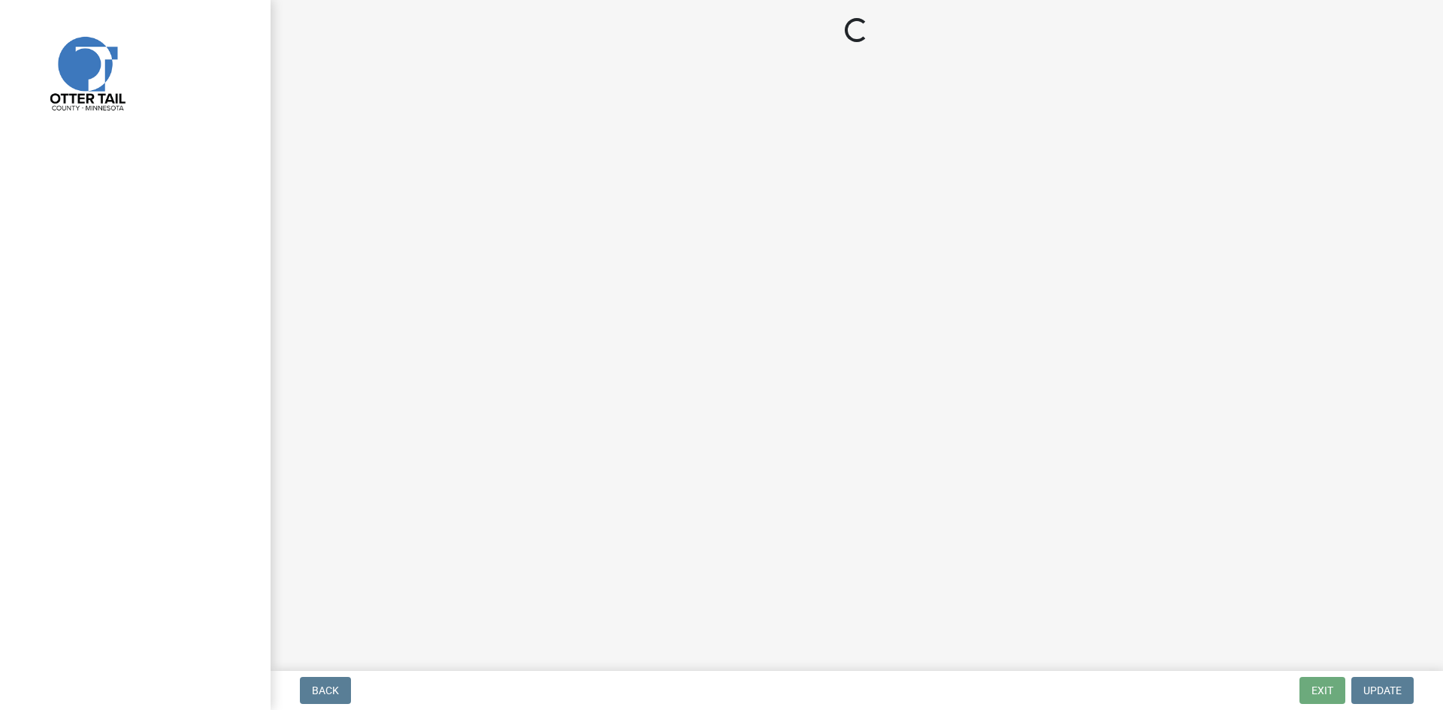
select select "710d5f49-2663-4e73-9718-d0c4e189f5ed"
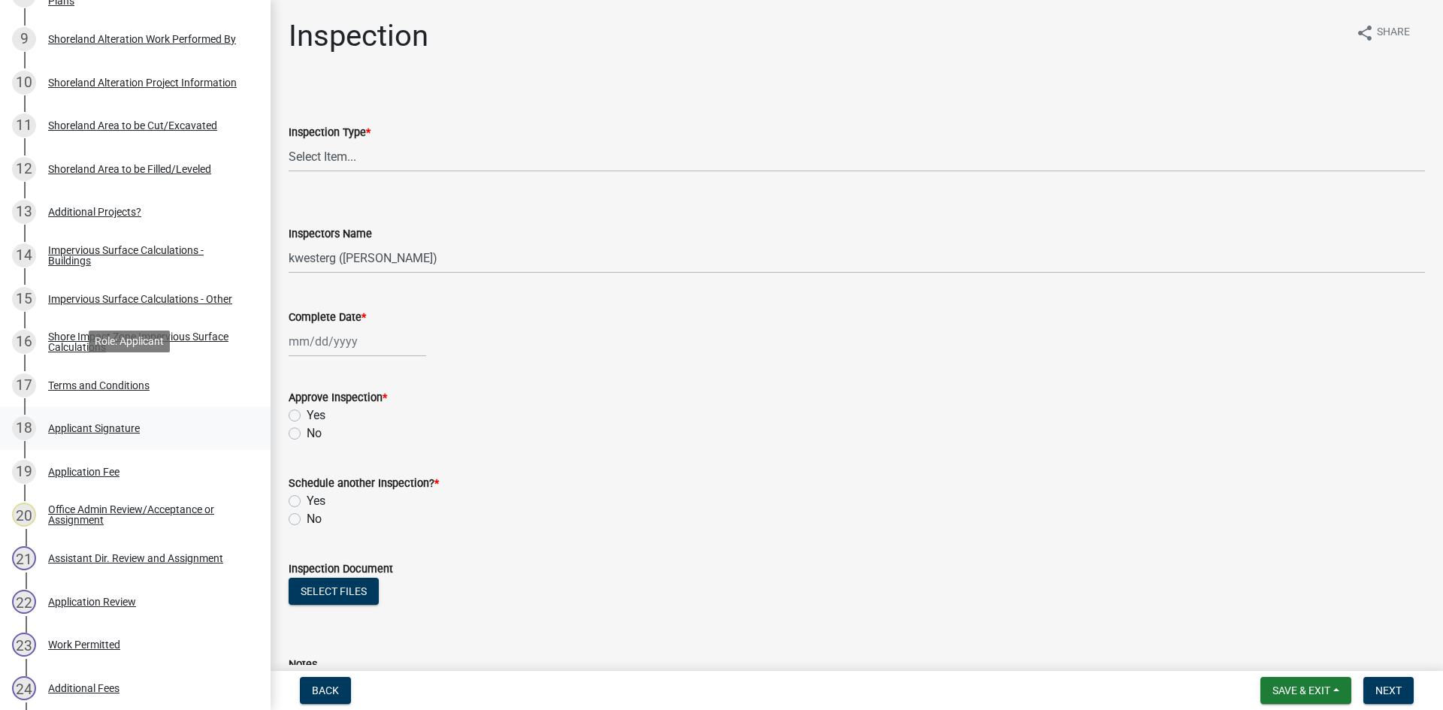
scroll to position [771, 0]
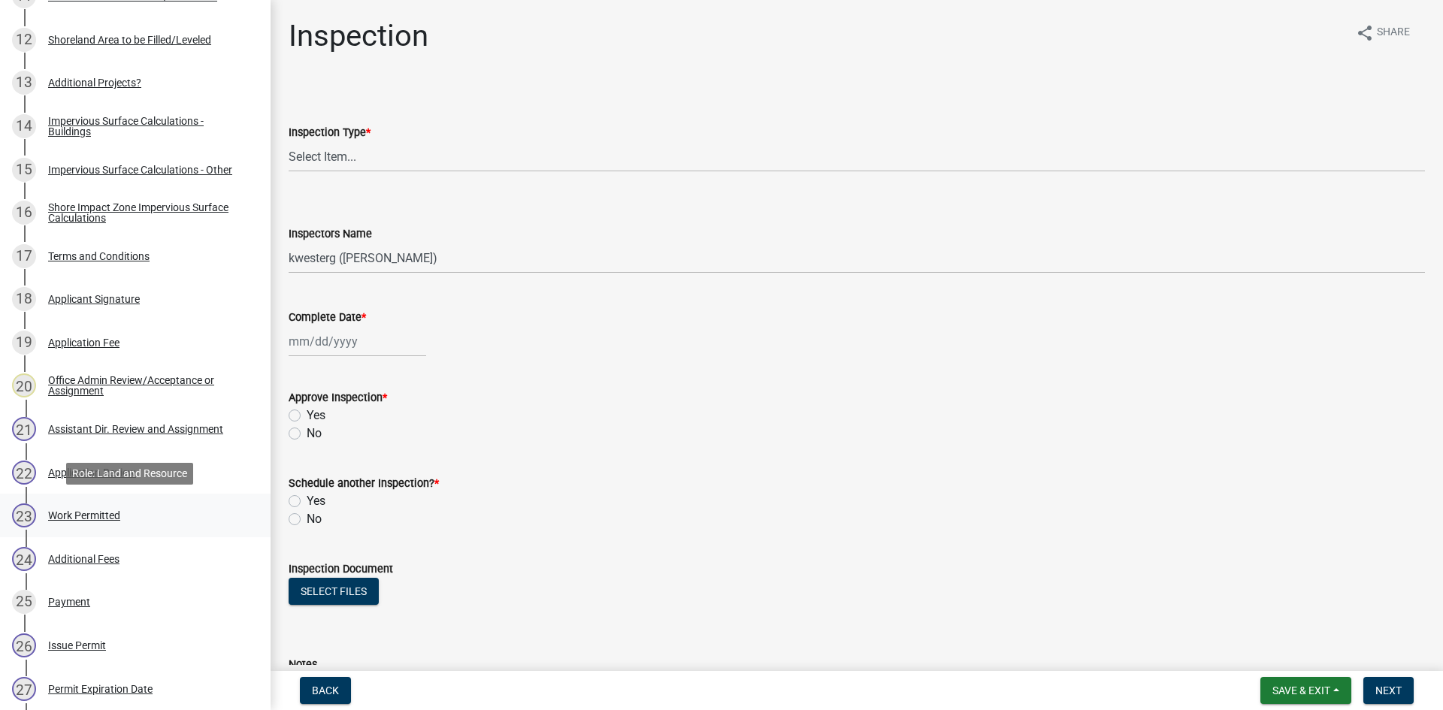
click at [144, 522] on div "23 Work Permitted" at bounding box center [129, 516] width 235 height 24
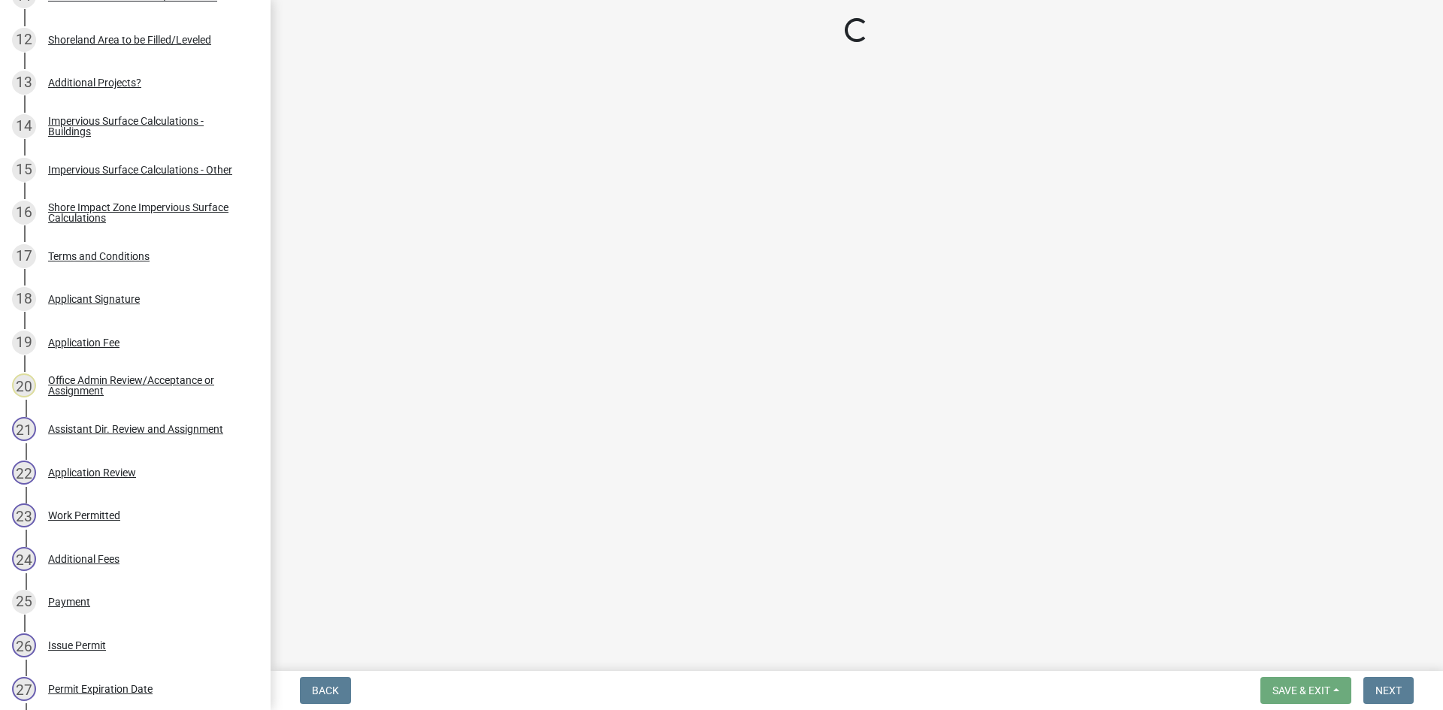
select select "f66be788-4dd6-459d-a9ec-6d83f4dfb709"
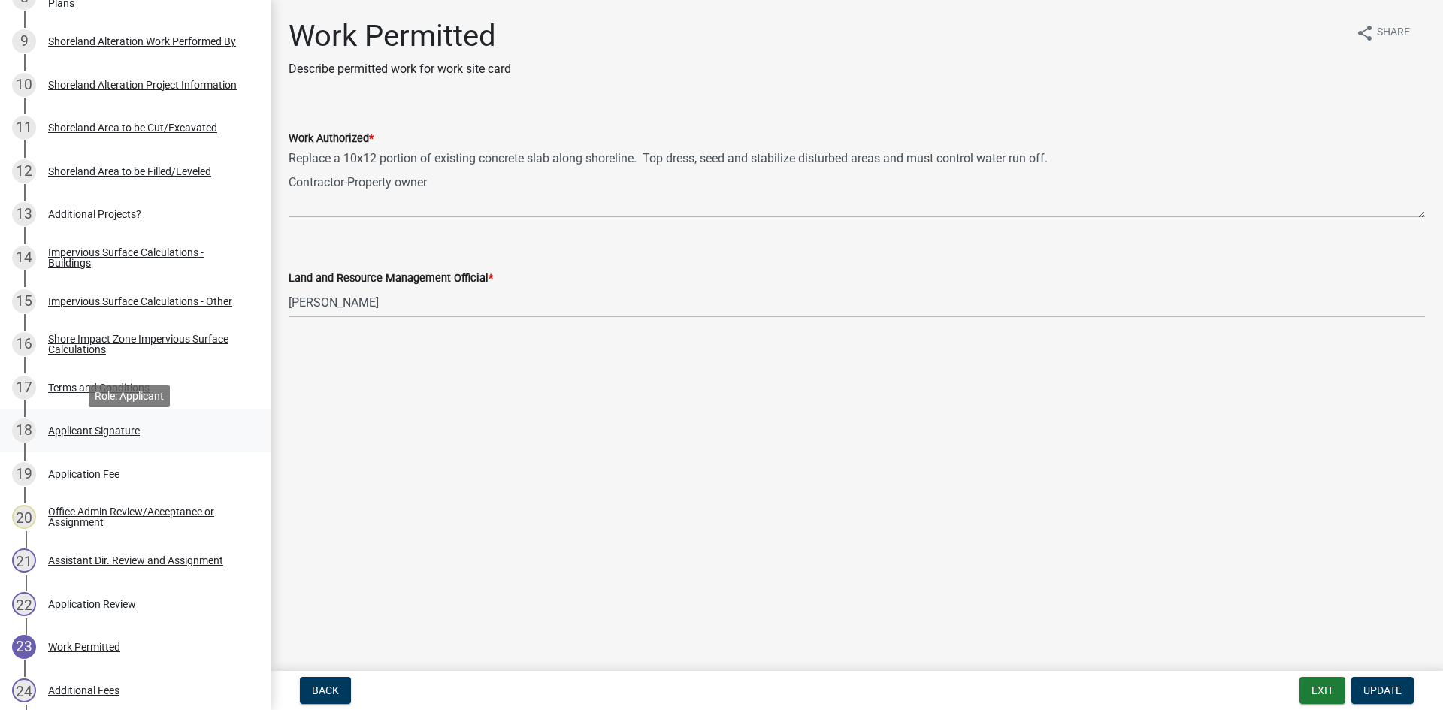
scroll to position [620, 0]
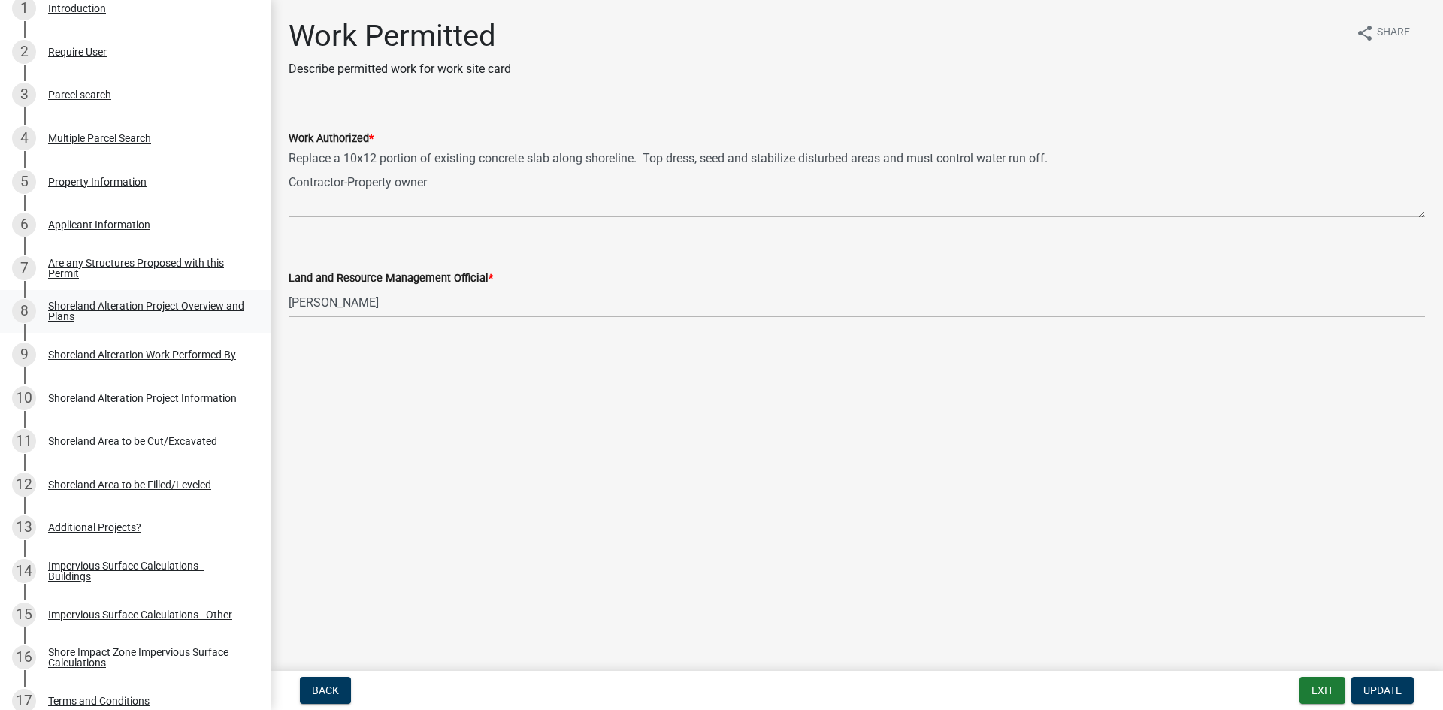
click at [132, 293] on ul "1 Introduction 2 Require User 3 Parcel search 4 Multiple Parcel Search 5 Proper…" at bounding box center [135, 678] width 271 height 1397
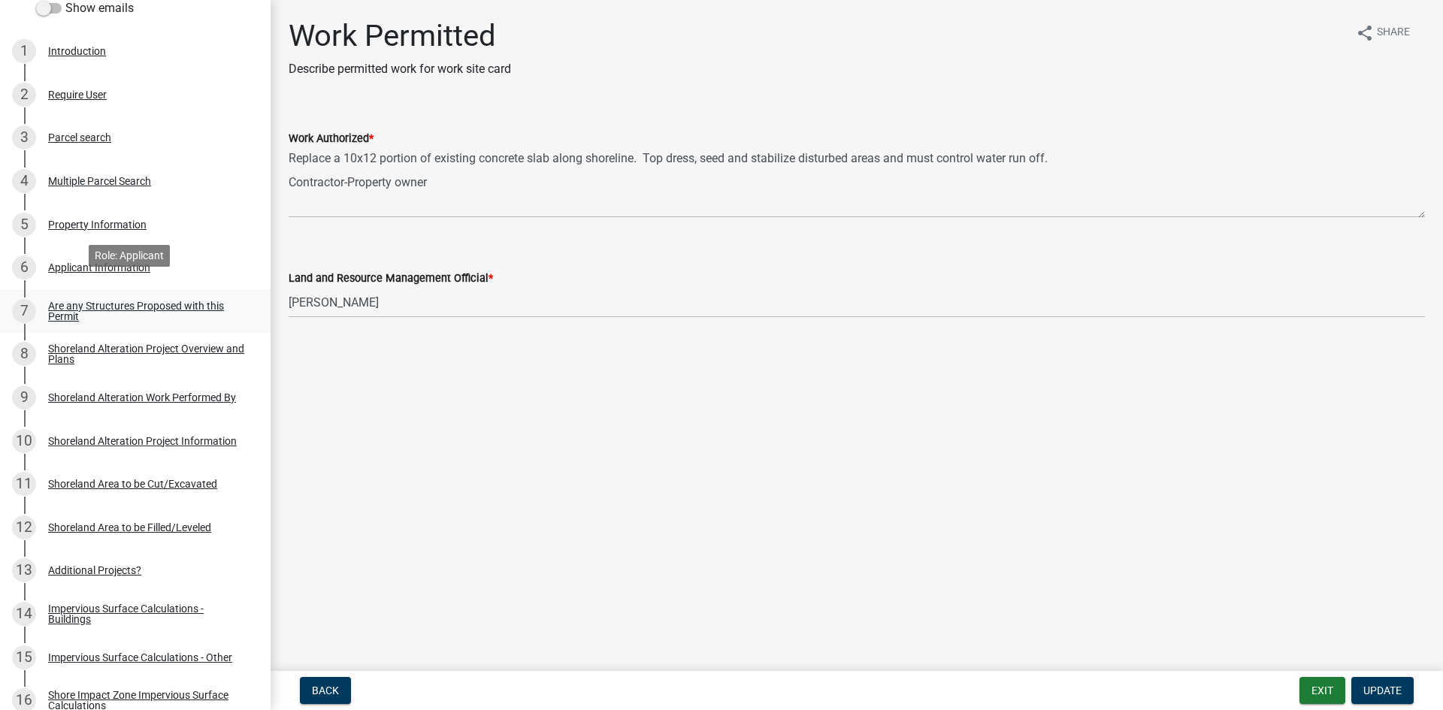
scroll to position [282, 0]
click at [136, 344] on div "Shoreland Alteration Project Overview and Plans" at bounding box center [147, 354] width 198 height 21
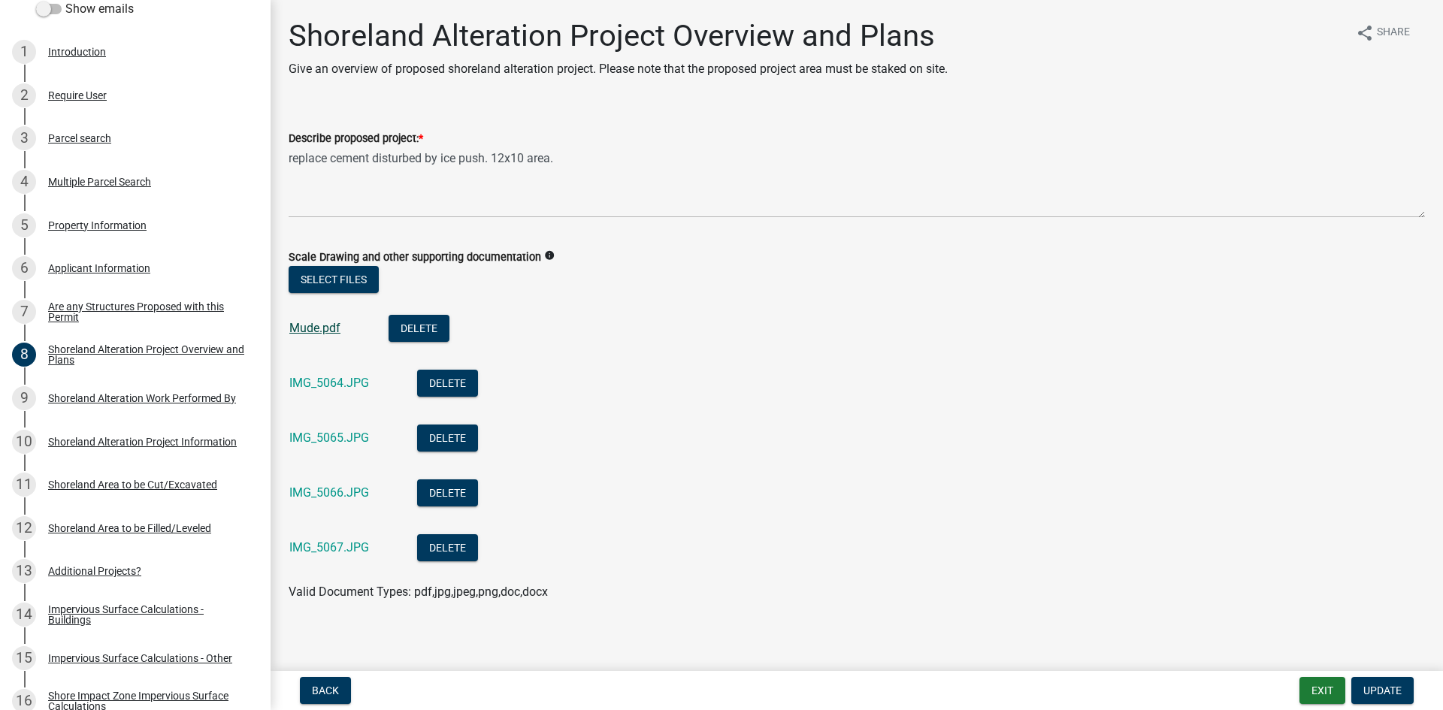
click at [326, 322] on link "Mude.pdf" at bounding box center [314, 328] width 51 height 14
click at [356, 375] on div "IMG_5064.JPG" at bounding box center [341, 385] width 104 height 31
click at [358, 382] on link "IMG_5064.JPG" at bounding box center [329, 383] width 80 height 14
click at [341, 435] on link "IMG_5065.JPG" at bounding box center [329, 438] width 80 height 14
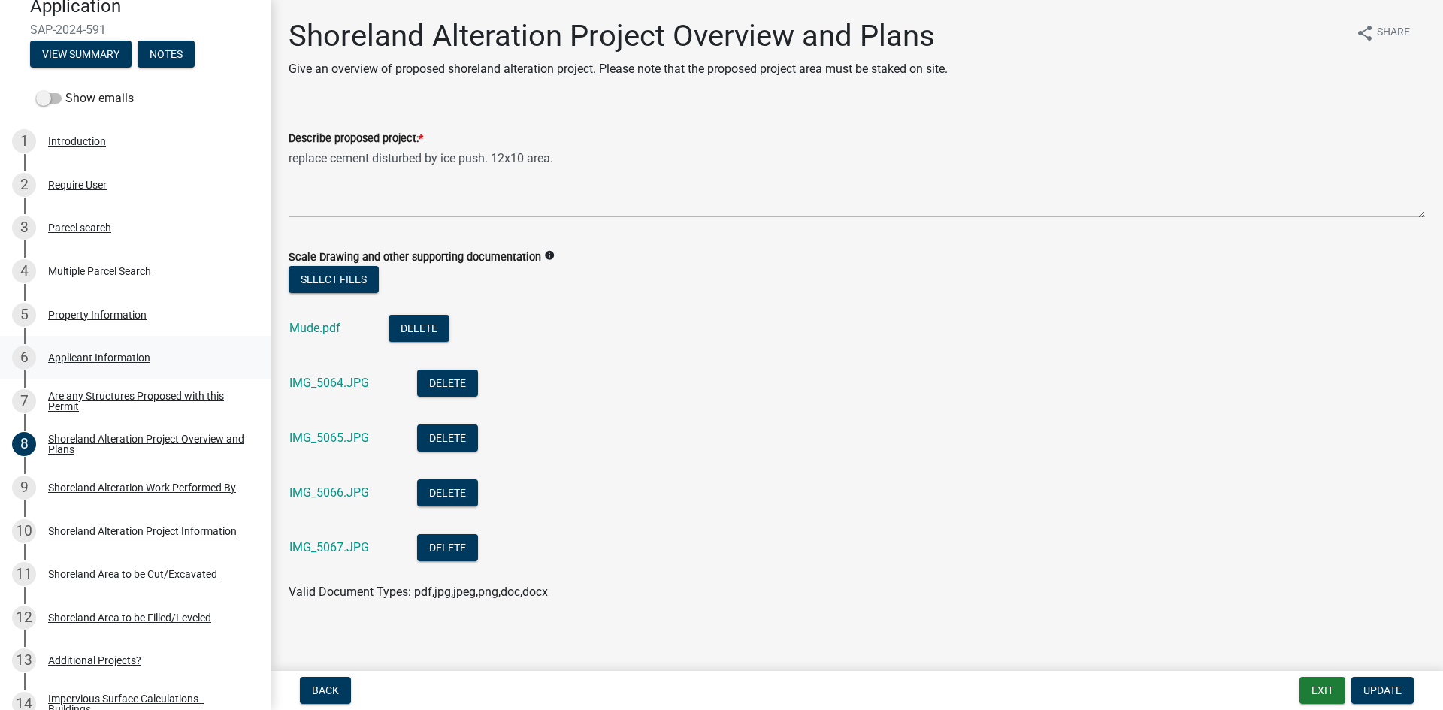
scroll to position [188, 0]
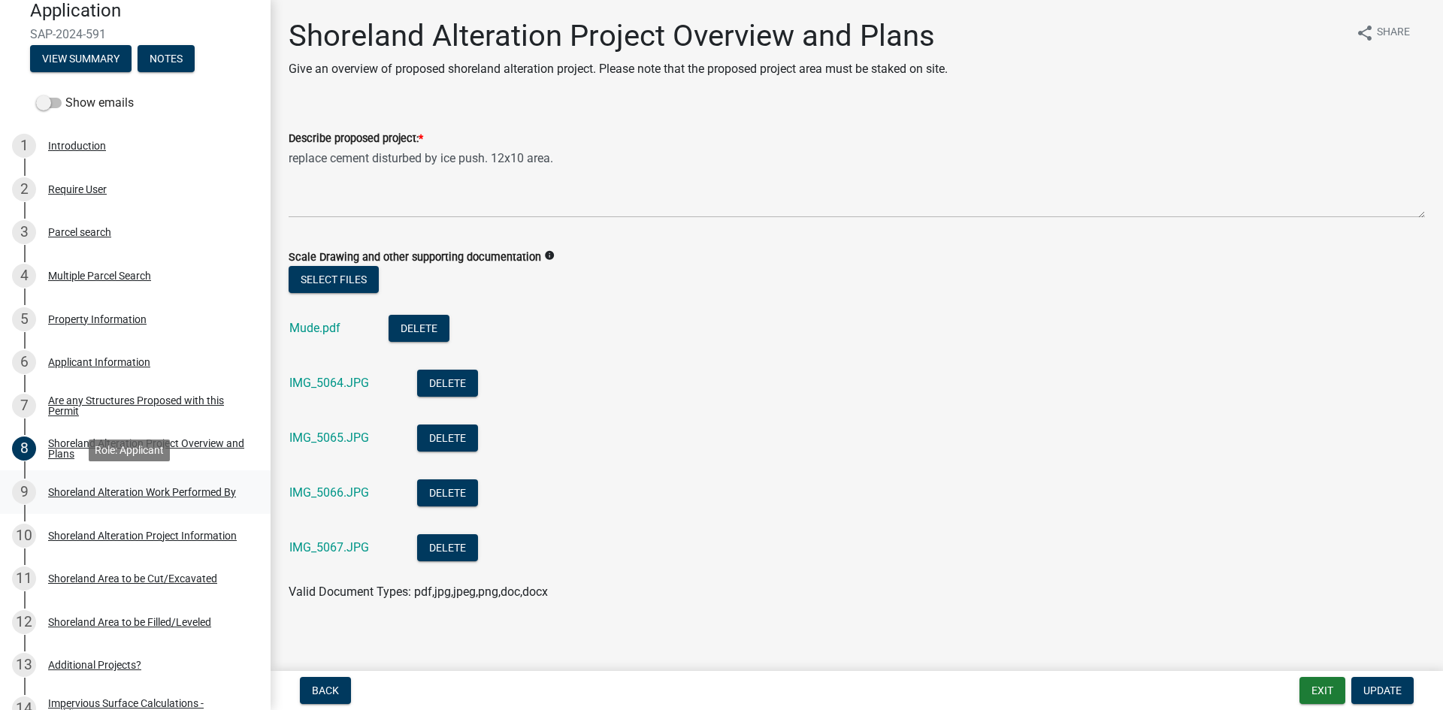
click at [173, 491] on div "Shoreland Alteration Work Performed By" at bounding box center [142, 492] width 188 height 11
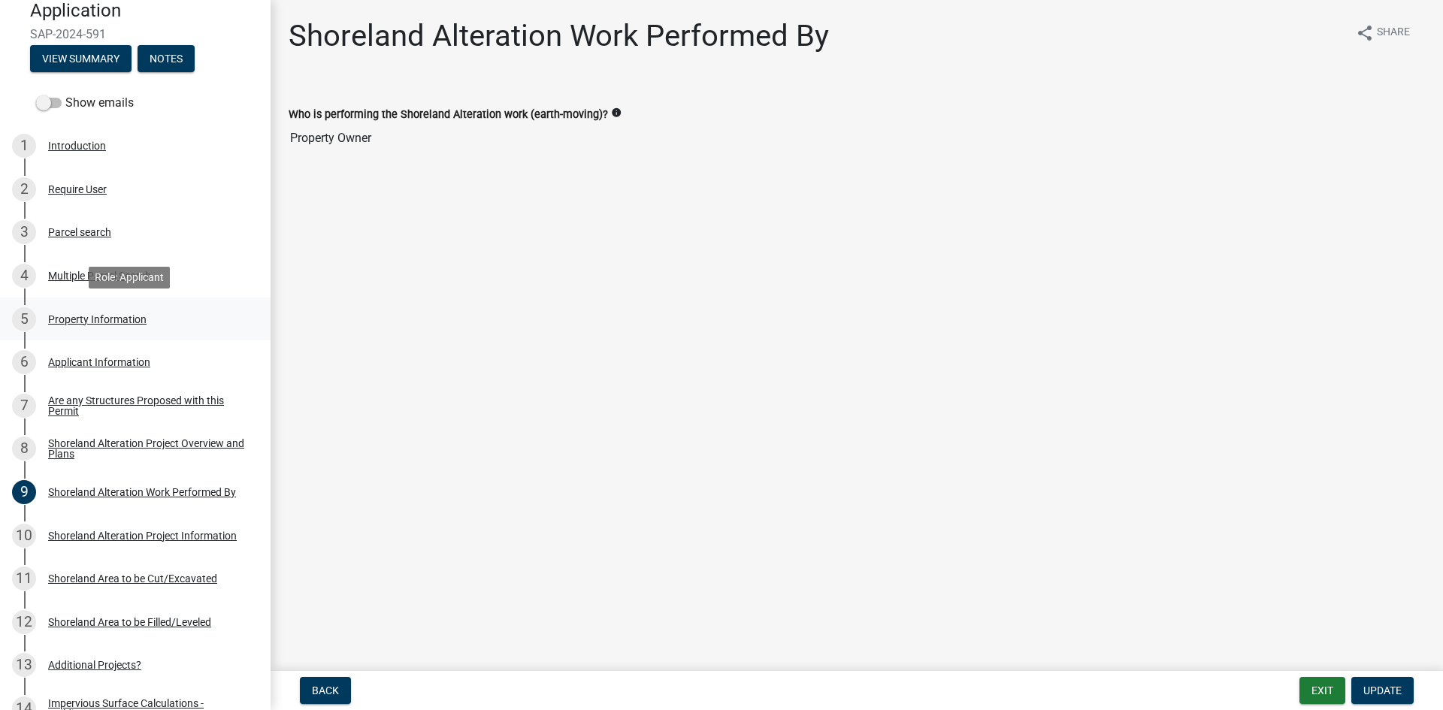
click at [158, 314] on div "5 Property Information" at bounding box center [129, 319] width 235 height 24
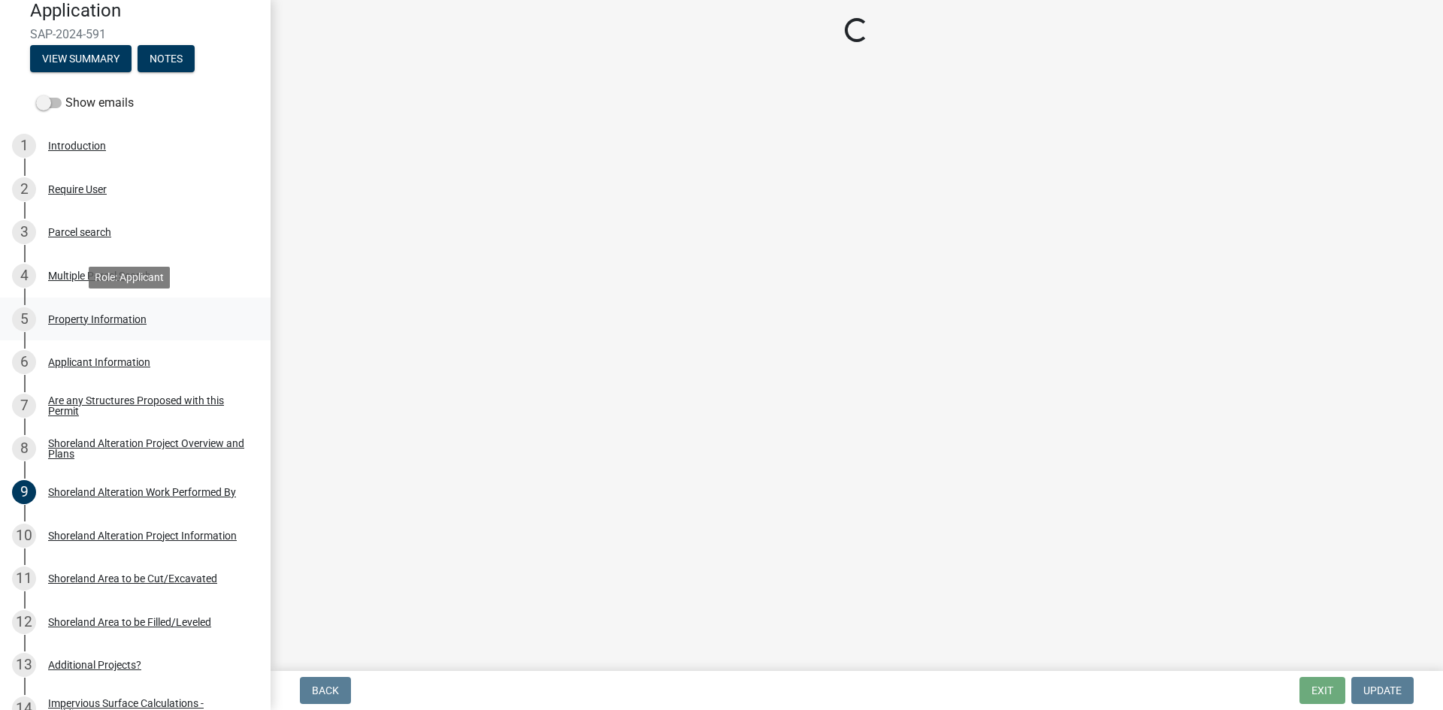
select select "c9ac7406-5e22-4411-a9e0-40aa5670d408"
select select "536c2d30-81d9-41b4-a753-c6560d717c74"
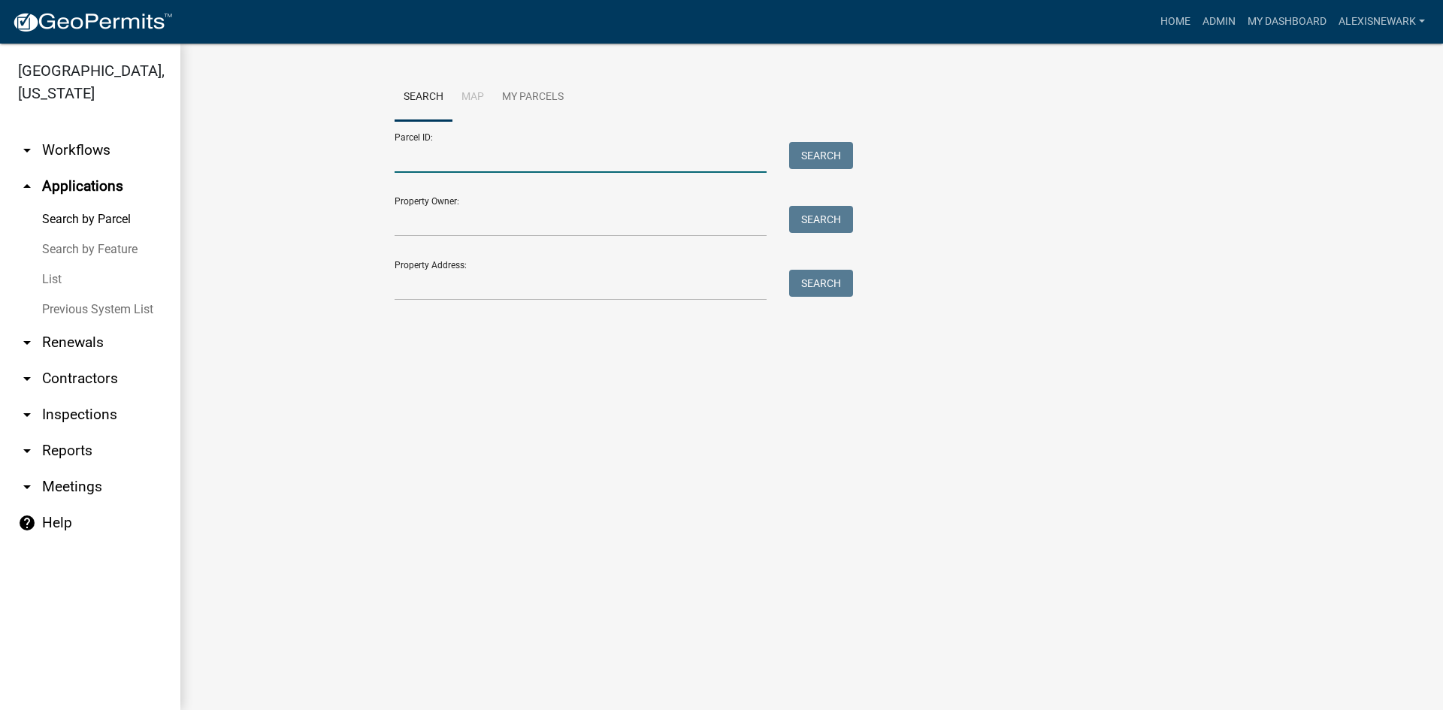
click at [427, 154] on input "Parcel ID:" at bounding box center [581, 157] width 372 height 31
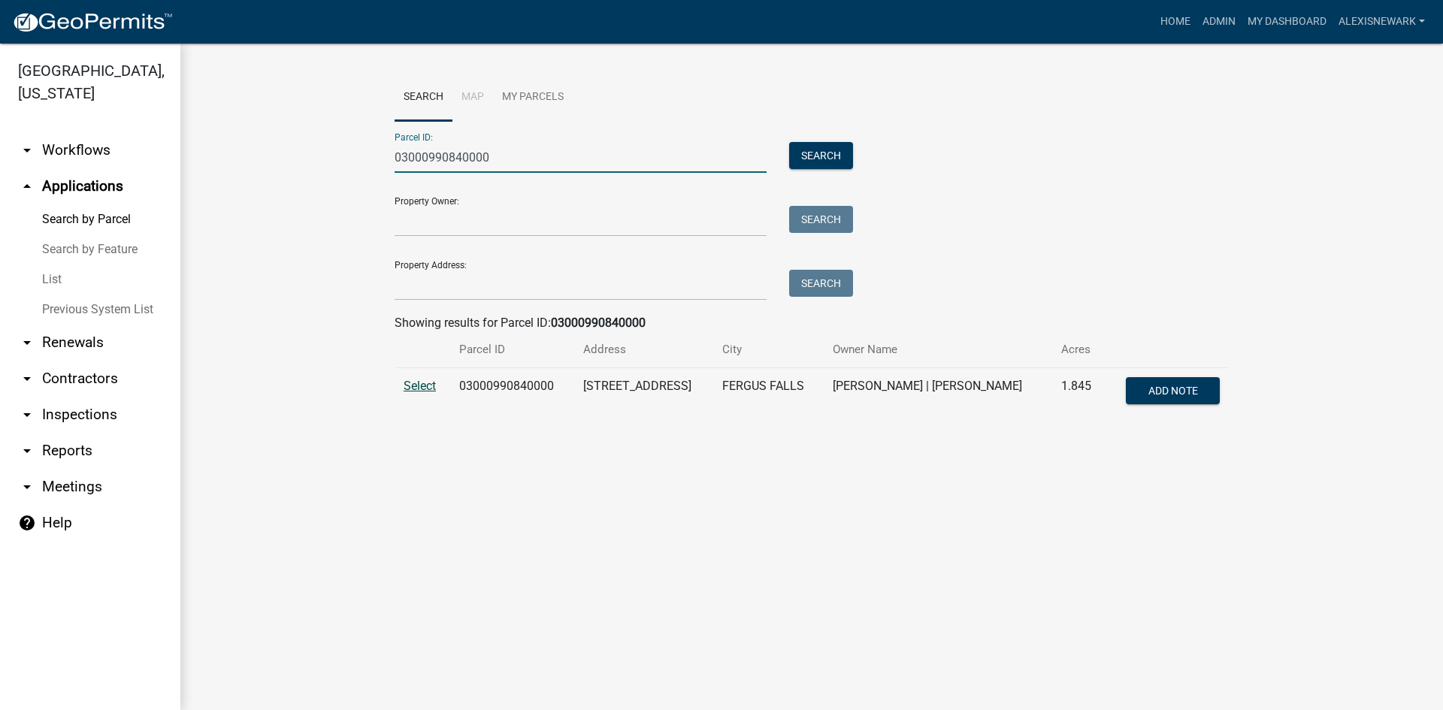
type input "03000990840000"
click at [424, 387] on span "Select" at bounding box center [420, 386] width 32 height 14
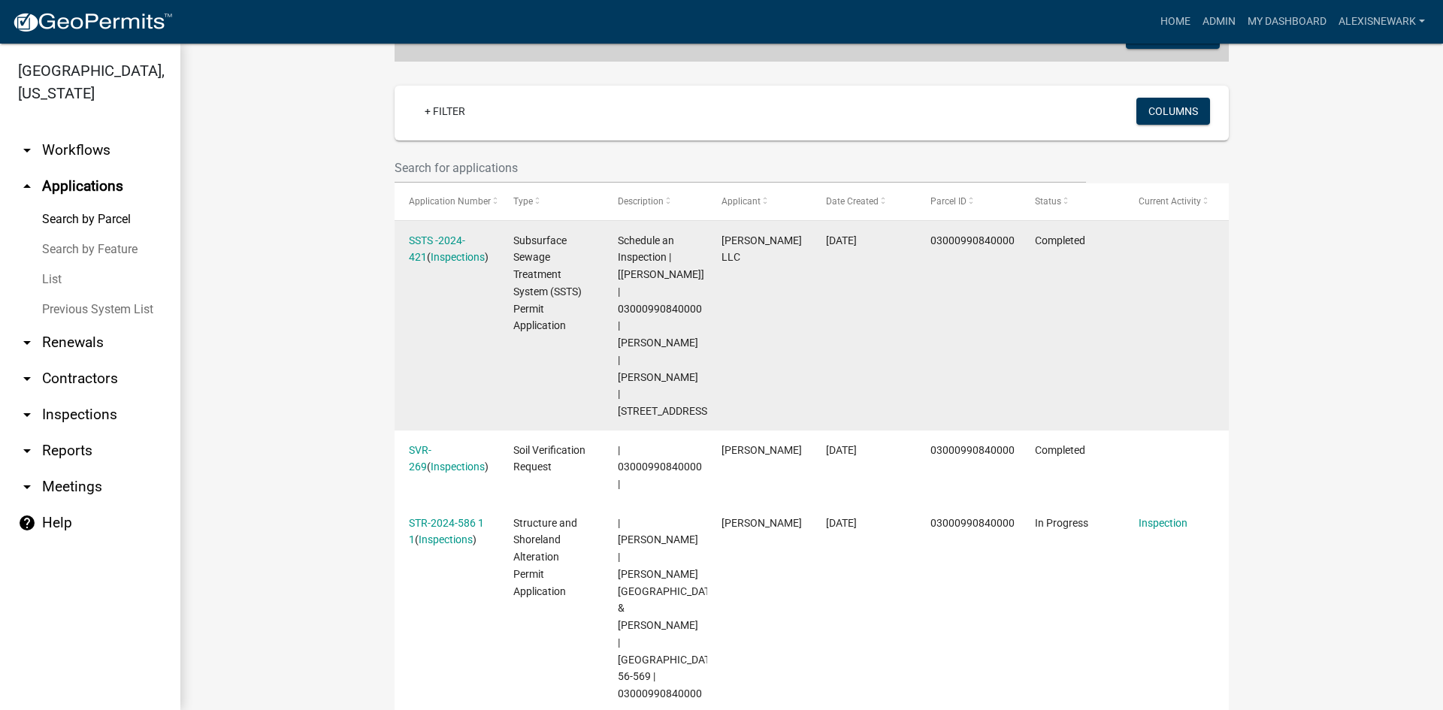
scroll to position [357, 0]
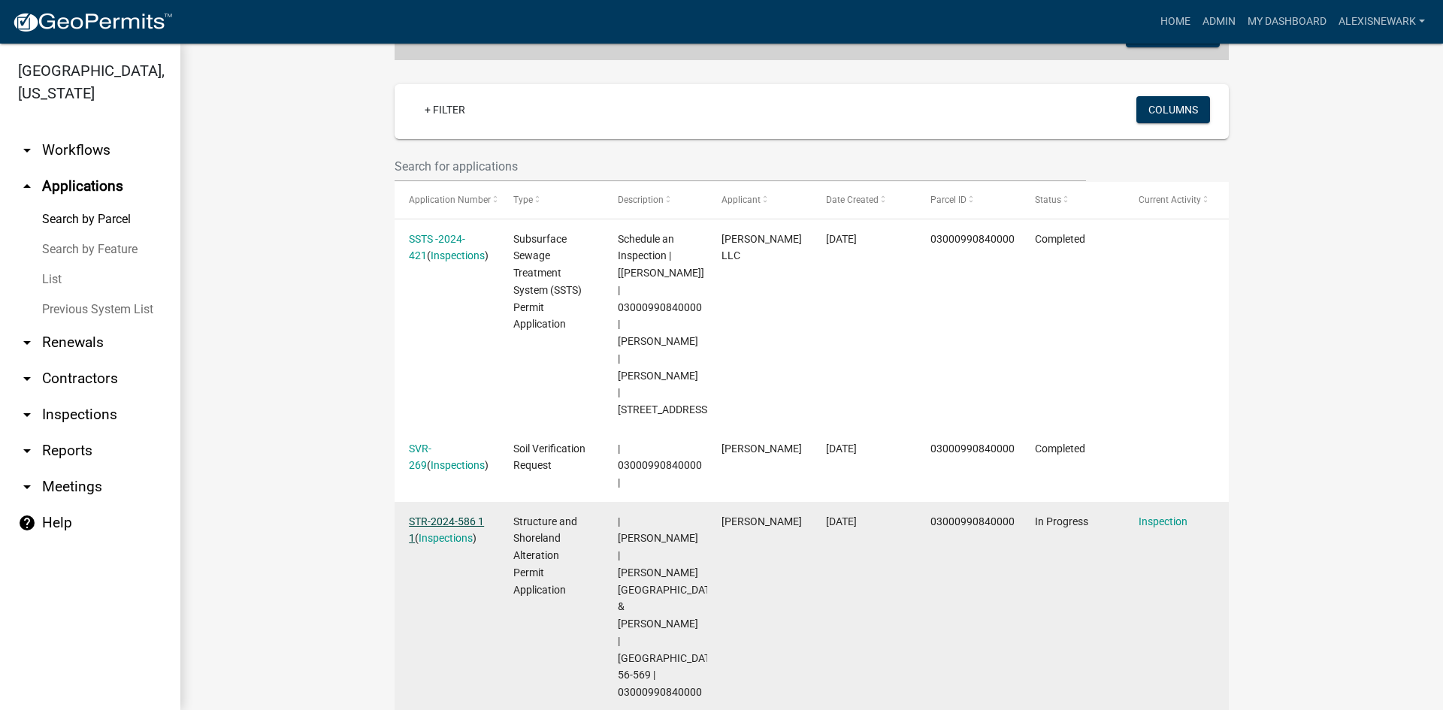
click at [459, 516] on link "STR-2024-586 1 1" at bounding box center [446, 530] width 75 height 29
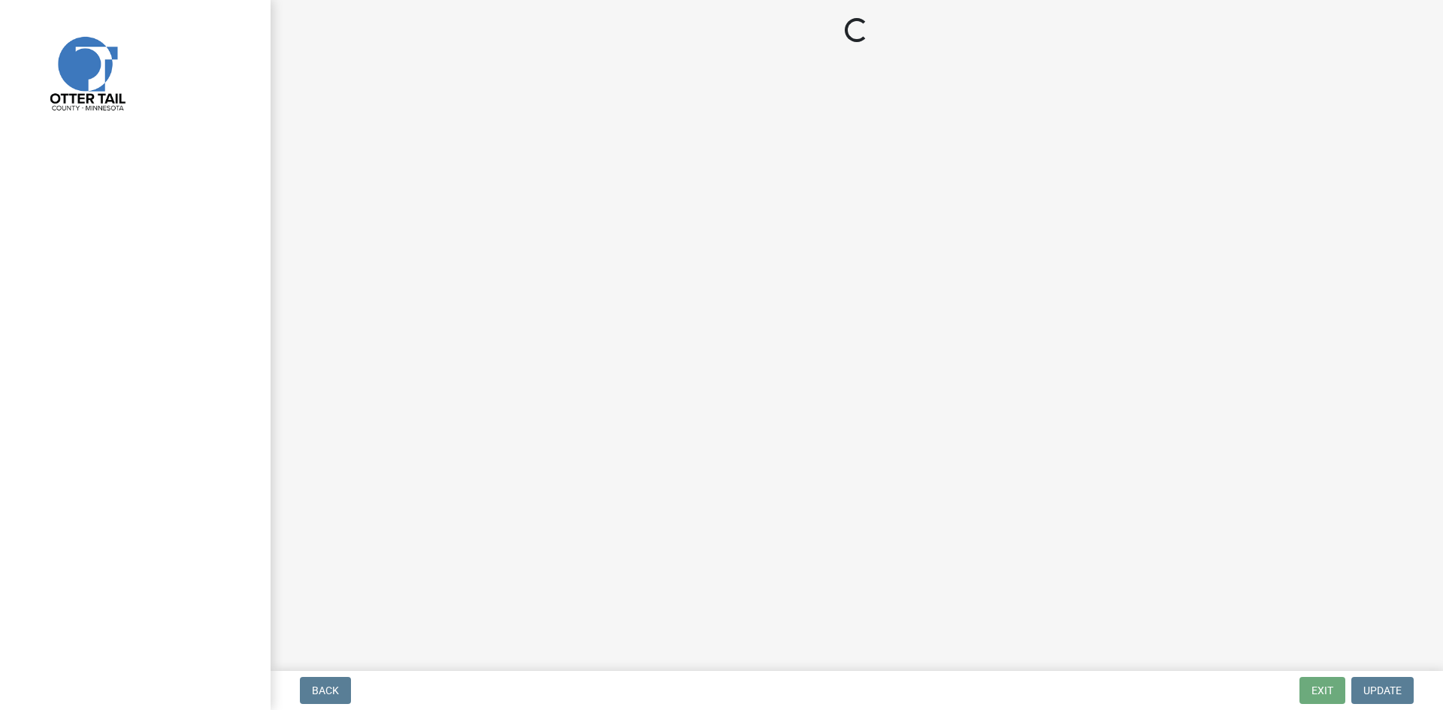
select select "710d5f49-2663-4e73-9718-d0c4e189f5ed"
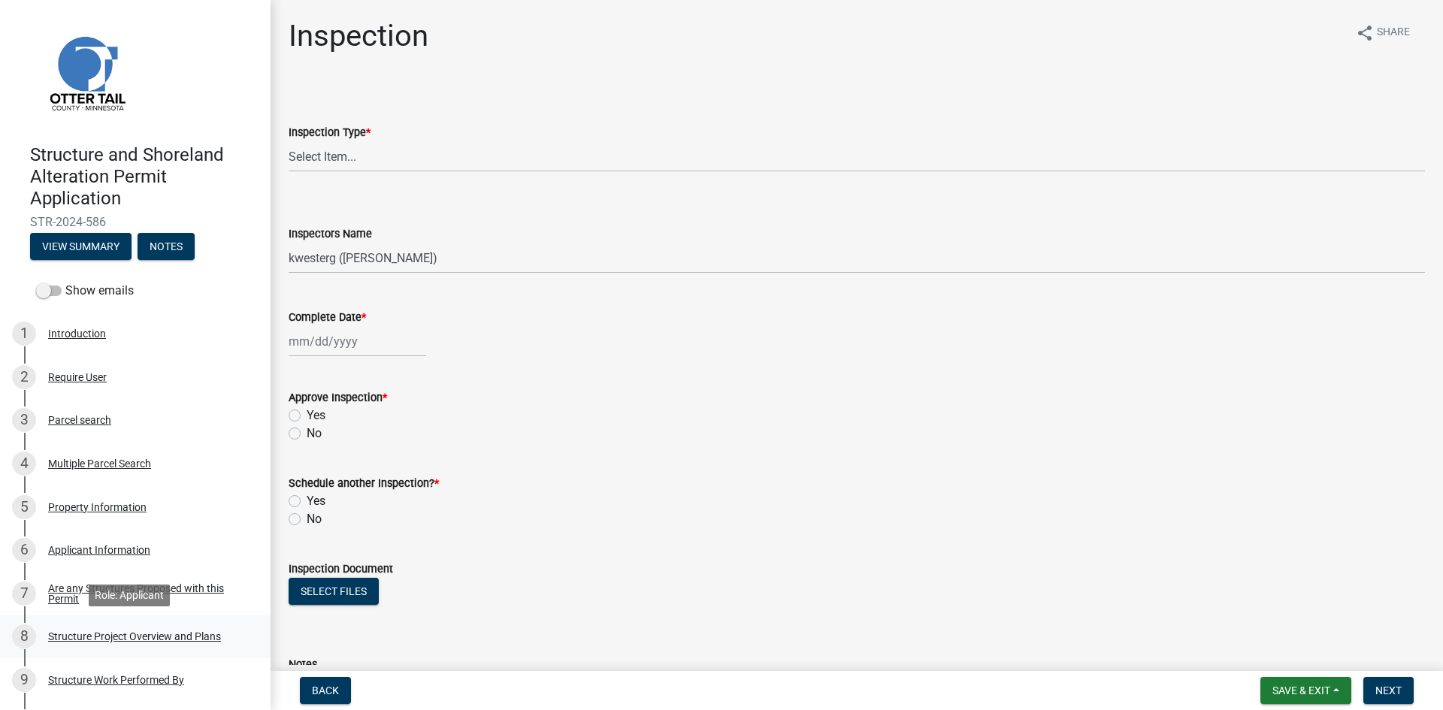
click at [135, 637] on div "Structure Project Overview and Plans" at bounding box center [134, 636] width 173 height 11
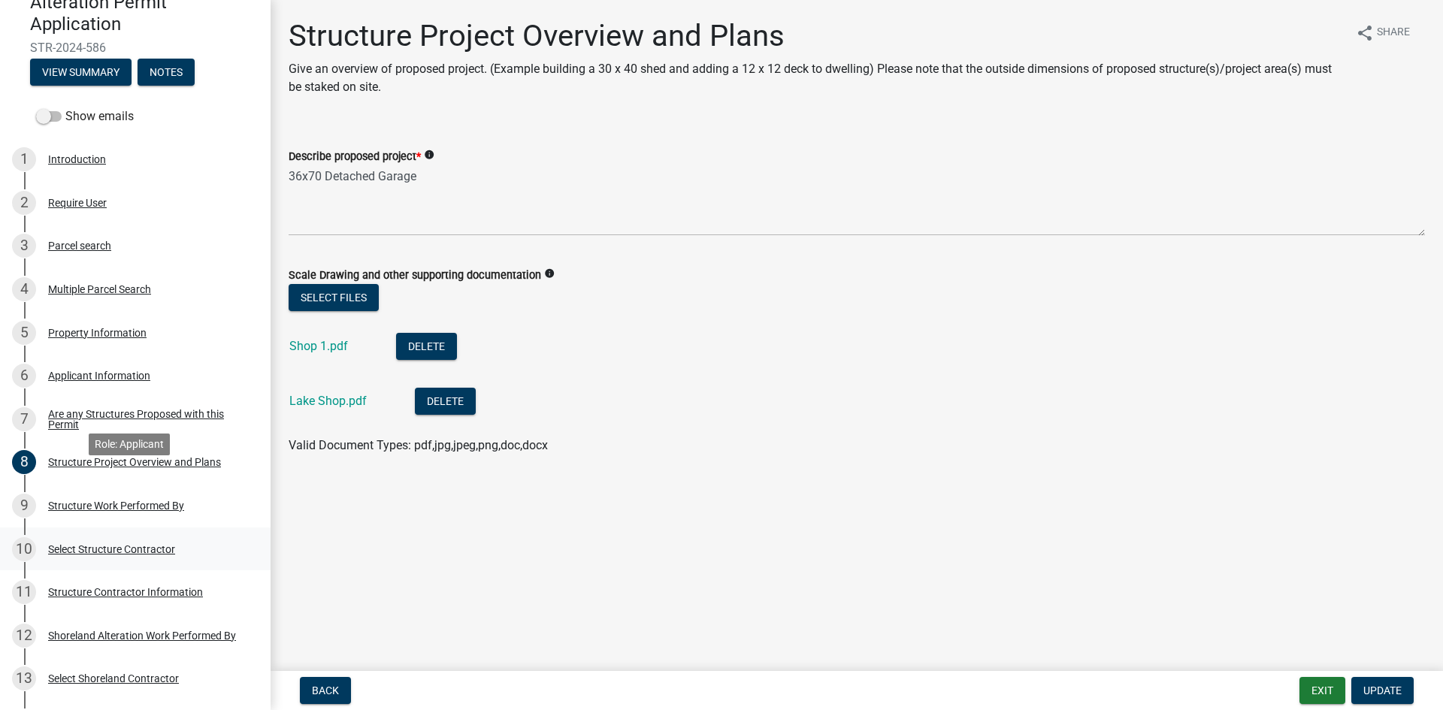
scroll to position [226, 0]
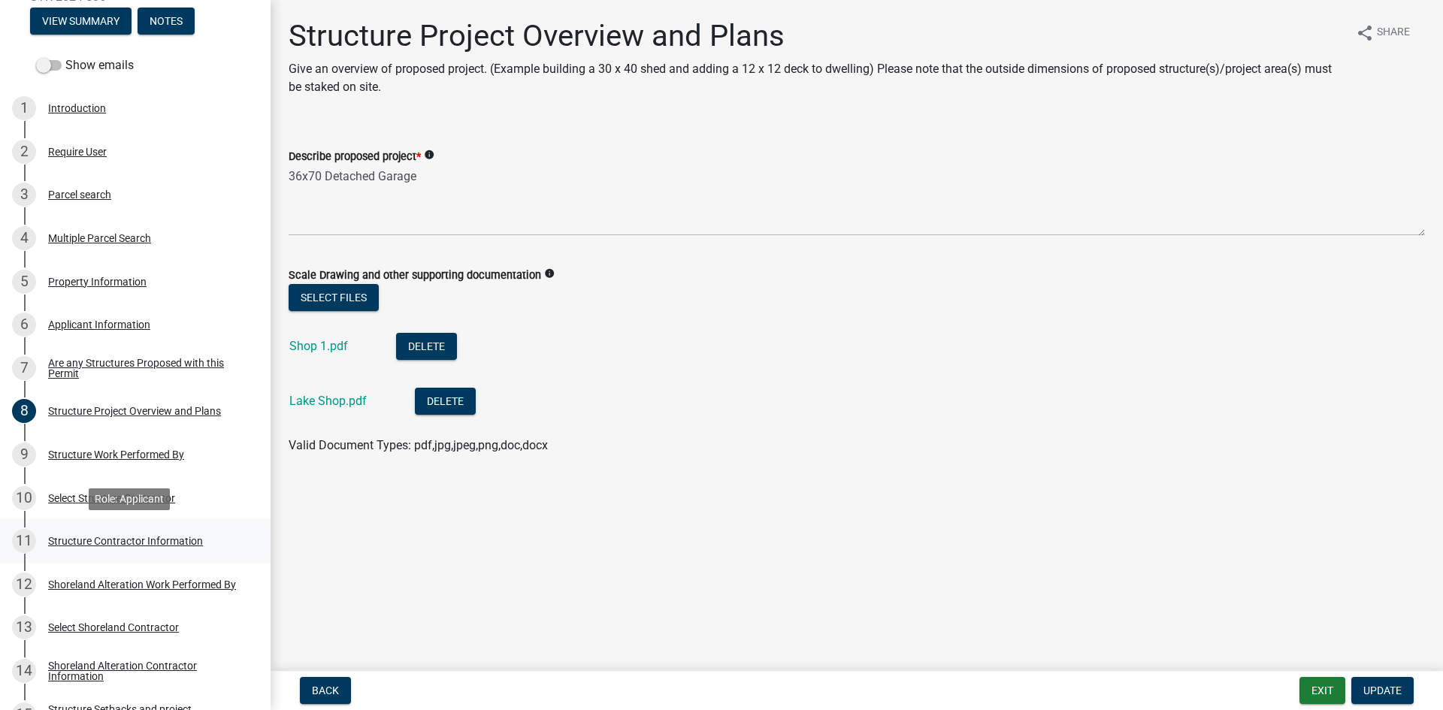
click at [171, 549] on div "11 Structure Contractor Information" at bounding box center [129, 541] width 235 height 24
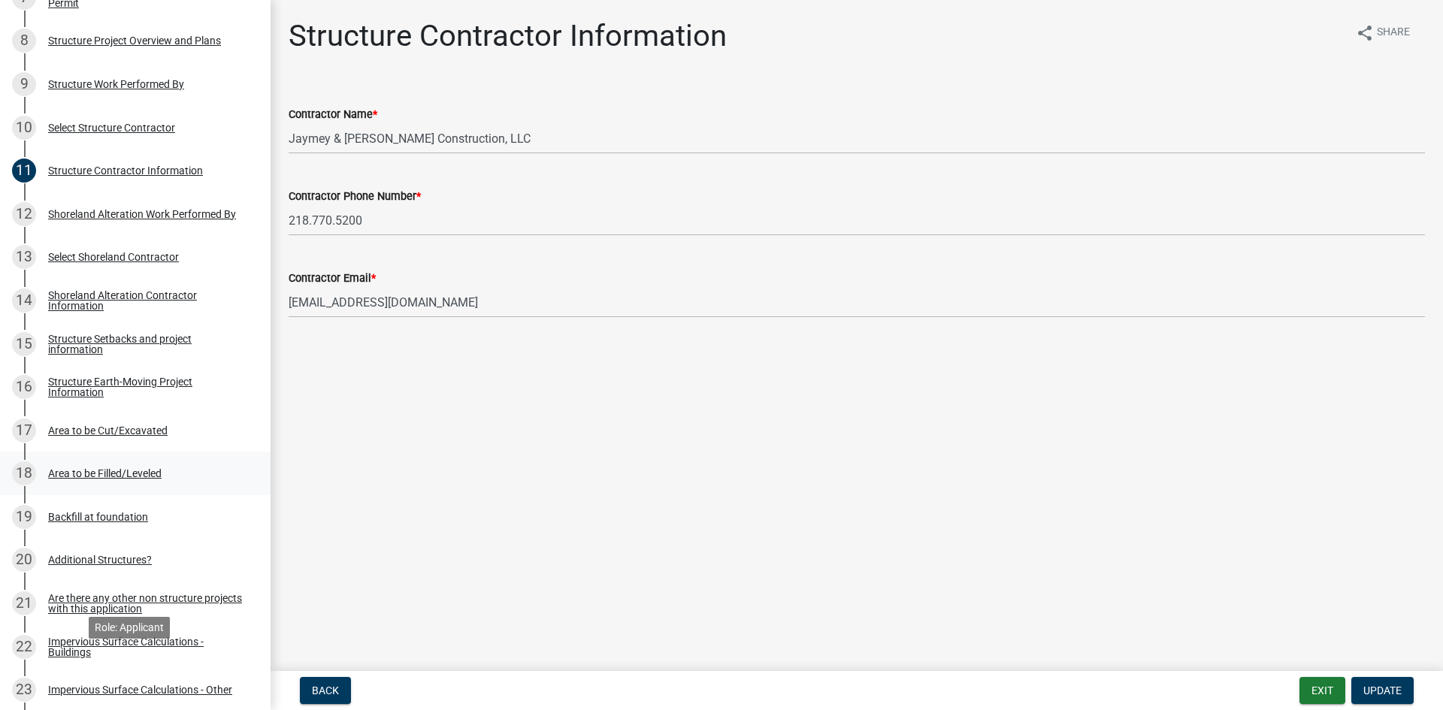
scroll to position [564, 0]
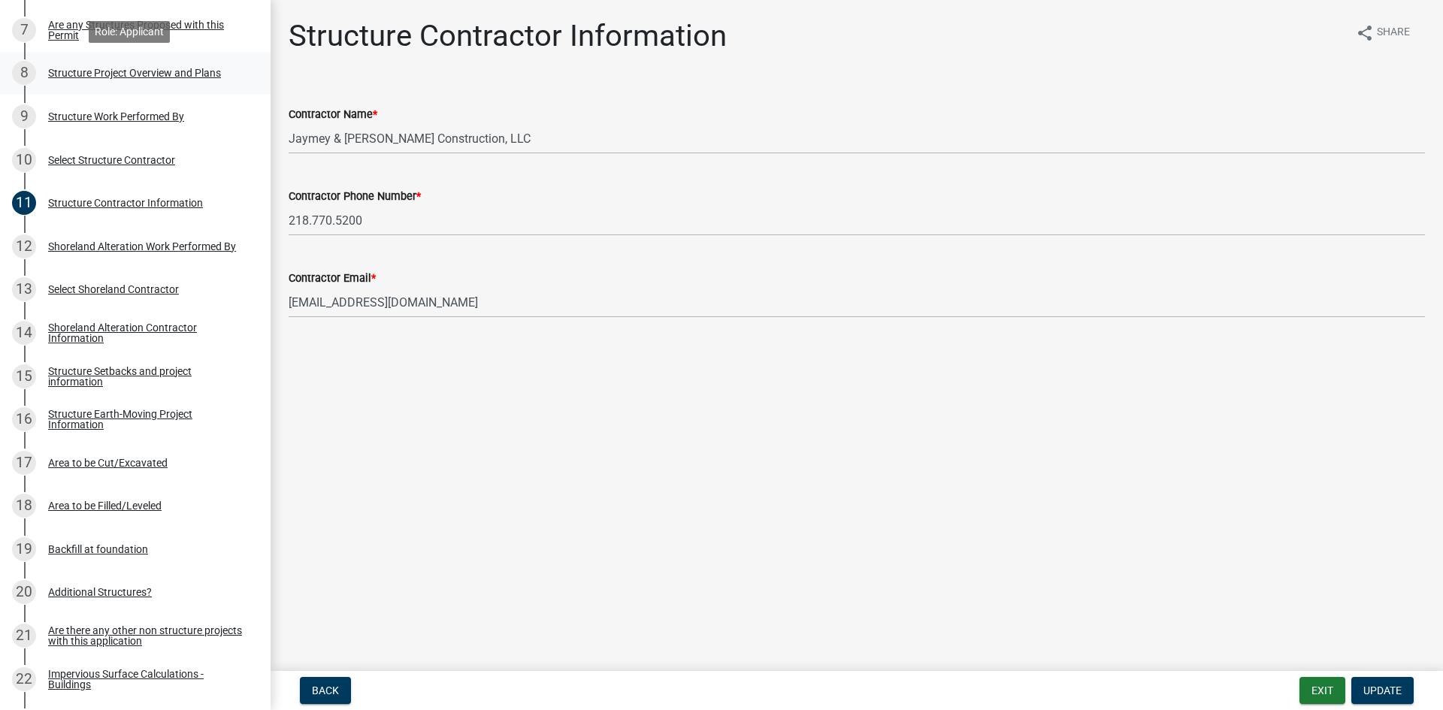
click at [163, 83] on div "8 Structure Project Overview and Plans" at bounding box center [129, 73] width 235 height 24
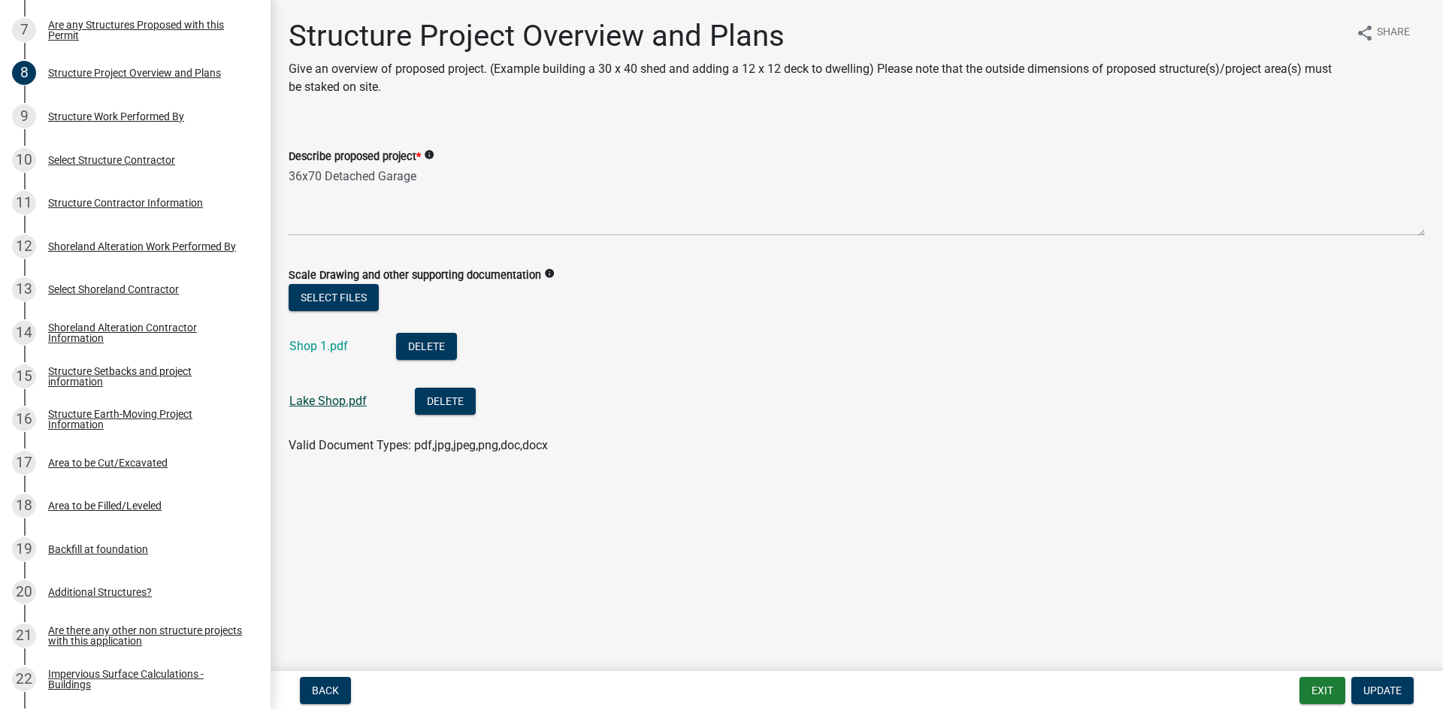
click at [312, 404] on link "Lake Shop.pdf" at bounding box center [327, 401] width 77 height 14
click at [339, 350] on link "Shop 1.pdf" at bounding box center [318, 346] width 59 height 14
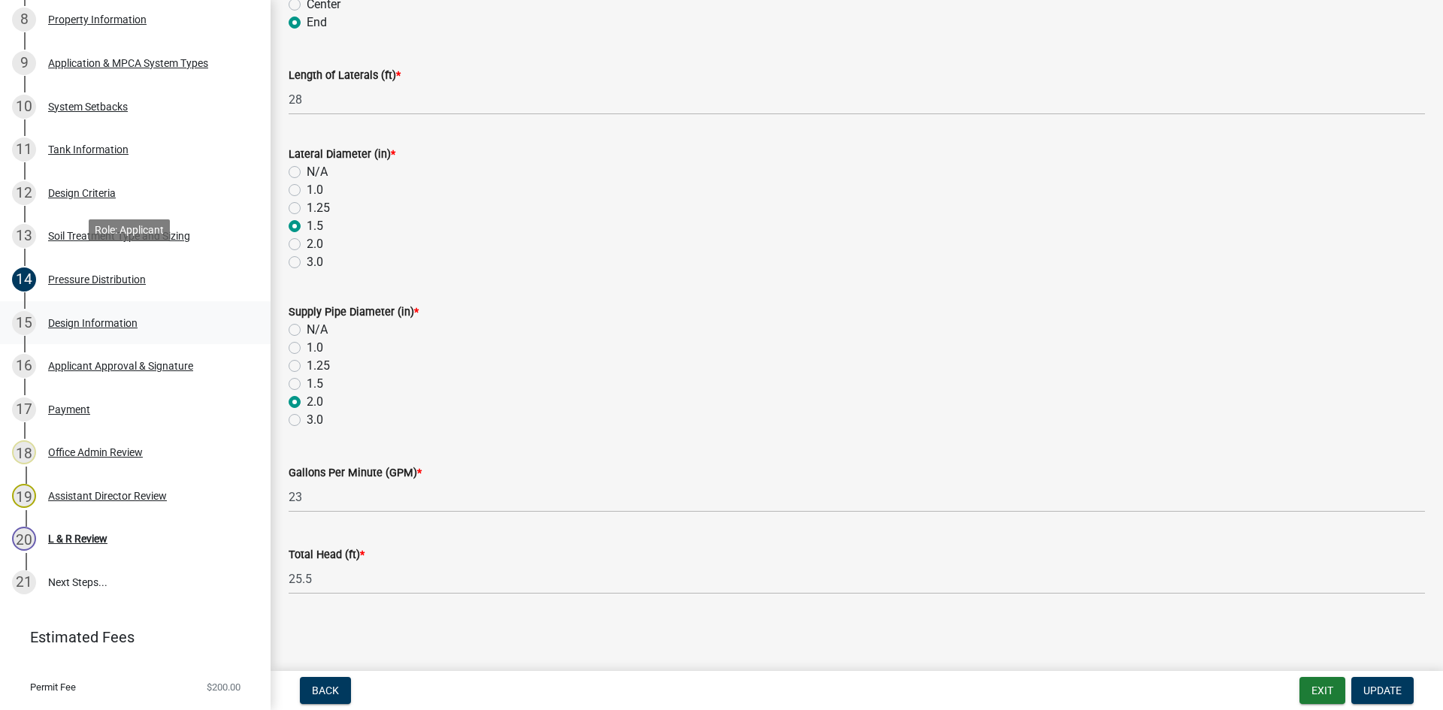
scroll to position [651, 0]
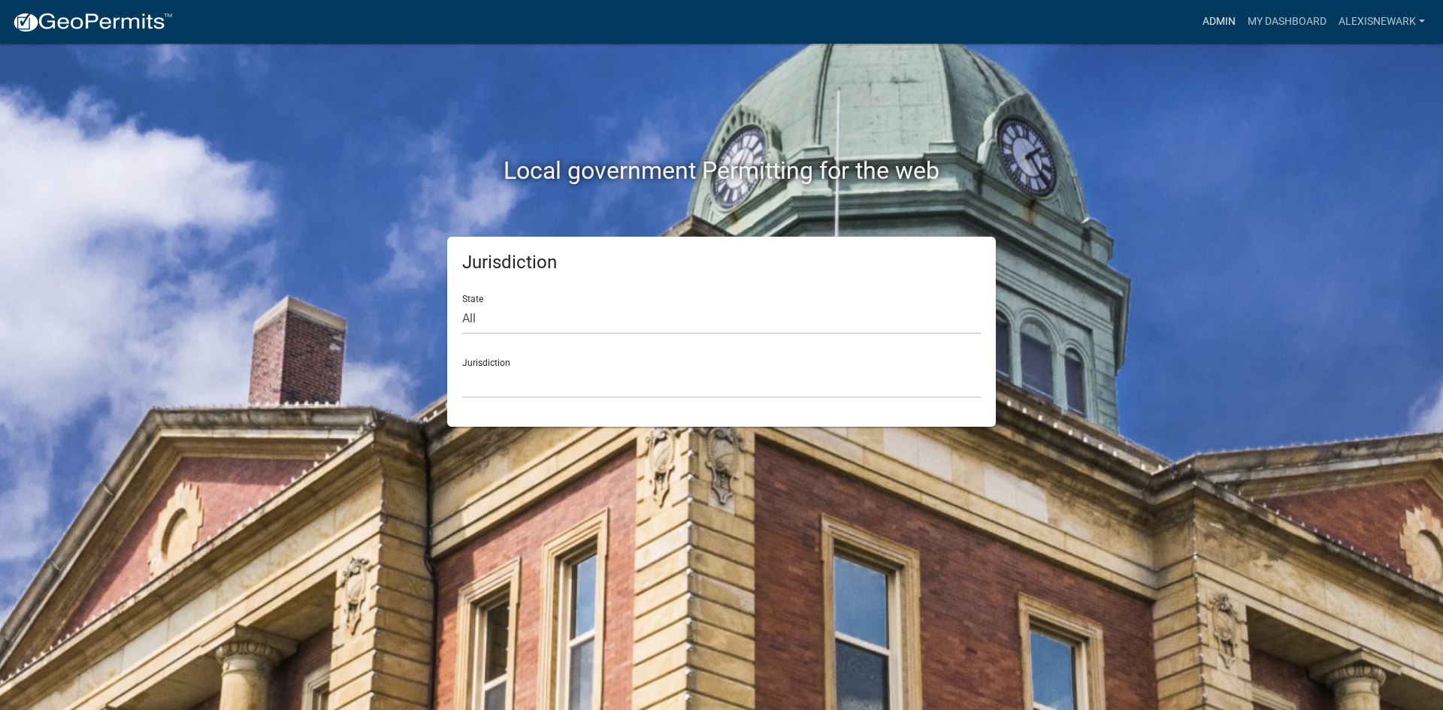
click at [1210, 30] on link "Admin" at bounding box center [1219, 22] width 45 height 29
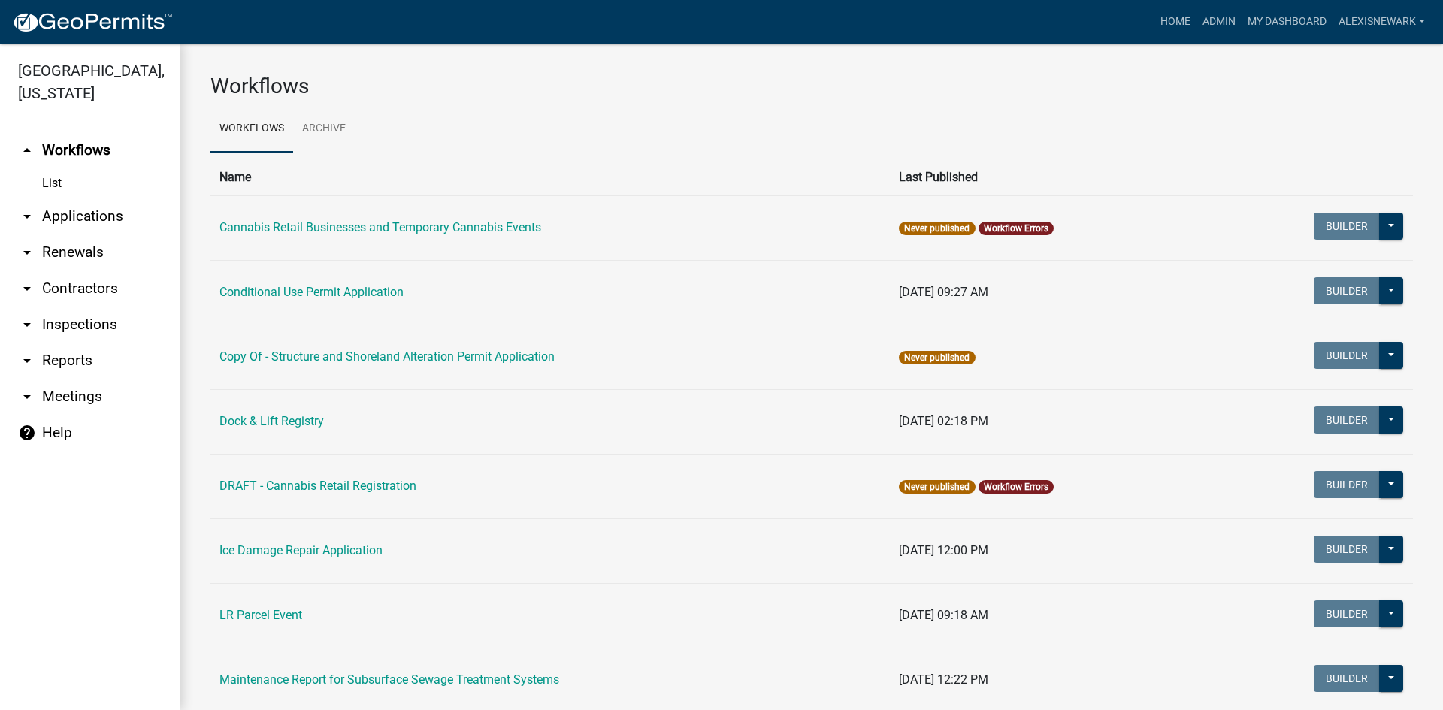
click at [92, 201] on link "arrow_drop_down Applications" at bounding box center [90, 216] width 180 height 36
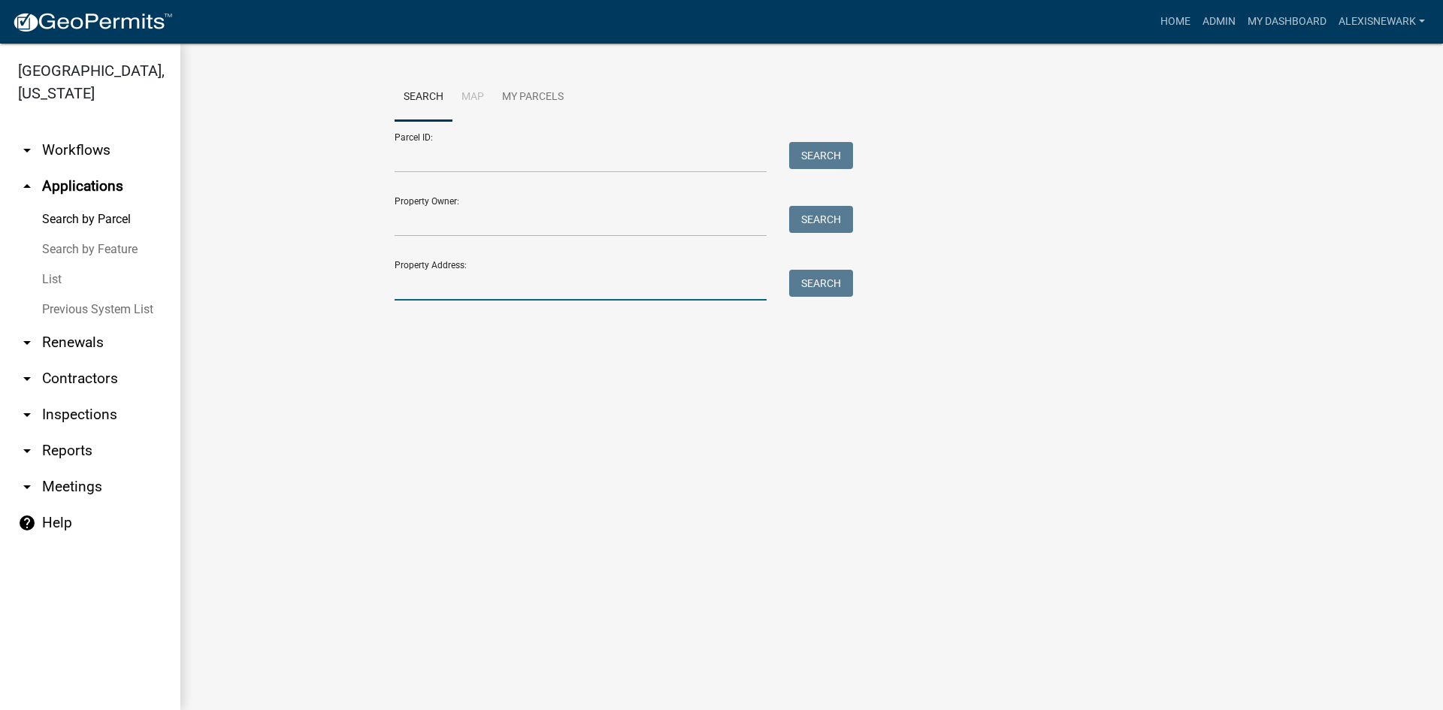
click at [441, 297] on input "Property Address:" at bounding box center [581, 285] width 372 height 31
click at [427, 150] on input "Parcel ID:" at bounding box center [581, 157] width 372 height 31
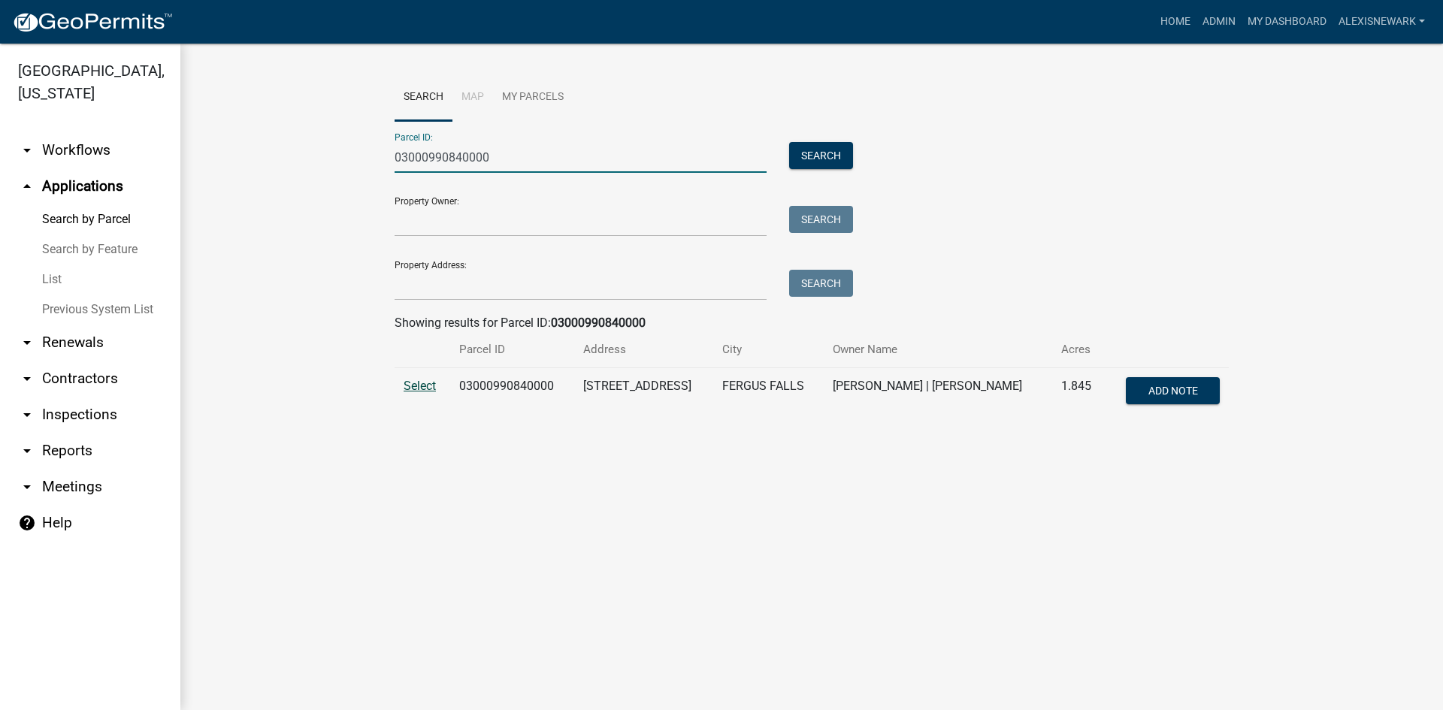
type input "03000990840000"
click at [431, 390] on span "Select" at bounding box center [420, 386] width 32 height 14
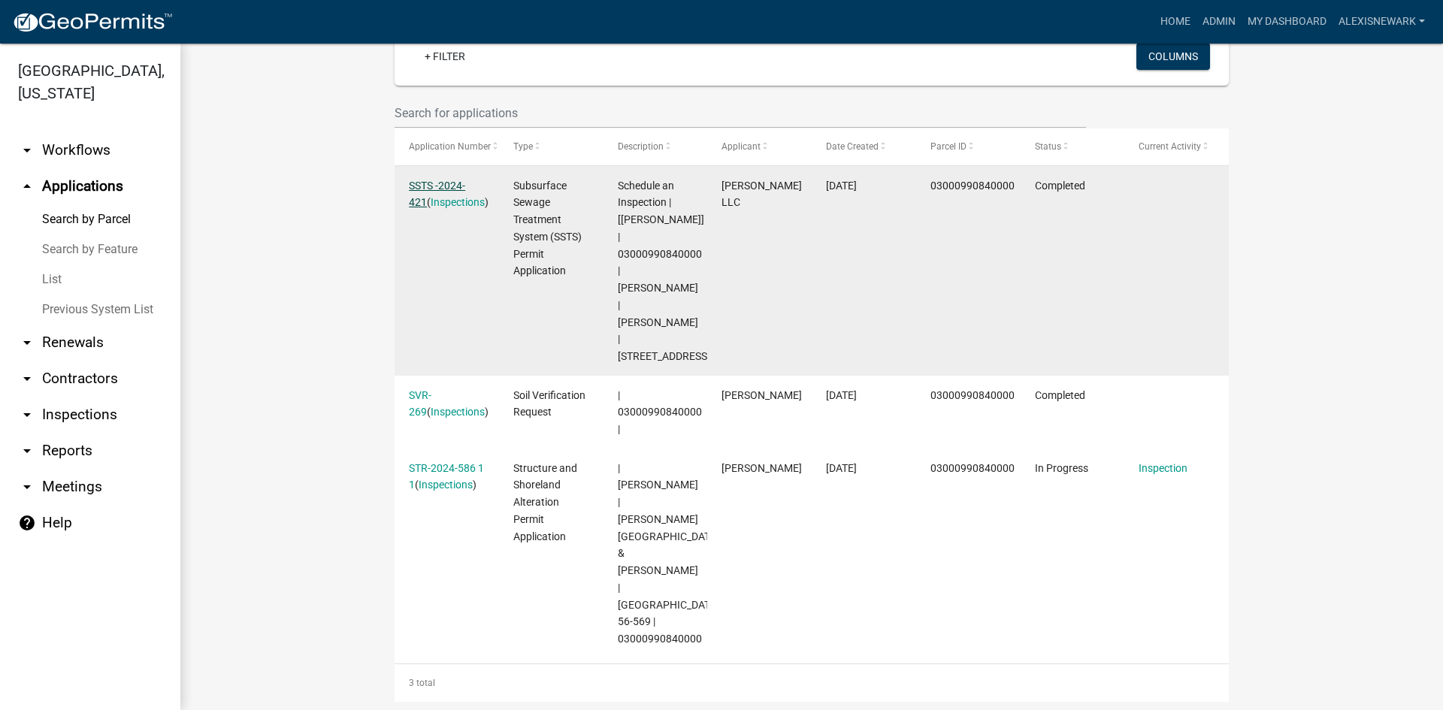
scroll to position [451, 0]
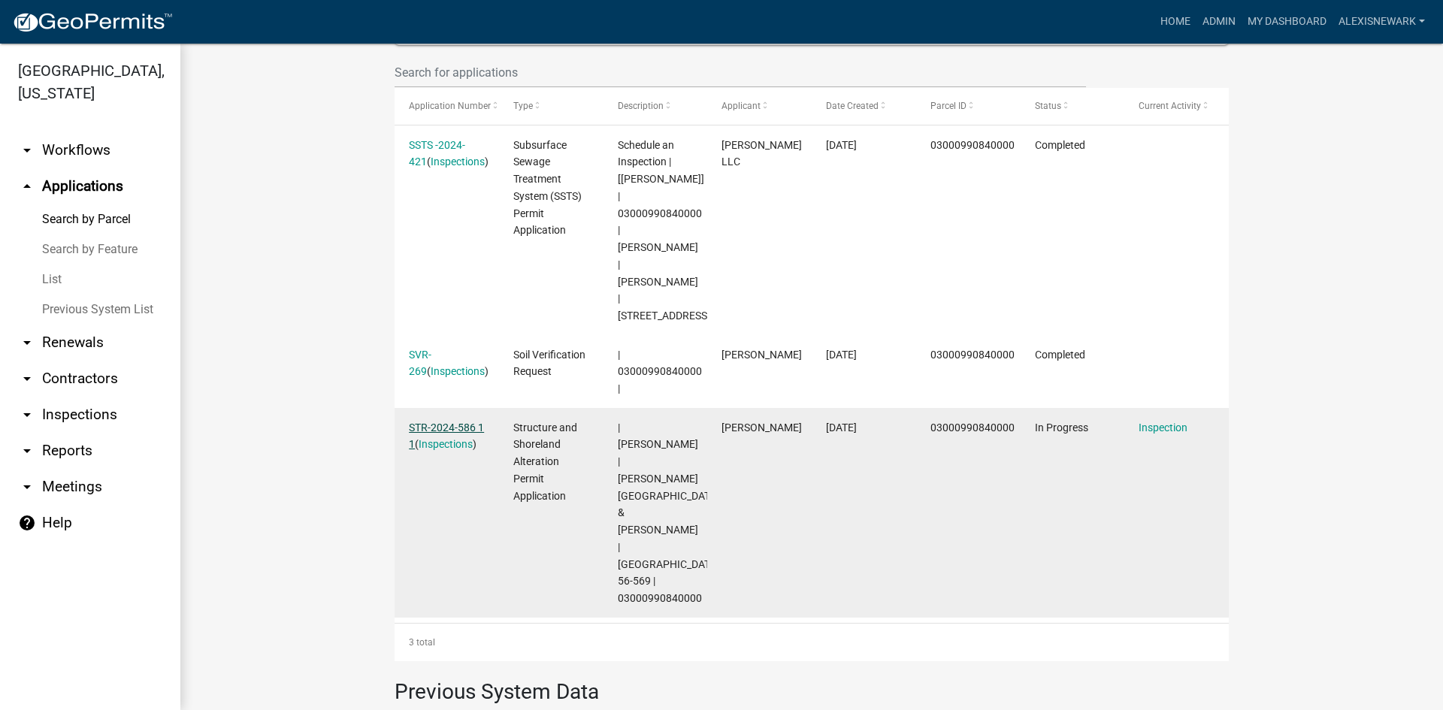
click at [448, 422] on link "STR-2024-586 1 1" at bounding box center [446, 436] width 75 height 29
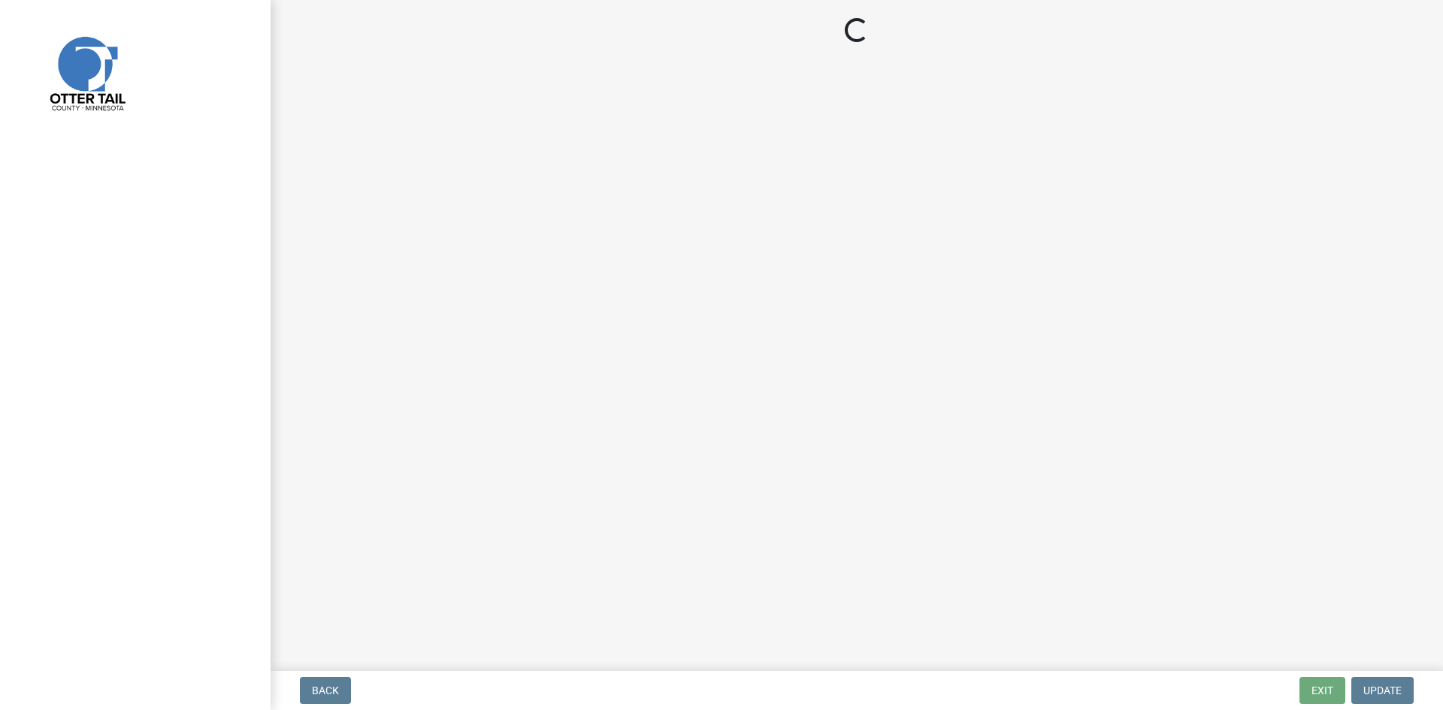
select select "710d5f49-2663-4e73-9718-d0c4e189f5ed"
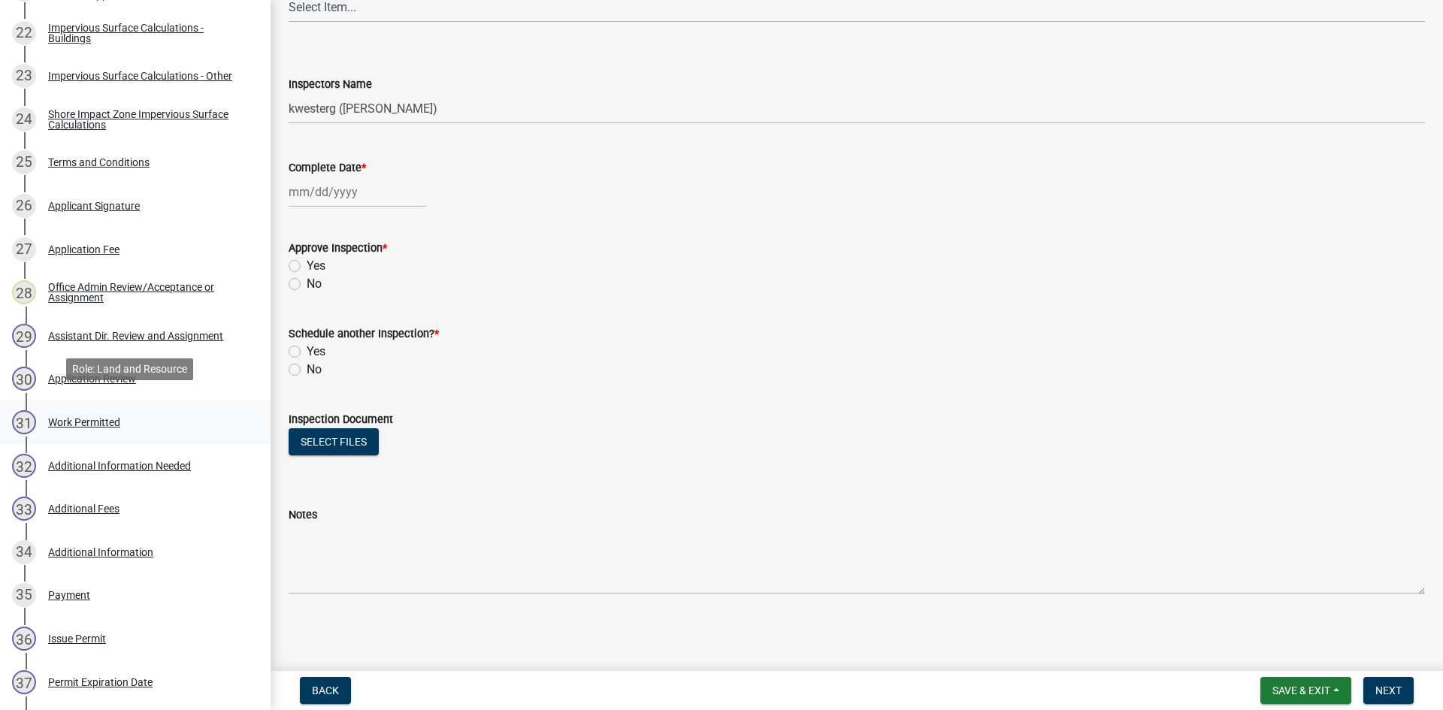
scroll to position [1222, 0]
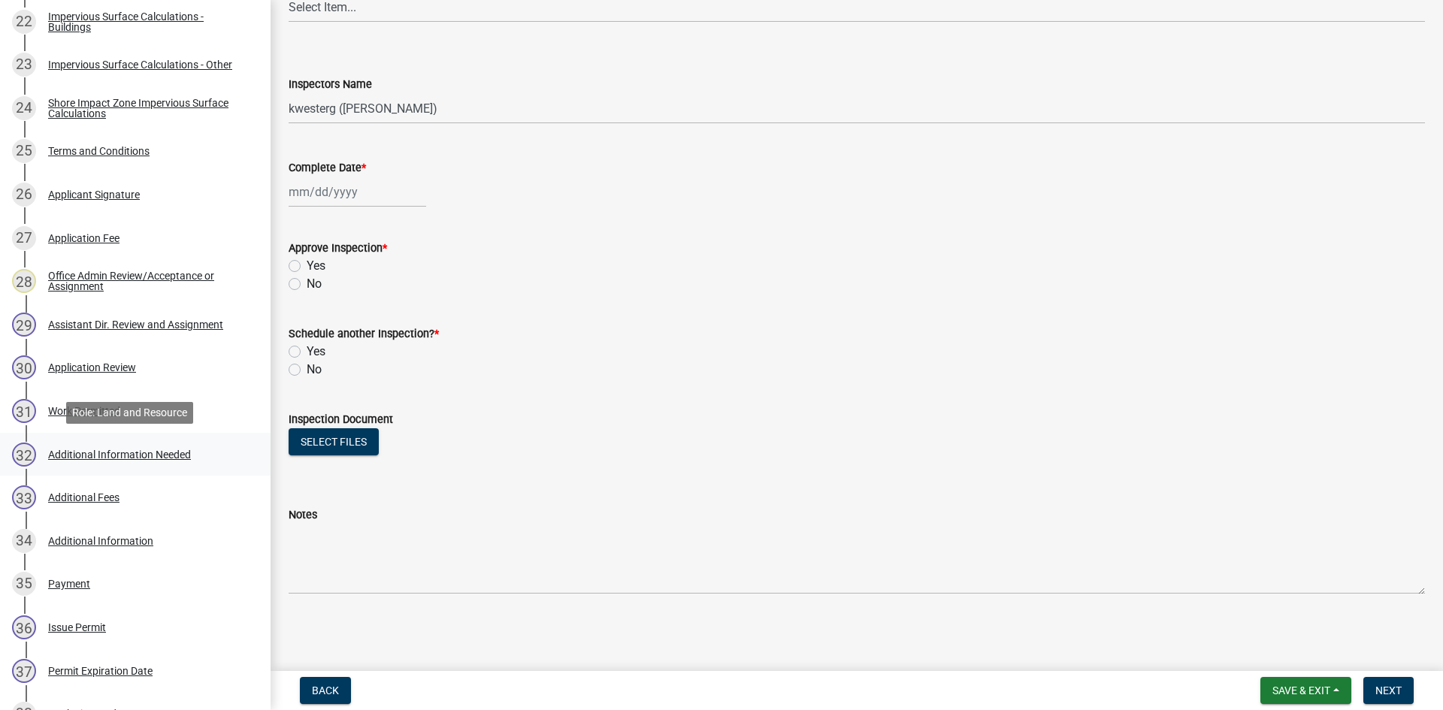
click at [142, 458] on div "Additional Information Needed" at bounding box center [119, 455] width 143 height 11
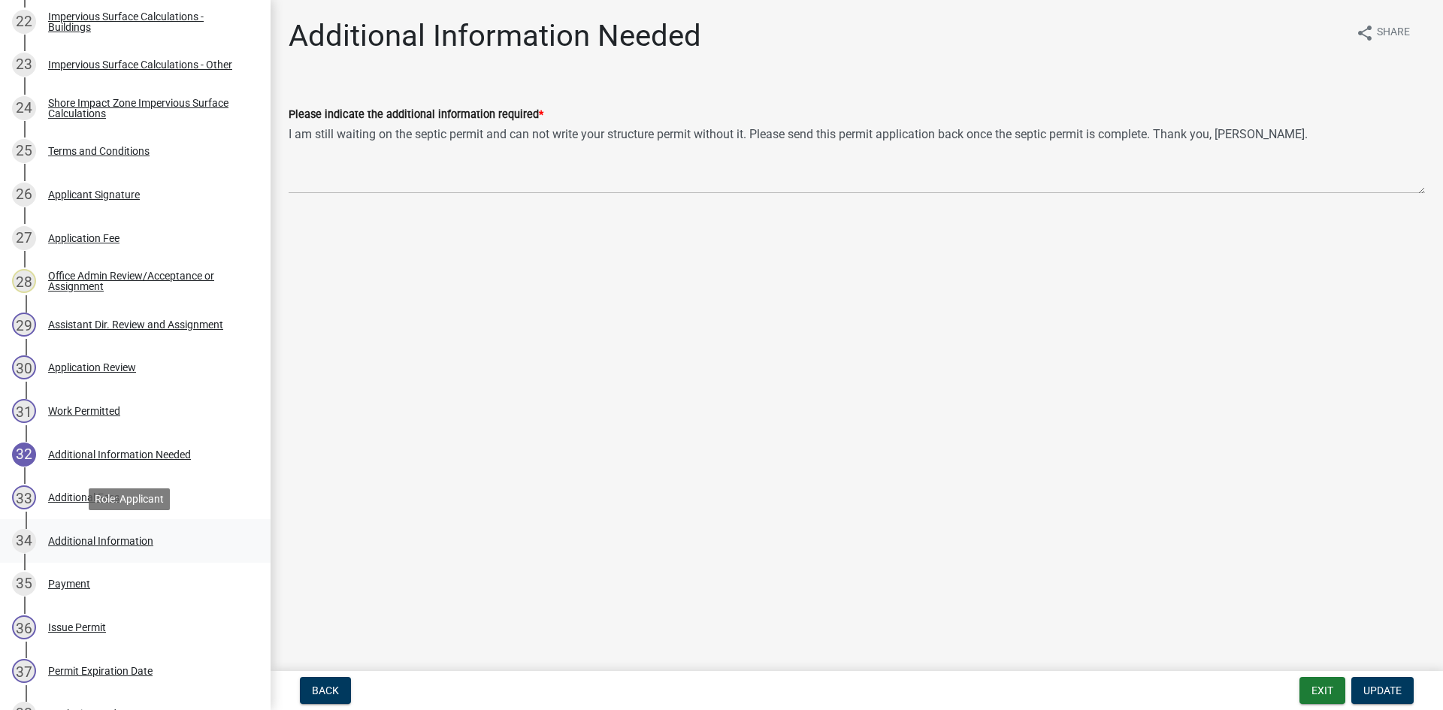
click at [131, 531] on div "34 Additional Information" at bounding box center [129, 541] width 235 height 24
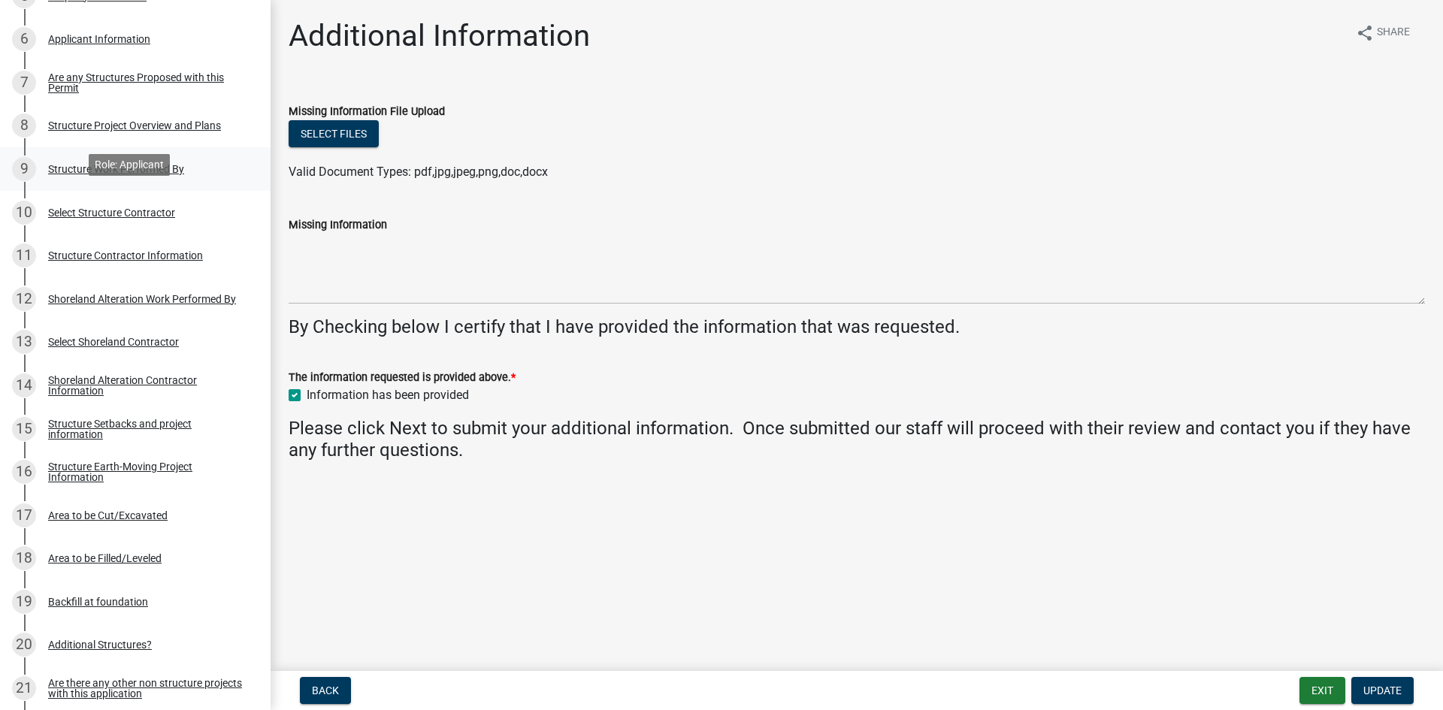
scroll to position [470, 0]
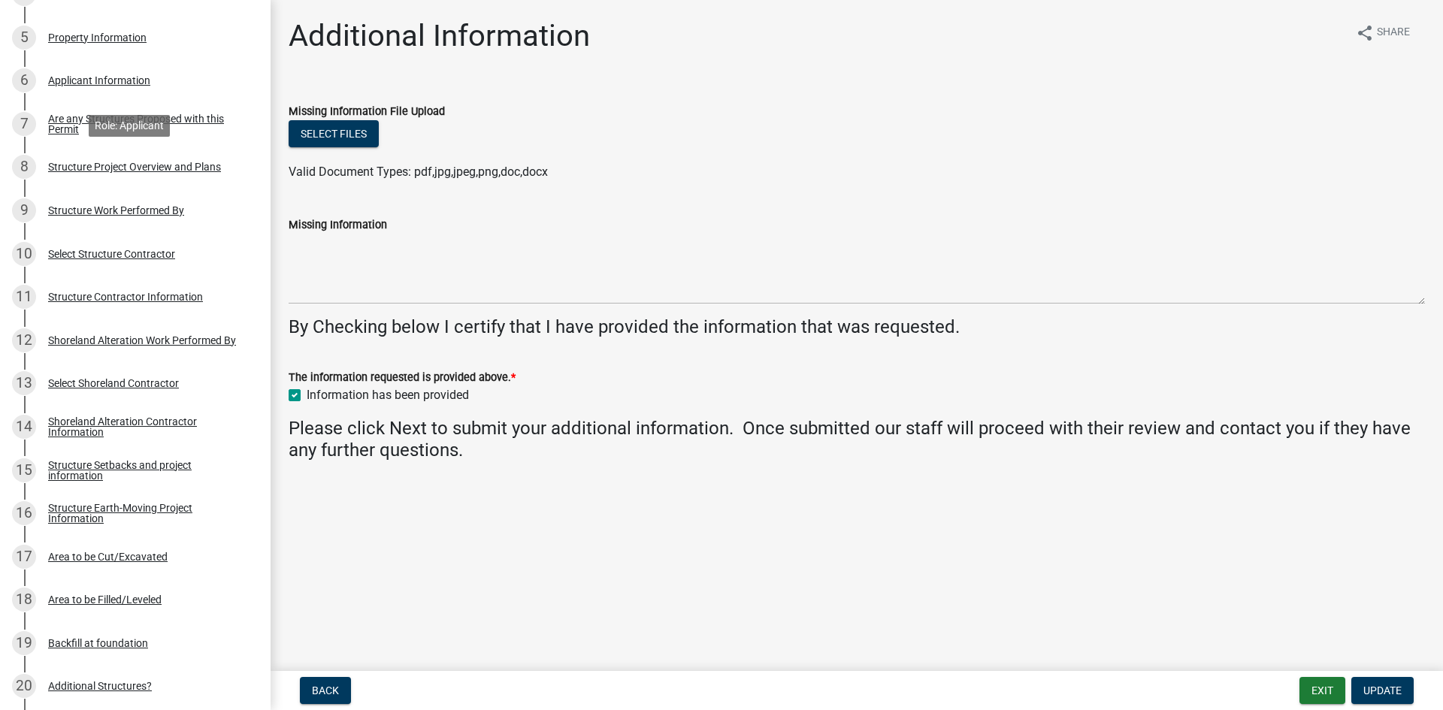
click at [140, 176] on div "8 Structure Project Overview and Plans" at bounding box center [129, 167] width 235 height 24
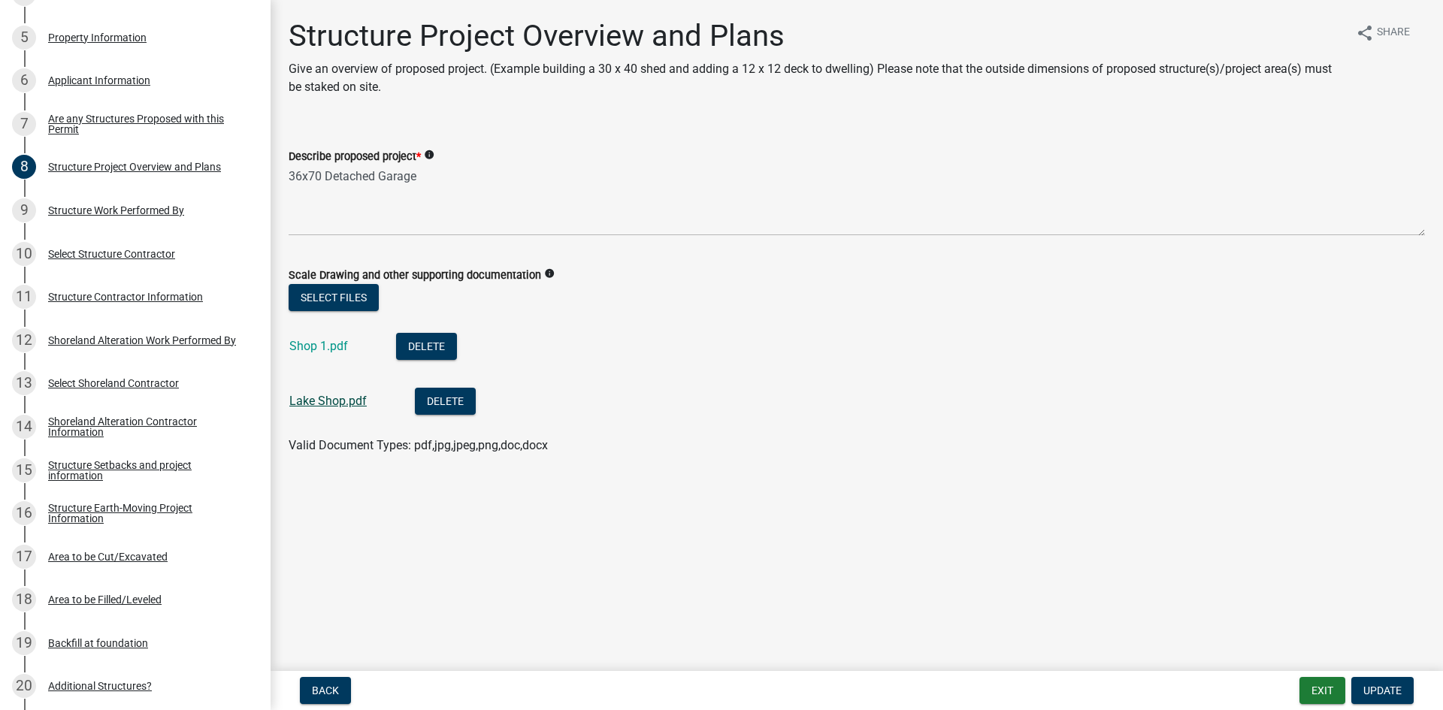
click at [308, 394] on link "Lake Shop.pdf" at bounding box center [327, 401] width 77 height 14
click at [200, 453] on link "15 Structure Setbacks and project information" at bounding box center [135, 471] width 271 height 44
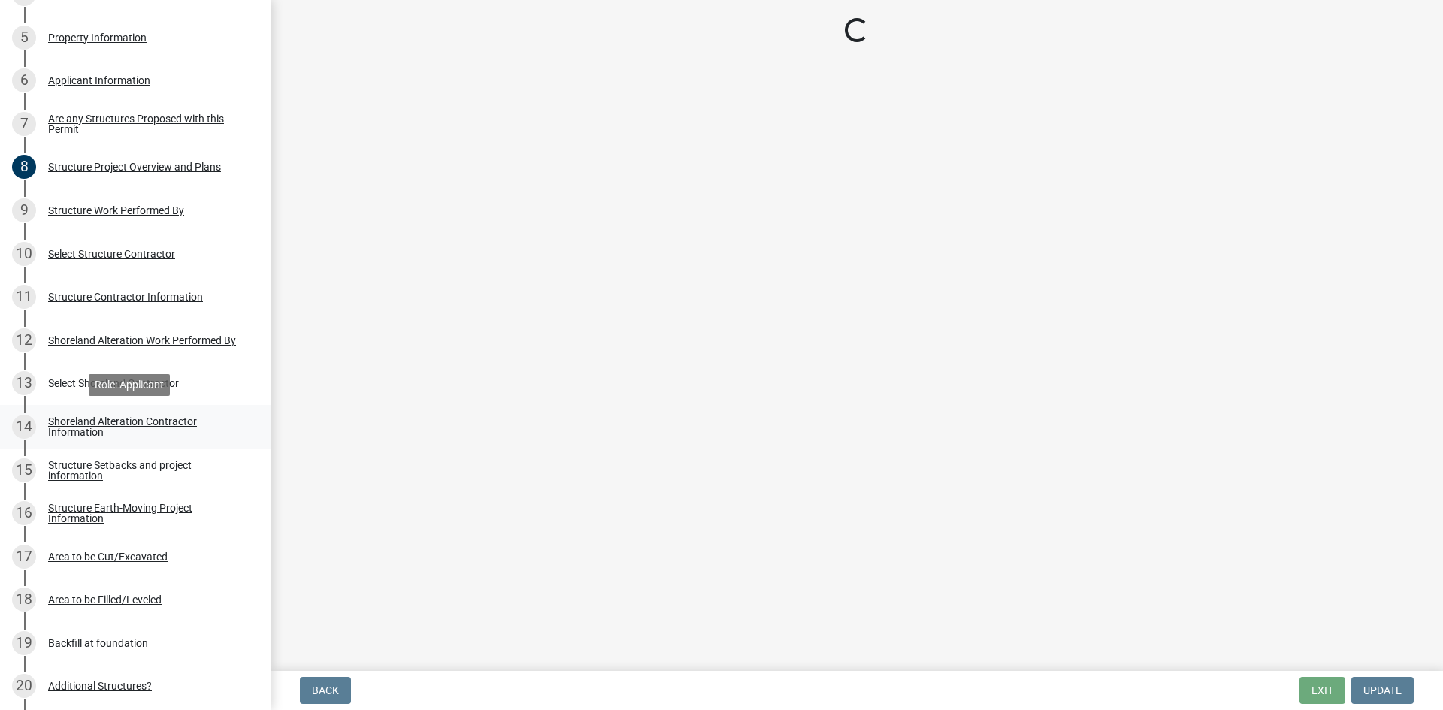
select select "367ae464-a00a-4d51-b12c-ecfde9206520"
select select "c185e313-3403-4239-bd61-bb563c58a77a"
select select "b13ed3f6-1f73-490c-b6b9-92dfa0212ca3"
select select "e80e3e2c-e9d0-4b64-95b5-c0b12854bba2"
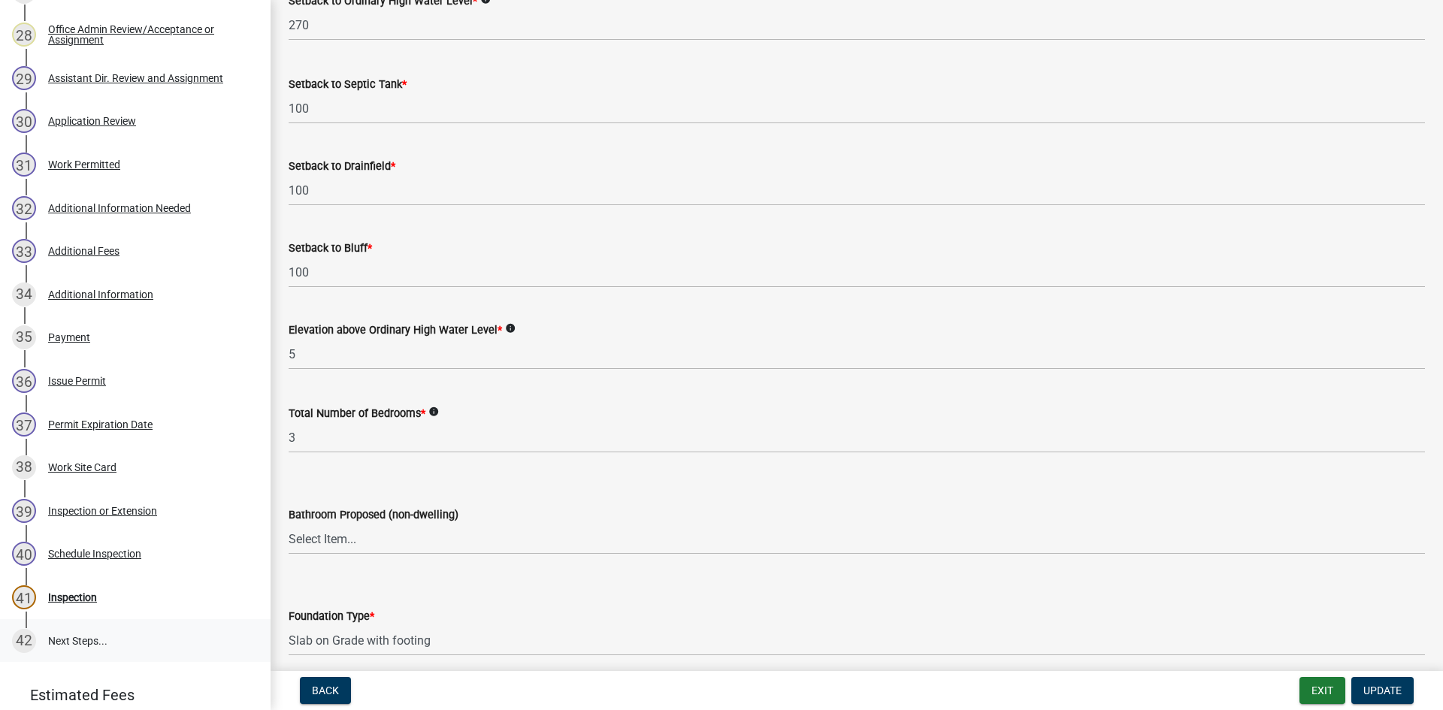
scroll to position [1541, 0]
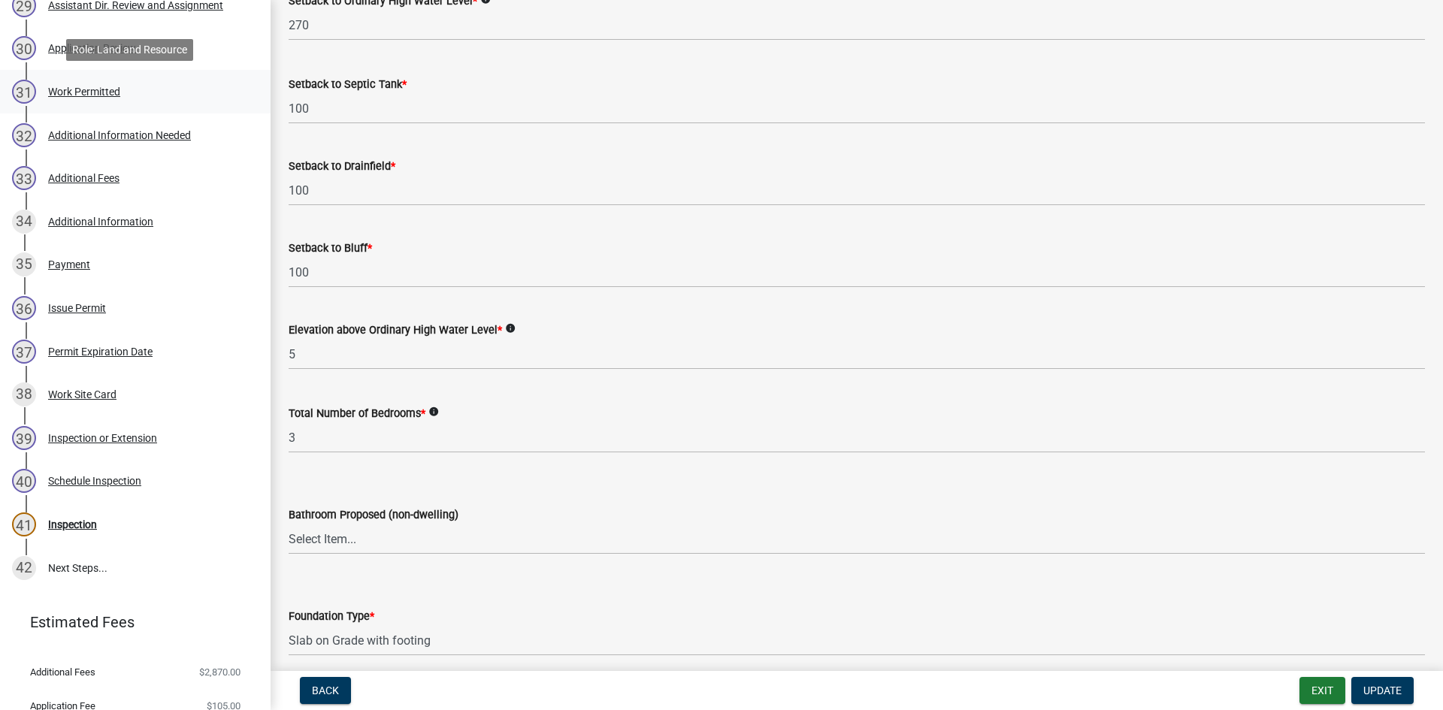
click at [82, 86] on div "Work Permitted" at bounding box center [84, 91] width 72 height 11
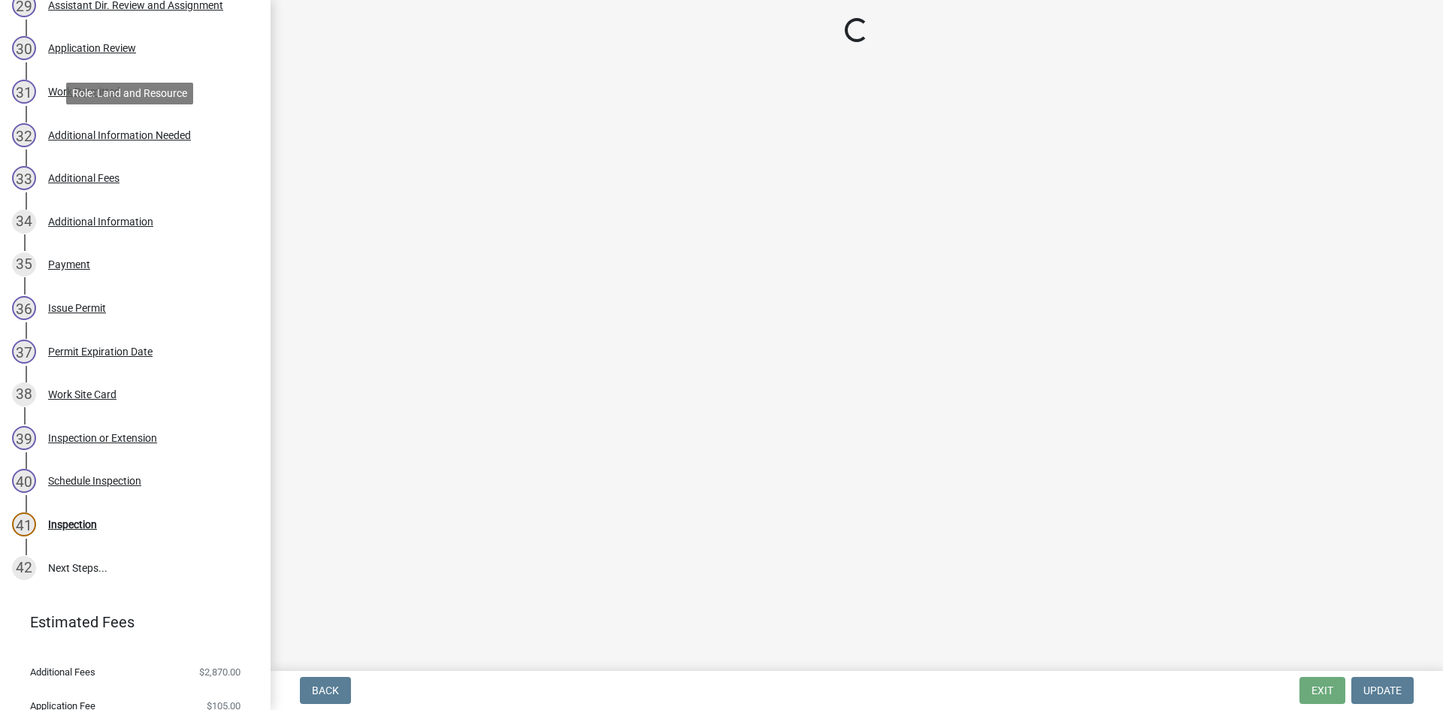
select select "f6a741f6-6d10-4601-9562-2e8ce244b7e0"
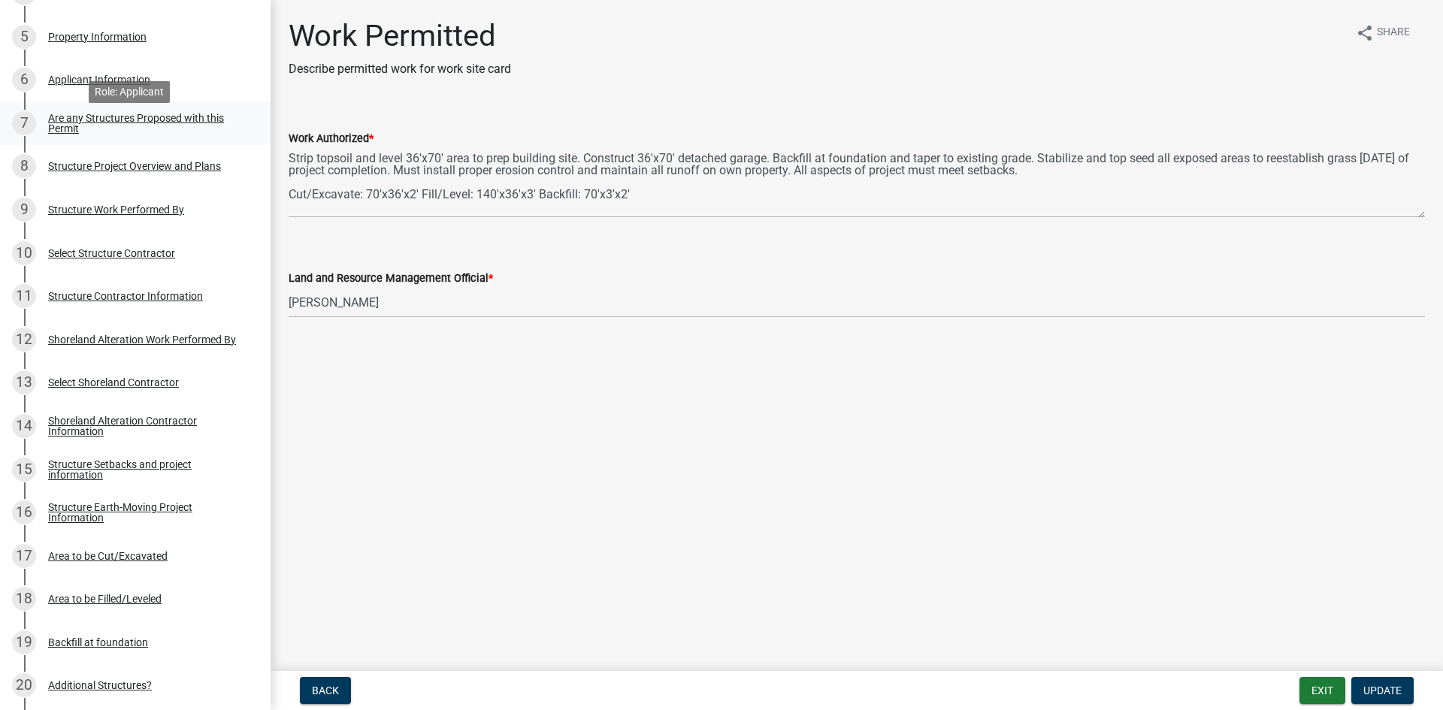
scroll to position [451, 0]
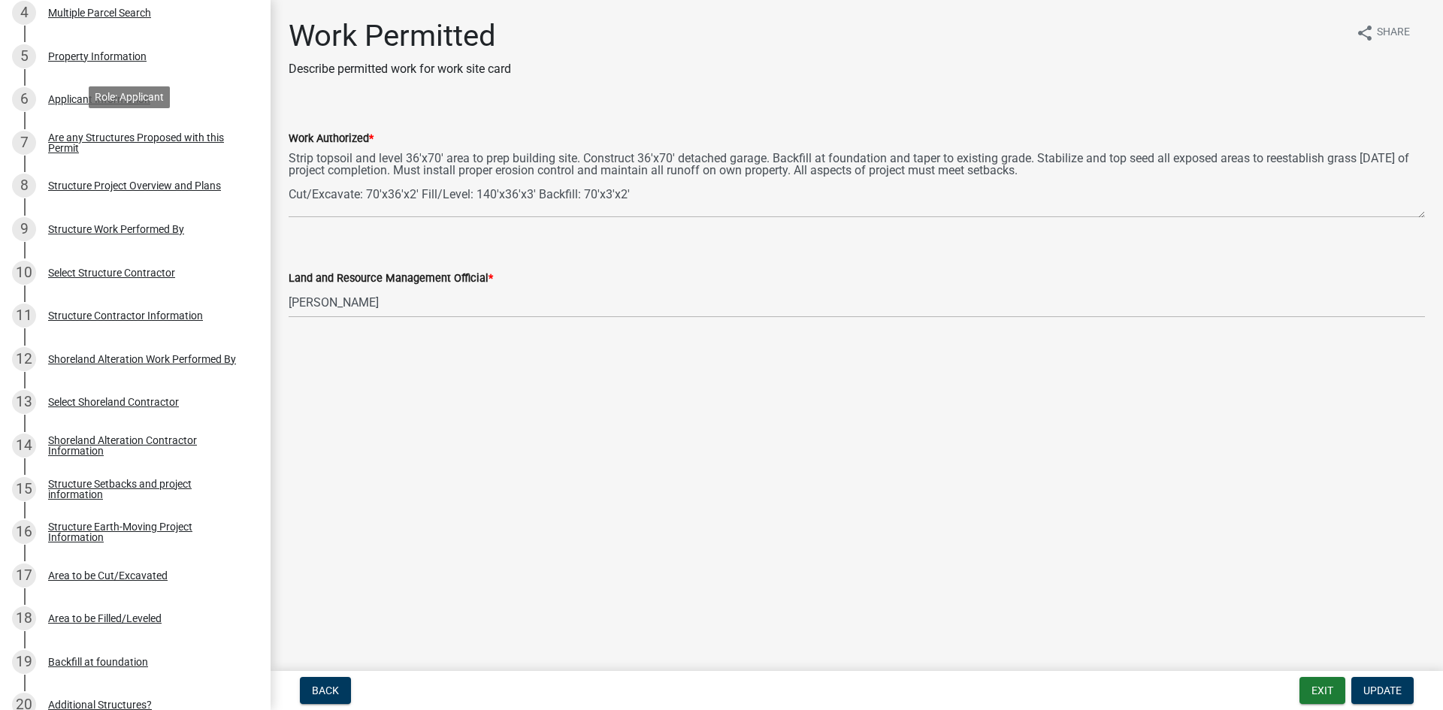
click at [98, 62] on div "Property Information" at bounding box center [97, 56] width 98 height 11
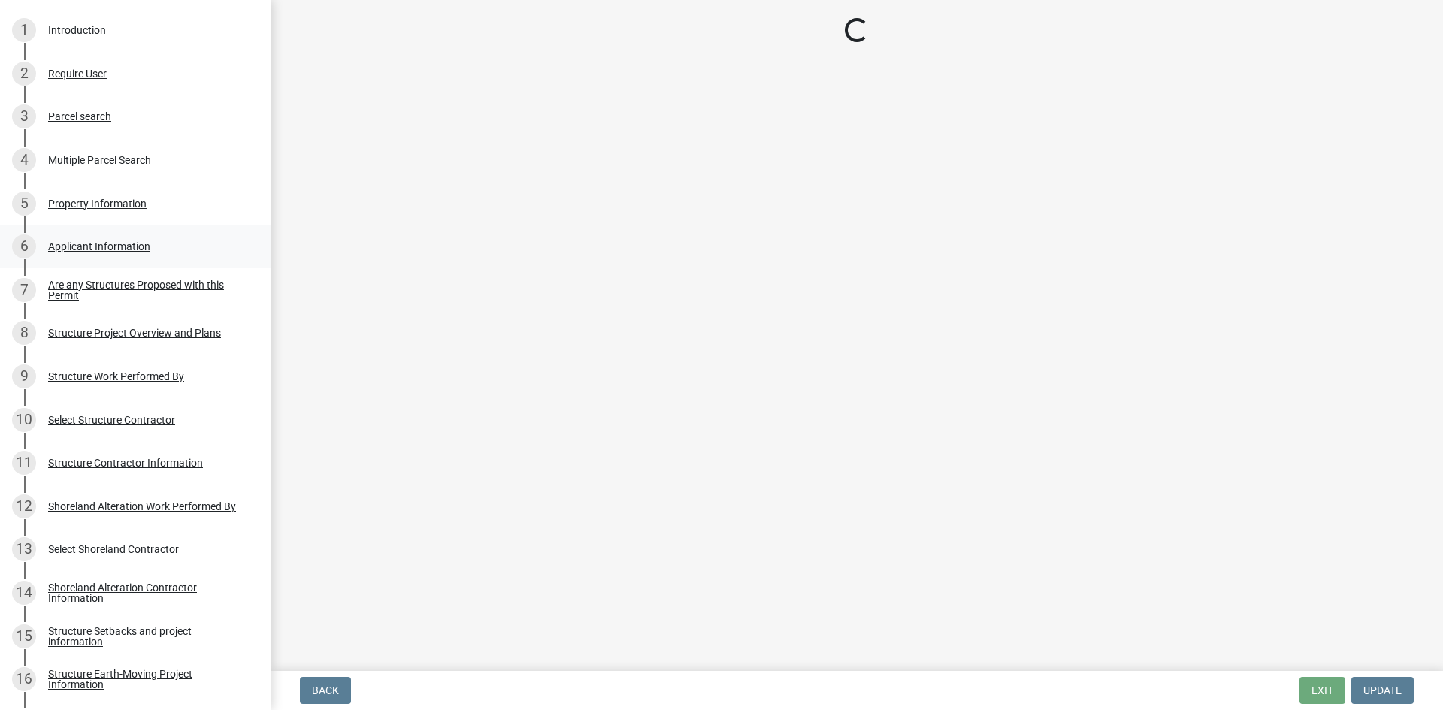
select select "f97be193-16a7-4362-84a5-6820291f15b8"
select select "91995f90-6606-463b-bec3-c5862f147548"
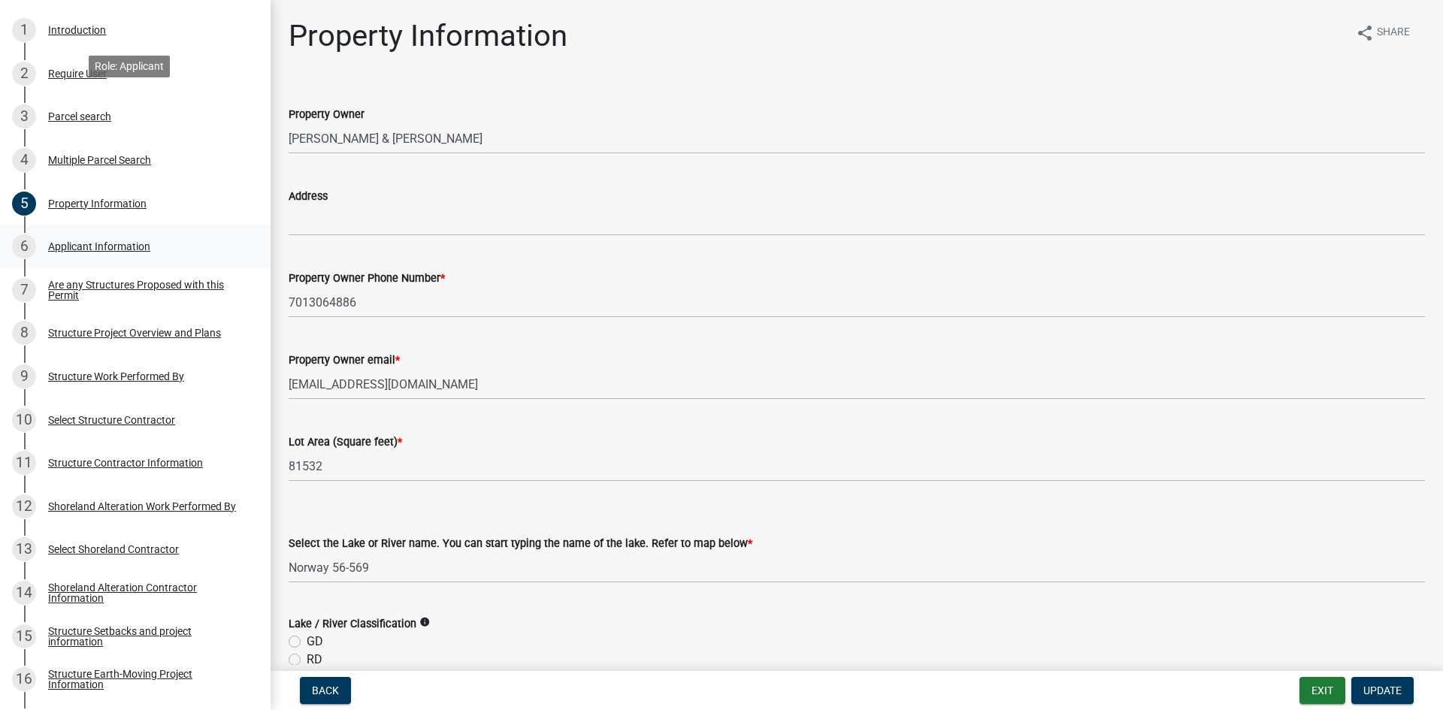
scroll to position [226, 0]
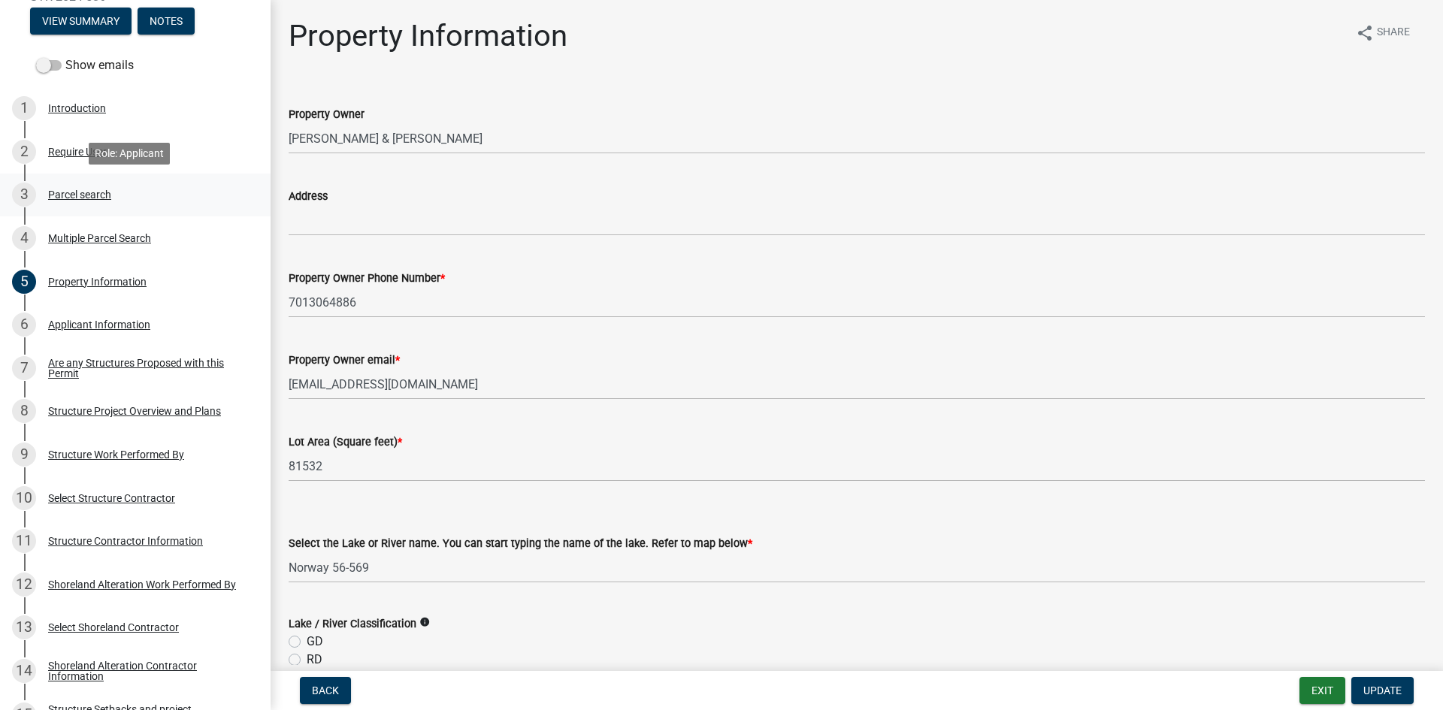
click at [159, 201] on div "3 Parcel search" at bounding box center [129, 195] width 235 height 24
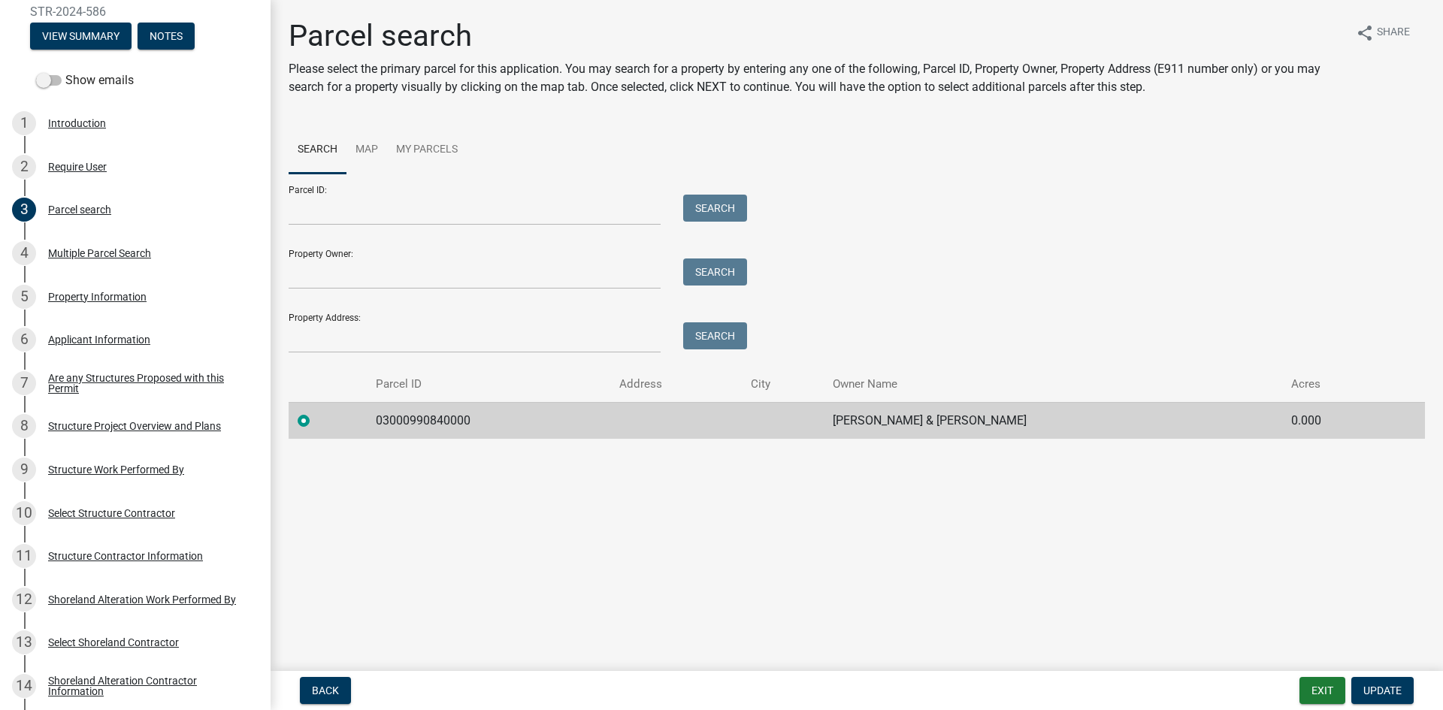
scroll to position [207, 0]
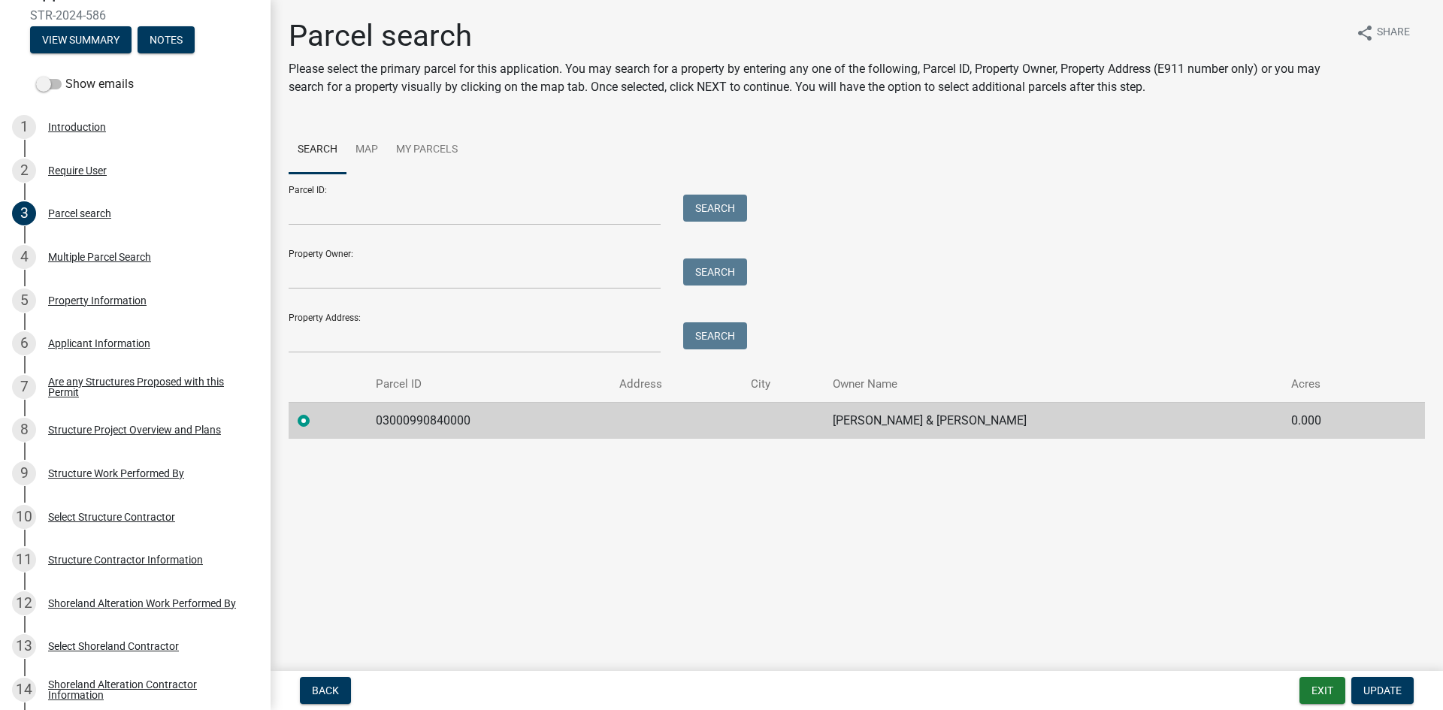
click at [442, 427] on td "03000990840000" at bounding box center [489, 420] width 244 height 37
copy td "03000990840000"
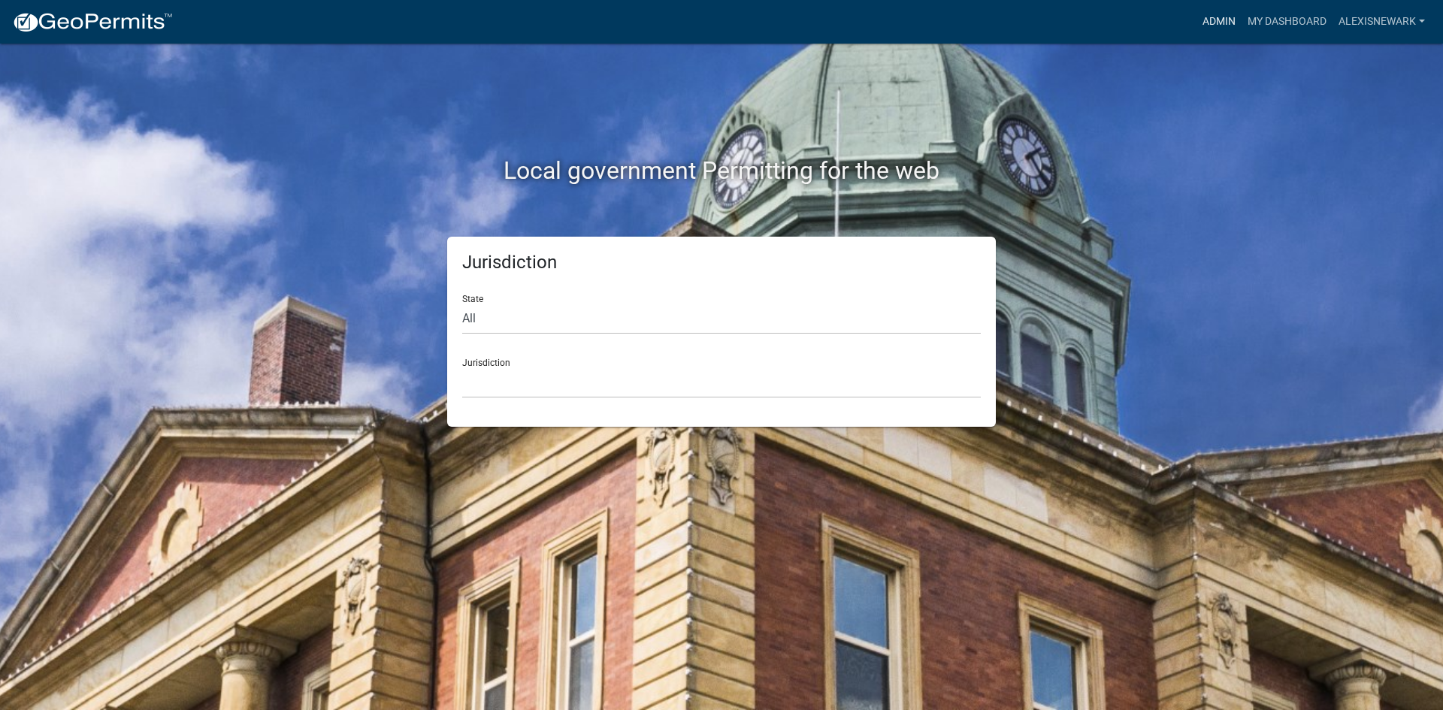
click at [1222, 14] on link "Admin" at bounding box center [1219, 22] width 45 height 29
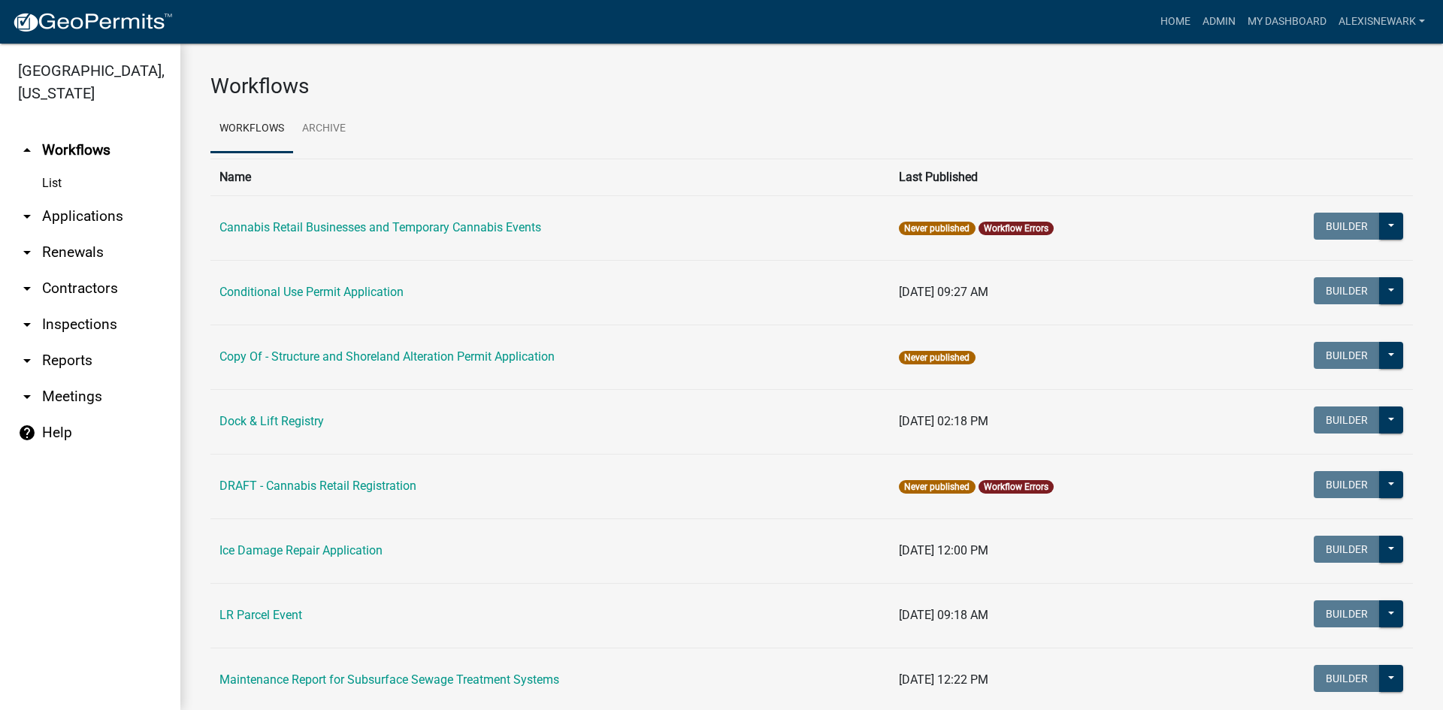
click at [122, 231] on link "arrow_drop_down Applications" at bounding box center [90, 216] width 180 height 36
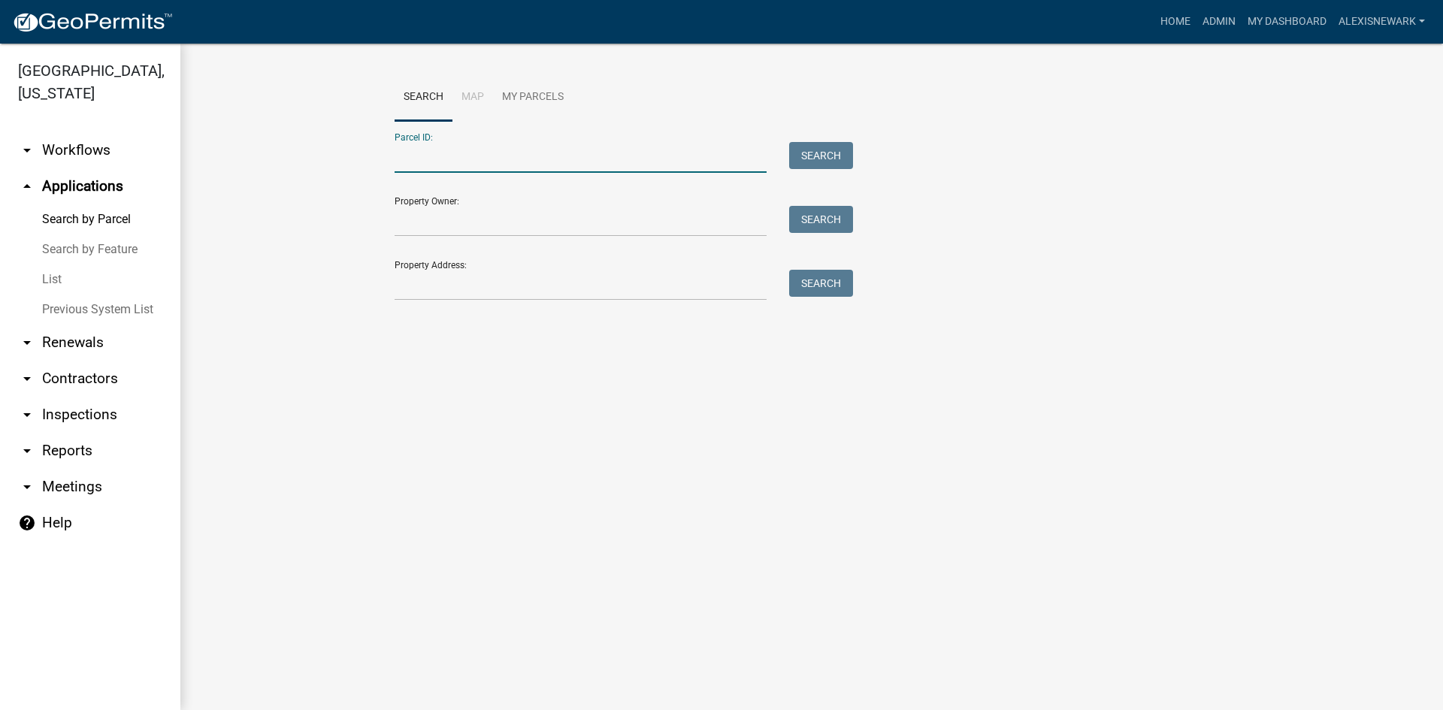
click at [397, 151] on input "Parcel ID:" at bounding box center [581, 157] width 372 height 31
paste input "03000990840000"
type input "03000990840000"
click at [807, 162] on button "Search" at bounding box center [821, 155] width 64 height 27
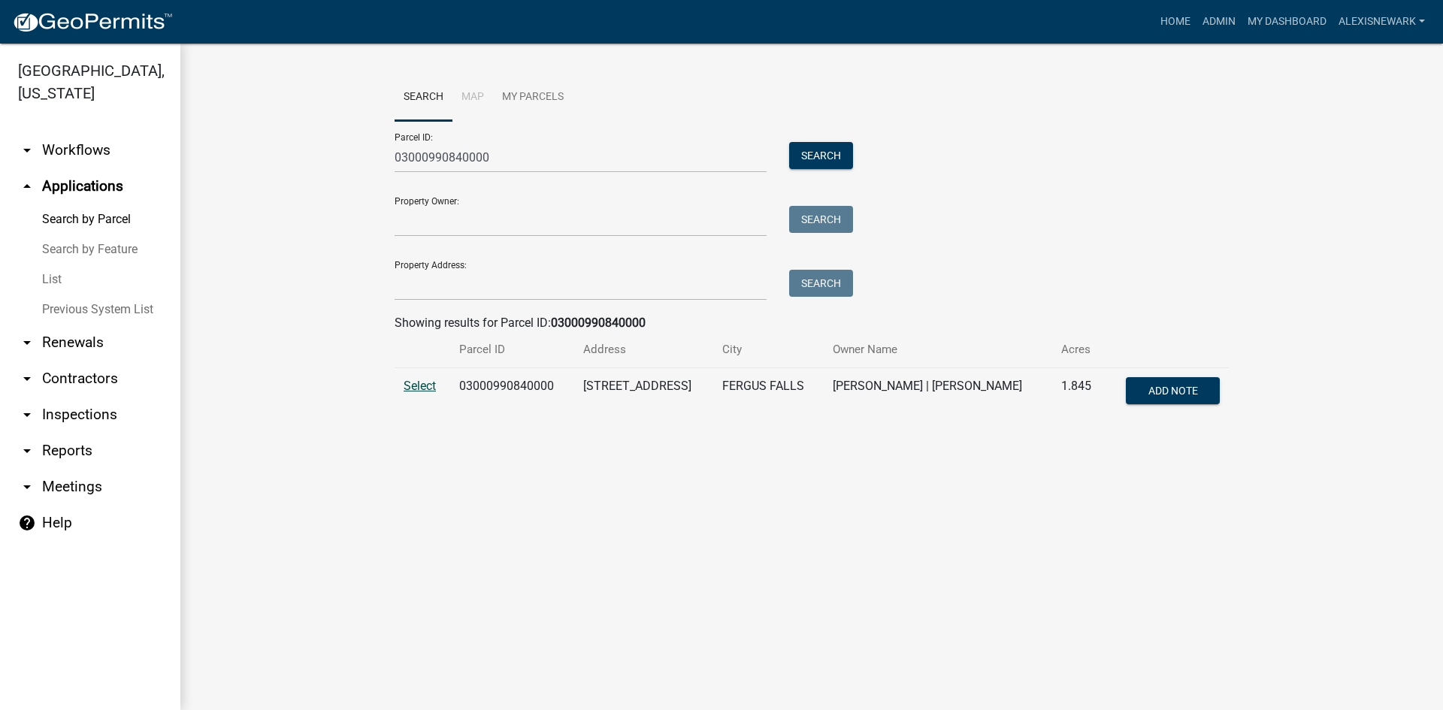
click at [425, 391] on span "Select" at bounding box center [420, 386] width 32 height 14
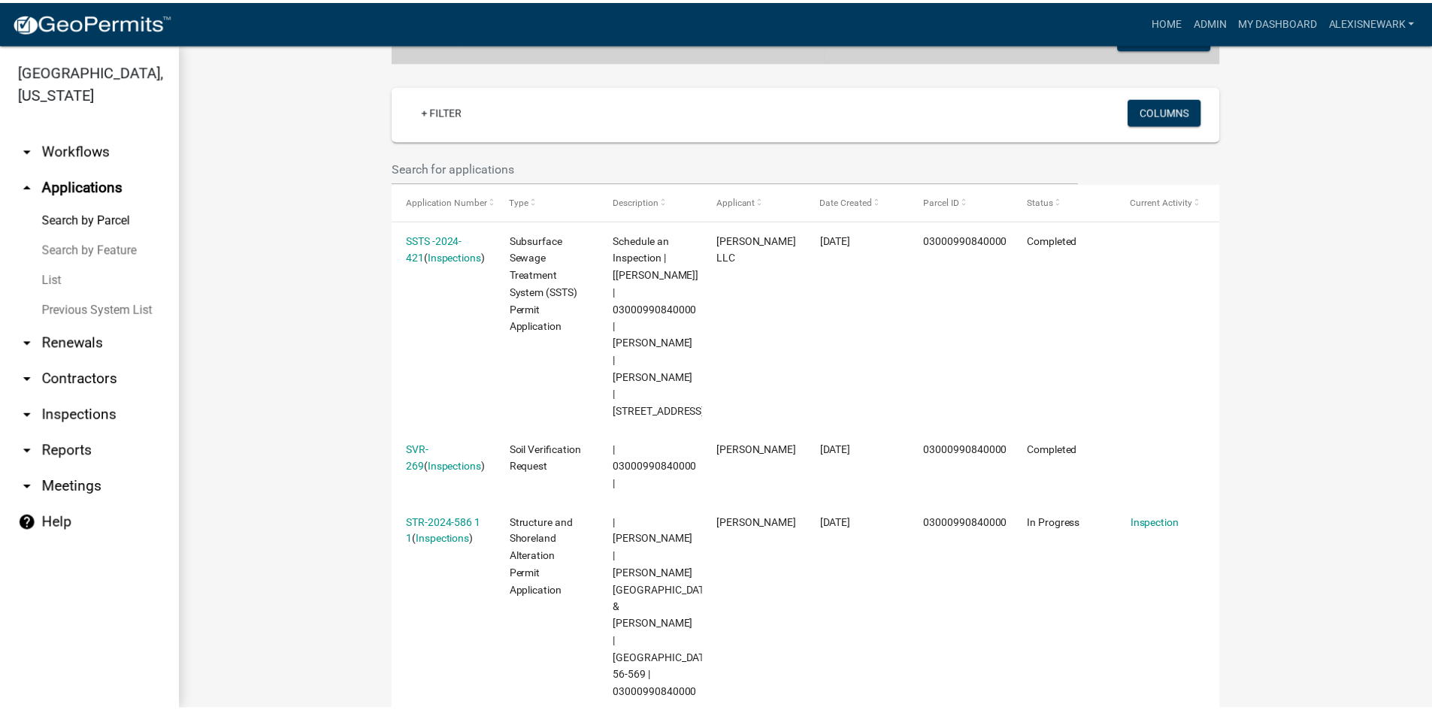
scroll to position [357, 0]
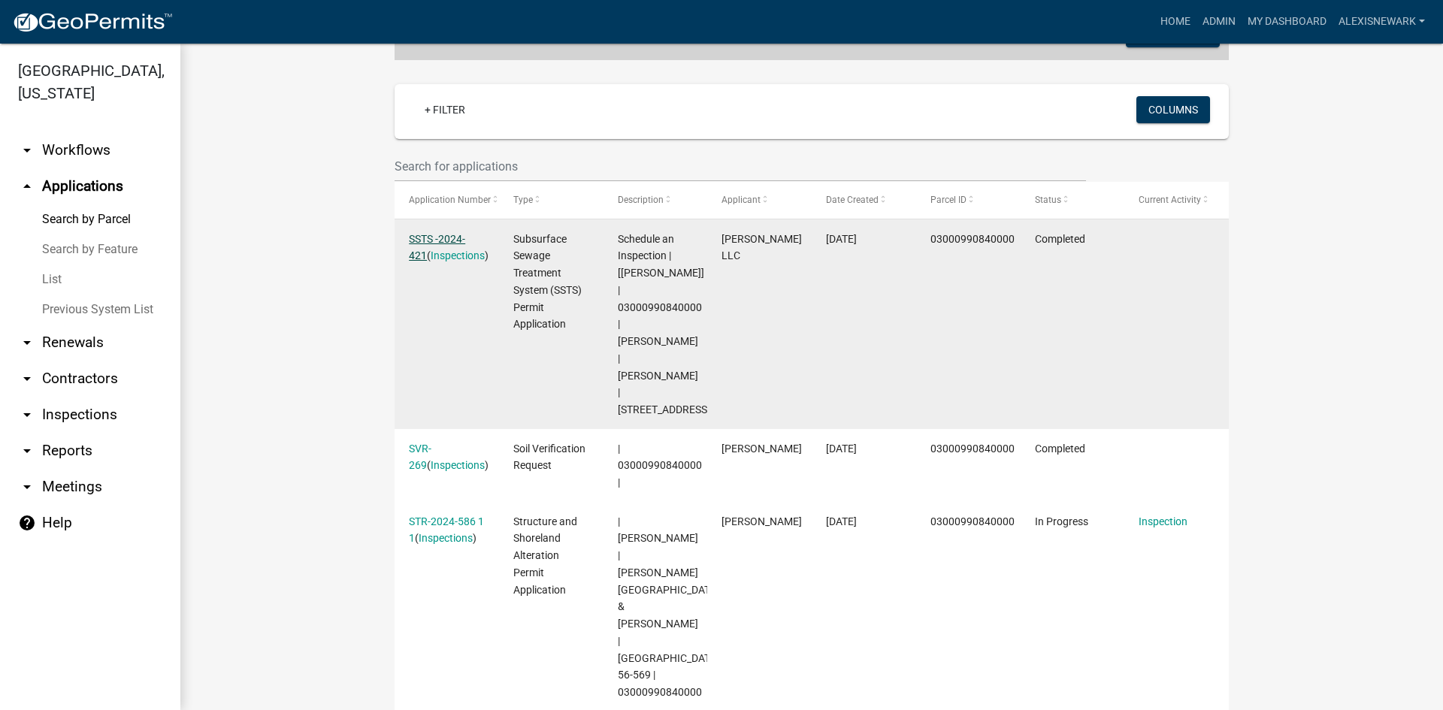
click at [438, 238] on link "SSTS -2024-421" at bounding box center [437, 247] width 56 height 29
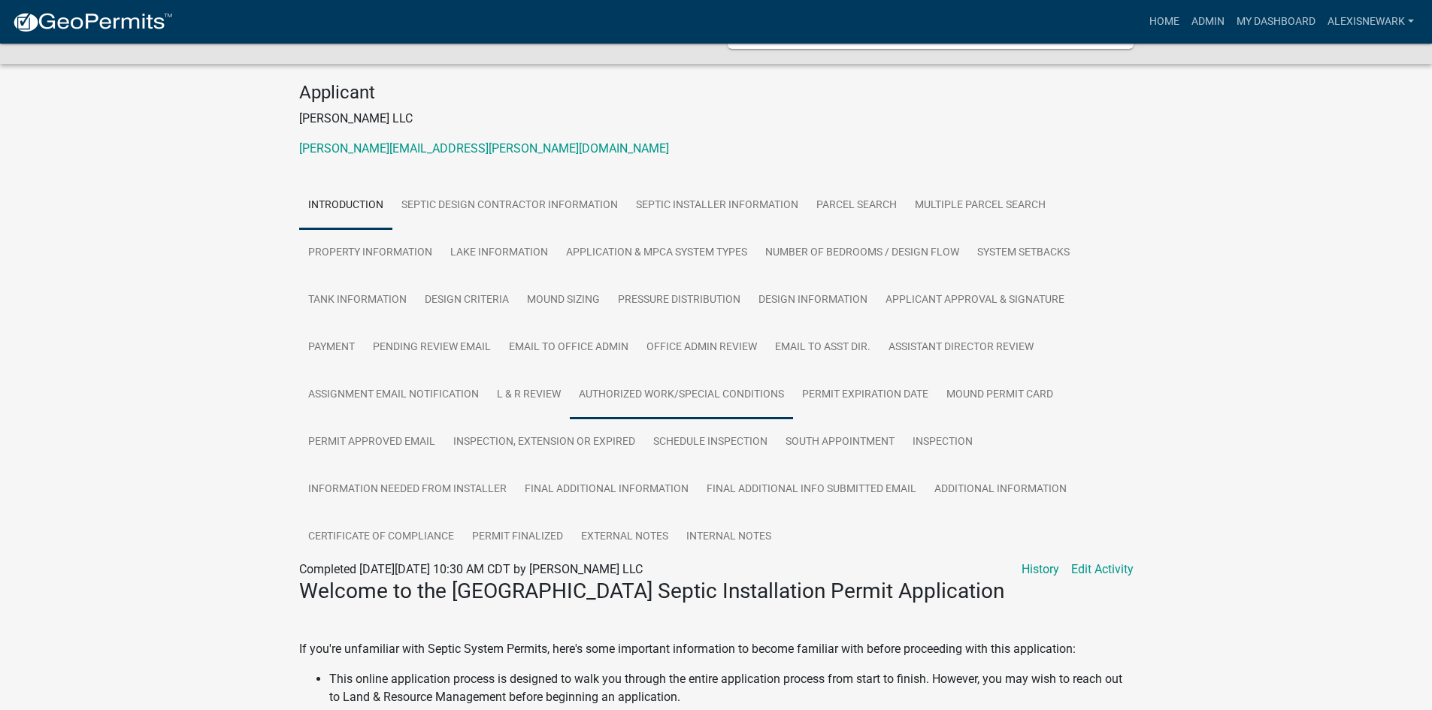
scroll to position [226, 0]
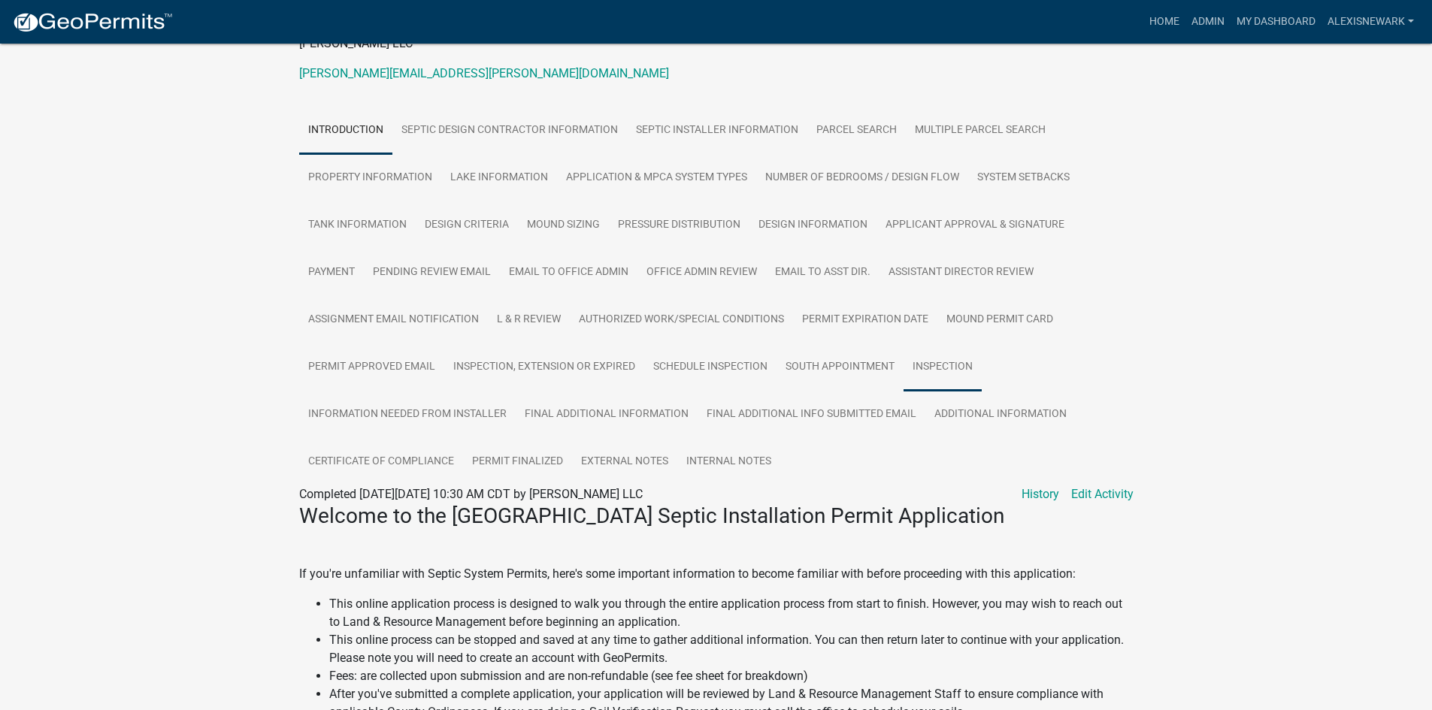
click at [914, 344] on link "Inspection" at bounding box center [943, 368] width 78 height 48
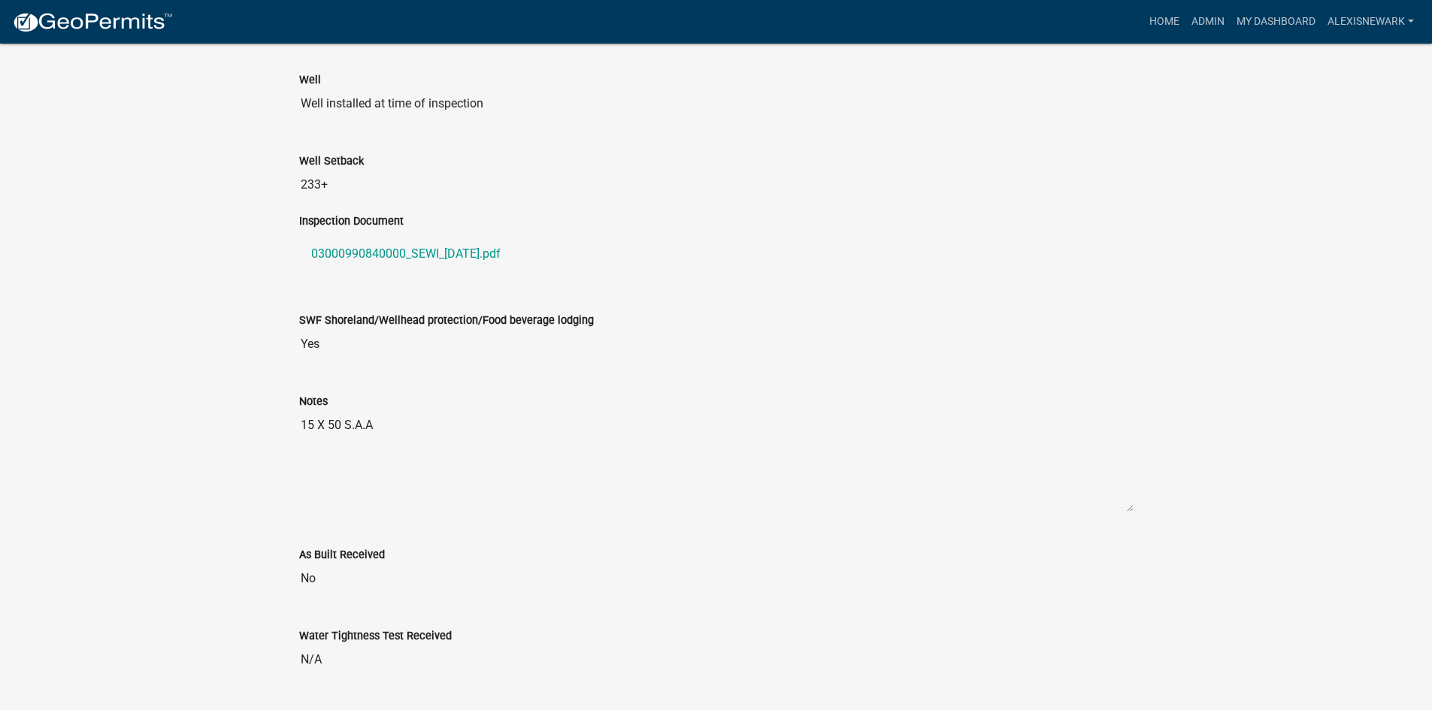
scroll to position [1090, 0]
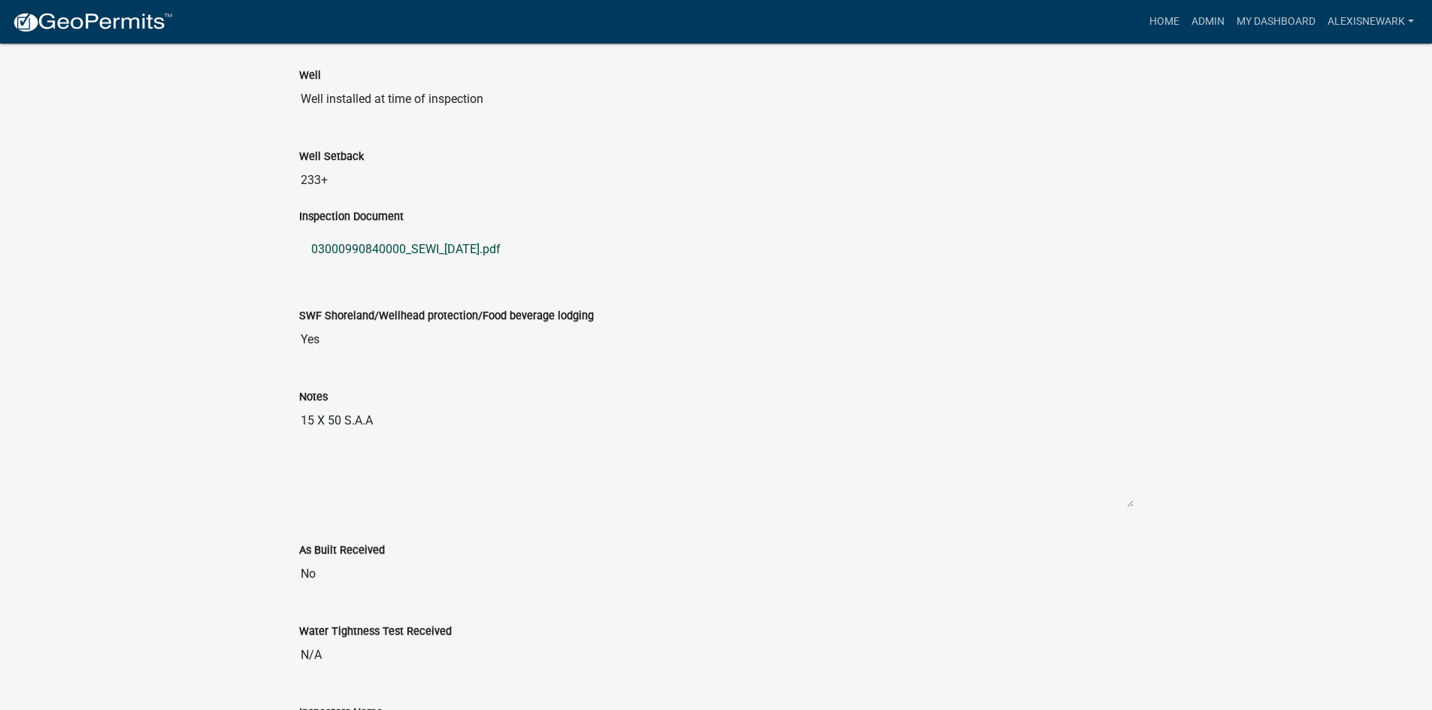
click at [438, 241] on link "03000990840000_SEWI_[DATE].pdf" at bounding box center [716, 250] width 834 height 36
